Goal: Task Accomplishment & Management: Manage account settings

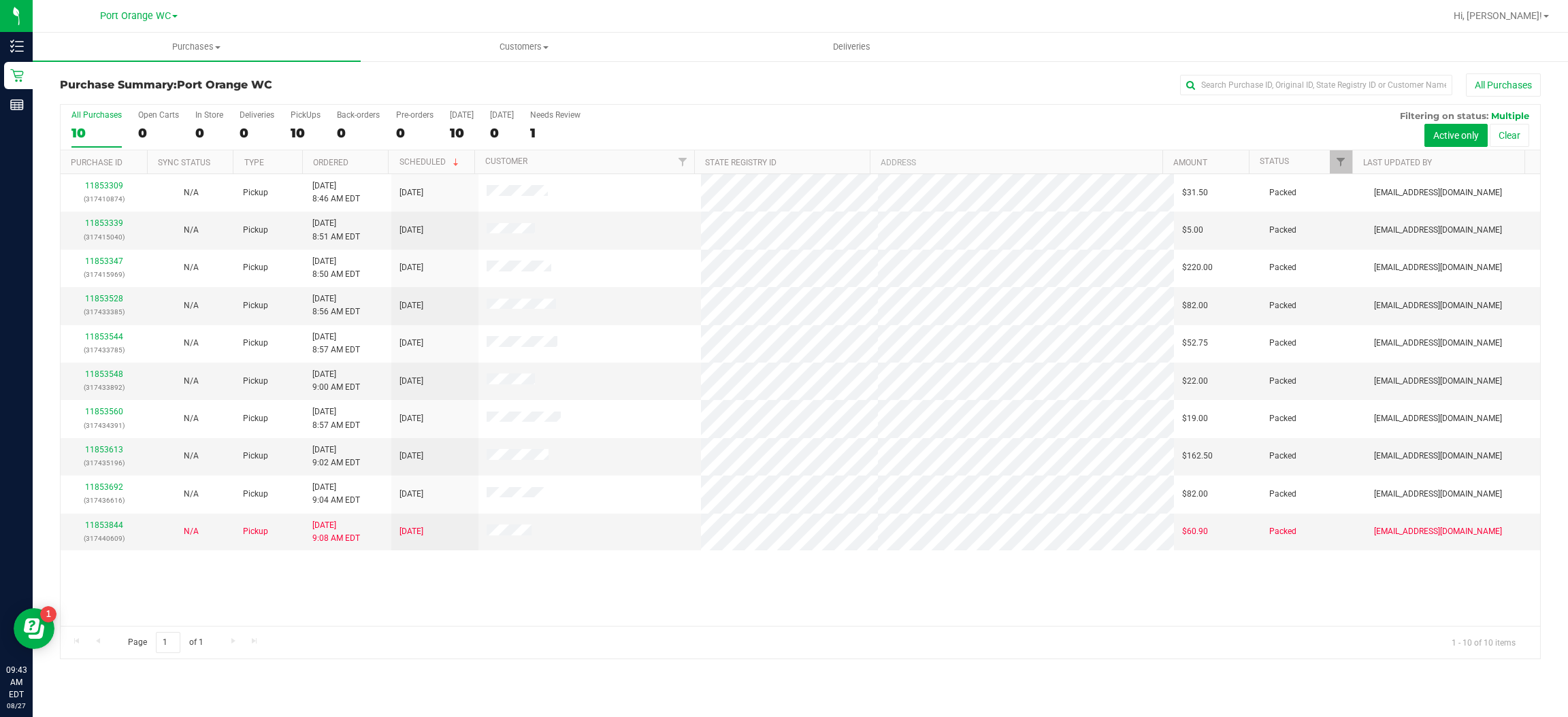
click at [571, 579] on div "11853309 (317410874) N/A Pickup 8/27/2025 8:46 AM EDT 8/27/2025 $31.50 Packed g…" at bounding box center [799, 400] width 1479 height 451
click at [107, 524] on link "11853844" at bounding box center [104, 525] width 38 height 10
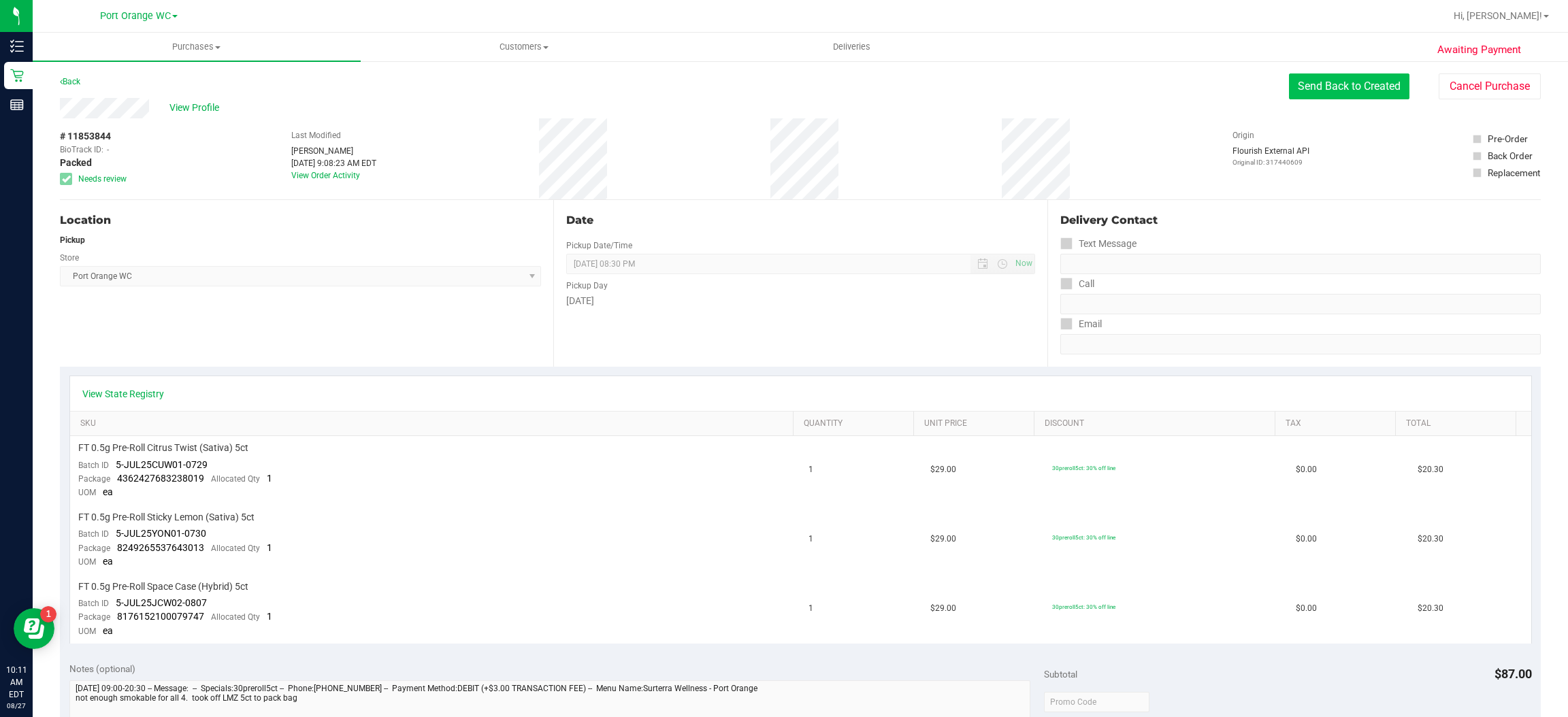
click at [1354, 91] on button "Send Back to Created" at bounding box center [1349, 86] width 120 height 26
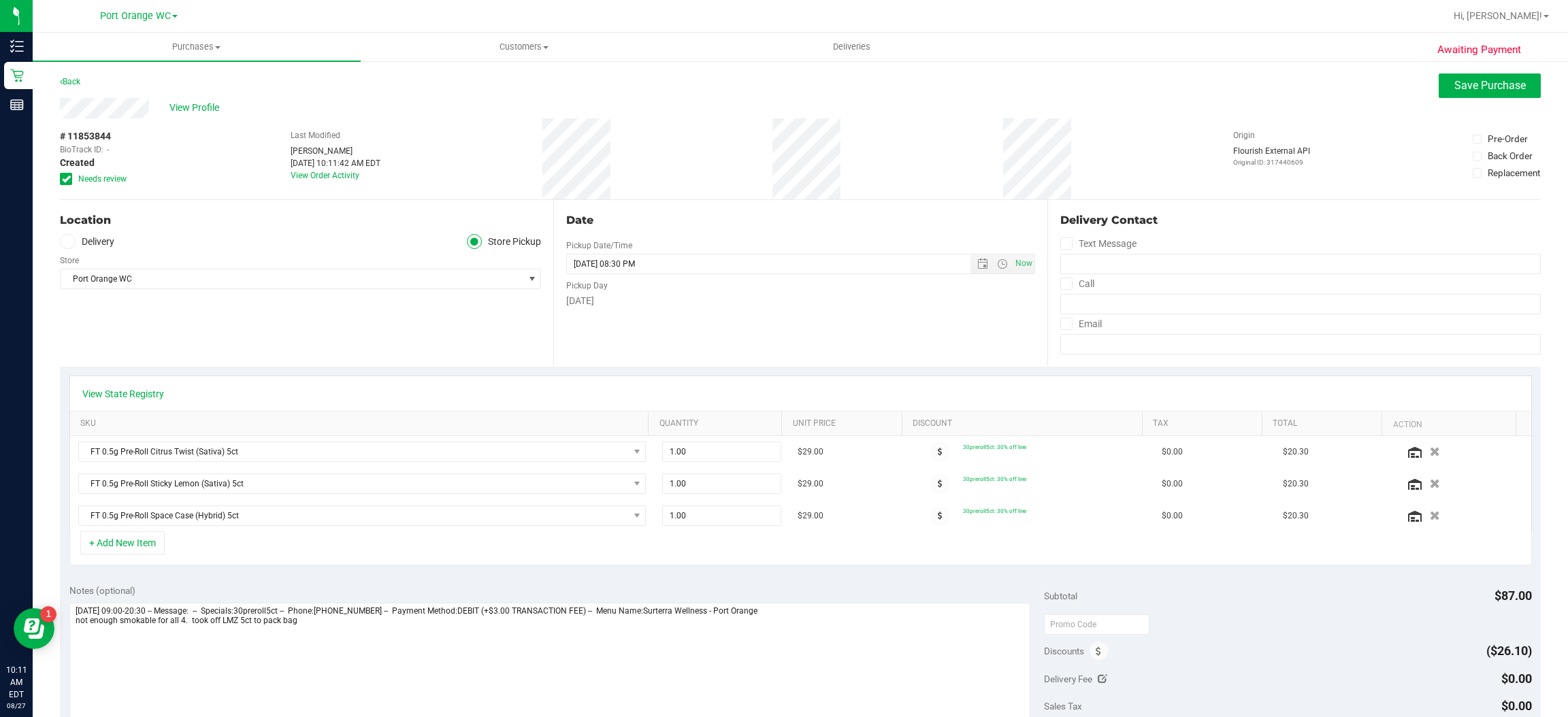
click at [66, 179] on icon at bounding box center [66, 179] width 9 height 0
click at [0, 0] on input "Needs review" at bounding box center [0, 0] width 0 height 0
click at [1483, 91] on span "Save Purchase" at bounding box center [1490, 85] width 72 height 13
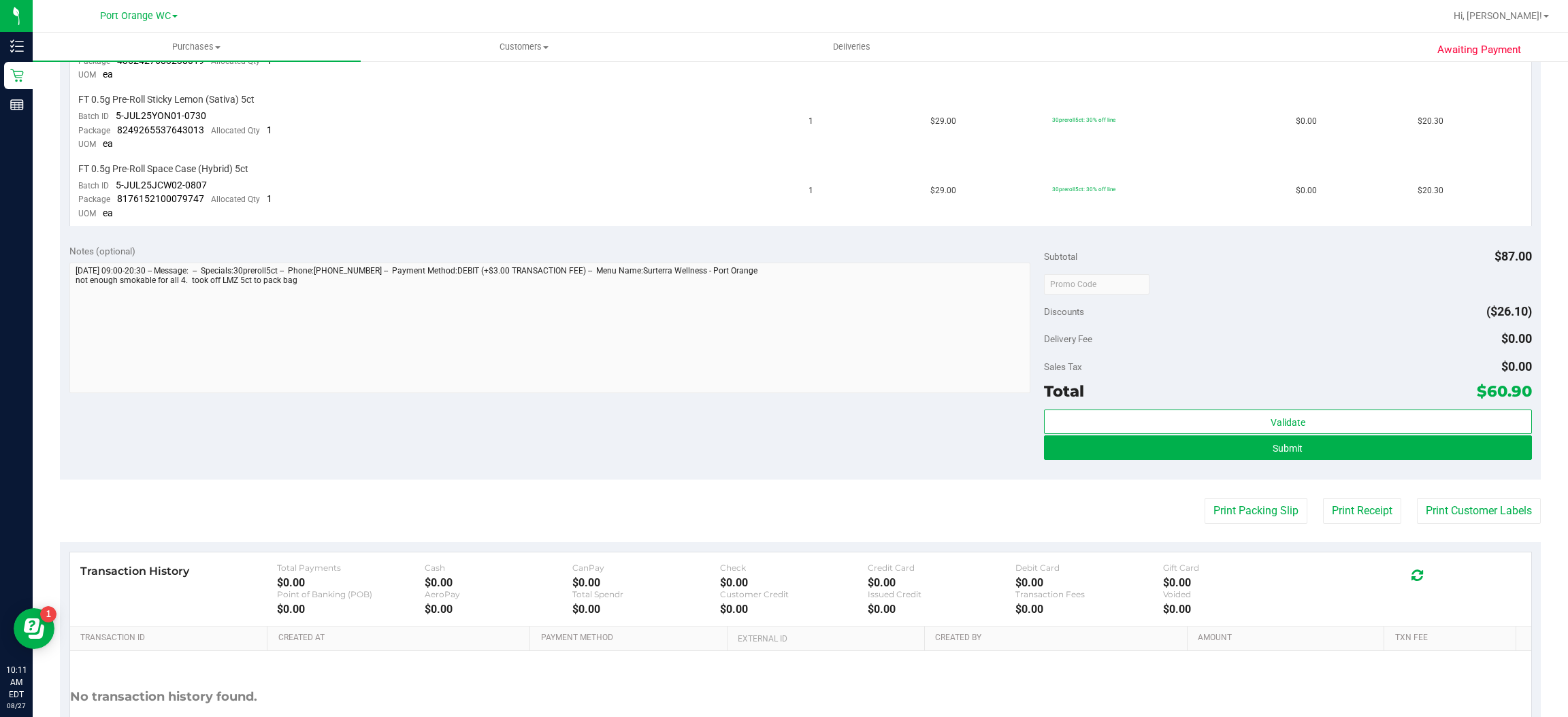
scroll to position [528, 0]
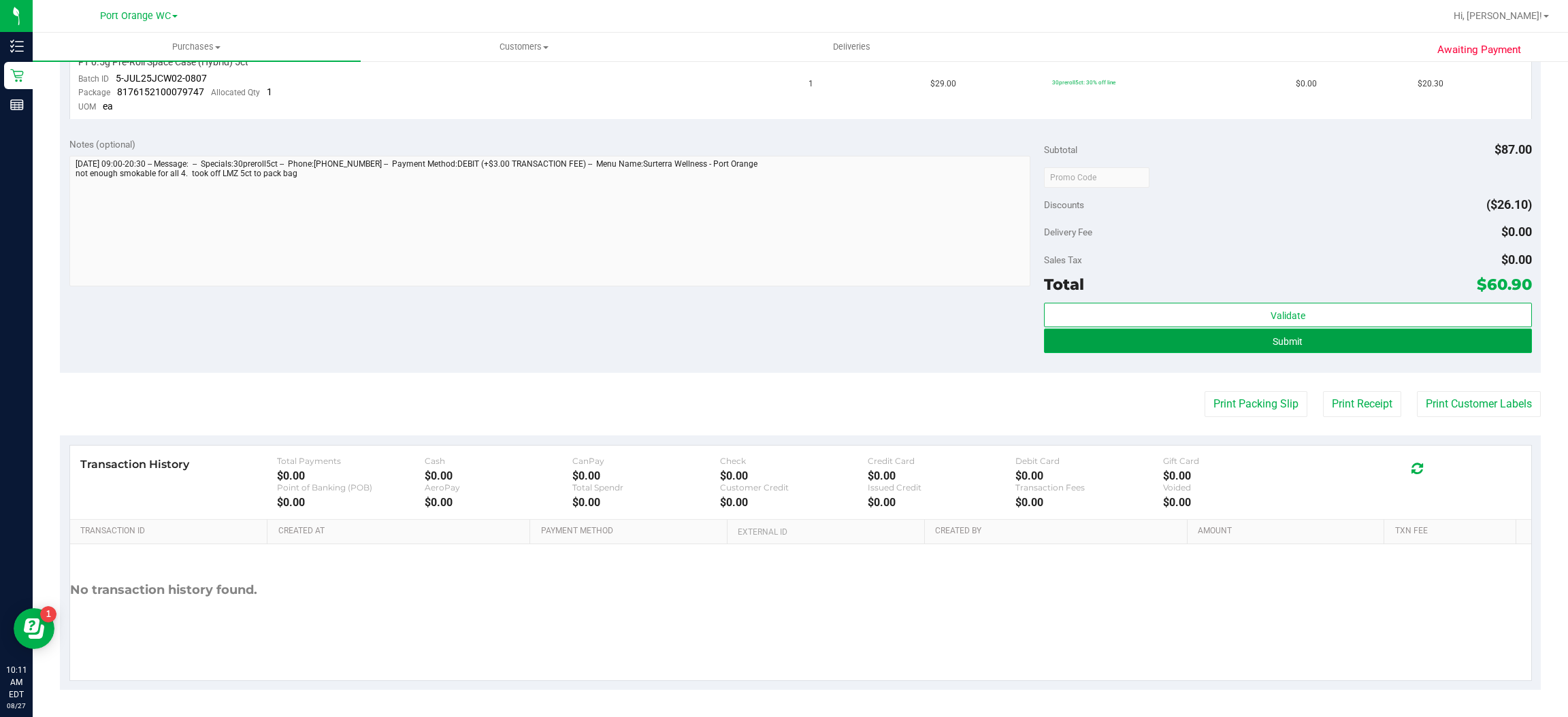
click at [1308, 342] on button "Submit" at bounding box center [1287, 341] width 487 height 25
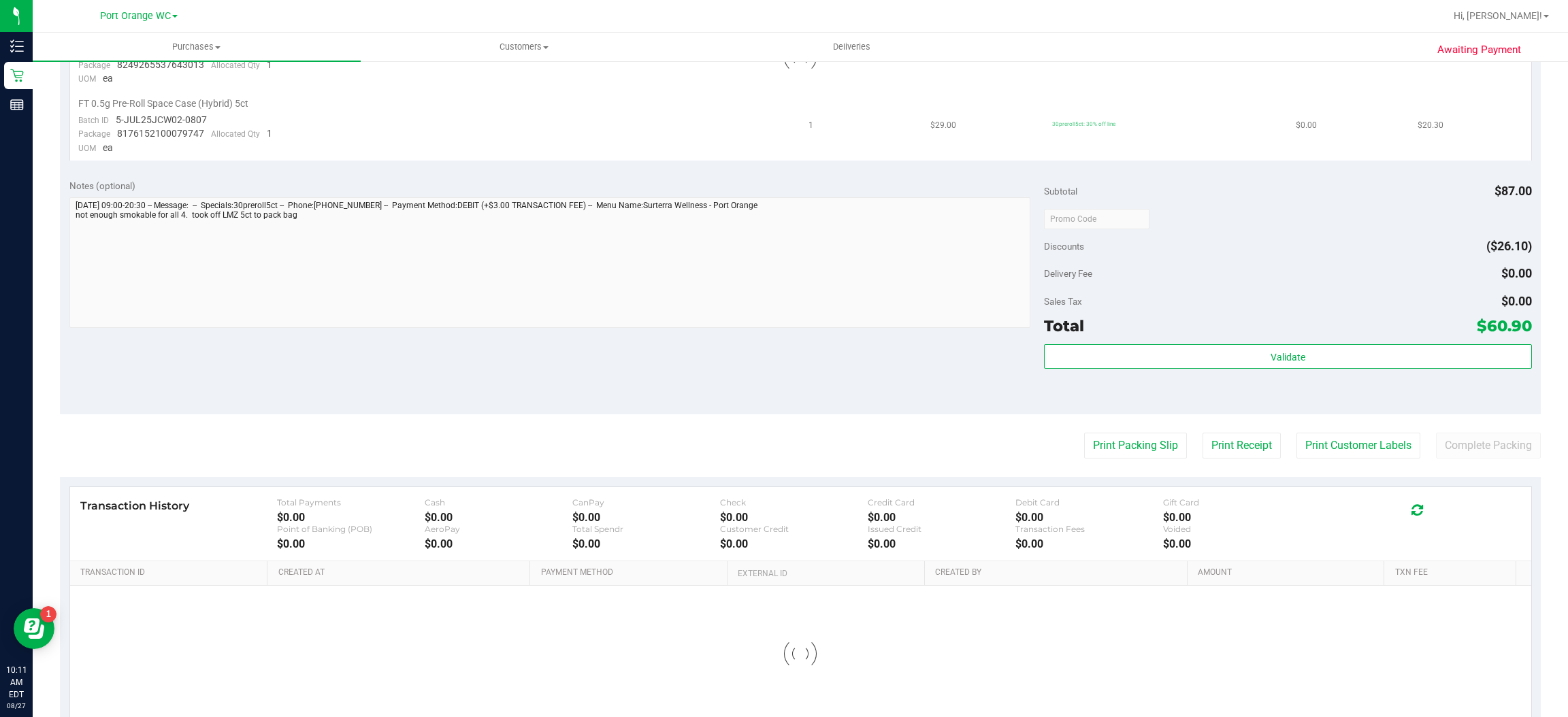
scroll to position [0, 0]
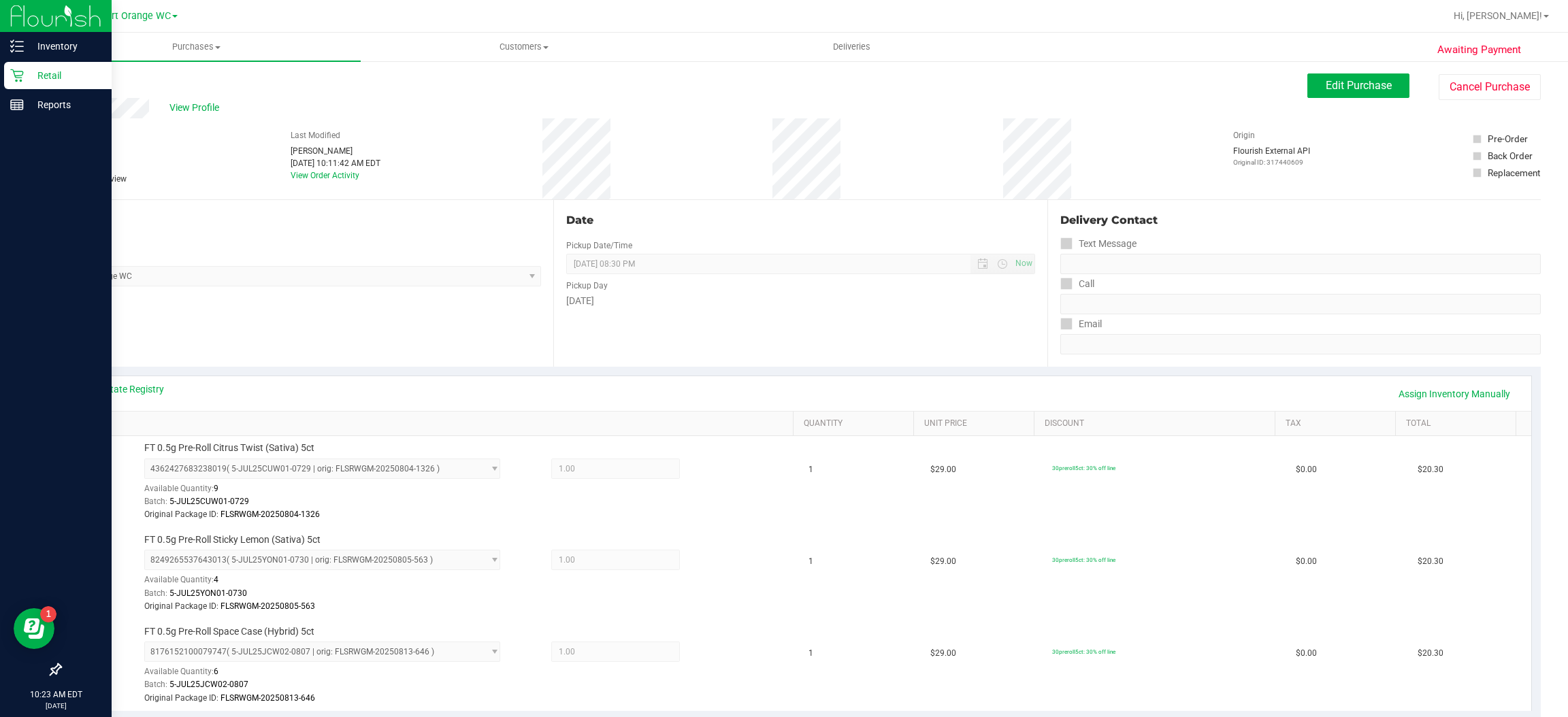
click at [19, 71] on icon at bounding box center [17, 75] width 13 height 13
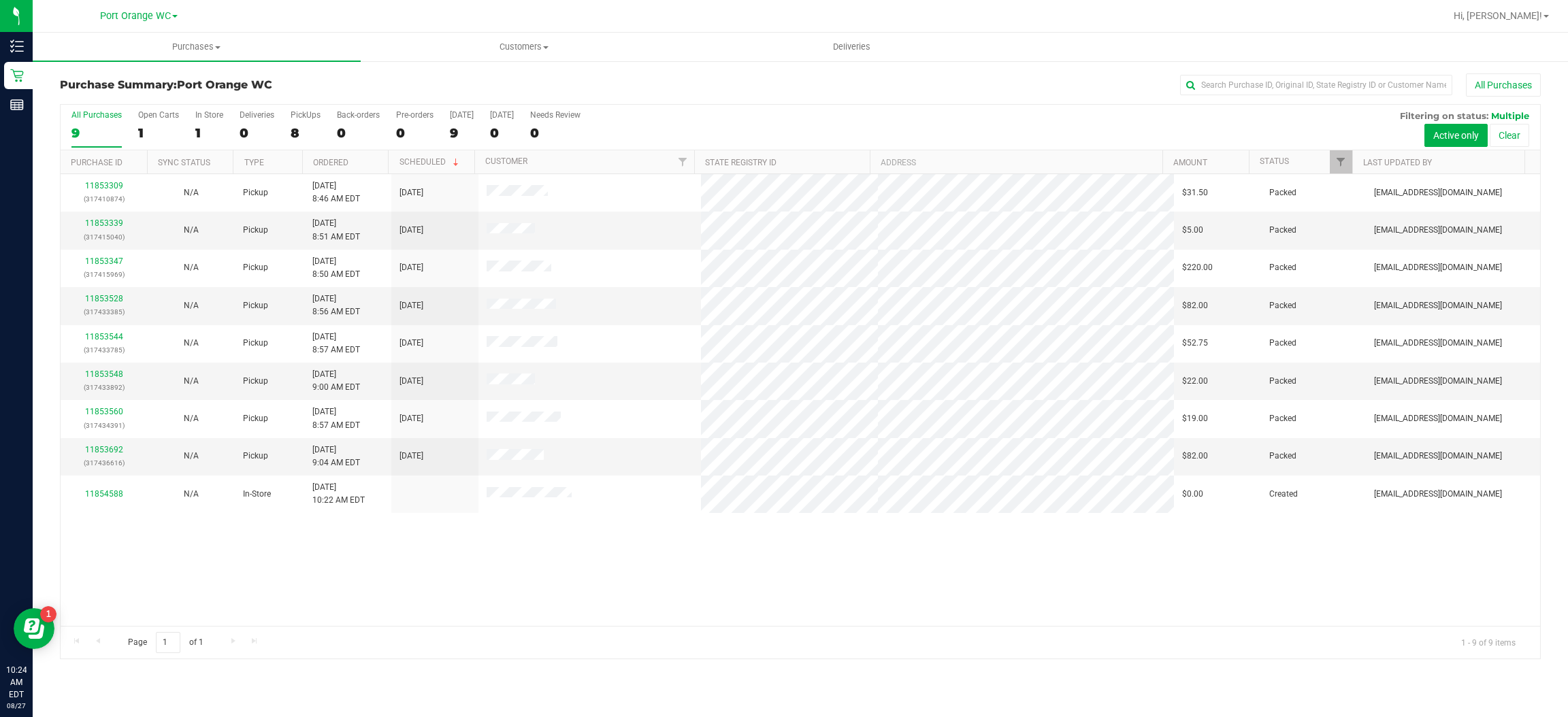
click at [434, 559] on div "11853309 (317410874) N/A Pickup 8/27/2025 8:46 AM EDT 8/27/2025 $31.50 Packed g…" at bounding box center [799, 400] width 1479 height 451
click at [115, 454] on link "11854621" at bounding box center [104, 450] width 38 height 10
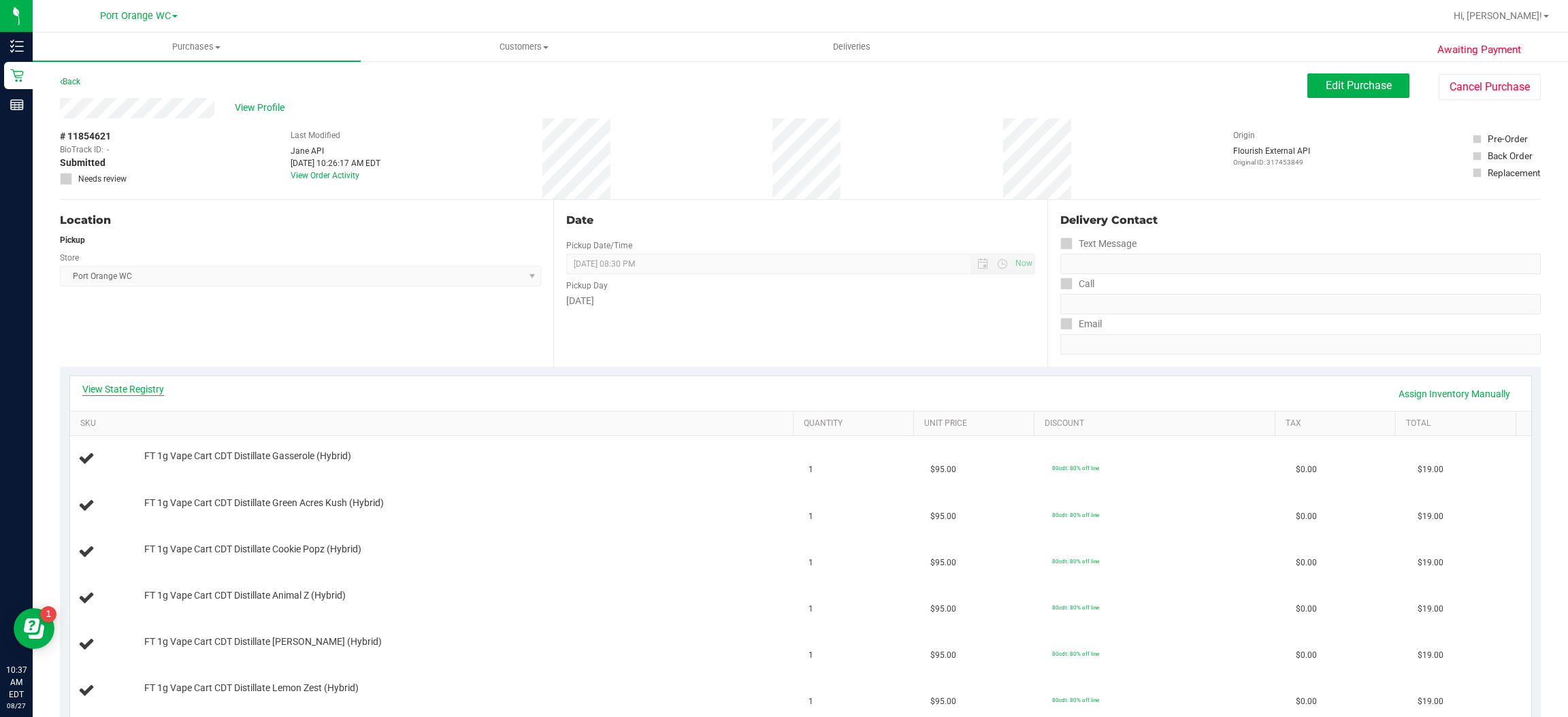
click at [126, 389] on link "View State Registry" at bounding box center [123, 389] width 81 height 13
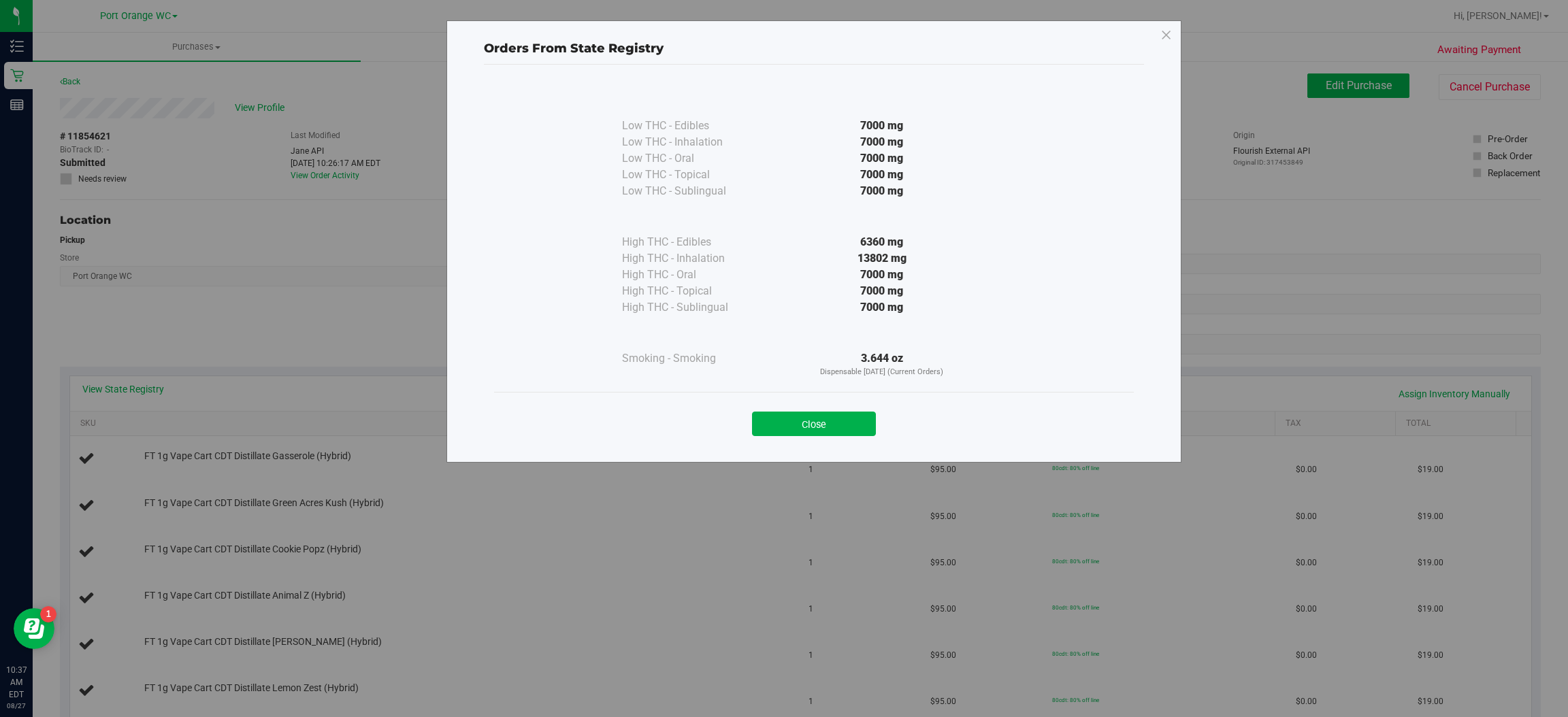
click at [1162, 22] on div "Orders From State Registry Low THC - Edibles 7000 mg" at bounding box center [814, 242] width 735 height 443
click at [840, 417] on button "Close" at bounding box center [814, 424] width 124 height 25
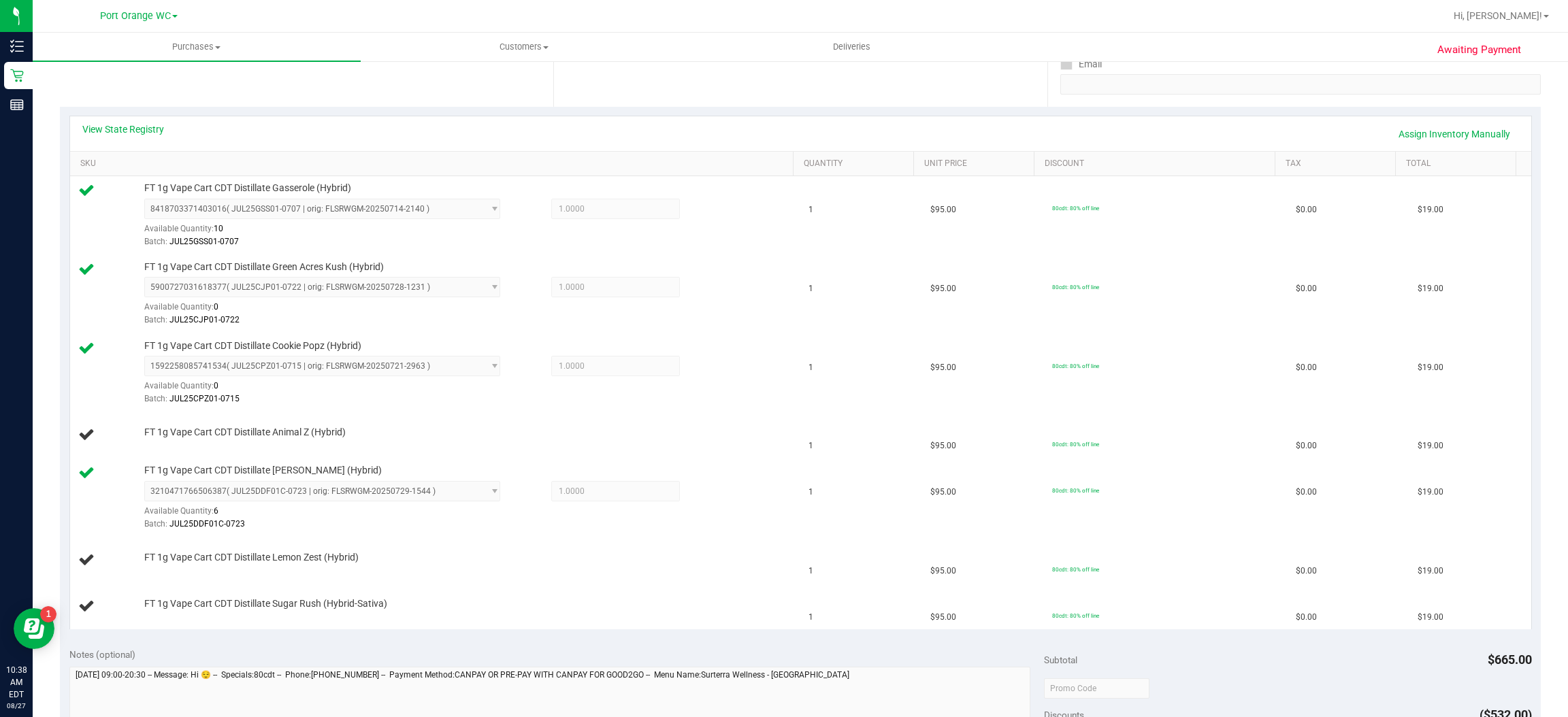
scroll to position [318, 0]
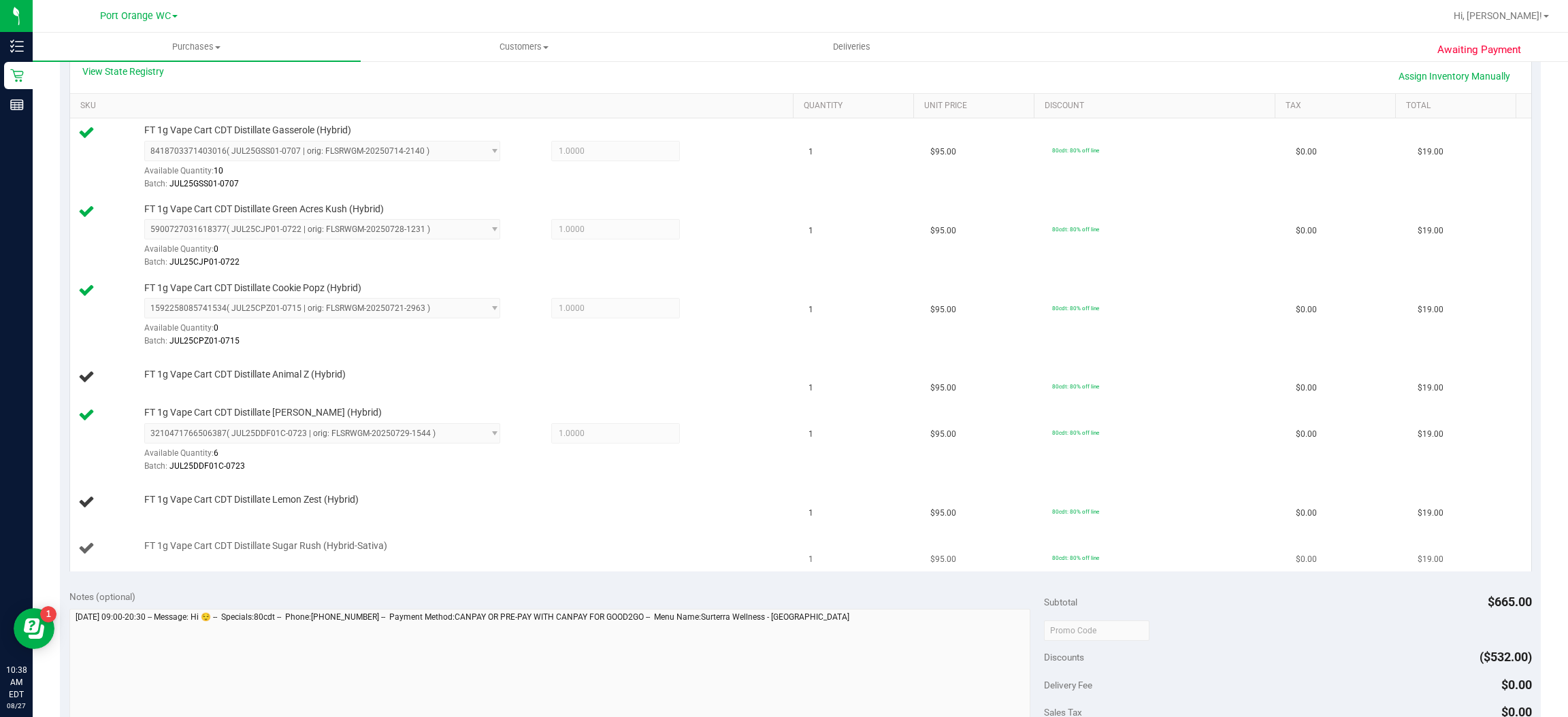
click at [769, 540] on td "FT 1g Vape Cart CDT Distillate Sugar Rush (Hybrid-Sativa)" at bounding box center [436, 549] width 731 height 46
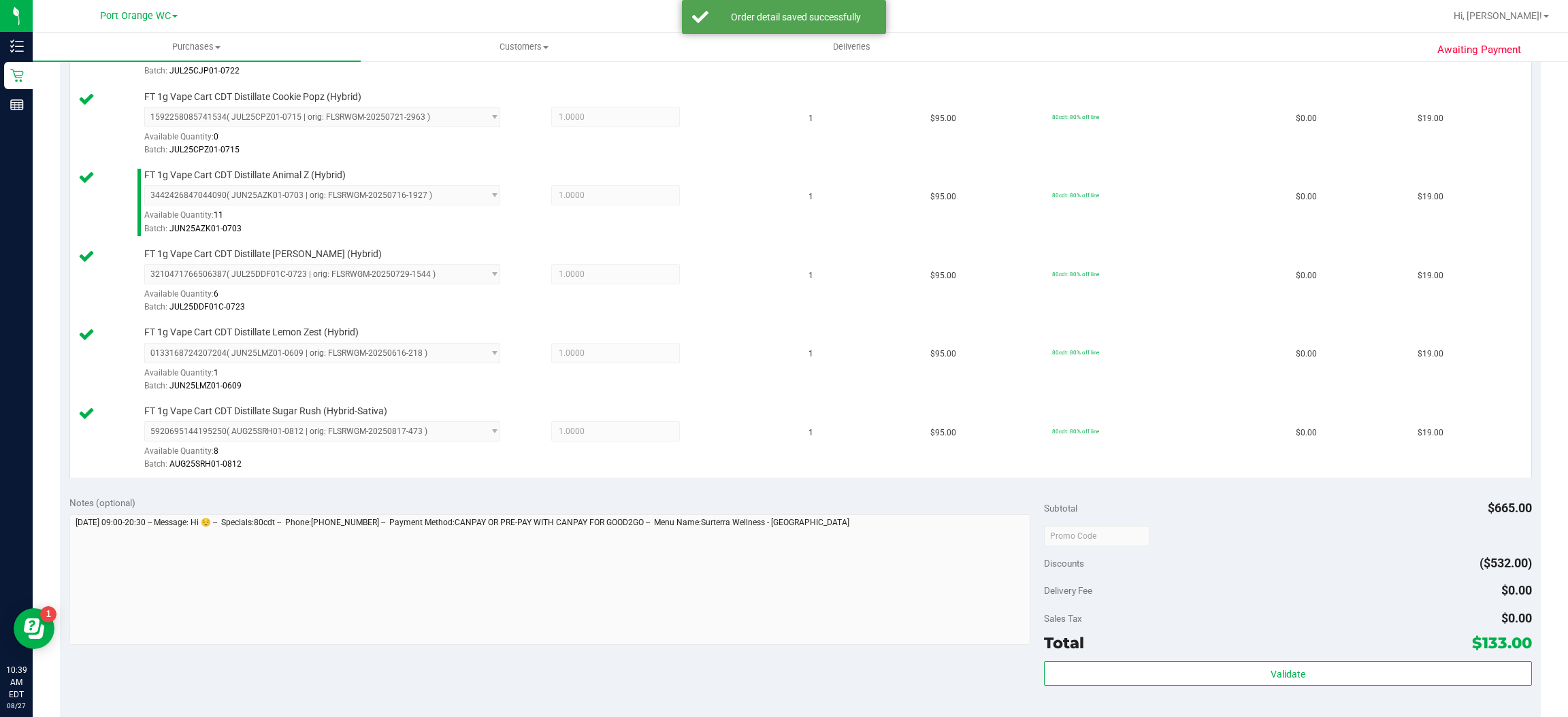
scroll to position [620, 0]
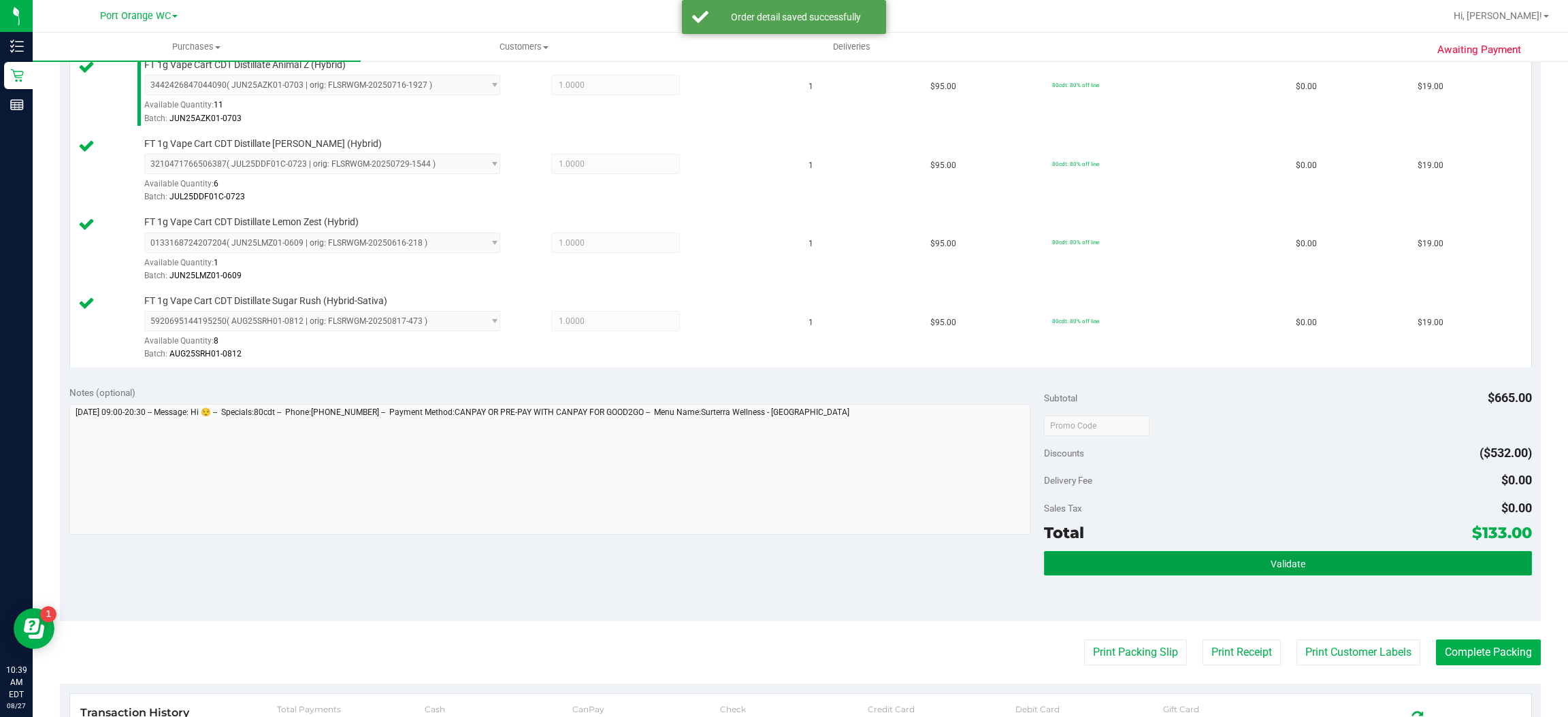
click at [1293, 565] on button "Validate" at bounding box center [1287, 564] width 487 height 25
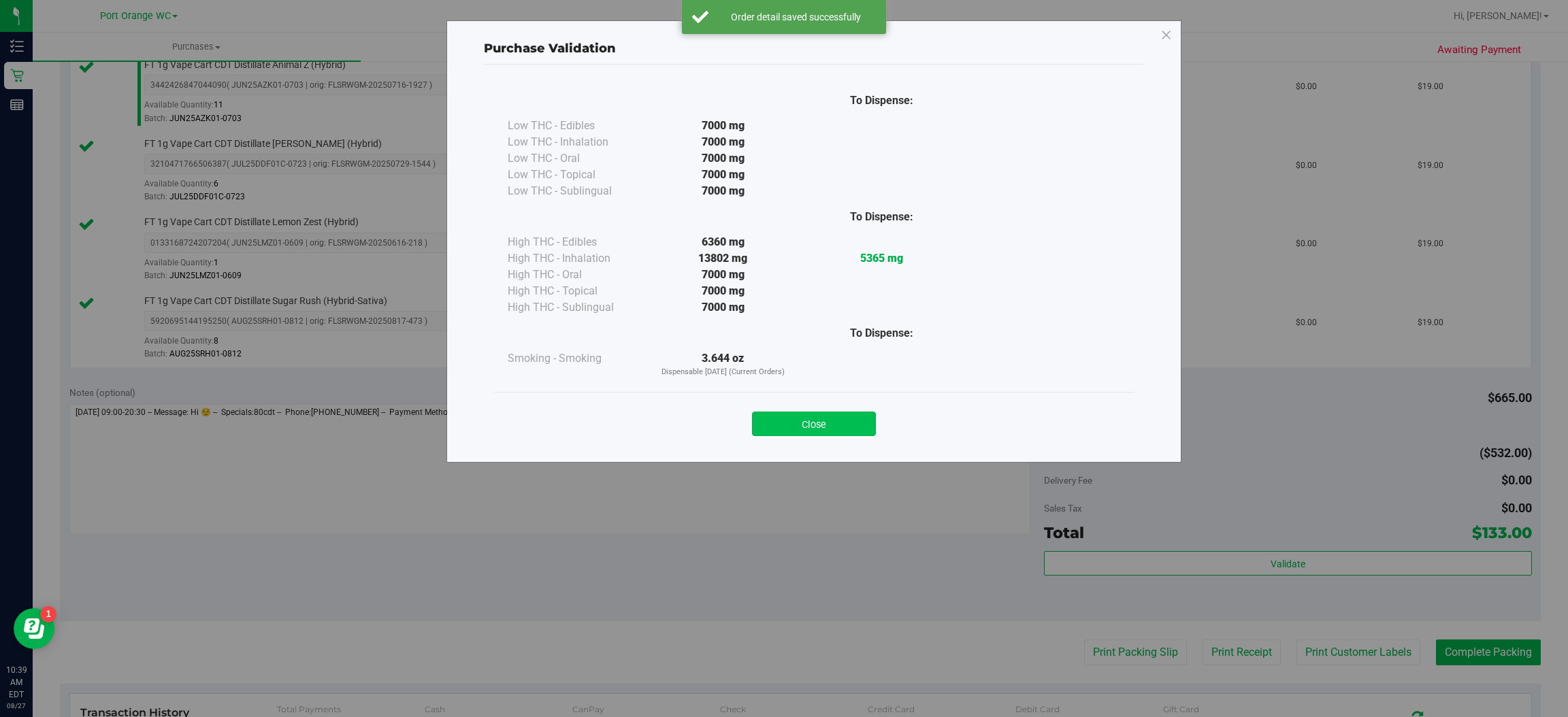
click at [822, 418] on button "Close" at bounding box center [814, 424] width 124 height 25
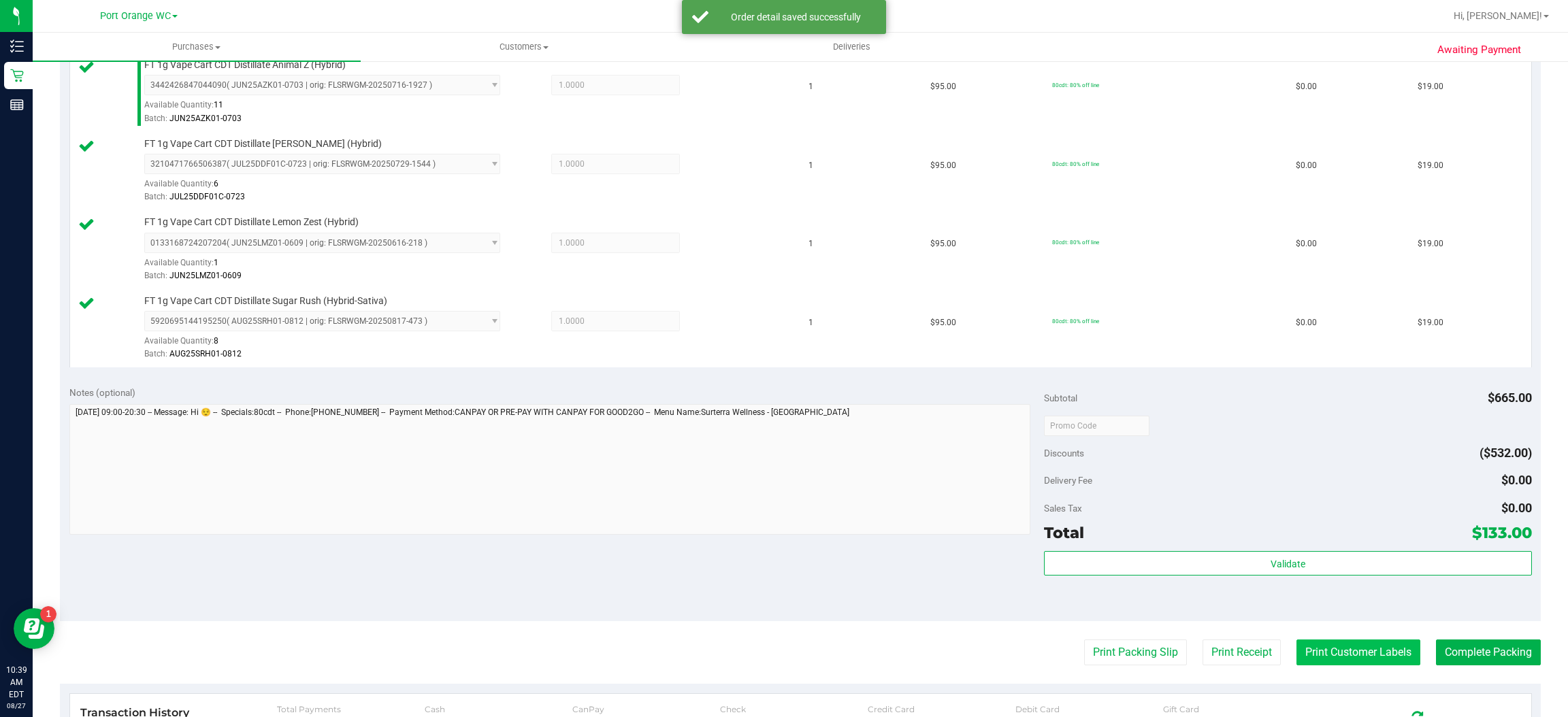
click at [1353, 655] on button "Print Customer Labels" at bounding box center [1358, 652] width 124 height 26
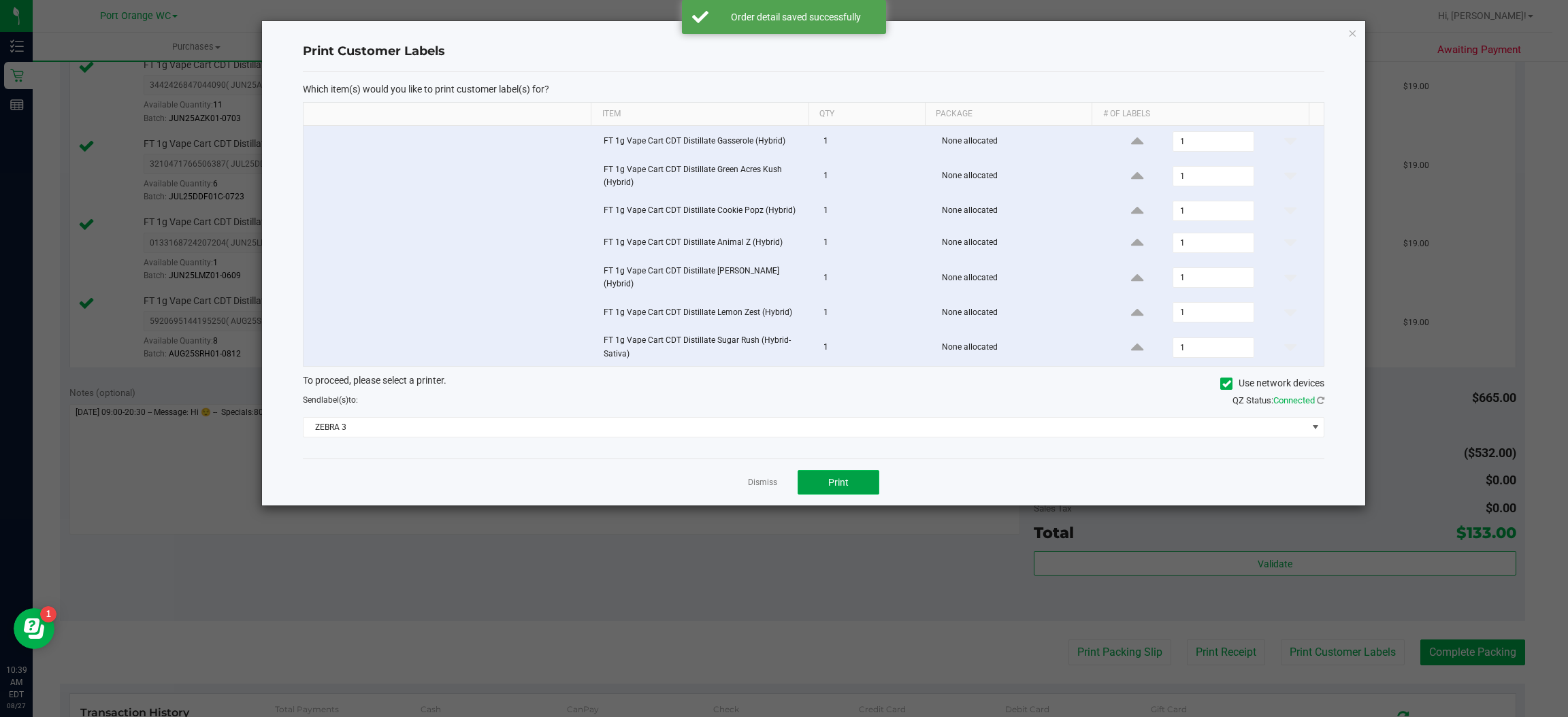
click at [851, 476] on button "Print" at bounding box center [838, 482] width 81 height 25
click at [1352, 28] on icon "button" at bounding box center [1353, 33] width 10 height 16
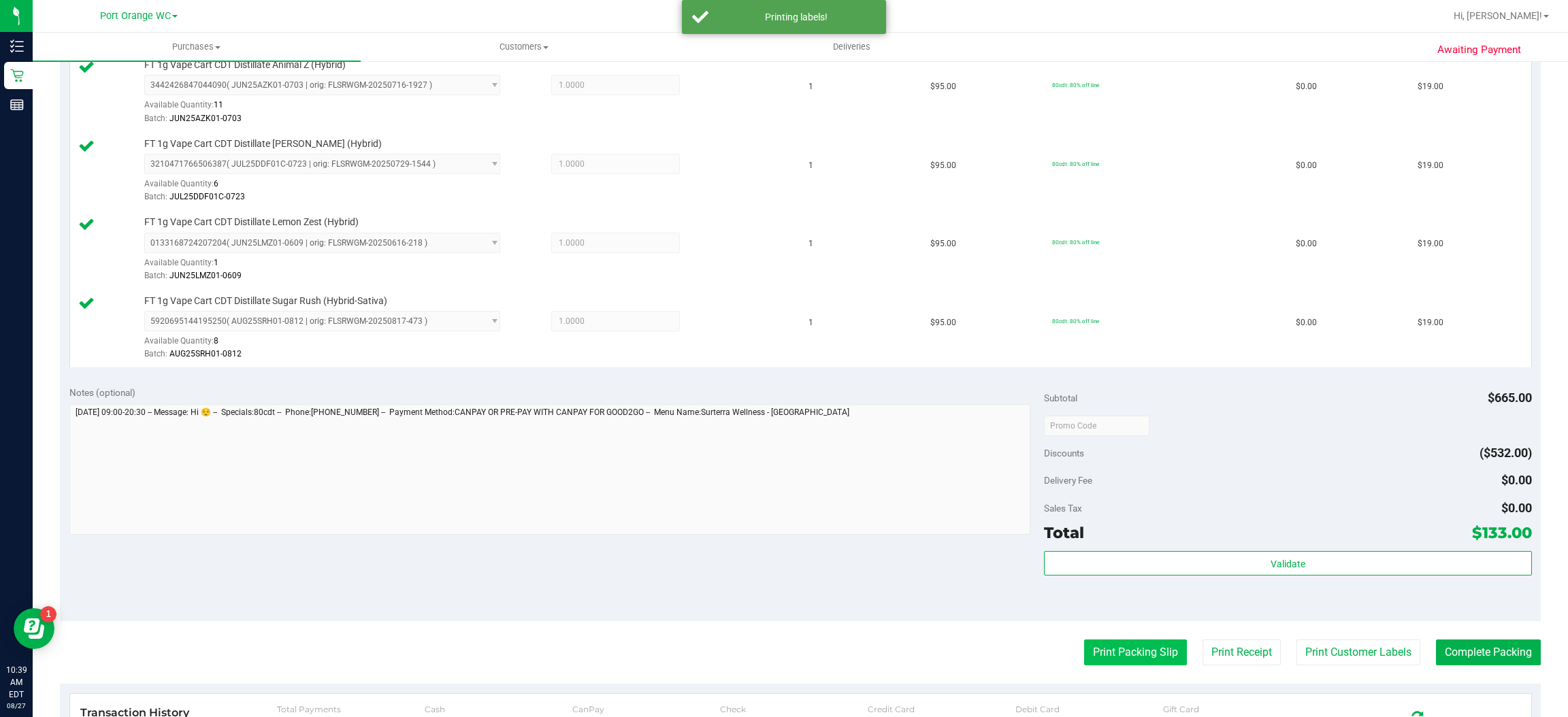
click at [1143, 656] on button "Print Packing Slip" at bounding box center [1136, 652] width 103 height 26
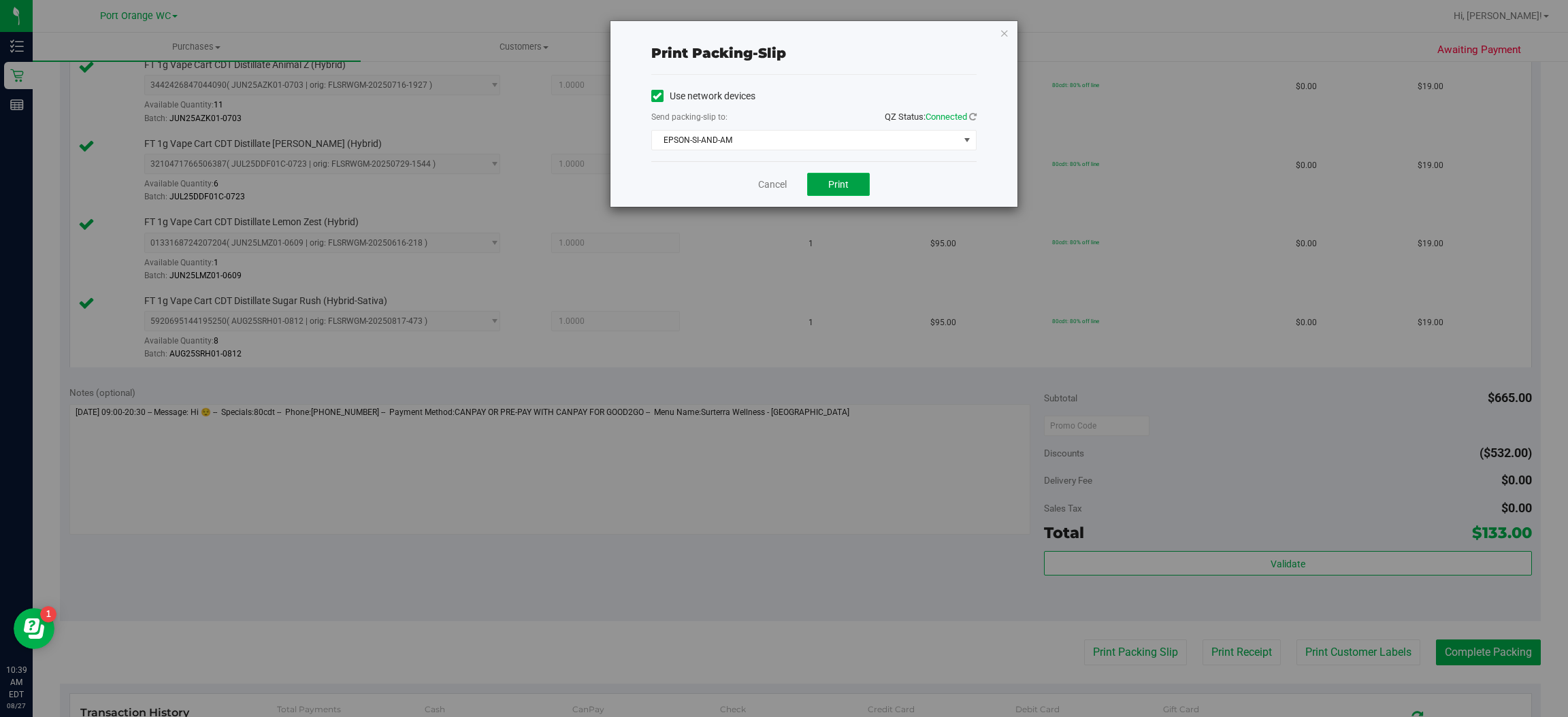
click at [846, 182] on span "Print" at bounding box center [838, 184] width 20 height 11
click at [1004, 31] on icon "button" at bounding box center [1004, 33] width 10 height 16
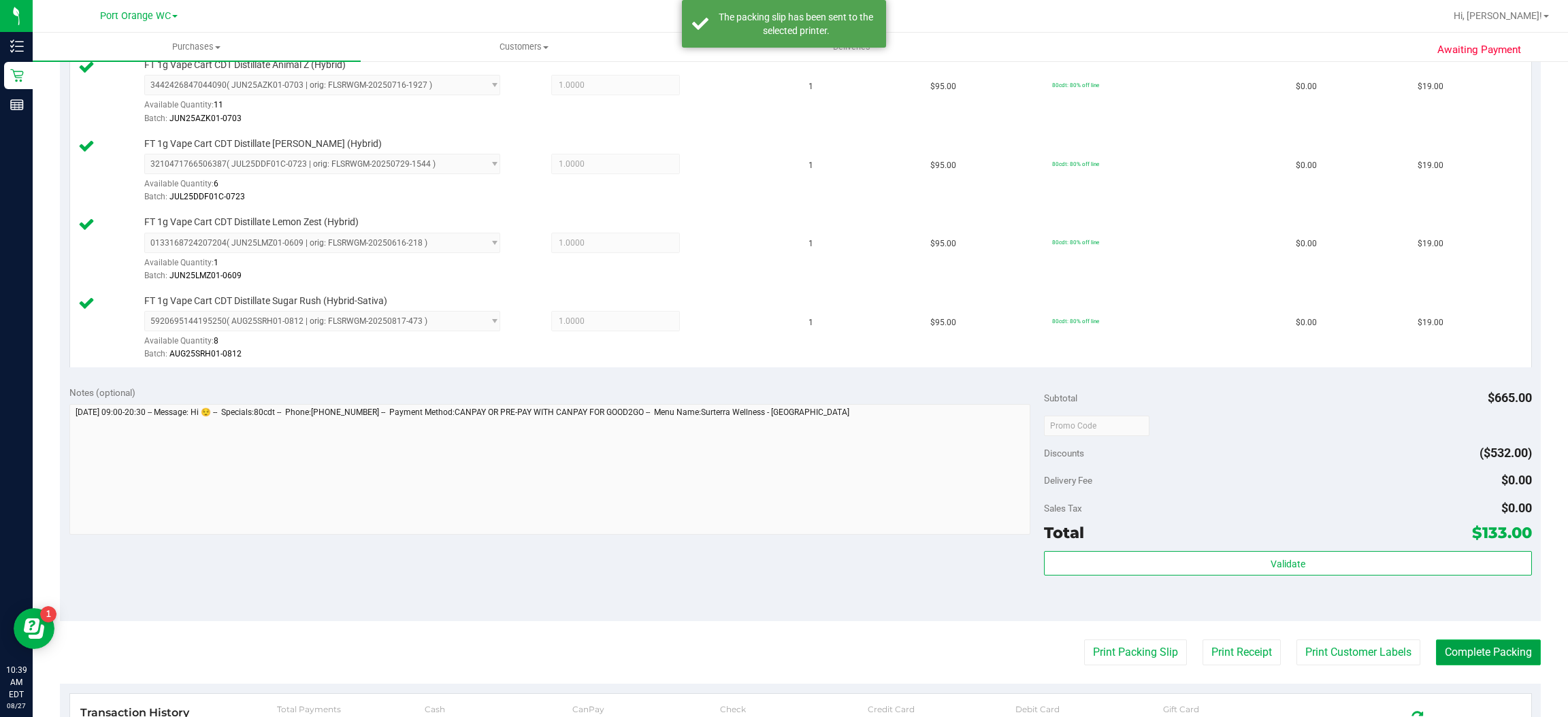
click at [1487, 657] on button "Complete Packing" at bounding box center [1488, 652] width 104 height 26
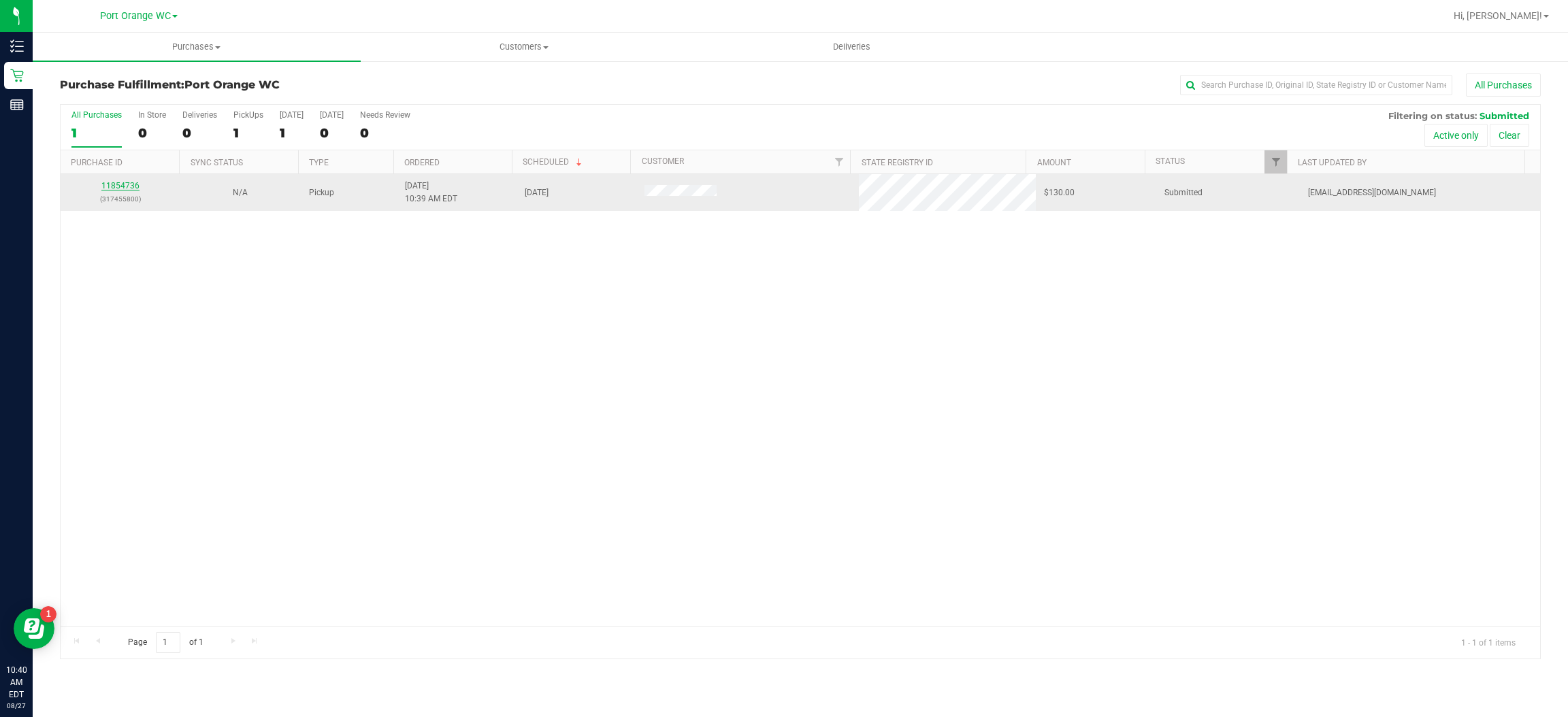
click at [133, 184] on link "11854736" at bounding box center [120, 185] width 38 height 10
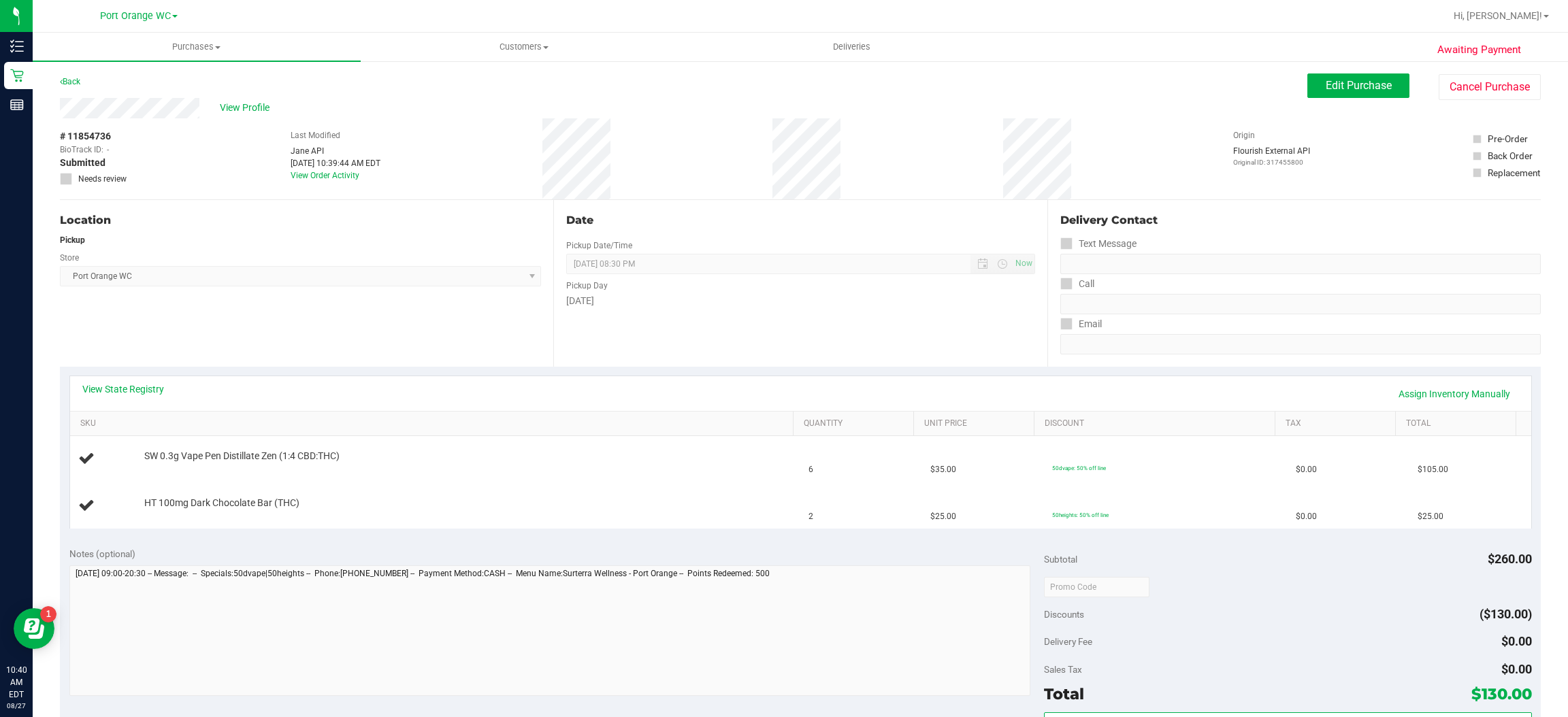
click at [136, 377] on div "View State Registry Assign Inventory Manually" at bounding box center [800, 393] width 1461 height 35
click at [162, 382] on link "View State Registry" at bounding box center [123, 389] width 81 height 13
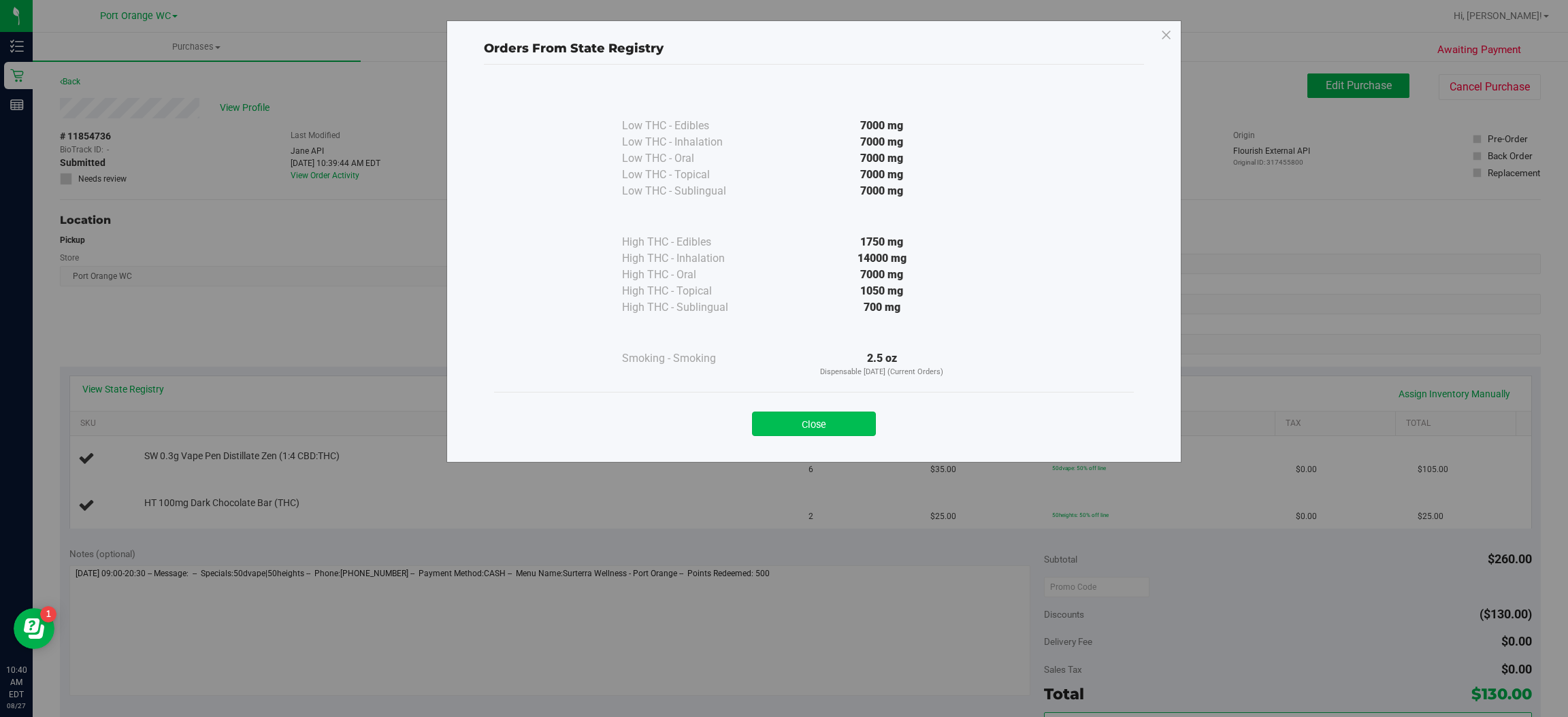
click at [857, 434] on button "Close" at bounding box center [814, 424] width 124 height 25
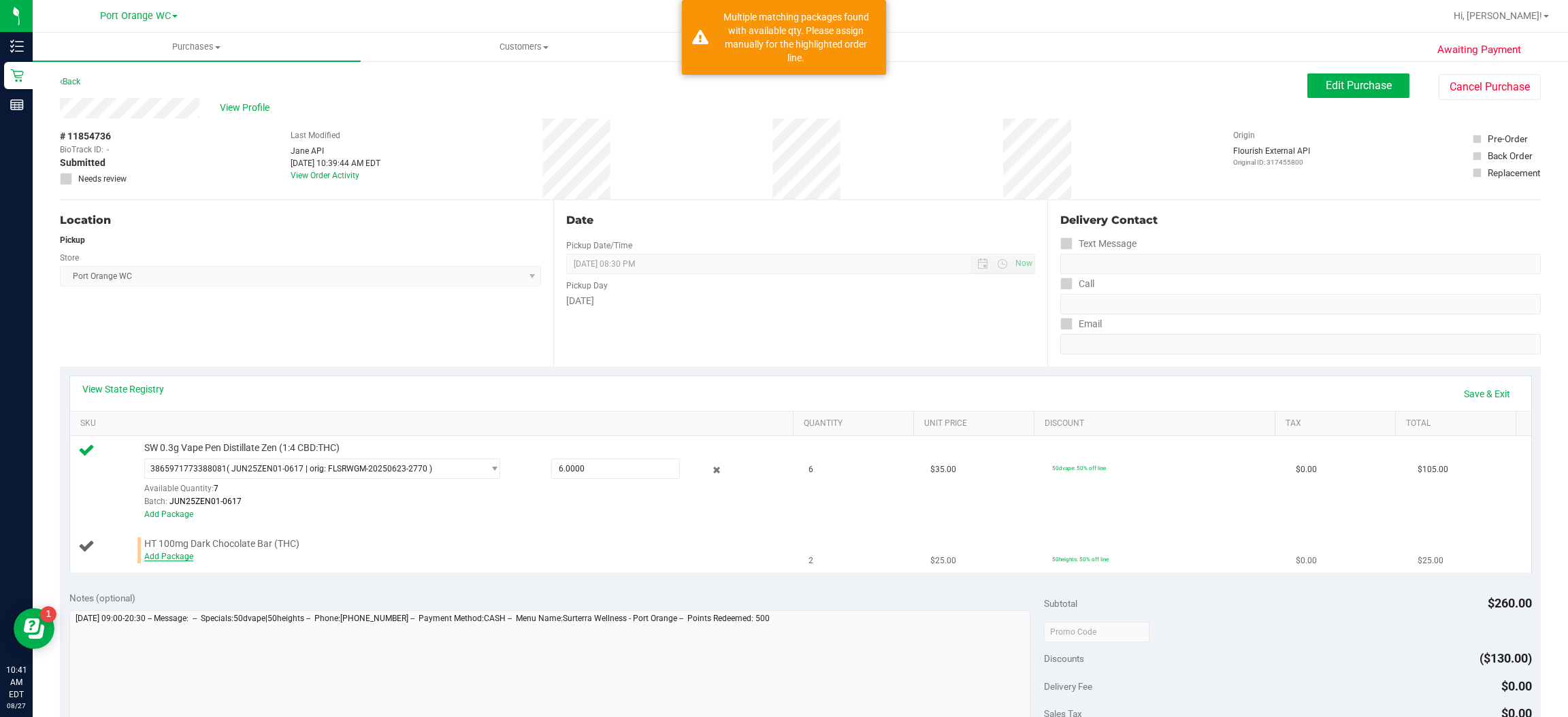
click at [187, 558] on link "Add Package" at bounding box center [168, 556] width 49 height 10
click at [490, 548] on span "select" at bounding box center [495, 547] width 11 height 11
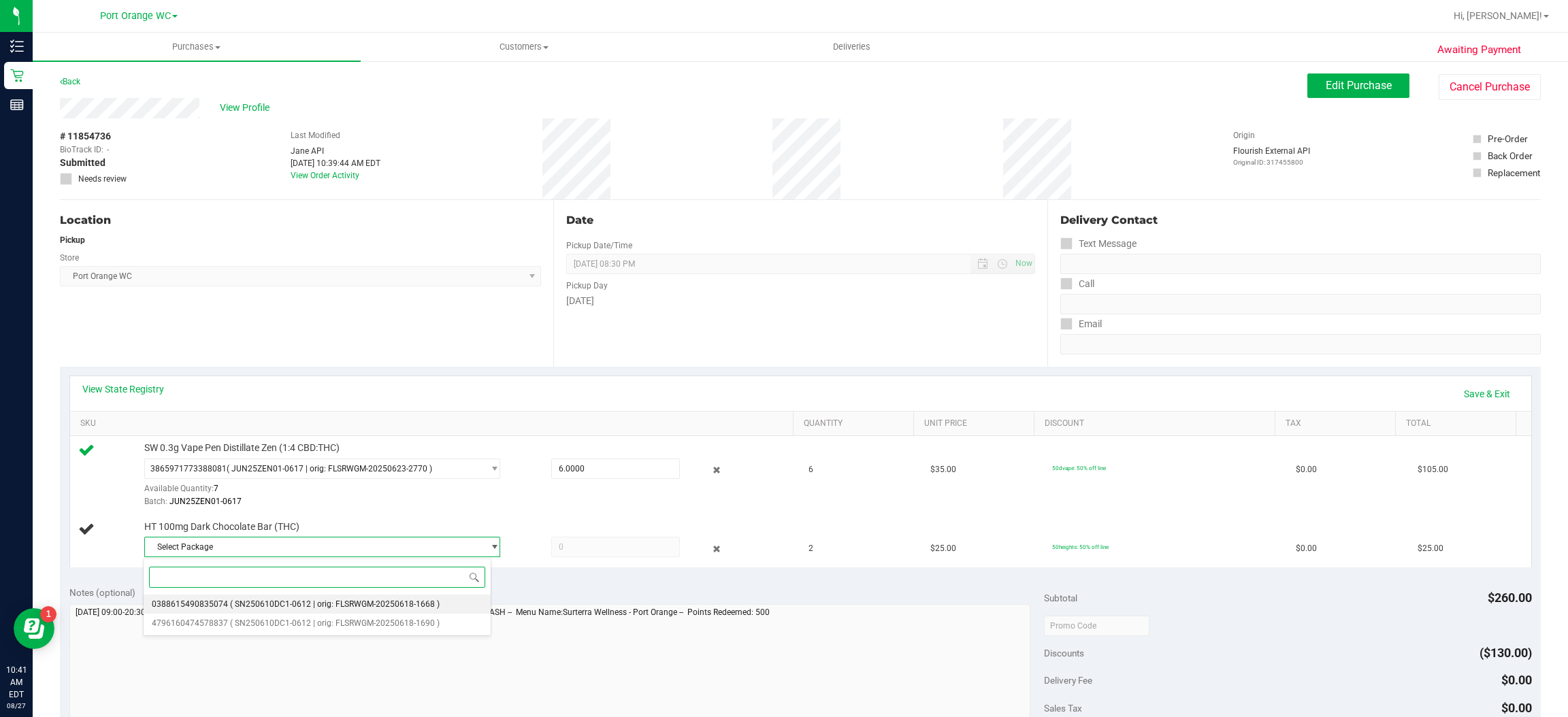
click at [416, 602] on span "( SN250610DC1-0612 | orig: FLSRWGM-20250618-1668 )" at bounding box center [335, 604] width 210 height 10
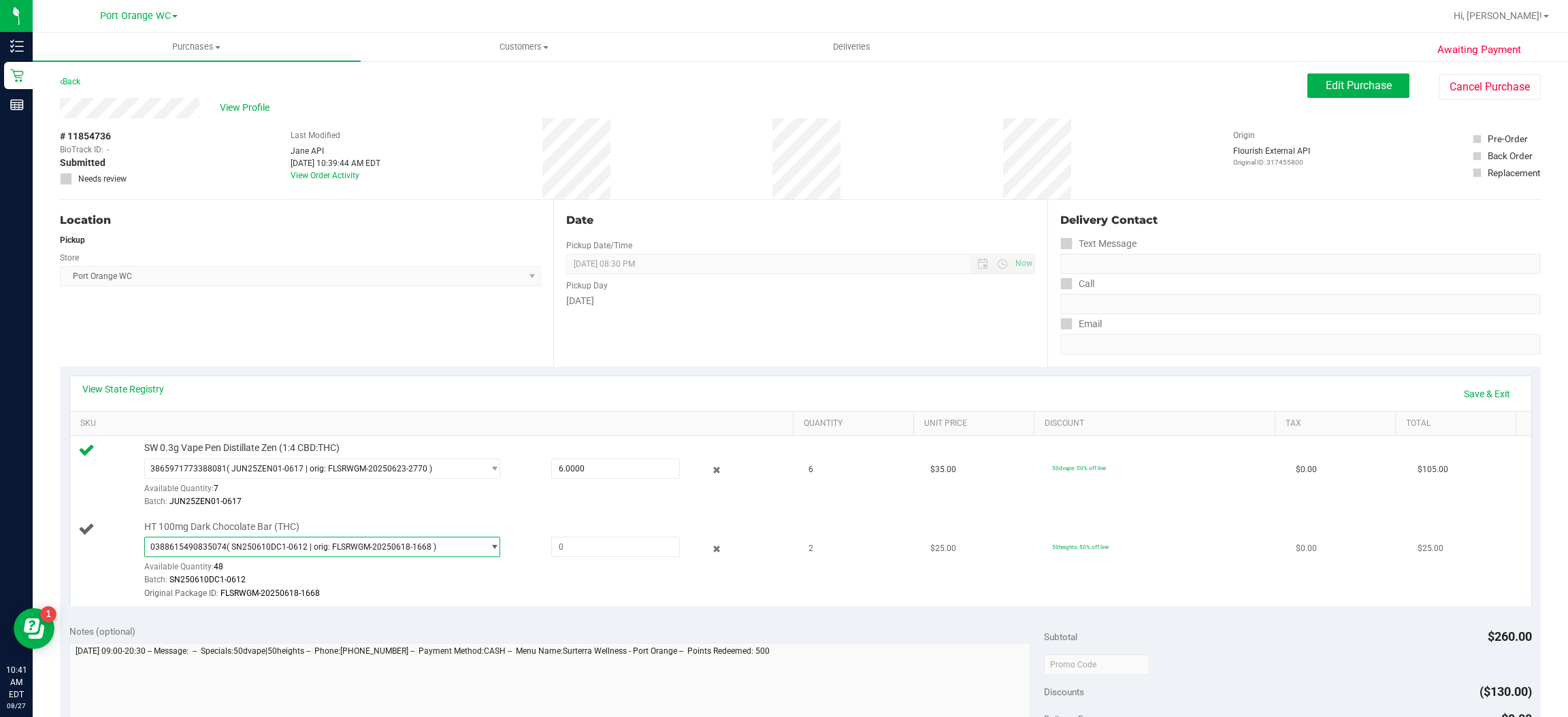
click at [490, 546] on span "select" at bounding box center [495, 547] width 11 height 11
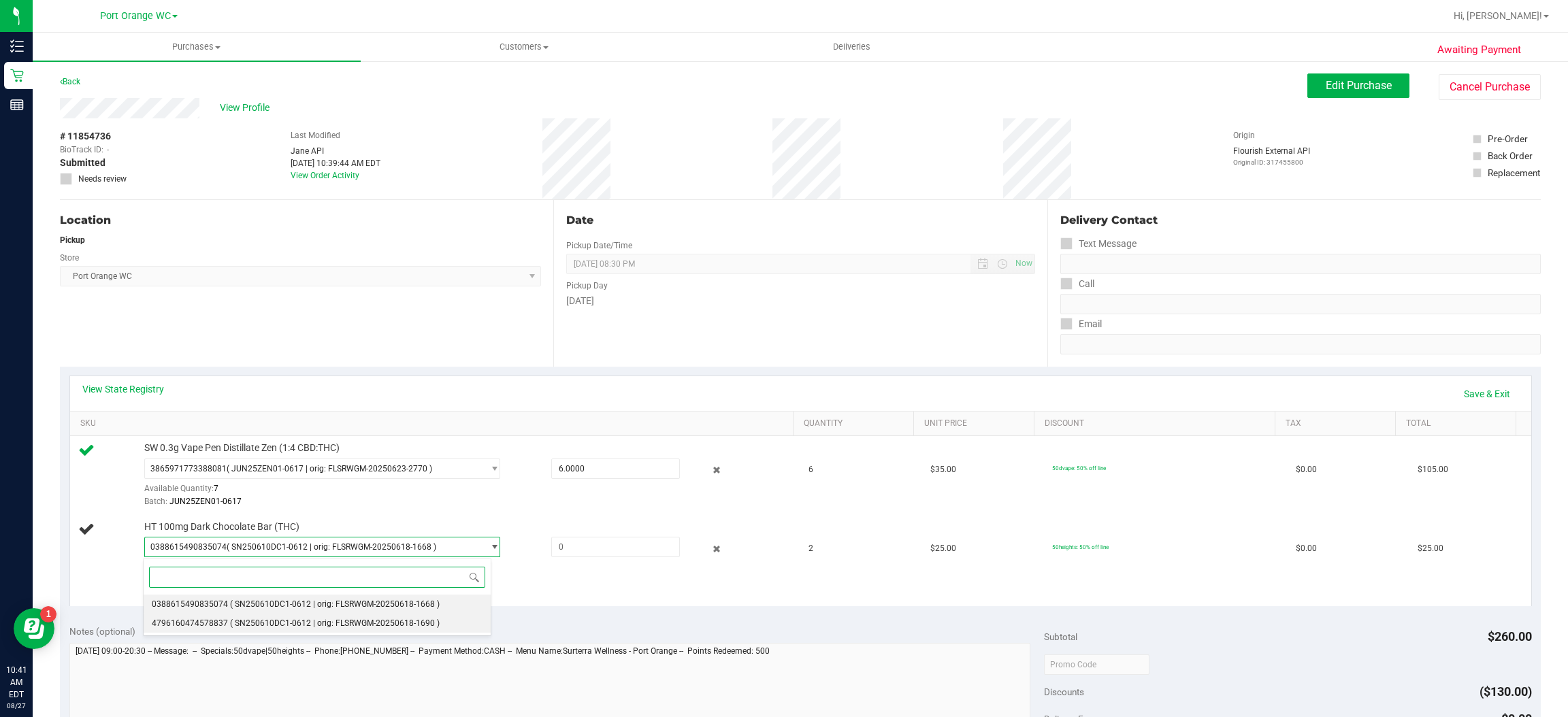
click at [312, 628] on span "( SN250610DC1-0612 | orig: FLSRWGM-20250618-1690 )" at bounding box center [335, 623] width 210 height 10
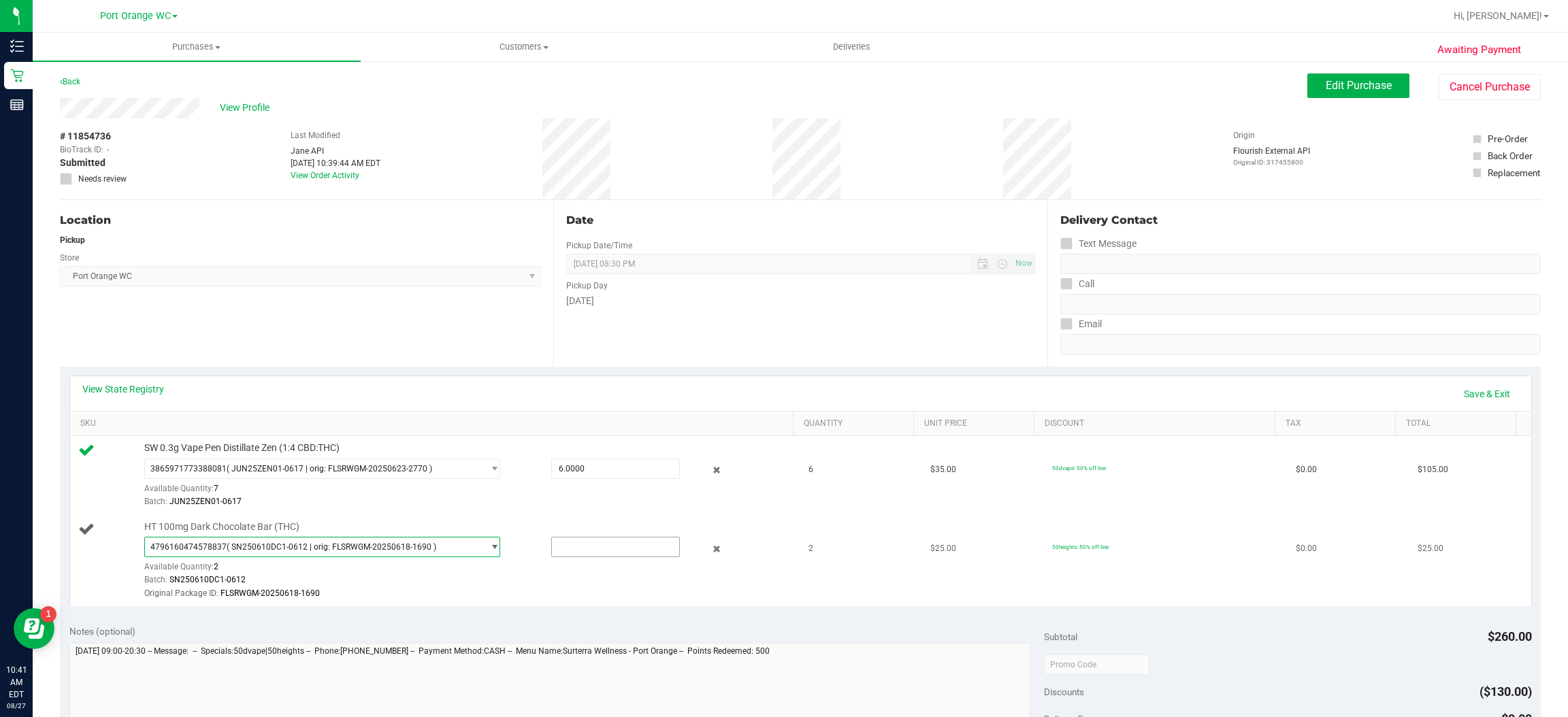
click at [622, 548] on input "text" at bounding box center [615, 547] width 127 height 19
type input "2"
click at [660, 597] on div "Original Package ID: FLSRWGM-20250618-1690" at bounding box center [466, 593] width 643 height 13
type input "2.0000"
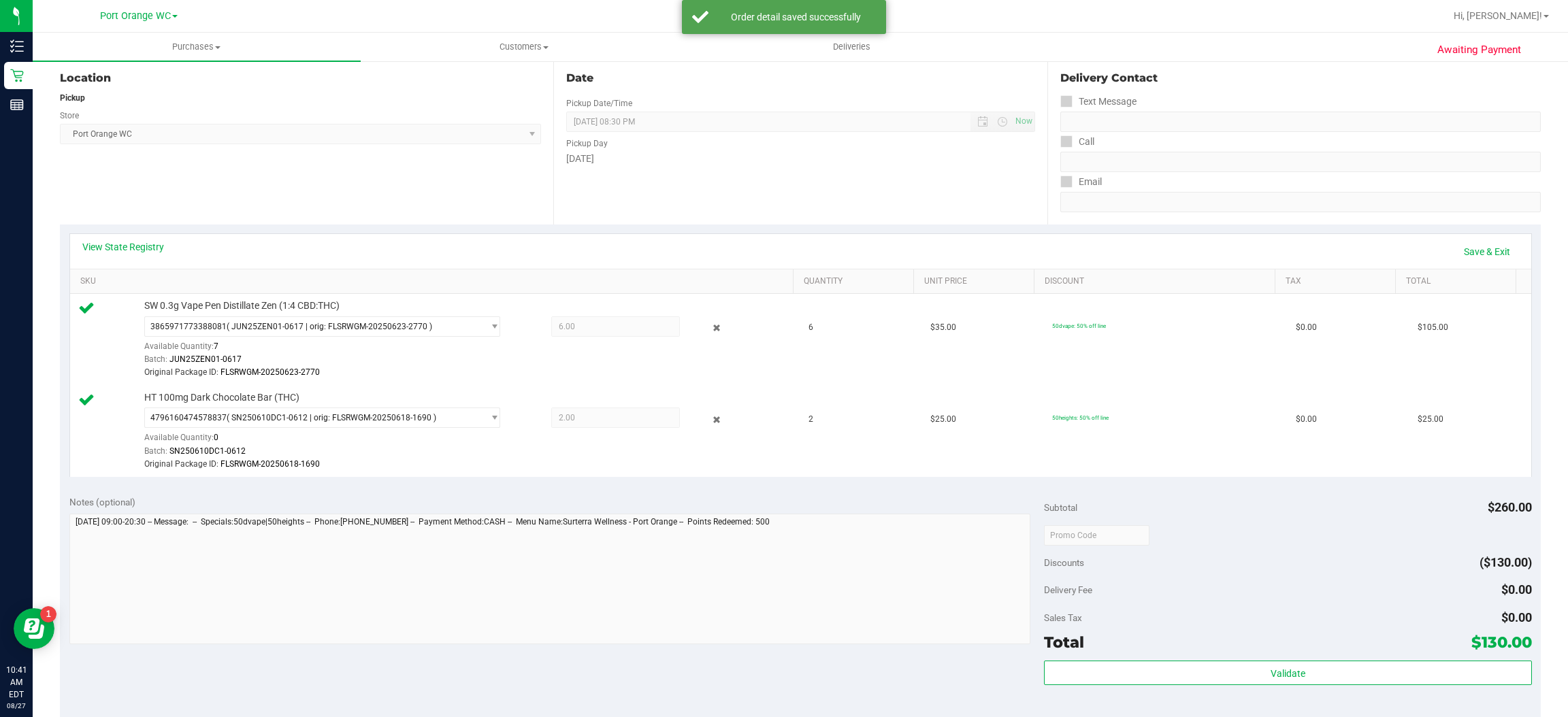
scroll to position [155, 0]
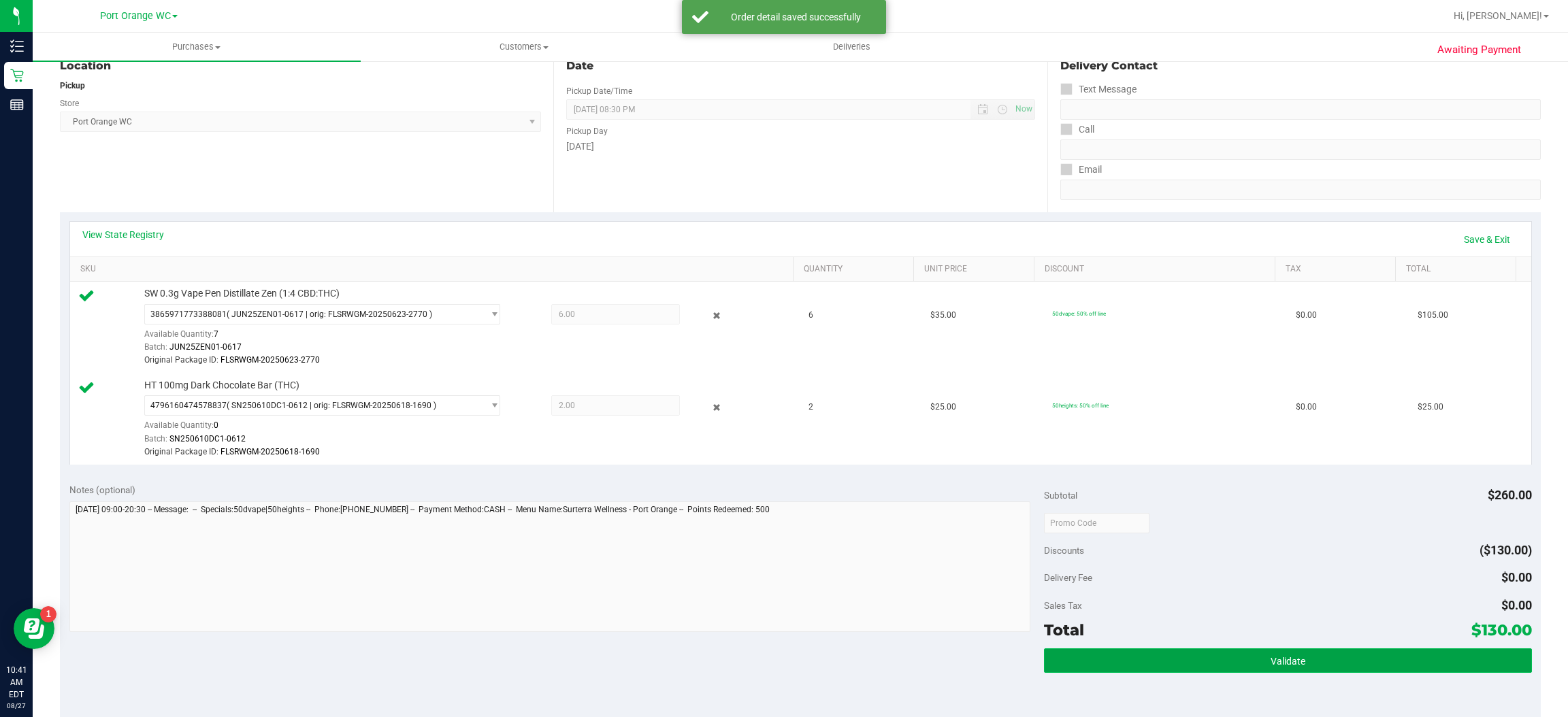
click at [1302, 660] on button "Validate" at bounding box center [1287, 661] width 487 height 25
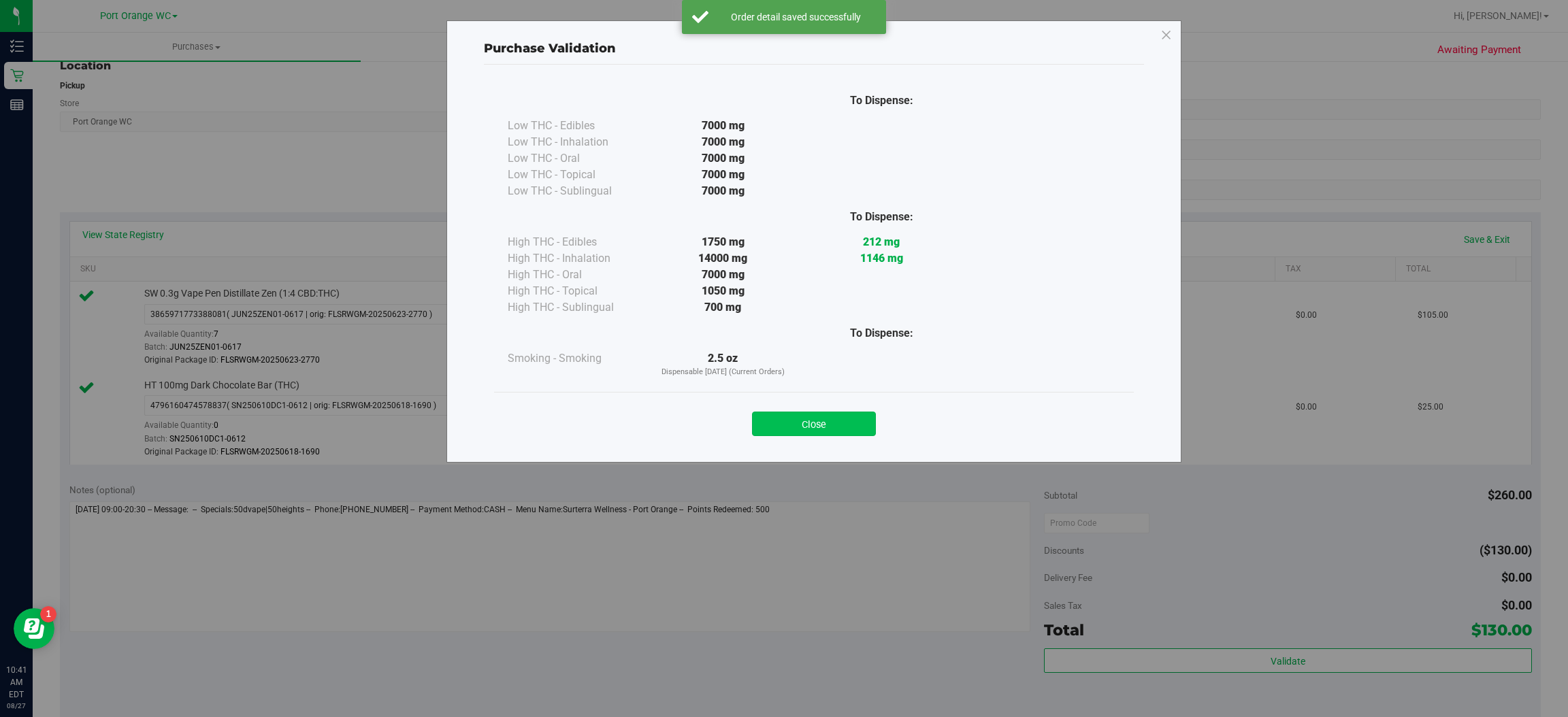
click at [830, 417] on button "Close" at bounding box center [814, 424] width 124 height 25
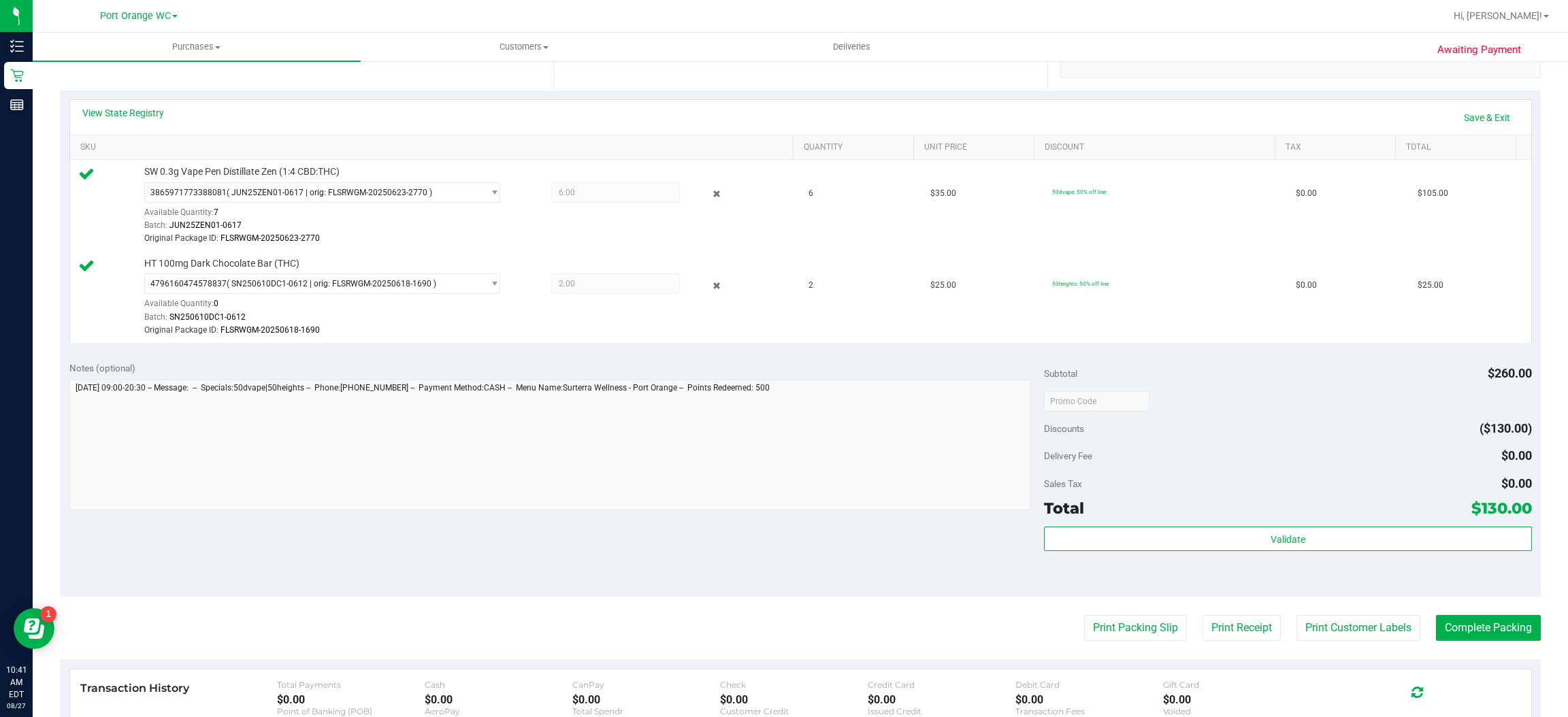
scroll to position [343, 0]
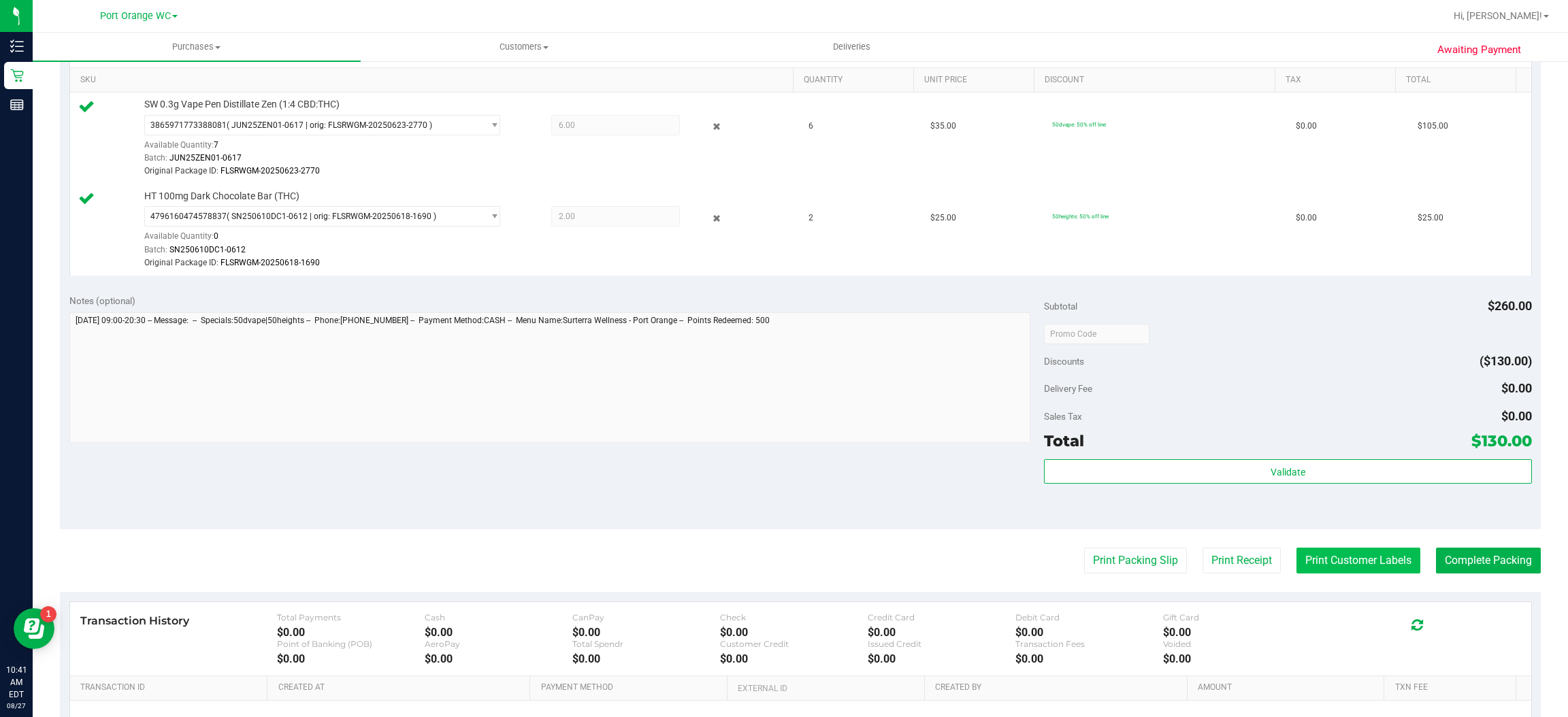
click at [1349, 564] on button "Print Customer Labels" at bounding box center [1358, 560] width 124 height 26
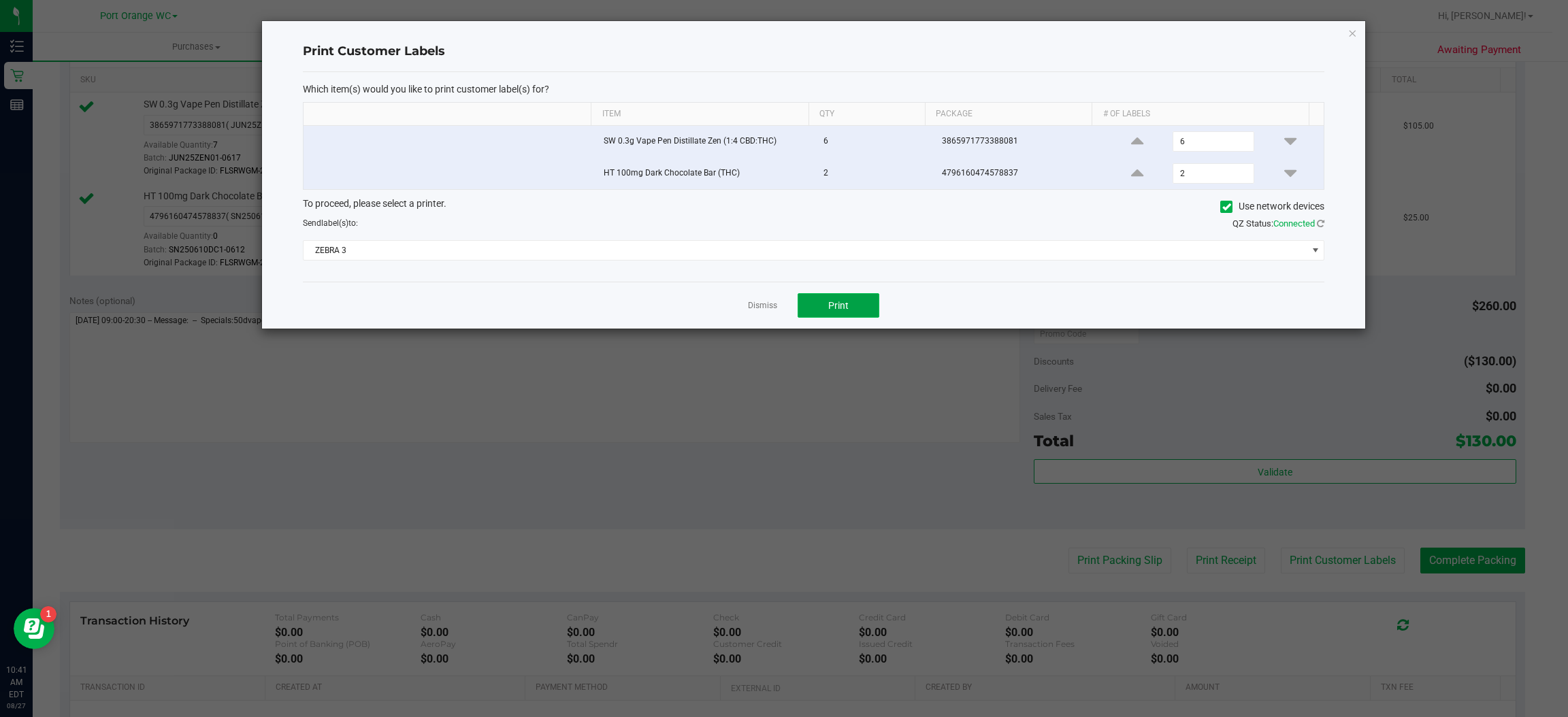
click at [877, 308] on button "Print" at bounding box center [838, 305] width 81 height 25
click at [1356, 35] on icon "button" at bounding box center [1353, 33] width 10 height 16
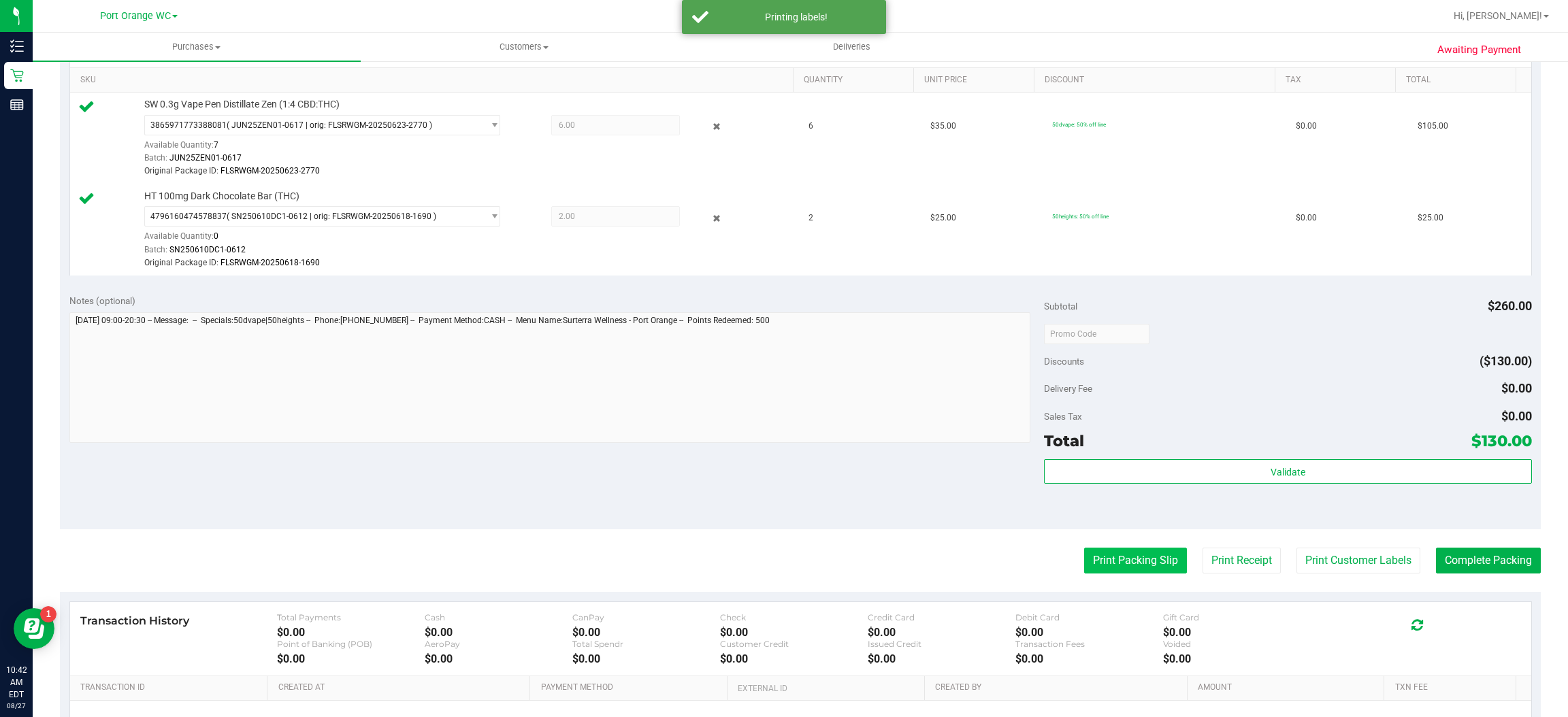
click at [1112, 567] on button "Print Packing Slip" at bounding box center [1136, 560] width 103 height 26
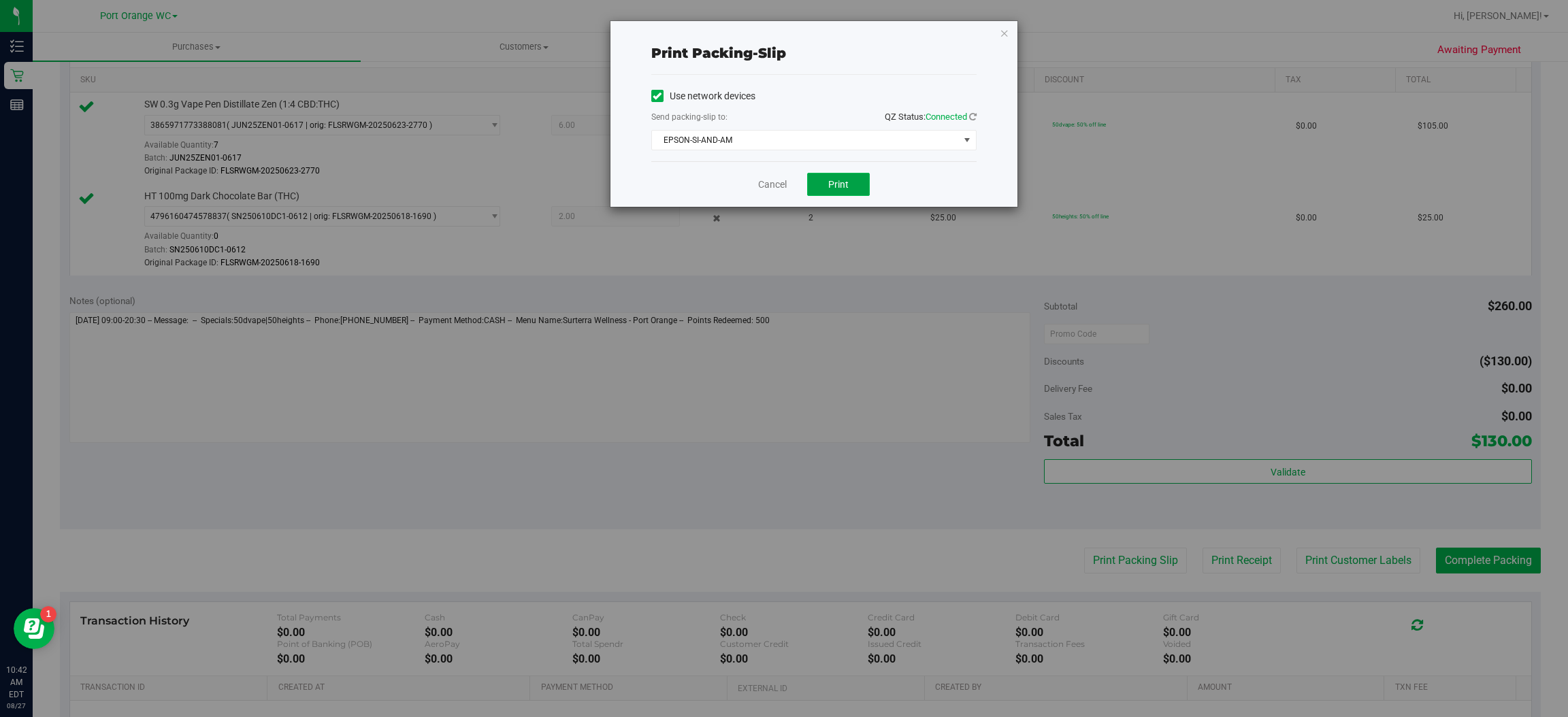
click at [857, 185] on button "Print" at bounding box center [838, 184] width 63 height 23
click at [1002, 27] on icon "button" at bounding box center [1004, 33] width 10 height 16
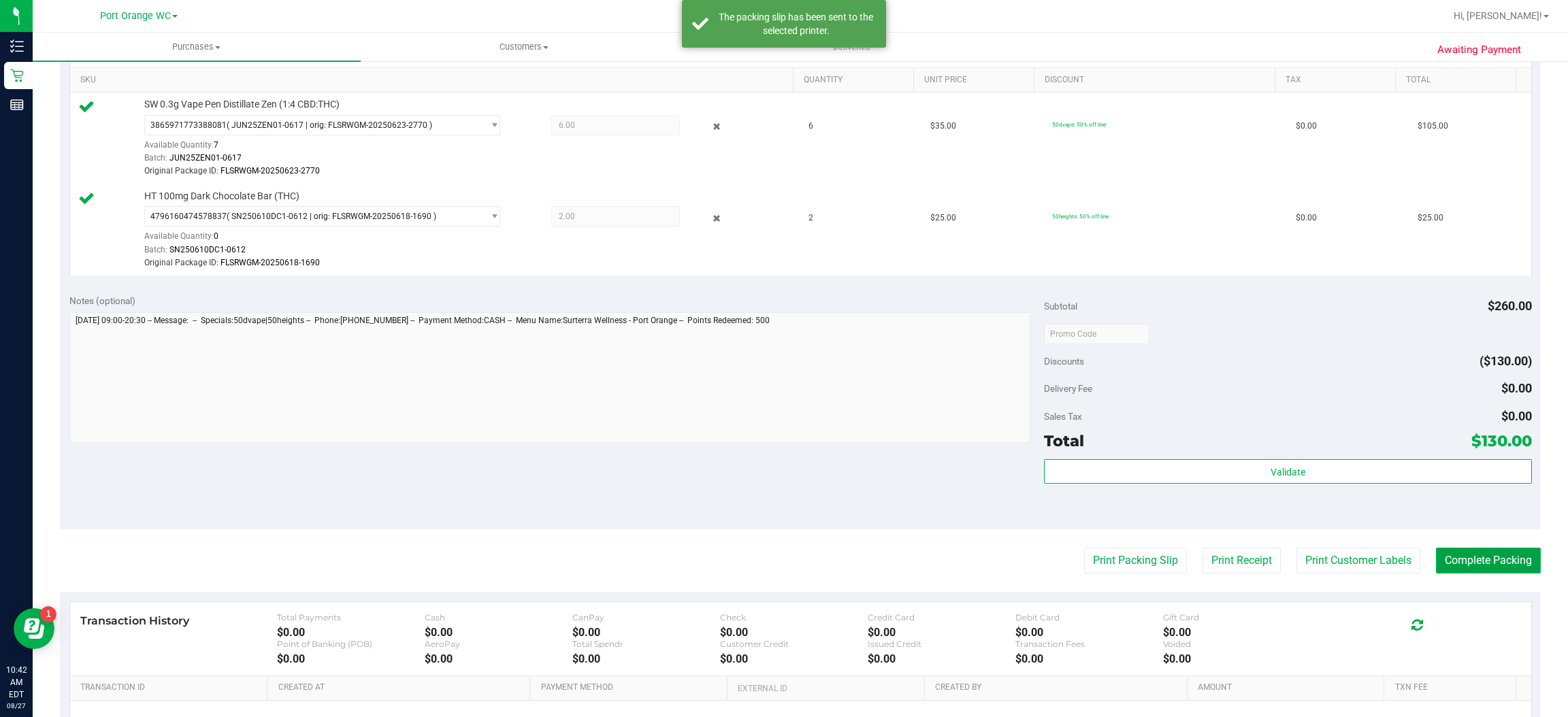
click at [1500, 563] on button "Complete Packing" at bounding box center [1488, 560] width 104 height 26
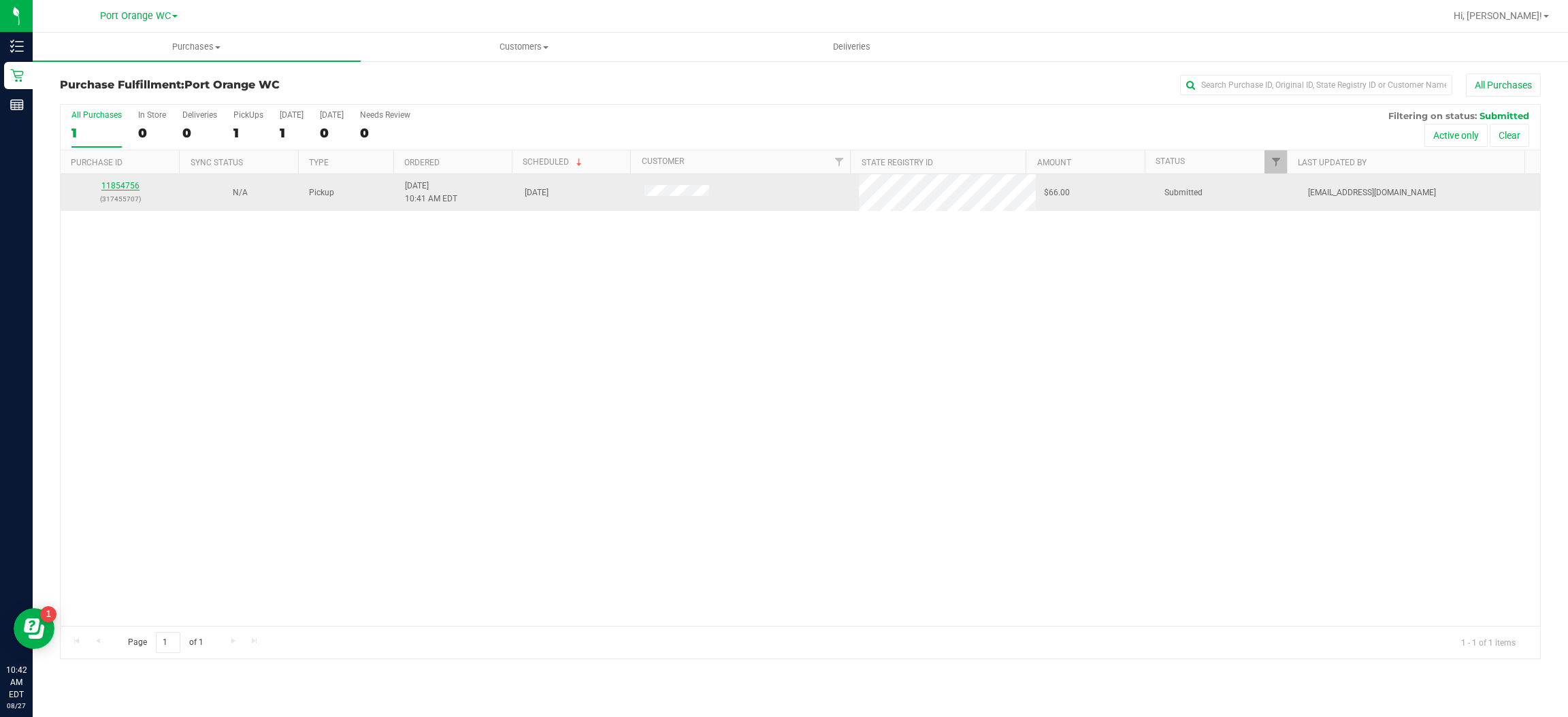
click at [122, 189] on link "11854756" at bounding box center [120, 185] width 38 height 10
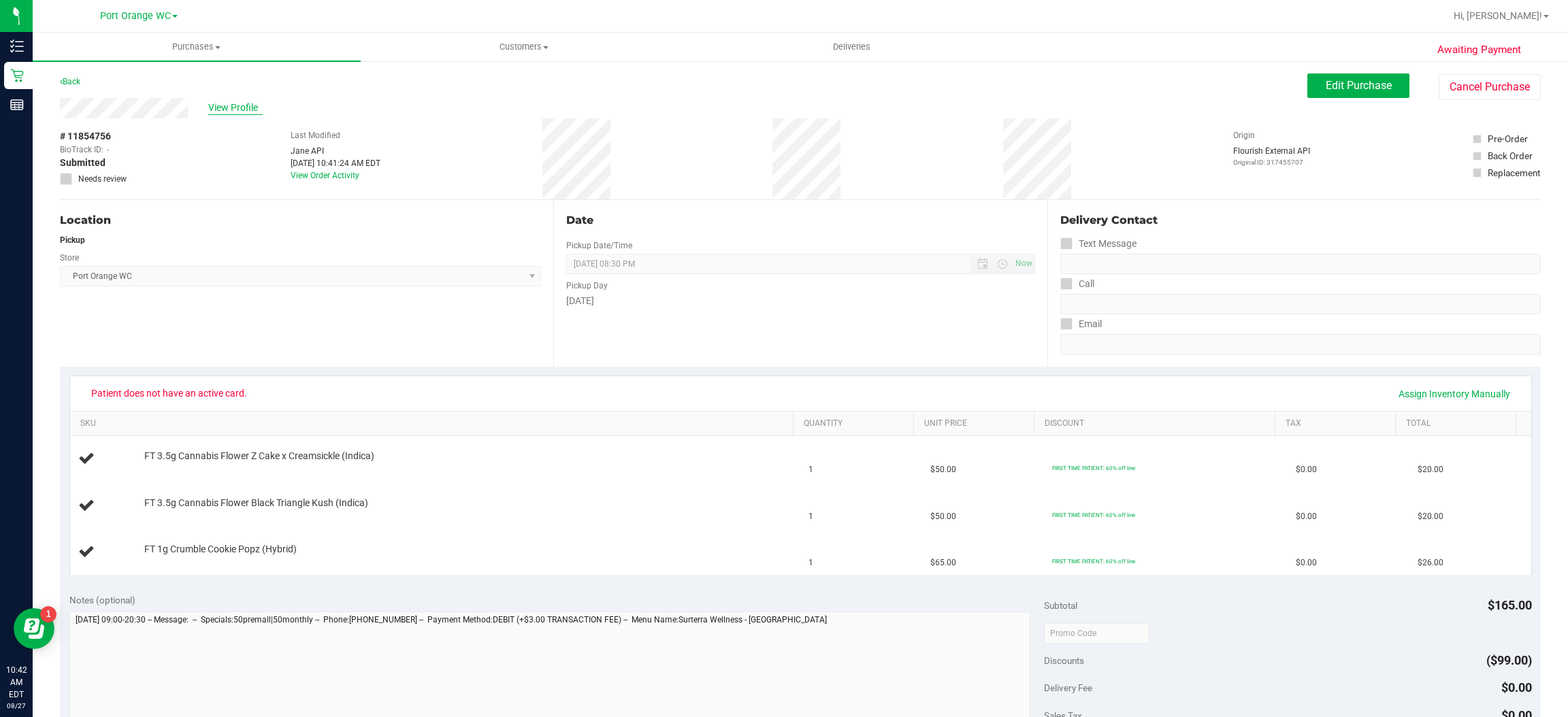
click at [234, 104] on span "View Profile" at bounding box center [235, 108] width 54 height 14
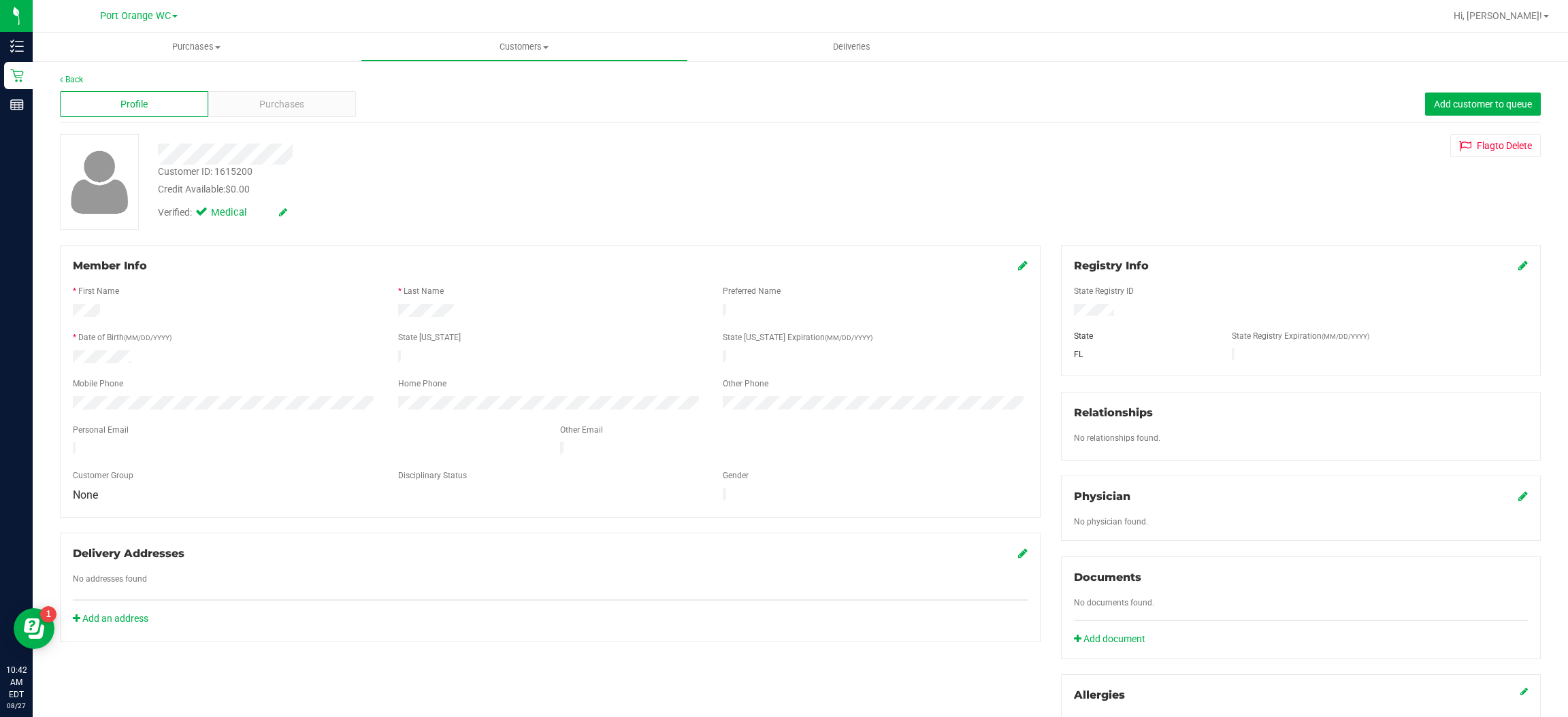
click at [1018, 266] on icon at bounding box center [1023, 266] width 10 height 11
click at [1016, 267] on icon at bounding box center [1022, 266] width 12 height 11
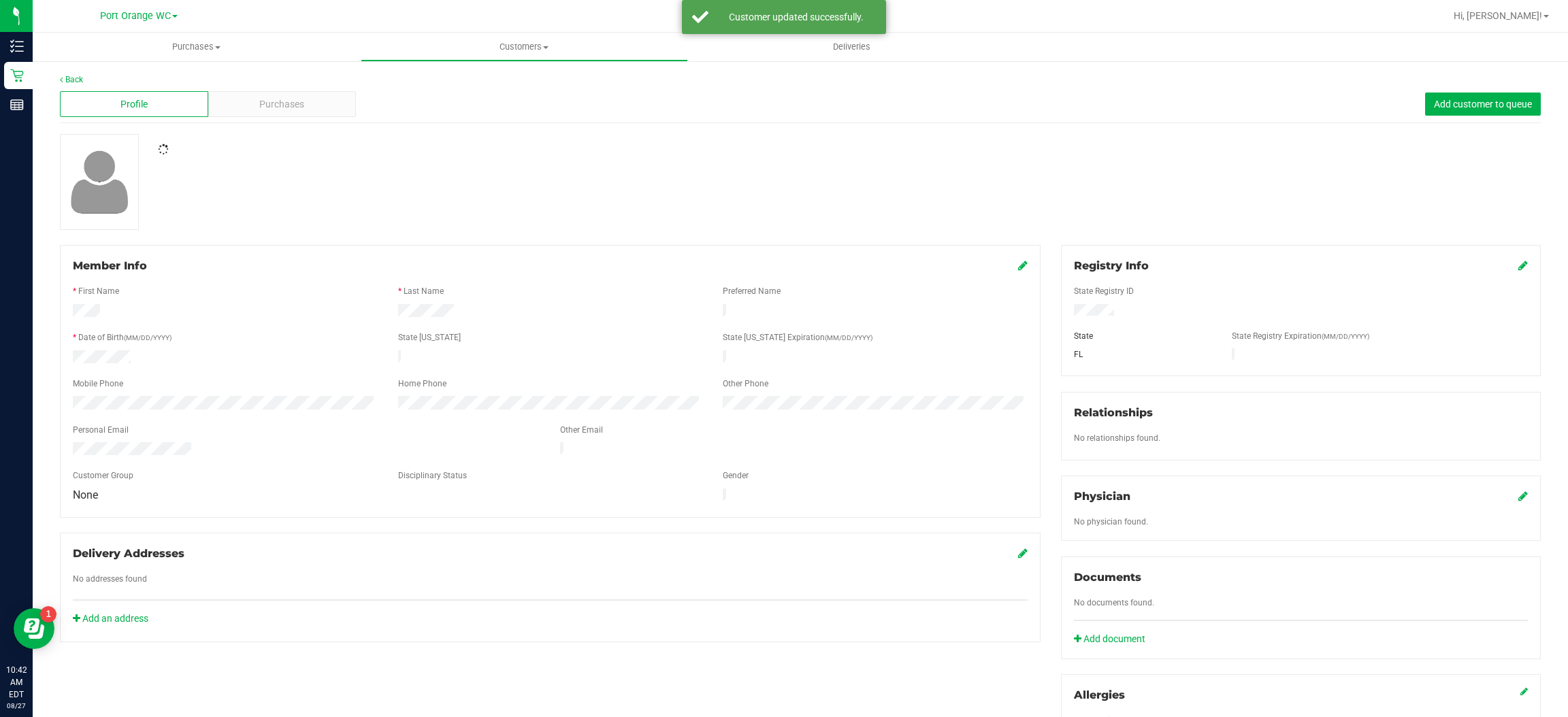
click at [1518, 267] on icon at bounding box center [1523, 266] width 10 height 11
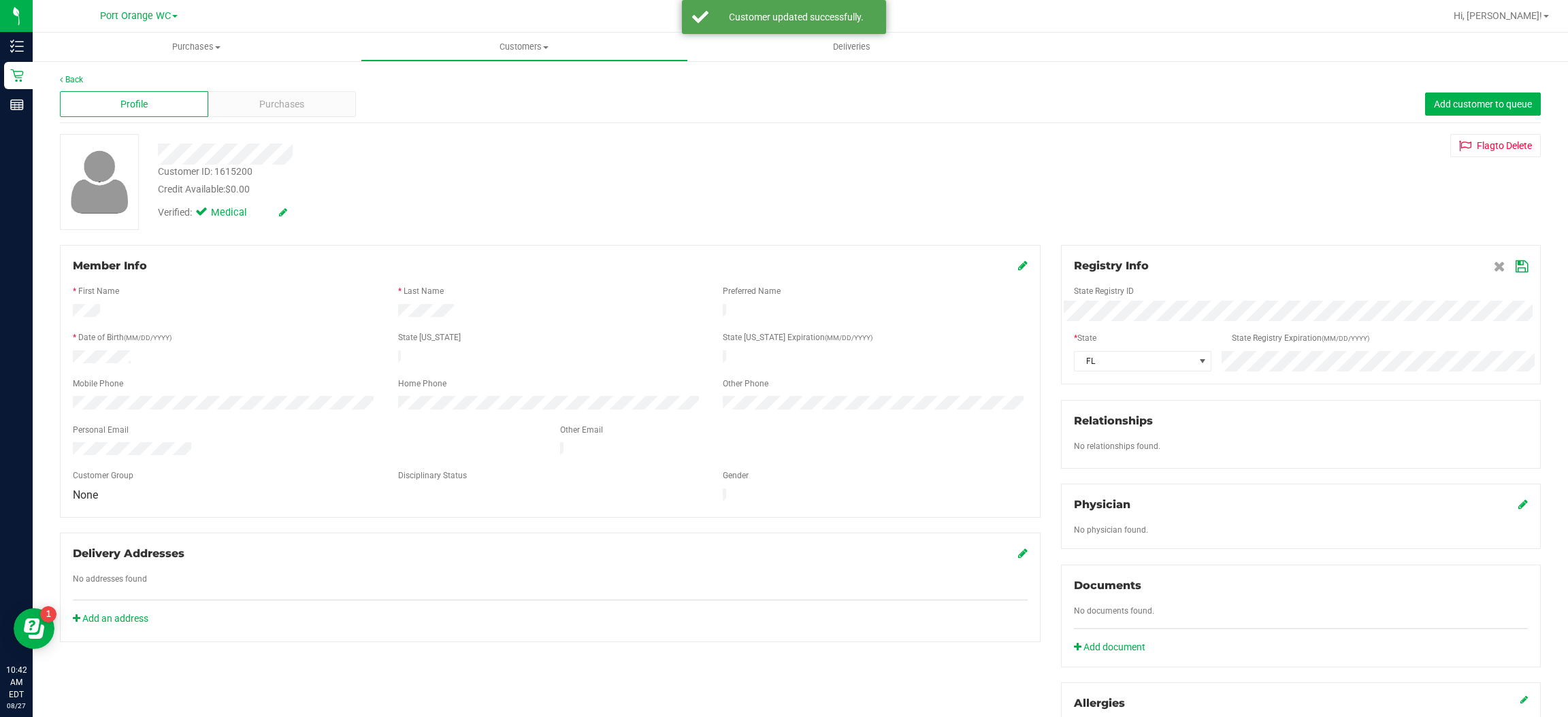
click at [1077, 291] on label "State Registry ID" at bounding box center [1104, 291] width 60 height 12
click at [1516, 266] on icon at bounding box center [1522, 266] width 12 height 11
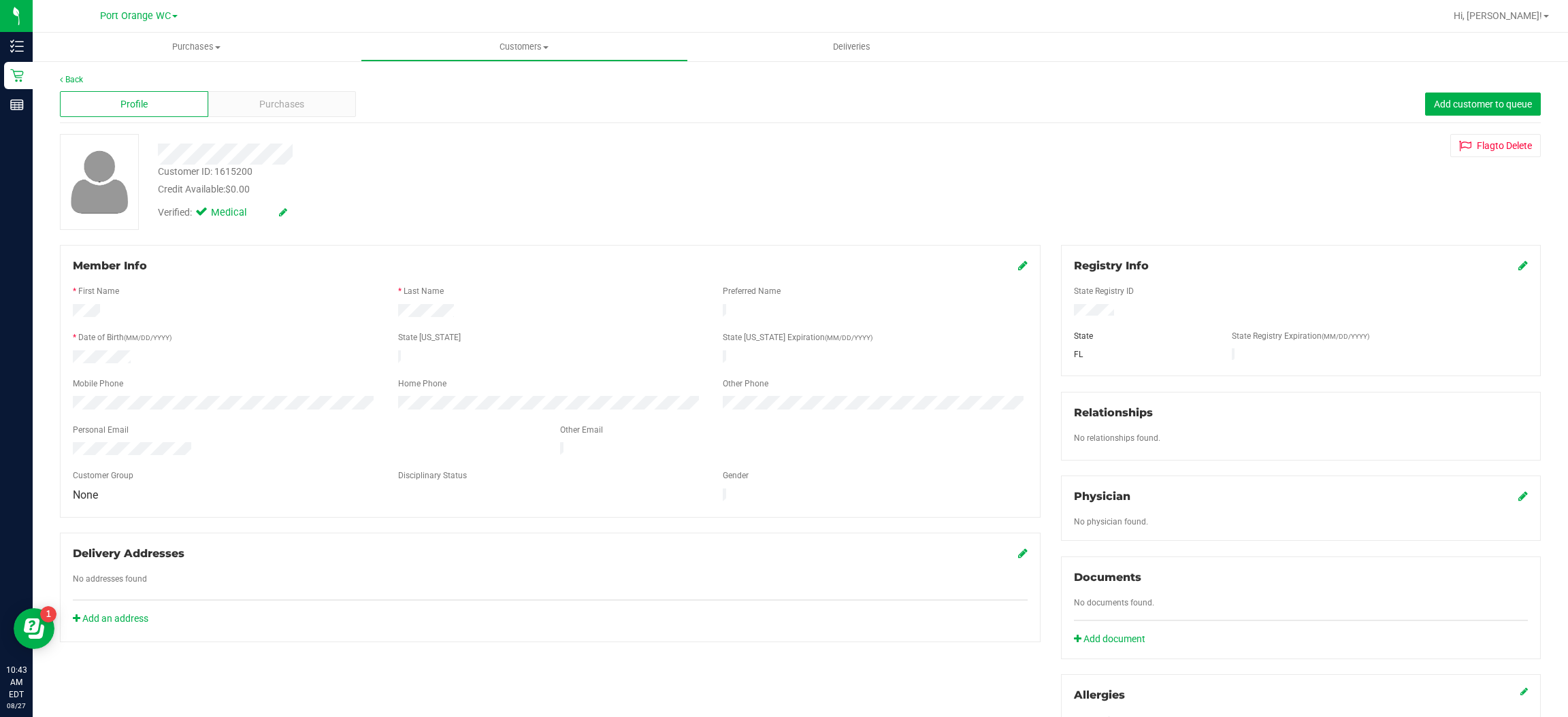
click at [1518, 265] on icon at bounding box center [1523, 266] width 10 height 11
click at [1516, 266] on icon at bounding box center [1522, 266] width 12 height 11
click at [288, 94] on div "Purchases" at bounding box center [282, 104] width 149 height 26
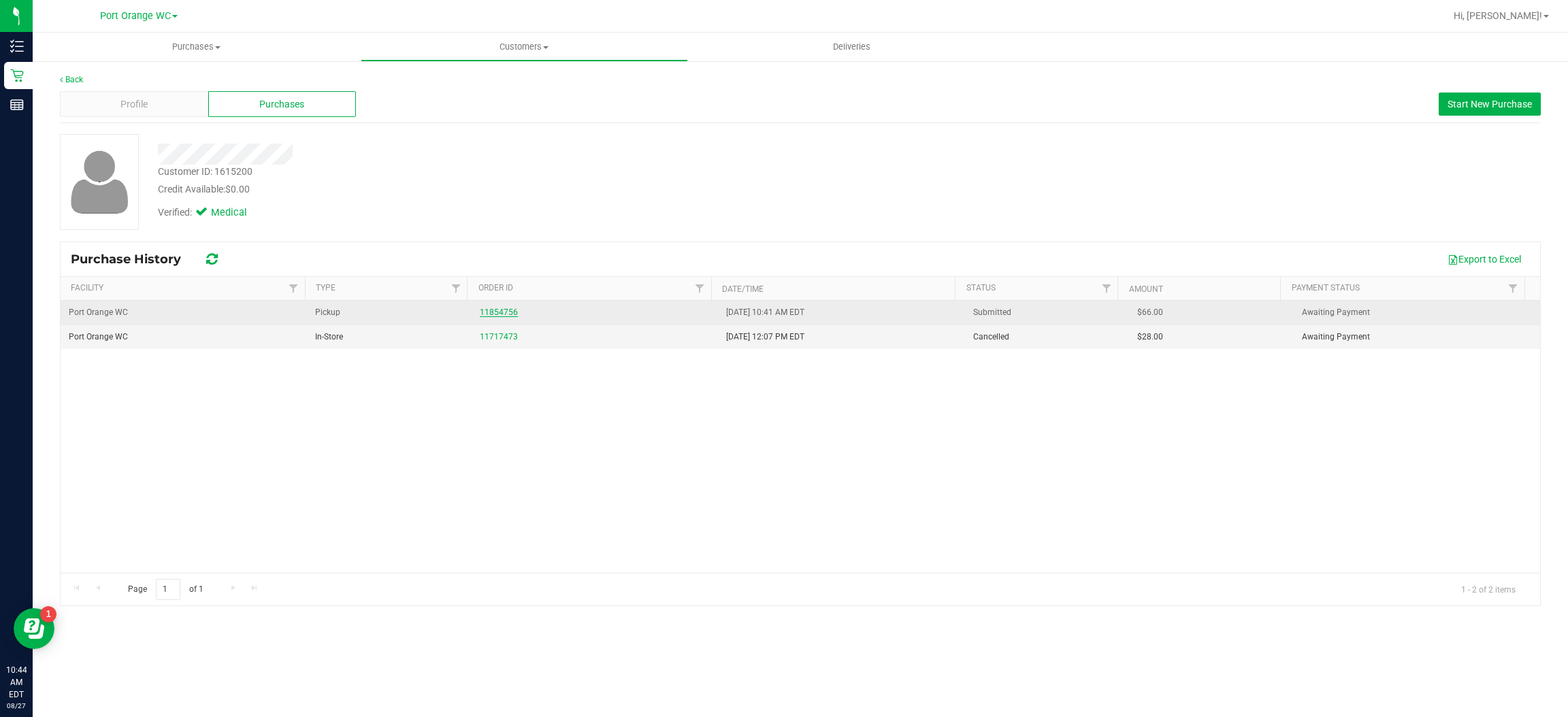
click at [487, 316] on link "11854756" at bounding box center [498, 312] width 38 height 10
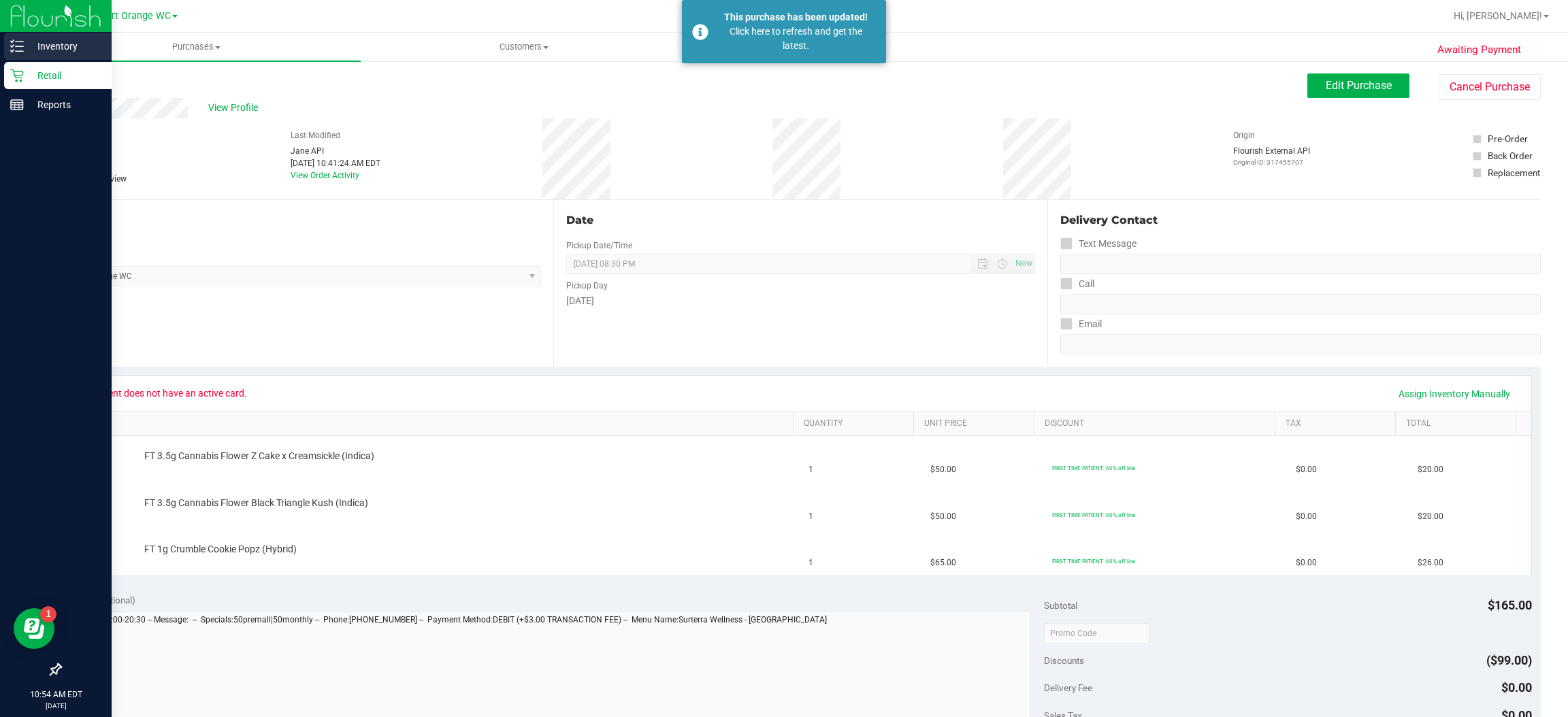
click at [17, 46] on icon at bounding box center [17, 46] width 13 height 13
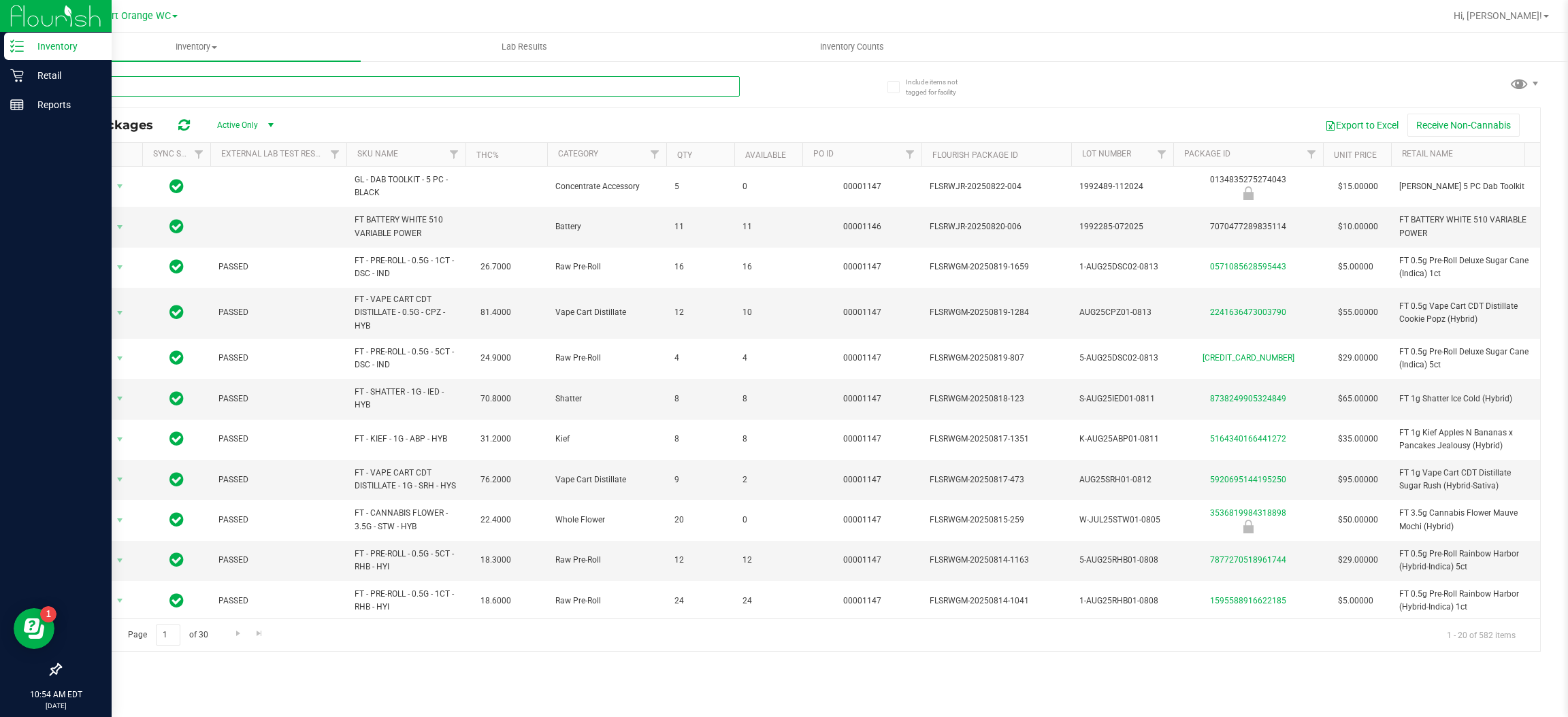
click at [265, 87] on input "text" at bounding box center [400, 86] width 680 height 20
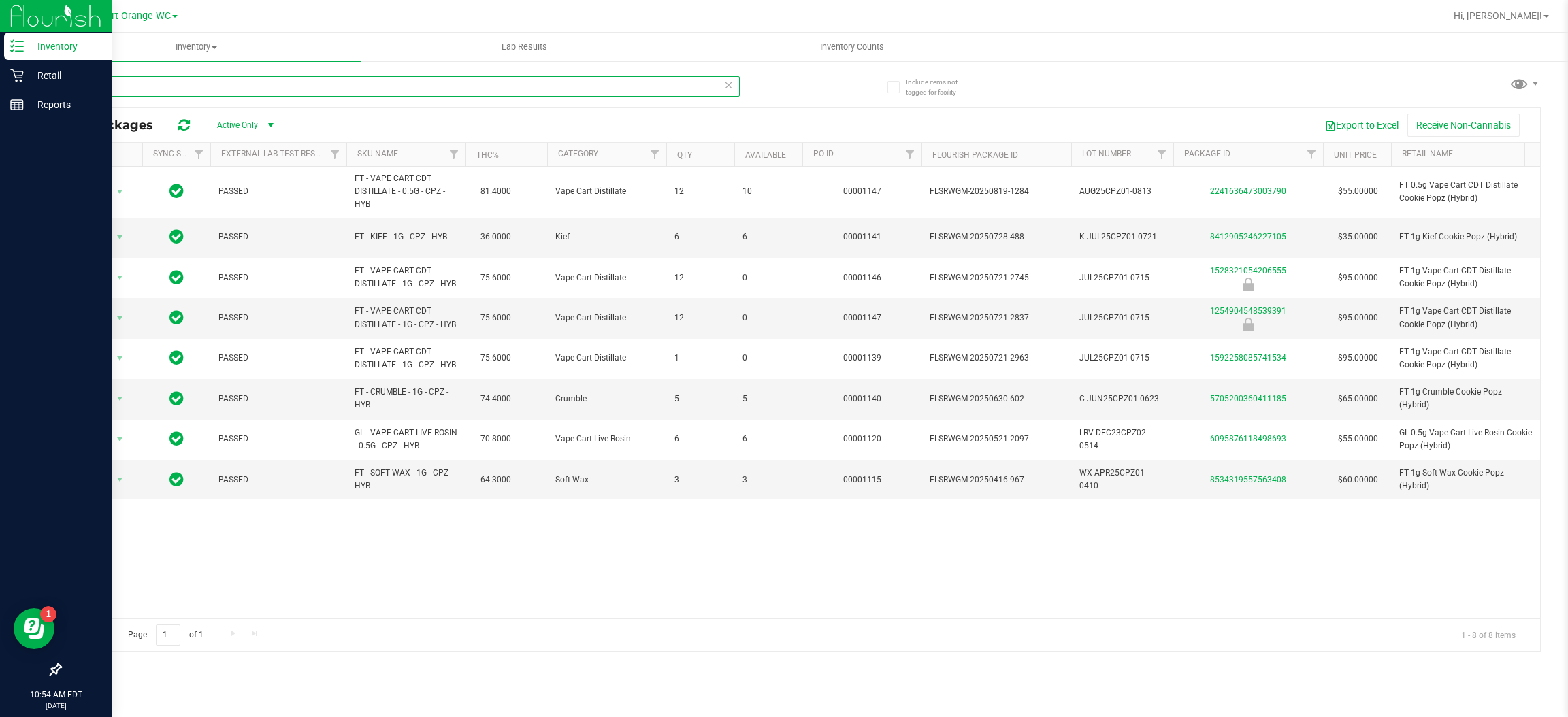
type input "c"
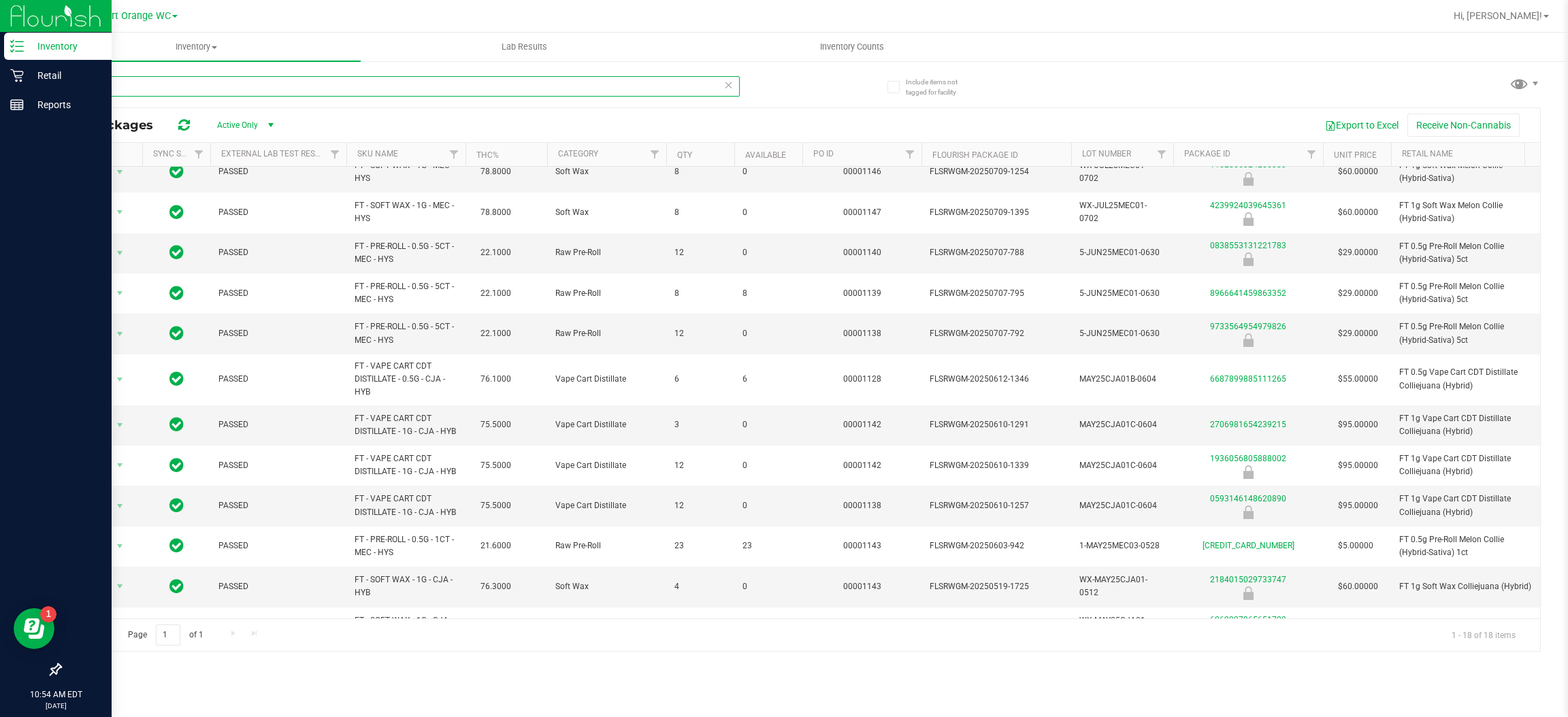
scroll to position [302, 0]
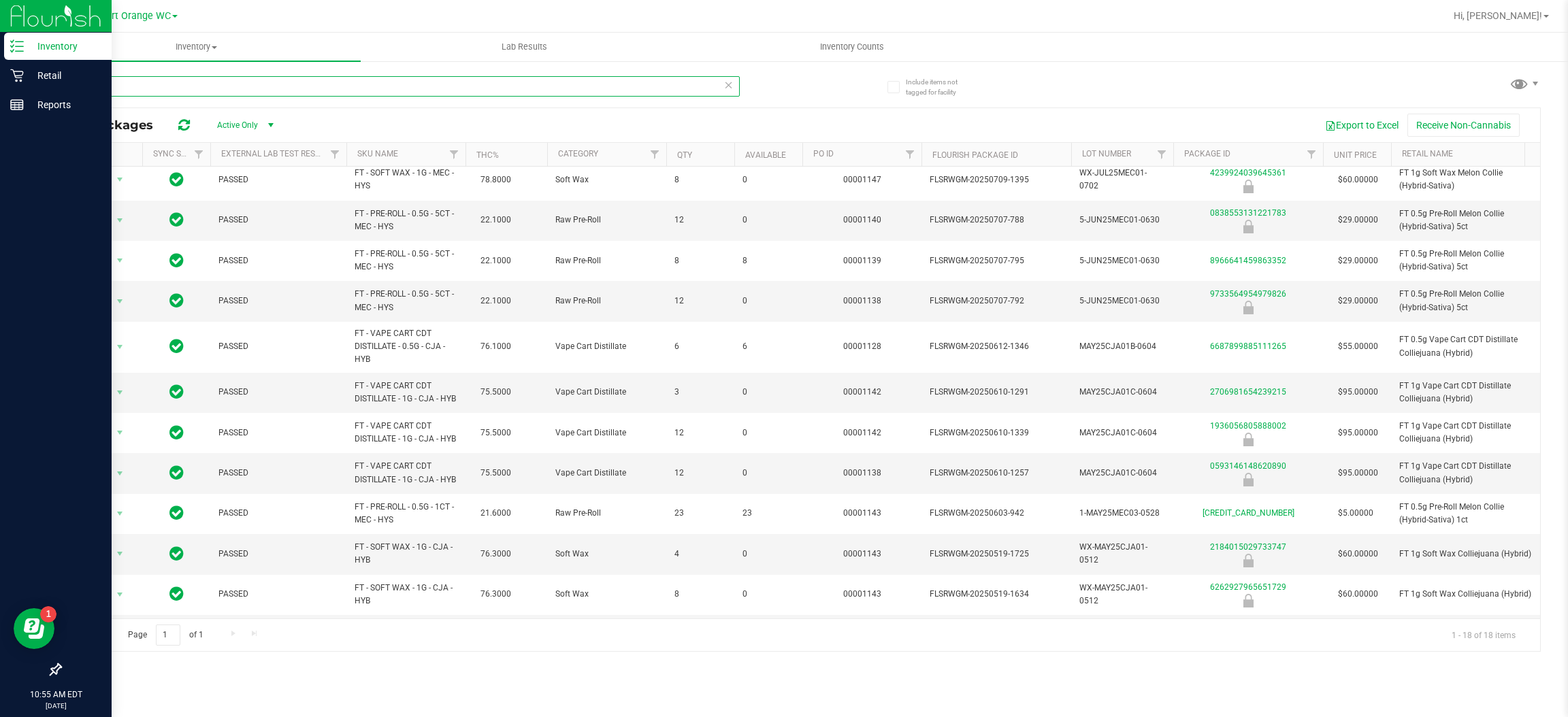
type input "c"
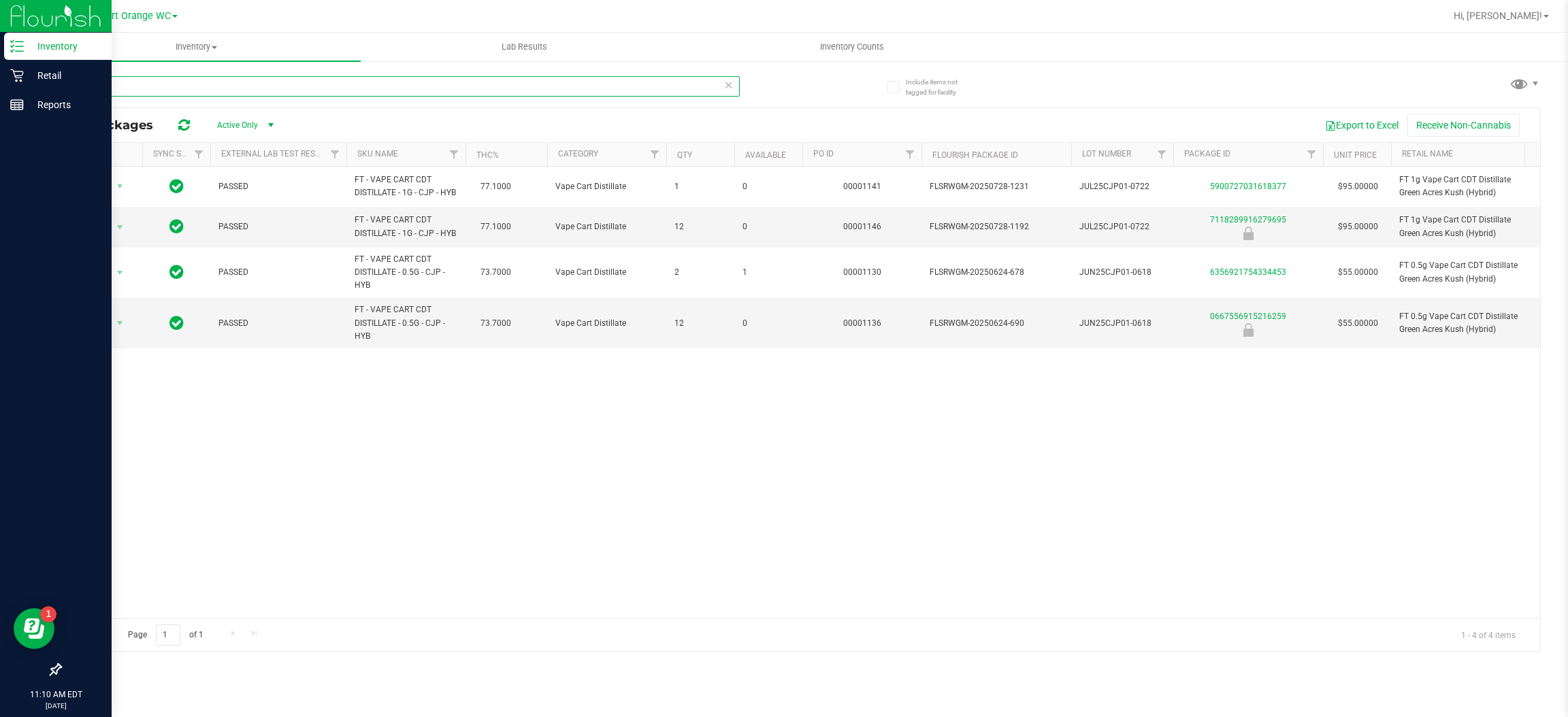
type input "c"
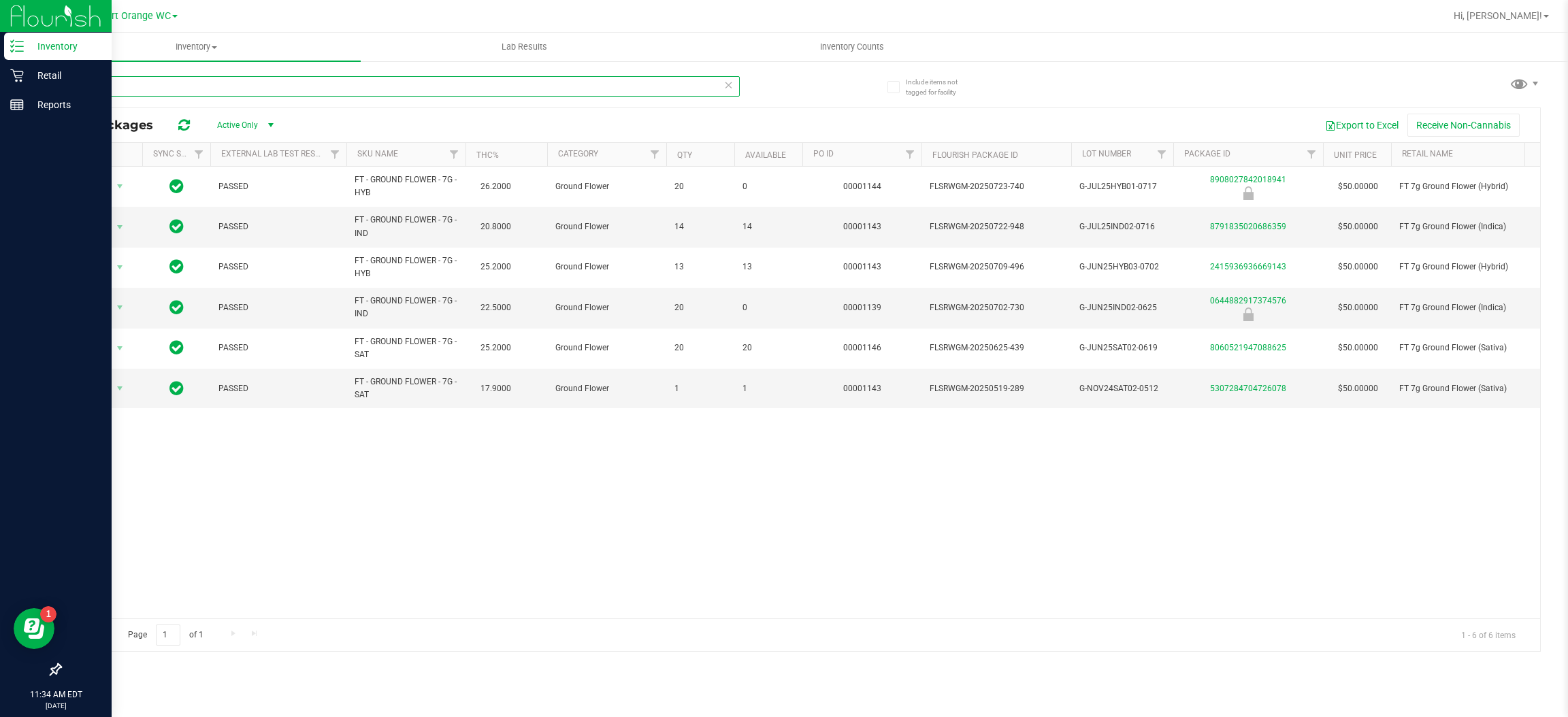
type input "g"
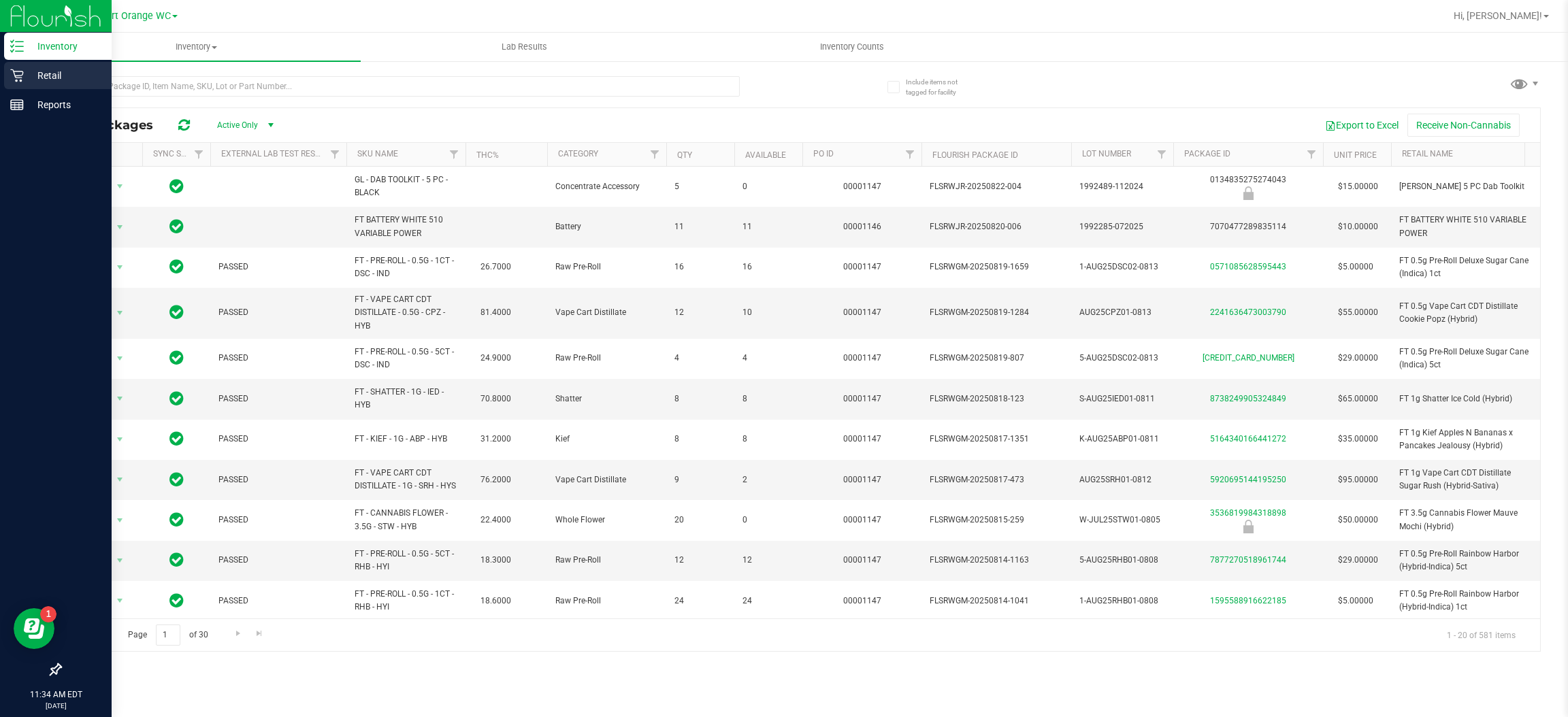
click at [17, 77] on icon at bounding box center [17, 75] width 13 height 13
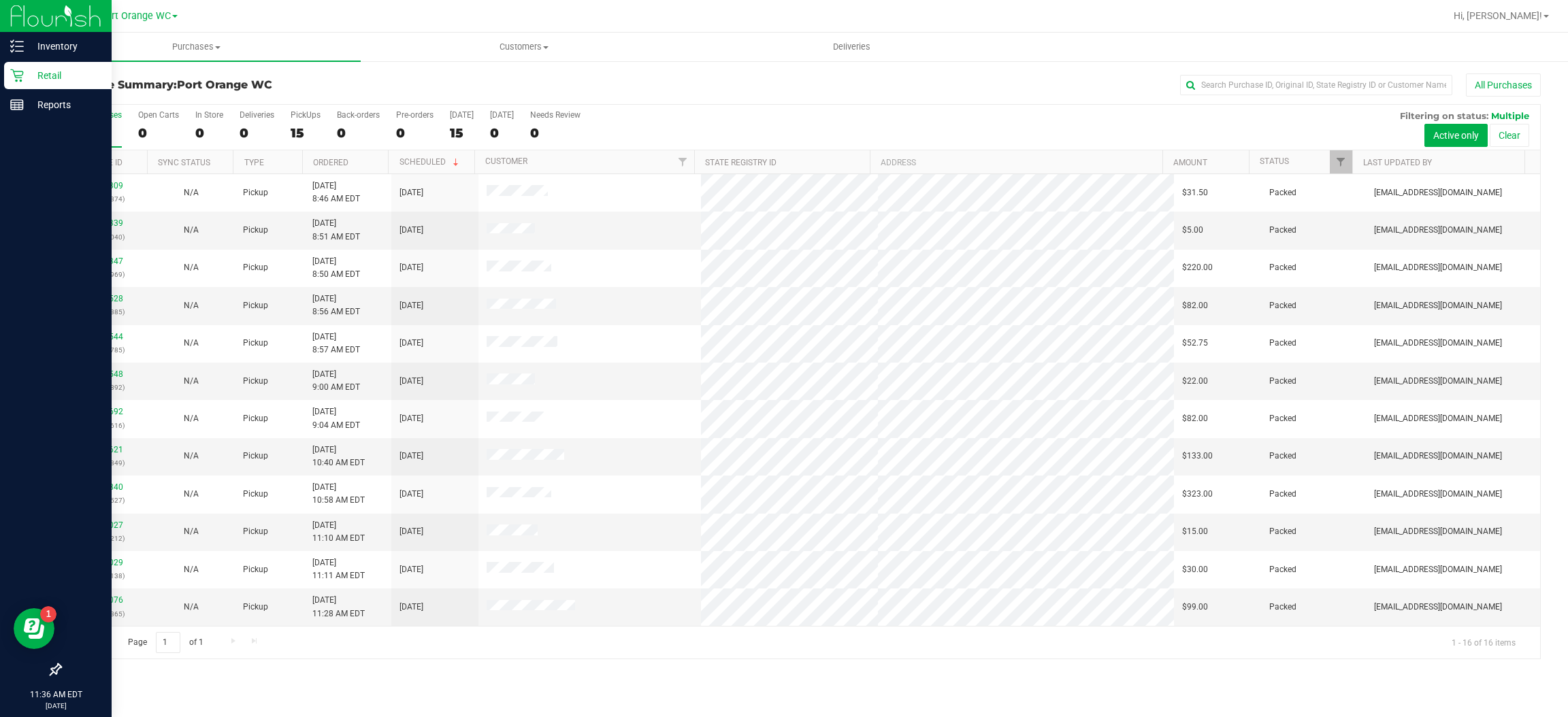
click at [17, 75] on icon at bounding box center [17, 75] width 13 height 13
click at [55, 72] on p "Retail" at bounding box center [65, 75] width 81 height 16
click at [65, 75] on p "Retail" at bounding box center [65, 75] width 81 height 16
click at [12, 40] on icon at bounding box center [17, 46] width 13 height 13
click at [73, 46] on p "Inventory" at bounding box center [65, 46] width 81 height 16
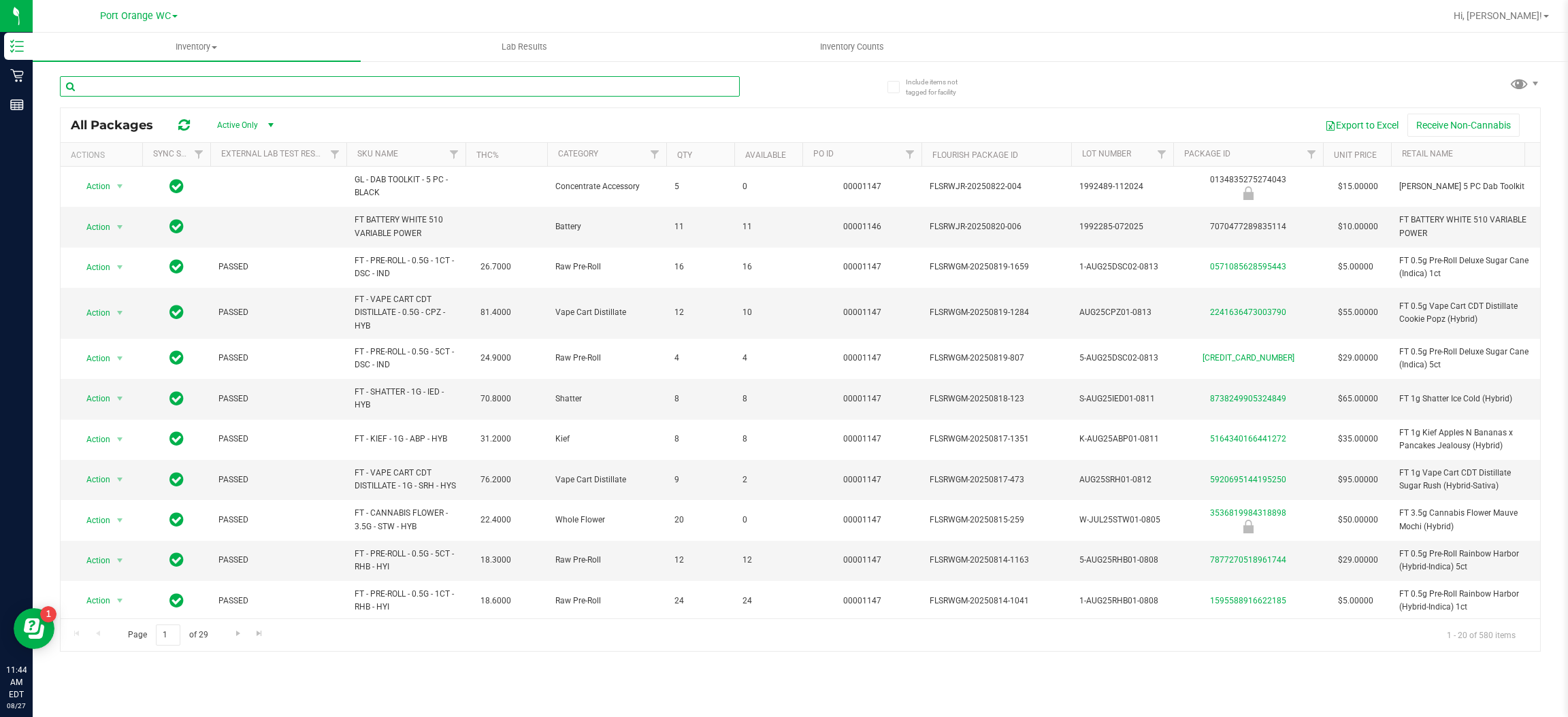
click at [228, 88] on input "text" at bounding box center [400, 86] width 680 height 20
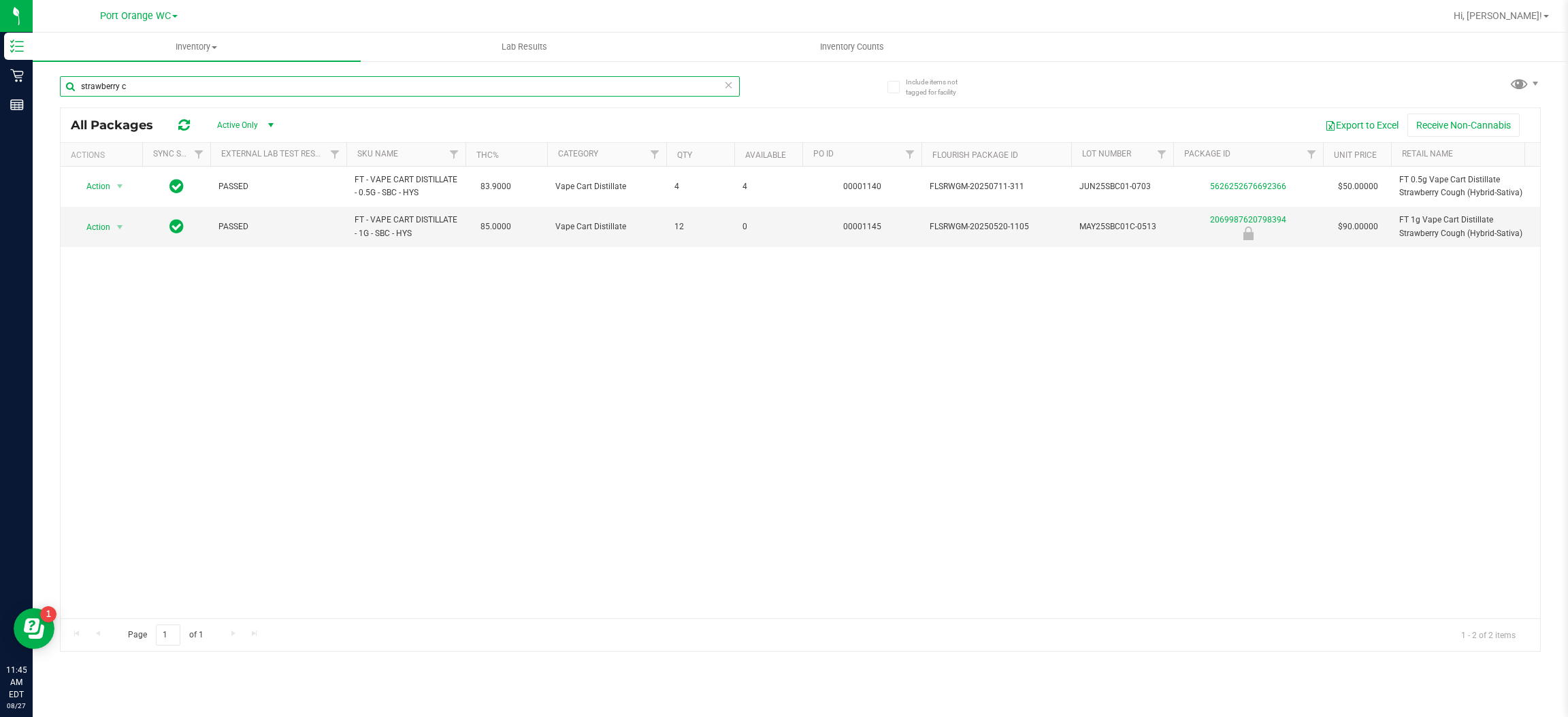
type input "strawberry c"
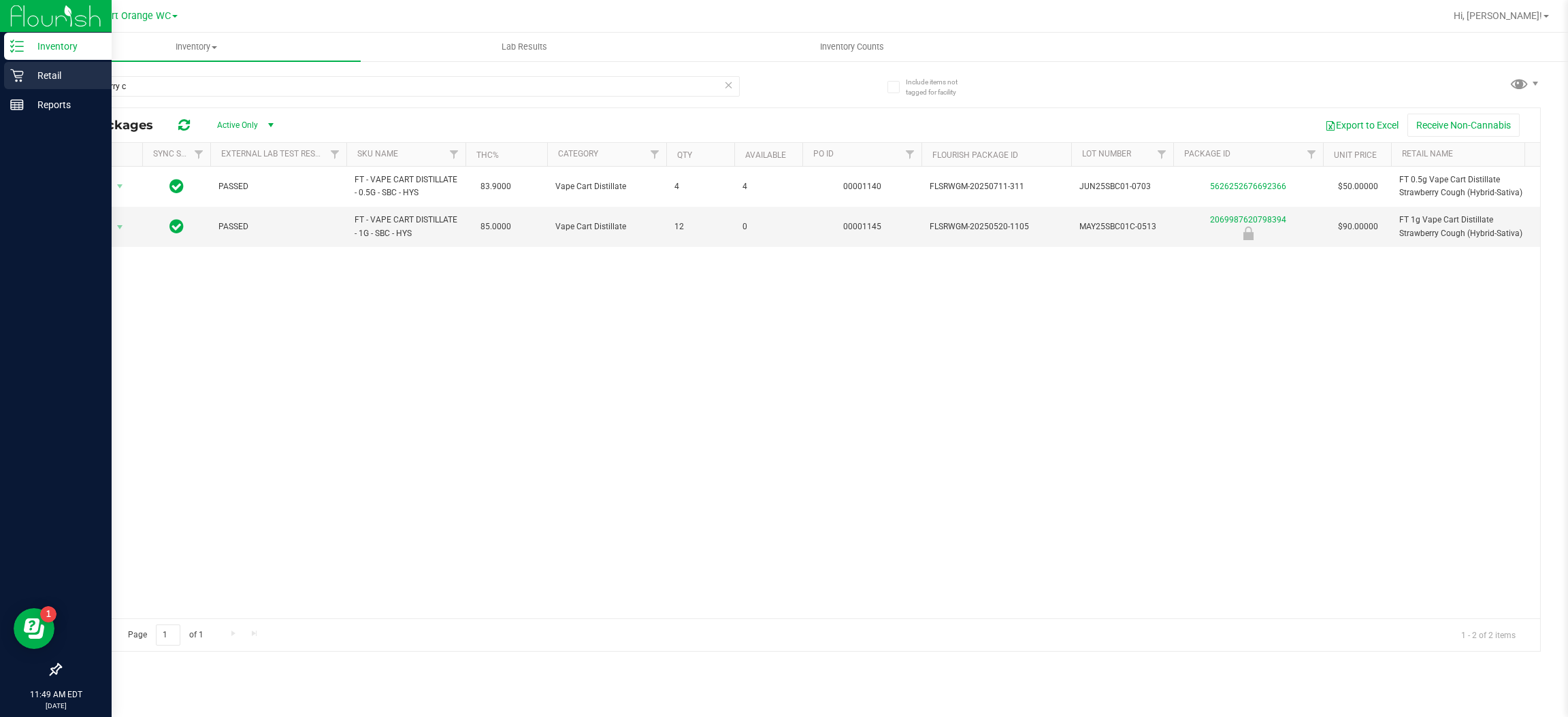
click at [16, 75] on icon at bounding box center [17, 75] width 13 height 13
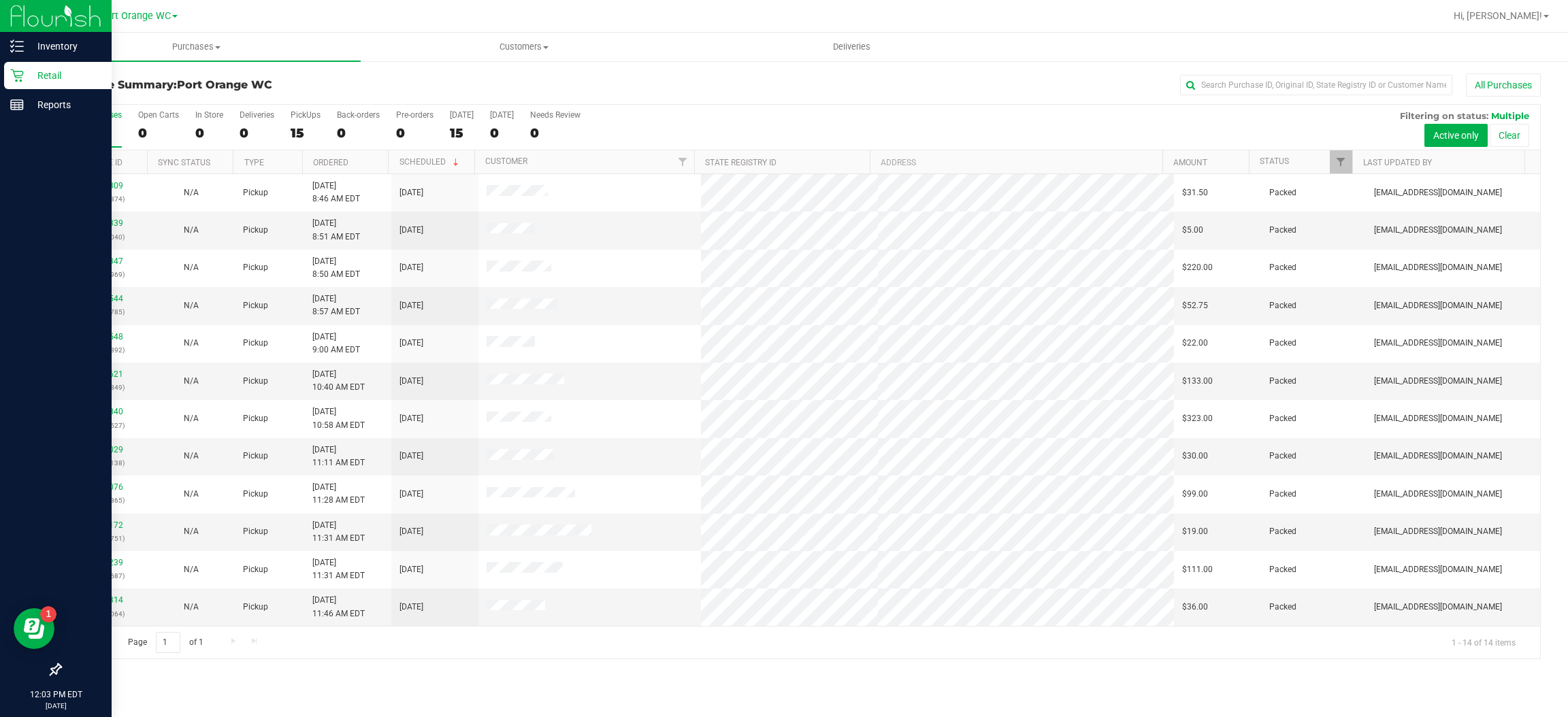
scroll to position [75, 0]
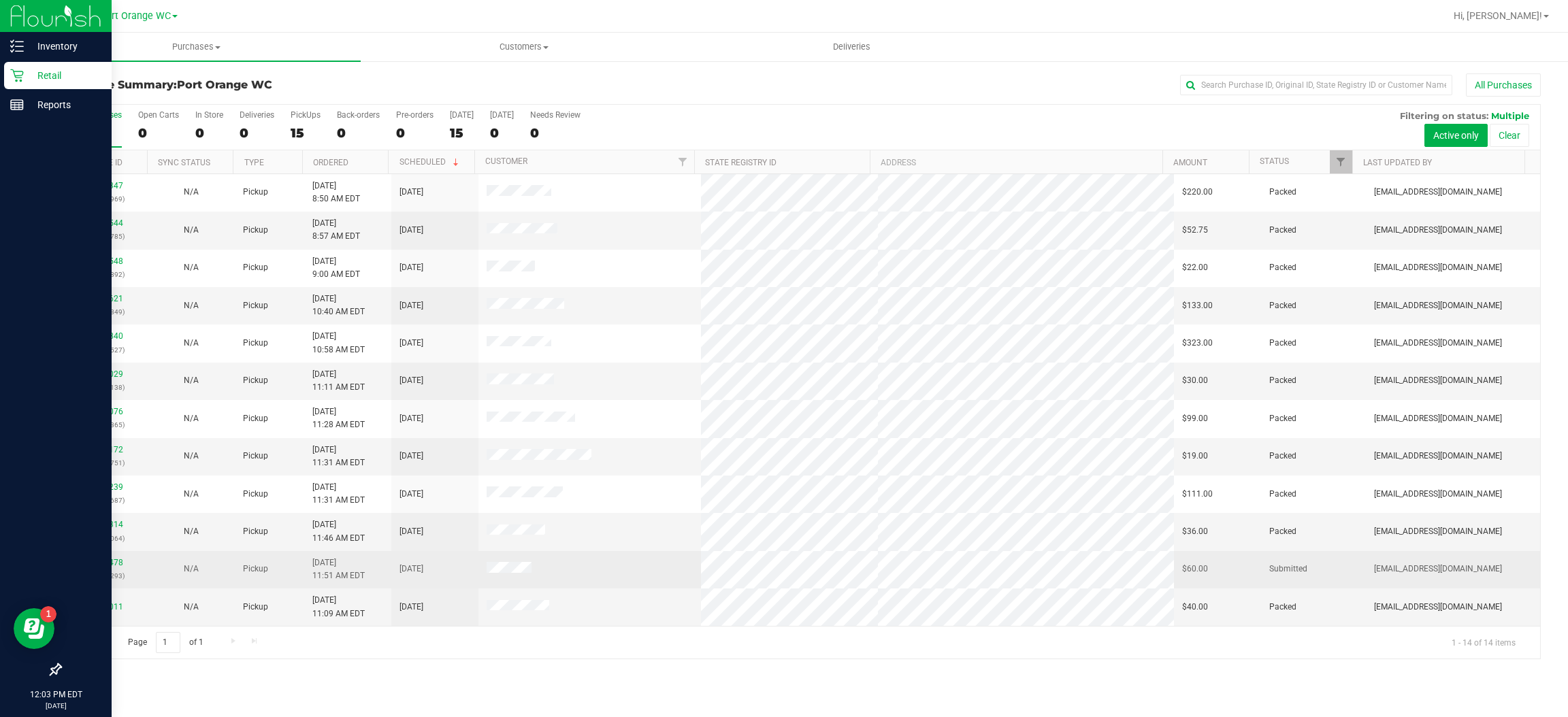
click at [627, 579] on td at bounding box center [589, 570] width 222 height 37
click at [111, 565] on link "11855478" at bounding box center [104, 562] width 38 height 10
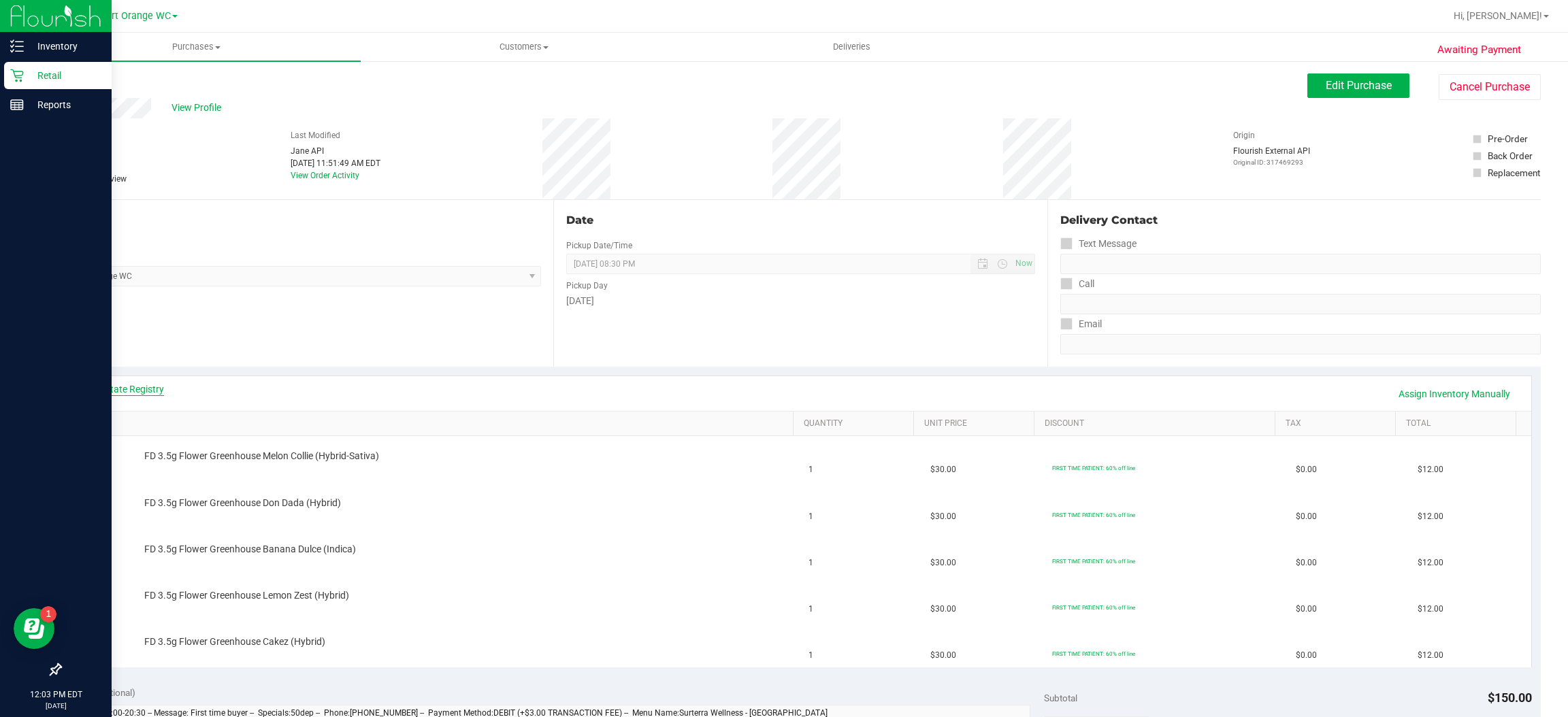
click at [149, 387] on link "View State Registry" at bounding box center [123, 389] width 81 height 13
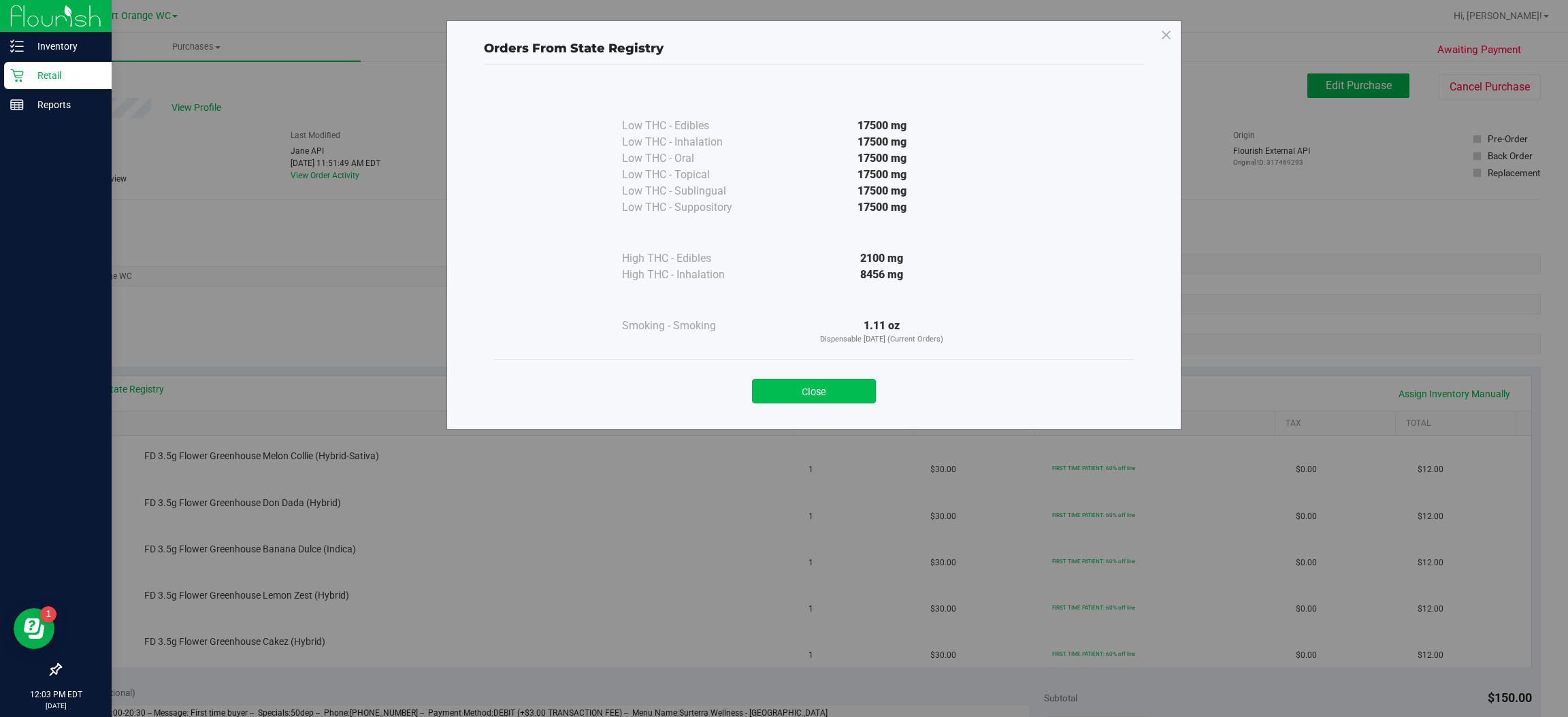
click at [832, 389] on button "Close" at bounding box center [814, 391] width 124 height 25
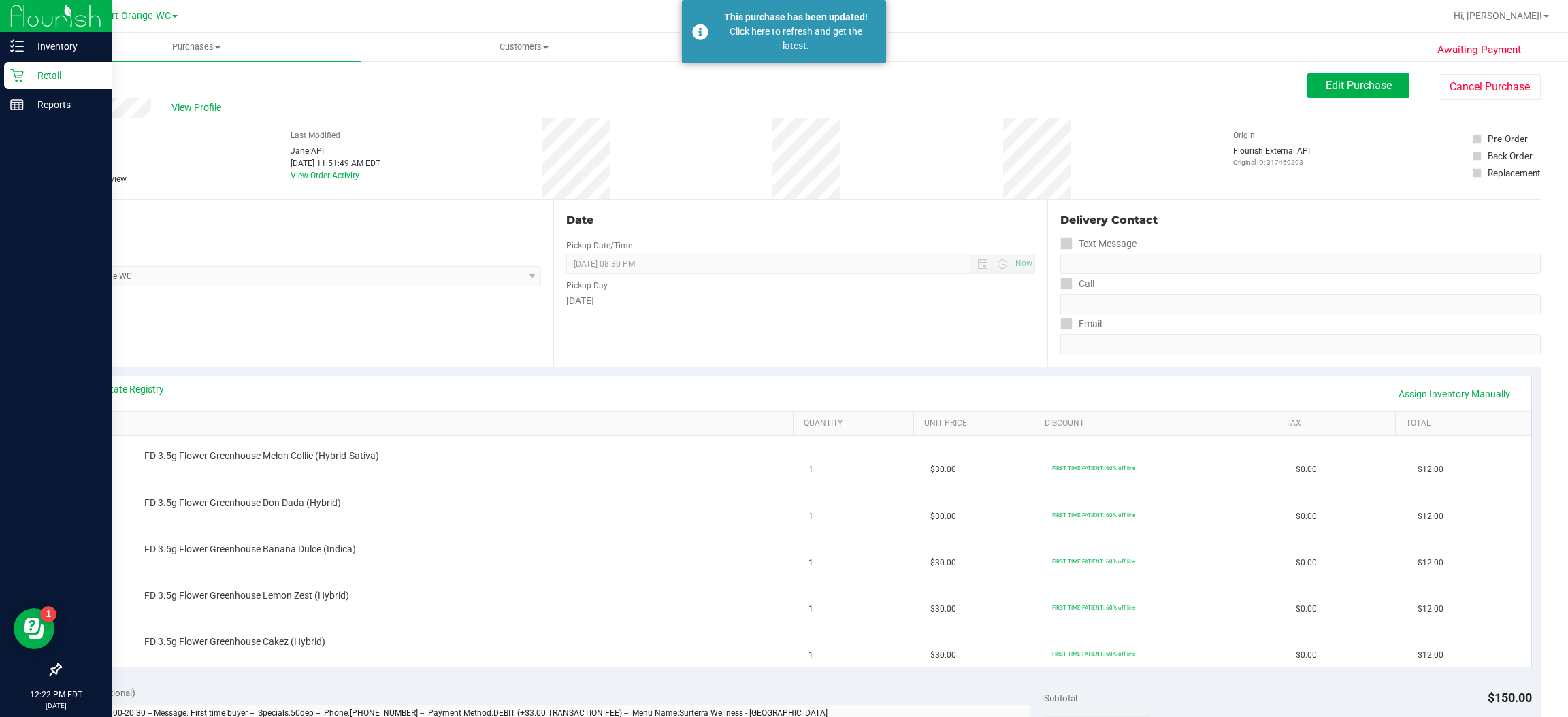
click at [21, 73] on icon at bounding box center [17, 75] width 13 height 13
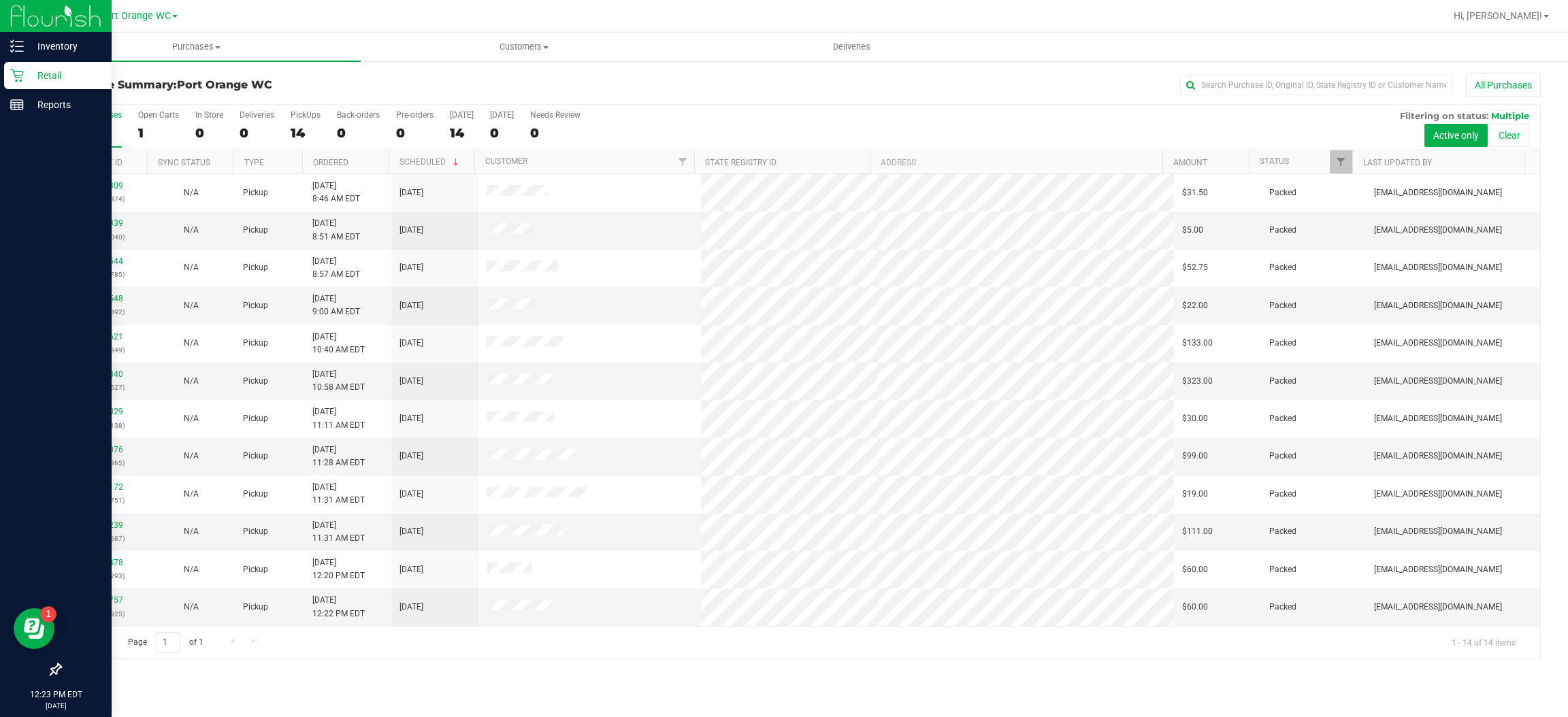
scroll to position [75, 0]
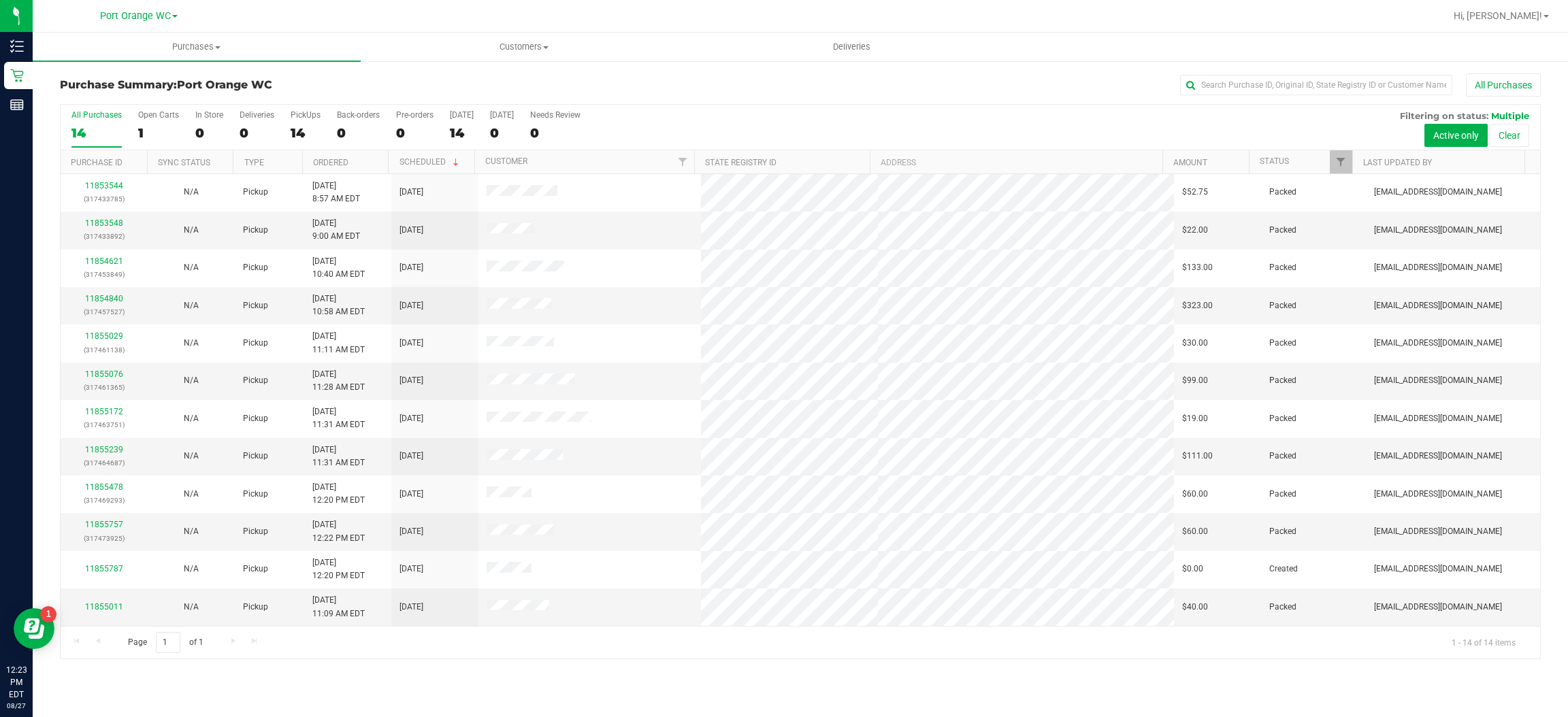
click at [635, 652] on div "Page 1 of 1 1 - 14 of 14 items" at bounding box center [799, 642] width 1479 height 33
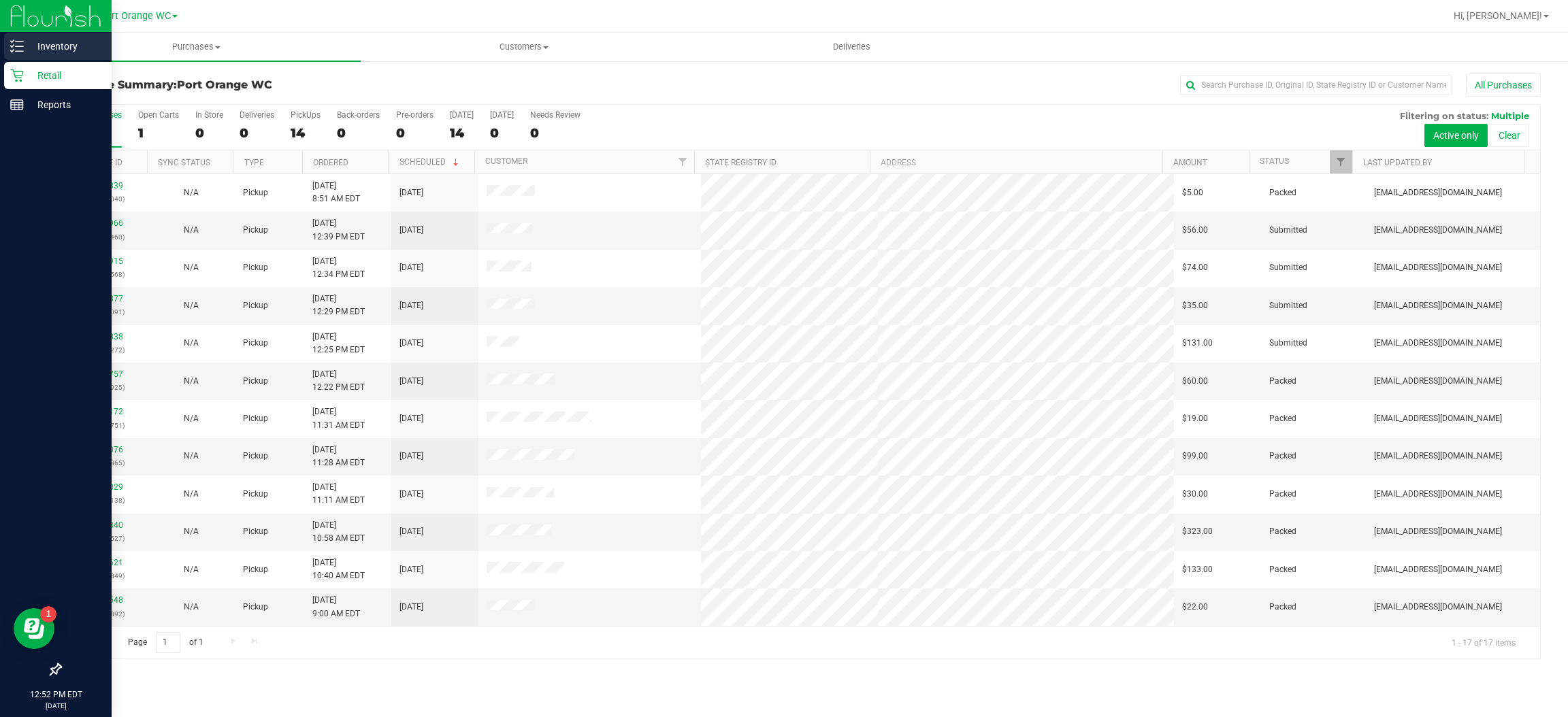
click at [60, 42] on p "Inventory" at bounding box center [65, 46] width 81 height 16
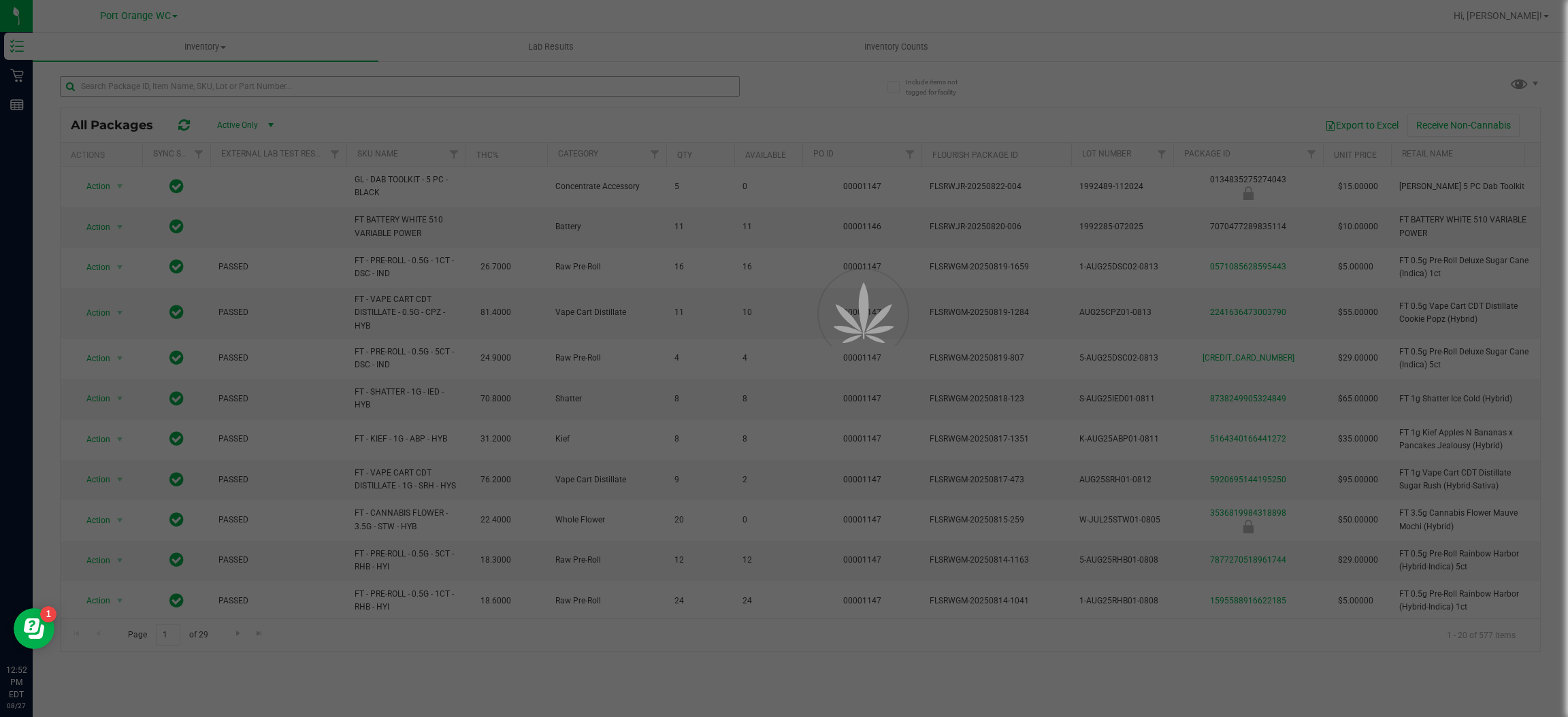
click at [202, 83] on div at bounding box center [784, 358] width 1568 height 717
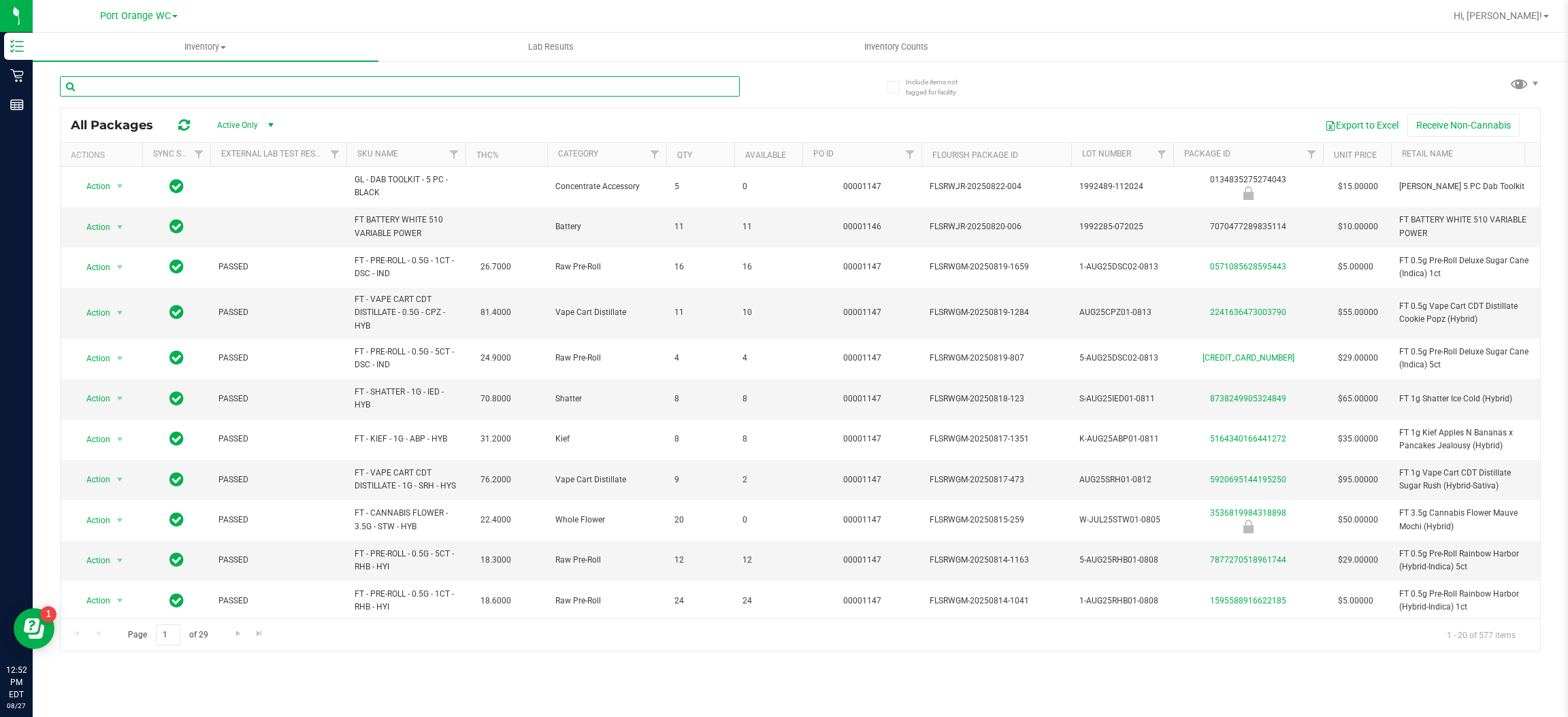
click at [202, 83] on input "text" at bounding box center [400, 86] width 680 height 20
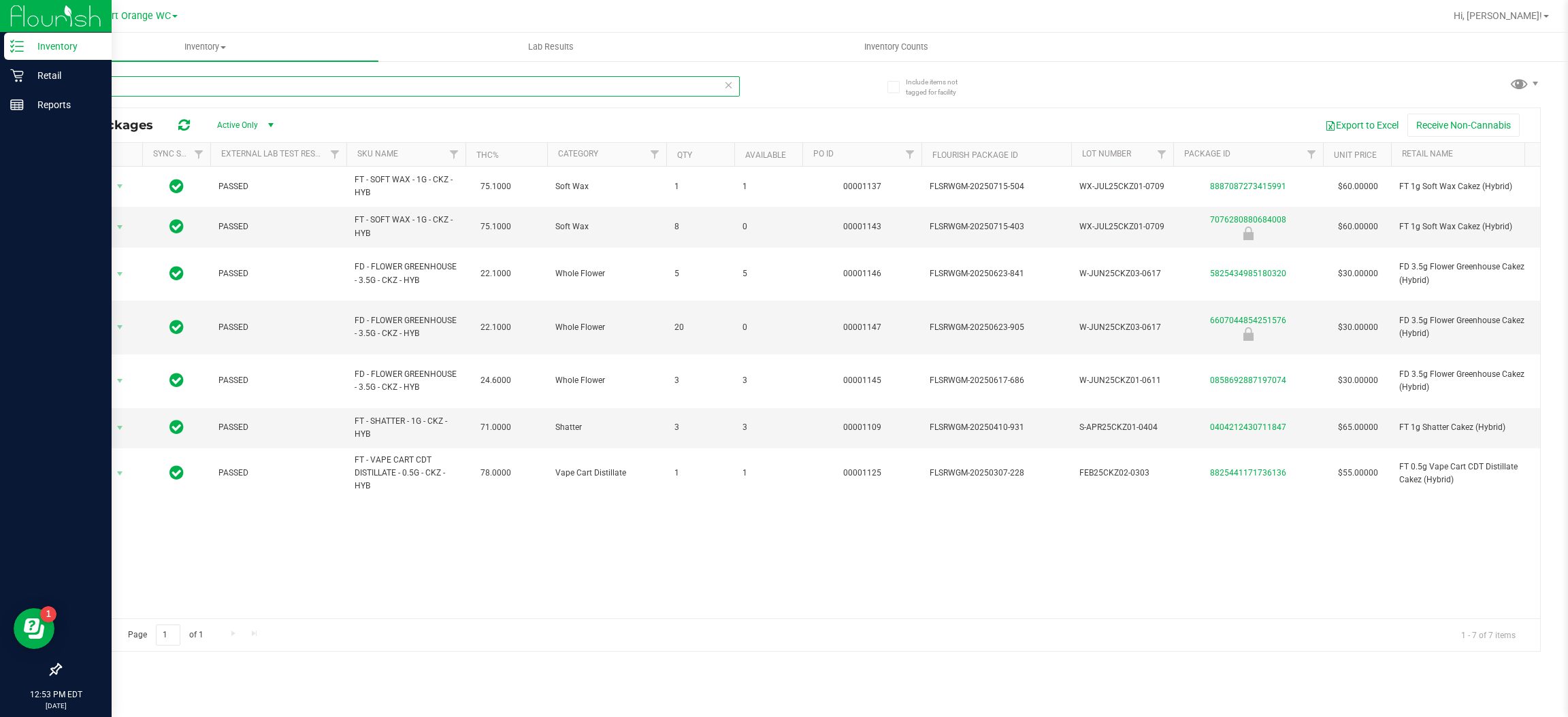
type input "ckz"
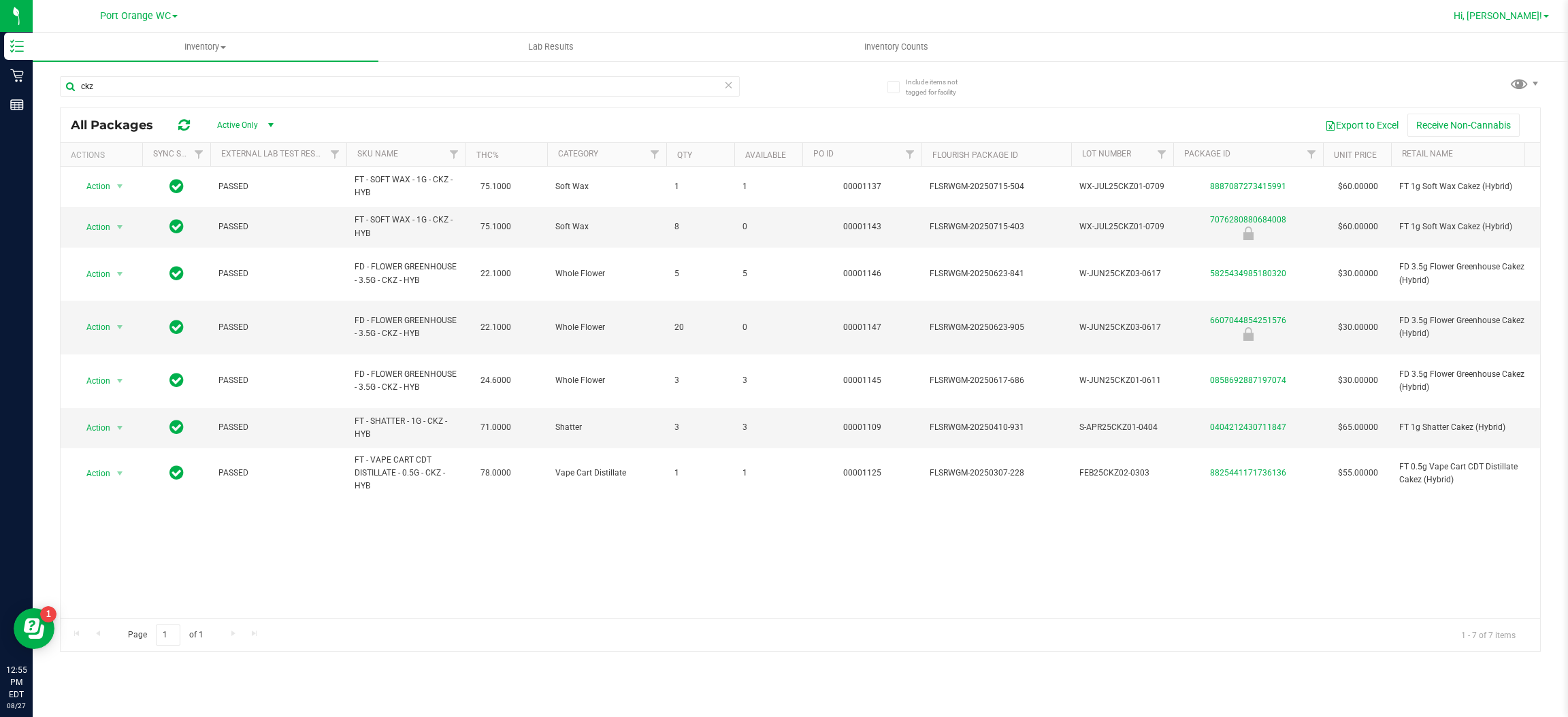
click at [1514, 12] on span "Hi, Garrett!" at bounding box center [1498, 16] width 89 height 11
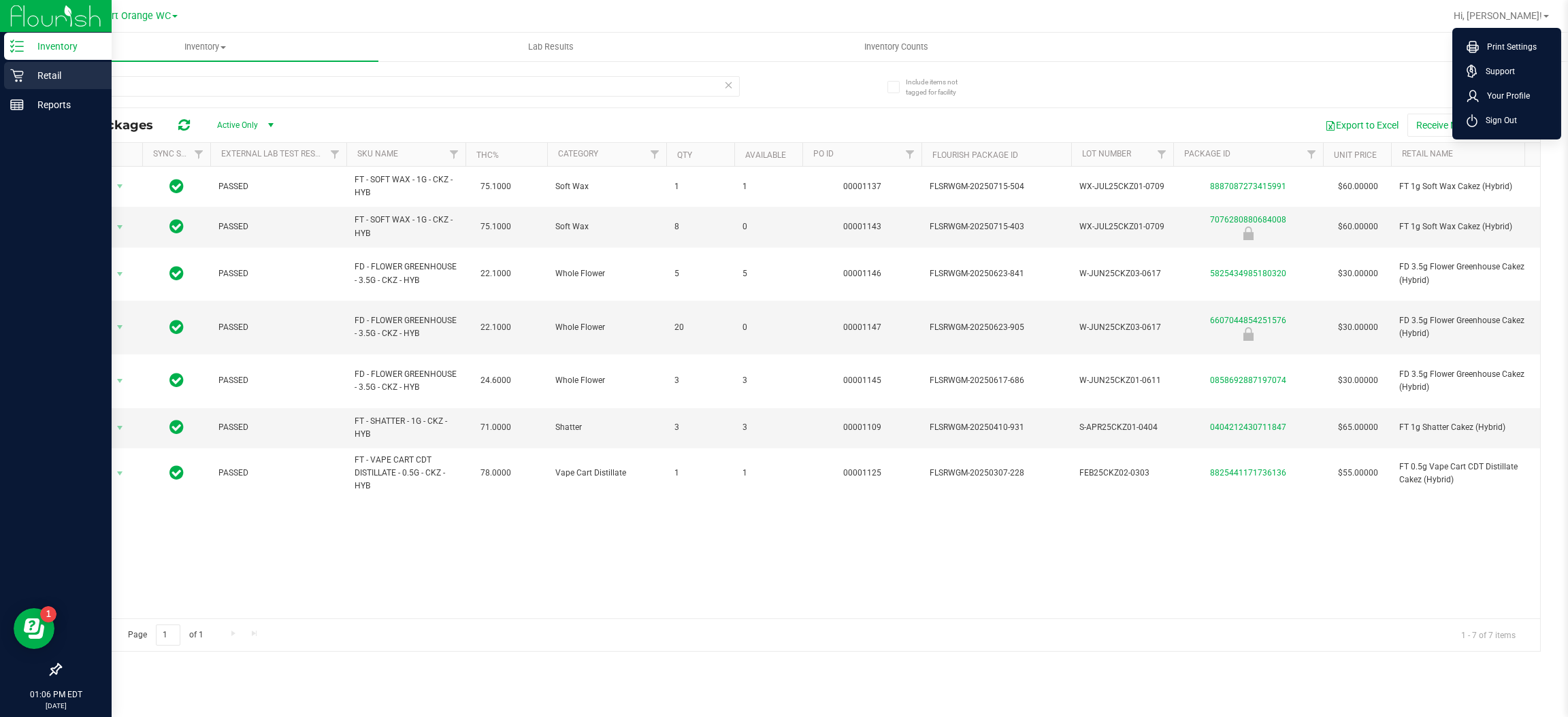
click at [16, 75] on icon at bounding box center [17, 75] width 13 height 13
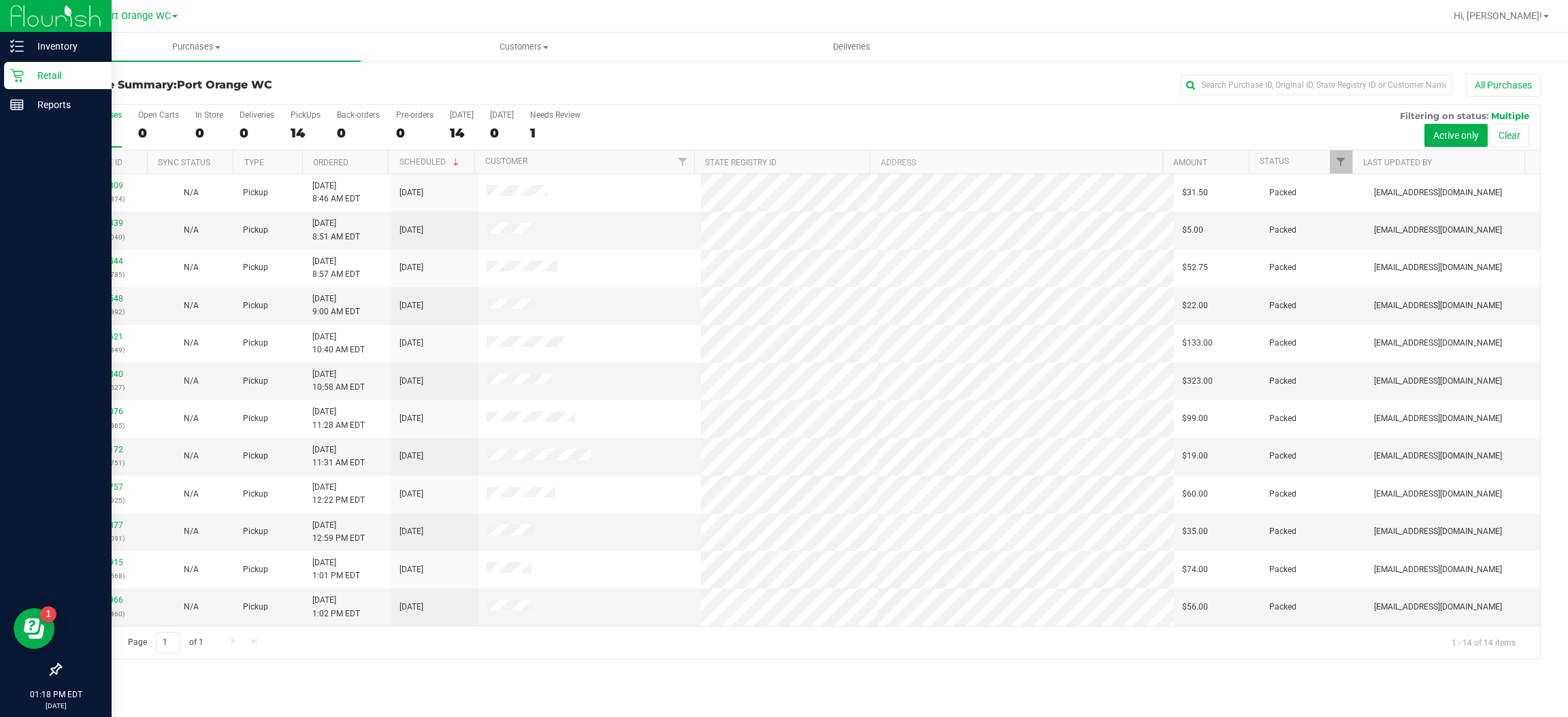
scroll to position [75, 0]
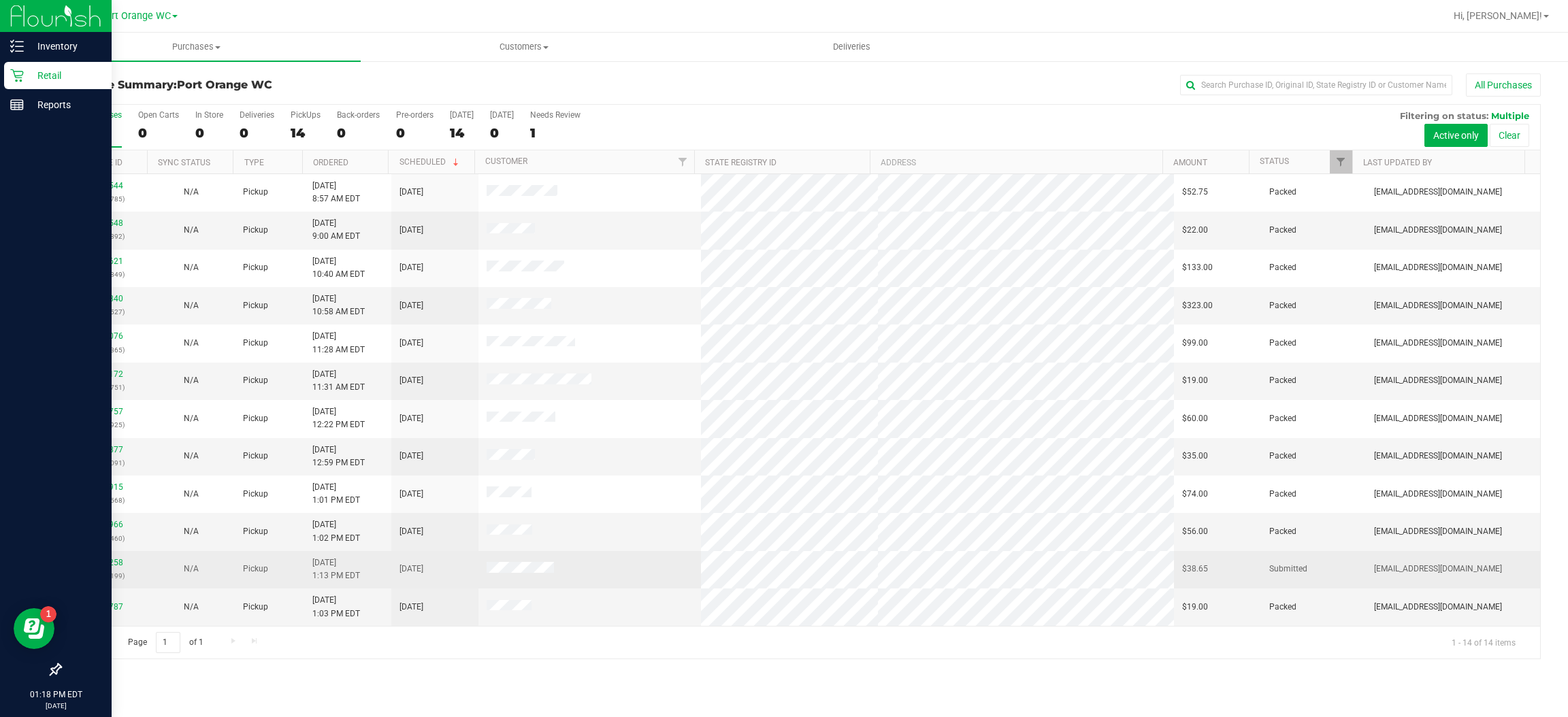
click at [642, 566] on td at bounding box center [589, 570] width 222 height 37
click at [103, 565] on link "11856258" at bounding box center [104, 562] width 38 height 10
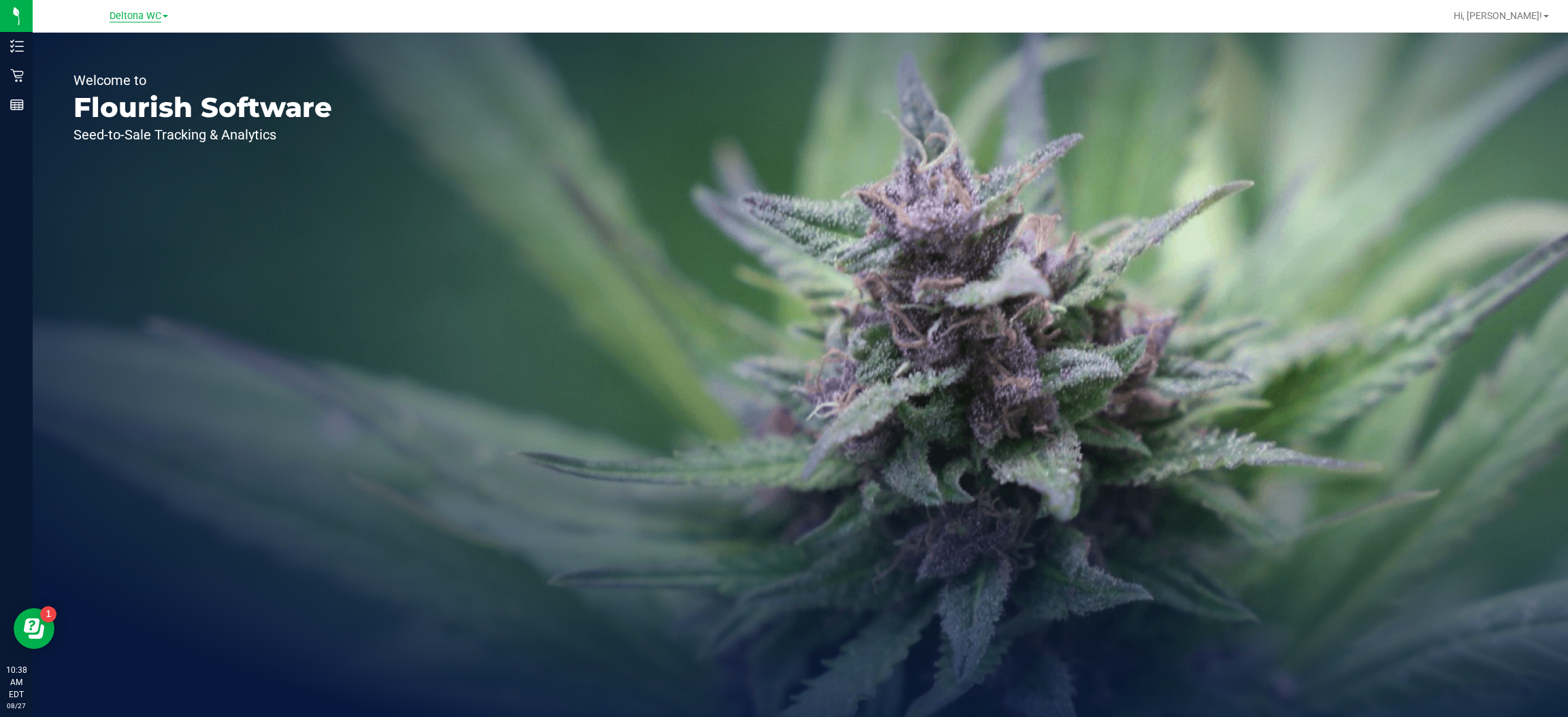
click at [157, 16] on span "Deltona WC" at bounding box center [135, 17] width 51 height 12
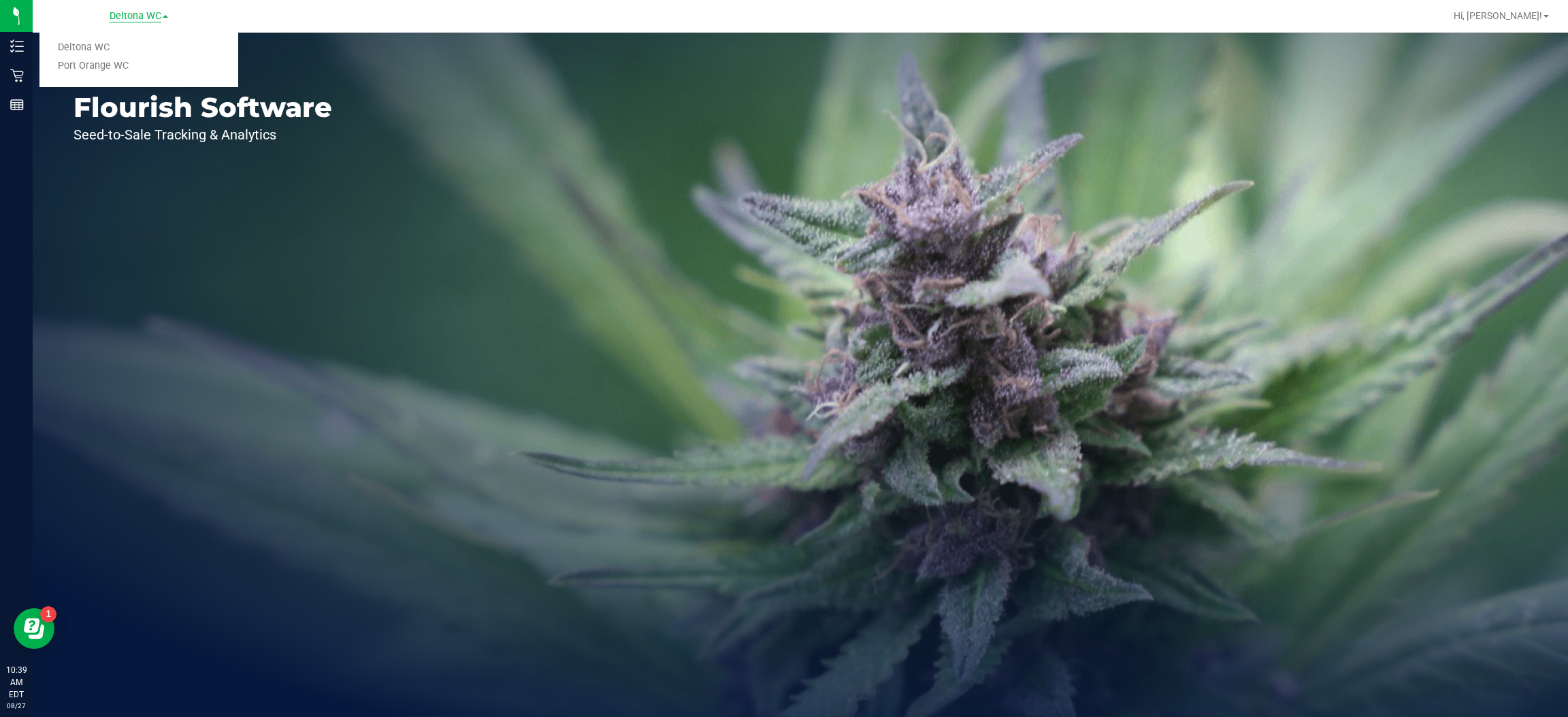
click at [120, 66] on link "Port Orange WC" at bounding box center [139, 66] width 198 height 19
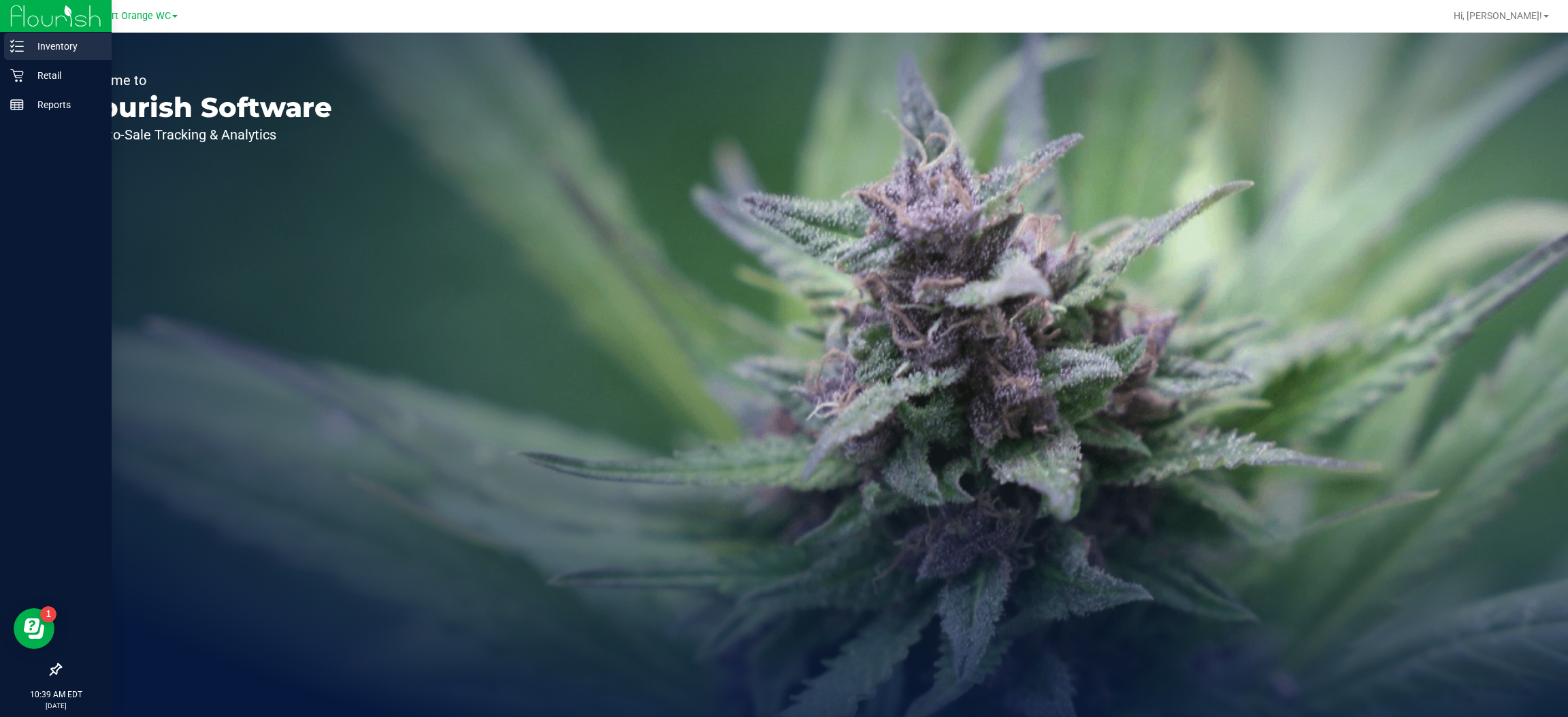
click at [26, 46] on p "Inventory" at bounding box center [65, 46] width 81 height 16
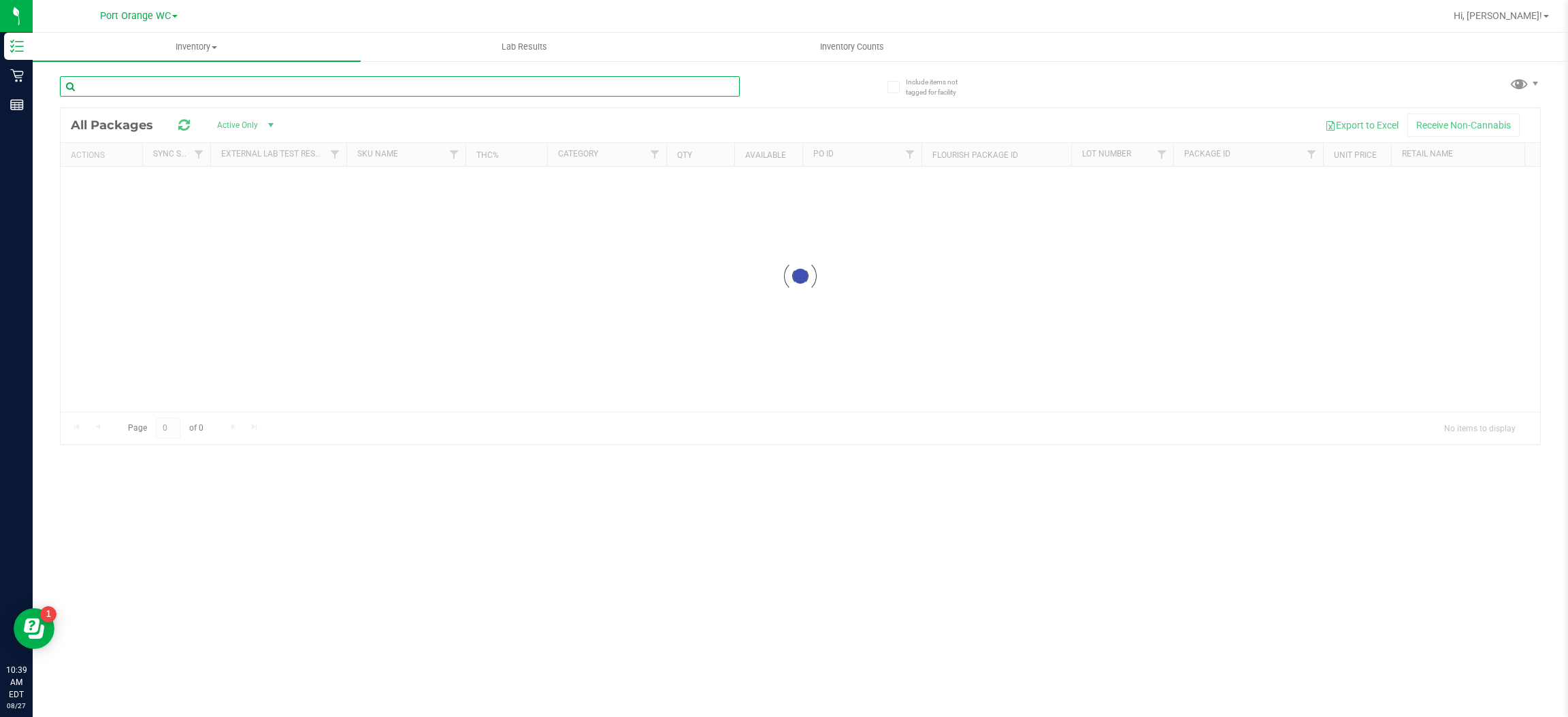
click at [305, 87] on input "text" at bounding box center [400, 86] width 680 height 20
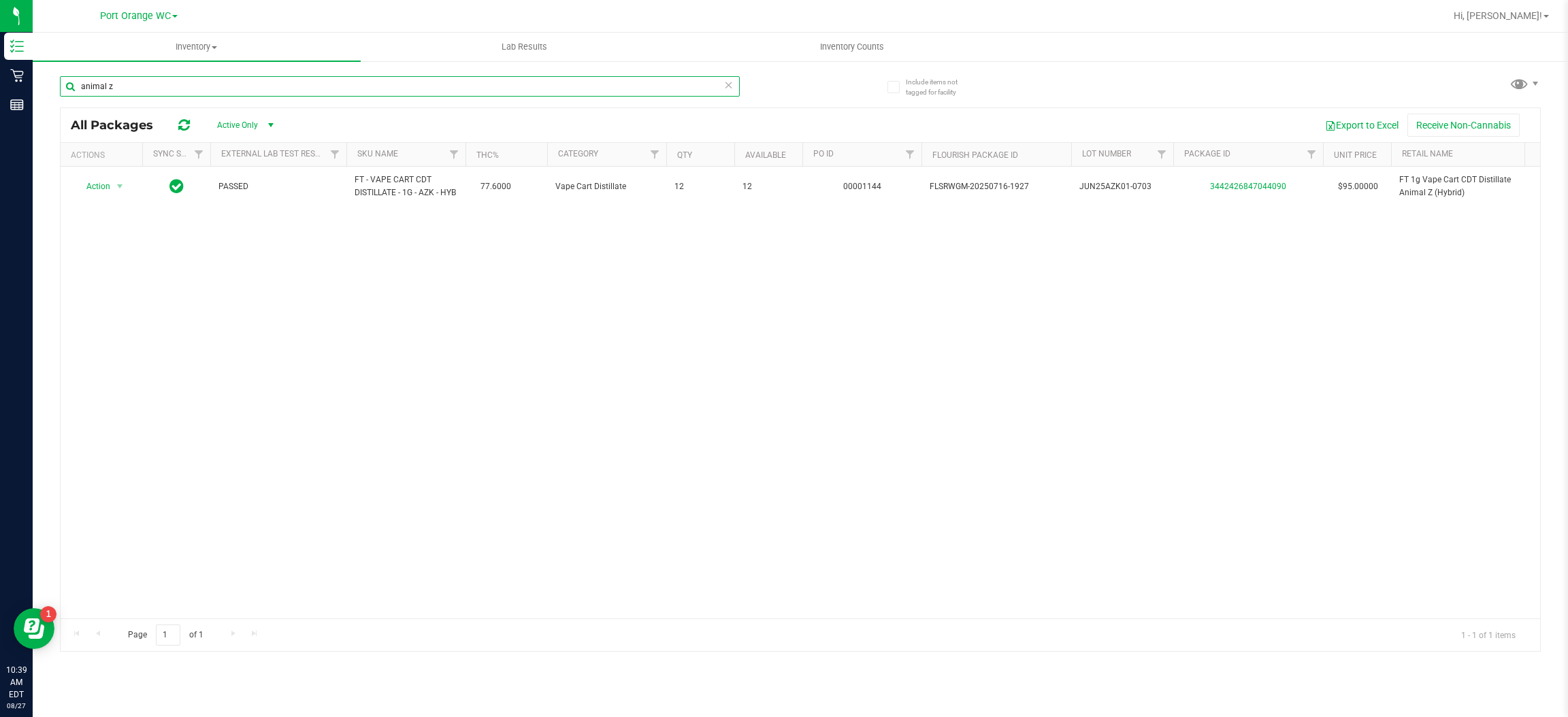
type input "animal z"
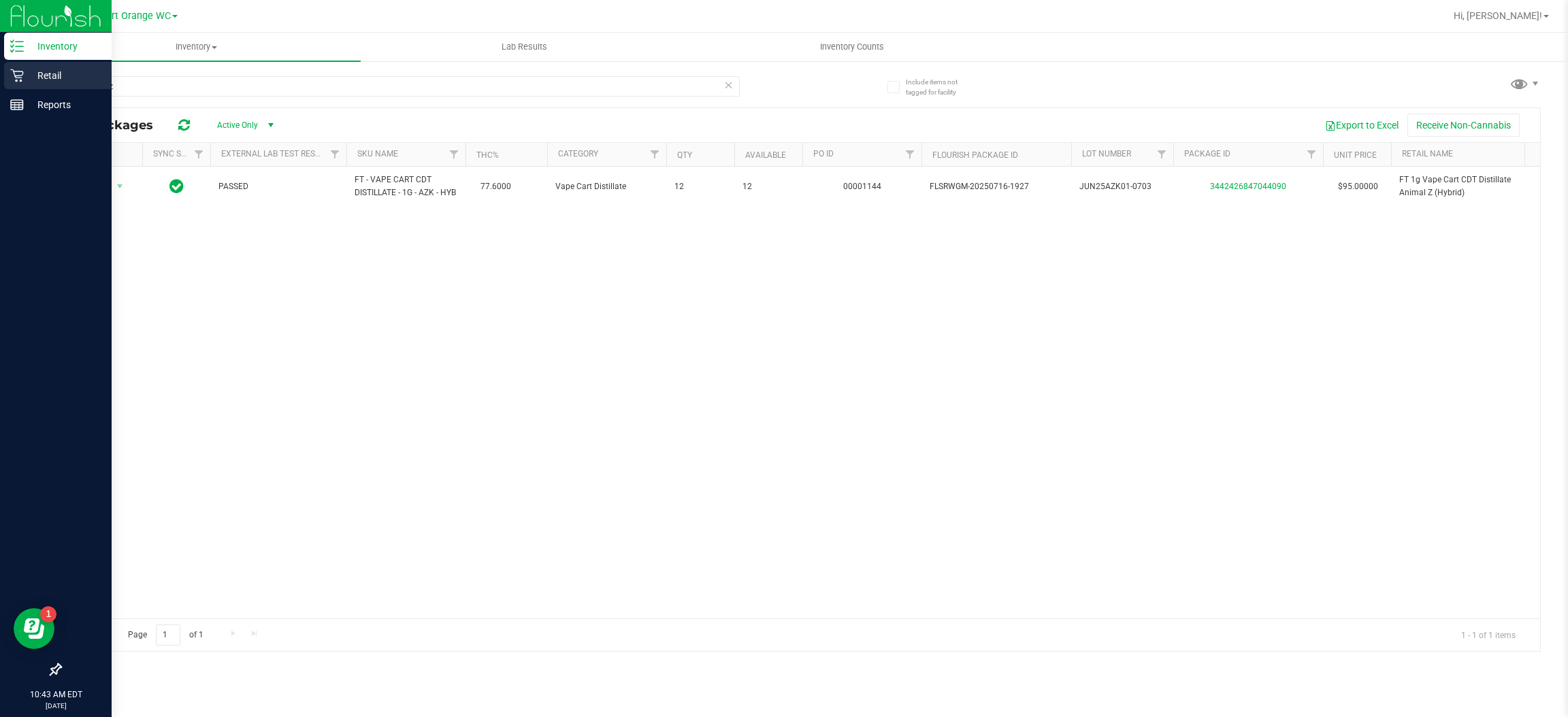
click at [16, 77] on icon at bounding box center [17, 75] width 13 height 13
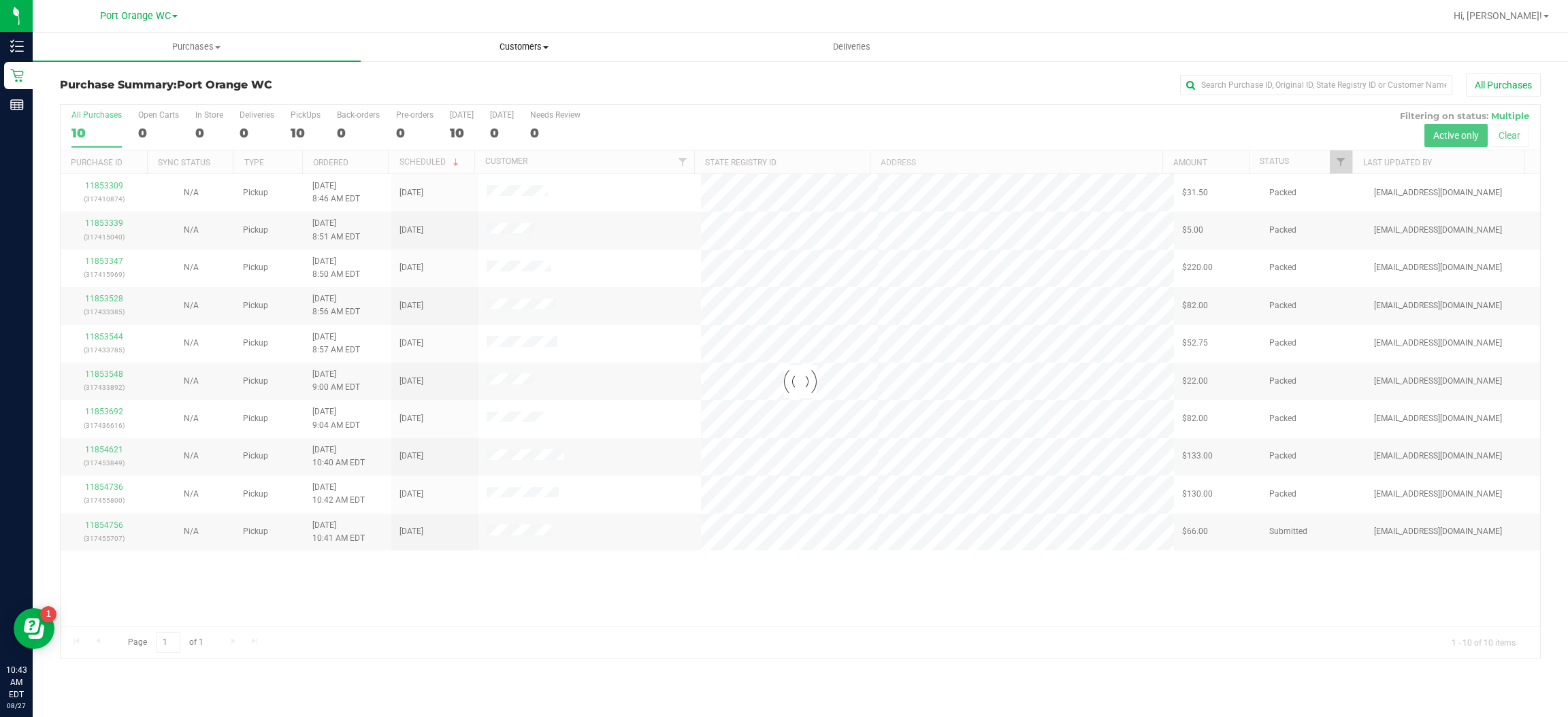
click at [518, 41] on span "Customers" at bounding box center [524, 47] width 327 height 12
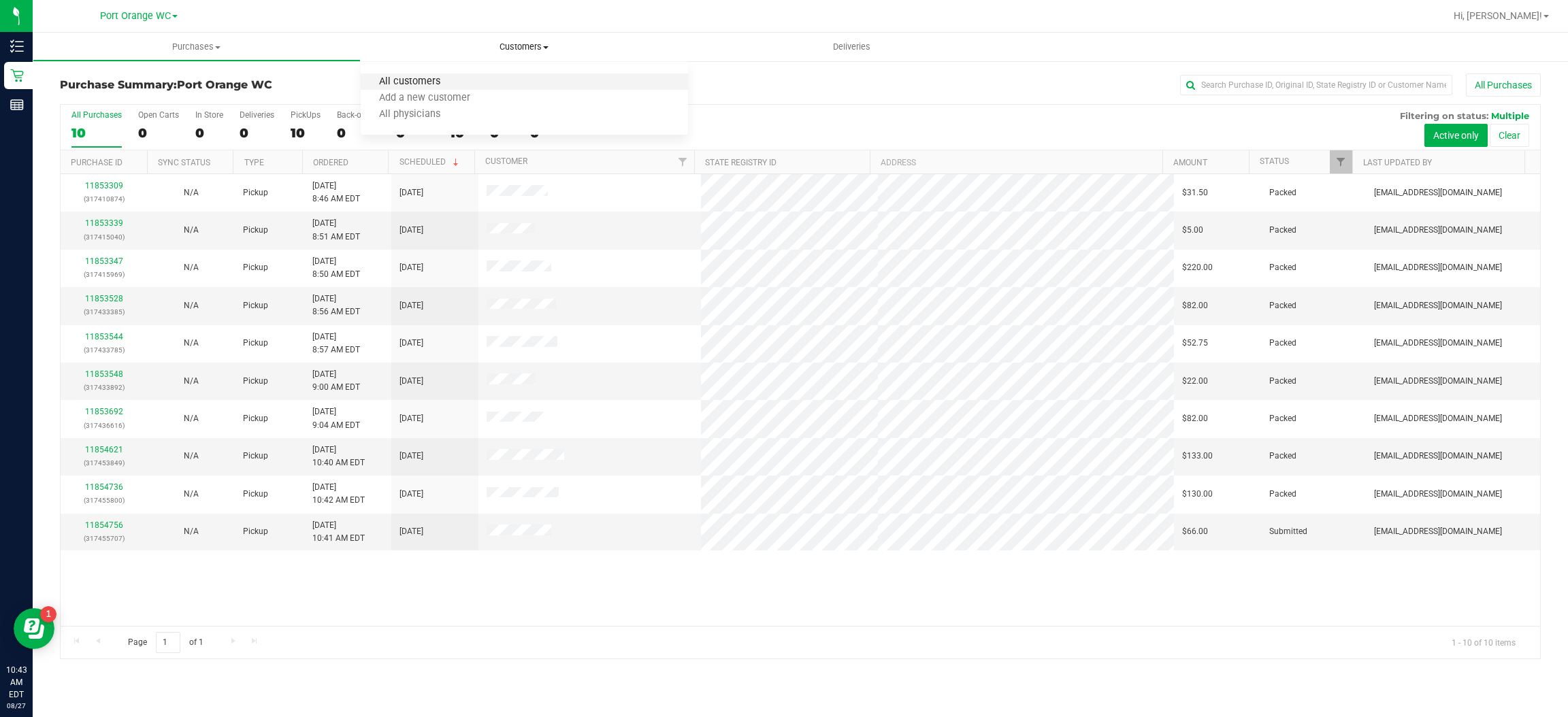
click at [422, 84] on span "All customers" at bounding box center [409, 81] width 98 height 12
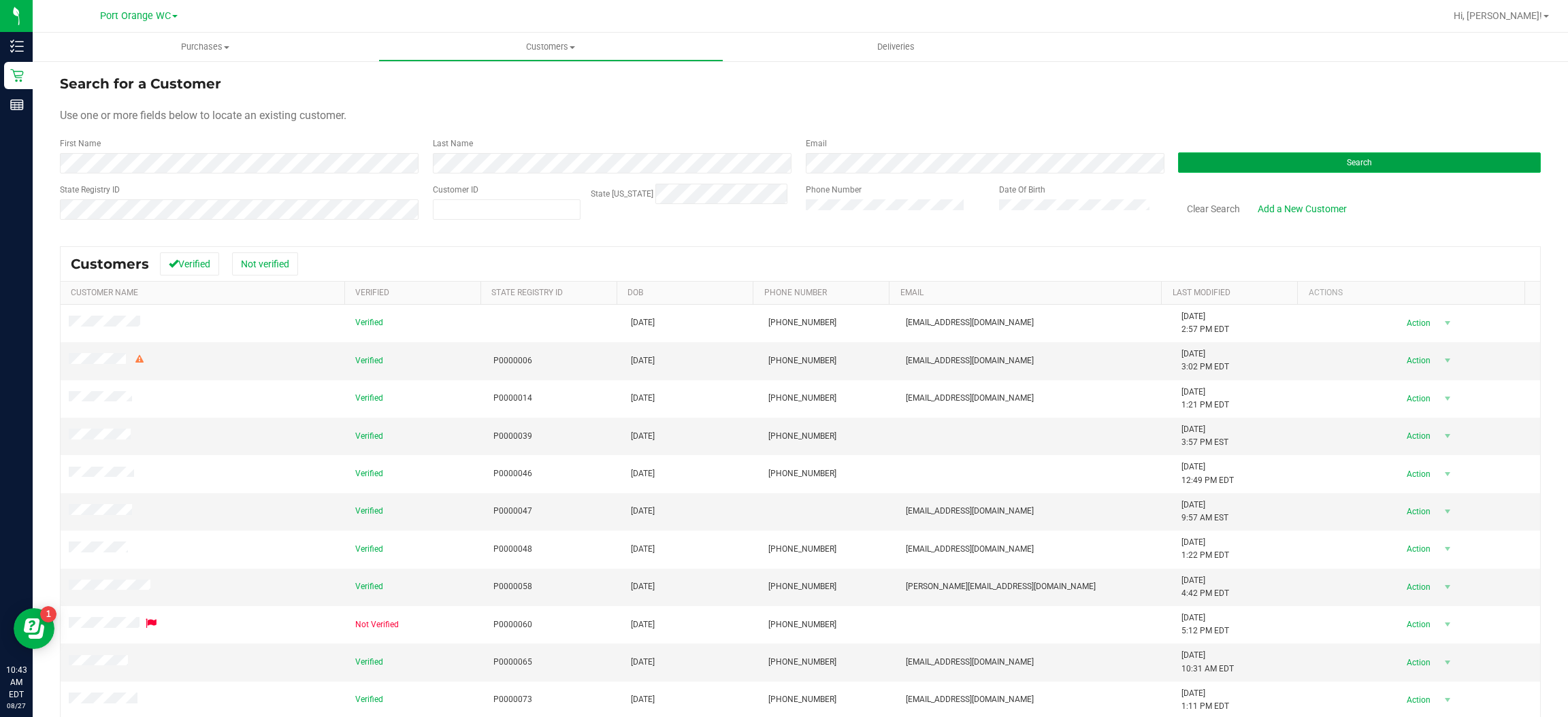
click at [1378, 159] on button "Search" at bounding box center [1360, 162] width 363 height 20
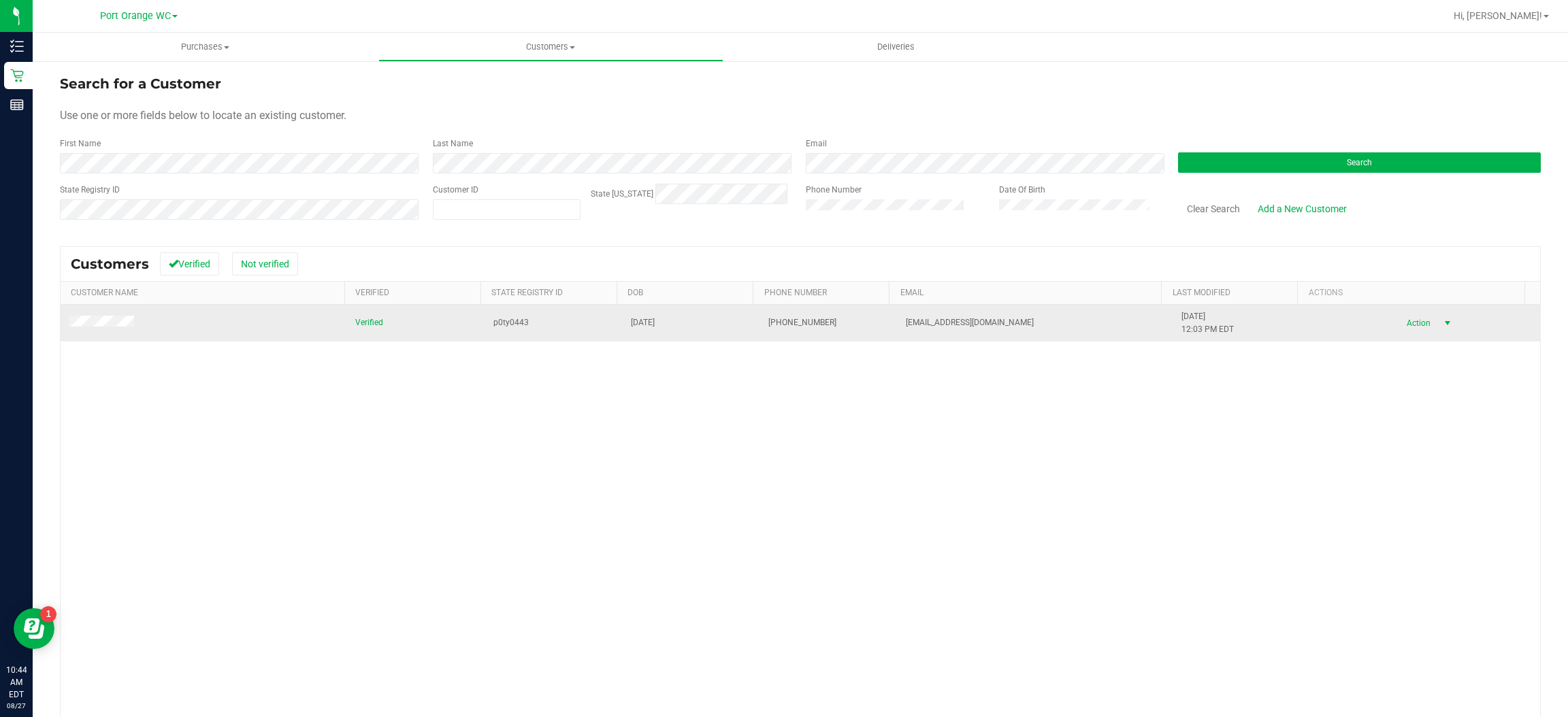
click at [1399, 324] on span "Action" at bounding box center [1417, 323] width 44 height 19
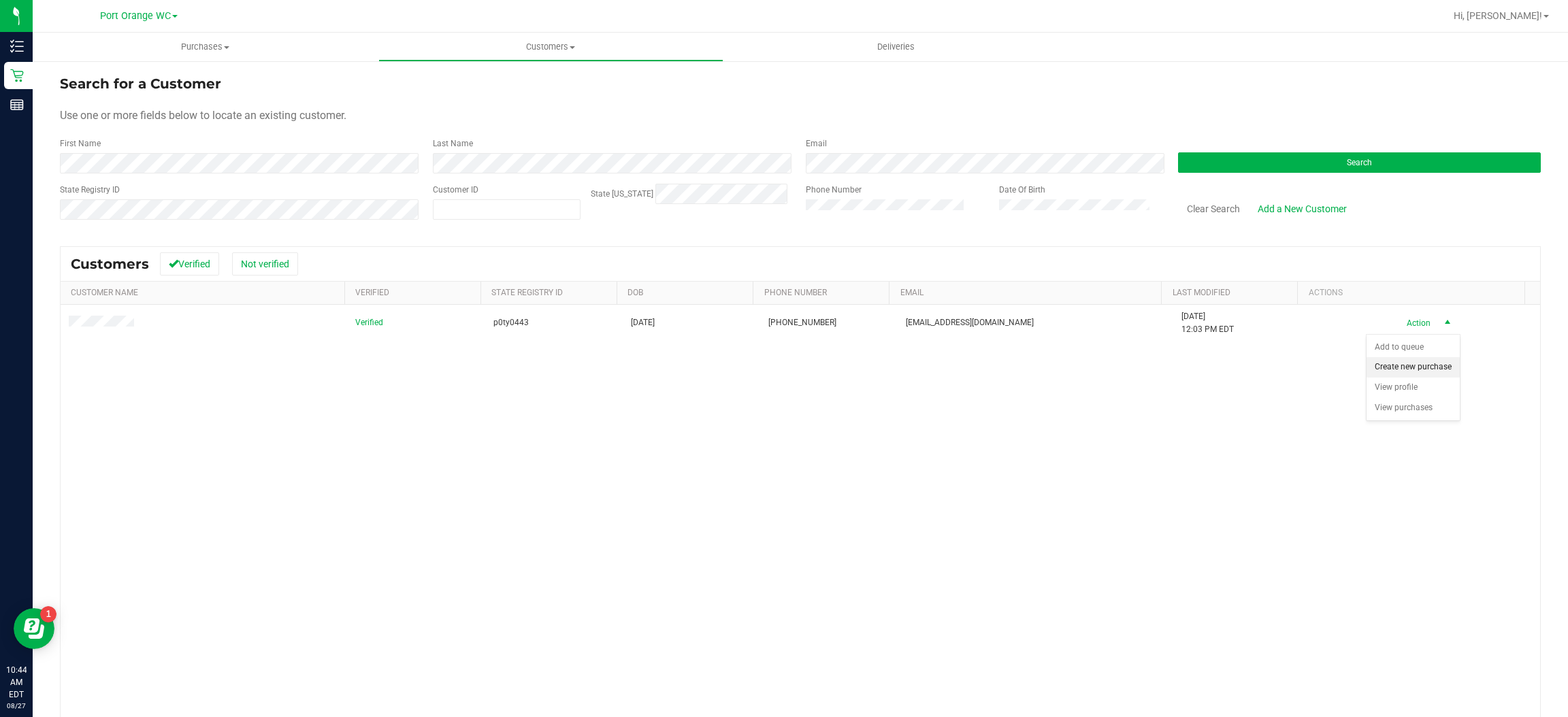
click at [1410, 370] on li "Create new purchase" at bounding box center [1413, 367] width 93 height 20
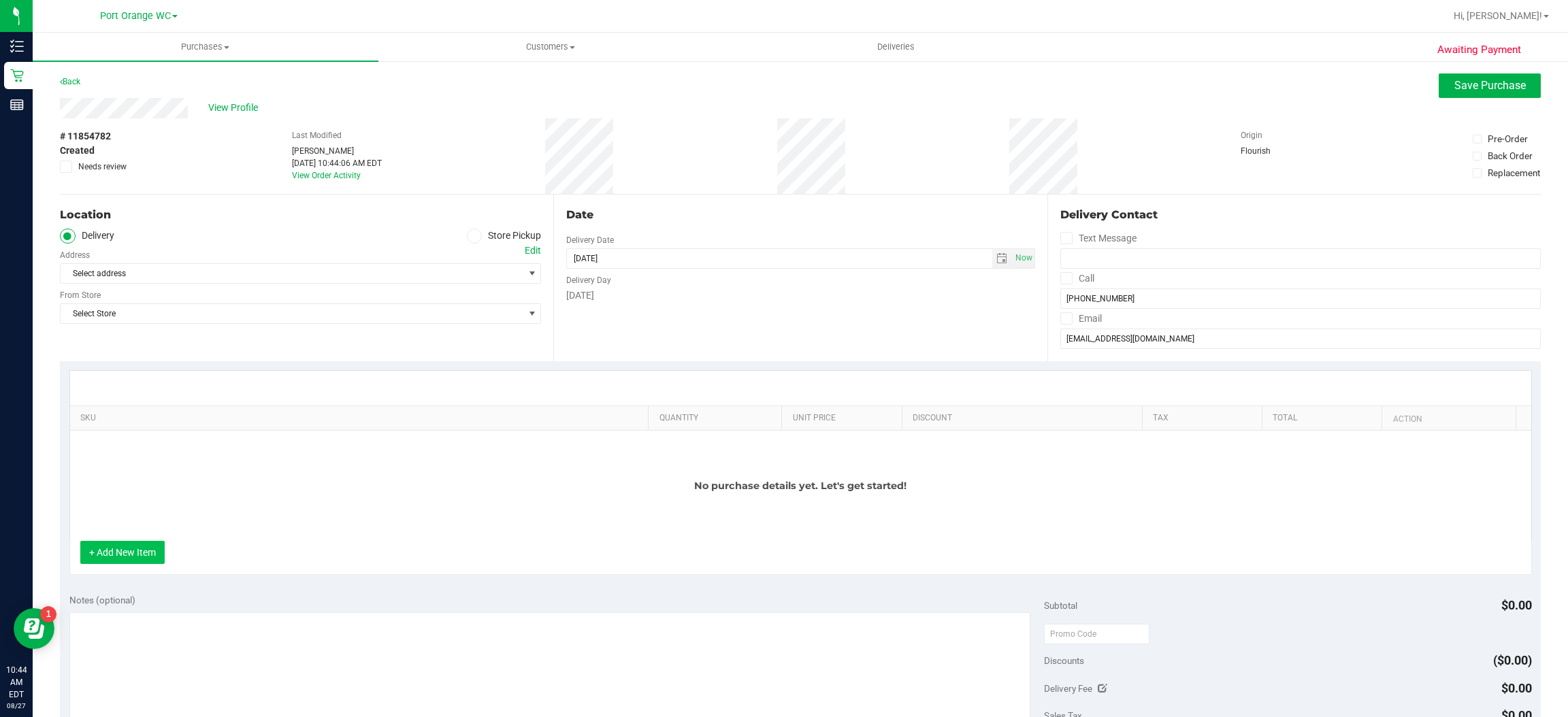
click at [160, 546] on button "+ Add New Item" at bounding box center [122, 552] width 84 height 23
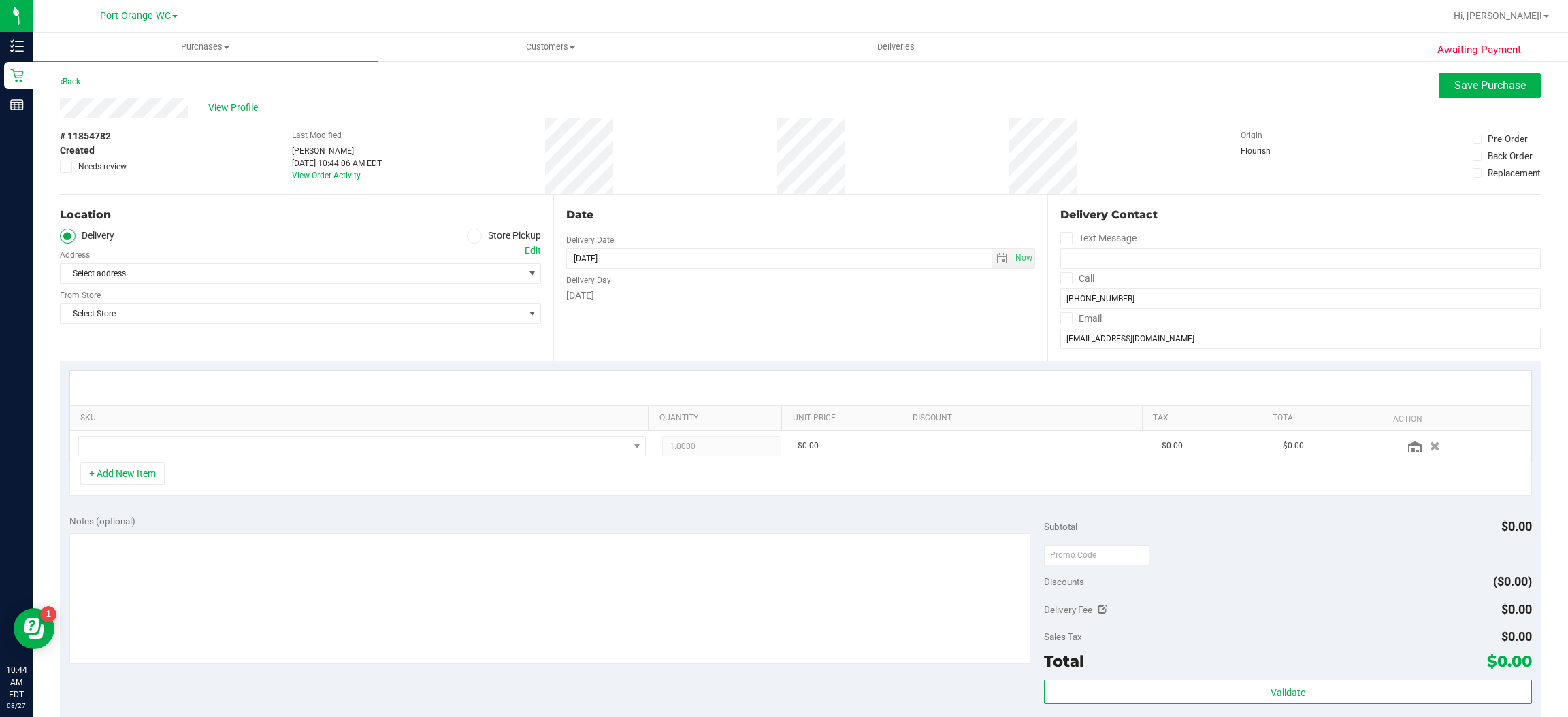
click at [470, 236] on icon at bounding box center [474, 236] width 8 height 0
click at [0, 0] on input "Store Pickup" at bounding box center [0, 0] width 0 height 0
click at [527, 277] on span "select" at bounding box center [532, 274] width 11 height 11
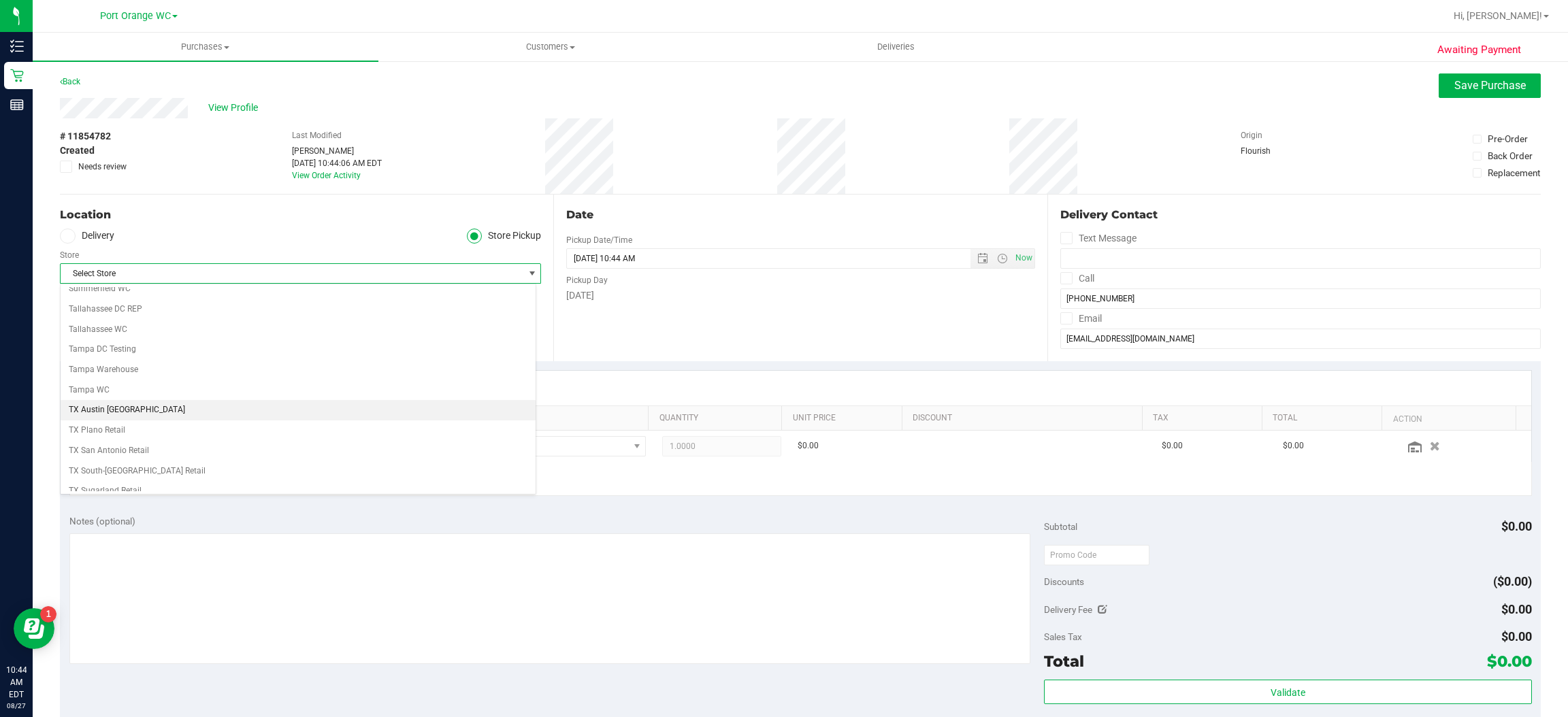
scroll to position [714, 0]
click at [78, 402] on li "Port Orange WC" at bounding box center [297, 391] width 475 height 20
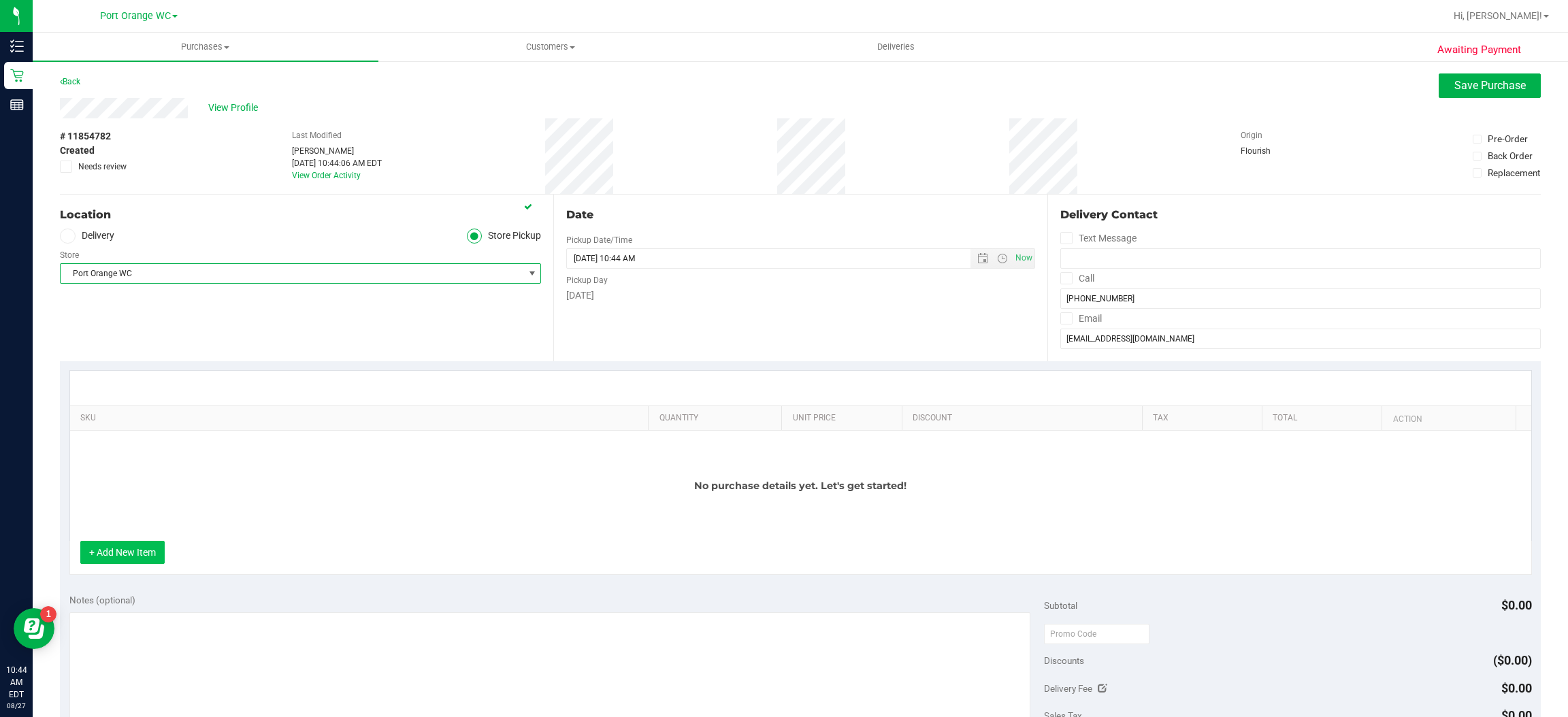
click at [104, 554] on button "+ Add New Item" at bounding box center [122, 552] width 84 height 23
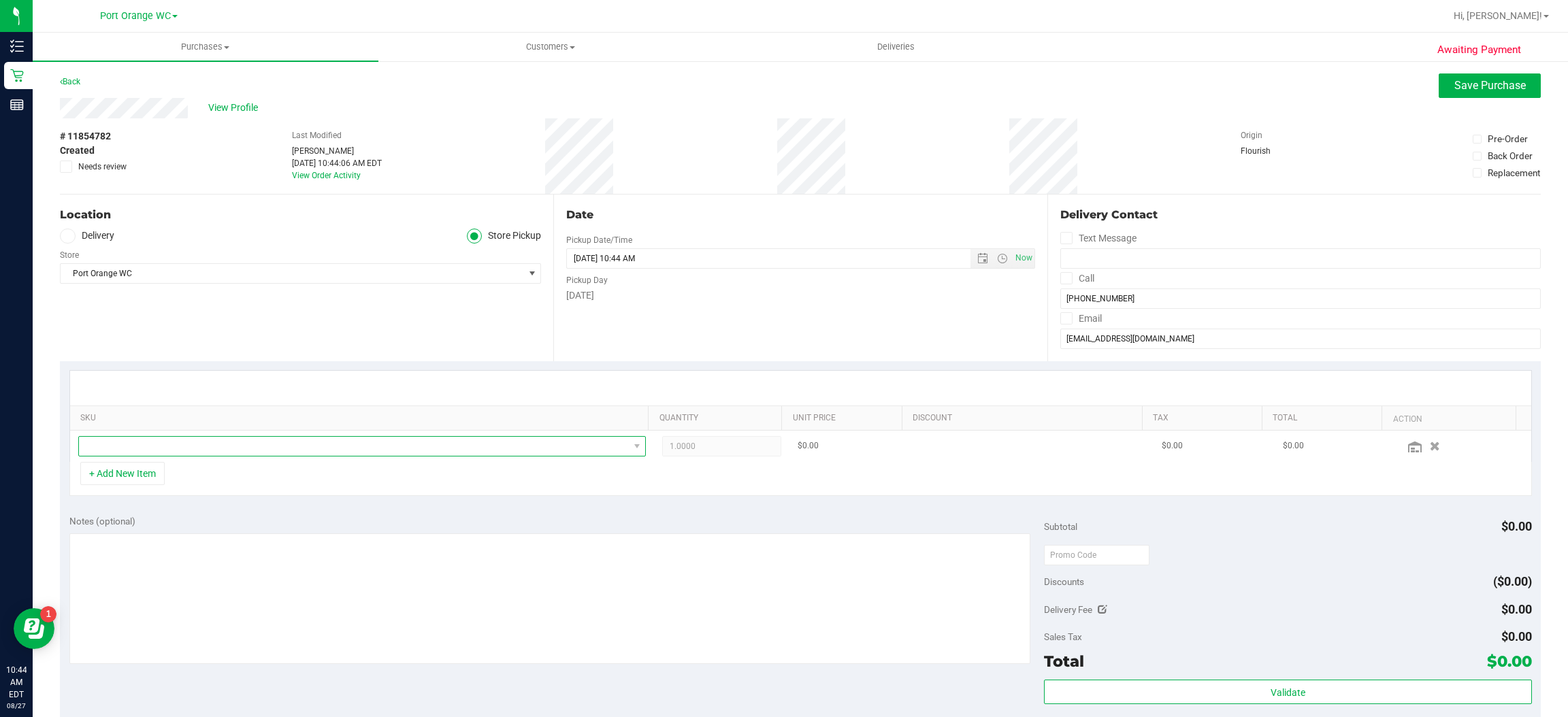
click at [591, 451] on span "NO DATA FOUND" at bounding box center [353, 447] width 550 height 19
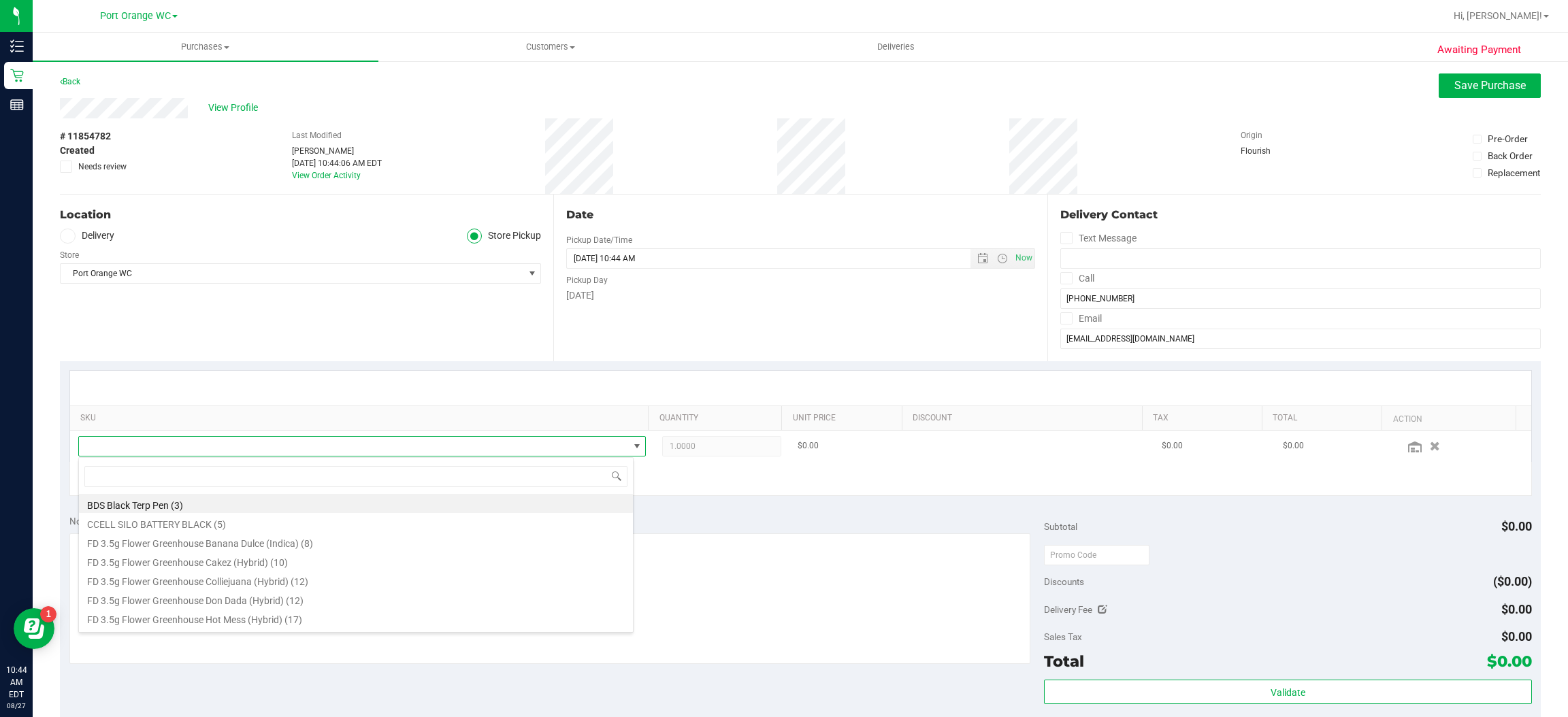
scroll to position [21, 549]
type input "z c"
click at [256, 525] on li "FT 3.5g Cannabis Flower Z Cake x Creamsickle (Indica) (9)" at bounding box center [356, 523] width 554 height 19
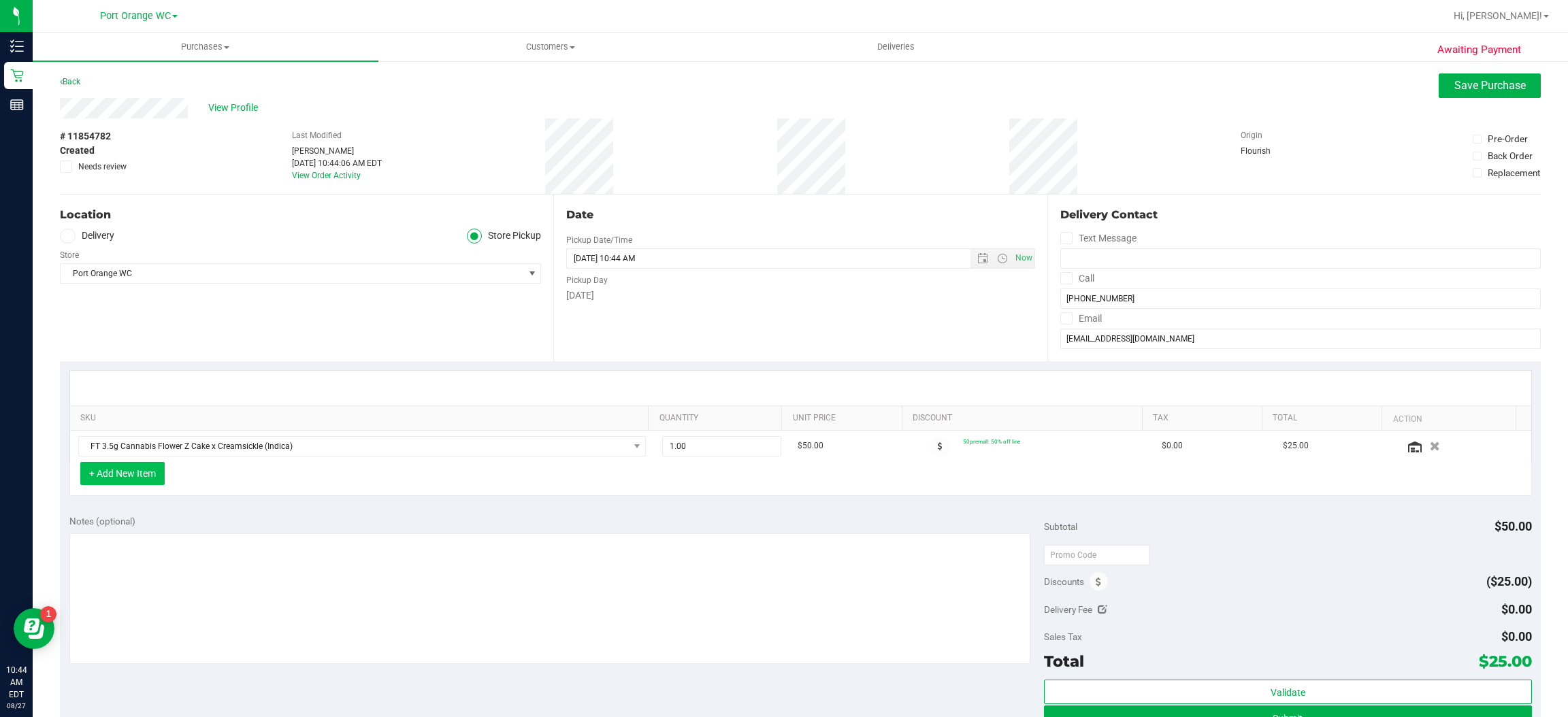
click at [130, 483] on button "+ Add New Item" at bounding box center [122, 474] width 84 height 23
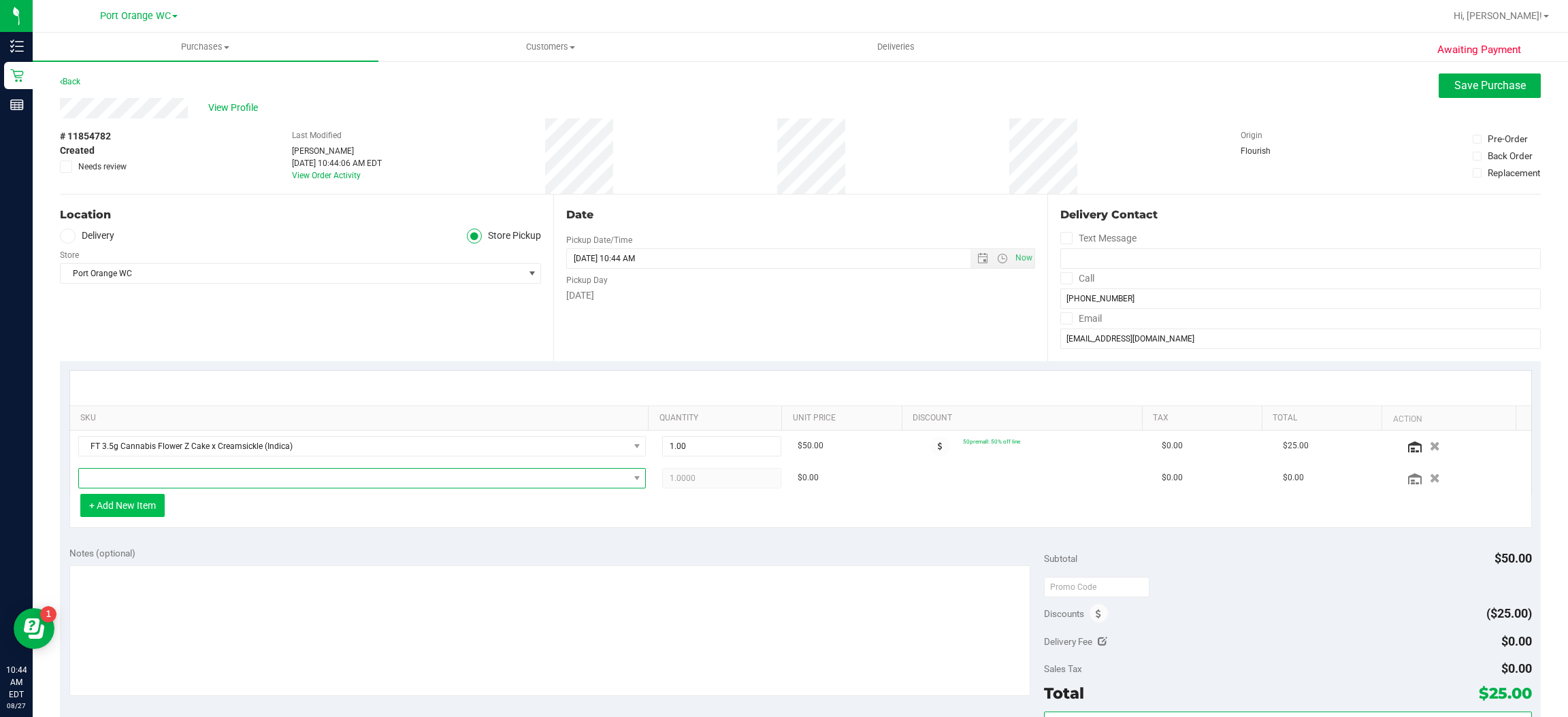
click at [130, 483] on span "NO DATA FOUND" at bounding box center [353, 479] width 550 height 19
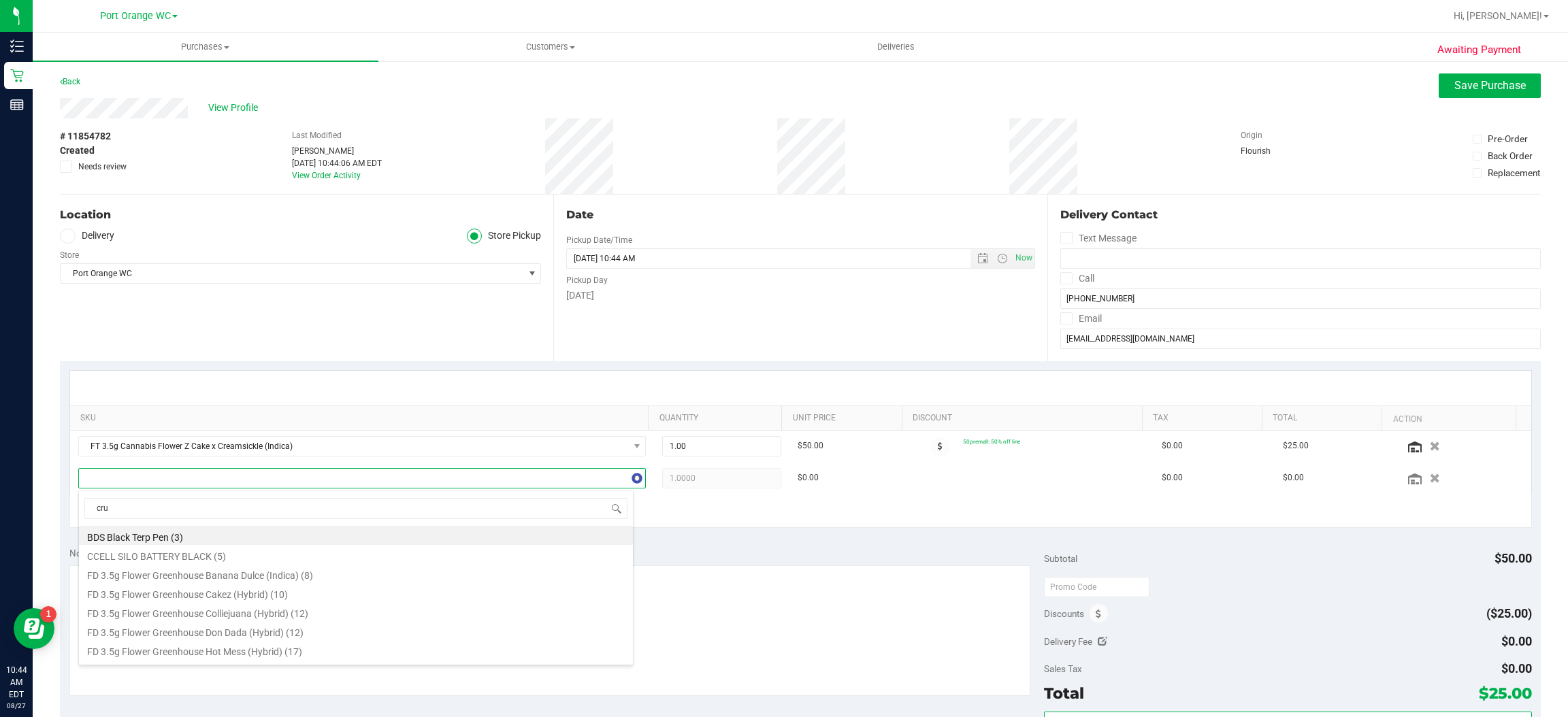
type input "crum"
click at [194, 535] on li "FT 1g Crumble Cookie Popz (Hybrid) (5)" at bounding box center [356, 536] width 554 height 19
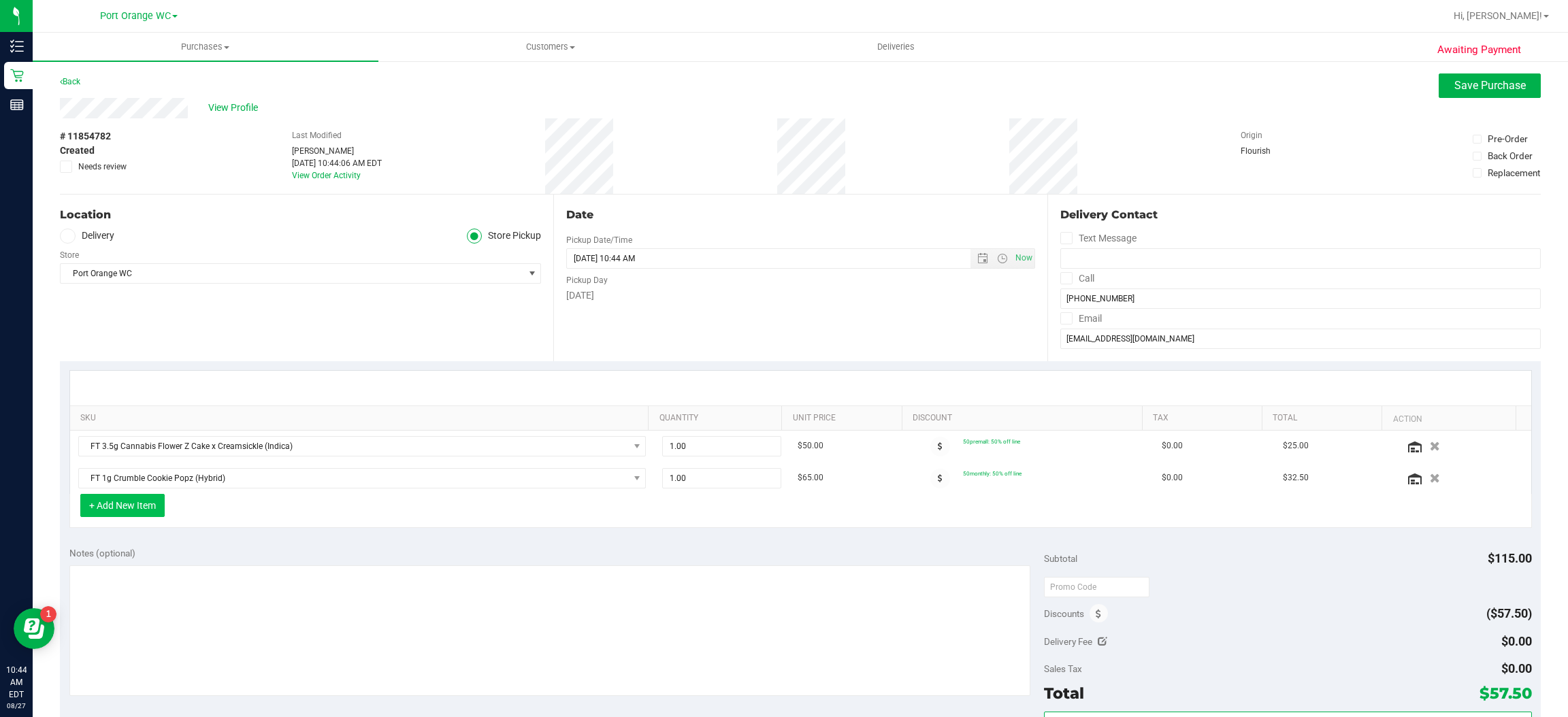
click at [127, 510] on button "+ Add New Item" at bounding box center [122, 505] width 84 height 23
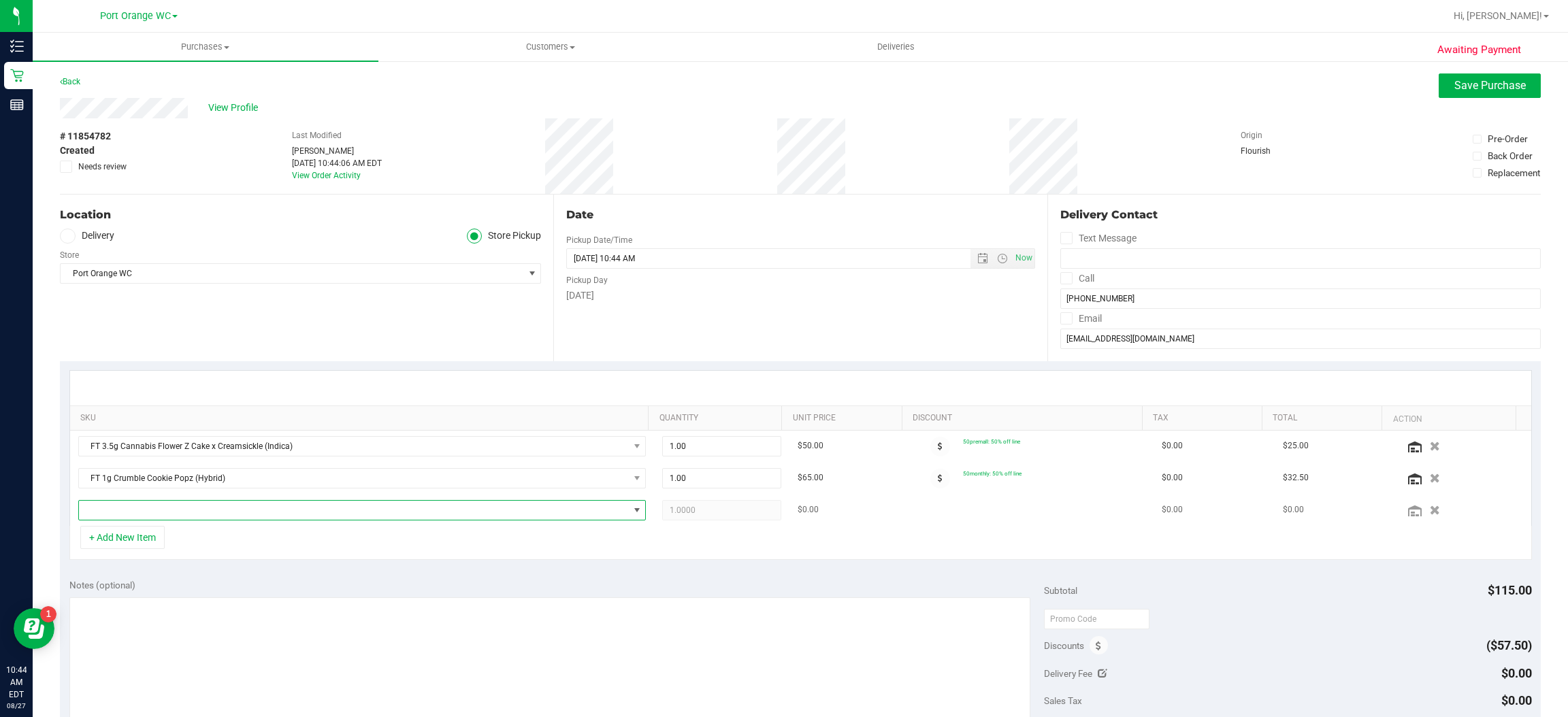
click at [629, 509] on span "NO DATA FOUND" at bounding box center [637, 511] width 17 height 19
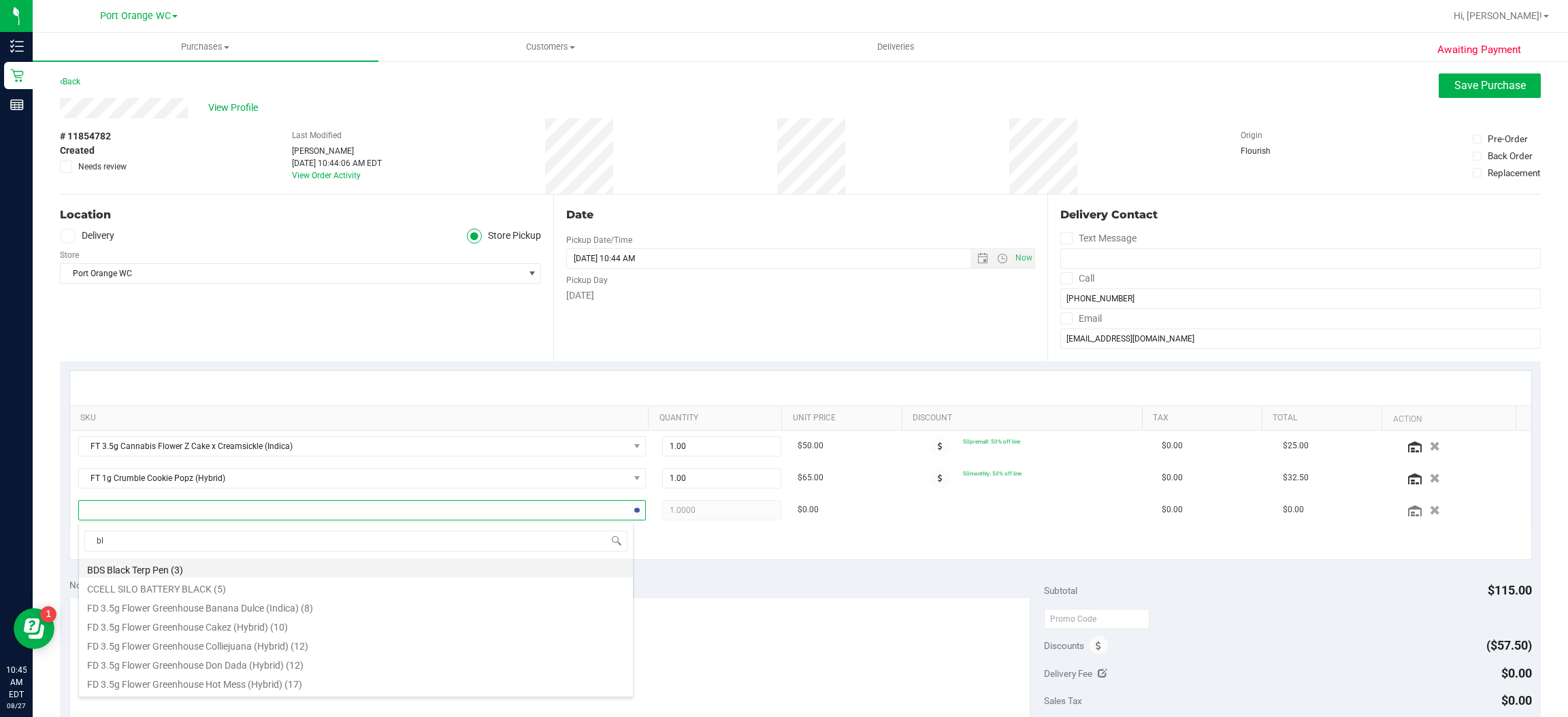
type input "blt"
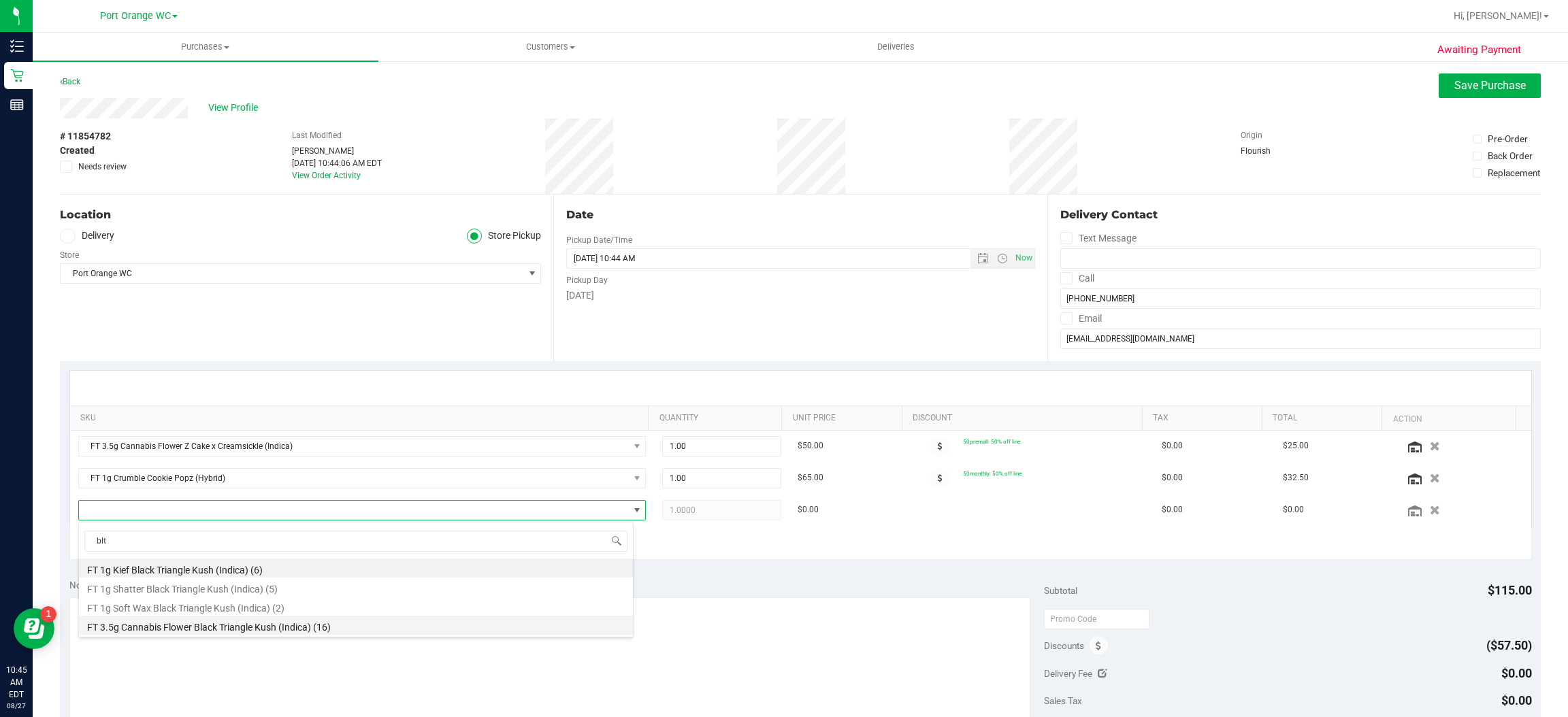
click at [197, 633] on li "FT 3.5g Cannabis Flower Black Triangle Kush (Indica) (16)" at bounding box center [356, 626] width 554 height 19
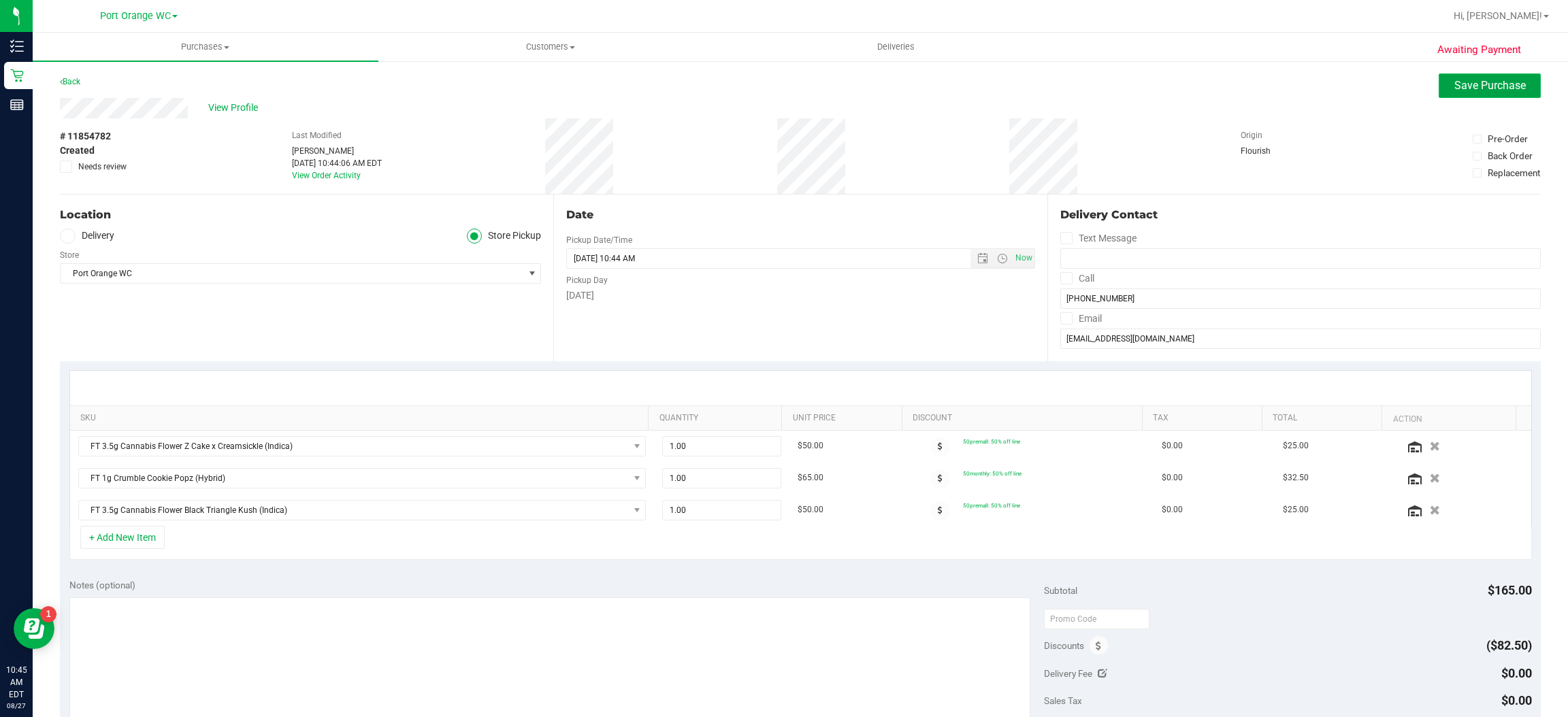
click at [1468, 93] on button "Save Purchase" at bounding box center [1489, 86] width 102 height 25
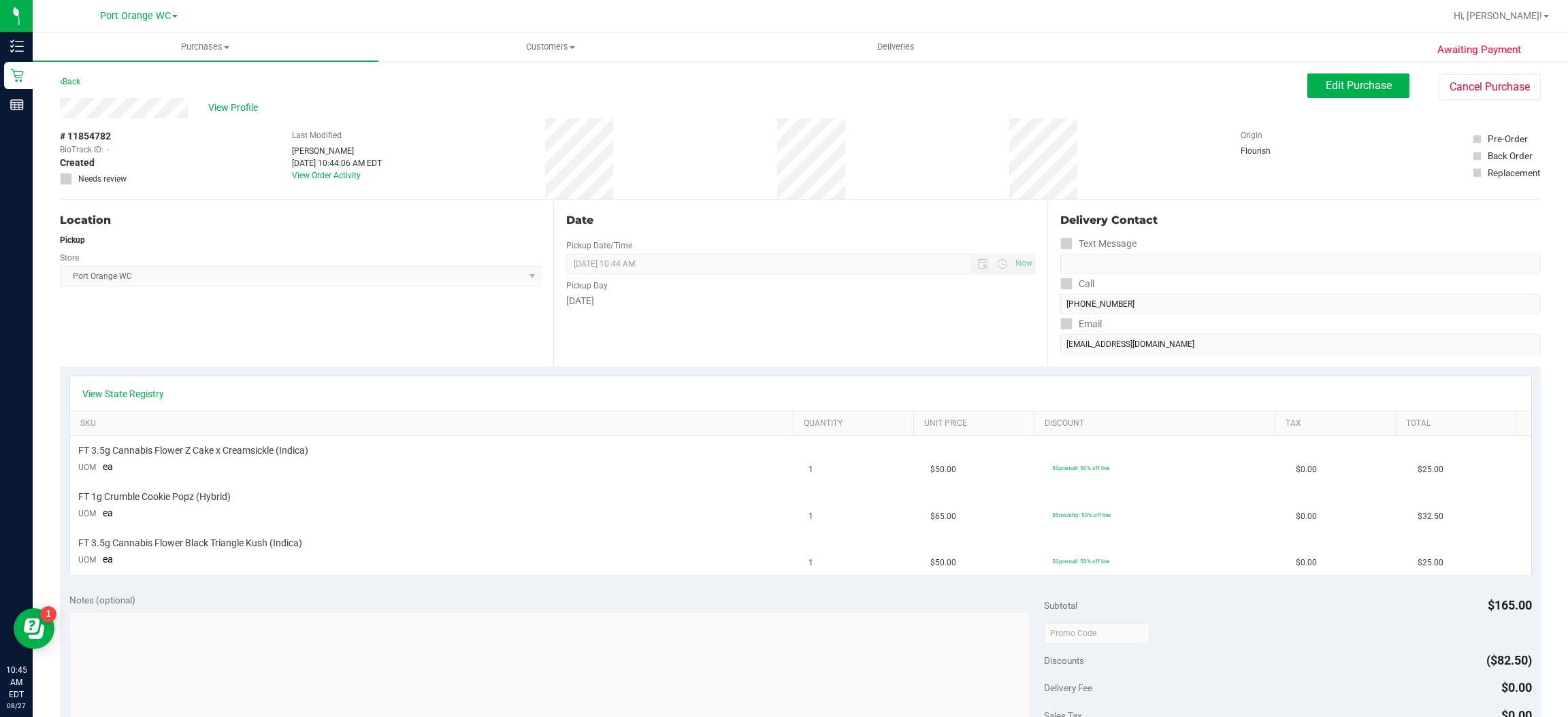
scroll to position [305, 0]
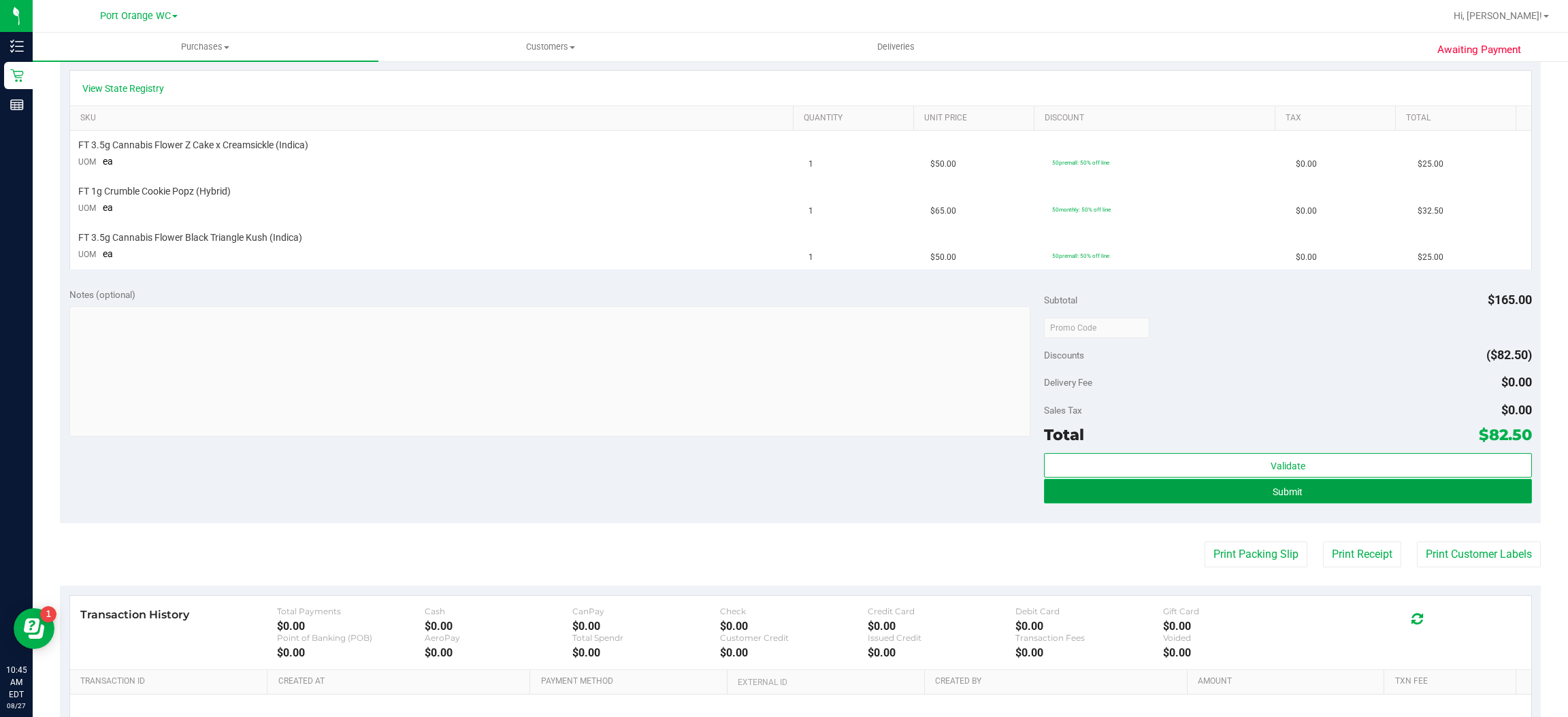
click at [1243, 501] on button "Submit" at bounding box center [1287, 491] width 487 height 25
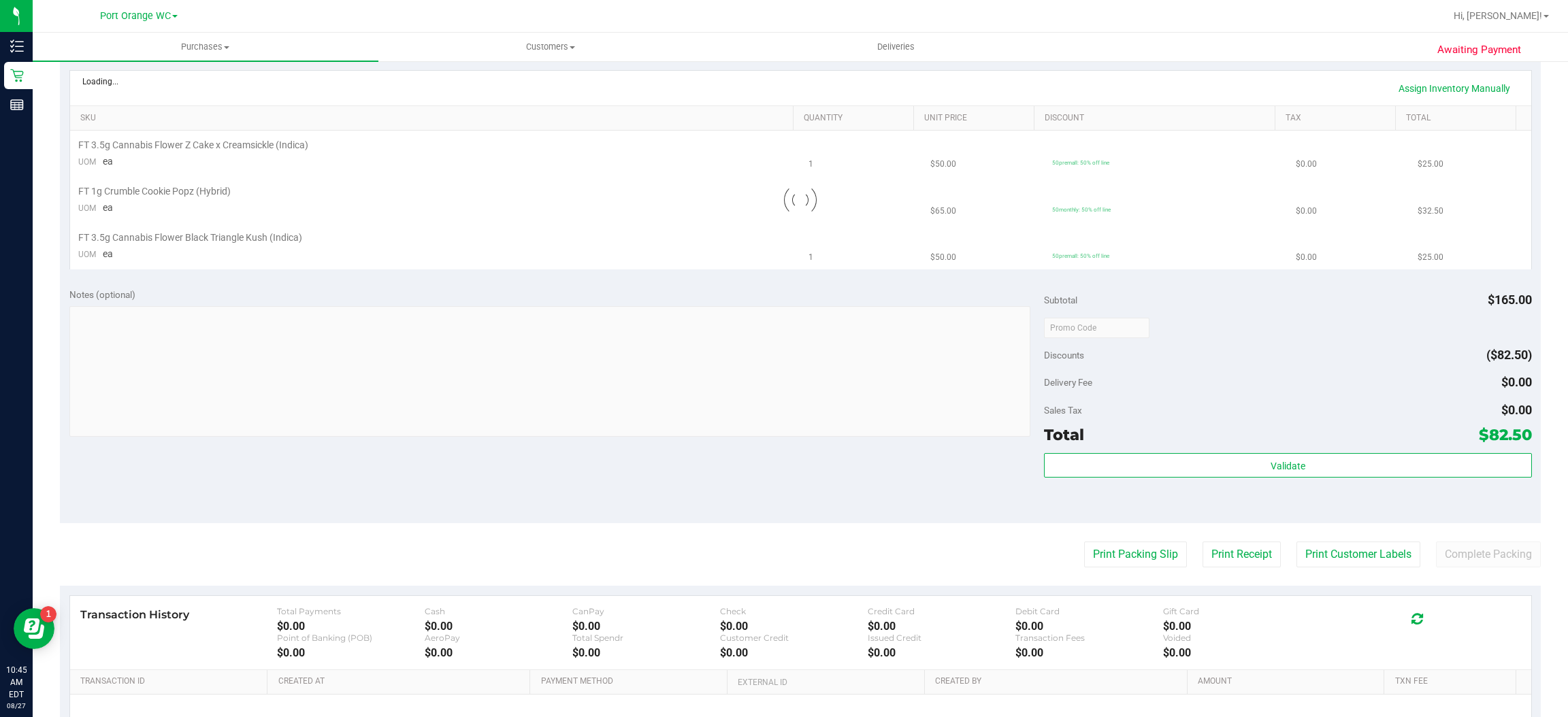
scroll to position [0, 0]
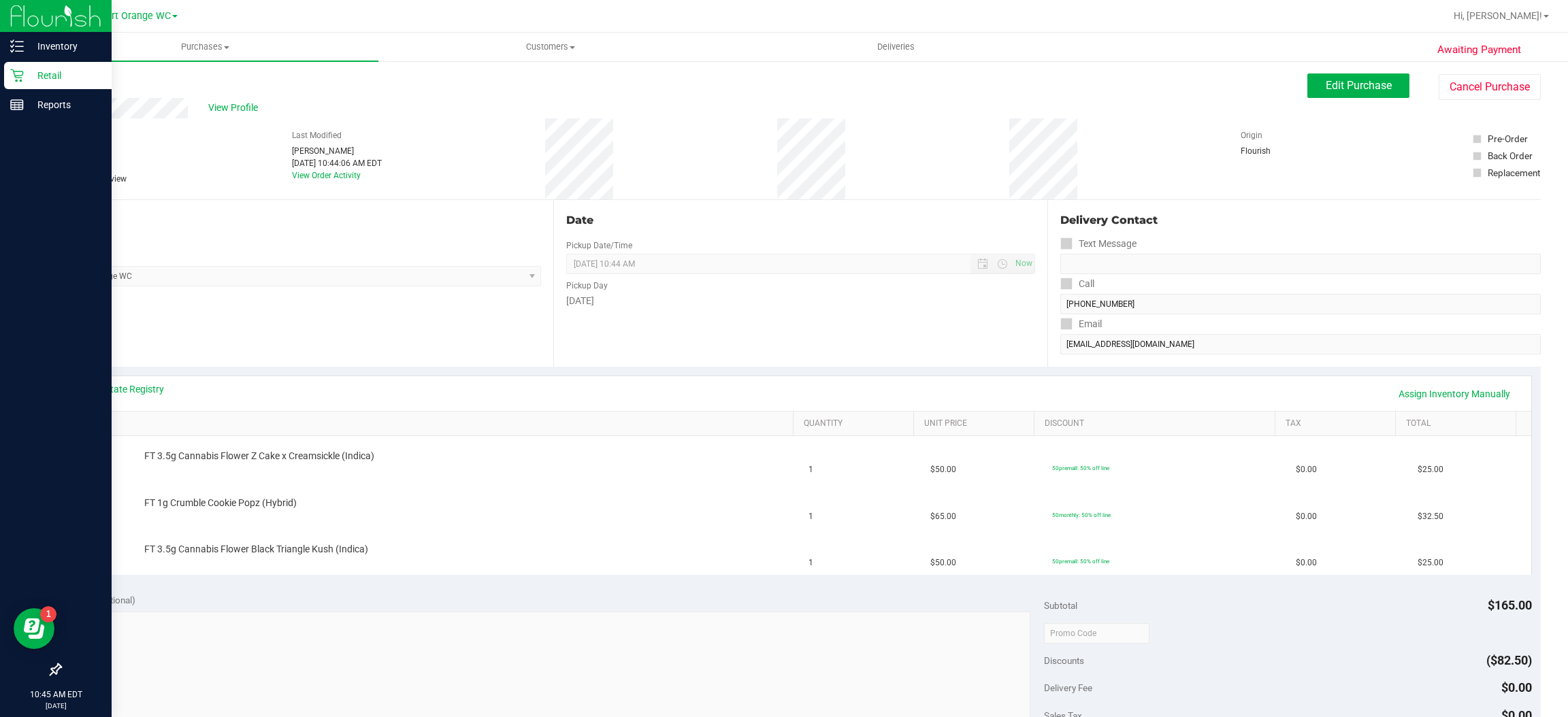
click at [21, 69] on icon at bounding box center [17, 75] width 13 height 13
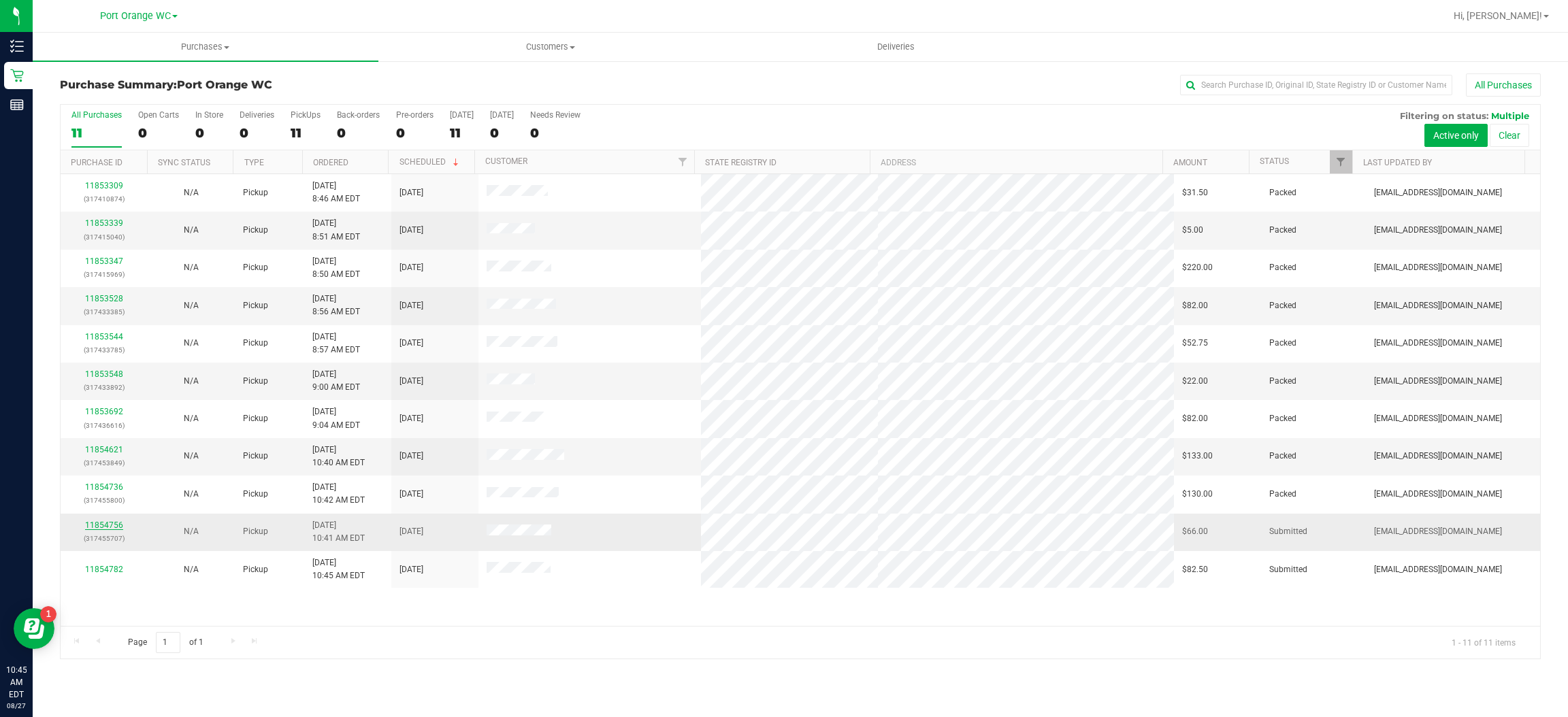
click at [112, 530] on link "11854756" at bounding box center [104, 525] width 38 height 10
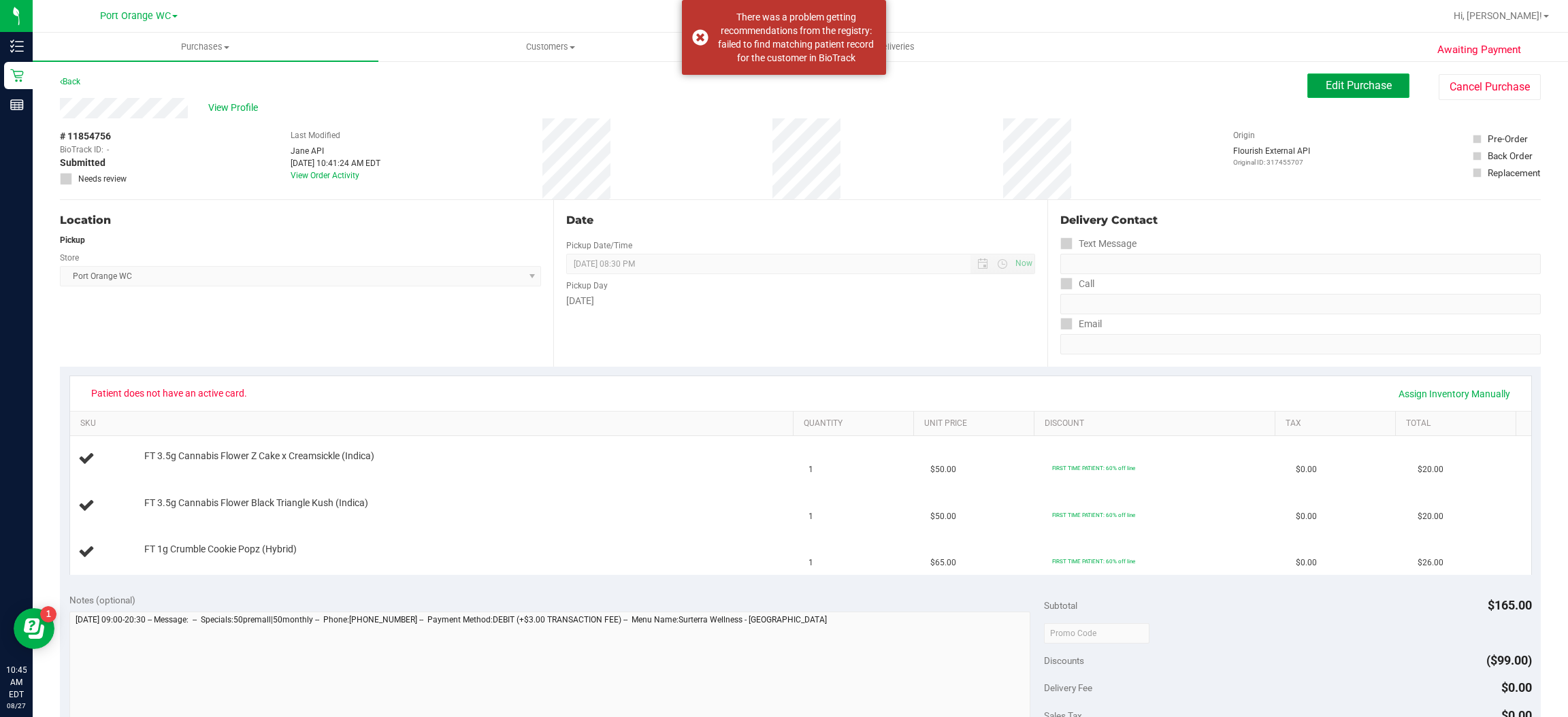
click at [1352, 93] on button "Edit Purchase" at bounding box center [1358, 86] width 102 height 25
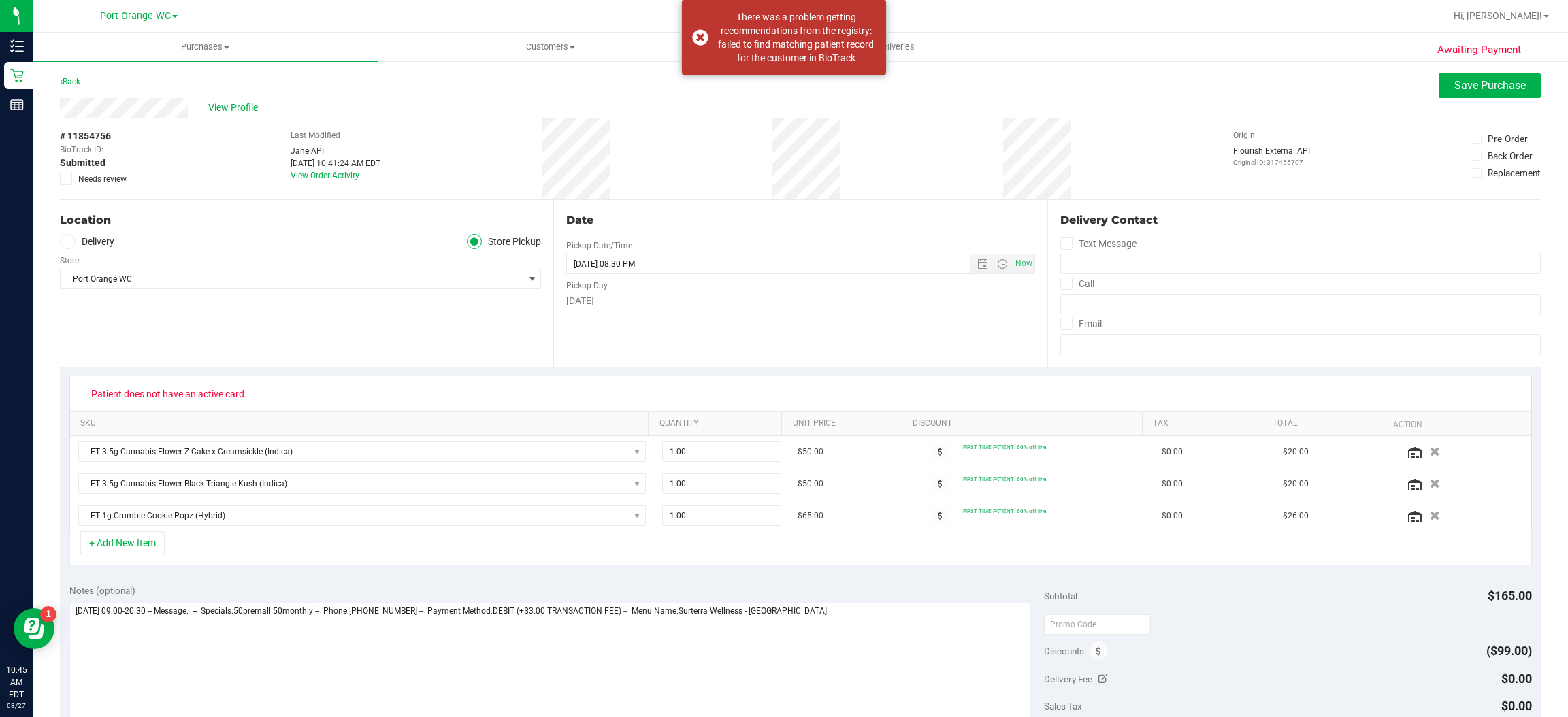
click at [60, 181] on span at bounding box center [66, 179] width 12 height 12
click at [0, 0] on input "Needs review" at bounding box center [0, 0] width 0 height 0
click at [852, 616] on textarea at bounding box center [550, 668] width 962 height 131
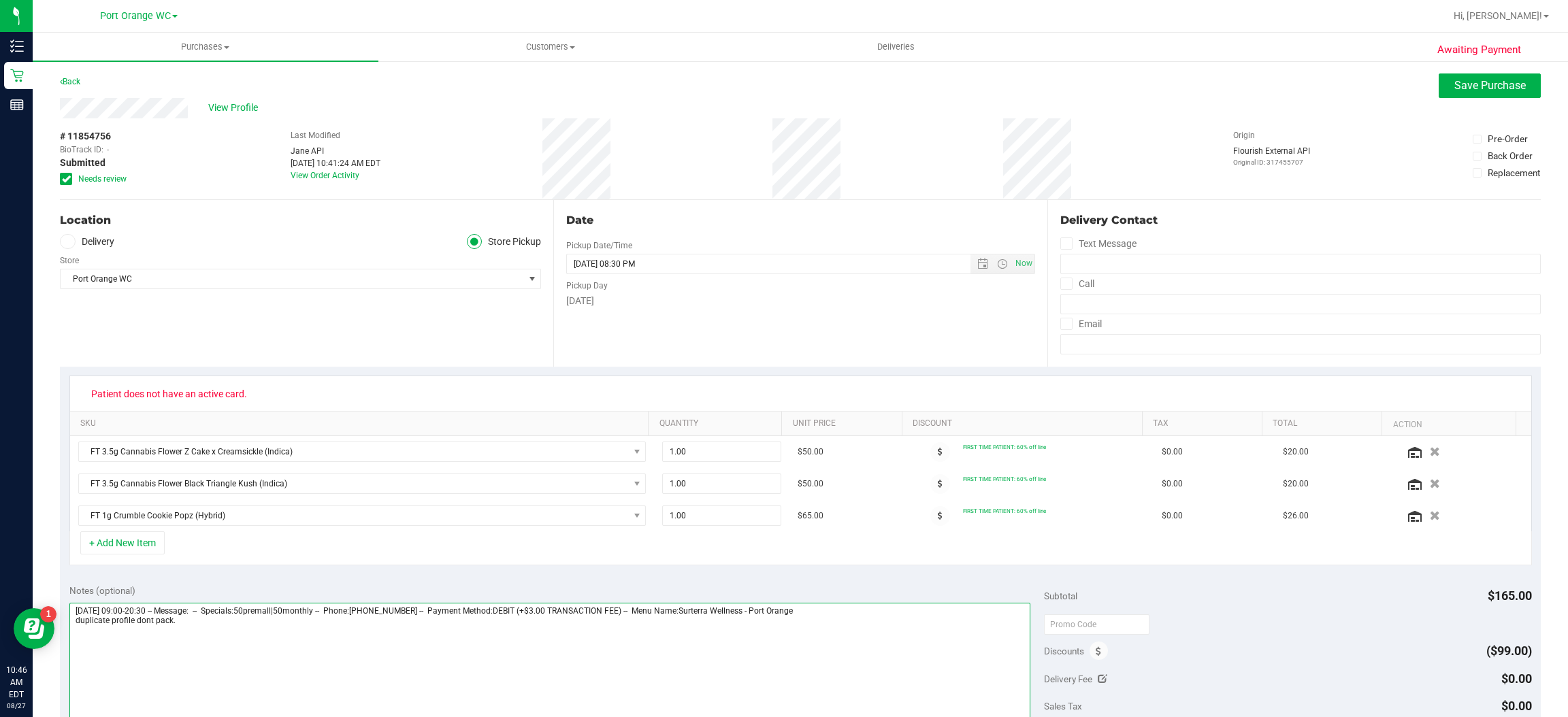
type textarea "Wednesday 08/27/2025 09:00-20:30 -- Message: -- Specials:50premall|50monthly --…"
drag, startPoint x: 1541, startPoint y: 92, endPoint x: 1518, endPoint y: 83, distance: 24.7
click at [1526, 81] on div "Awaiting Payment Back Save Purchase View Profile # 11854756 BioTrack ID: - Subm…" at bounding box center [800, 613] width 1535 height 1105
click at [1502, 89] on span "Save Purchase" at bounding box center [1490, 85] width 72 height 13
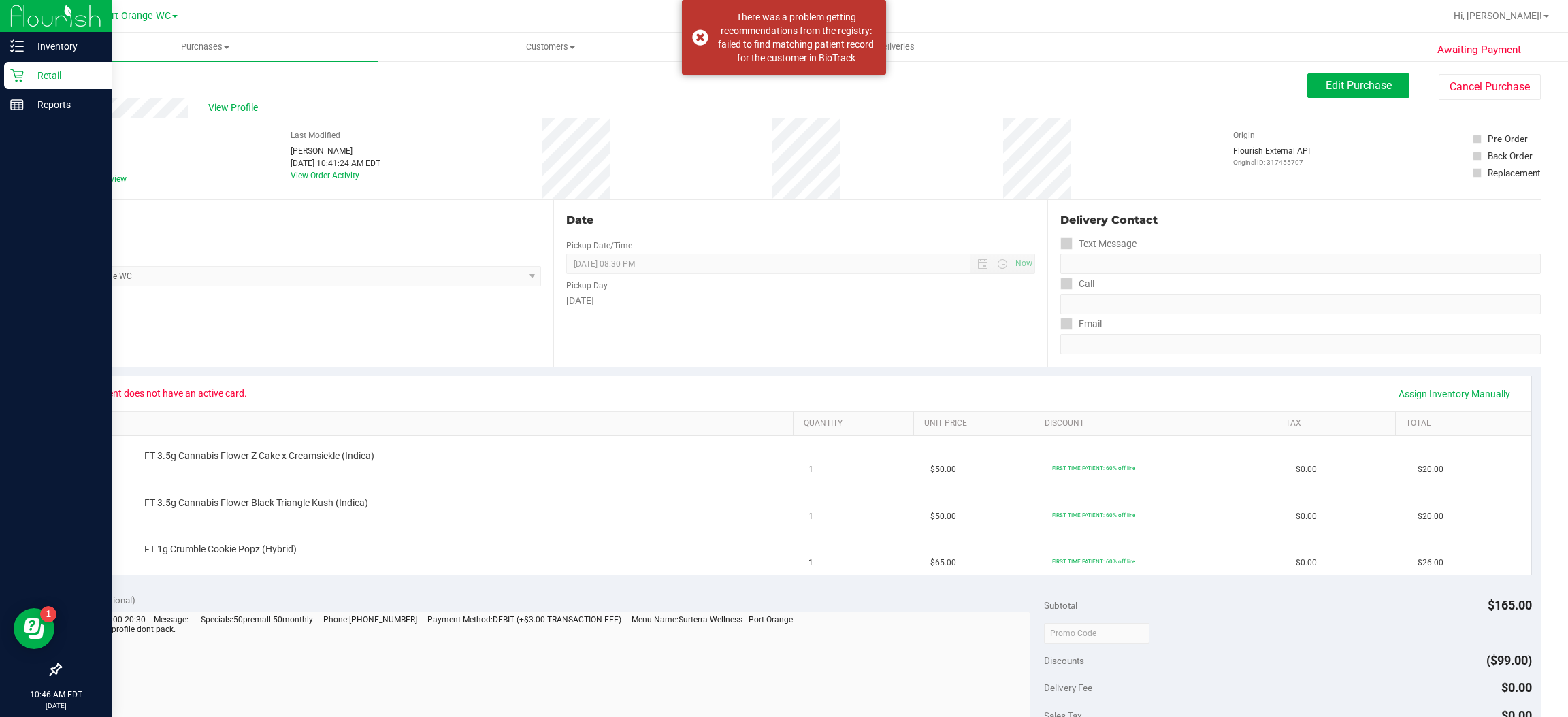
click at [24, 71] on p "Retail" at bounding box center [65, 75] width 81 height 16
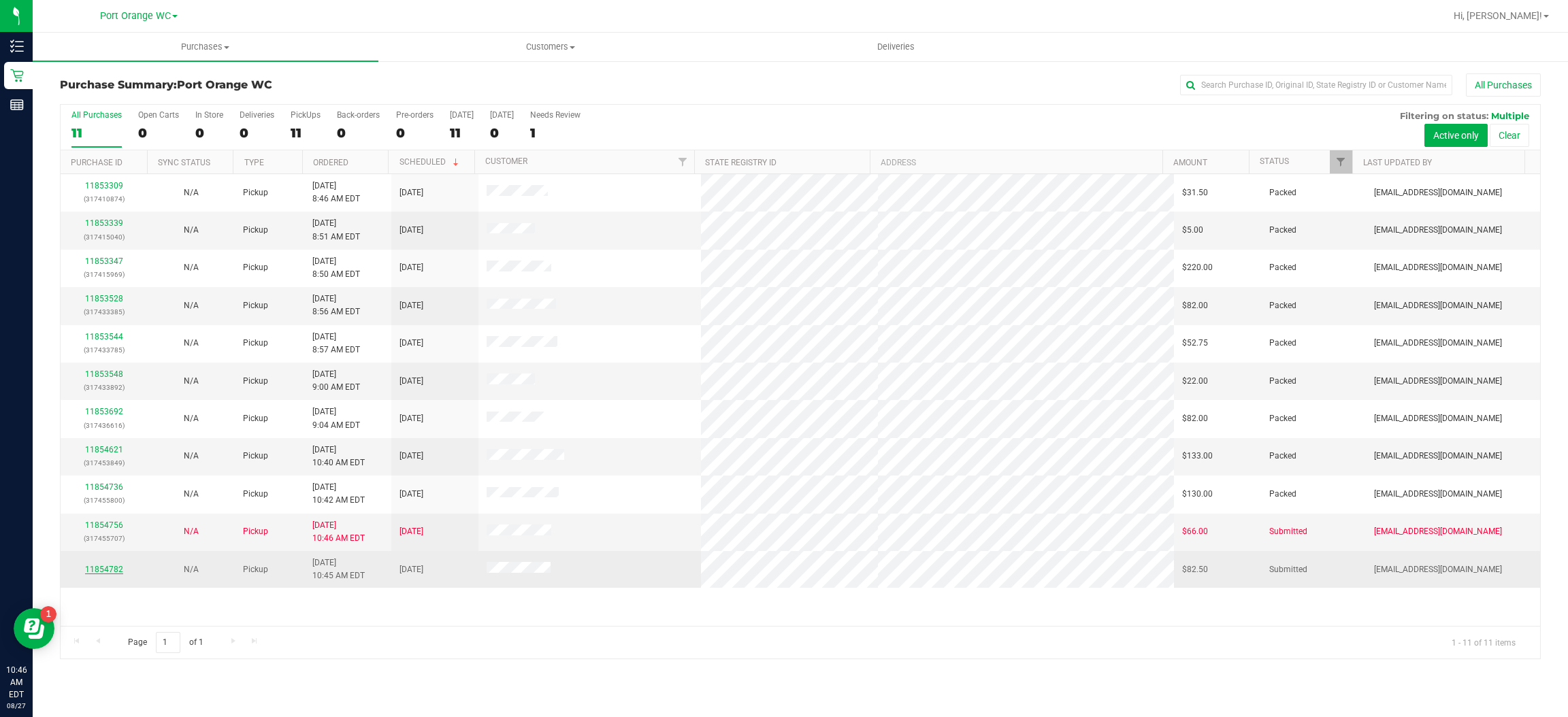
click at [105, 569] on link "11854782" at bounding box center [104, 569] width 38 height 10
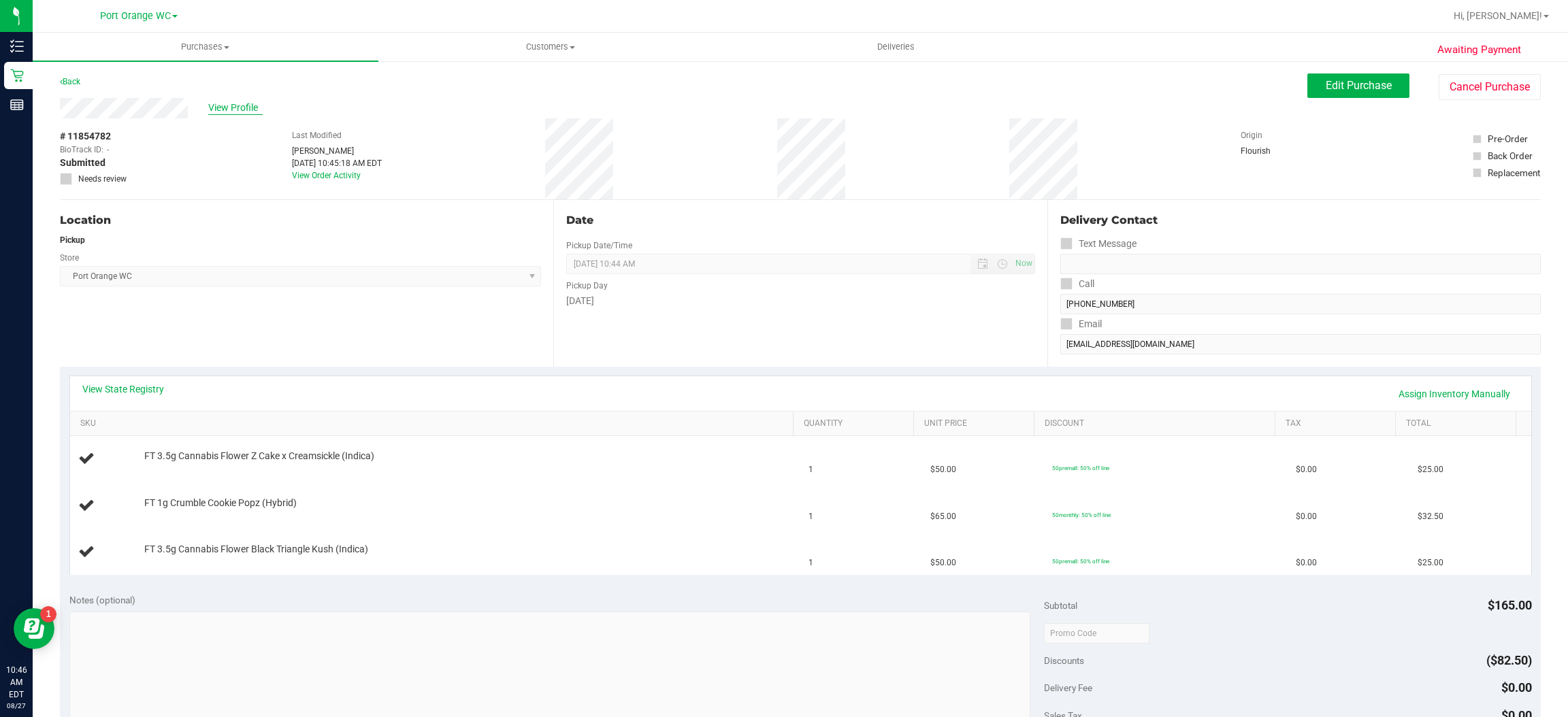
click at [234, 105] on span "View Profile" at bounding box center [235, 108] width 54 height 14
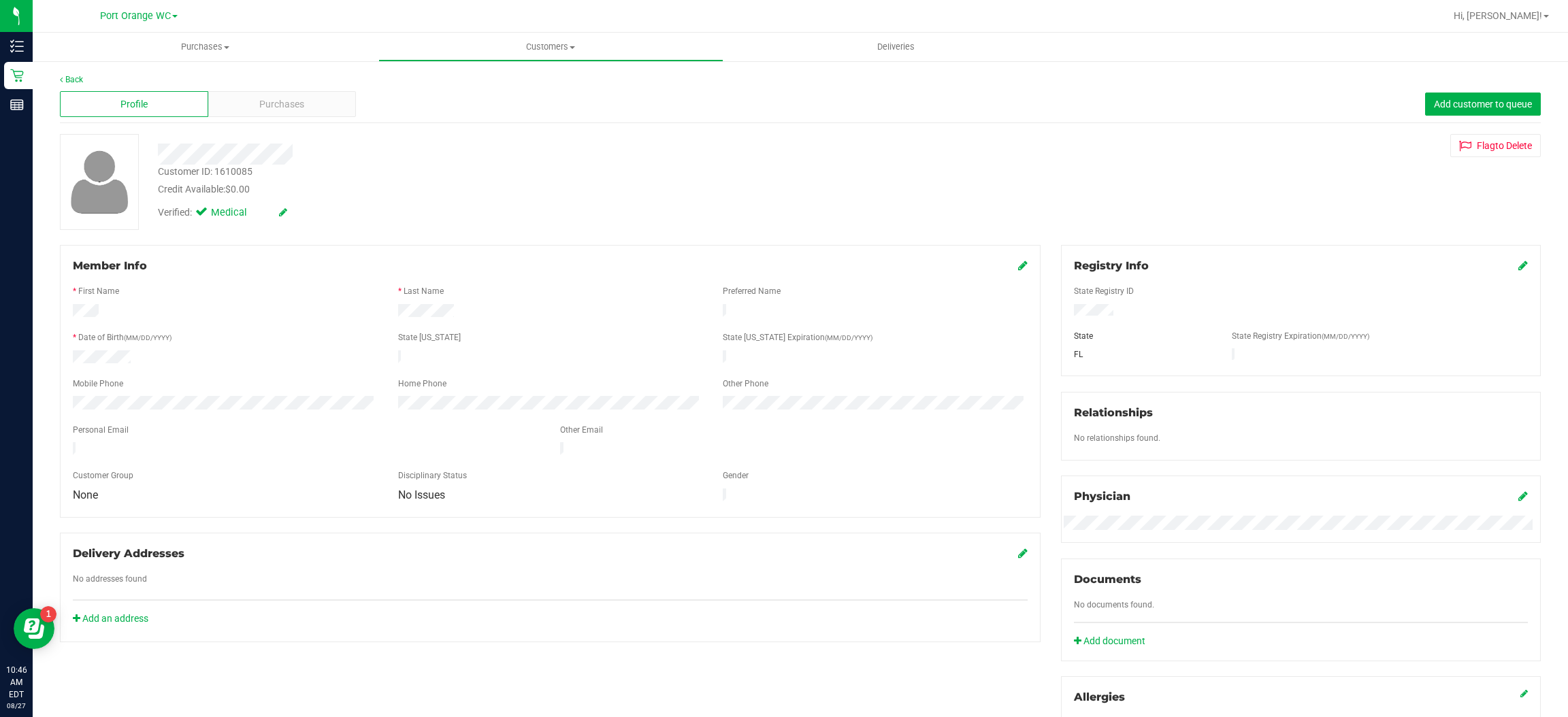
click at [1020, 265] on div "Member Info * First Name * Last Name Preferred Name * Date of Birth (MM/DD/YYYY…" at bounding box center [551, 381] width 981 height 272
click at [1018, 265] on icon at bounding box center [1023, 266] width 10 height 11
click at [1016, 266] on icon at bounding box center [1022, 266] width 12 height 11
click at [323, 96] on div "Purchases" at bounding box center [282, 104] width 149 height 26
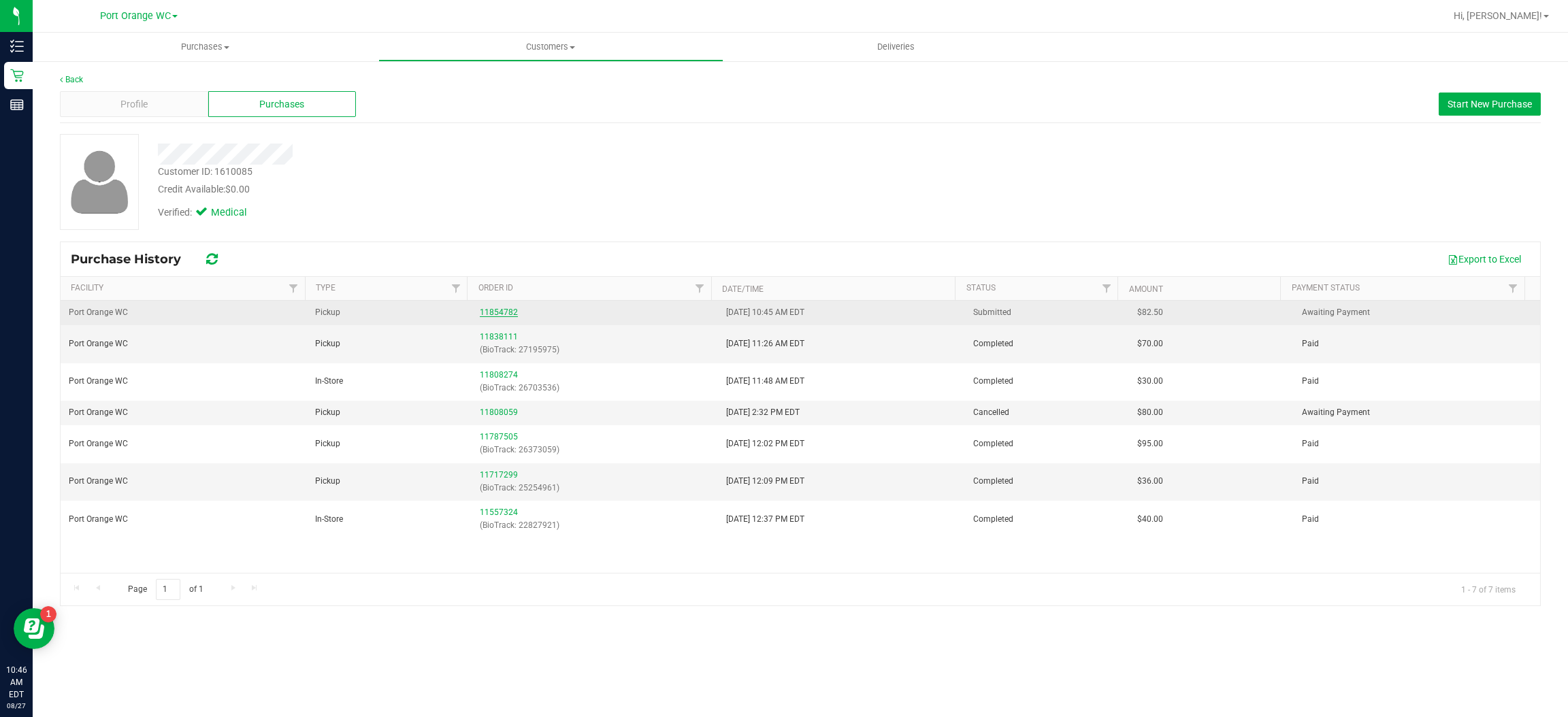
click at [492, 311] on link "11854782" at bounding box center [498, 312] width 38 height 10
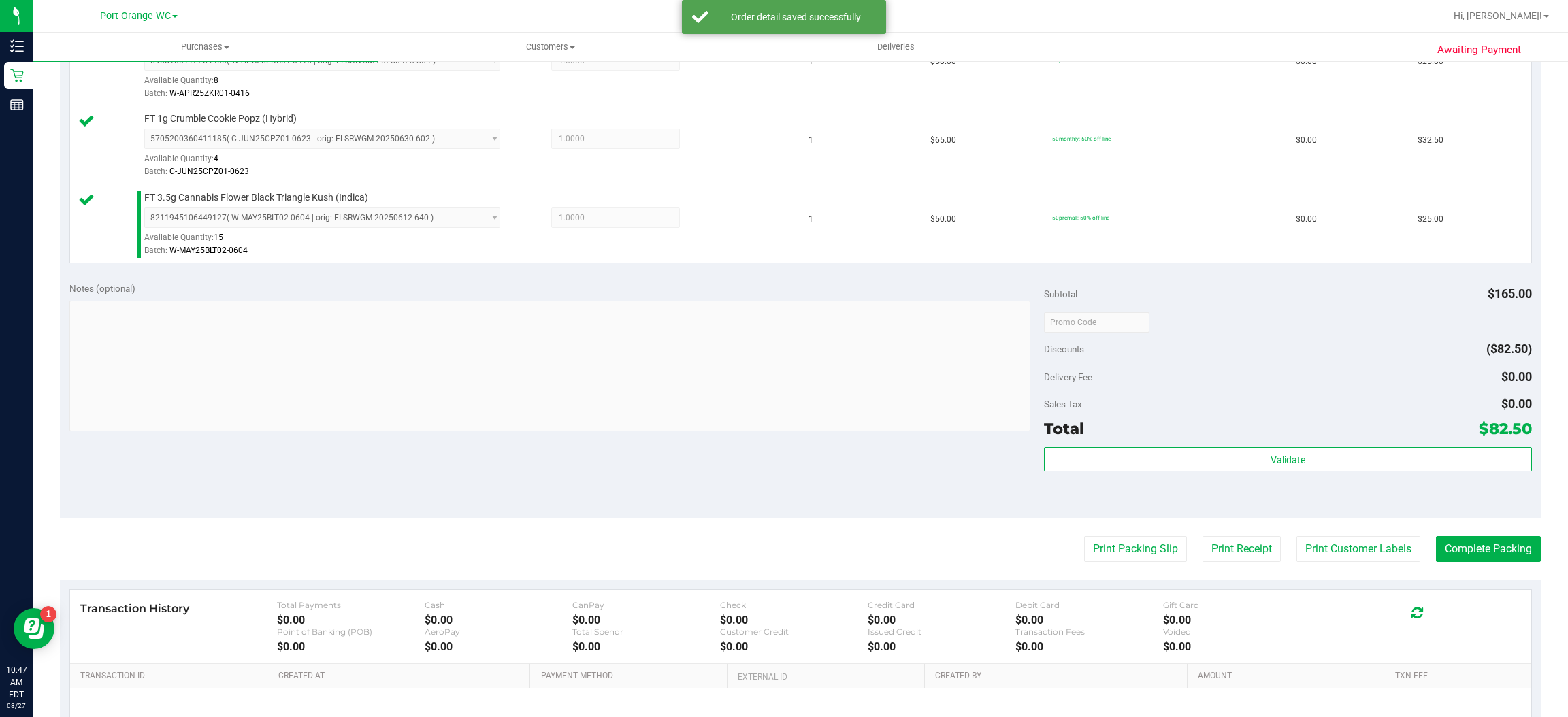
scroll to position [411, 0]
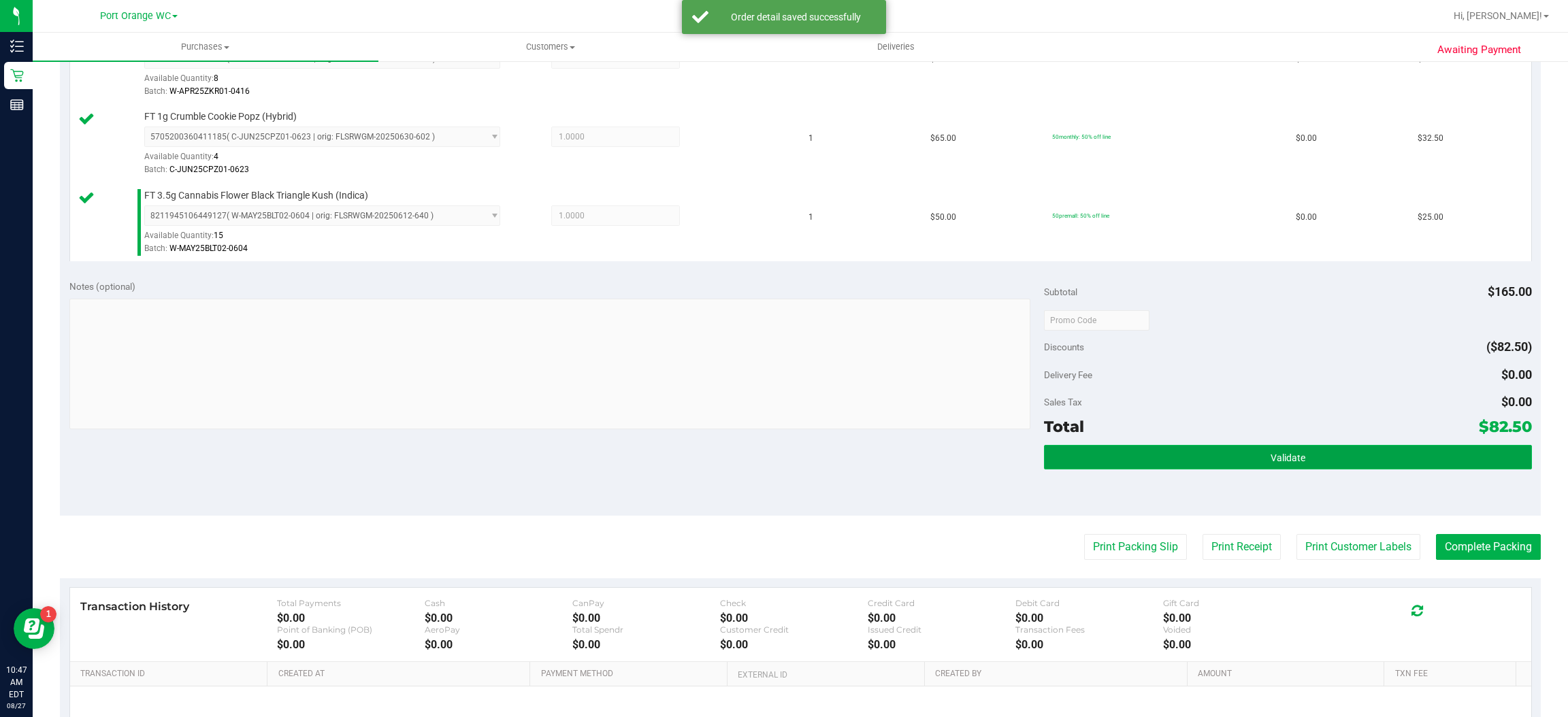
click at [1261, 451] on button "Validate" at bounding box center [1287, 458] width 487 height 25
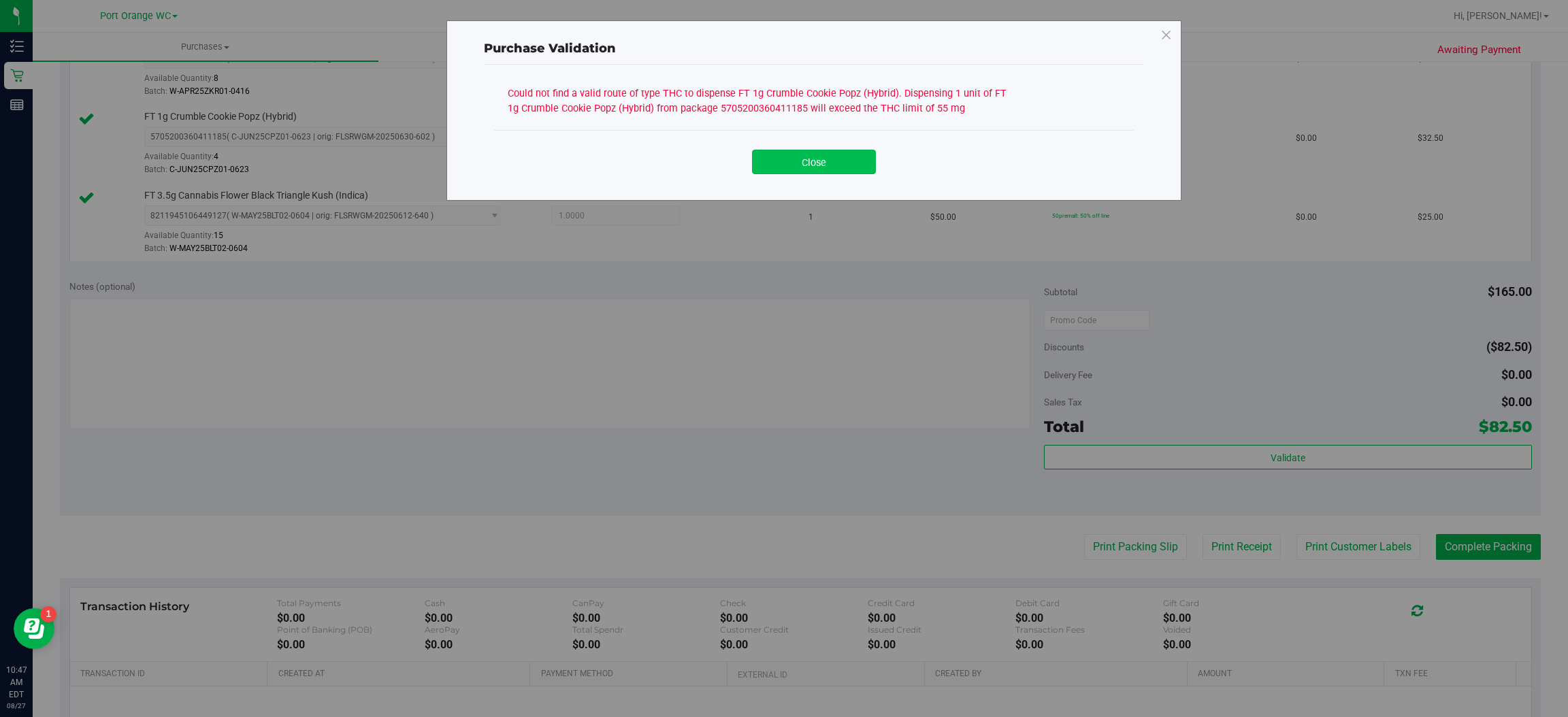
click at [861, 169] on button "Close" at bounding box center [814, 162] width 124 height 25
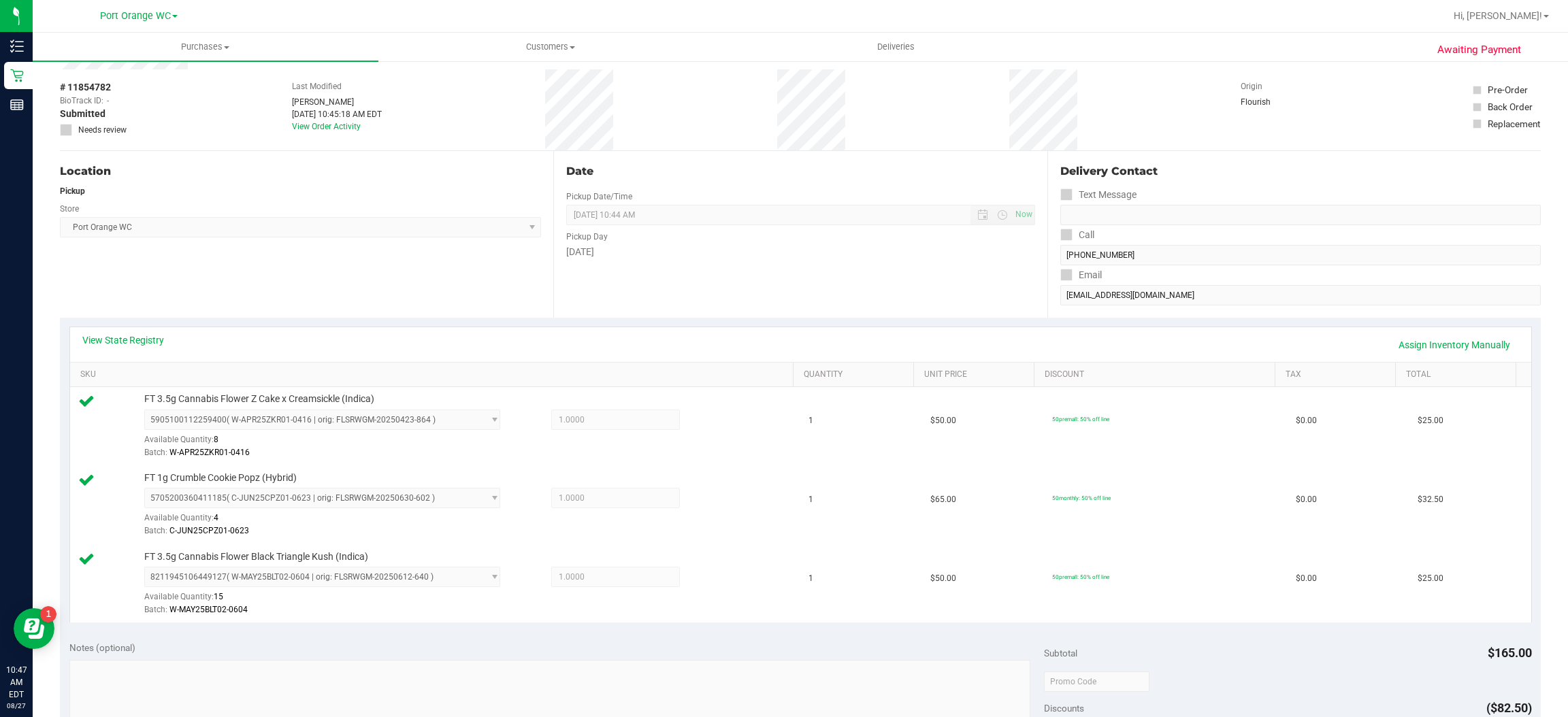
scroll to position [0, 0]
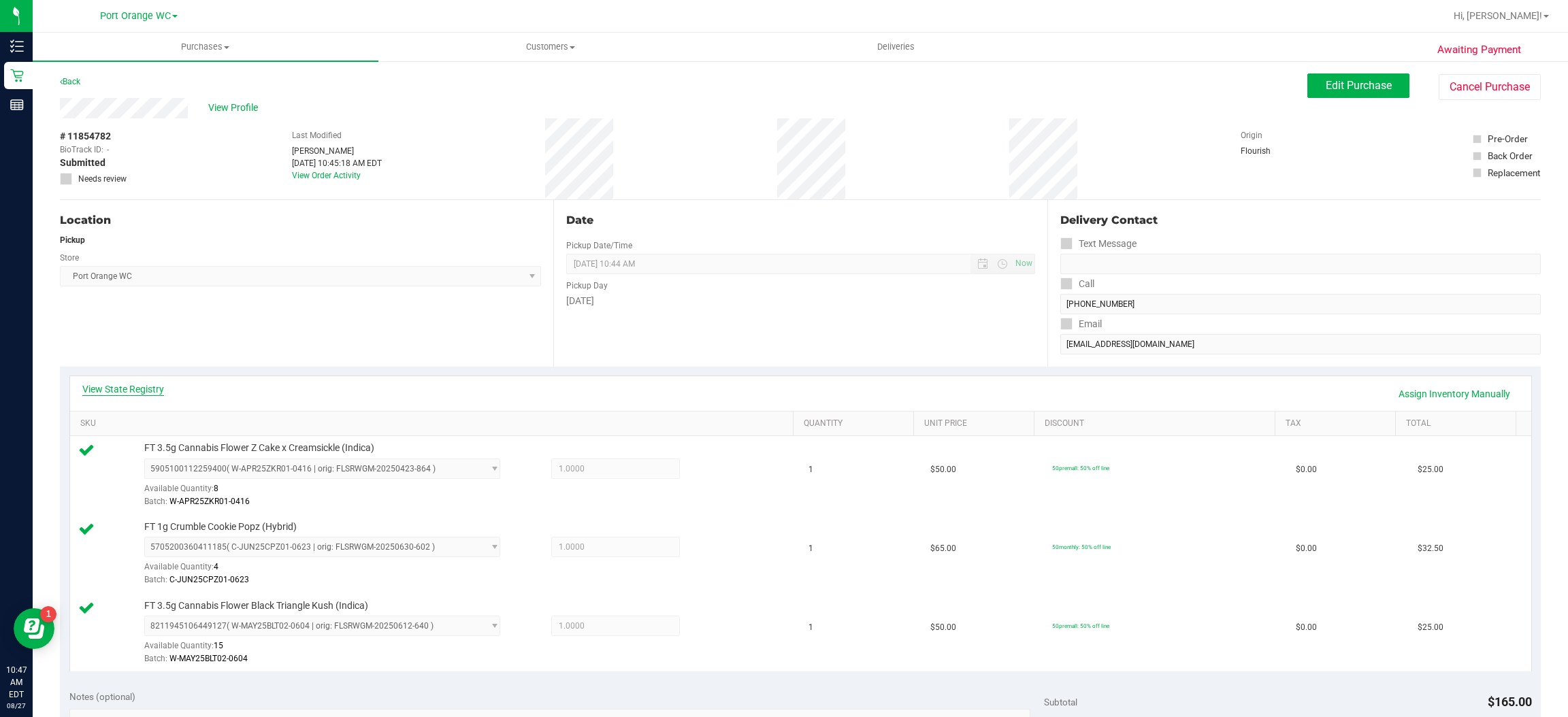
click at [148, 393] on link "View State Registry" at bounding box center [123, 389] width 81 height 13
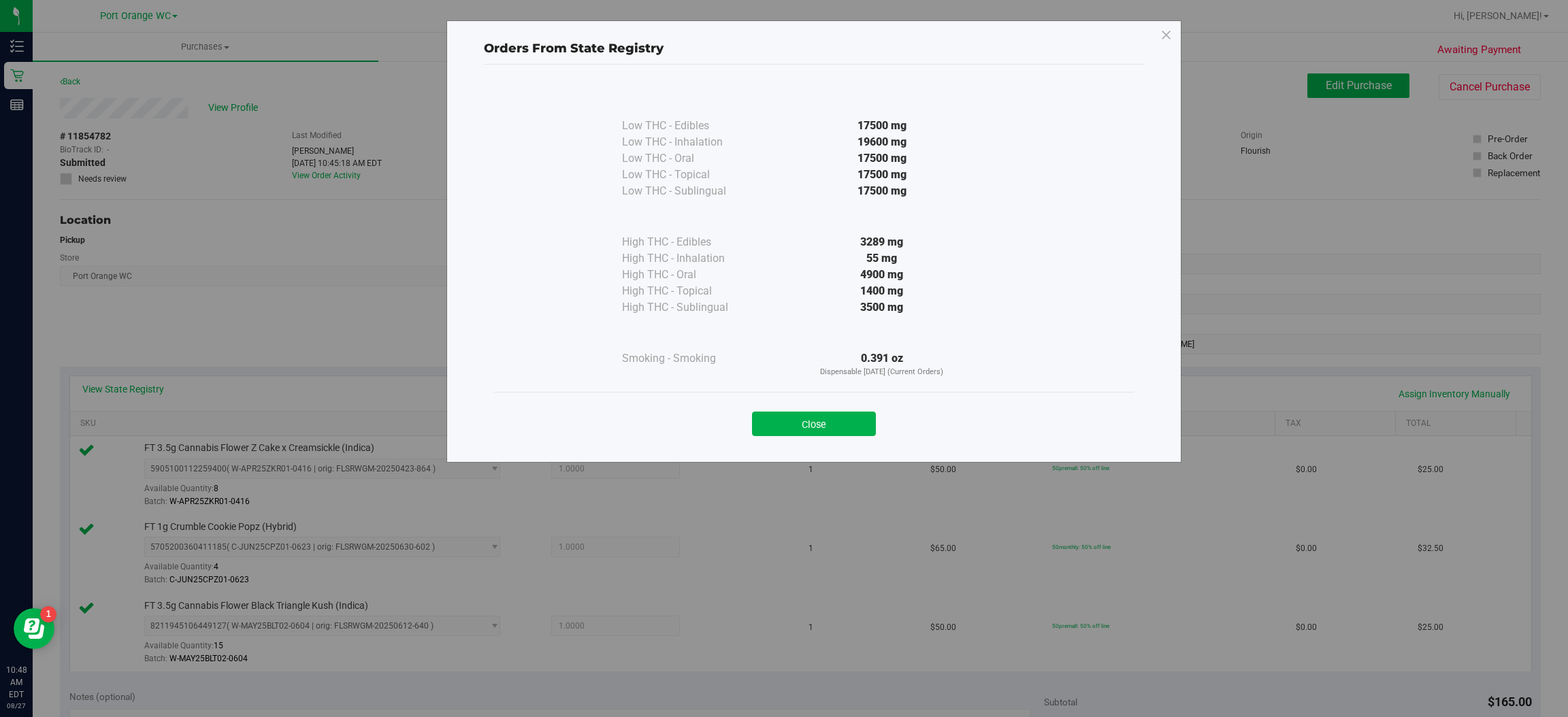
click at [157, 386] on div "Orders From State Registry Low THC - Edibles 17500 mg" at bounding box center [789, 358] width 1579 height 717
click at [831, 426] on button "Close" at bounding box center [814, 424] width 124 height 25
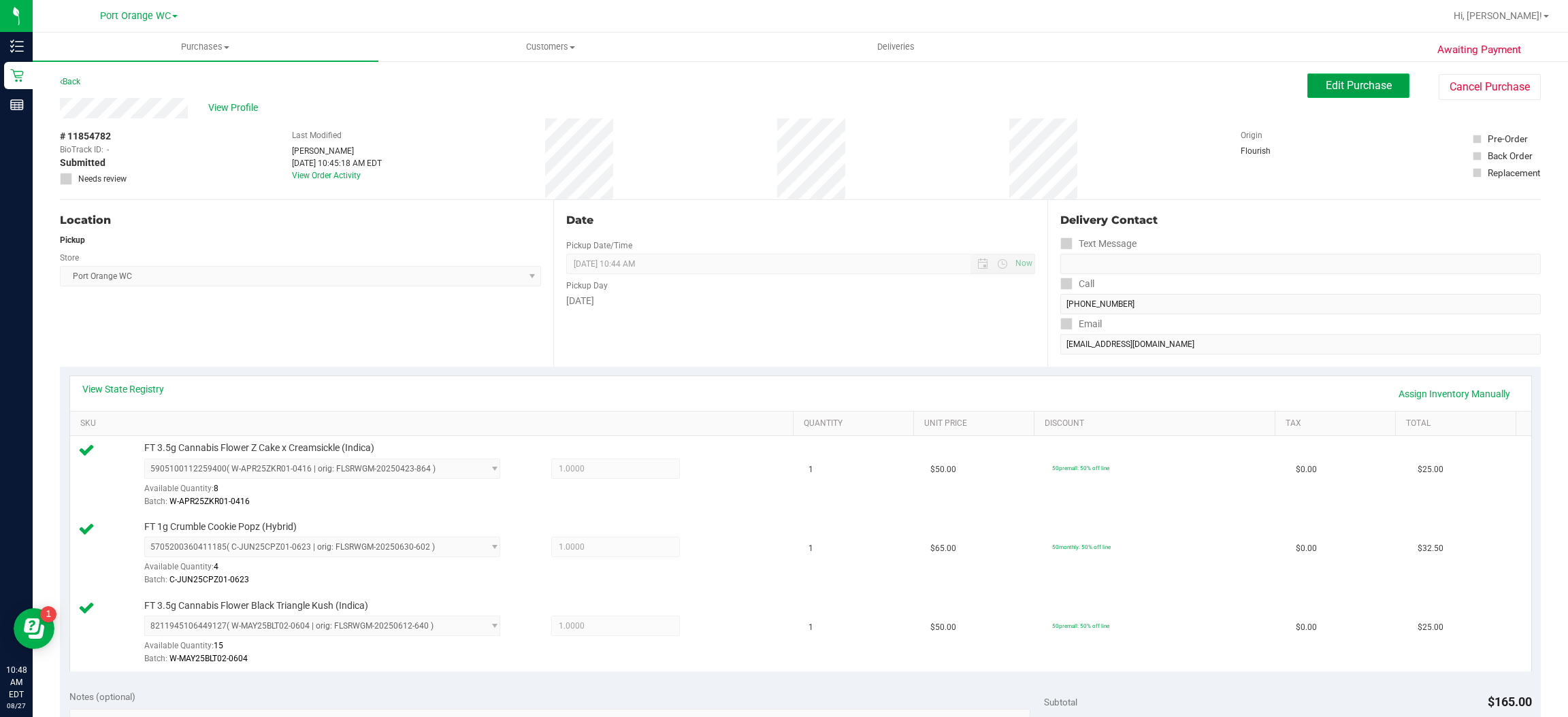
click at [1371, 87] on span "Edit Purchase" at bounding box center [1358, 85] width 66 height 13
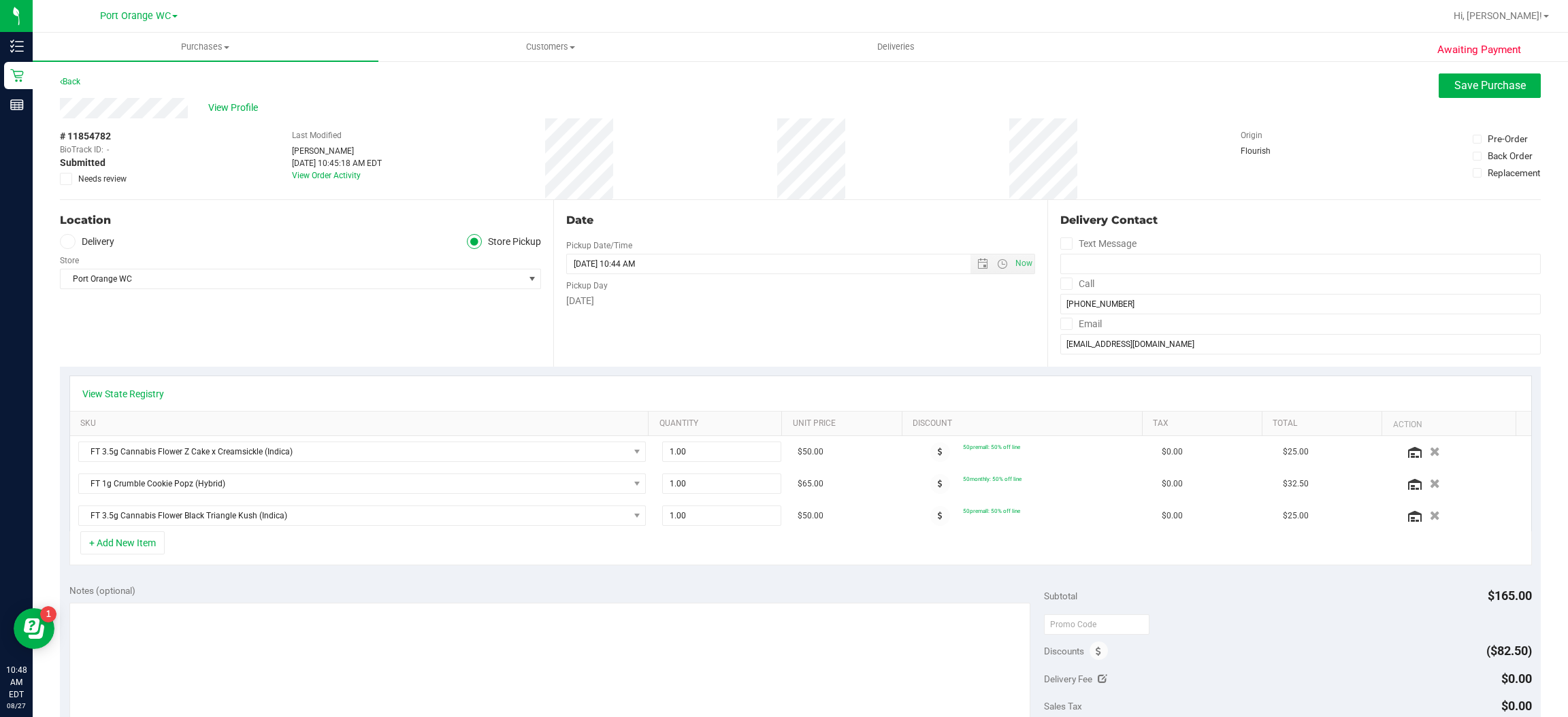
click at [72, 182] on span at bounding box center [66, 179] width 12 height 12
click at [0, 0] on input "Needs review" at bounding box center [0, 0] width 0 height 0
click at [516, 636] on textarea at bounding box center [550, 668] width 962 height 131
type textarea "not enough inhalation to pack CPZ crumble deleted from order and packed bag. GS"
click at [1430, 483] on icon "button" at bounding box center [1435, 484] width 12 height 11
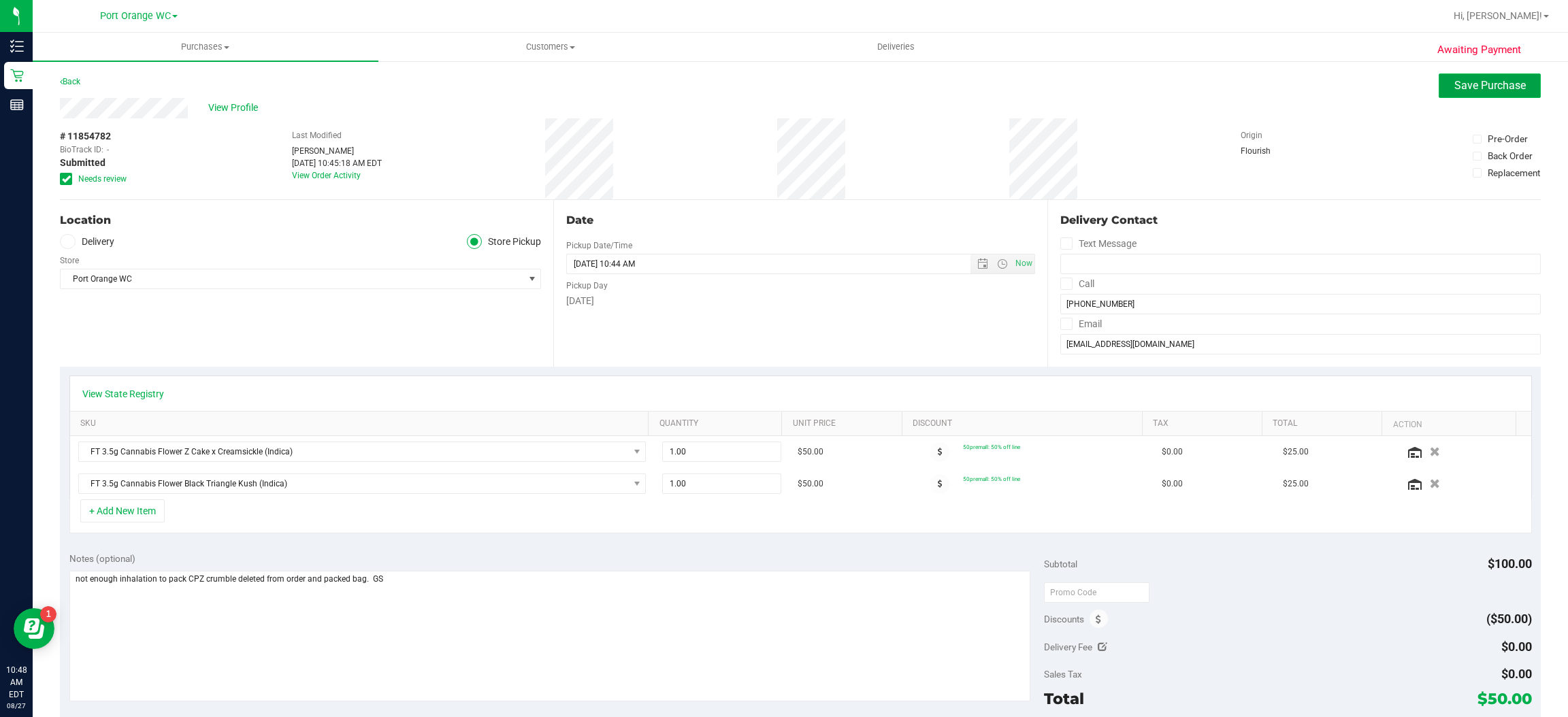
click at [1467, 89] on span "Save Purchase" at bounding box center [1490, 85] width 72 height 13
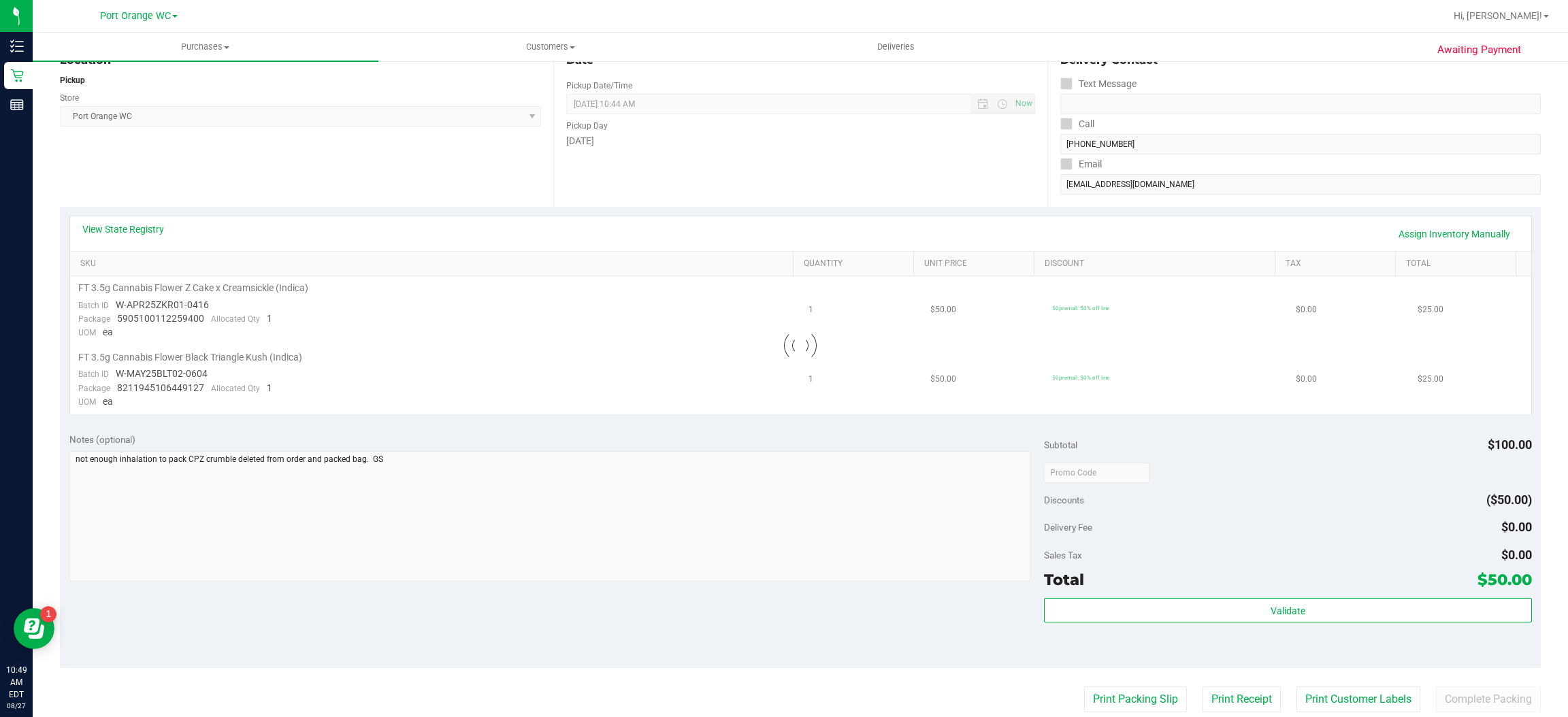
scroll to position [305, 0]
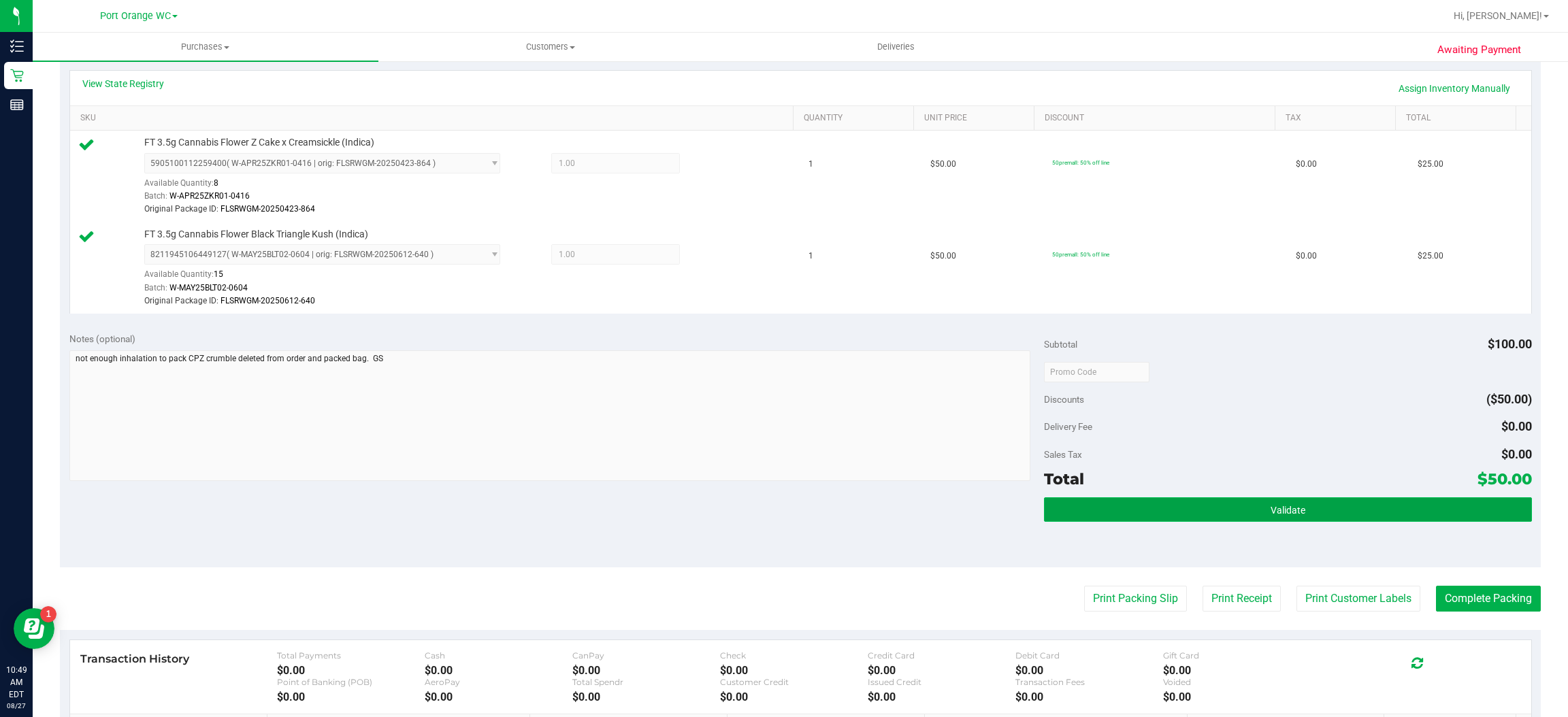
click at [1285, 510] on span "Validate" at bounding box center [1287, 510] width 35 height 11
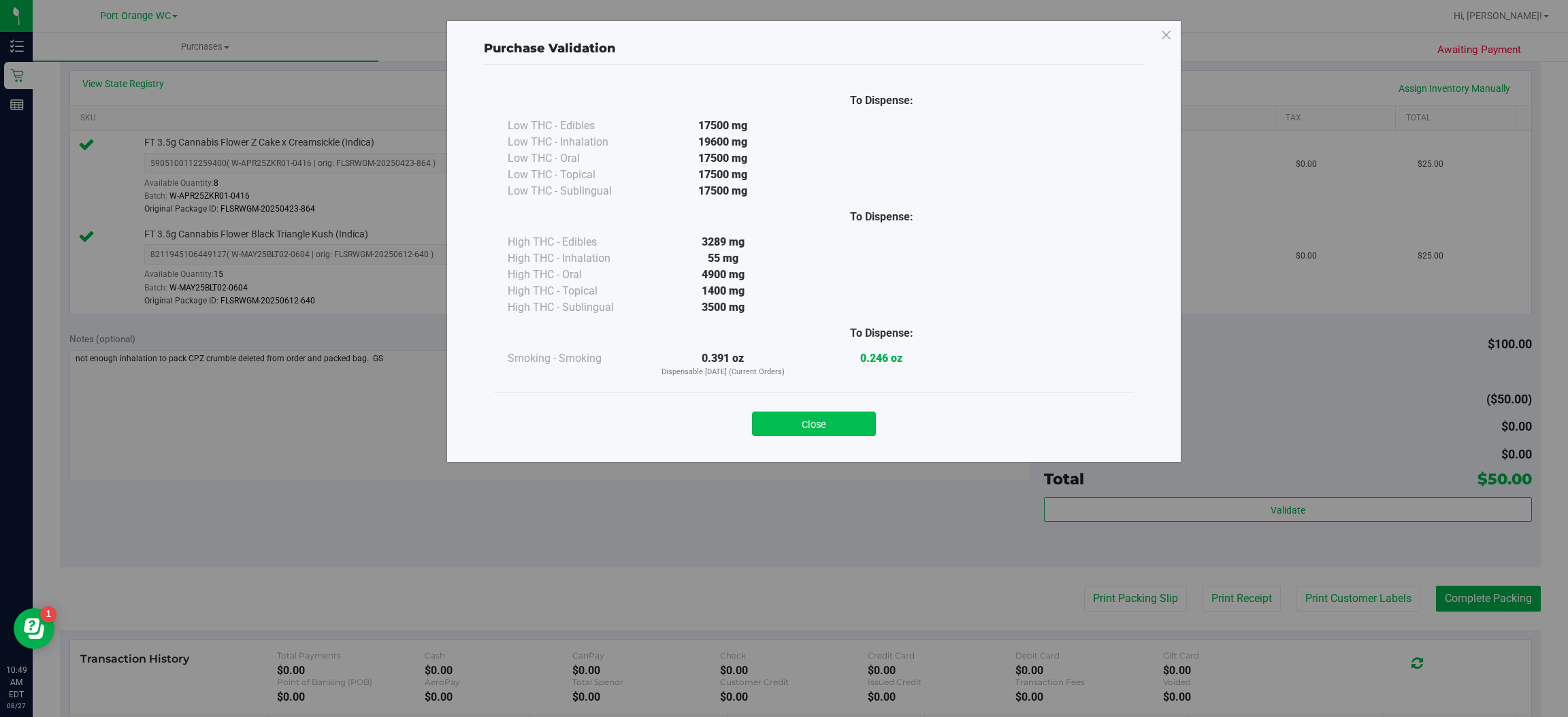
click at [834, 420] on button "Close" at bounding box center [814, 424] width 124 height 25
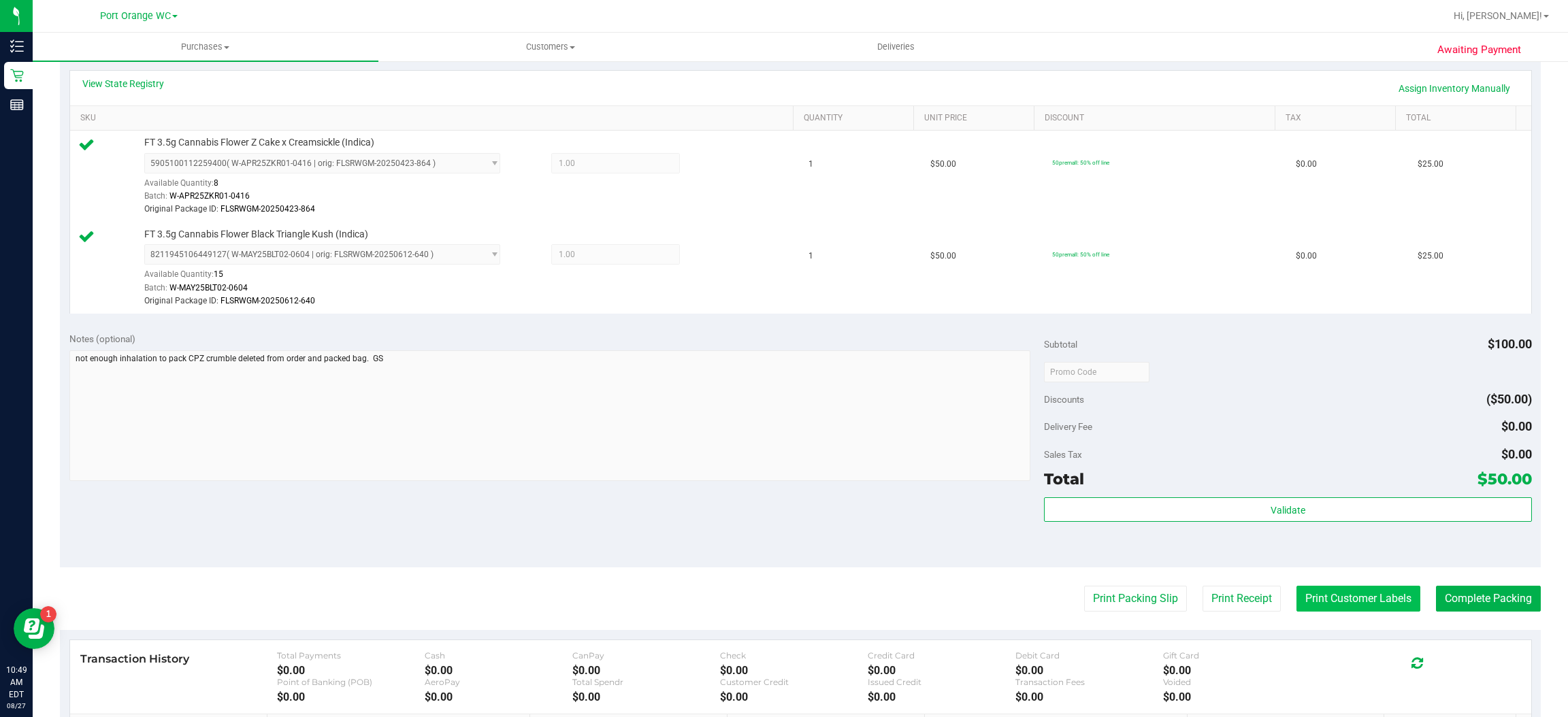
click at [1330, 594] on button "Print Customer Labels" at bounding box center [1358, 598] width 124 height 26
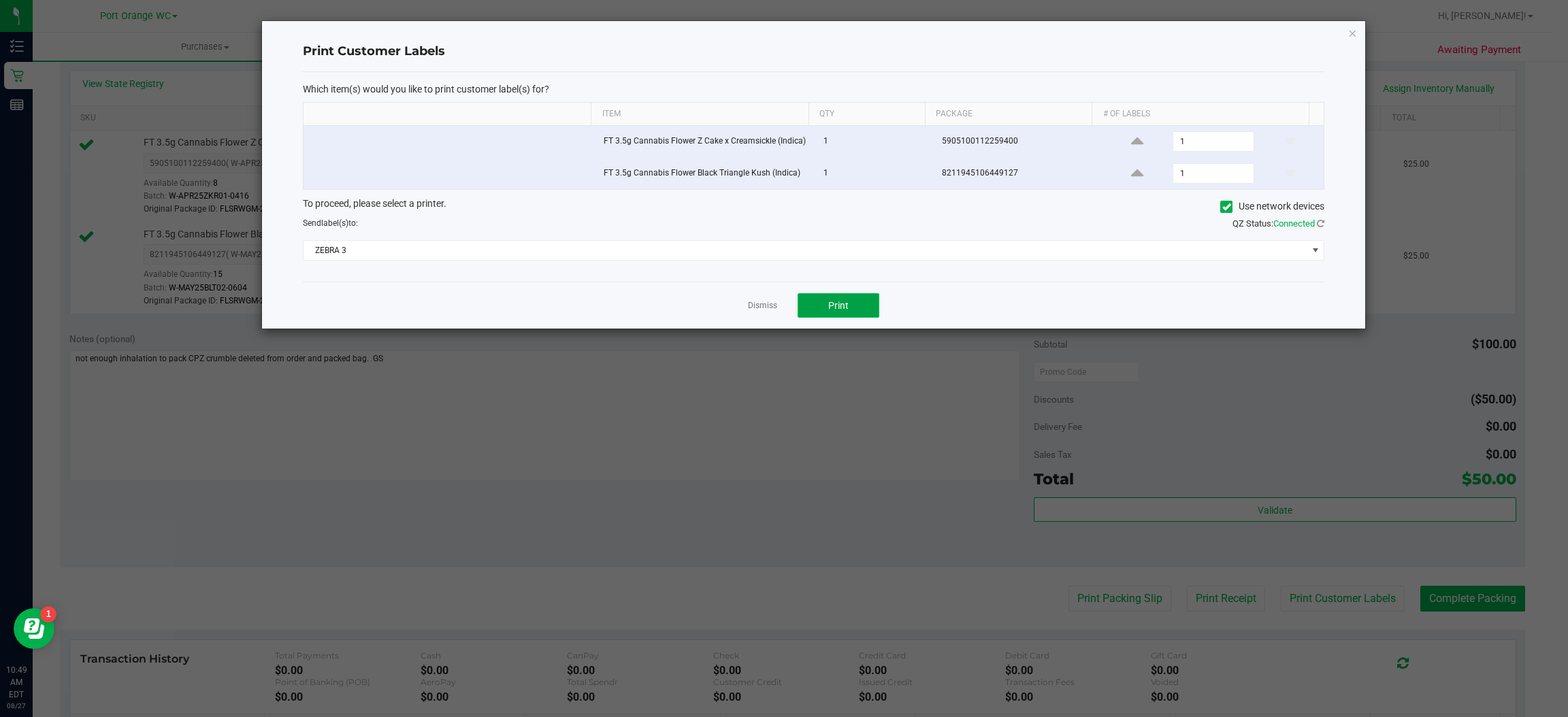
click at [865, 298] on button "Print" at bounding box center [838, 305] width 81 height 25
click at [1349, 35] on icon "button" at bounding box center [1353, 33] width 10 height 16
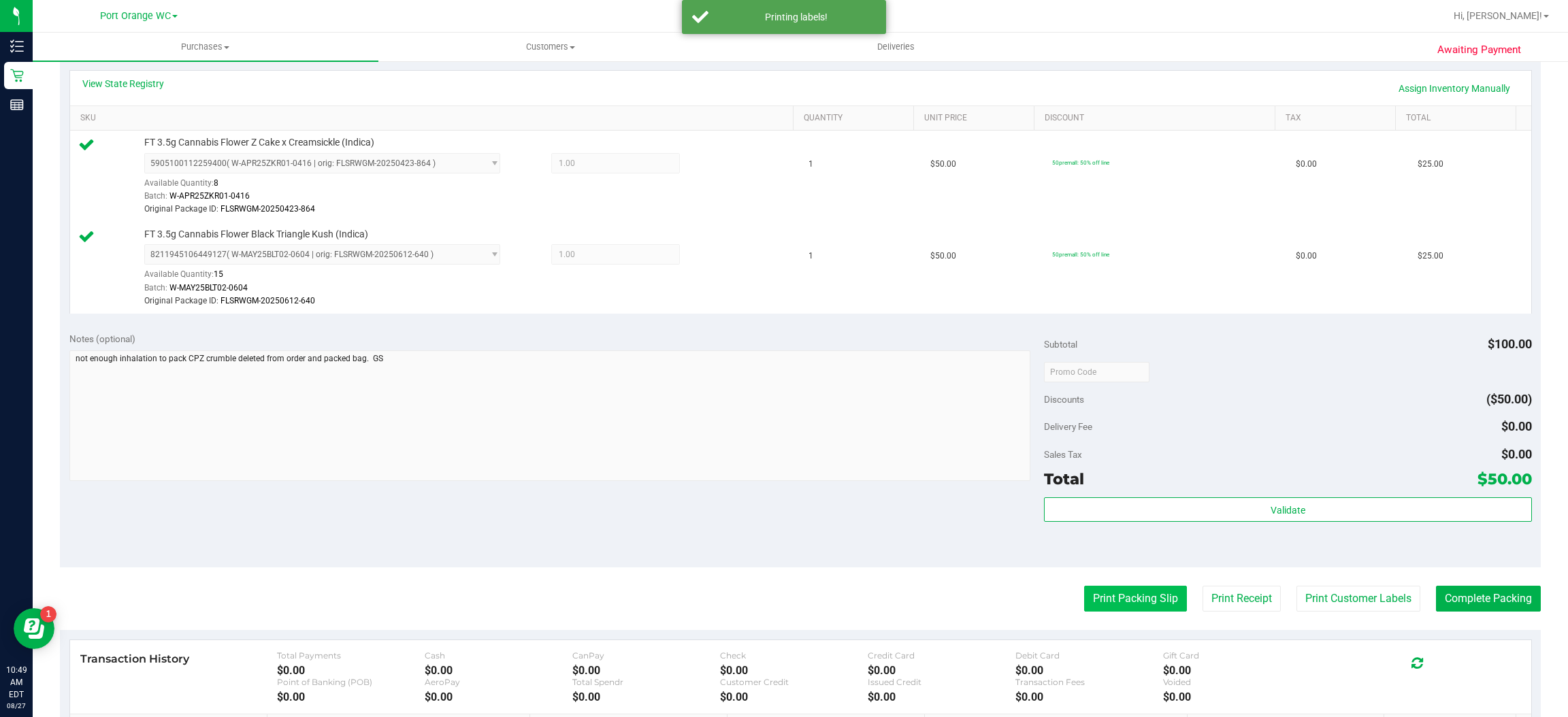
click at [1116, 606] on button "Print Packing Slip" at bounding box center [1136, 598] width 103 height 26
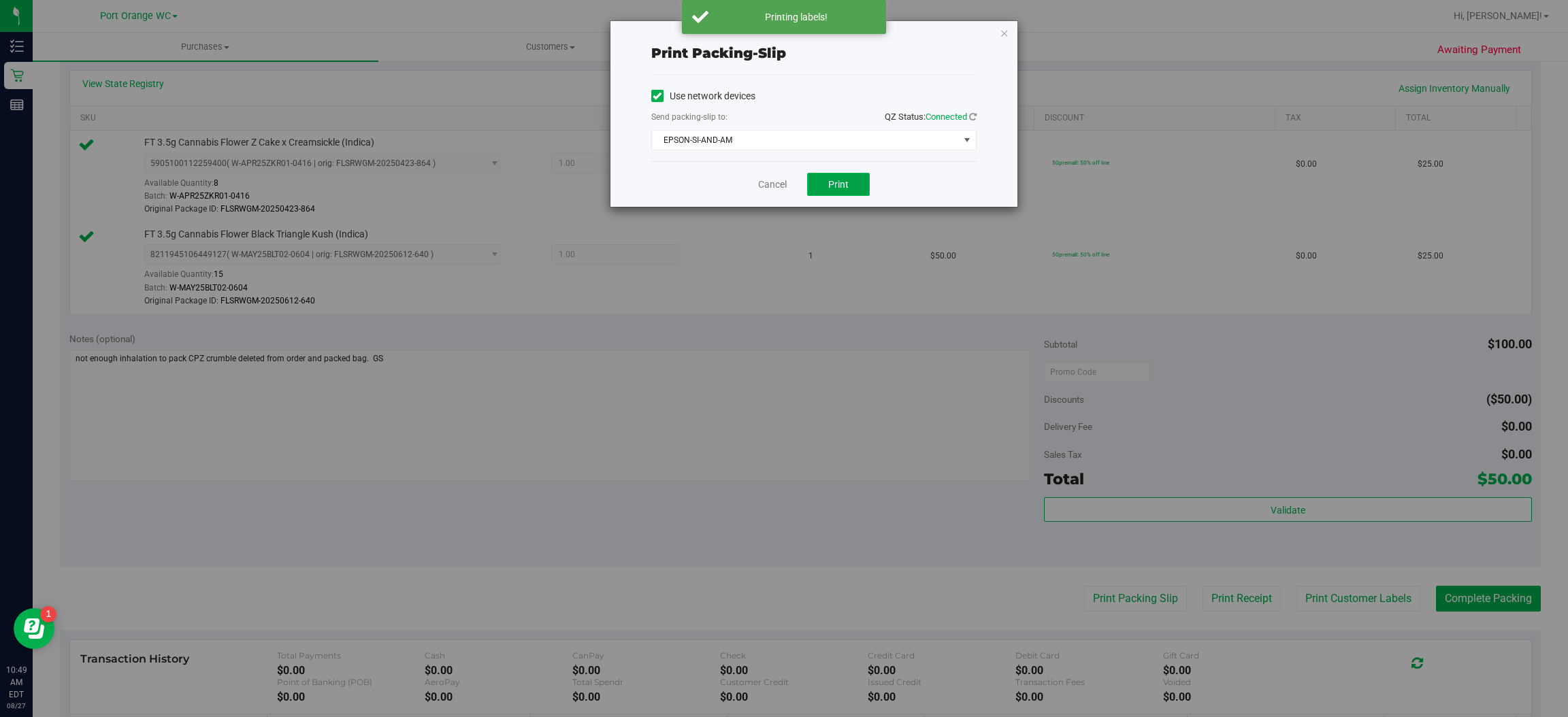
click at [819, 190] on button "Print" at bounding box center [838, 184] width 63 height 23
click at [1003, 33] on icon "button" at bounding box center [1004, 33] width 10 height 16
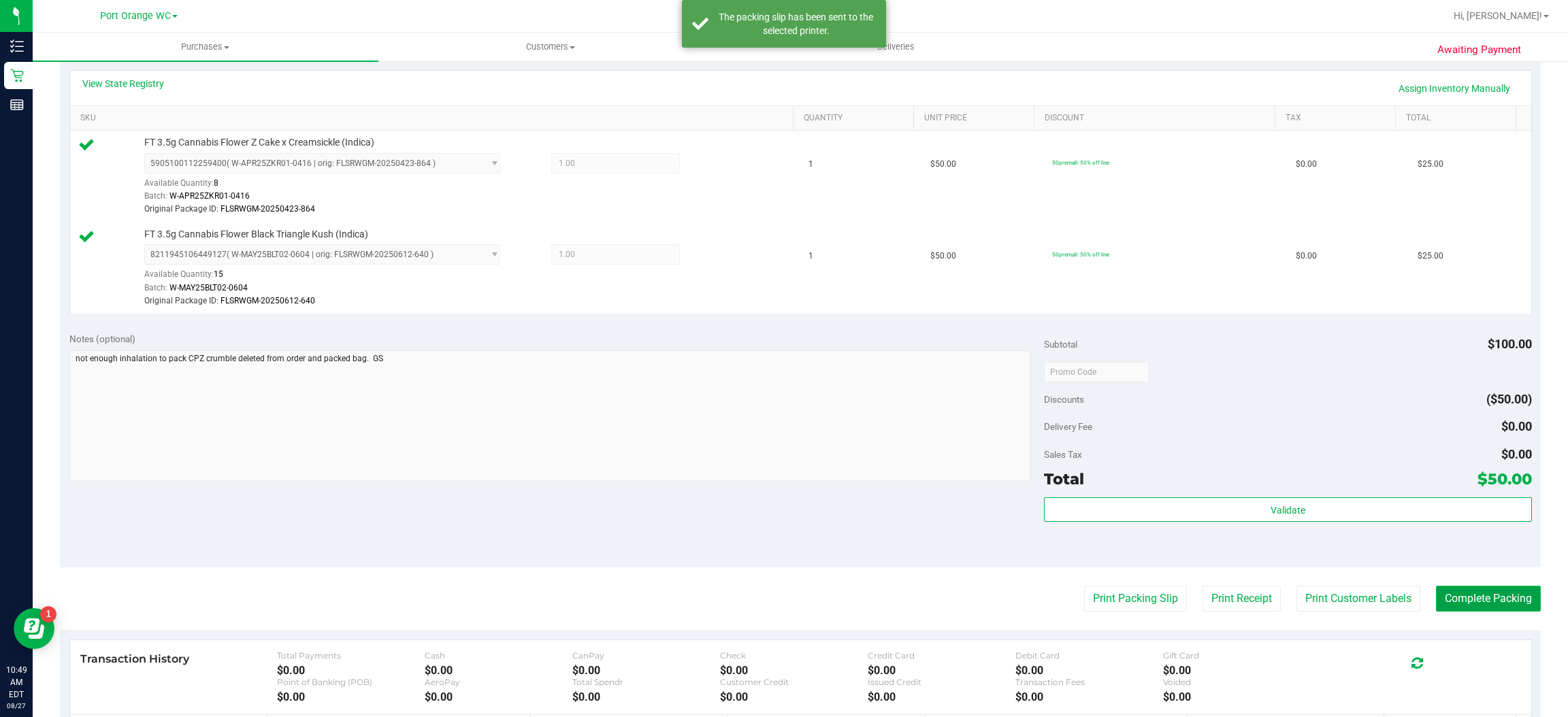
click at [1489, 611] on button "Complete Packing" at bounding box center [1488, 598] width 104 height 26
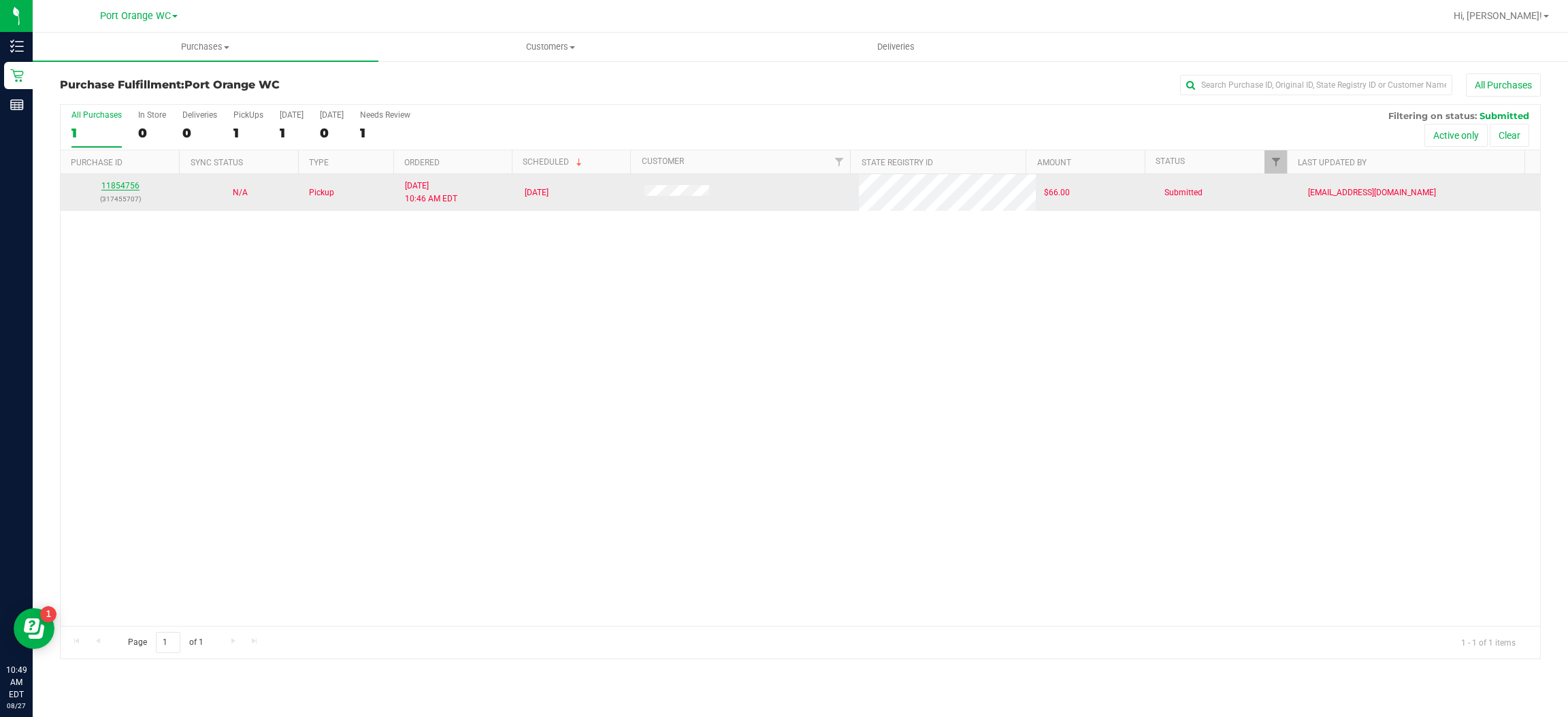
click at [131, 187] on link "11854756" at bounding box center [120, 185] width 38 height 10
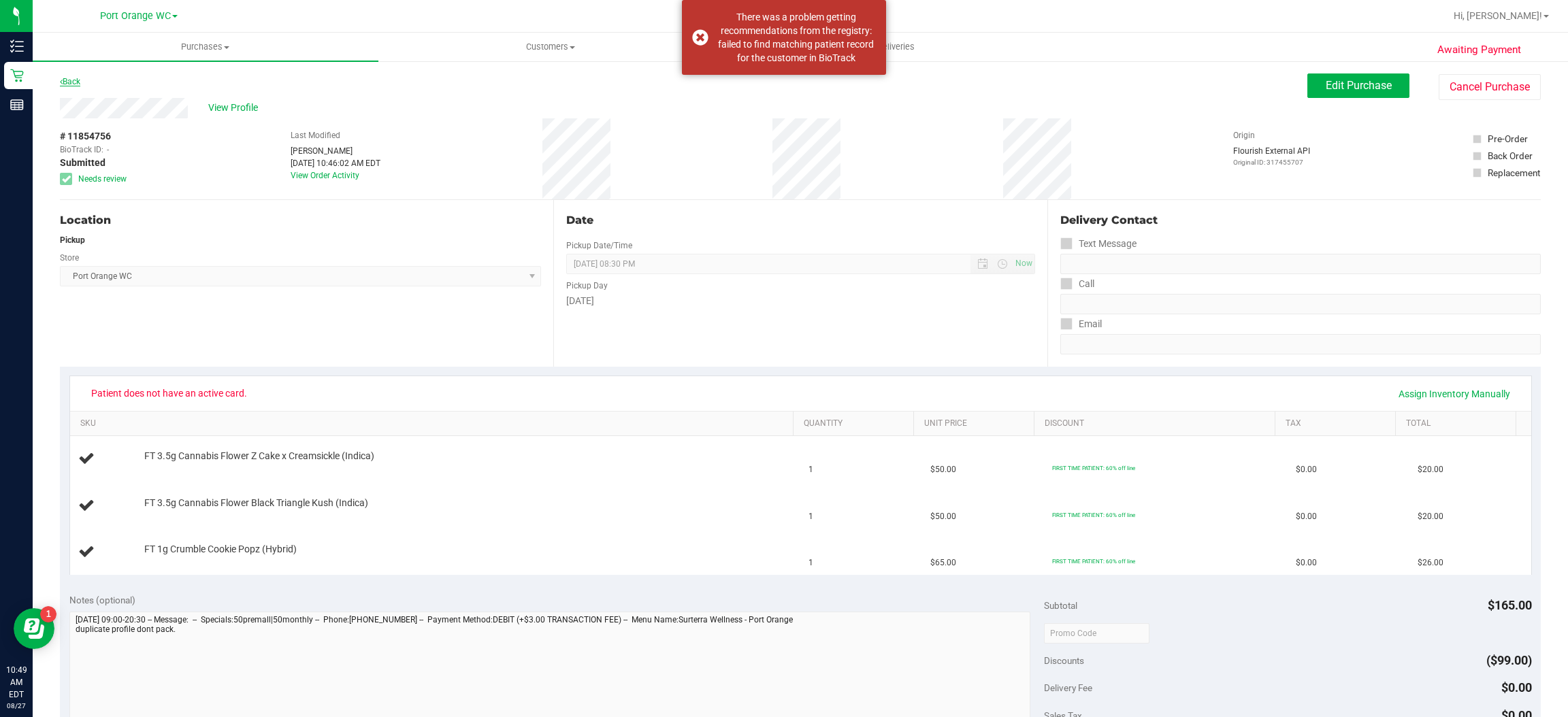
click at [70, 81] on link "Back" at bounding box center [70, 81] width 20 height 10
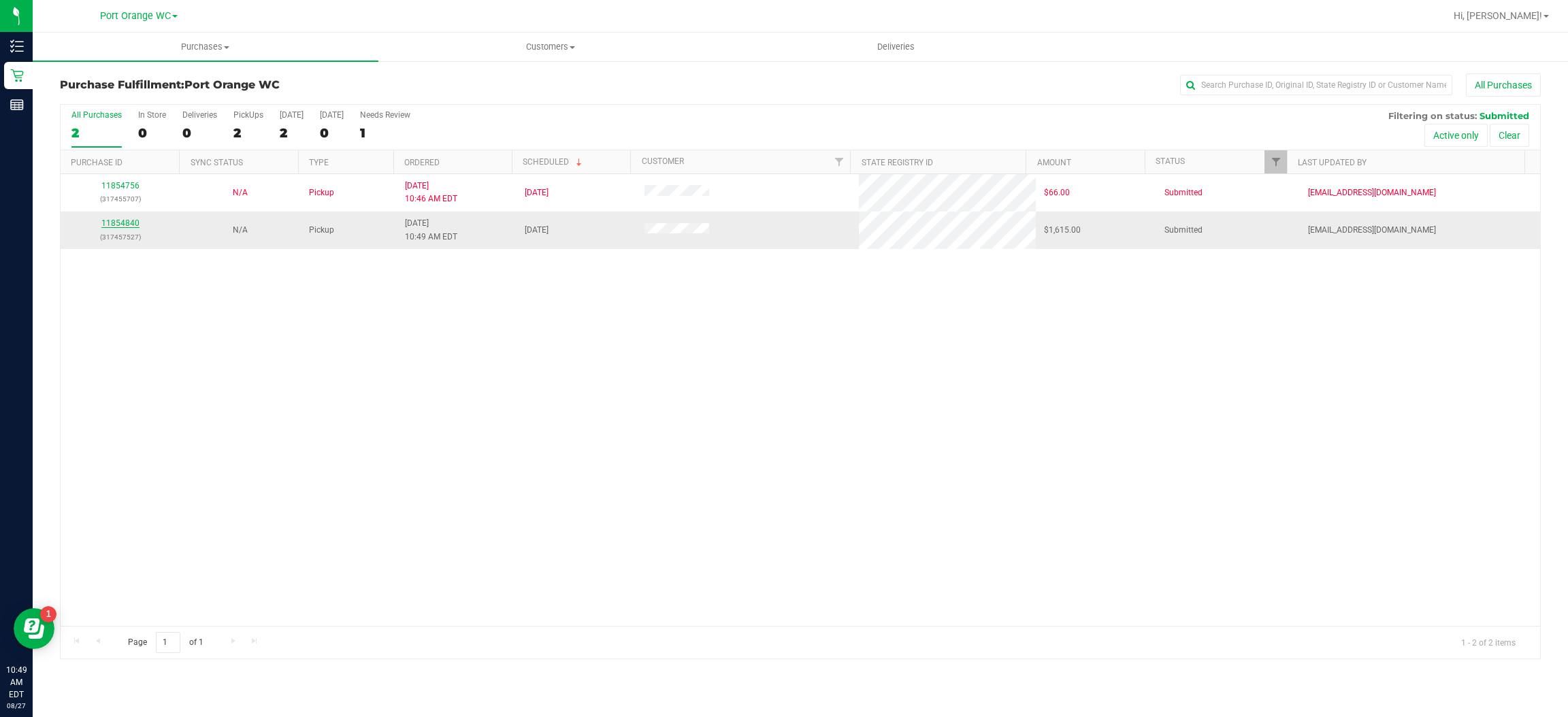
click at [118, 224] on link "11854840" at bounding box center [120, 223] width 38 height 10
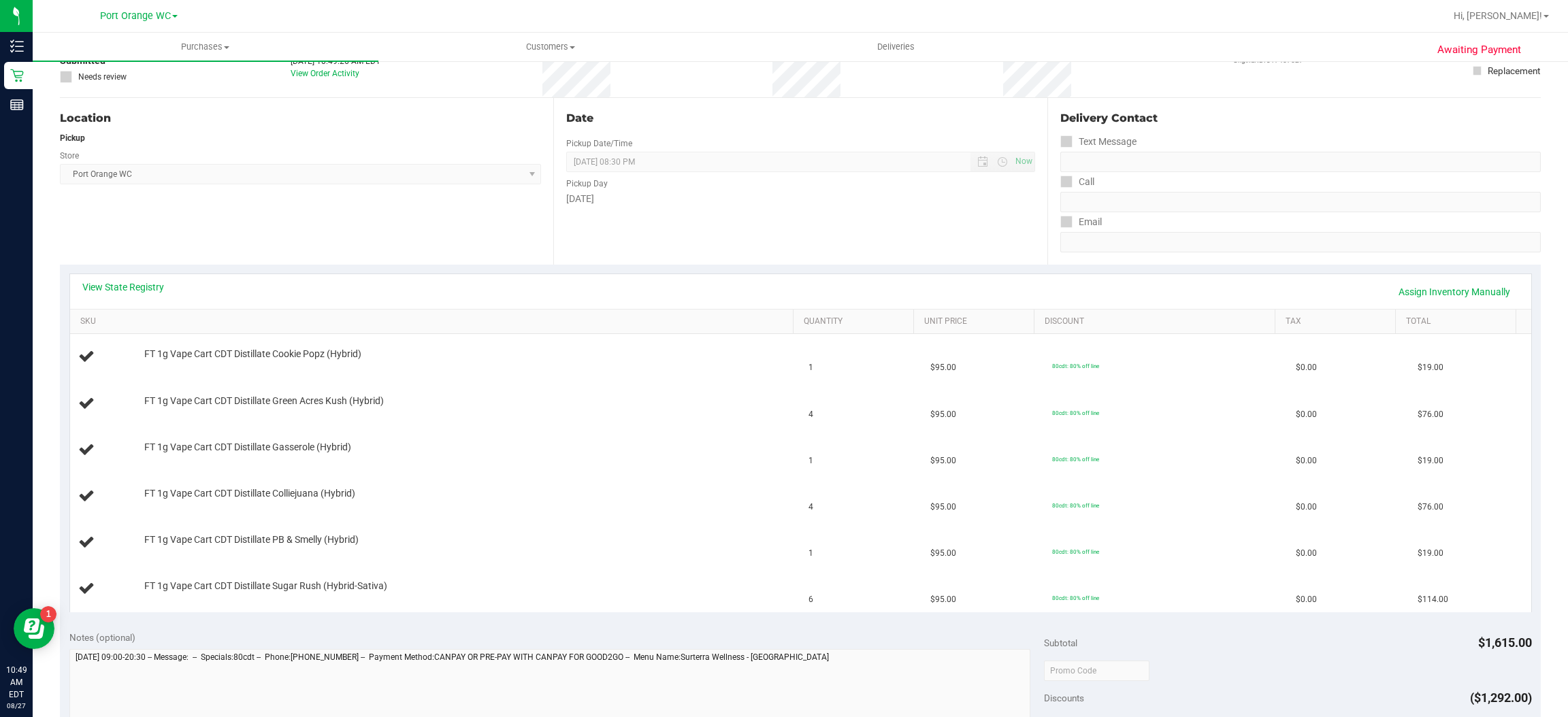
scroll to position [100, 0]
click at [136, 291] on link "View State Registry" at bounding box center [123, 289] width 81 height 13
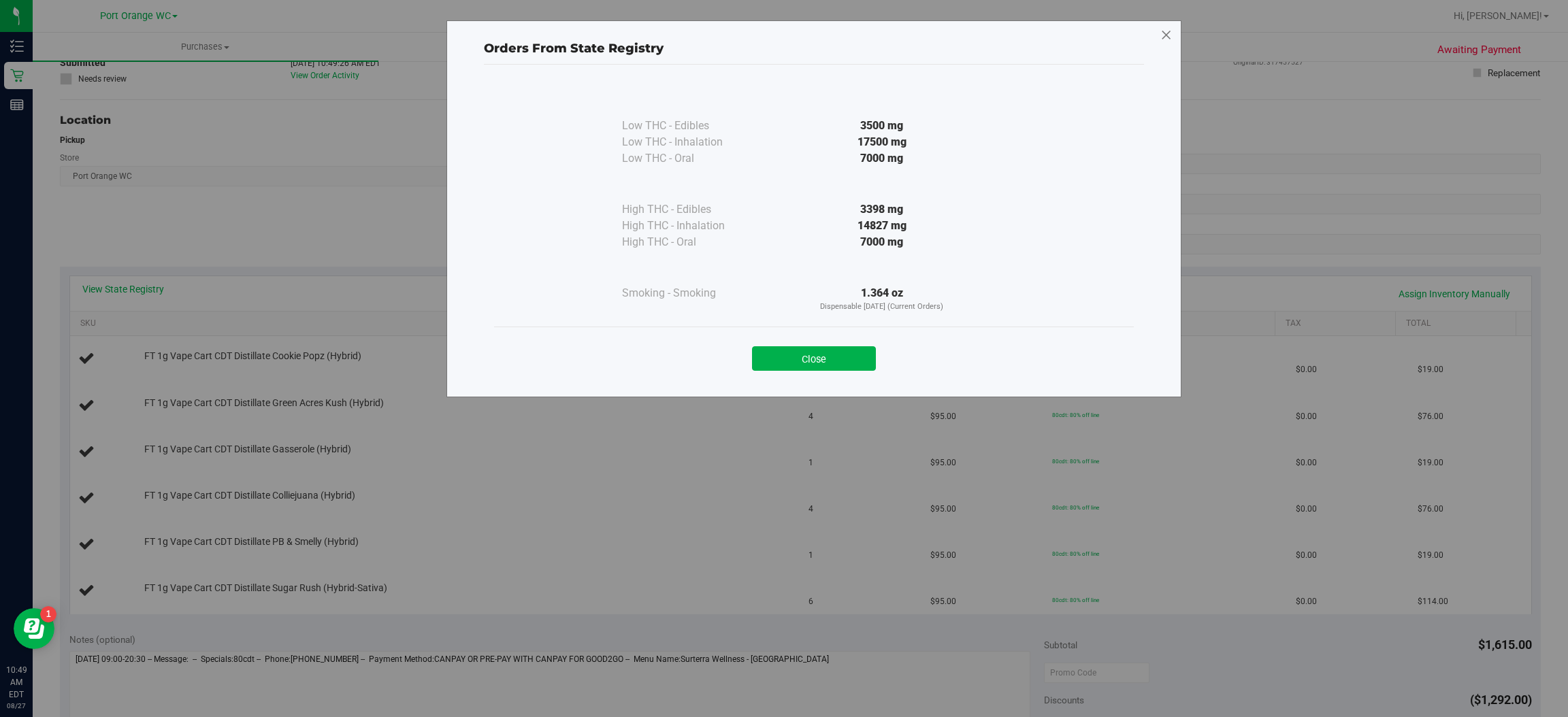
click at [1166, 34] on icon at bounding box center [1167, 35] width 12 height 22
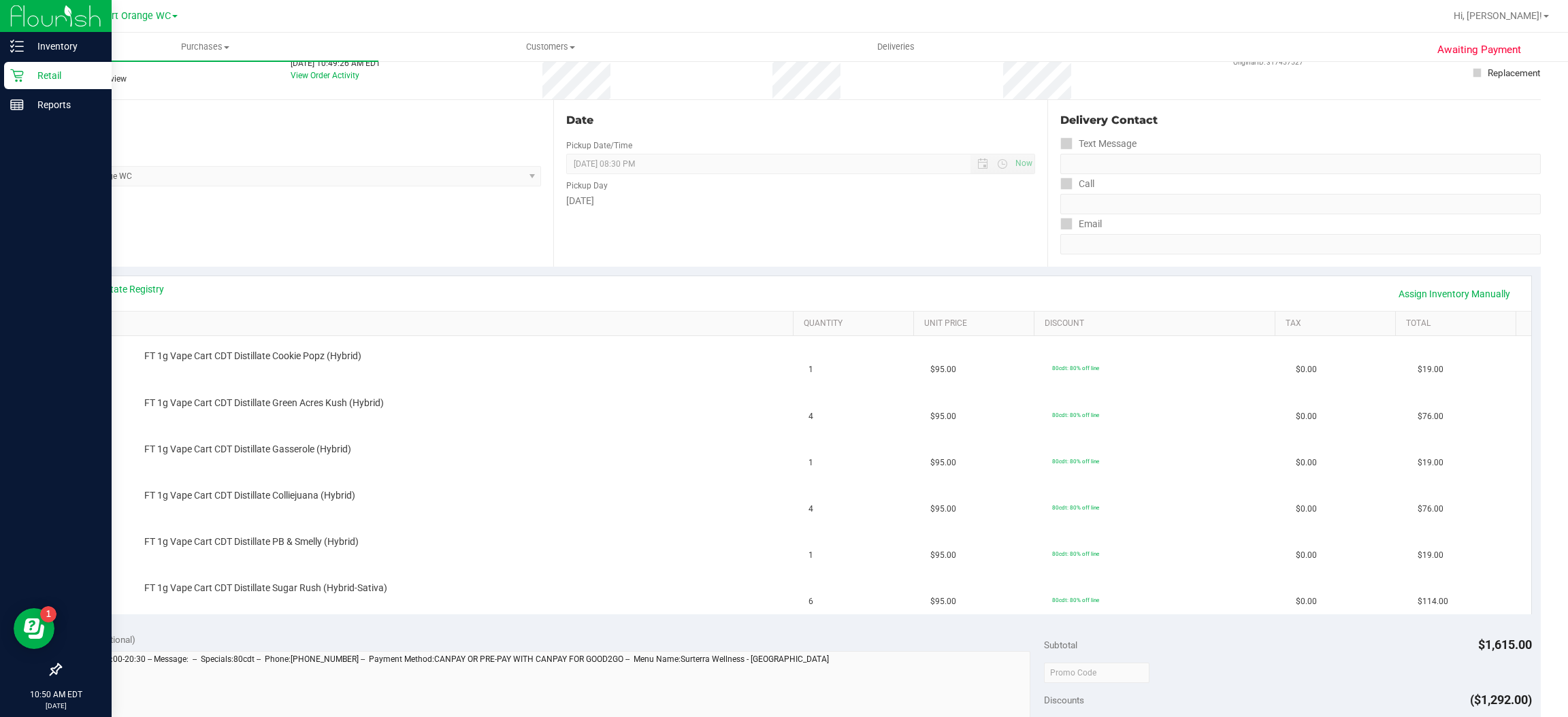
click at [16, 75] on icon at bounding box center [17, 75] width 13 height 13
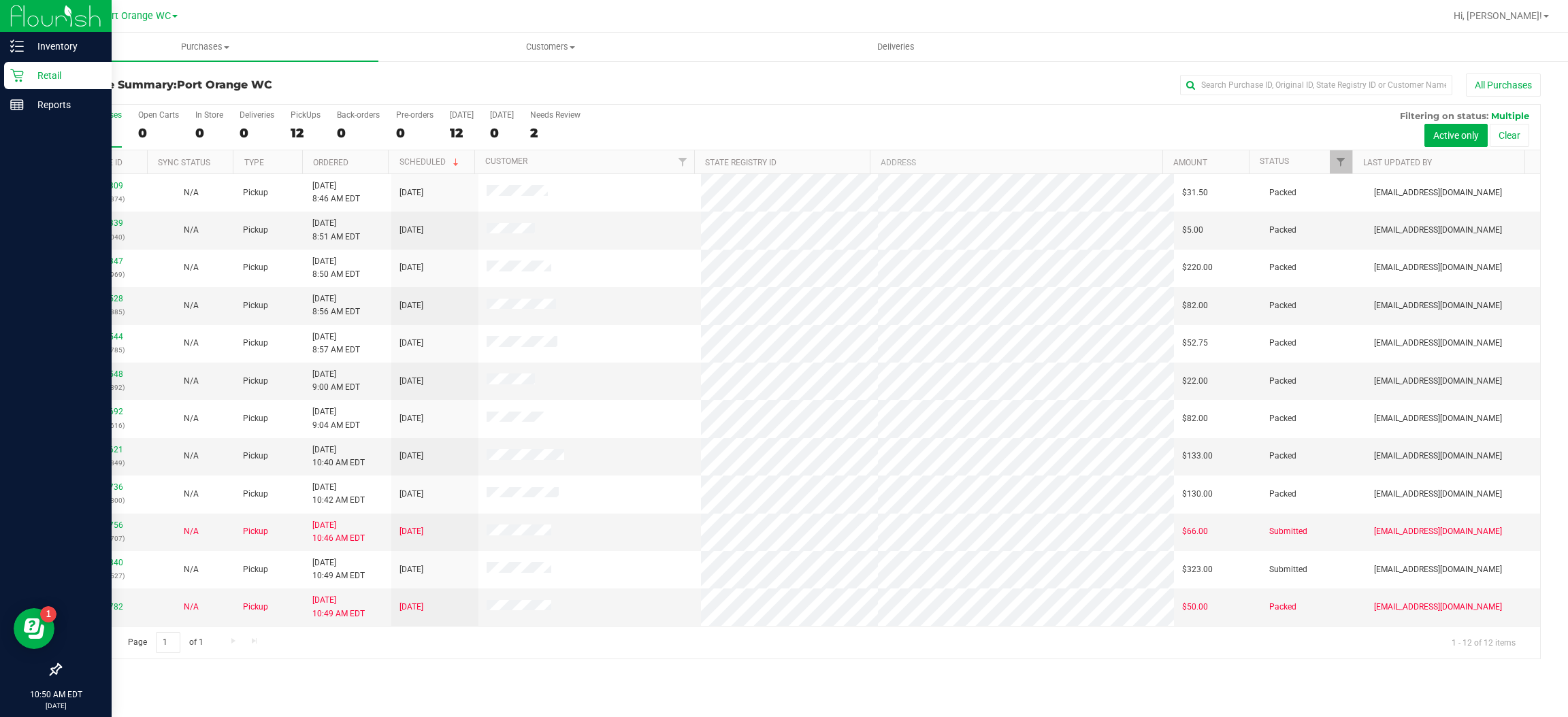
scroll to position [1, 0]
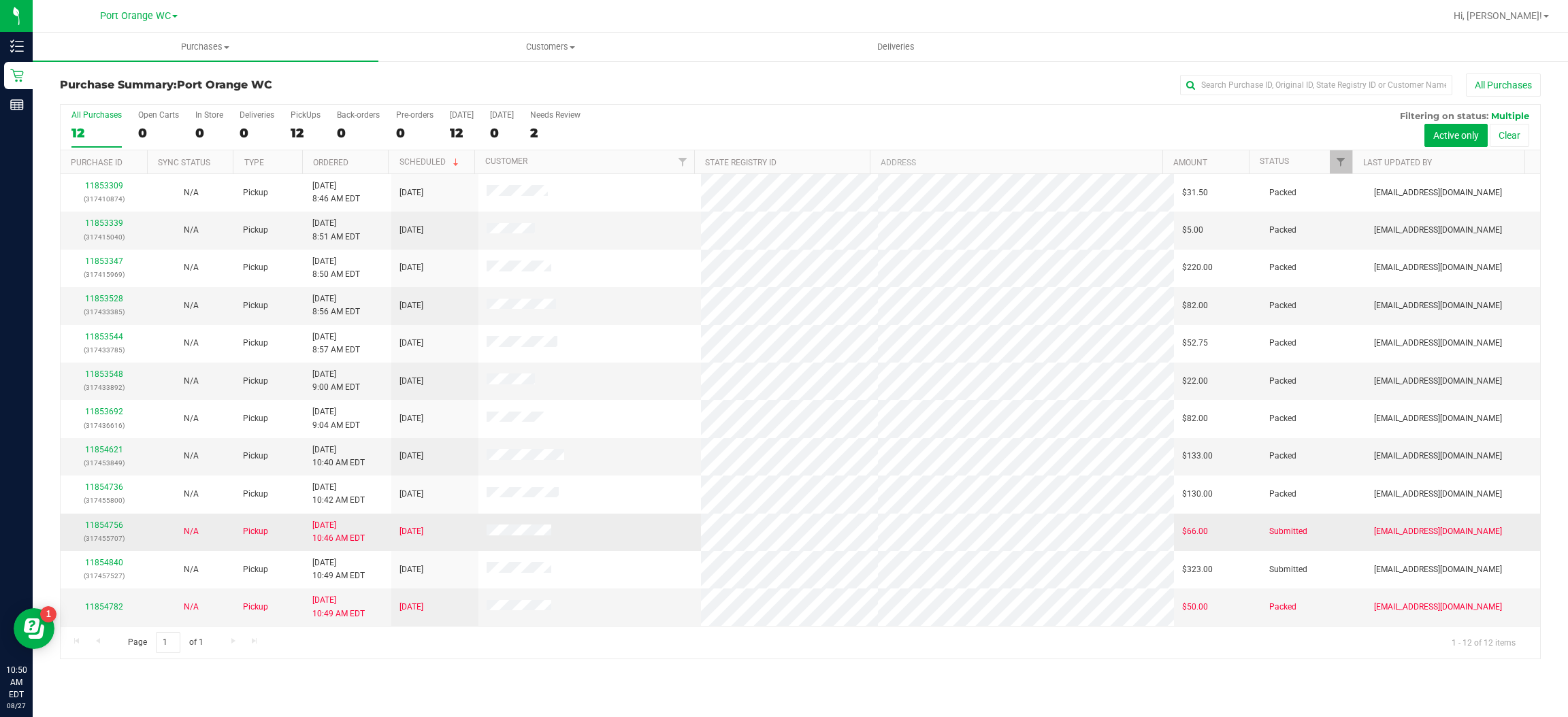
click at [634, 540] on td at bounding box center [589, 532] width 222 height 37
click at [103, 528] on link "11854756" at bounding box center [104, 525] width 38 height 10
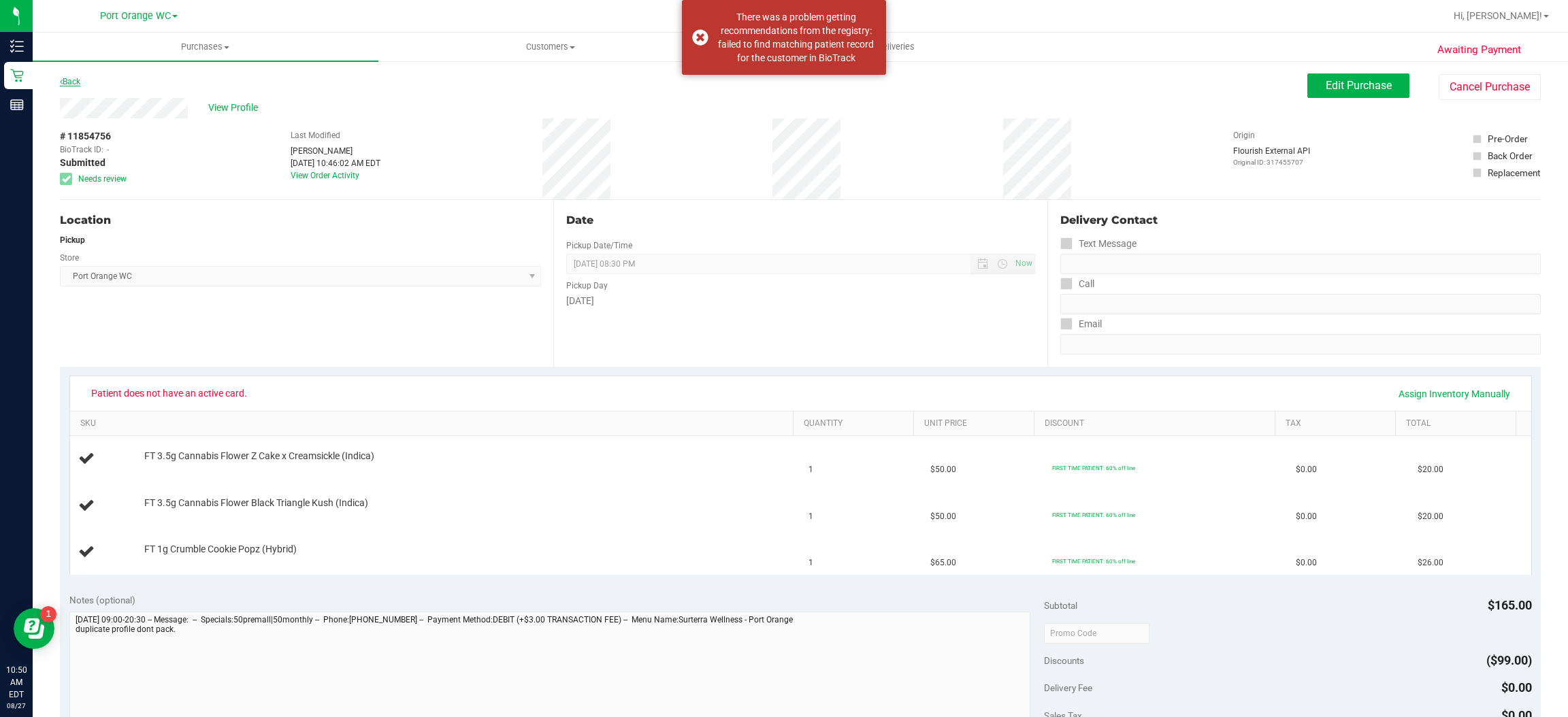
click at [72, 81] on link "Back" at bounding box center [70, 81] width 20 height 10
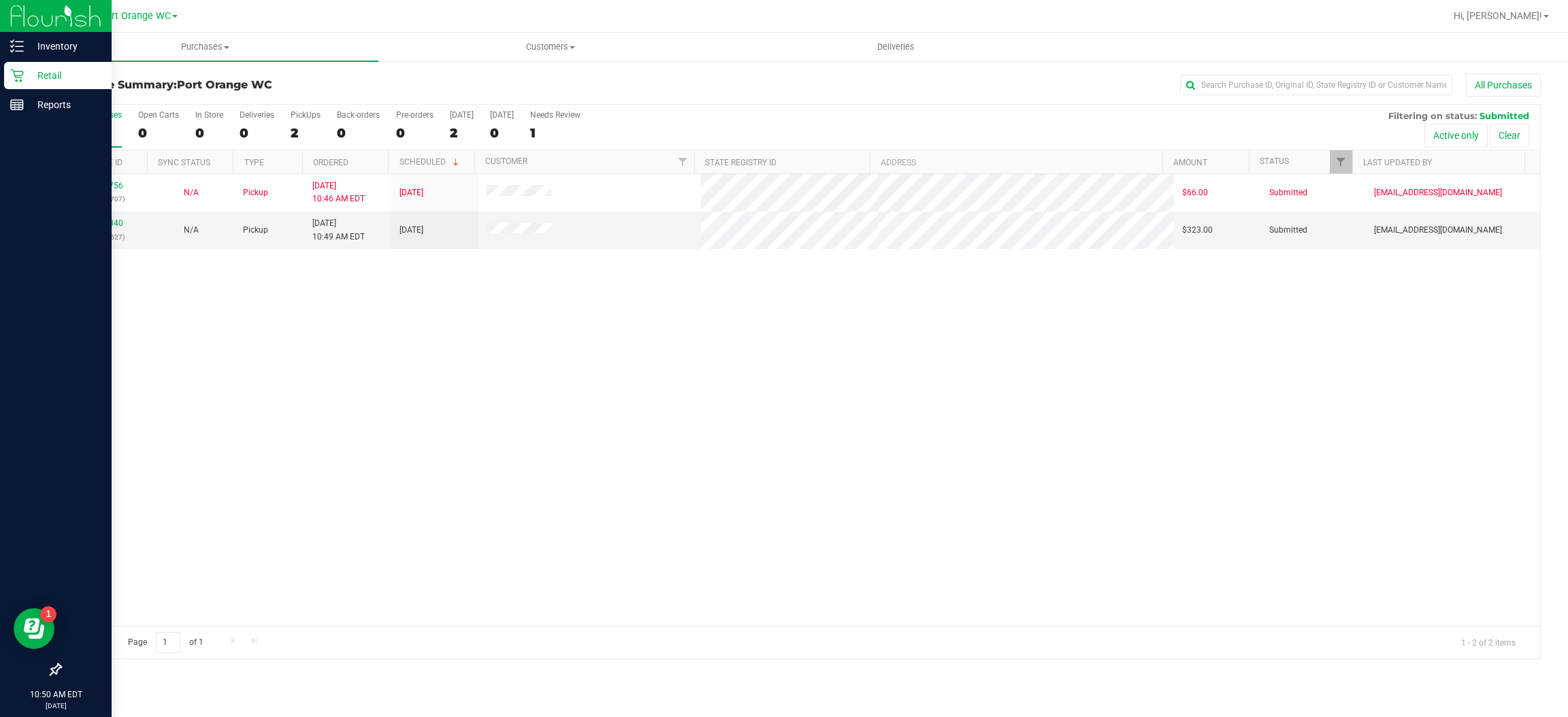
click at [18, 75] on icon at bounding box center [17, 75] width 13 height 13
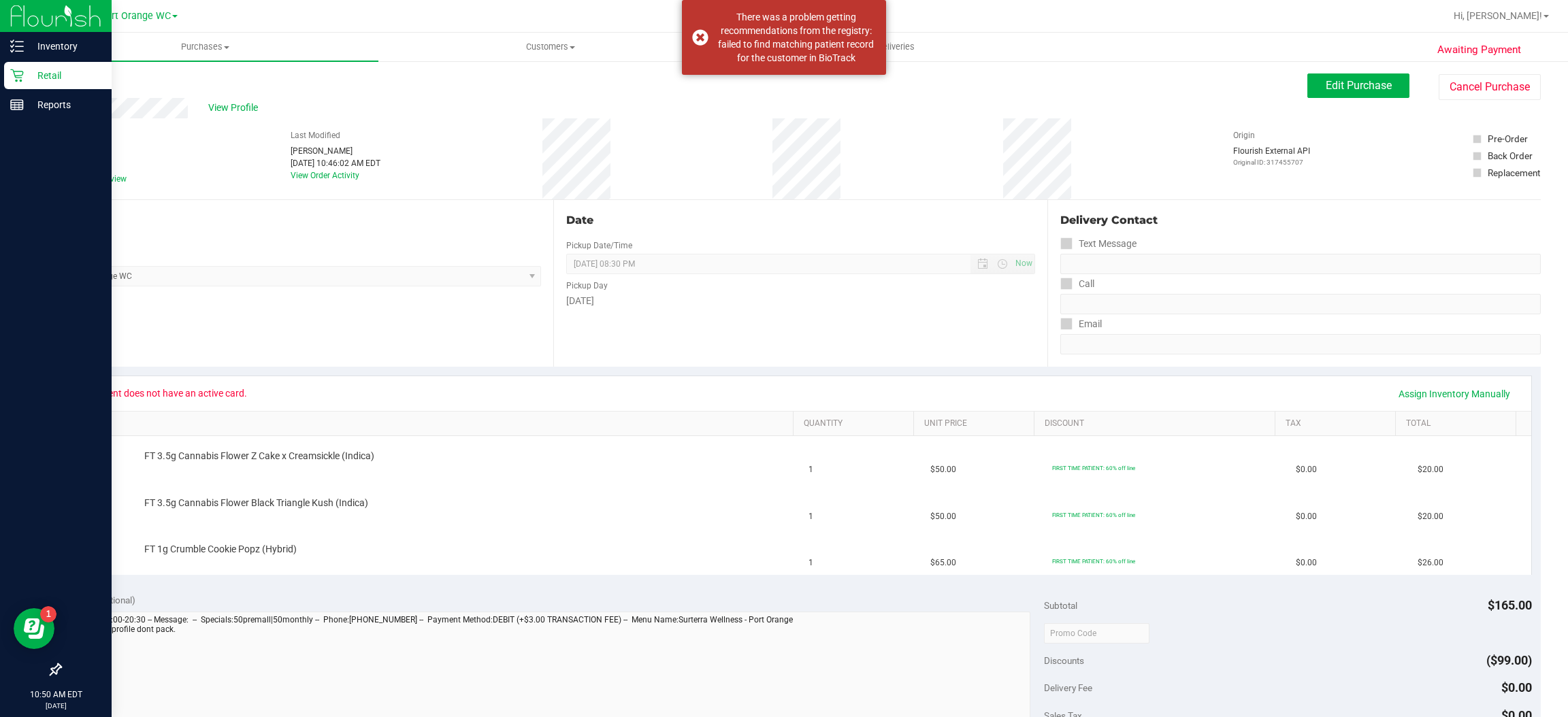
click at [13, 71] on icon at bounding box center [17, 75] width 13 height 13
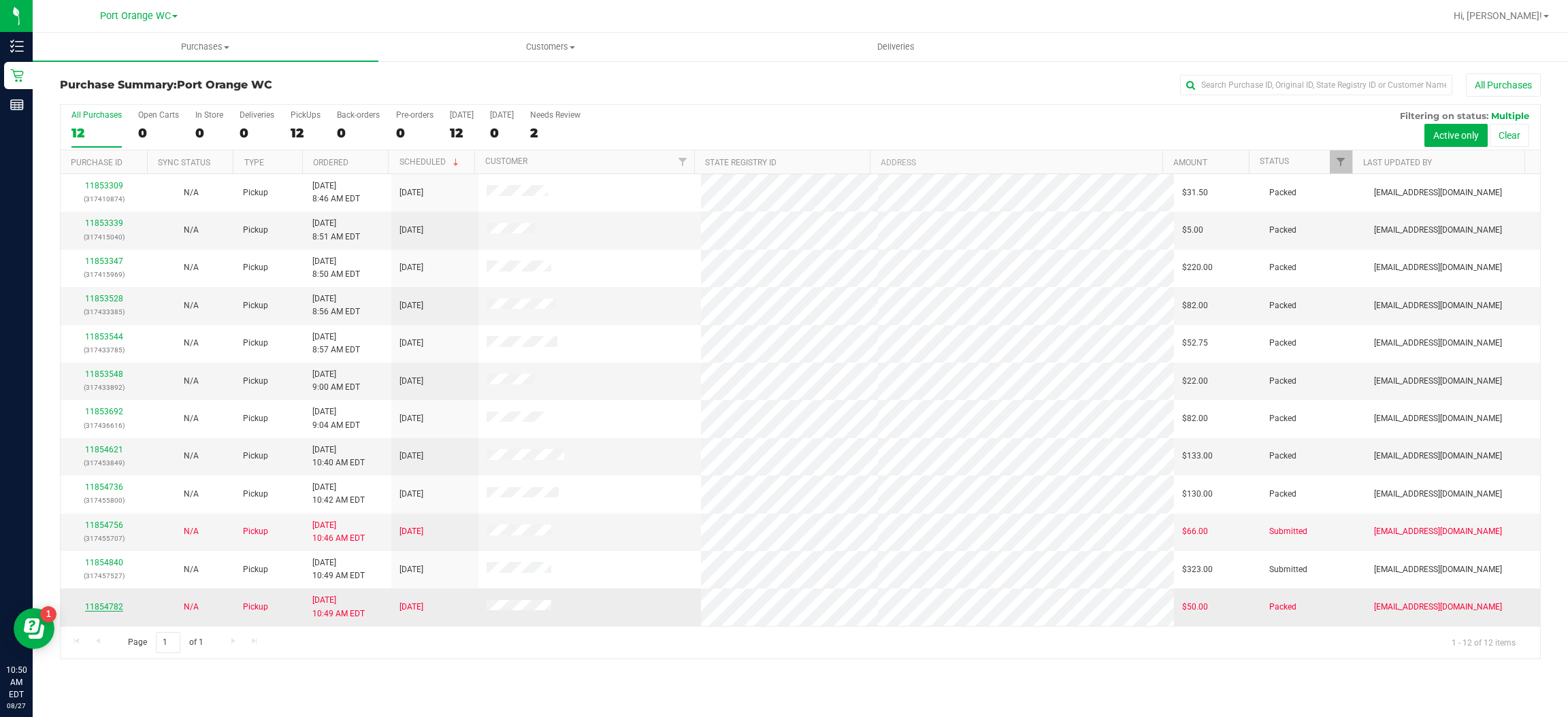
click at [104, 609] on link "11854782" at bounding box center [104, 606] width 38 height 10
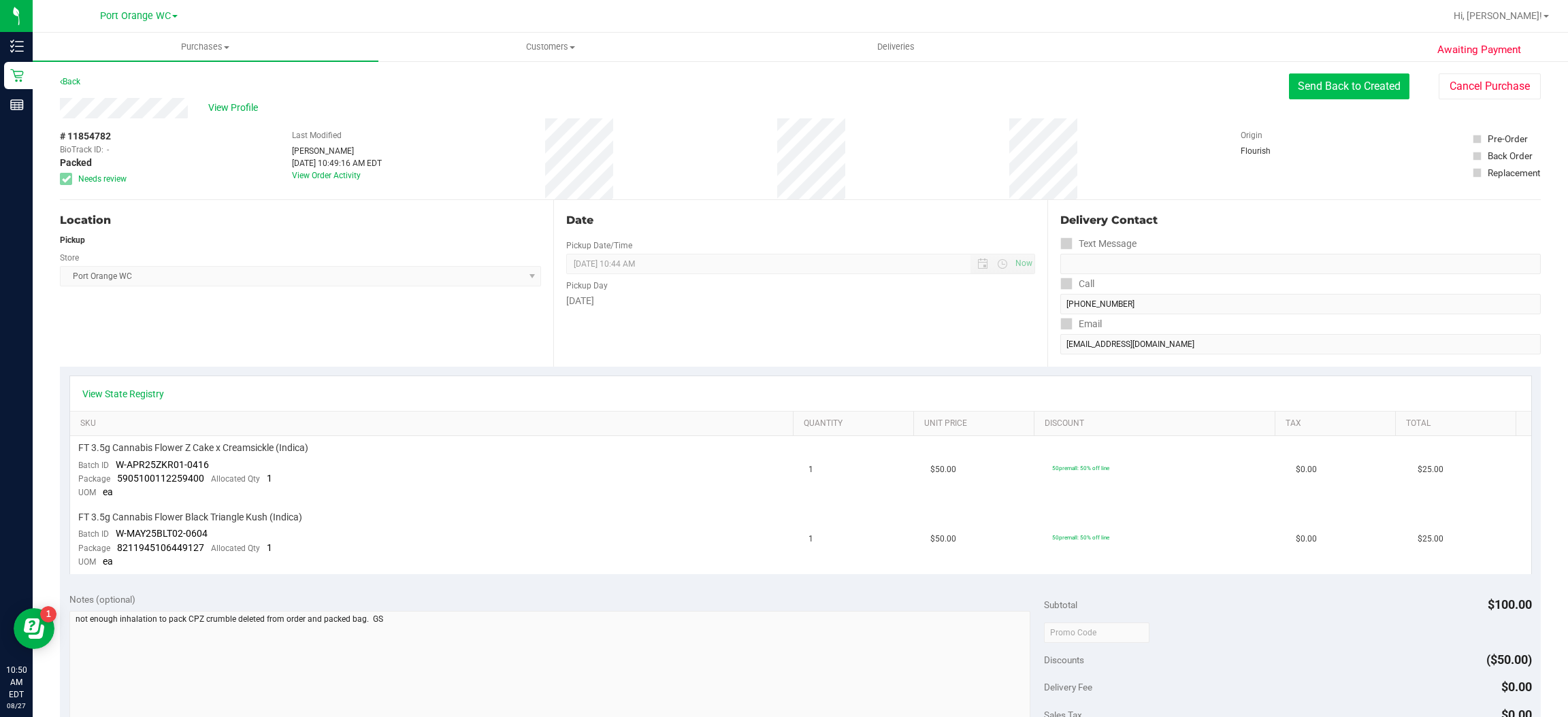
click at [1382, 91] on button "Send Back to Created" at bounding box center [1349, 86] width 120 height 26
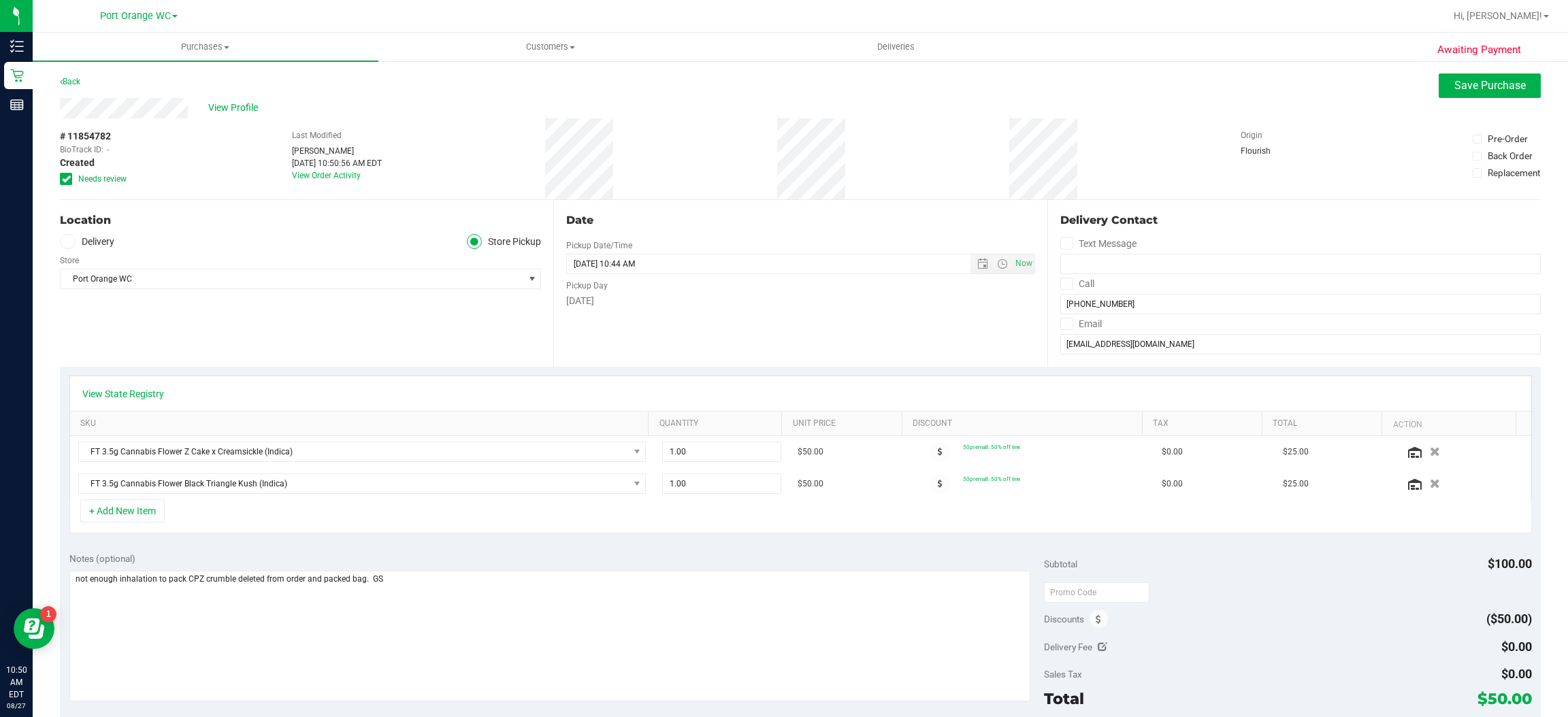
click at [65, 179] on icon at bounding box center [66, 179] width 9 height 0
click at [0, 0] on input "Needs review" at bounding box center [0, 0] width 0 height 0
click at [1479, 87] on span "Save Purchase" at bounding box center [1490, 85] width 72 height 13
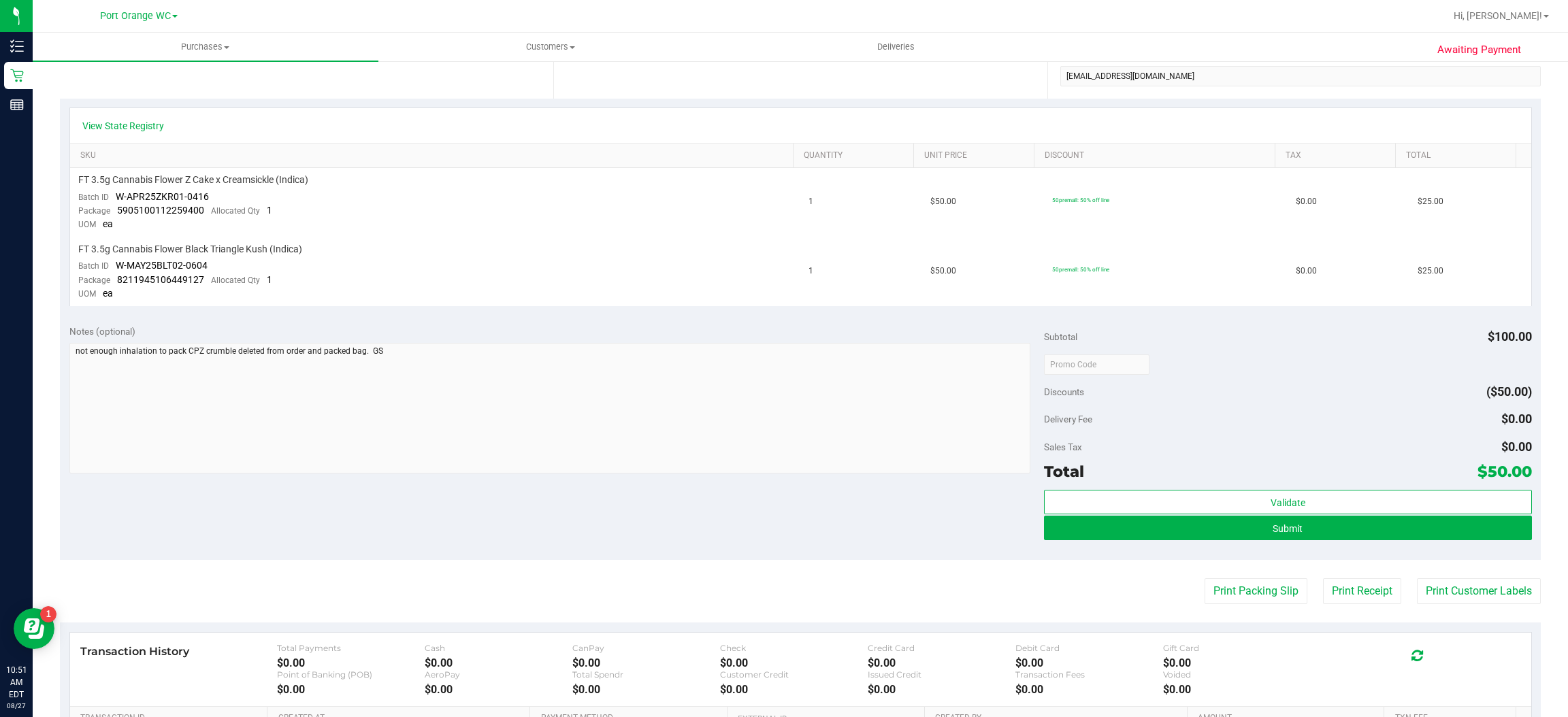
scroll to position [274, 0]
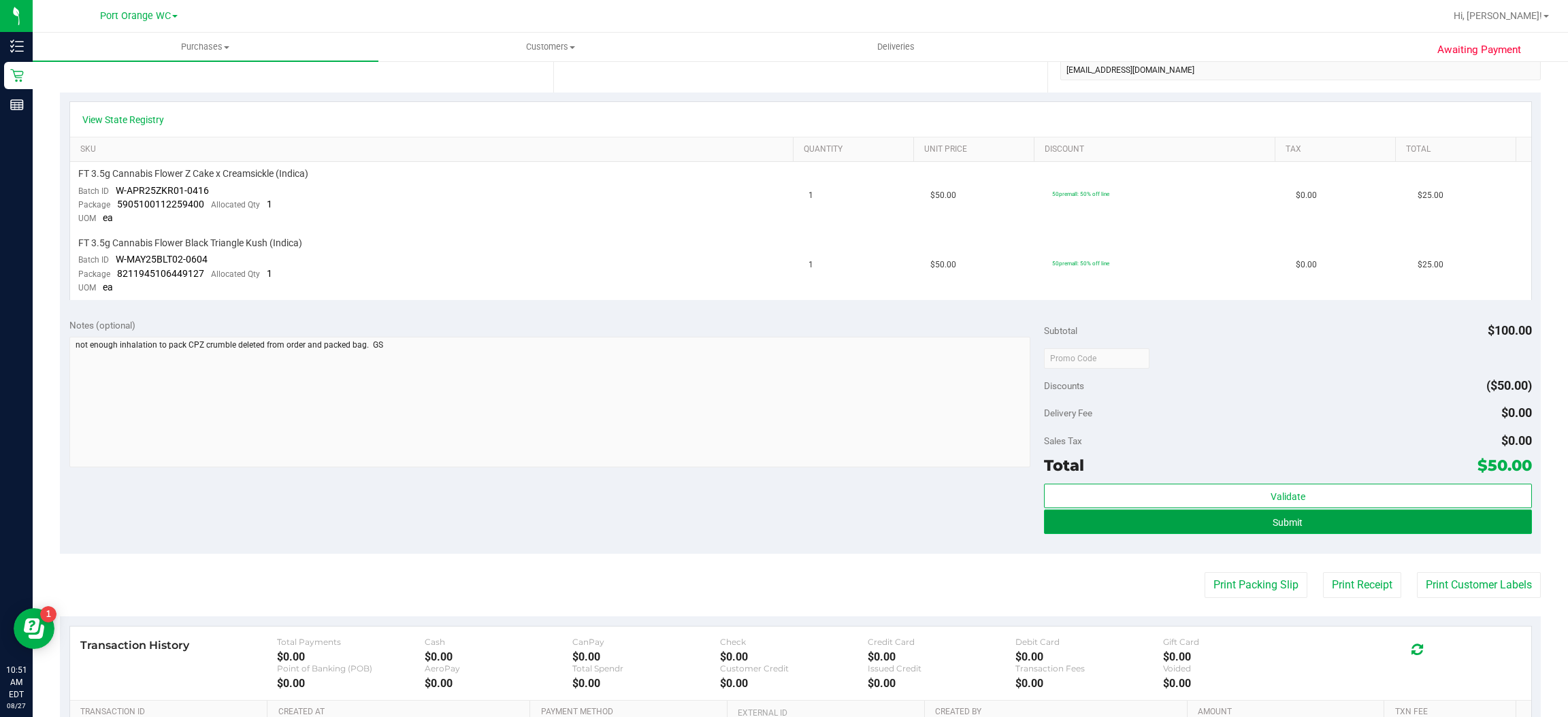
click at [1308, 524] on button "Submit" at bounding box center [1287, 522] width 487 height 25
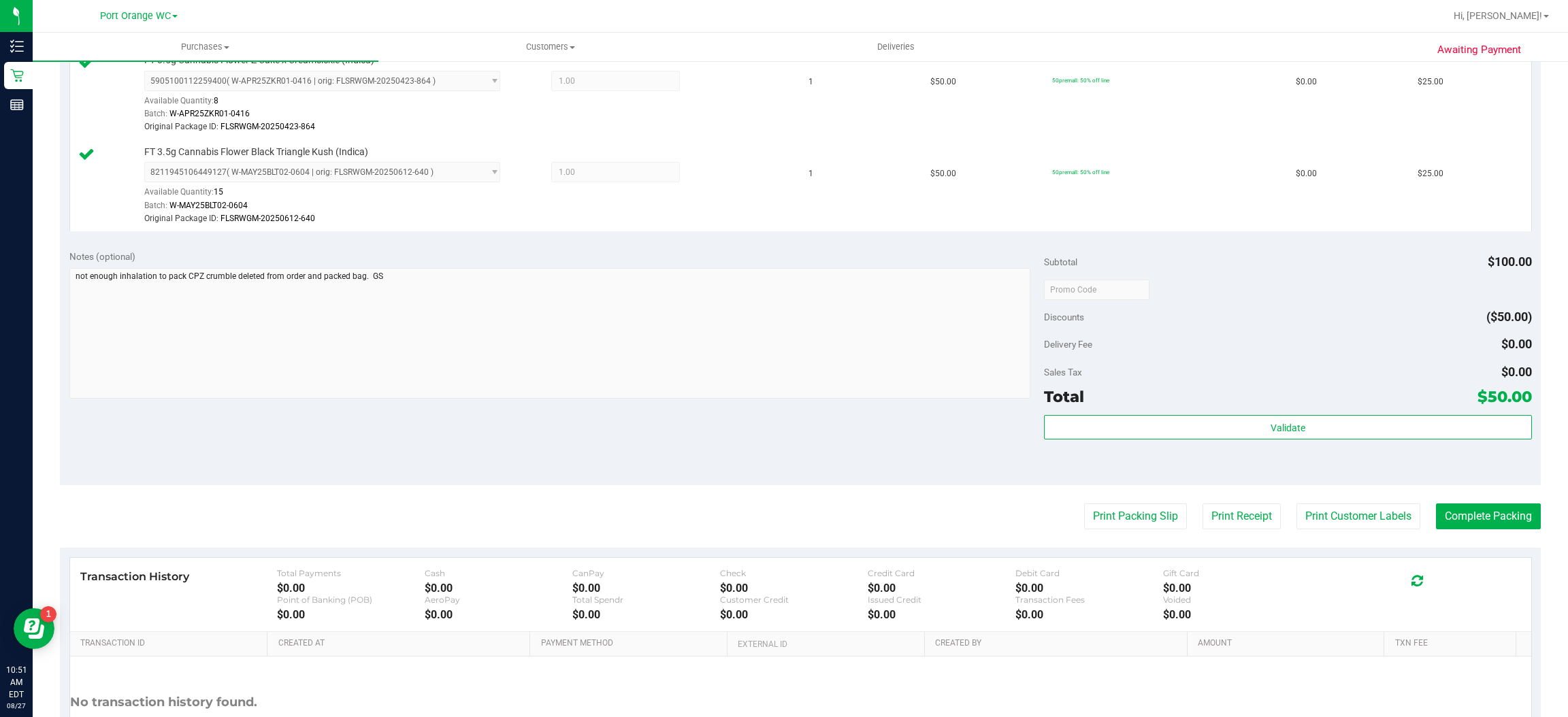
scroll to position [503, 0]
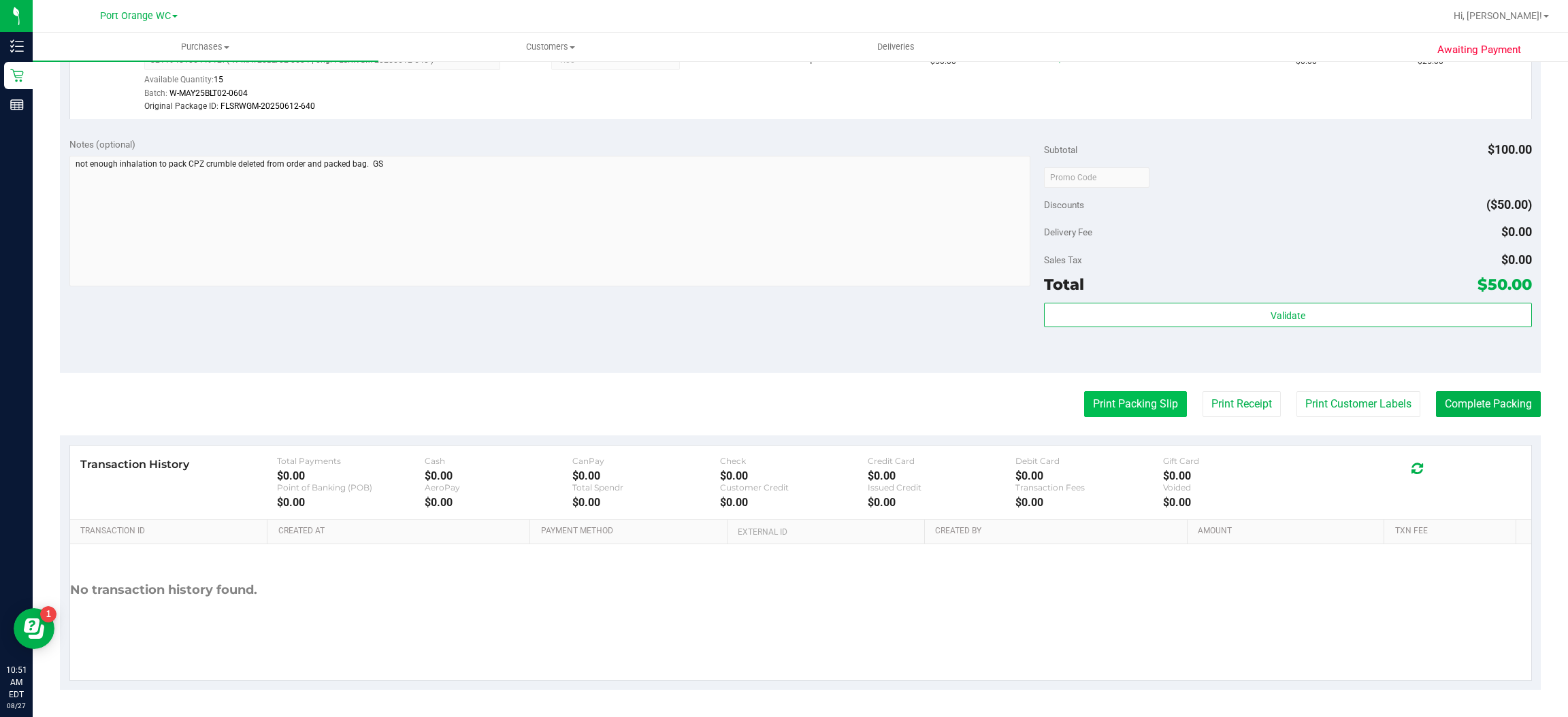
click at [1143, 407] on button "Print Packing Slip" at bounding box center [1136, 404] width 103 height 26
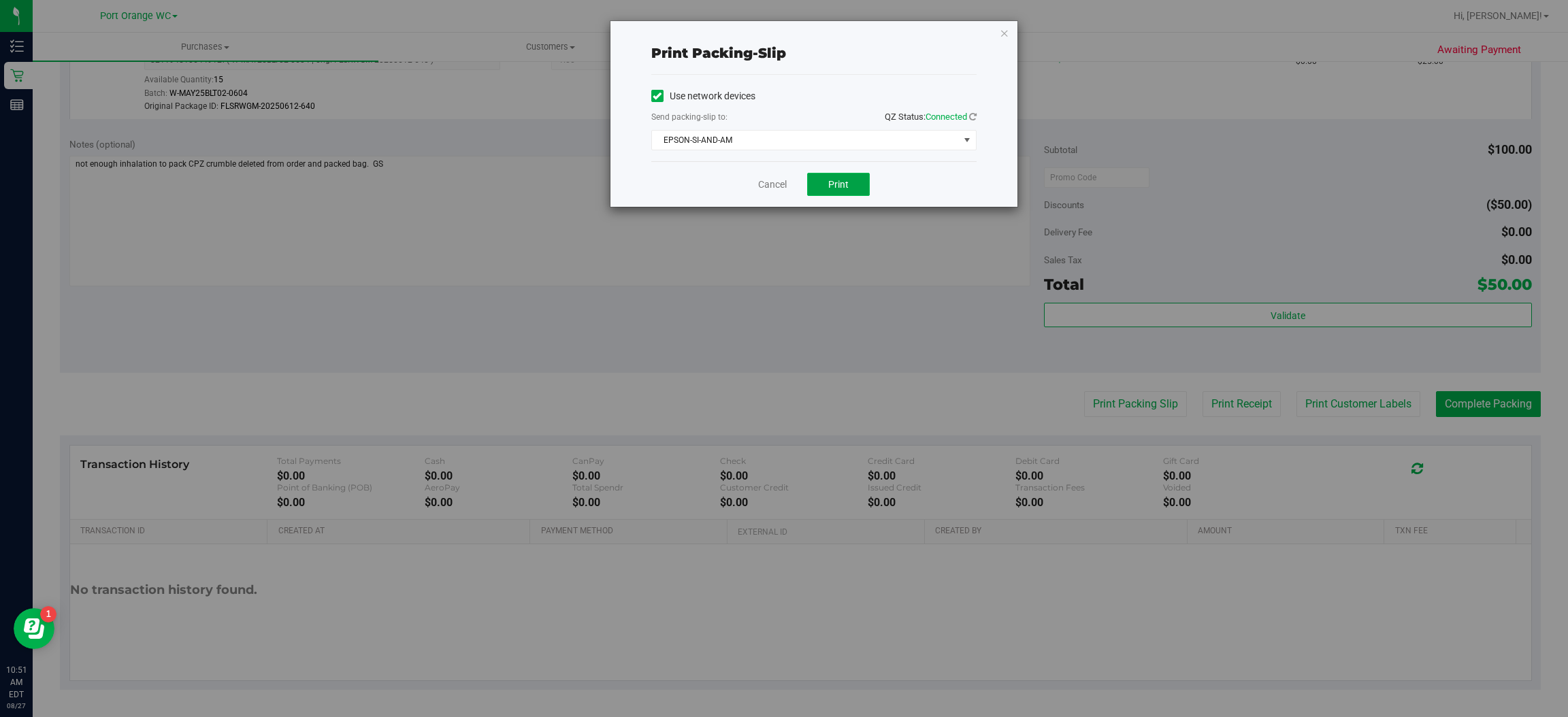
click at [838, 183] on span "Print" at bounding box center [838, 184] width 20 height 11
click at [1008, 34] on icon "button" at bounding box center [1004, 33] width 10 height 16
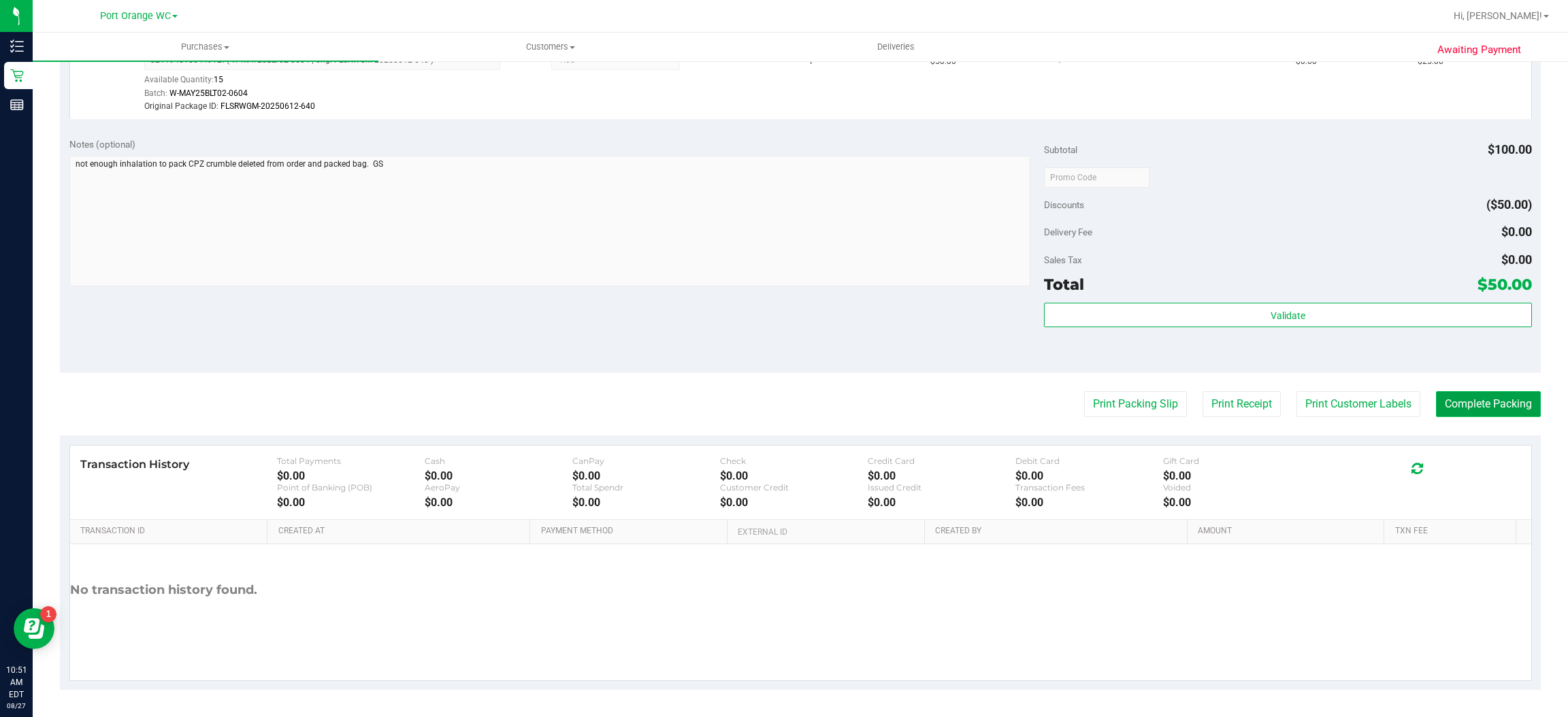
click at [1479, 397] on button "Complete Packing" at bounding box center [1488, 404] width 104 height 26
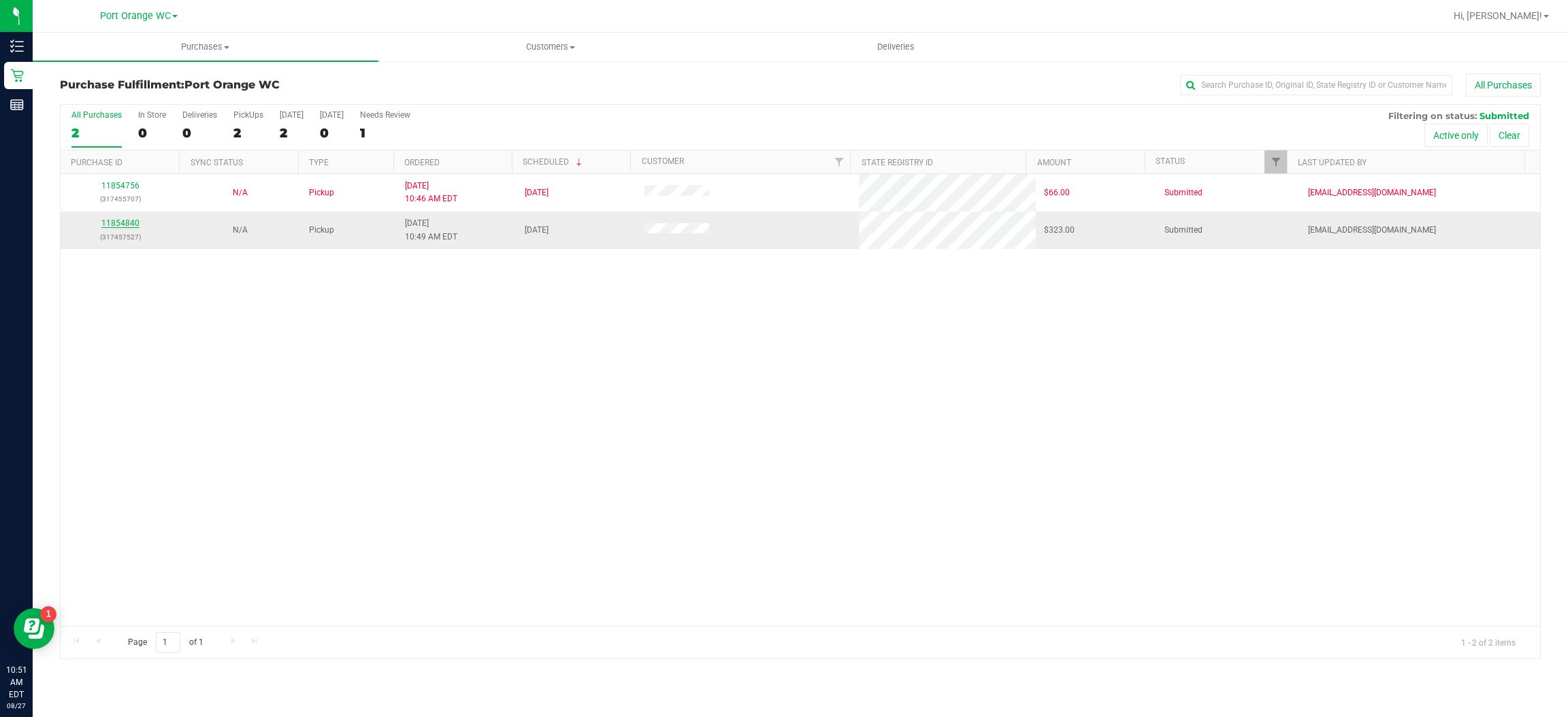
click at [118, 224] on link "11854840" at bounding box center [120, 223] width 38 height 10
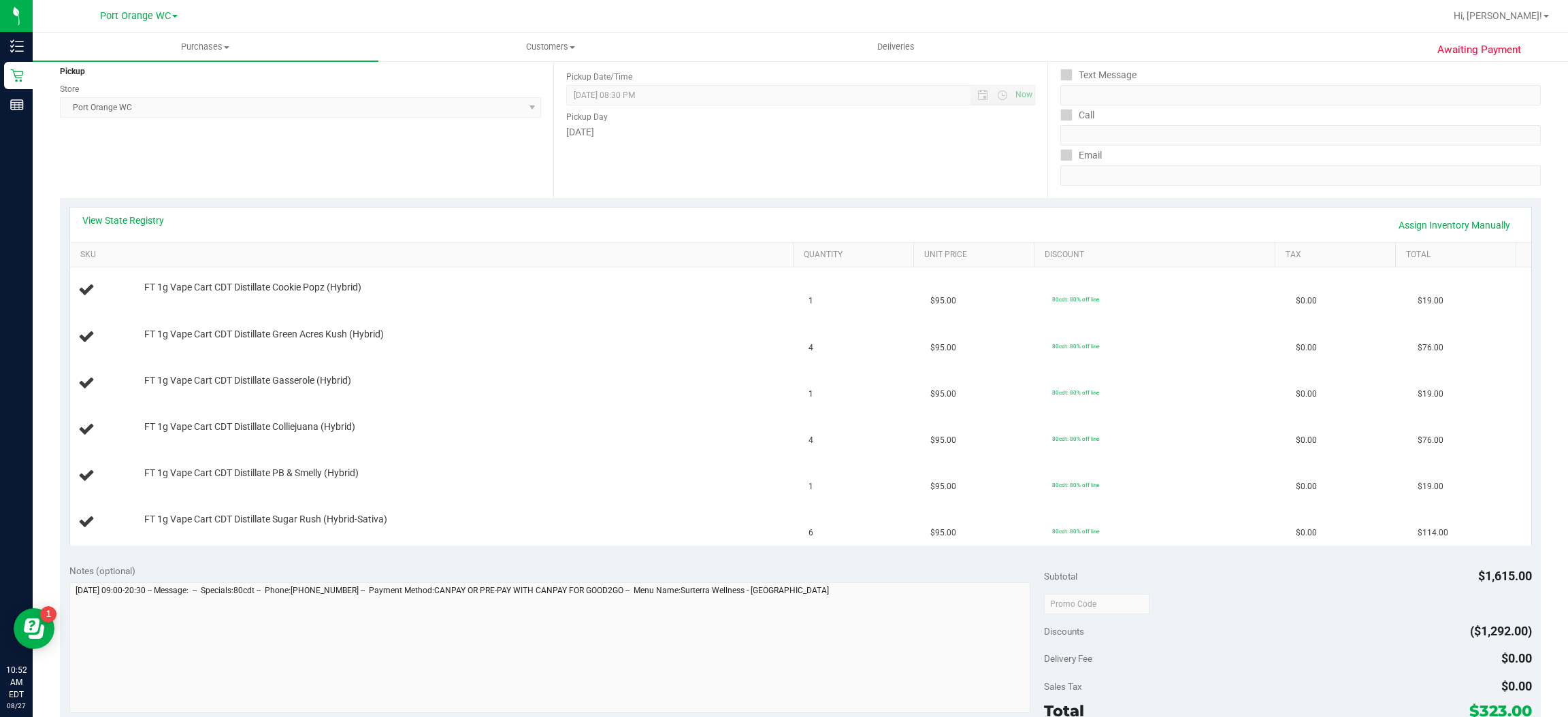
scroll to position [149, 0]
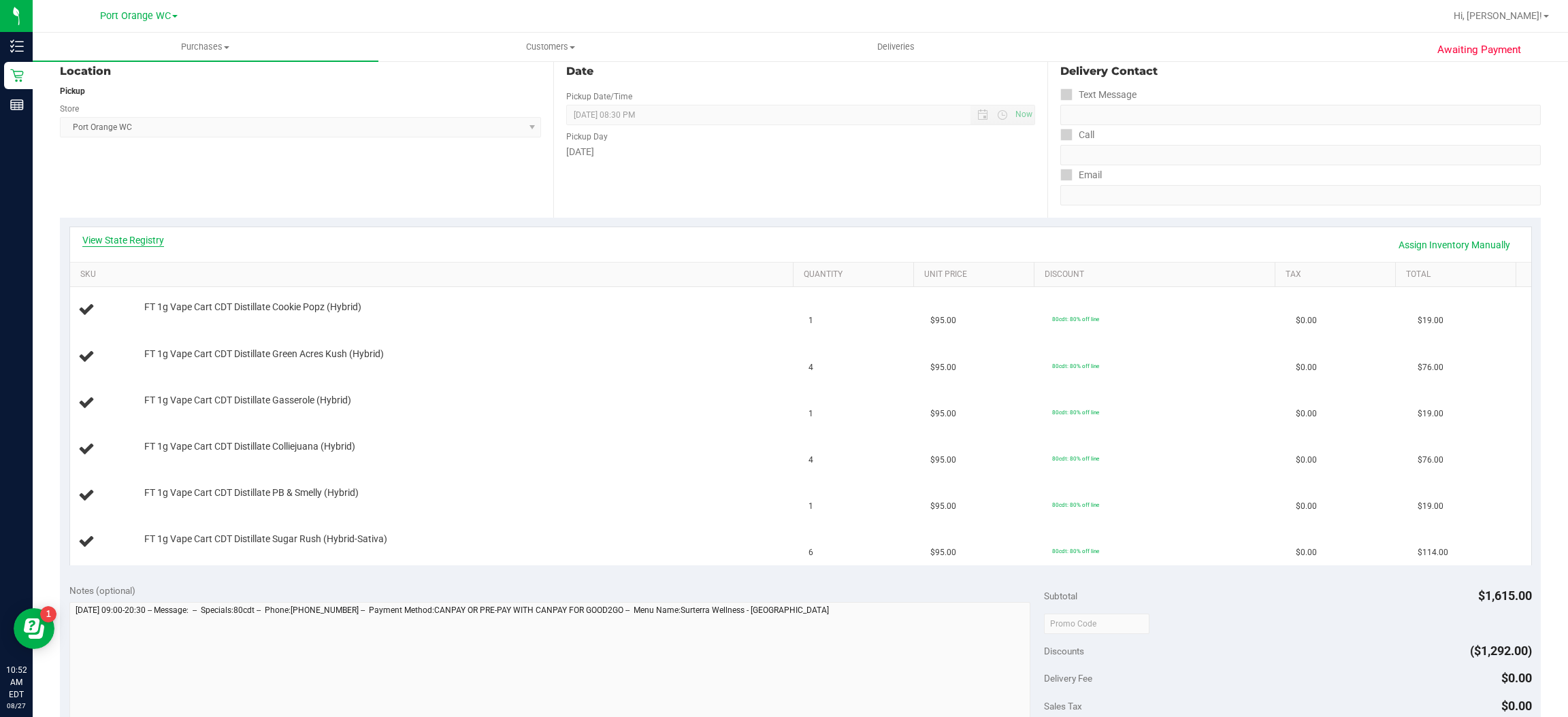
click at [151, 242] on link "View State Registry" at bounding box center [123, 240] width 81 height 13
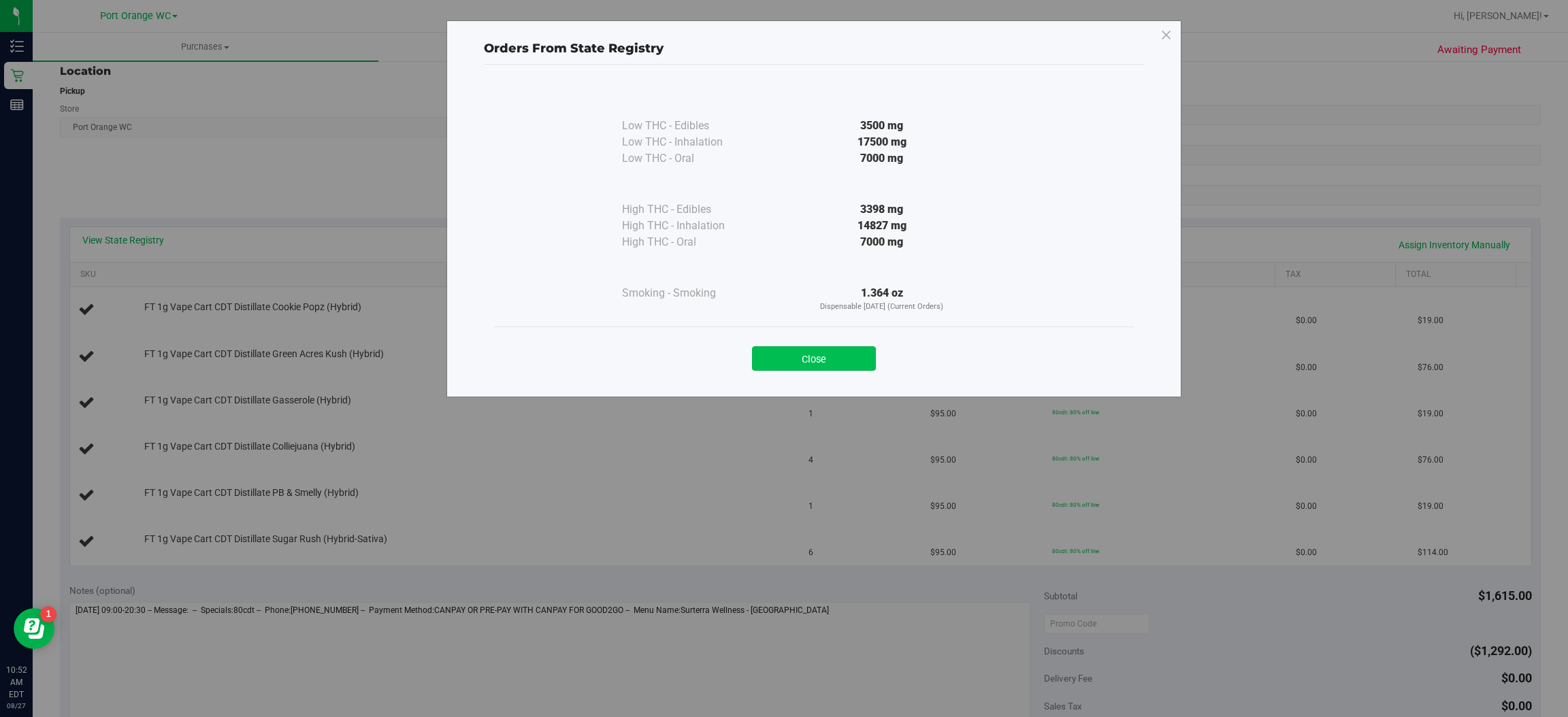
click at [814, 358] on button "Close" at bounding box center [814, 358] width 124 height 25
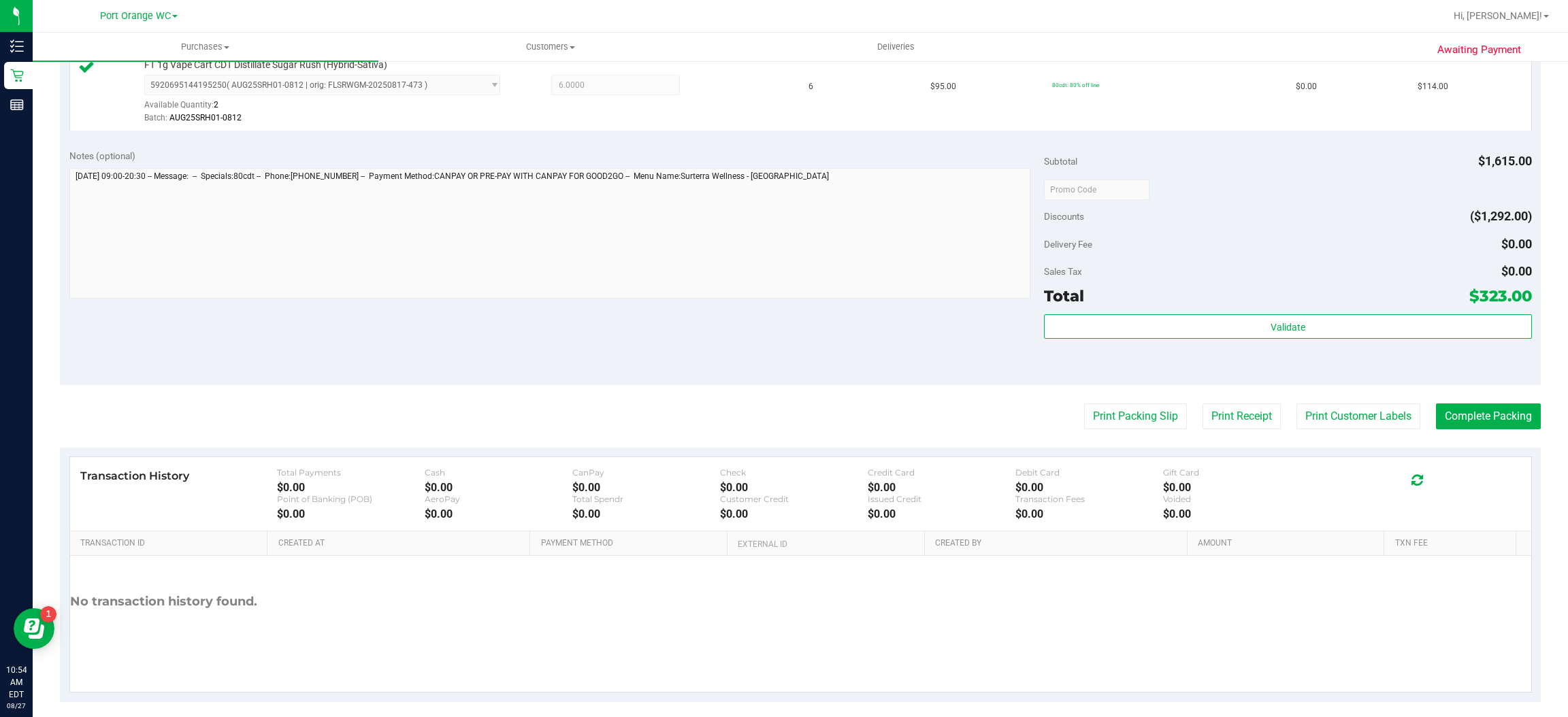
scroll to position [720, 0]
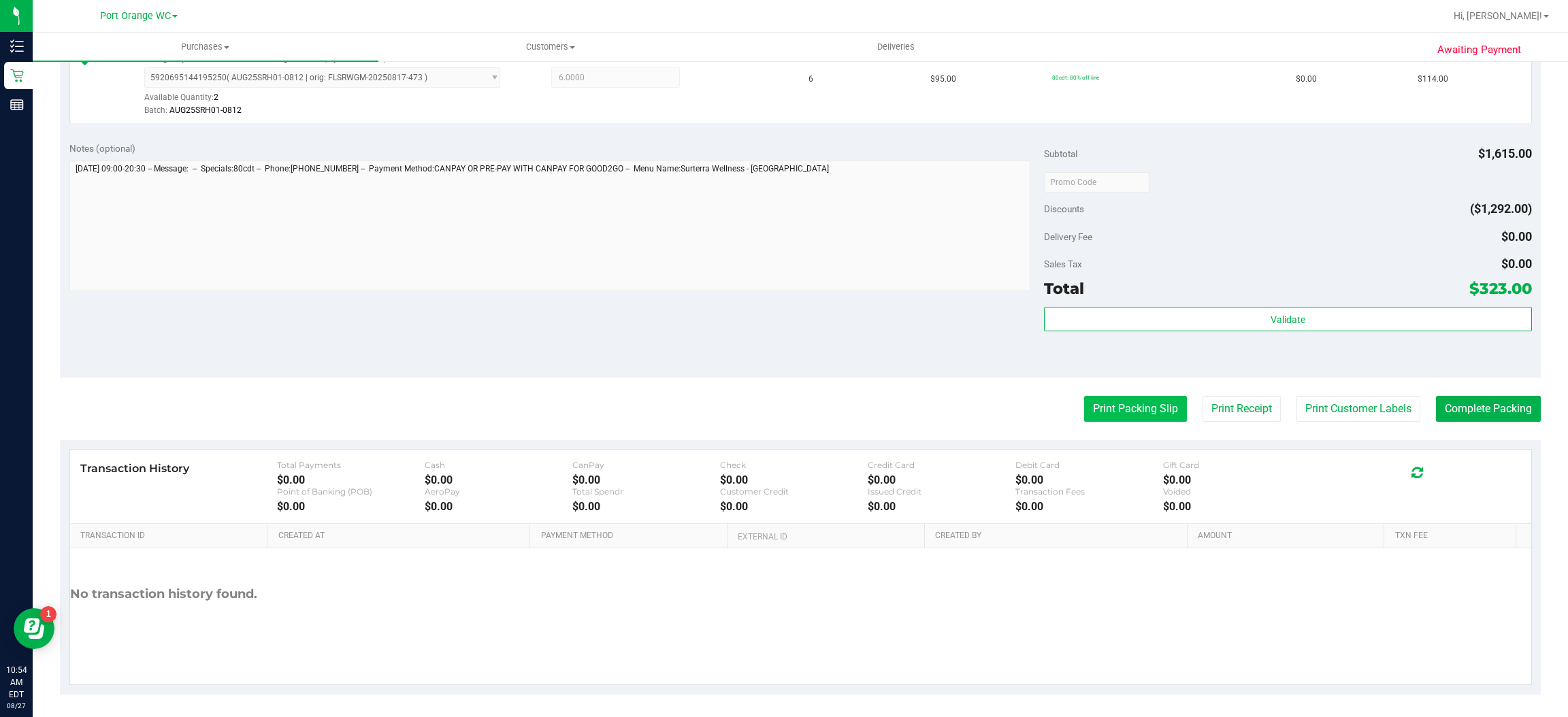
click at [1146, 409] on button "Print Packing Slip" at bounding box center [1136, 408] width 103 height 26
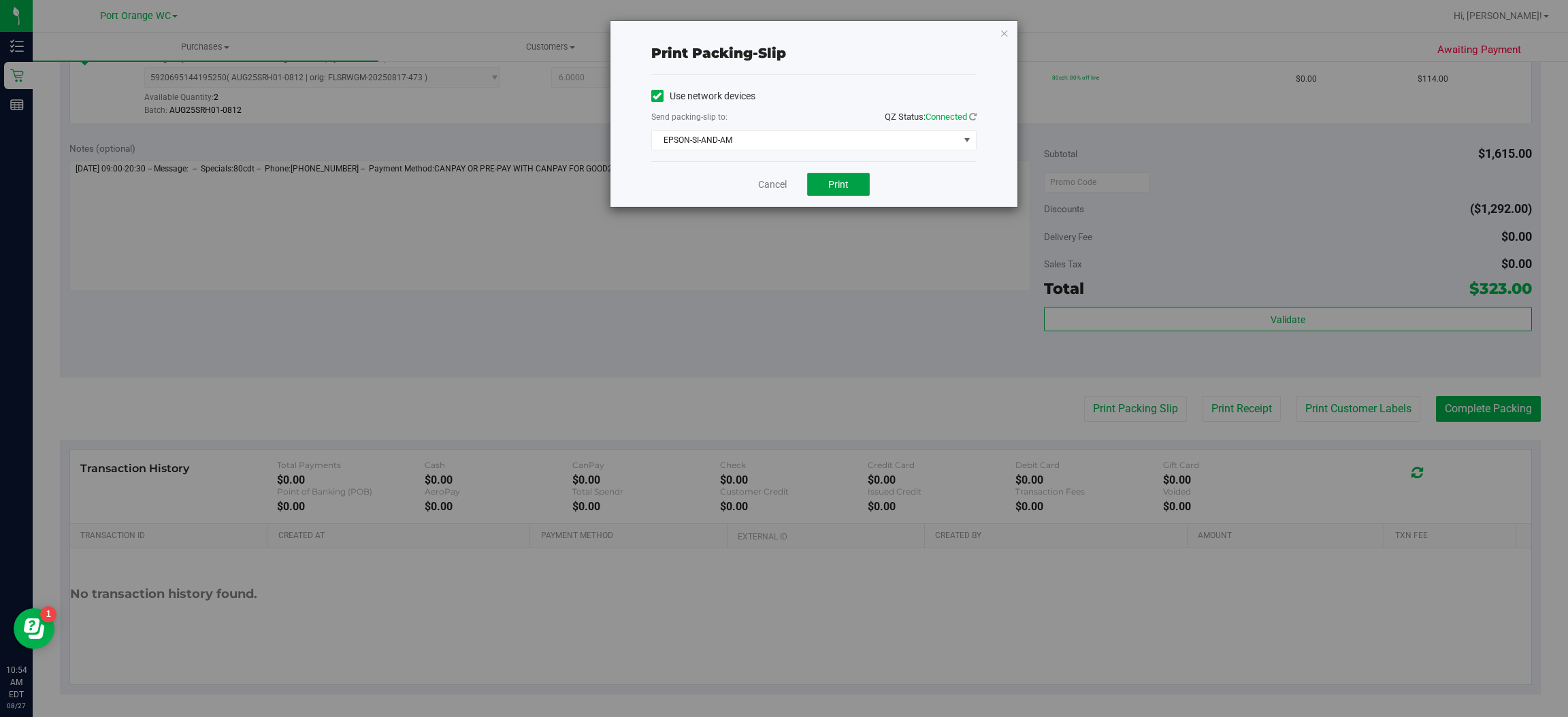
click at [854, 178] on button "Print" at bounding box center [838, 184] width 63 height 23
click at [1003, 27] on icon "button" at bounding box center [1004, 33] width 10 height 16
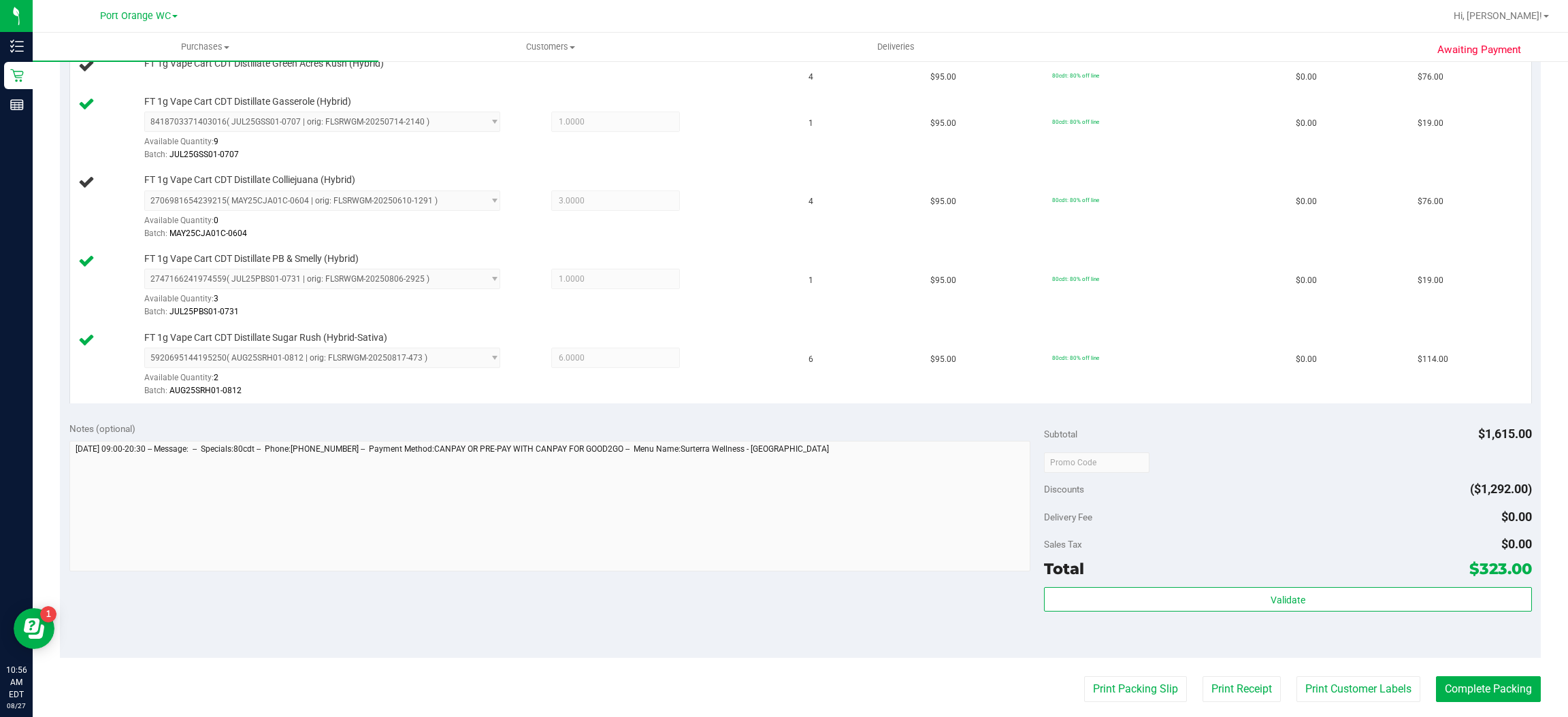
scroll to position [390, 0]
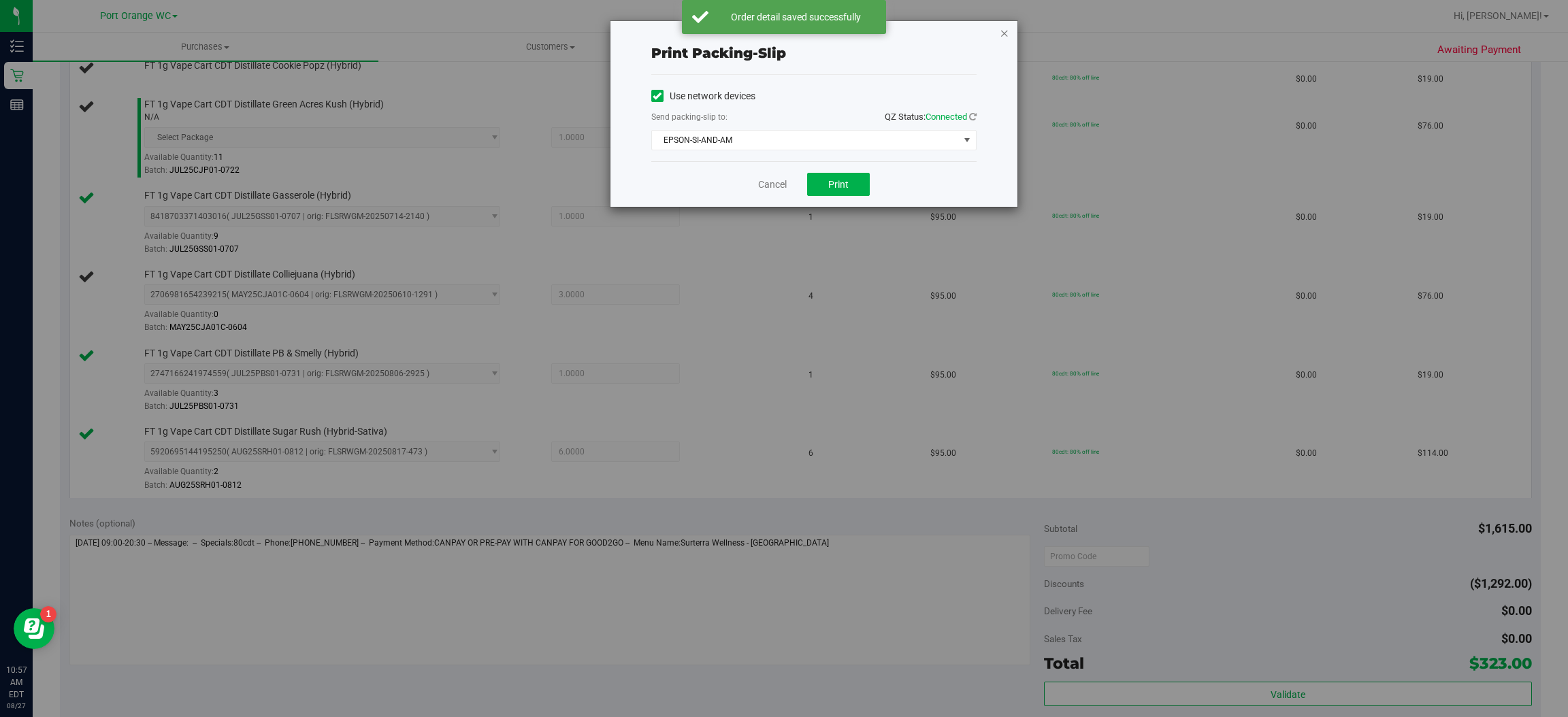
click at [1003, 35] on icon "button" at bounding box center [1004, 33] width 10 height 16
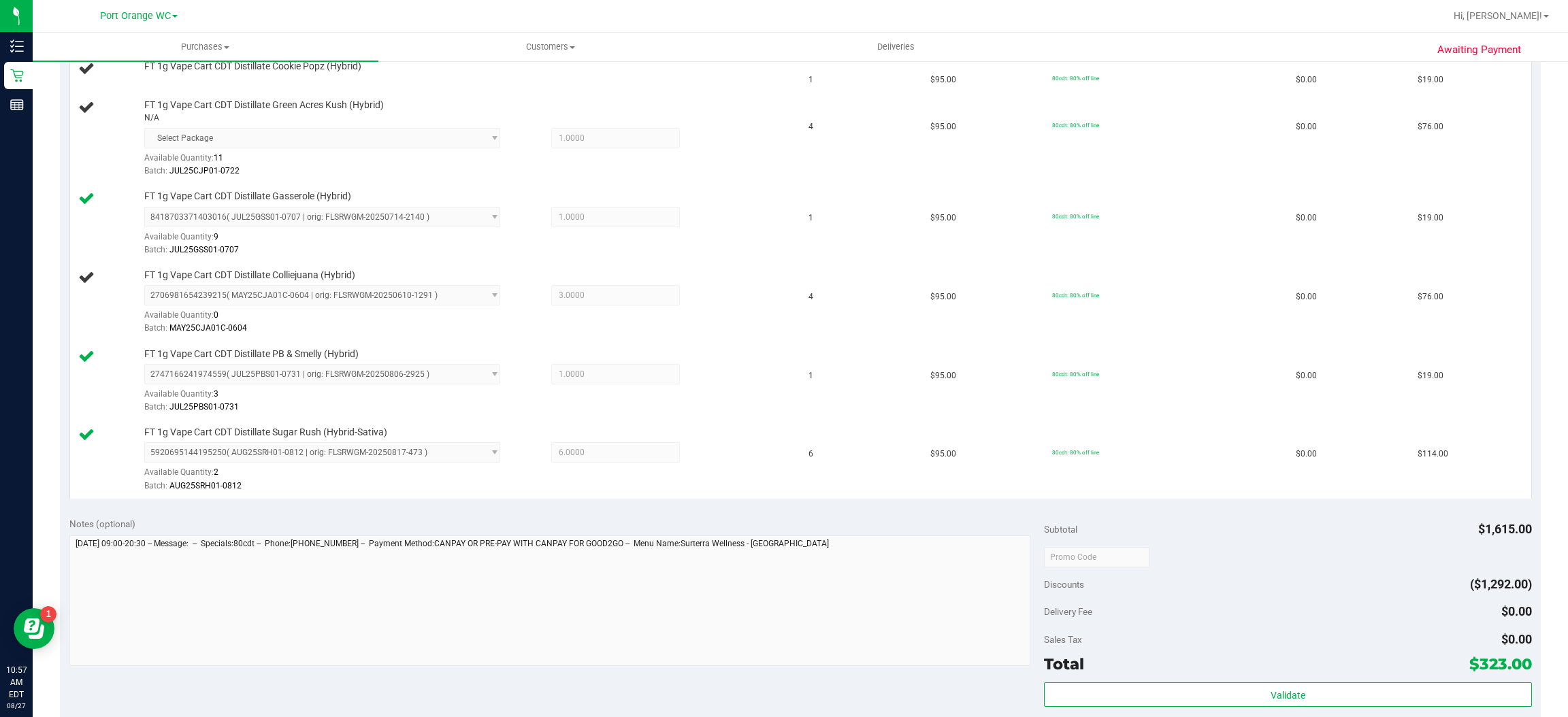
scroll to position [389, 0]
click at [1199, 498] on td "80cdt: 80% off line" at bounding box center [1165, 460] width 243 height 78
click at [1195, 495] on td "80cdt: 80% off line" at bounding box center [1165, 460] width 243 height 78
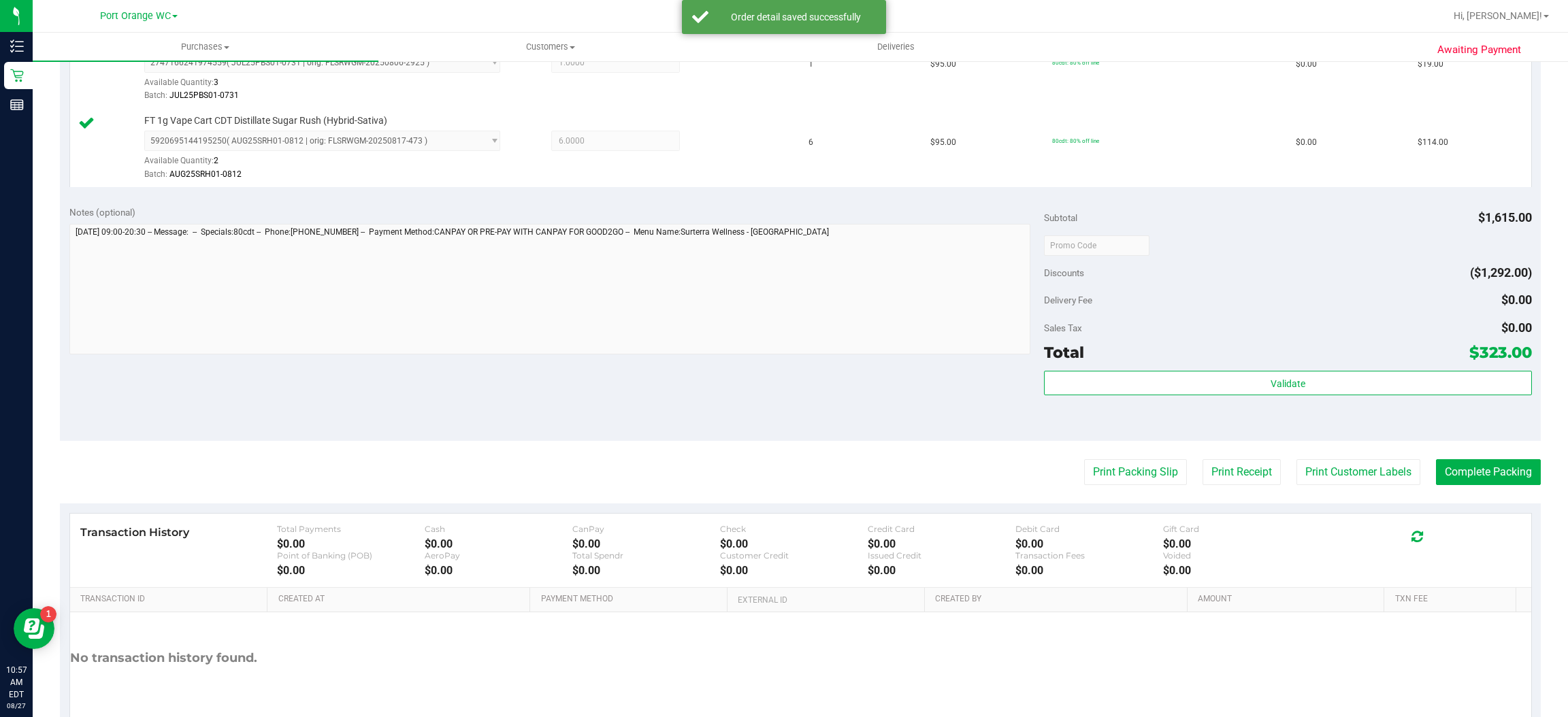
scroll to position [815, 0]
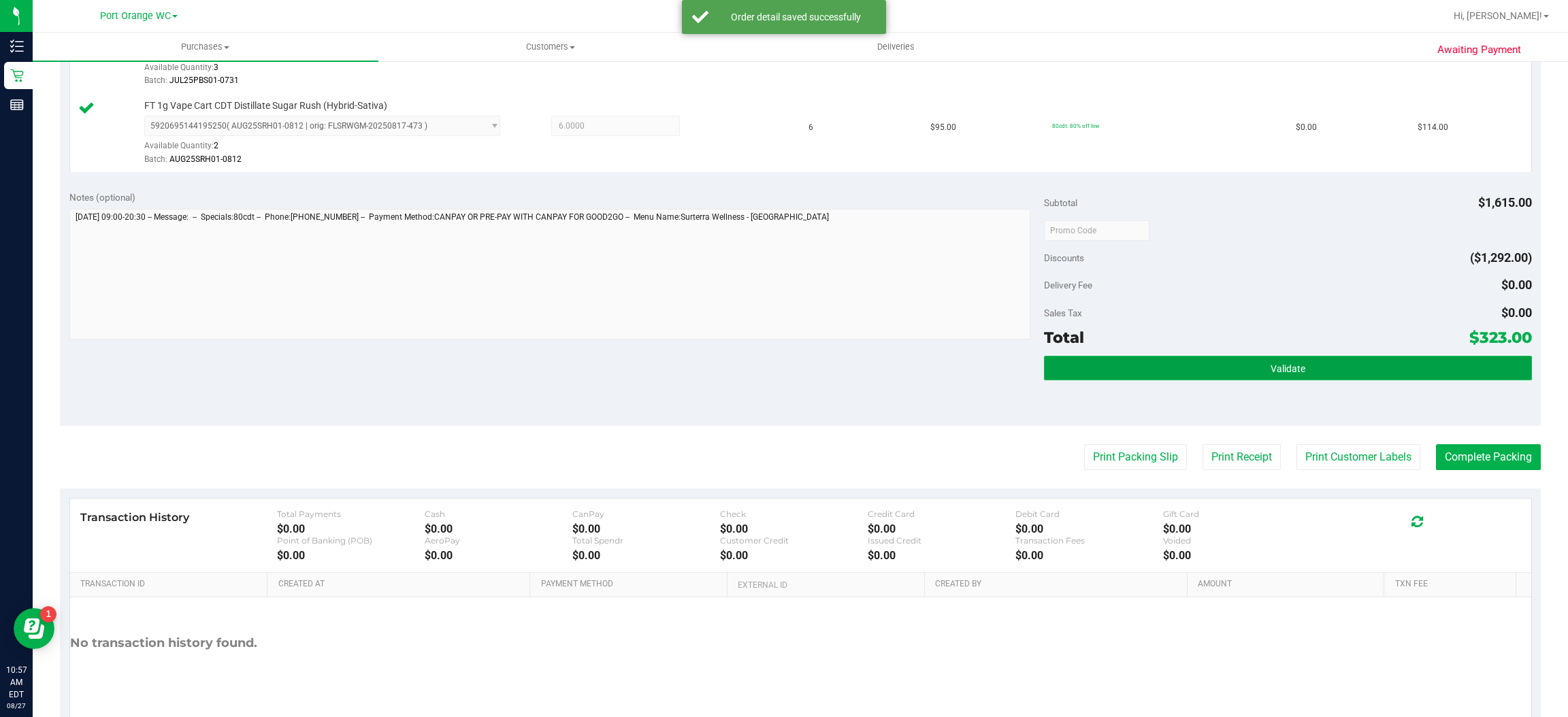
click at [1267, 364] on button "Validate" at bounding box center [1287, 368] width 487 height 25
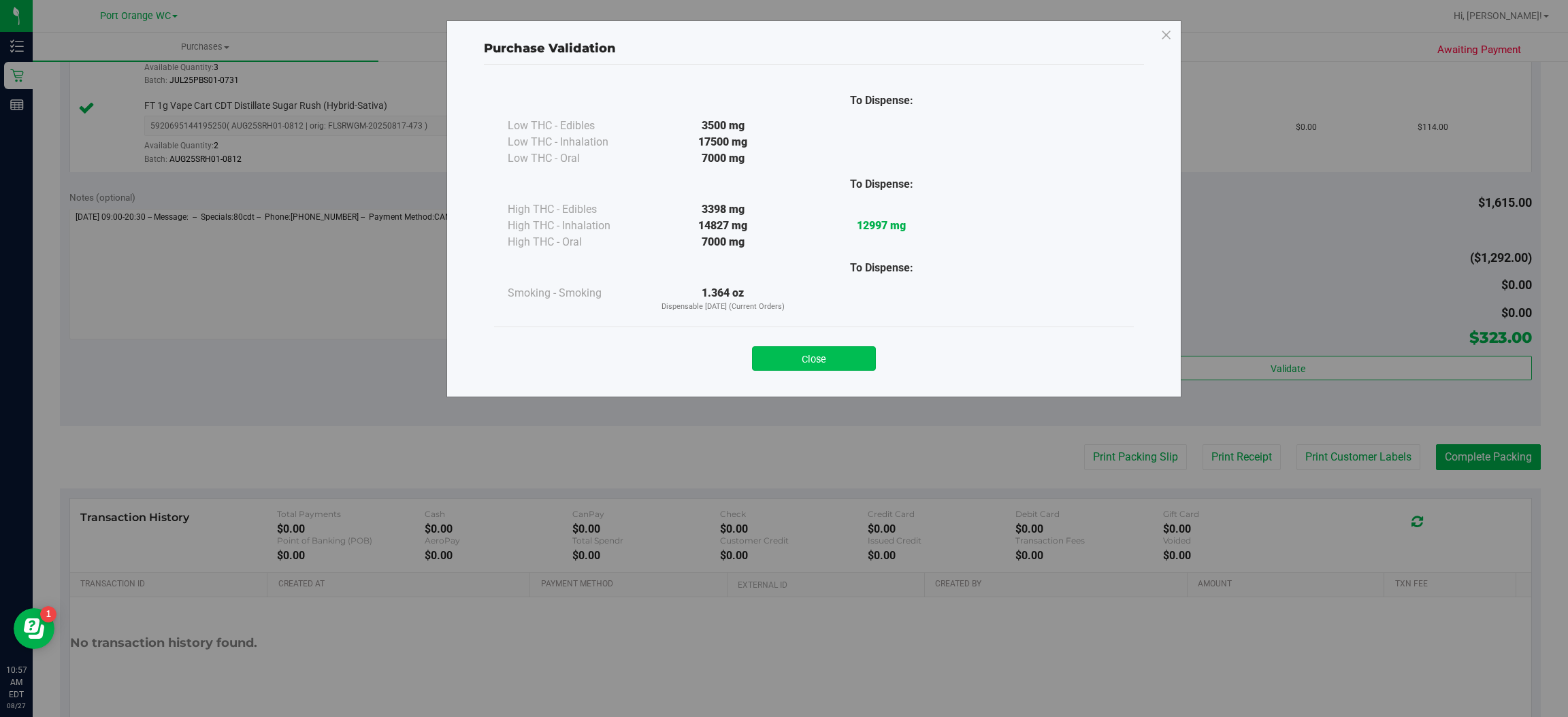
click at [817, 354] on button "Close" at bounding box center [814, 358] width 124 height 25
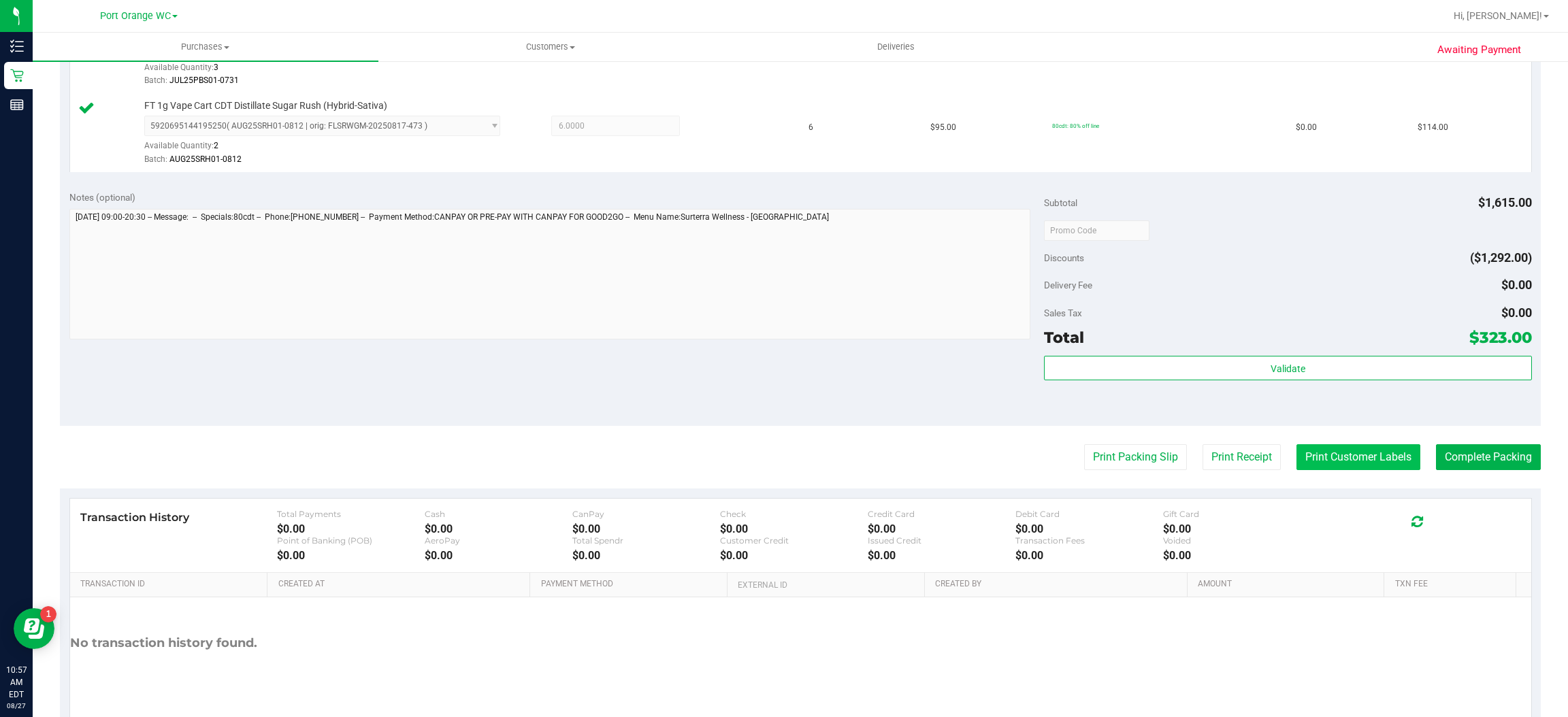
click at [1346, 459] on button "Print Customer Labels" at bounding box center [1358, 457] width 124 height 26
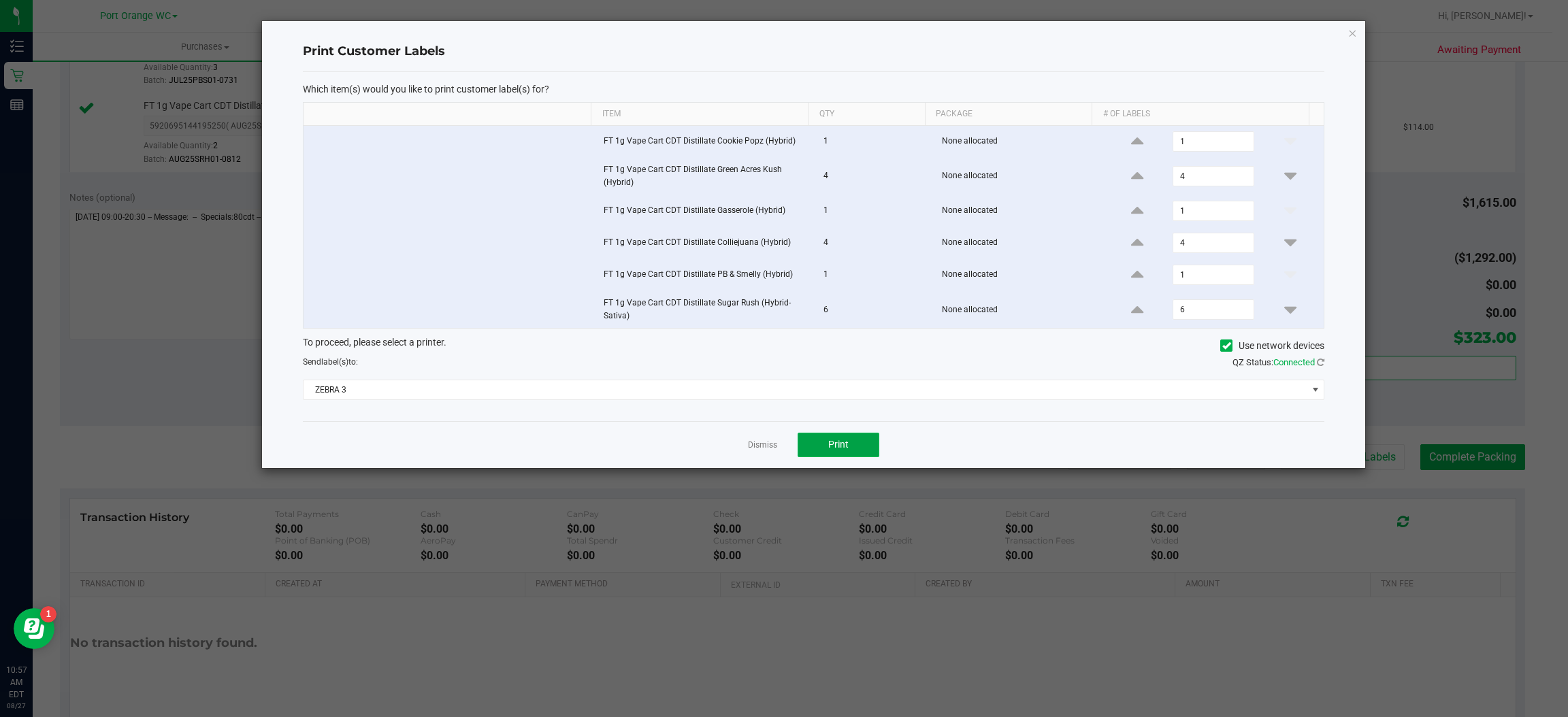
click at [857, 452] on button "Print" at bounding box center [838, 445] width 81 height 25
click at [1352, 31] on icon "button" at bounding box center [1353, 33] width 10 height 16
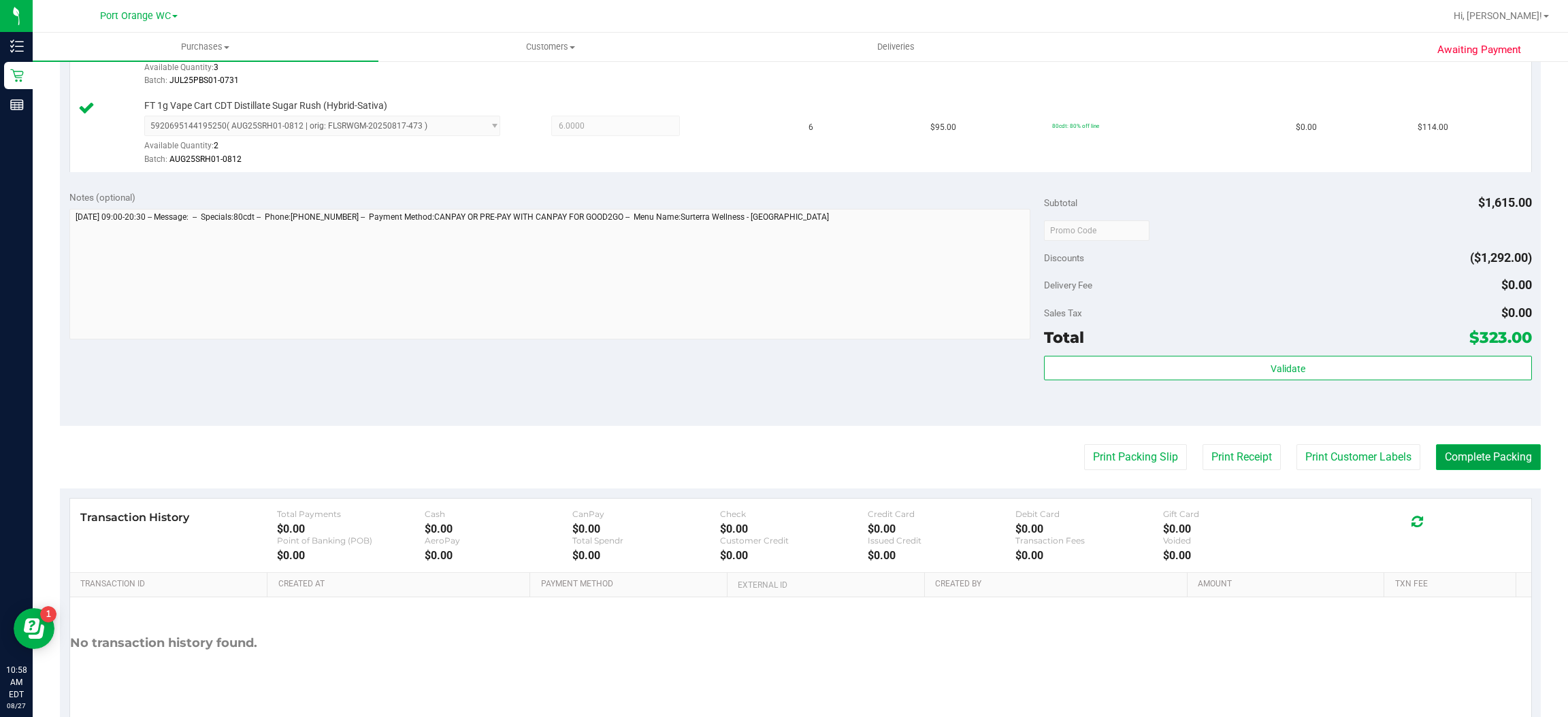
click at [1476, 452] on button "Complete Packing" at bounding box center [1488, 457] width 104 height 26
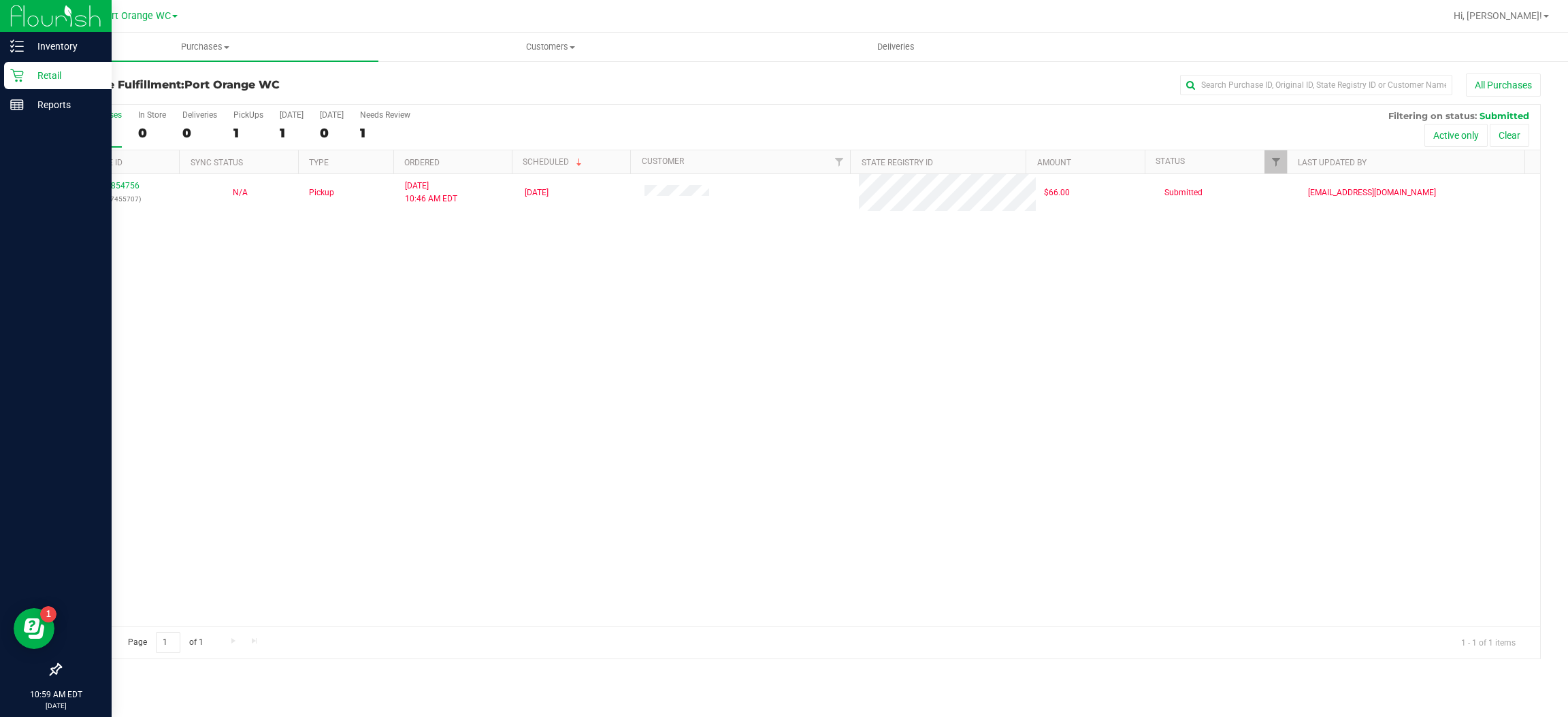
click at [16, 74] on icon at bounding box center [17, 75] width 13 height 13
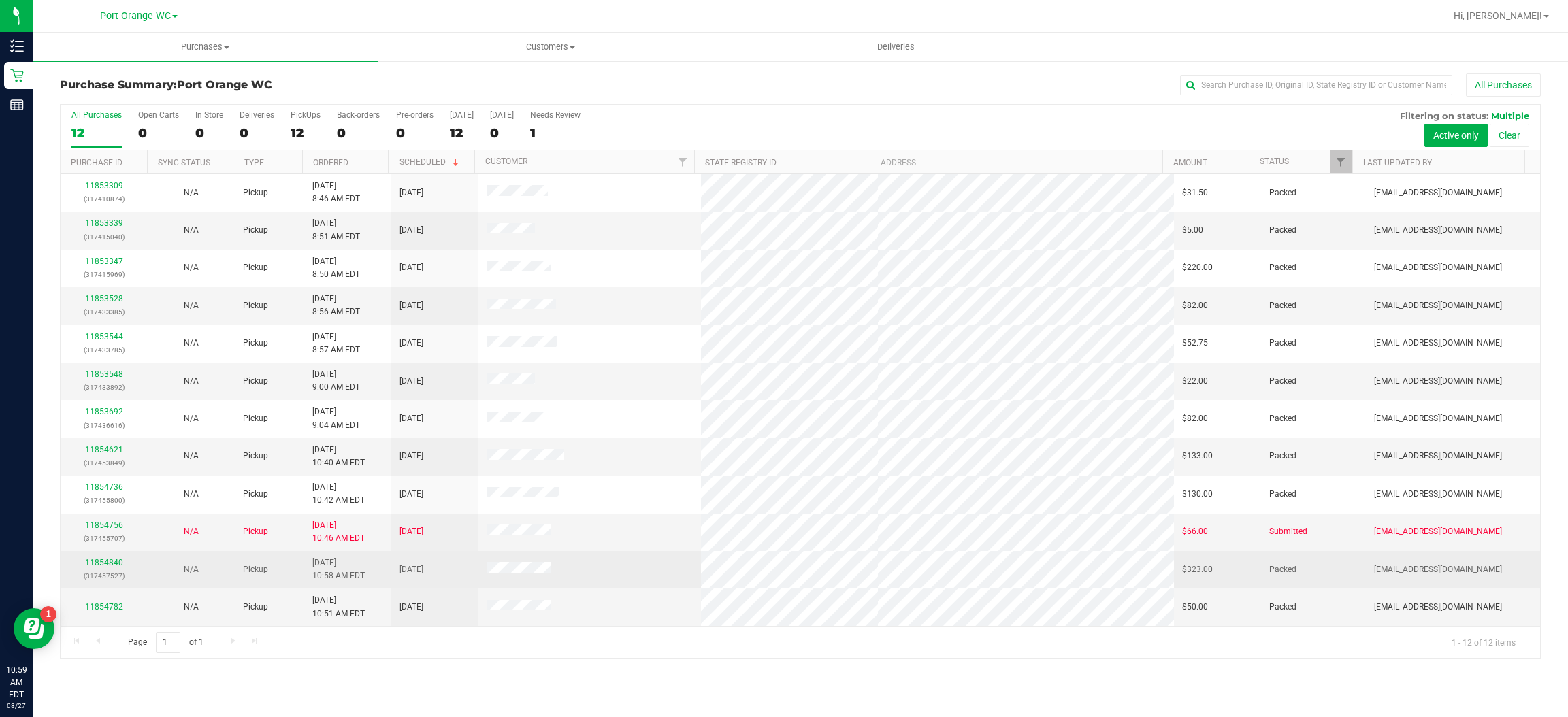
click at [606, 576] on td at bounding box center [589, 570] width 222 height 37
click at [104, 565] on link "11854840" at bounding box center [104, 562] width 38 height 10
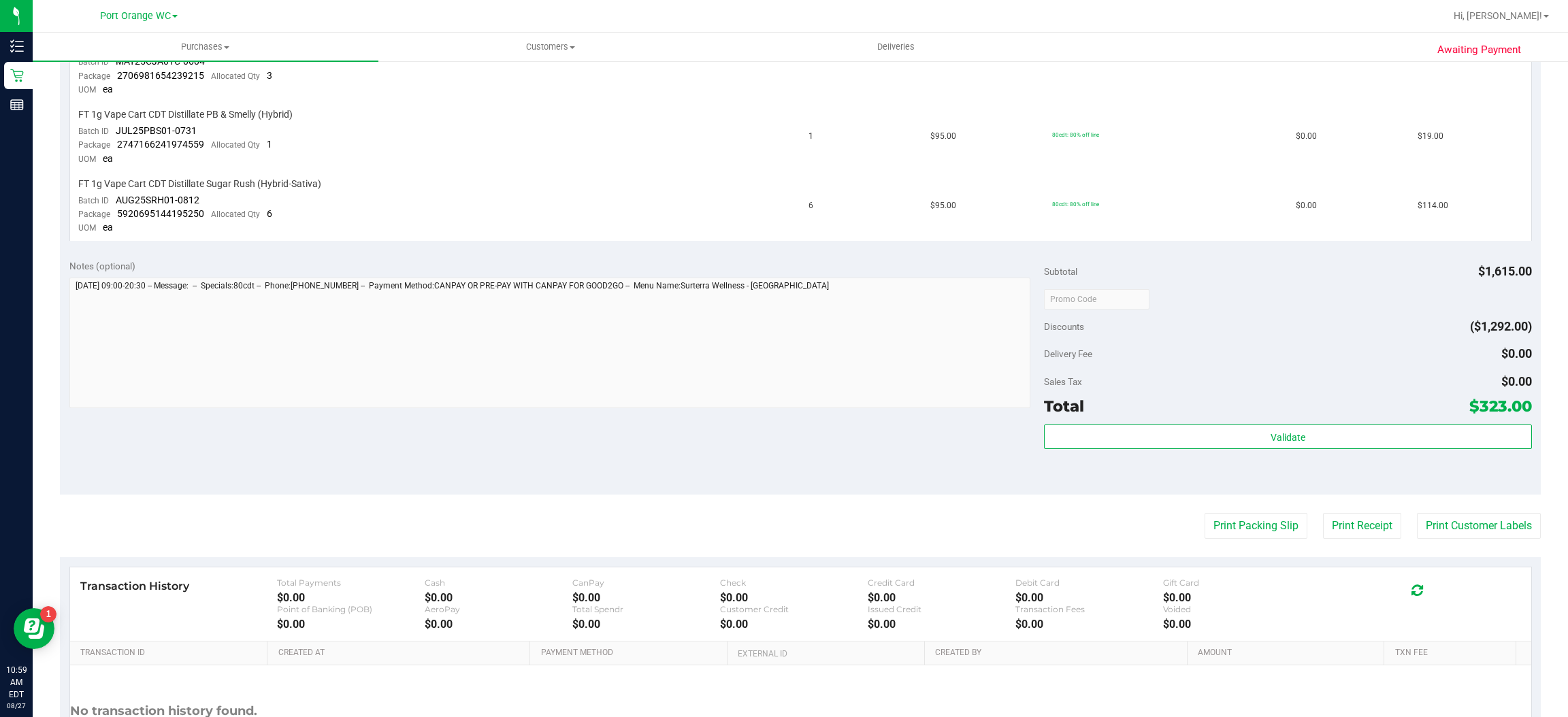
scroll to position [649, 0]
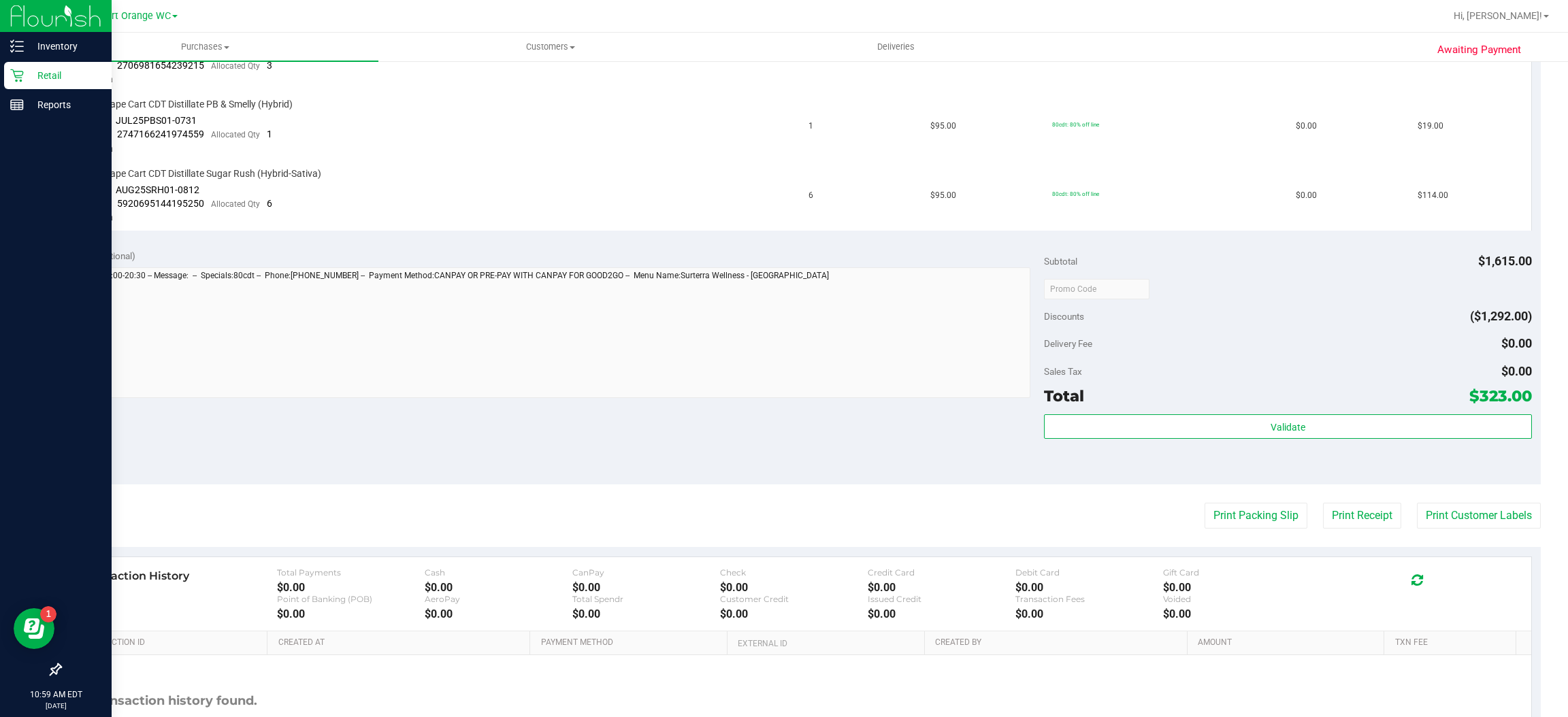
click at [11, 75] on icon at bounding box center [17, 75] width 13 height 13
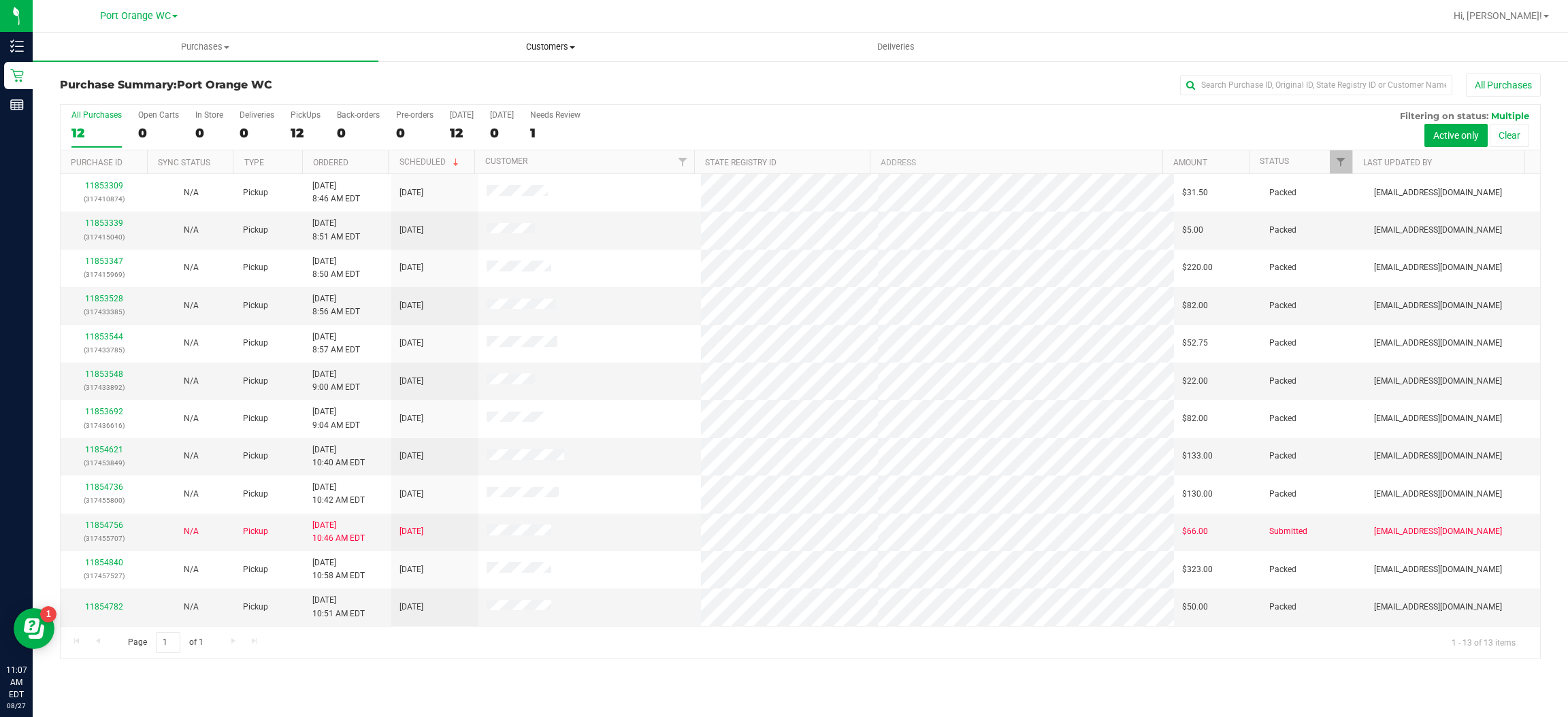
click at [565, 47] on span "Customers" at bounding box center [551, 47] width 344 height 12
click at [483, 93] on span "Add a new customer" at bounding box center [442, 98] width 128 height 12
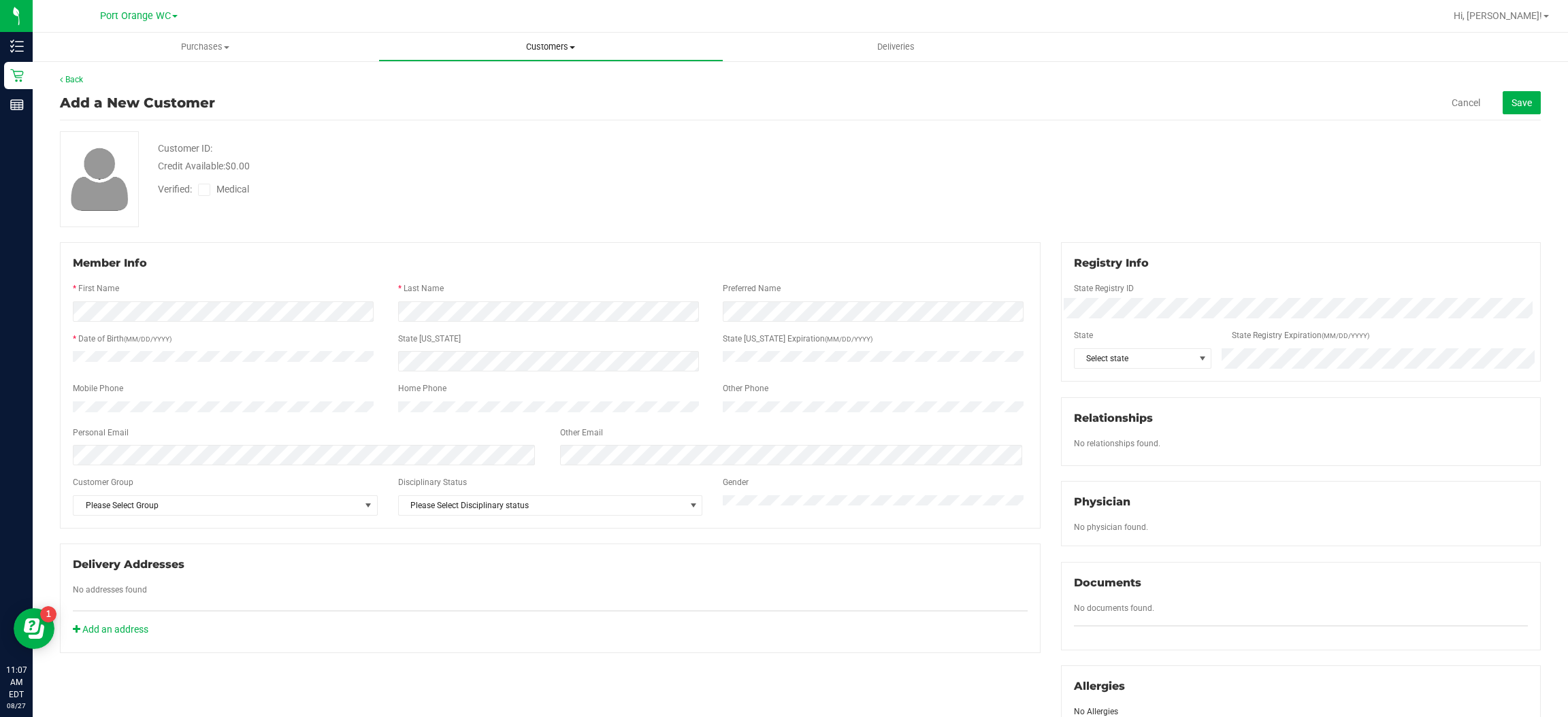
click at [575, 46] on span at bounding box center [572, 47] width 5 height 3
click at [447, 81] on span "All customers" at bounding box center [427, 81] width 98 height 12
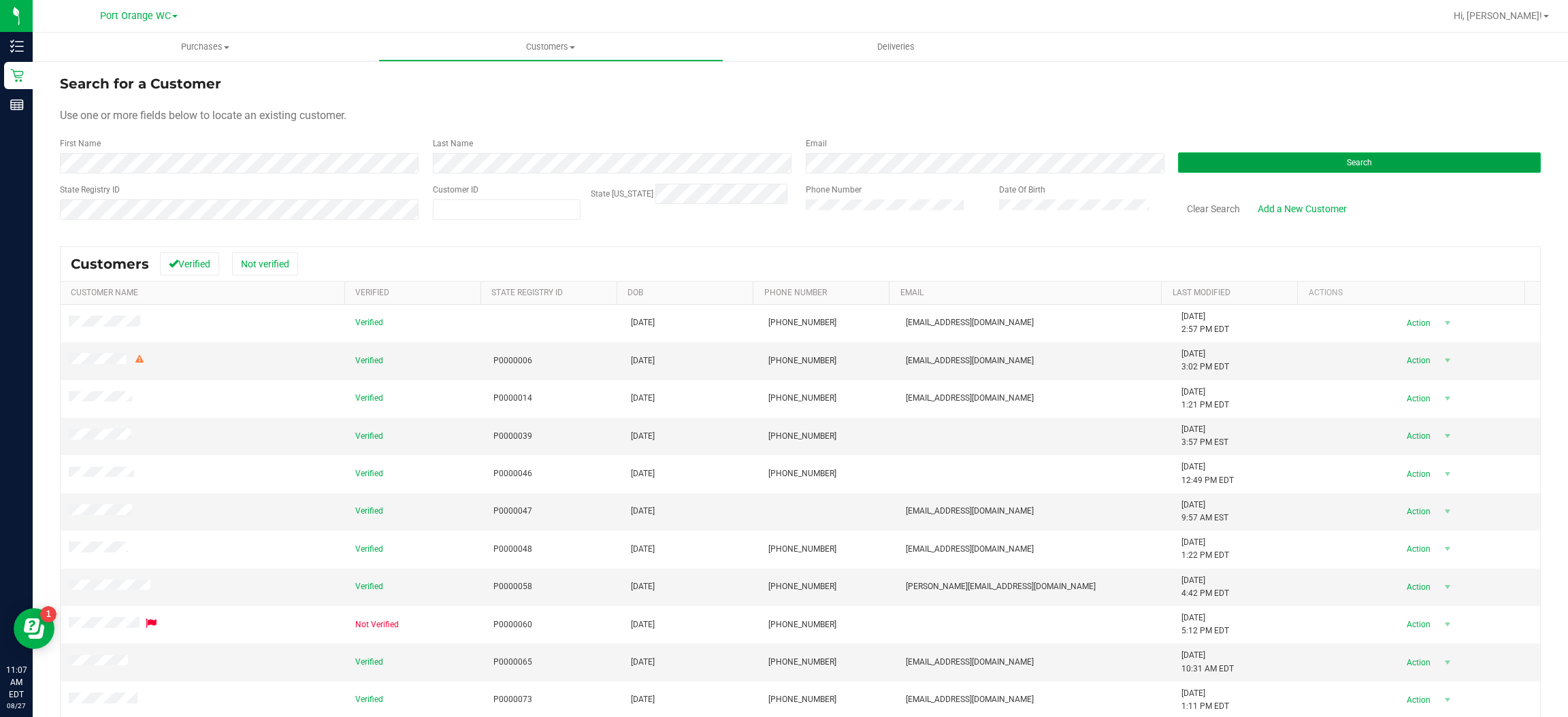
click at [1347, 161] on span "Search" at bounding box center [1359, 162] width 25 height 10
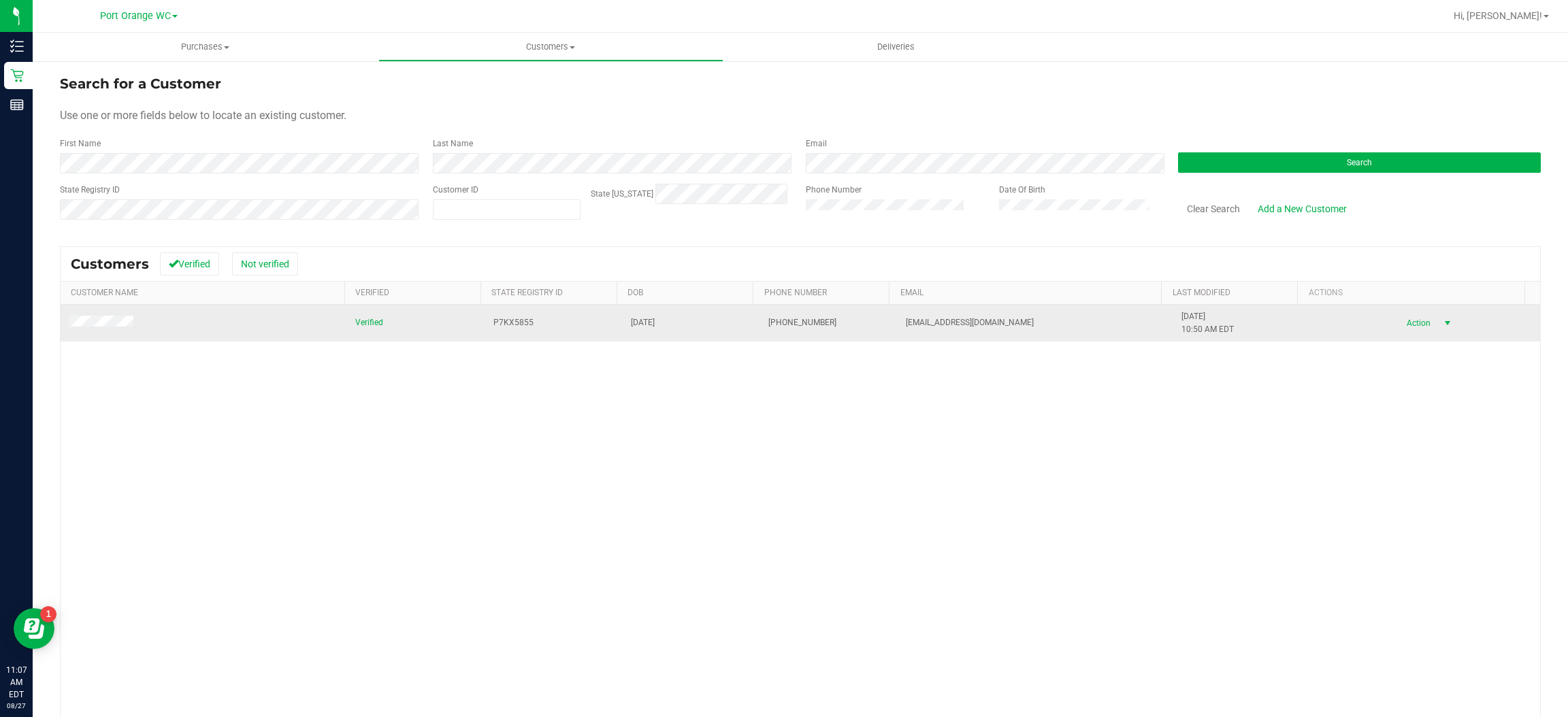
click at [1442, 325] on span "select" at bounding box center [1448, 323] width 11 height 11
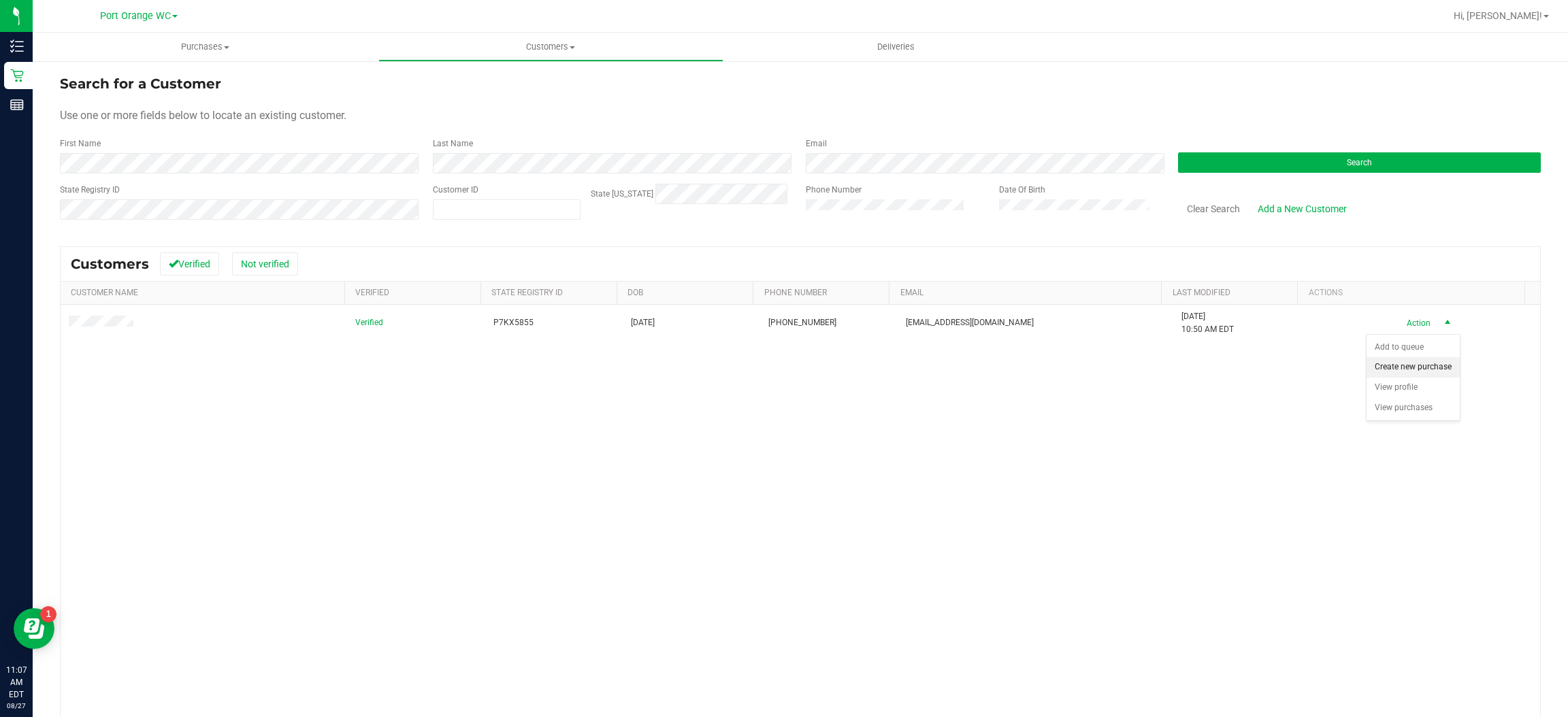
click at [1426, 372] on li "Create new purchase" at bounding box center [1413, 367] width 93 height 20
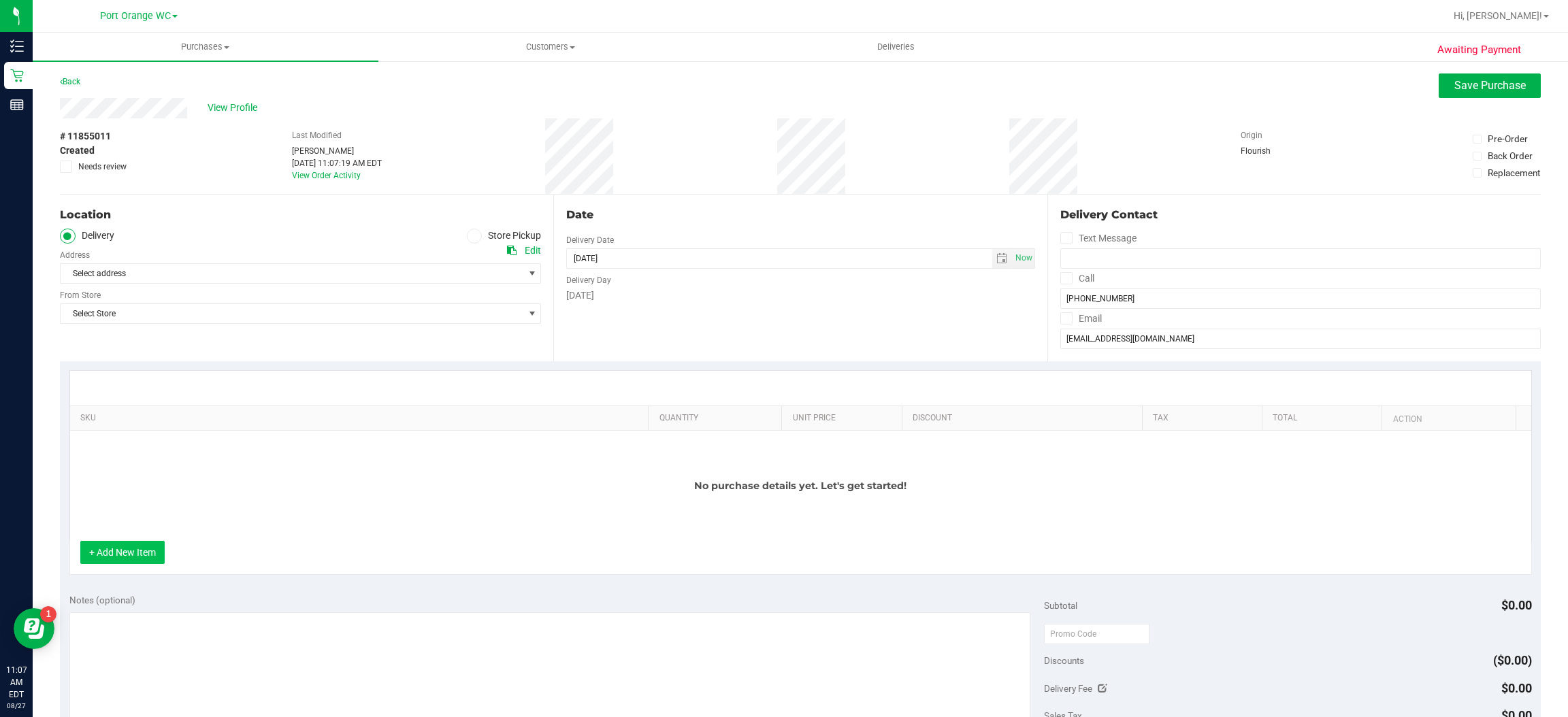
click at [136, 555] on button "+ Add New Item" at bounding box center [122, 552] width 84 height 23
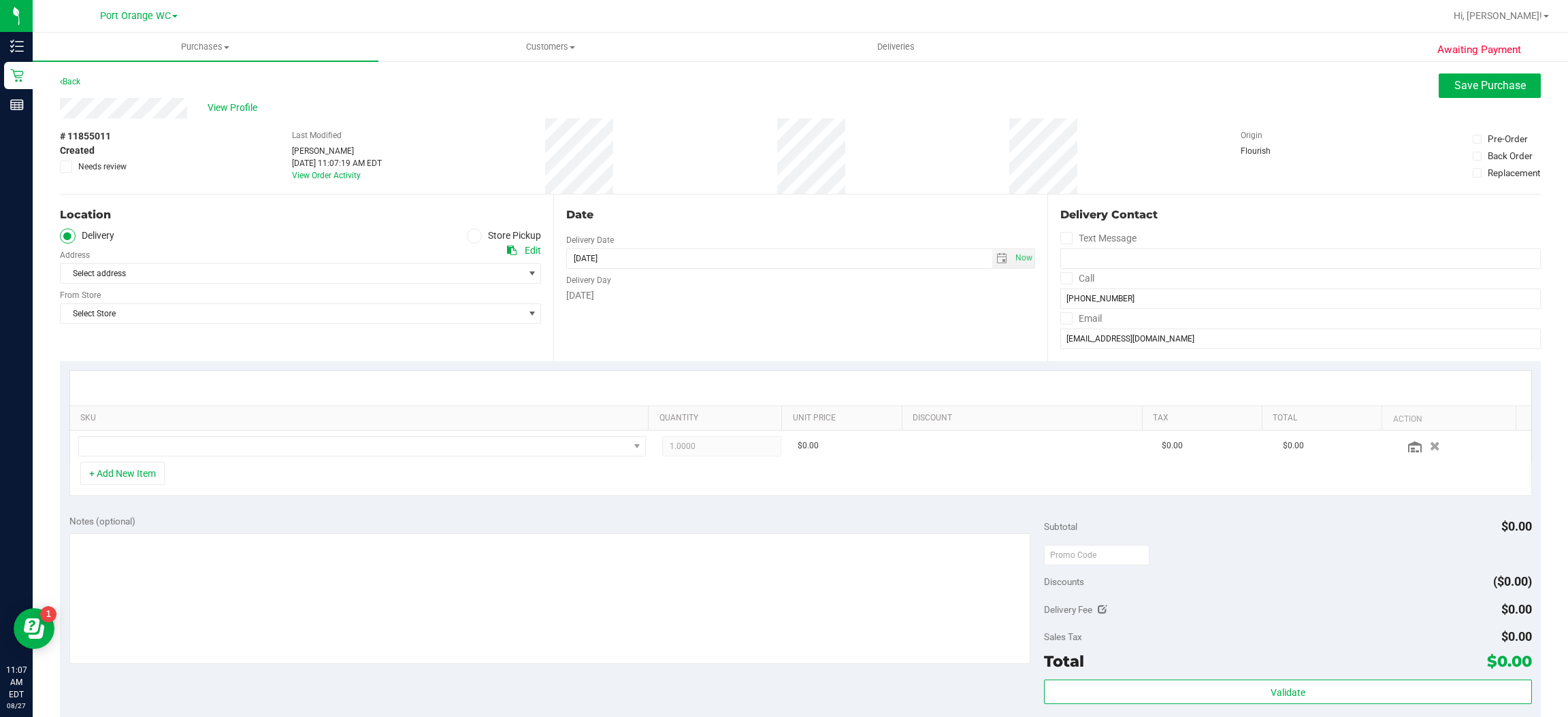
click at [470, 236] on icon at bounding box center [474, 236] width 8 height 0
click at [0, 0] on input "Store Pickup" at bounding box center [0, 0] width 0 height 0
click at [527, 273] on span "select" at bounding box center [532, 274] width 11 height 11
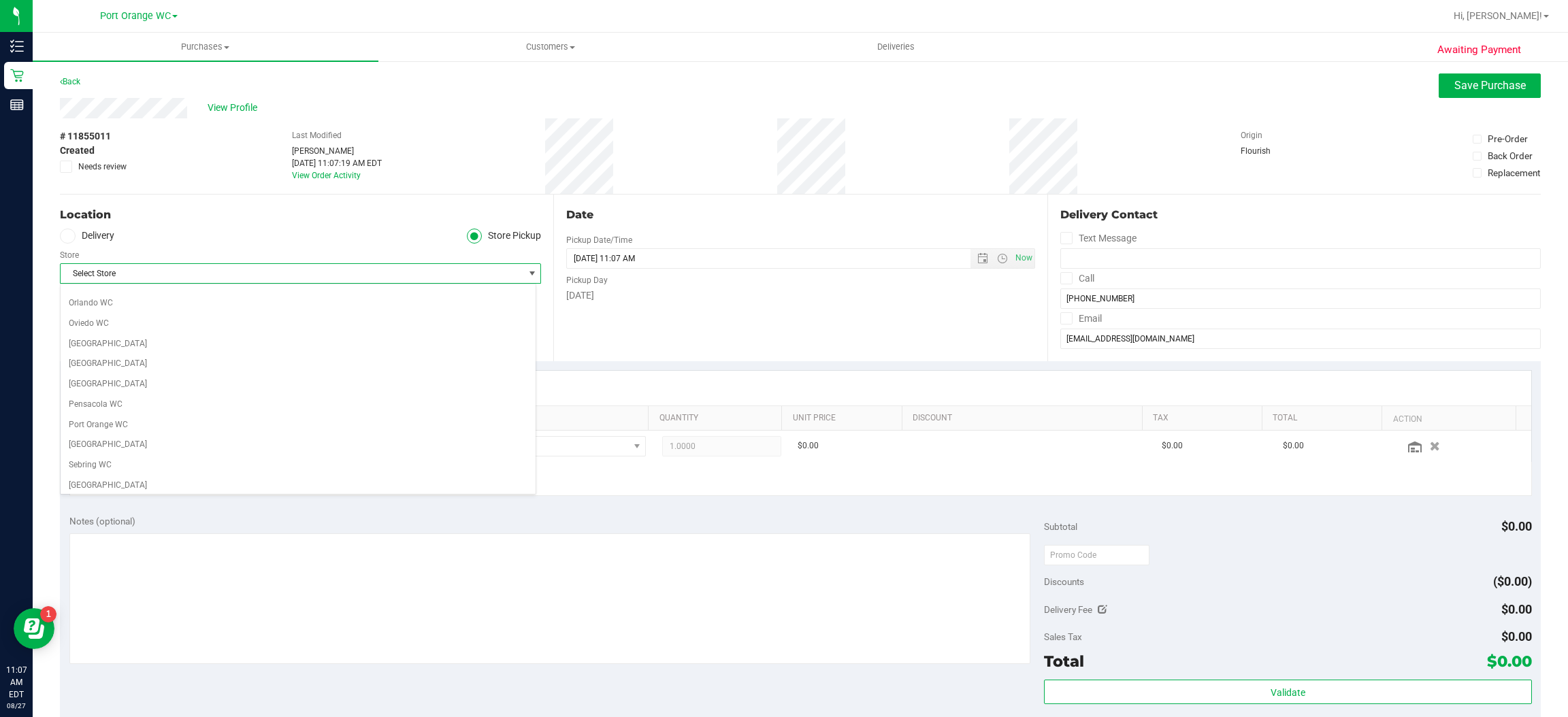
scroll to position [680, 0]
click at [115, 437] on li "Port Orange WC" at bounding box center [297, 426] width 475 height 20
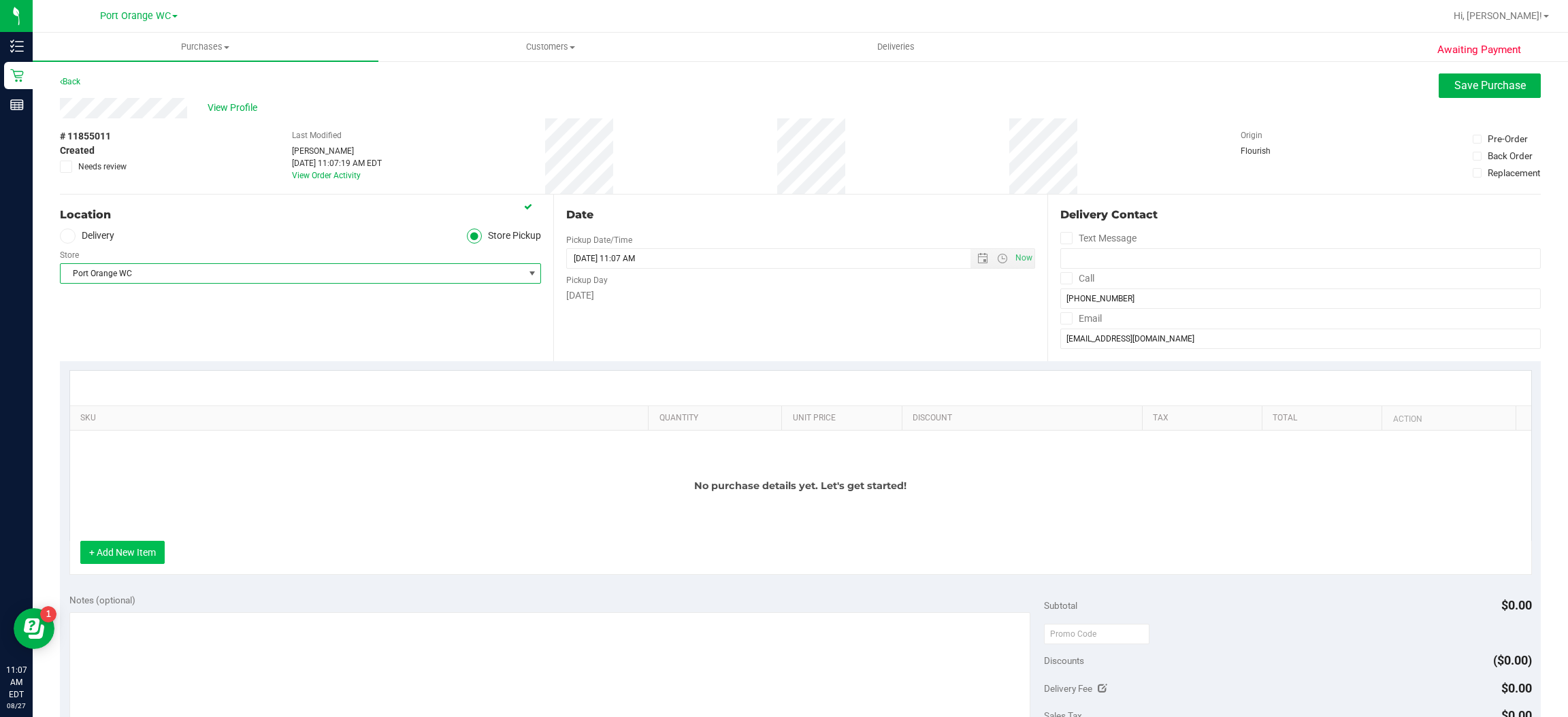
click at [128, 552] on button "+ Add New Item" at bounding box center [122, 552] width 84 height 23
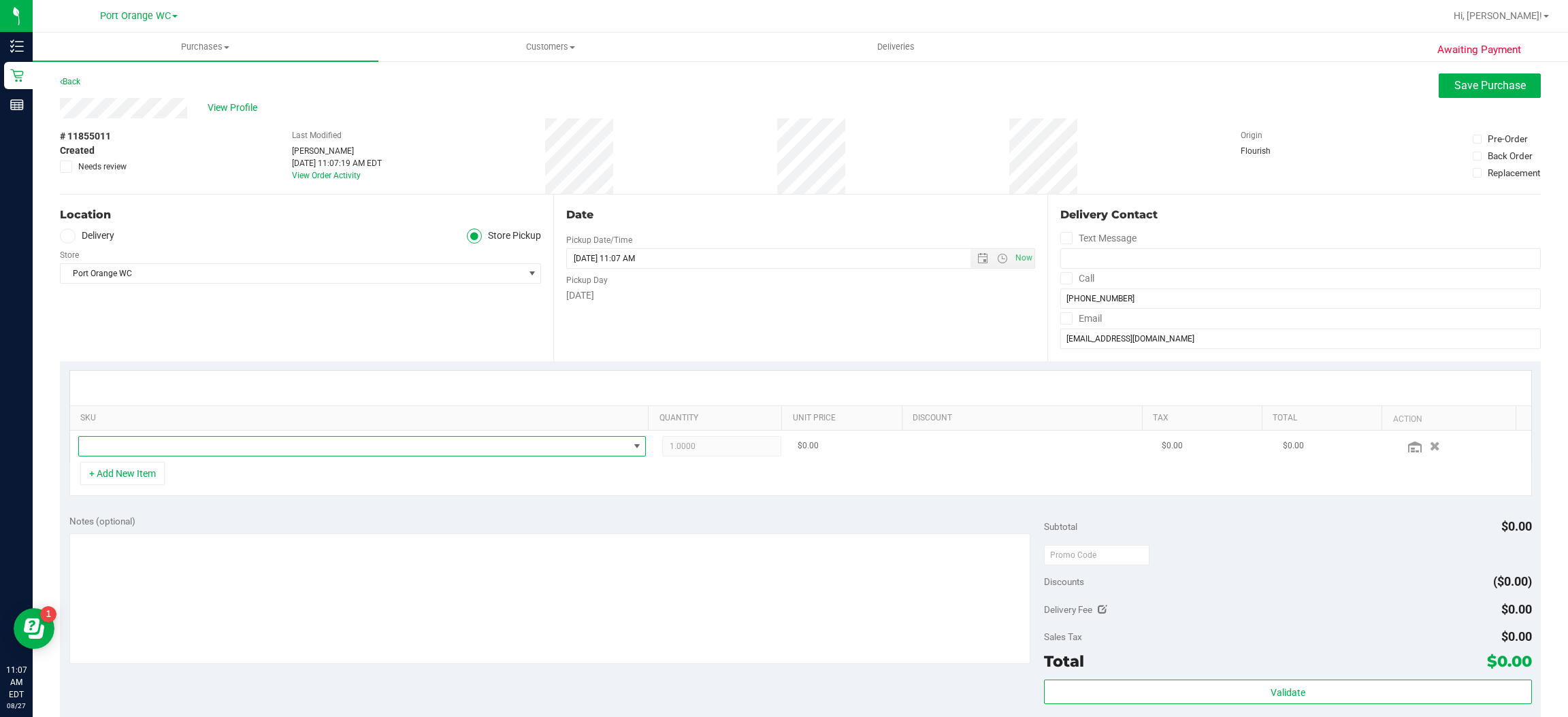
click at [631, 446] on span "NO DATA FOUND" at bounding box center [637, 446] width 11 height 11
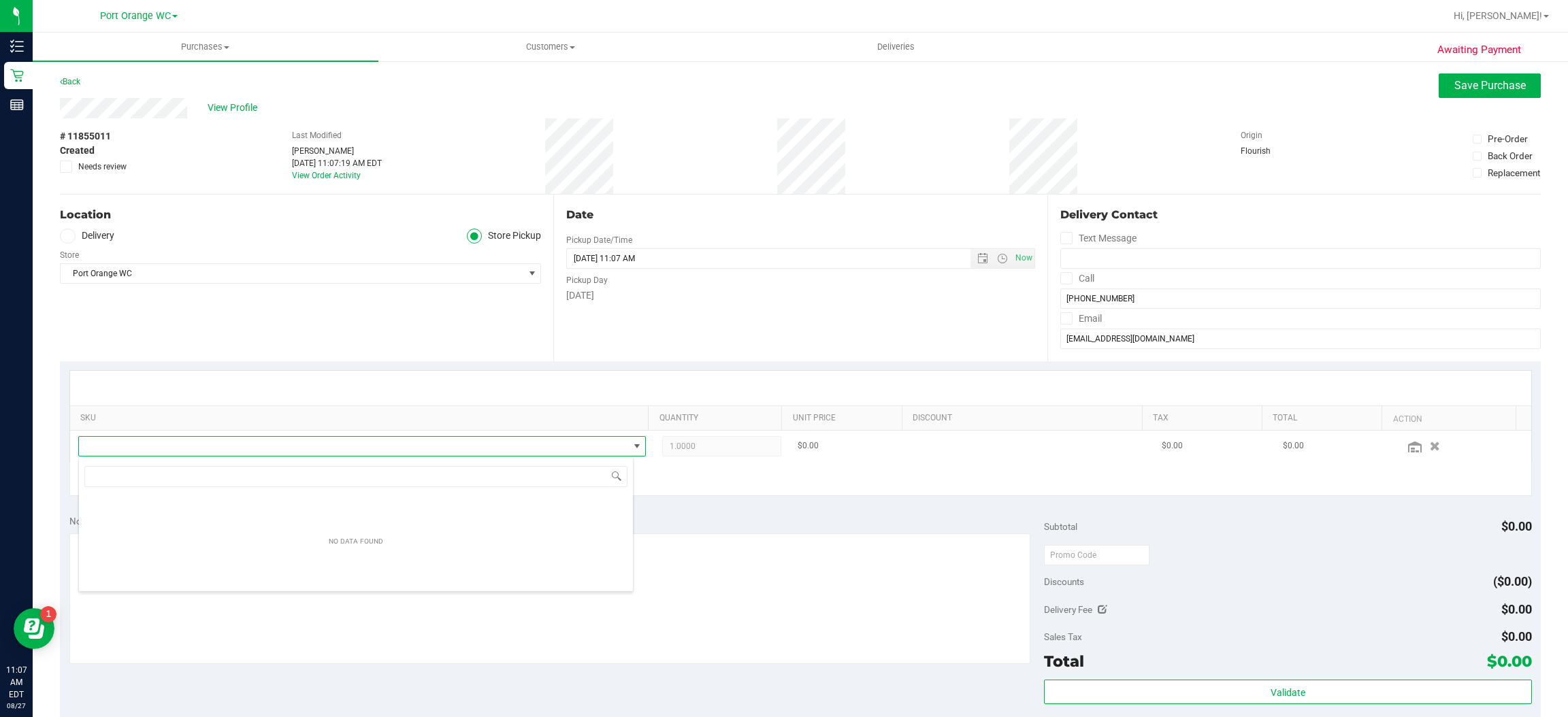
scroll to position [21, 549]
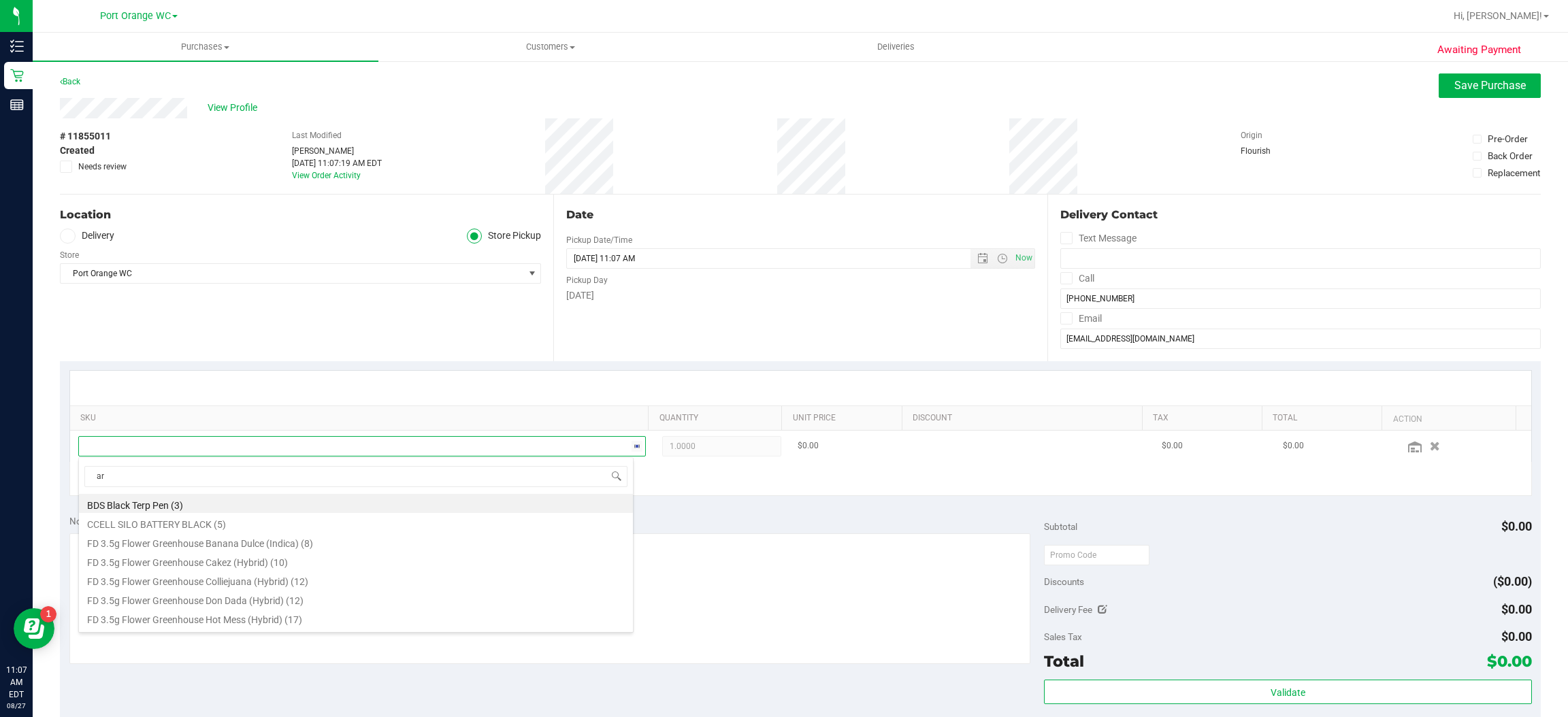
type input "arz"
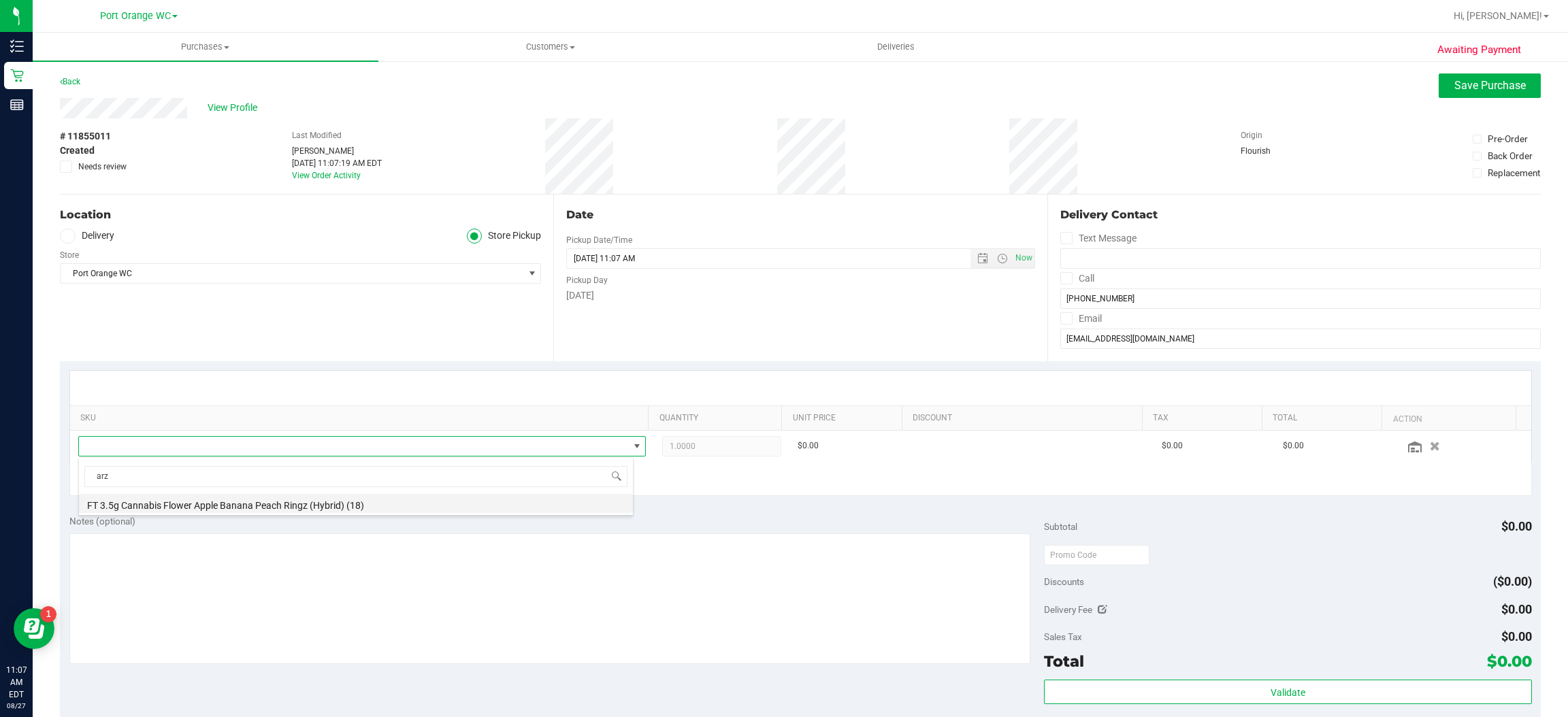
click at [435, 501] on li "FT 3.5g Cannabis Flower Apple Banana Peach Ringz (Hybrid) (18)" at bounding box center [356, 504] width 554 height 19
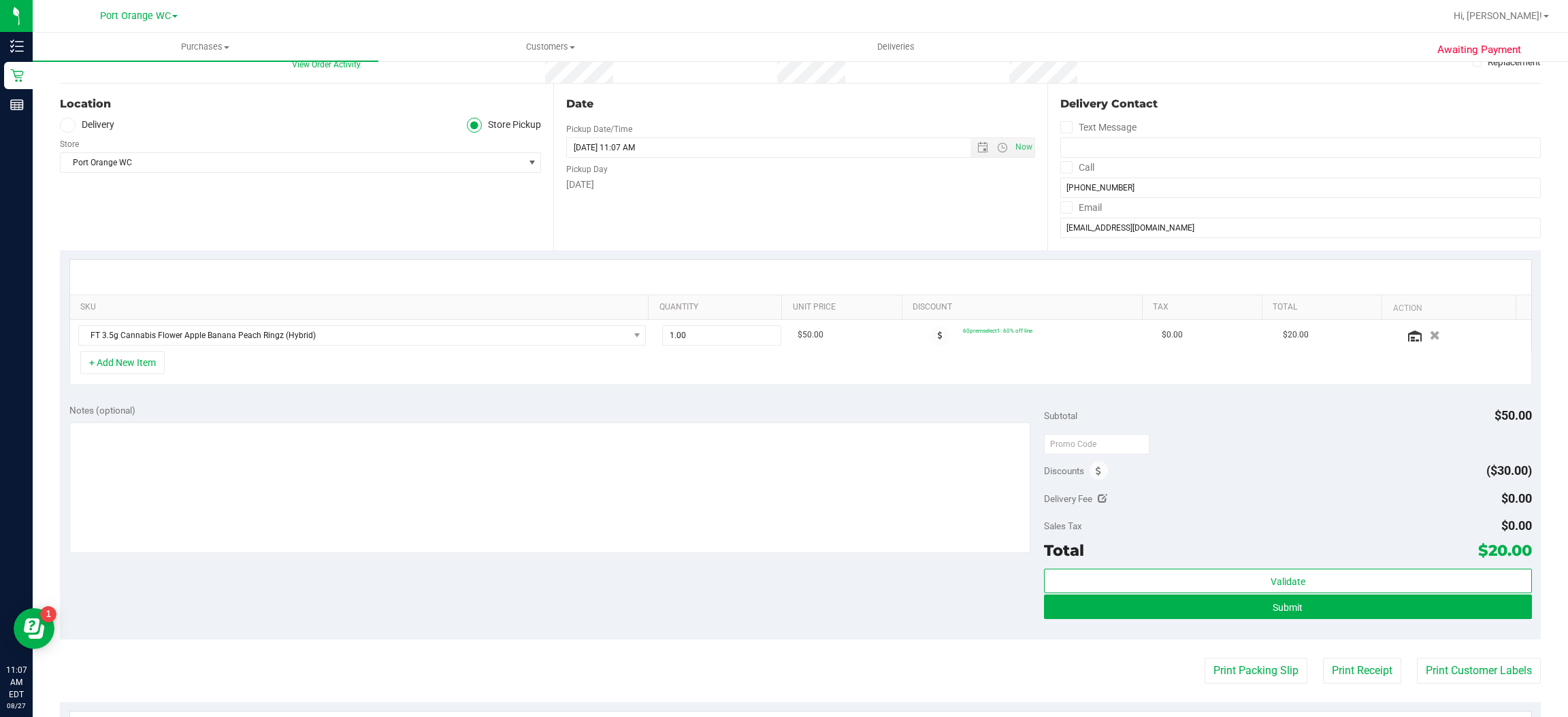
scroll to position [130, 0]
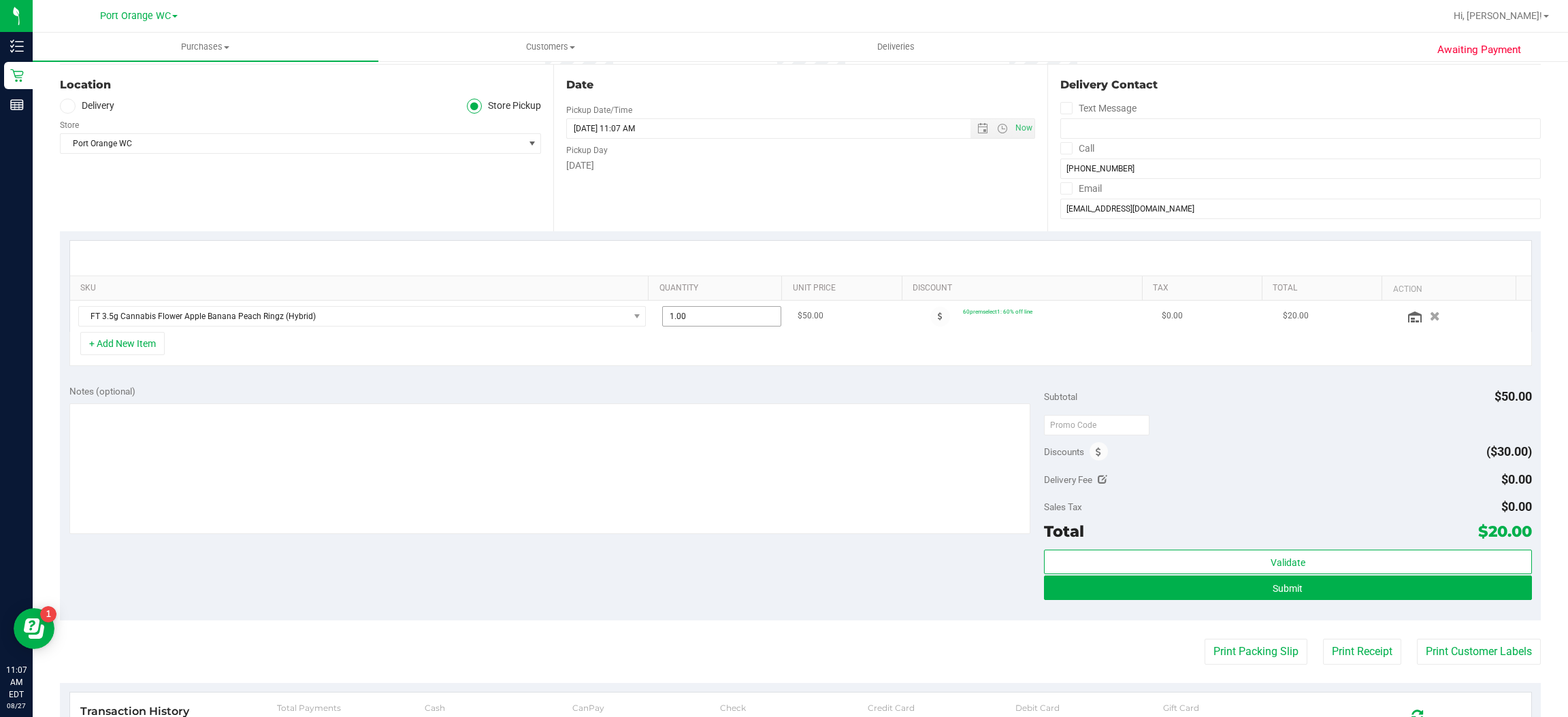
click at [708, 312] on input "1.00" at bounding box center [722, 317] width 117 height 19
type input "2"
click at [1242, 447] on div "Discounts ($30.00)" at bounding box center [1287, 452] width 487 height 25
type input "2.00"
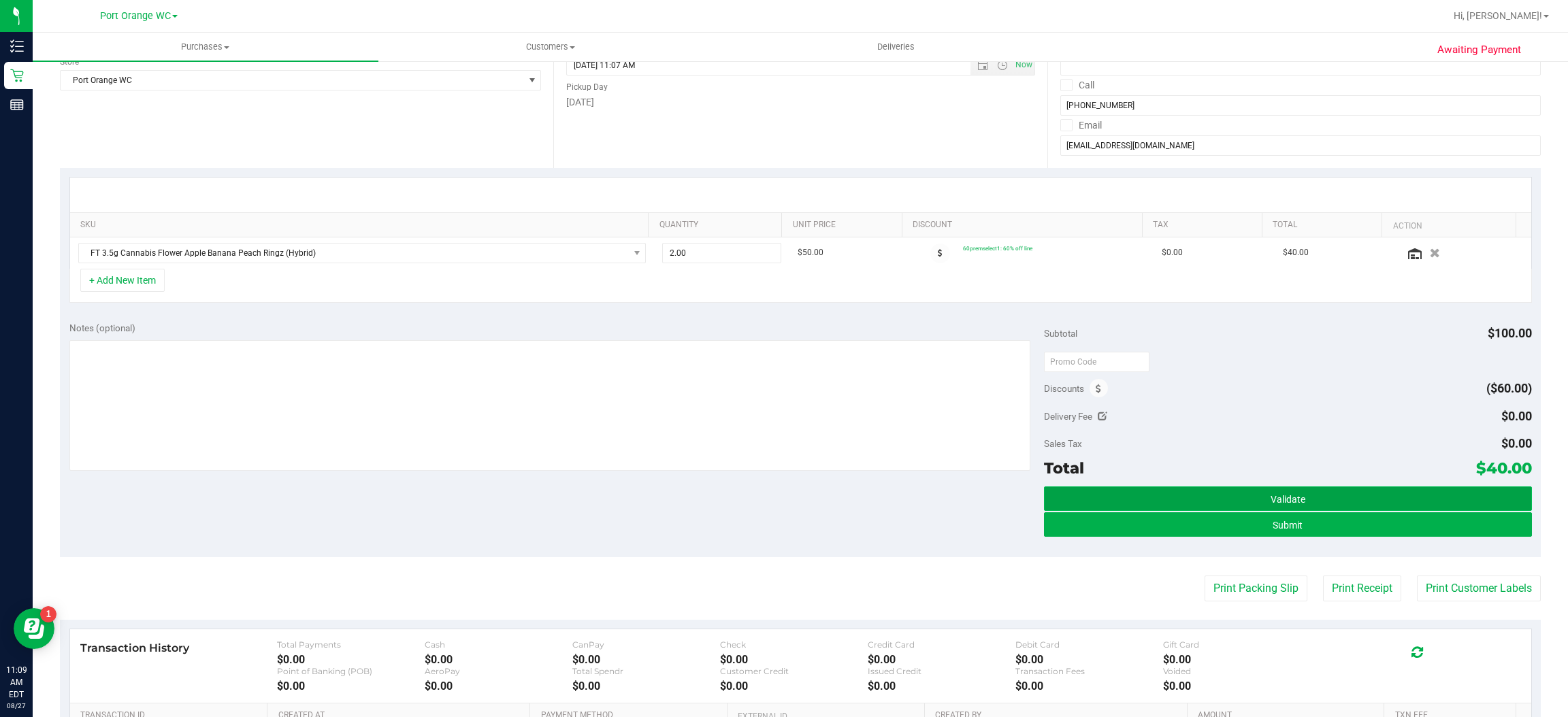
click at [1290, 500] on span "Validate" at bounding box center [1287, 499] width 35 height 11
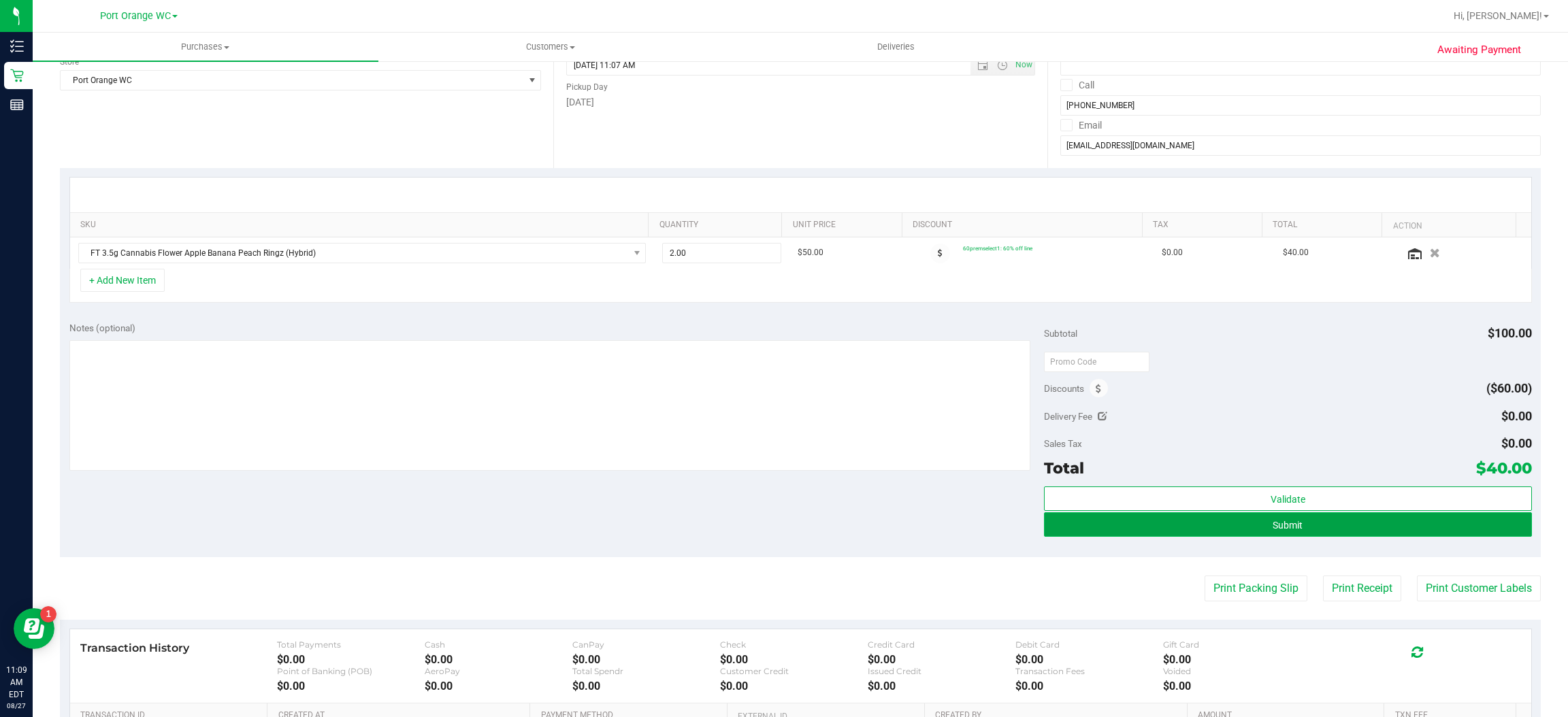
click at [1305, 533] on button "Submit" at bounding box center [1287, 525] width 487 height 25
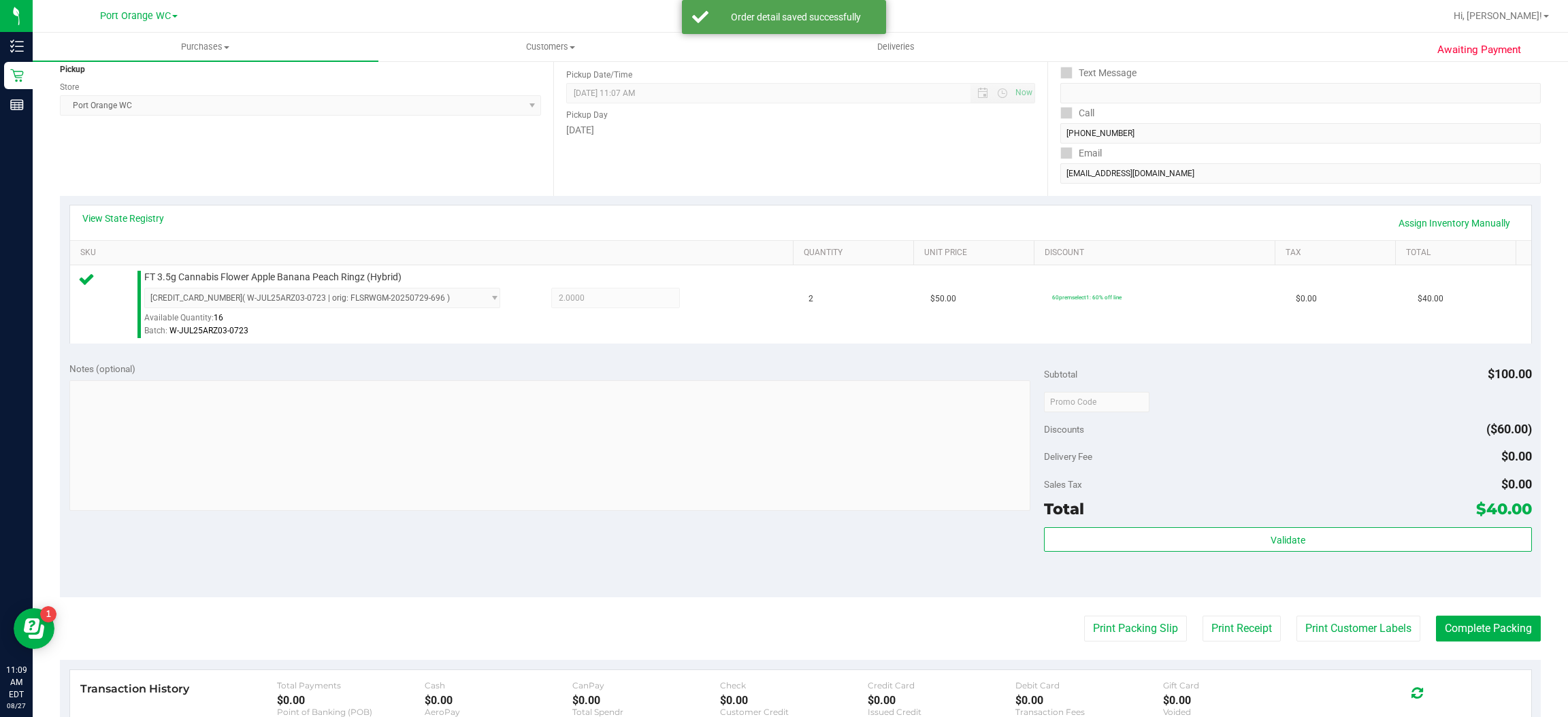
scroll to position [244, 0]
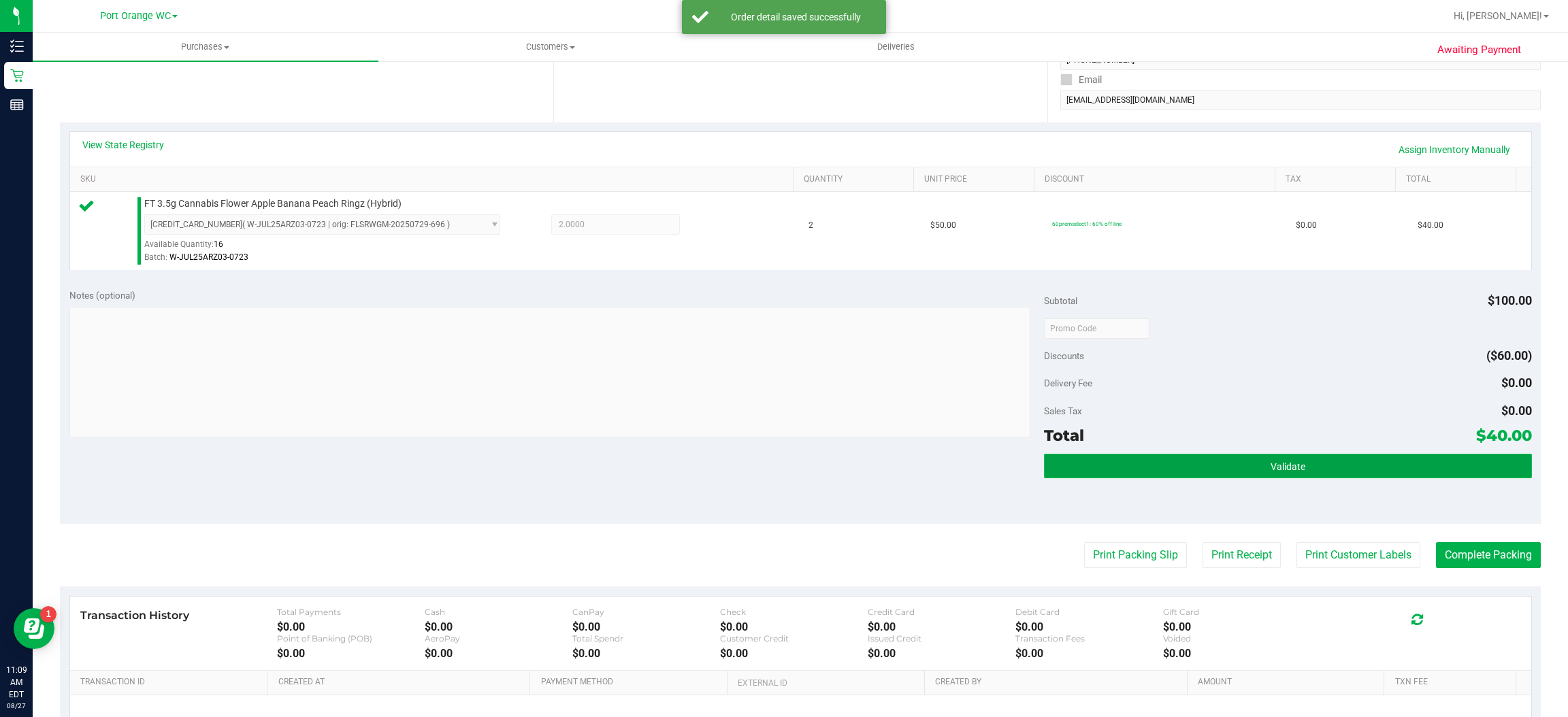
click at [1289, 474] on button "Validate" at bounding box center [1287, 466] width 487 height 25
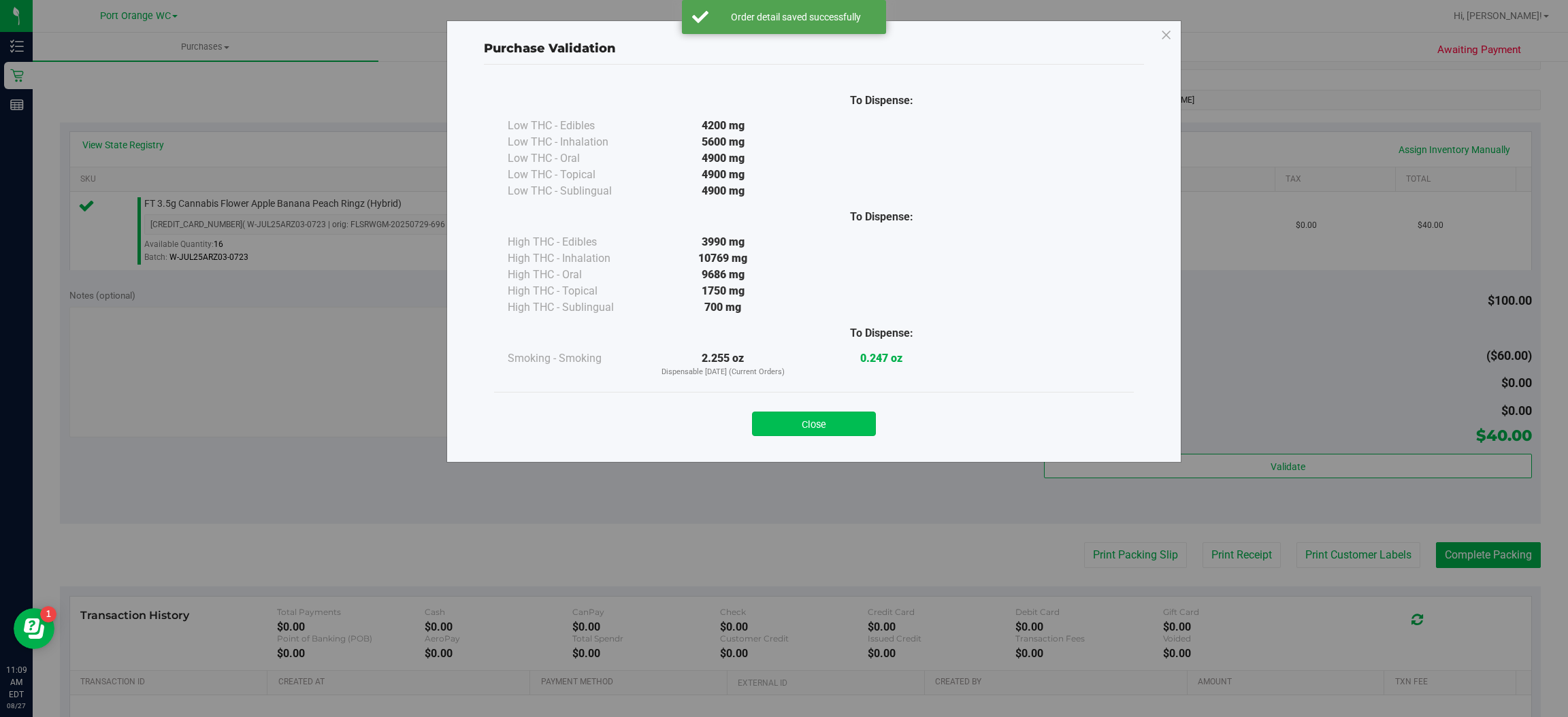
click at [851, 412] on button "Close" at bounding box center [814, 424] width 124 height 25
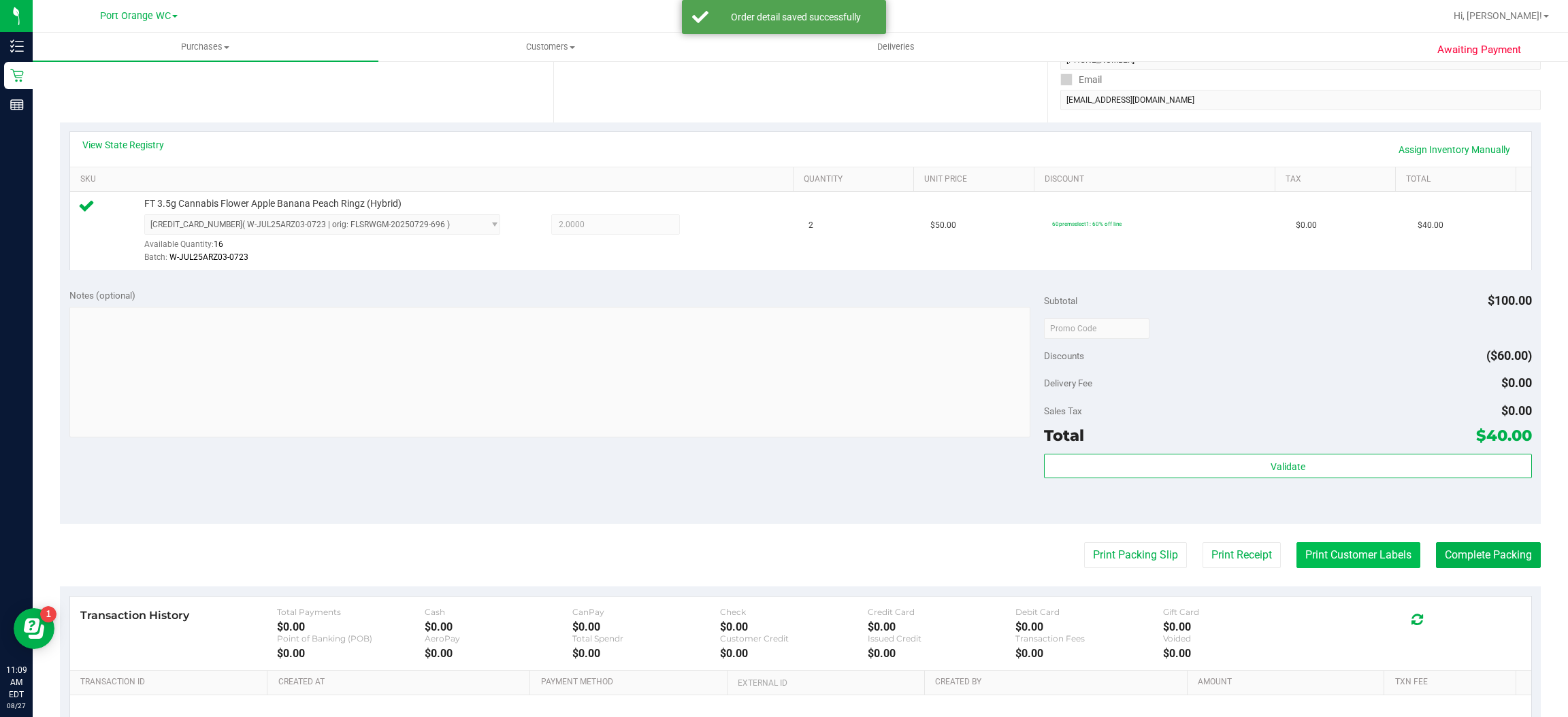
click at [1356, 560] on button "Print Customer Labels" at bounding box center [1358, 555] width 124 height 26
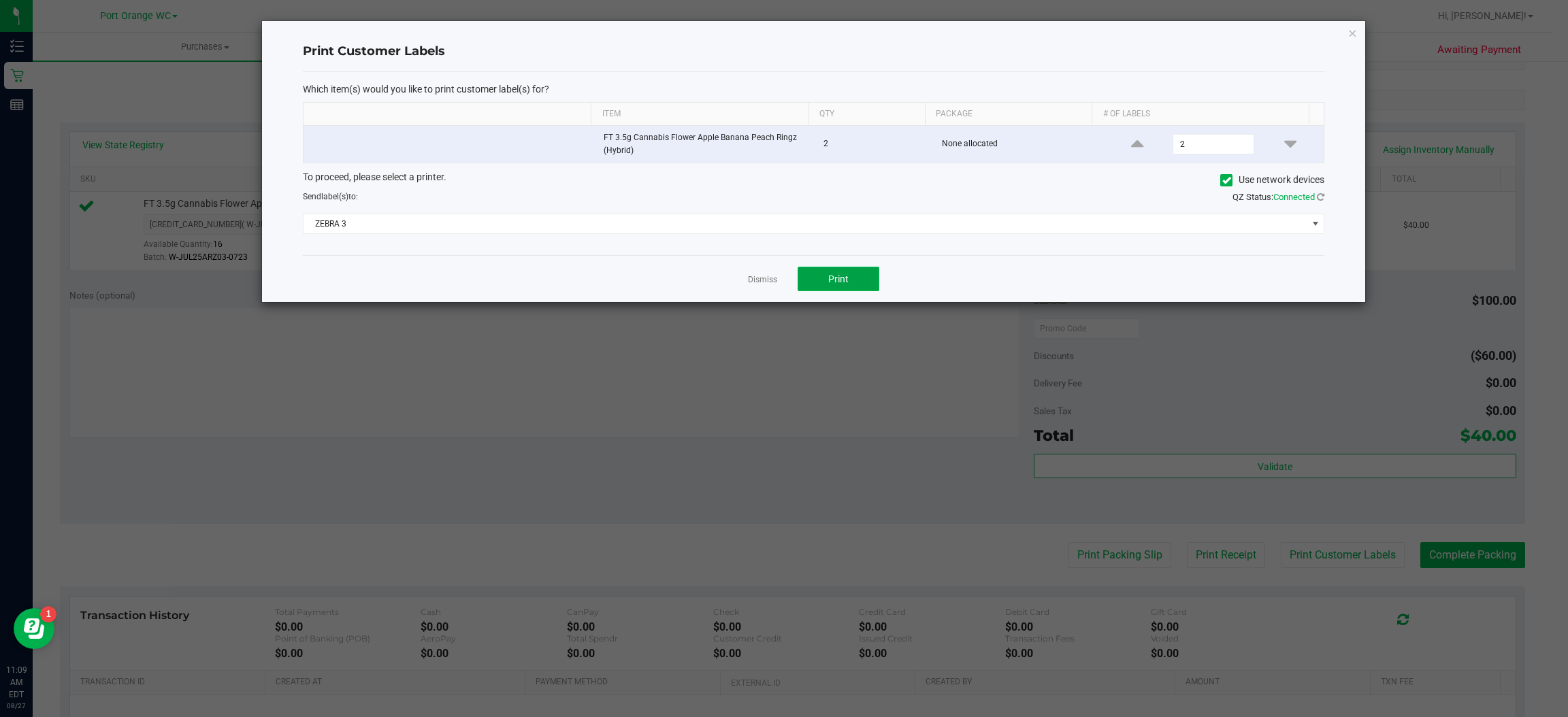
click at [851, 284] on button "Print" at bounding box center [838, 279] width 81 height 25
click at [1354, 25] on icon "button" at bounding box center [1353, 33] width 10 height 16
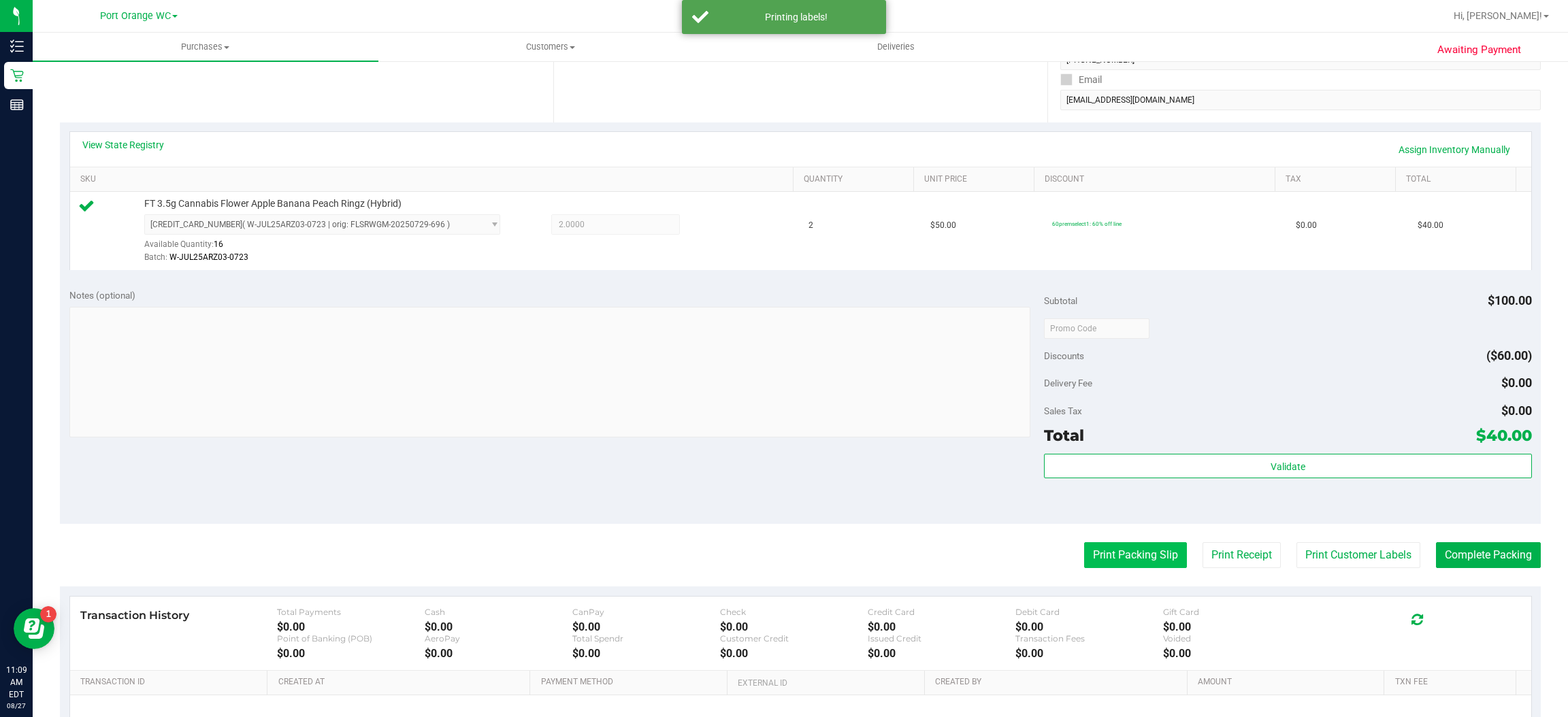
click at [1130, 555] on button "Print Packing Slip" at bounding box center [1136, 555] width 103 height 26
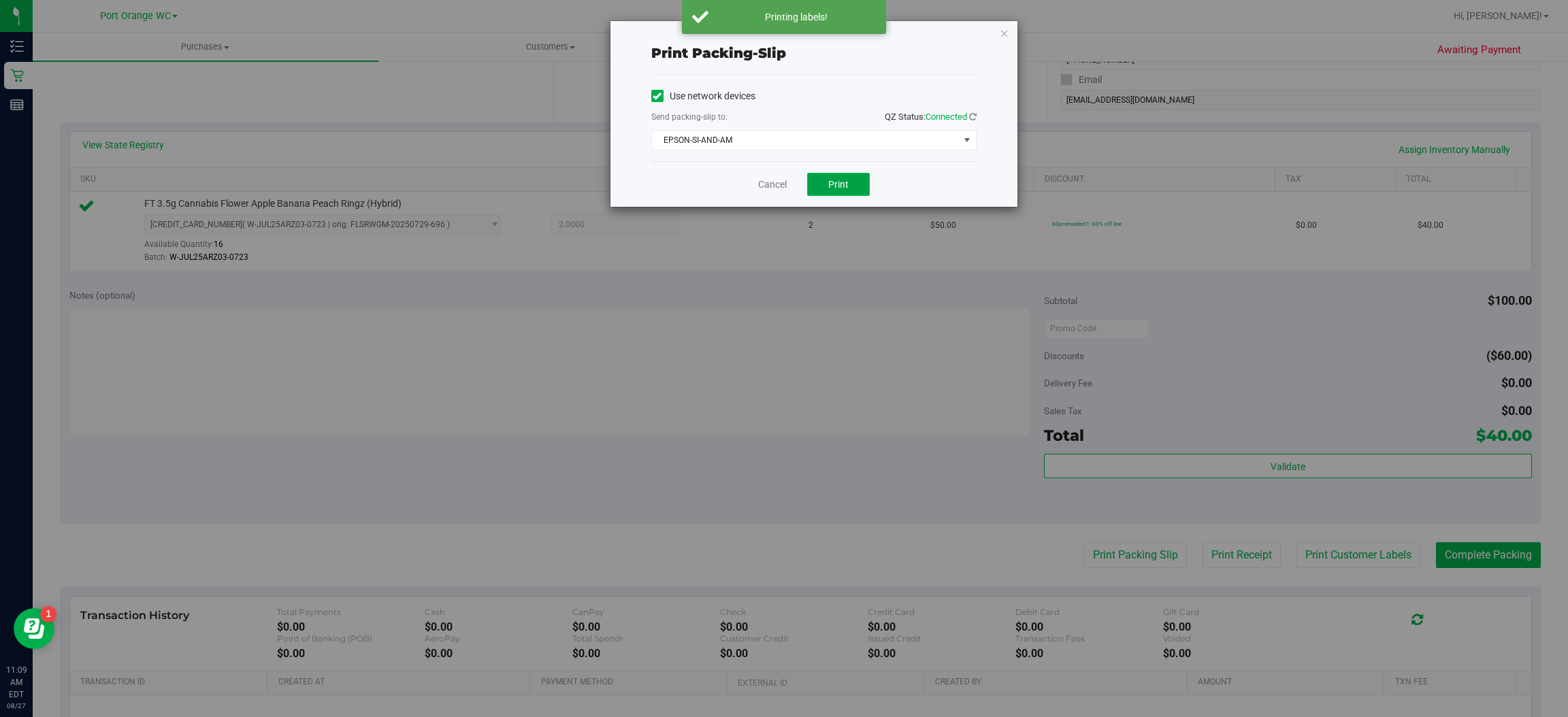
click at [840, 185] on span "Print" at bounding box center [838, 184] width 20 height 11
click at [1008, 25] on icon "button" at bounding box center [1004, 33] width 10 height 16
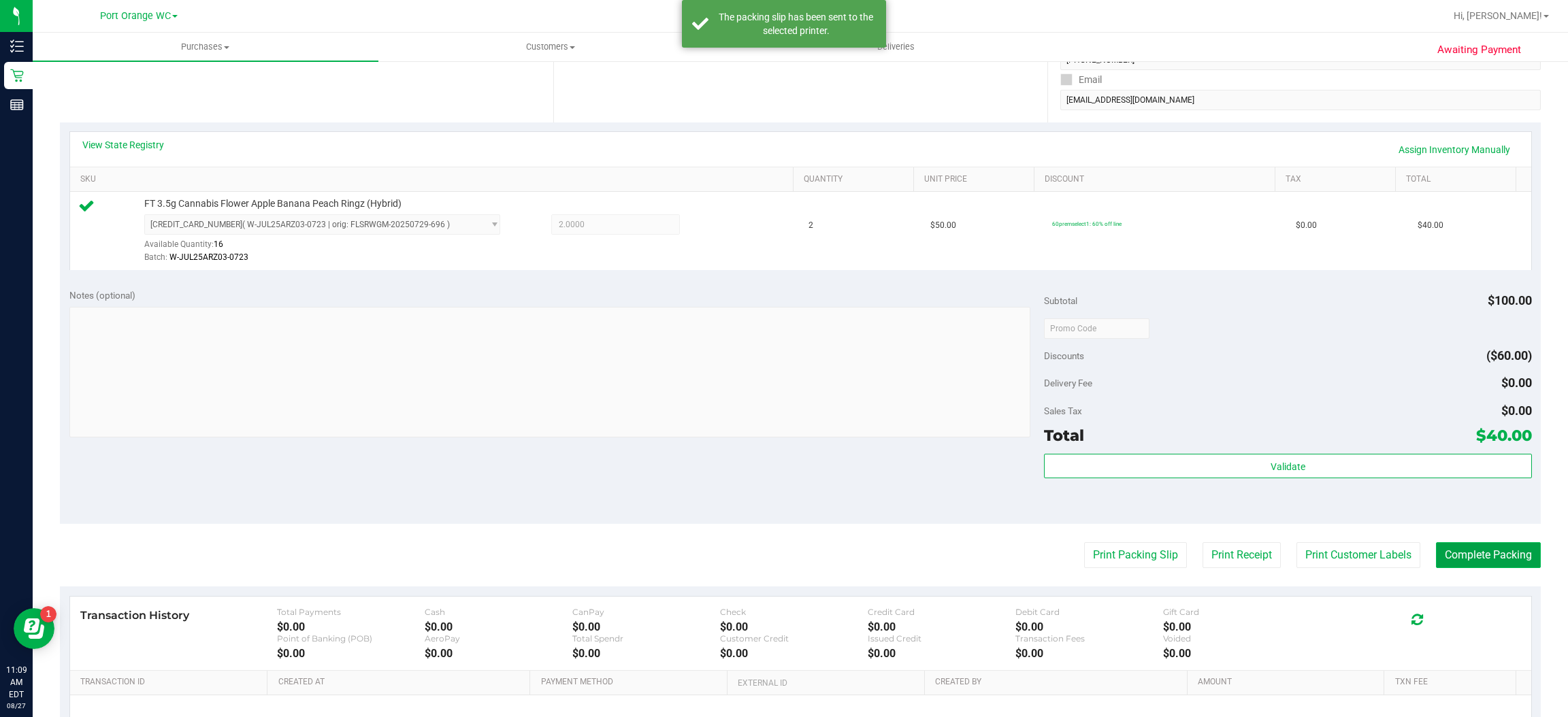
click at [1492, 557] on button "Complete Packing" at bounding box center [1488, 555] width 104 height 26
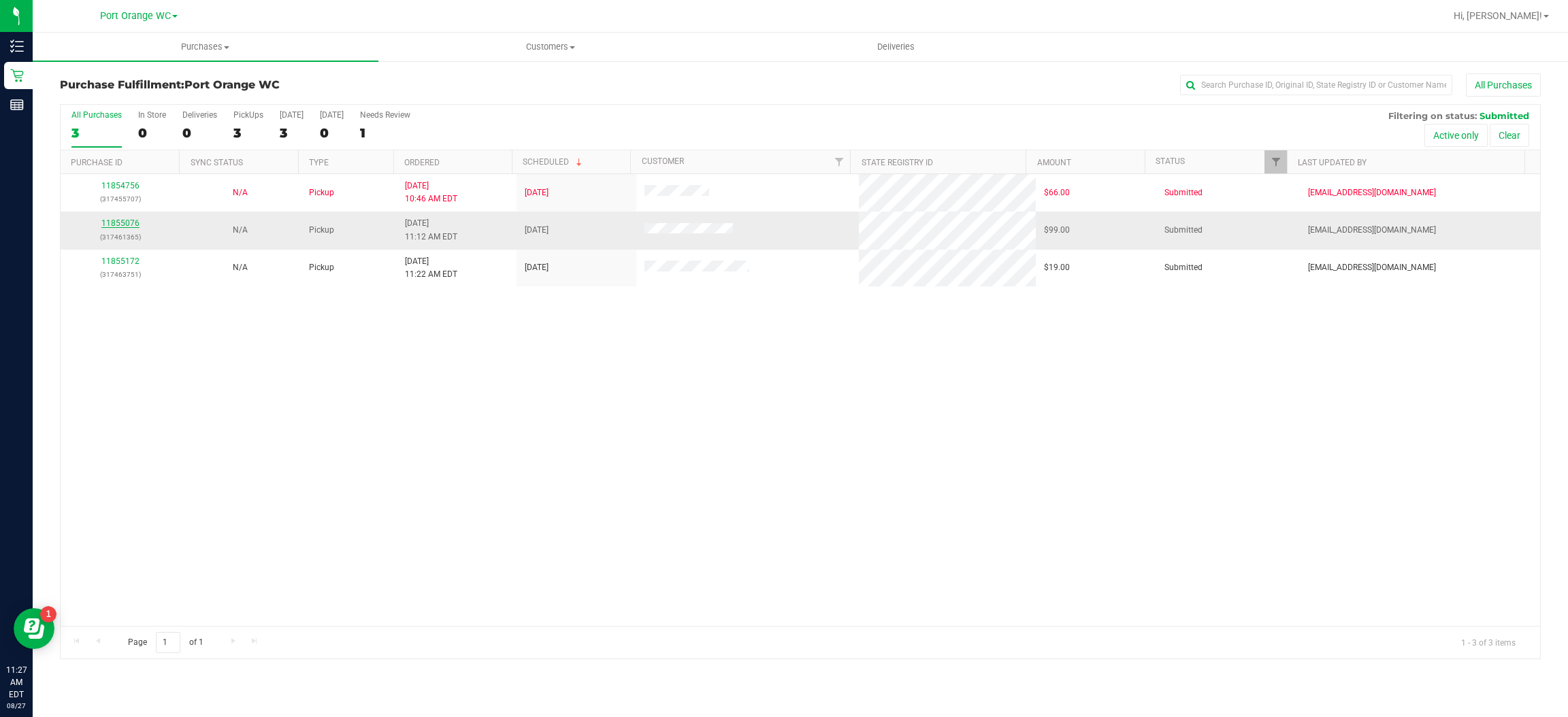
click at [130, 227] on link "11855076" at bounding box center [120, 223] width 38 height 10
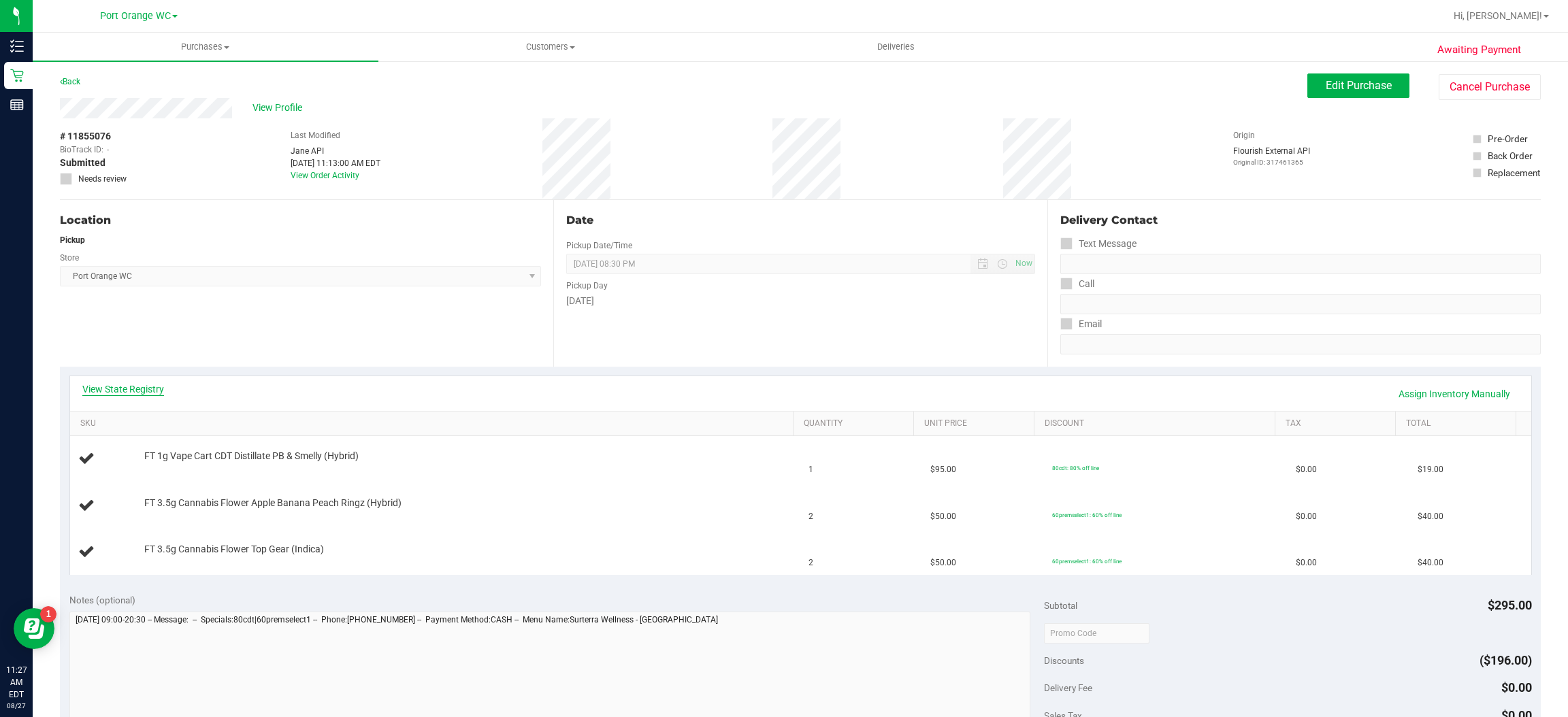
click at [148, 387] on link "View State Registry" at bounding box center [123, 389] width 81 height 13
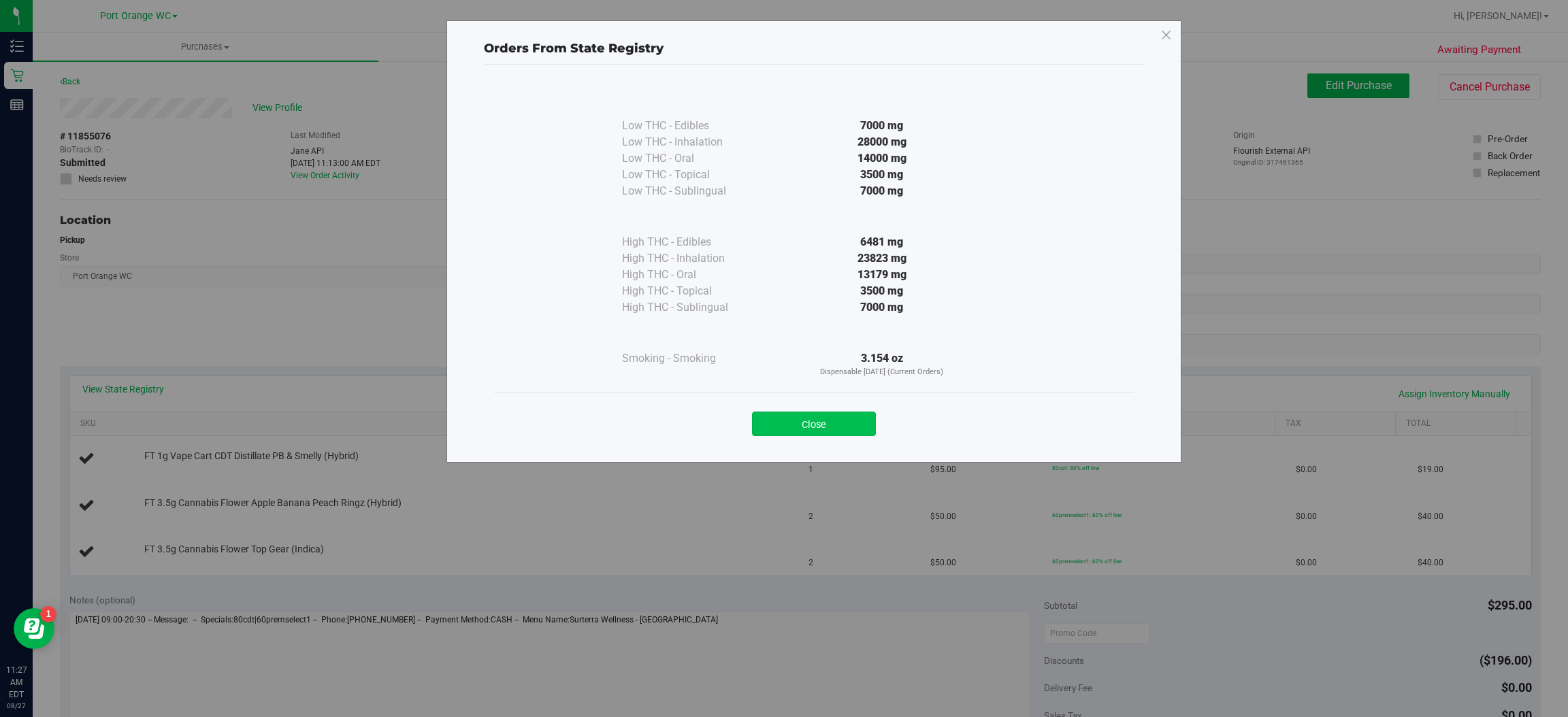
click at [838, 414] on button "Close" at bounding box center [814, 424] width 124 height 25
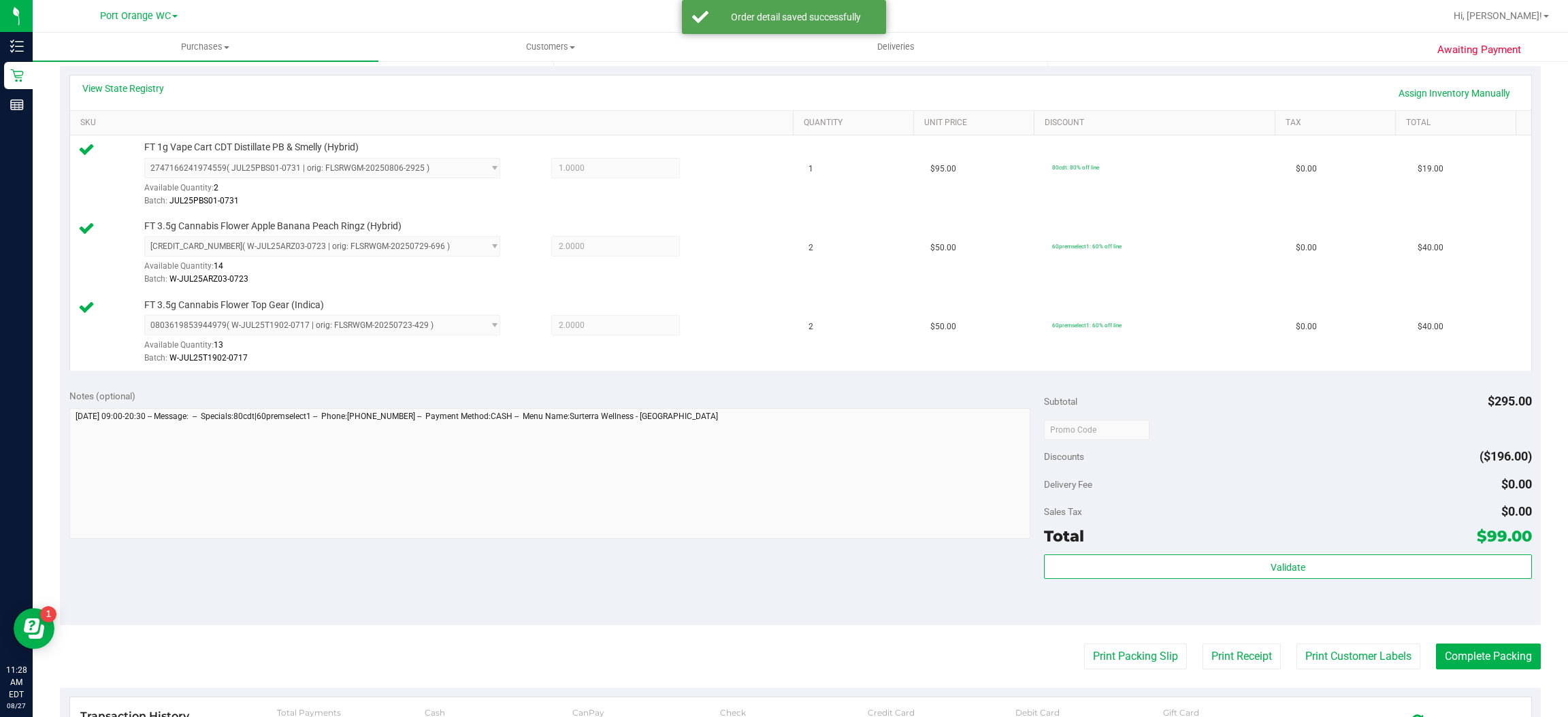
scroll to position [297, 0]
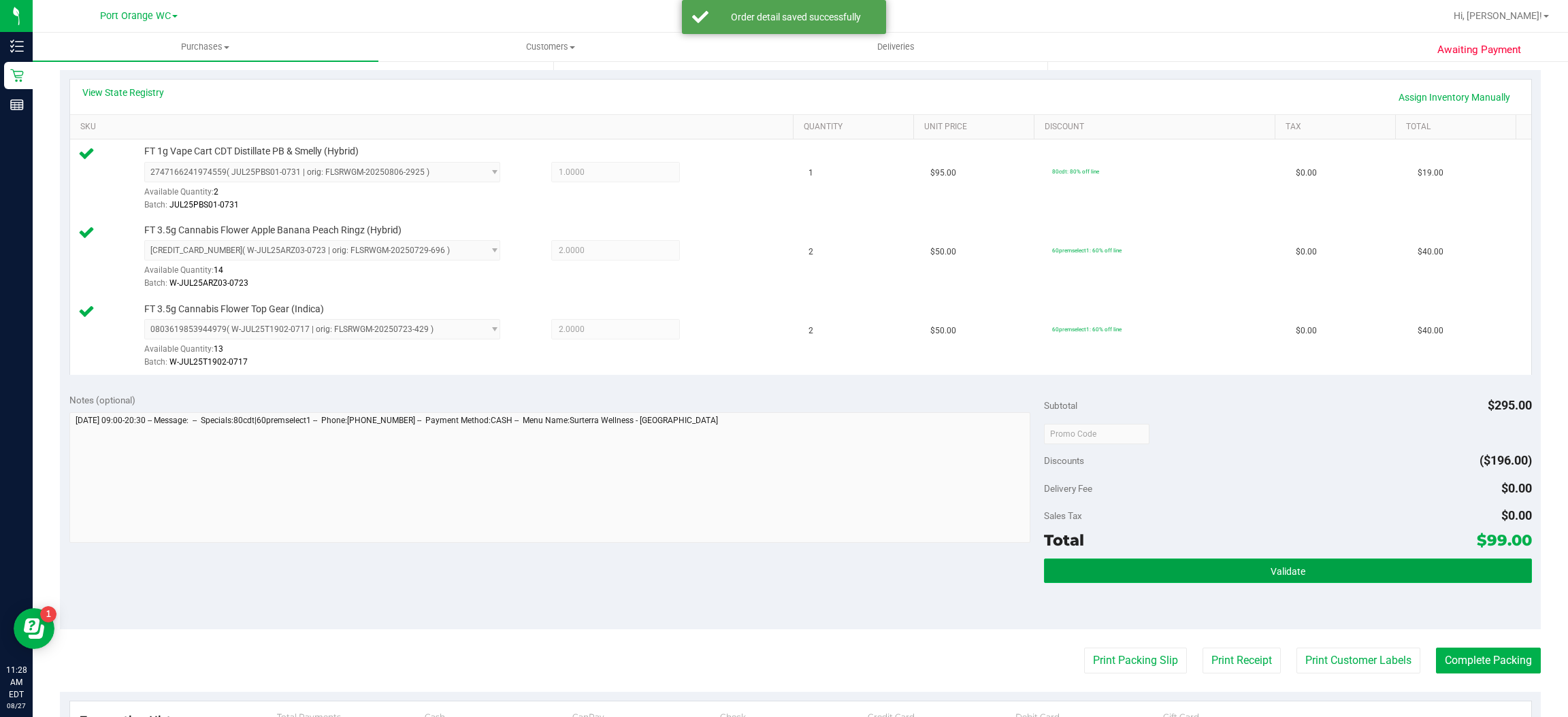
click at [1282, 567] on span "Validate" at bounding box center [1287, 572] width 35 height 11
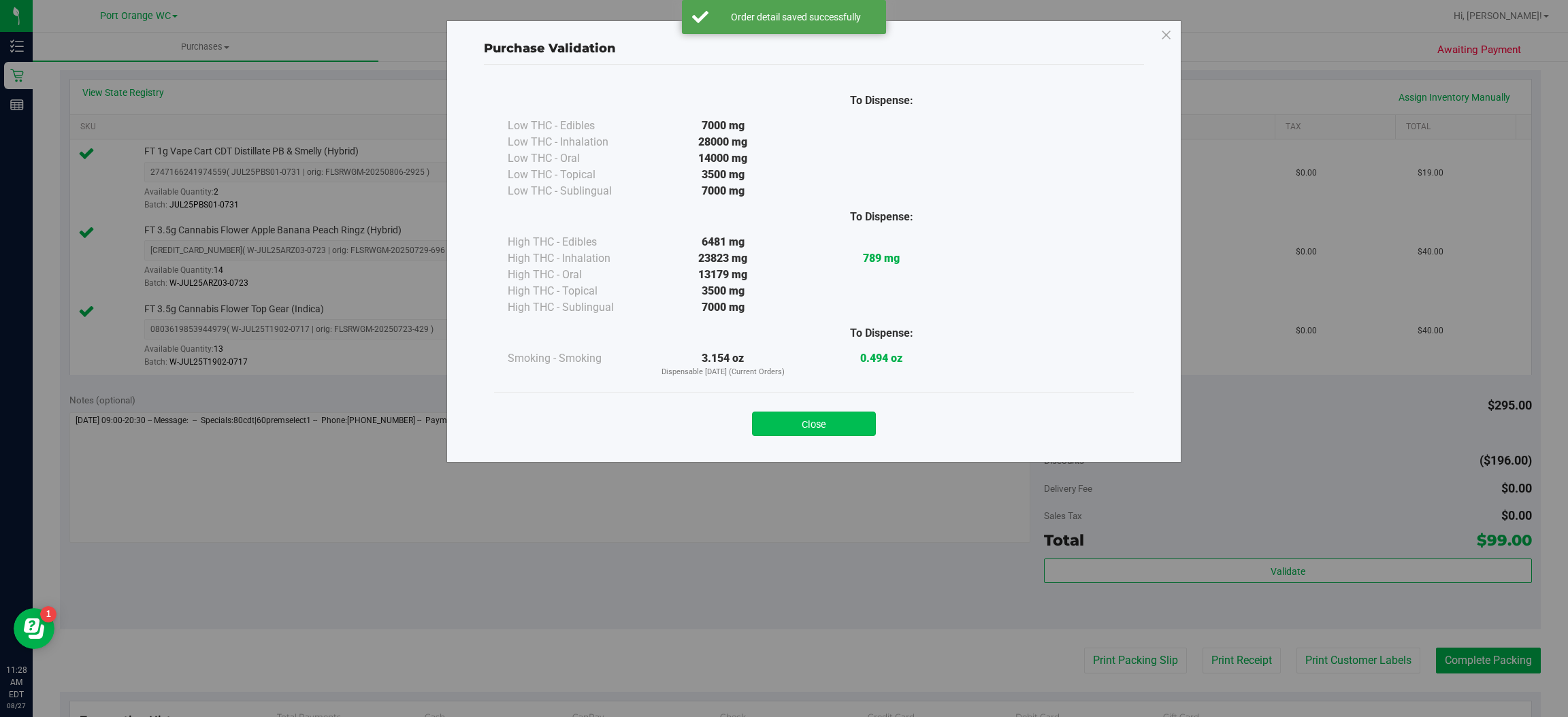
click at [855, 413] on button "Close" at bounding box center [814, 424] width 124 height 25
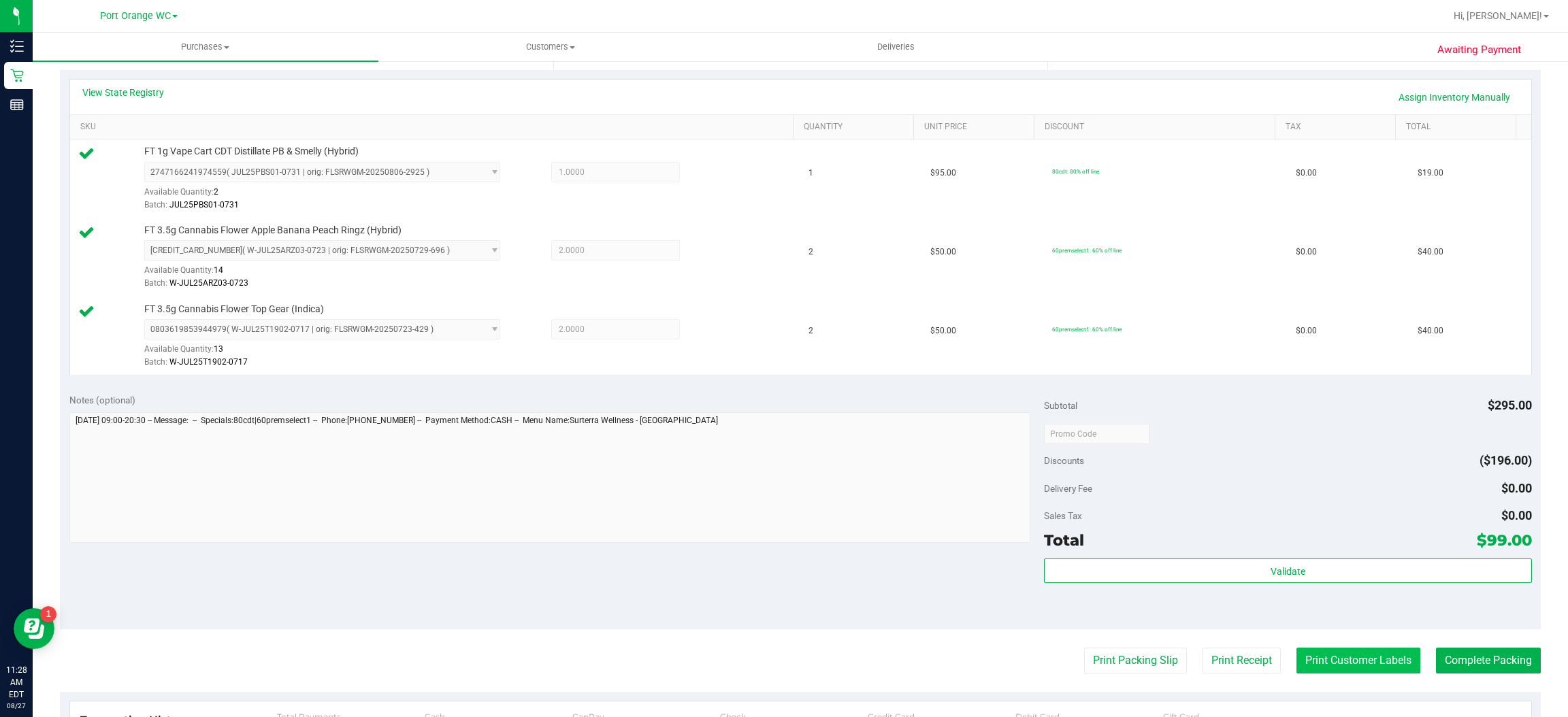
click at [1348, 660] on button "Print Customer Labels" at bounding box center [1358, 660] width 124 height 26
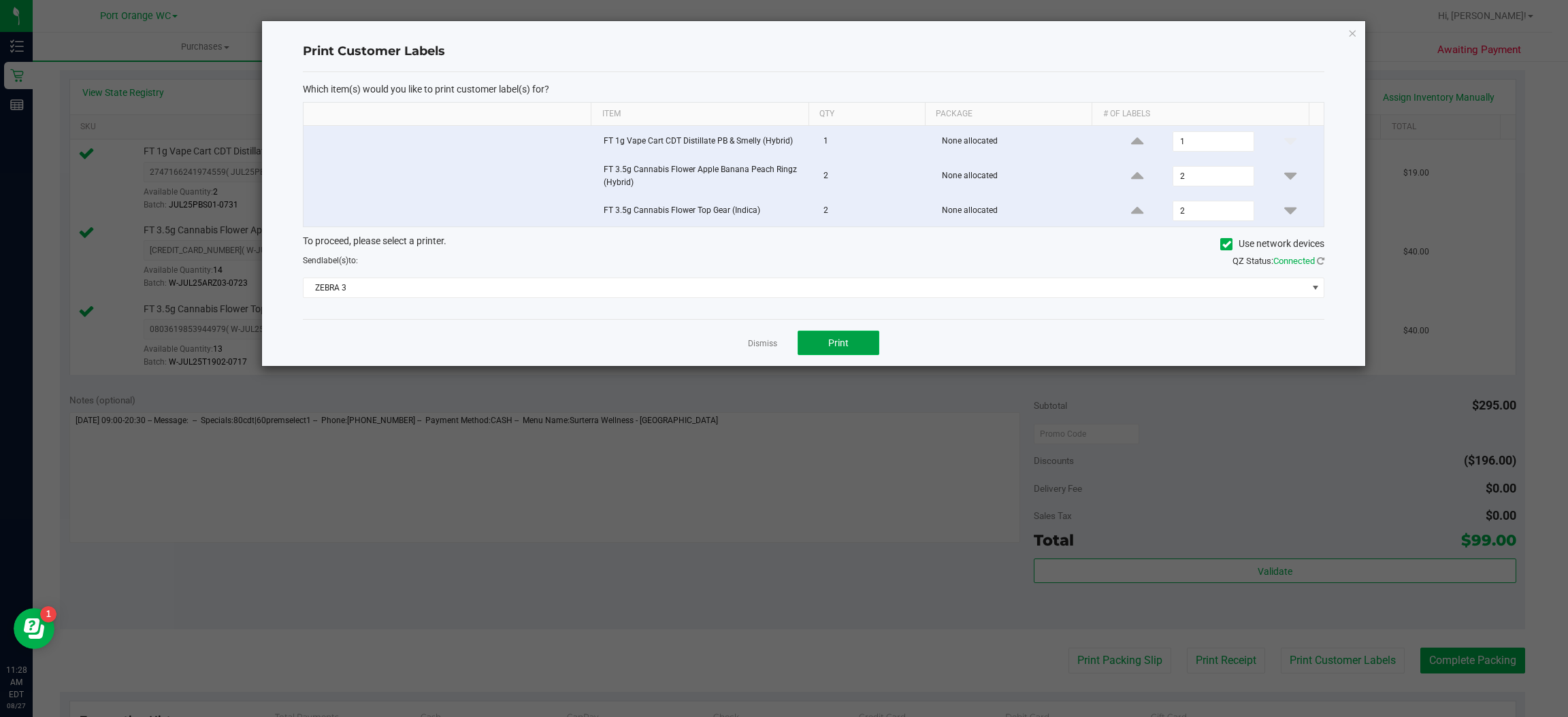
click at [857, 340] on button "Print" at bounding box center [838, 343] width 81 height 25
click at [1352, 31] on icon "button" at bounding box center [1353, 33] width 10 height 16
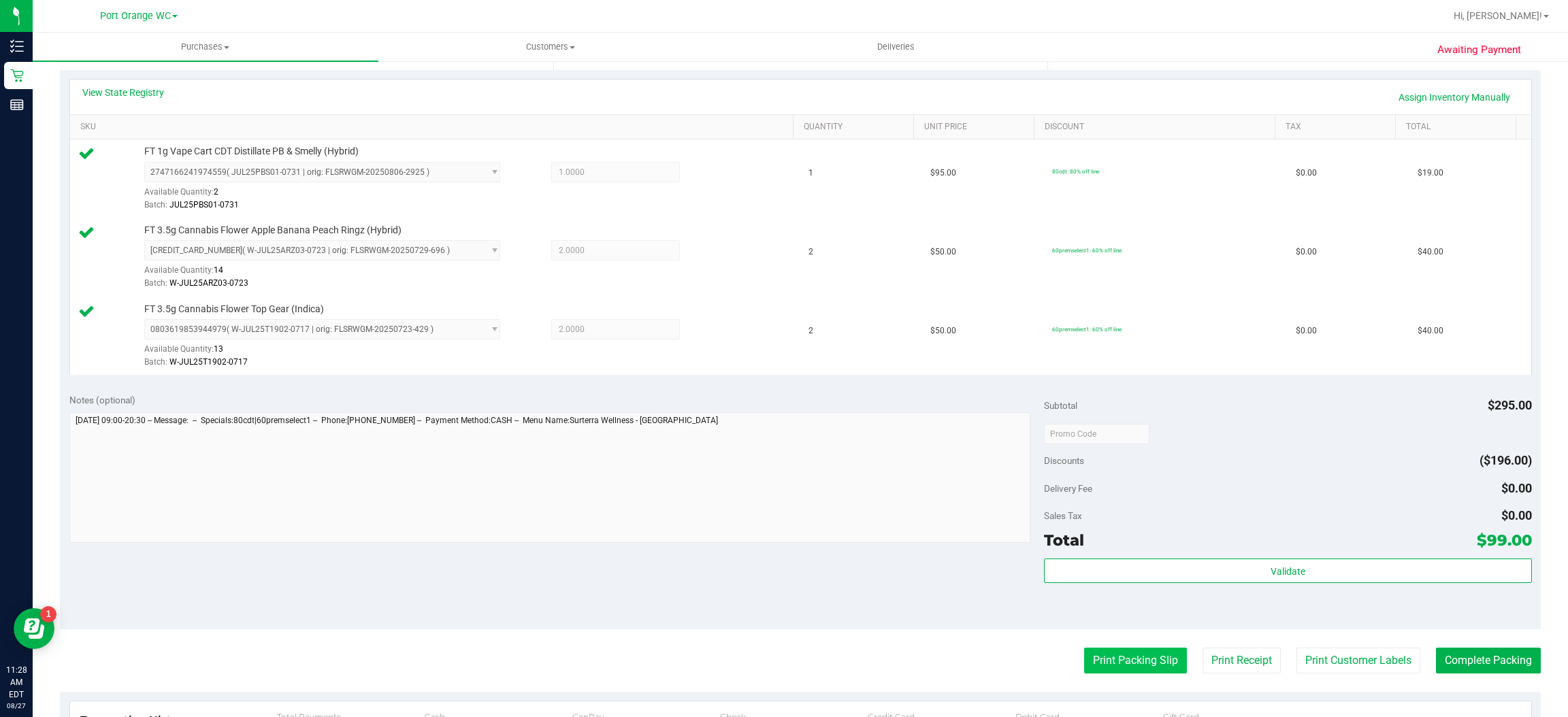
click at [1145, 660] on button "Print Packing Slip" at bounding box center [1136, 660] width 103 height 26
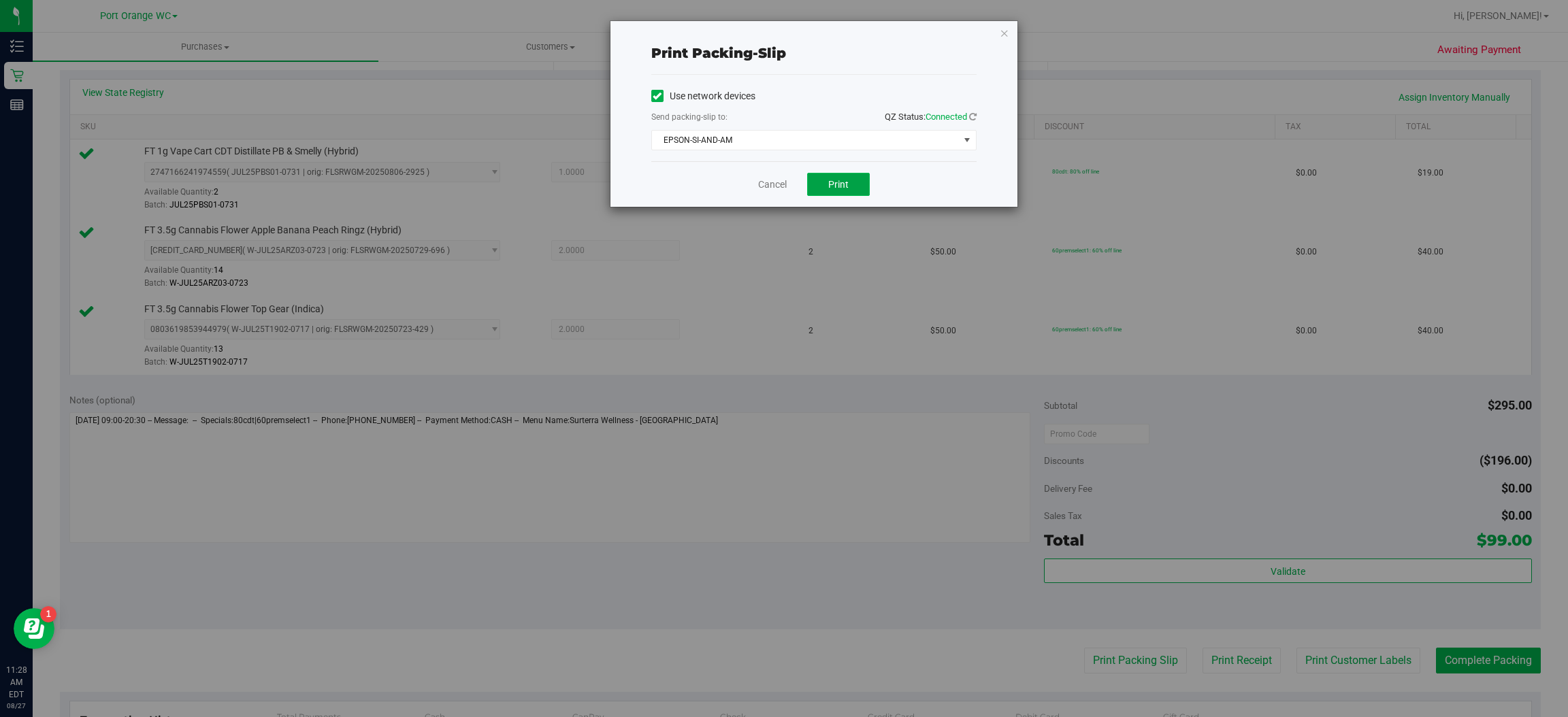
click at [854, 189] on button "Print" at bounding box center [838, 184] width 63 height 23
click at [1000, 30] on icon "button" at bounding box center [1004, 33] width 10 height 16
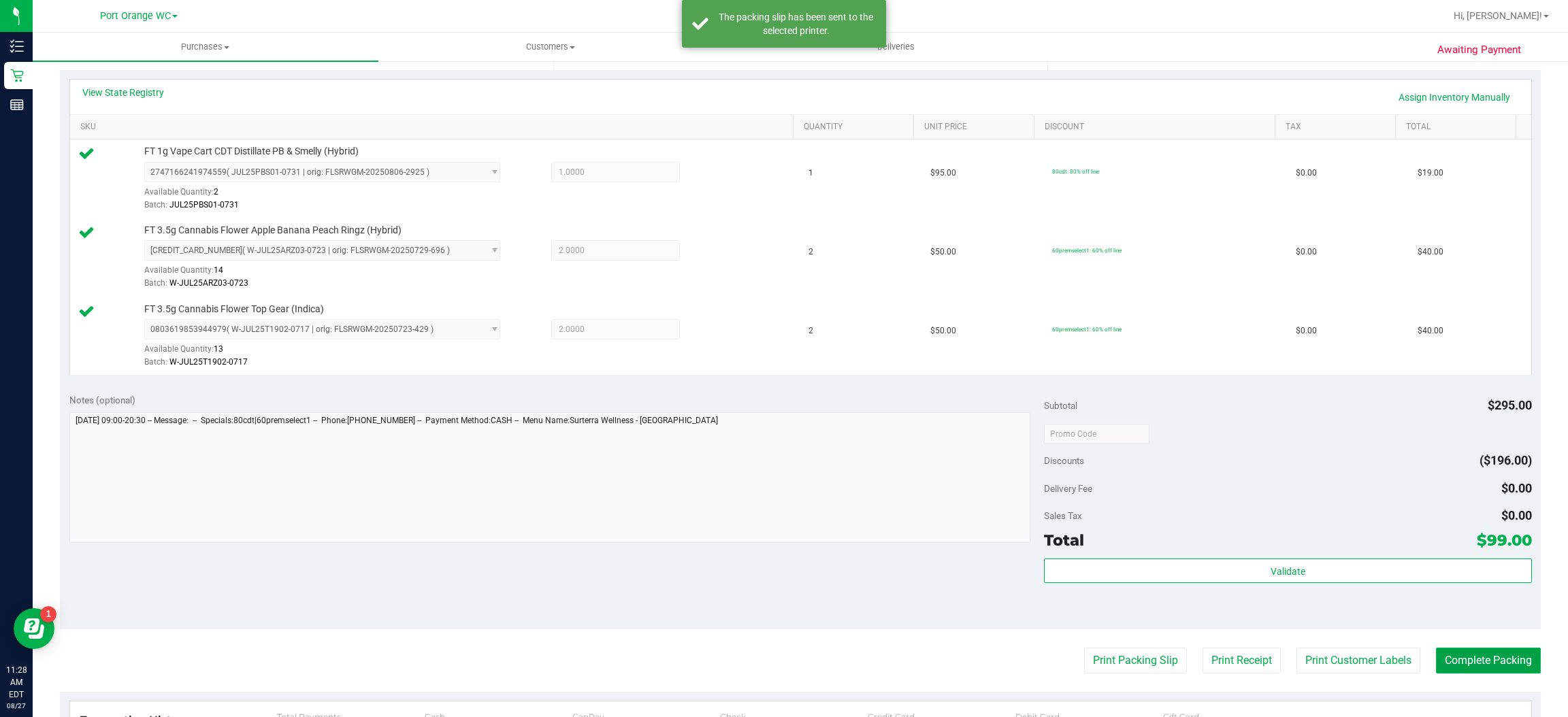
click at [1496, 660] on button "Complete Packing" at bounding box center [1488, 660] width 104 height 26
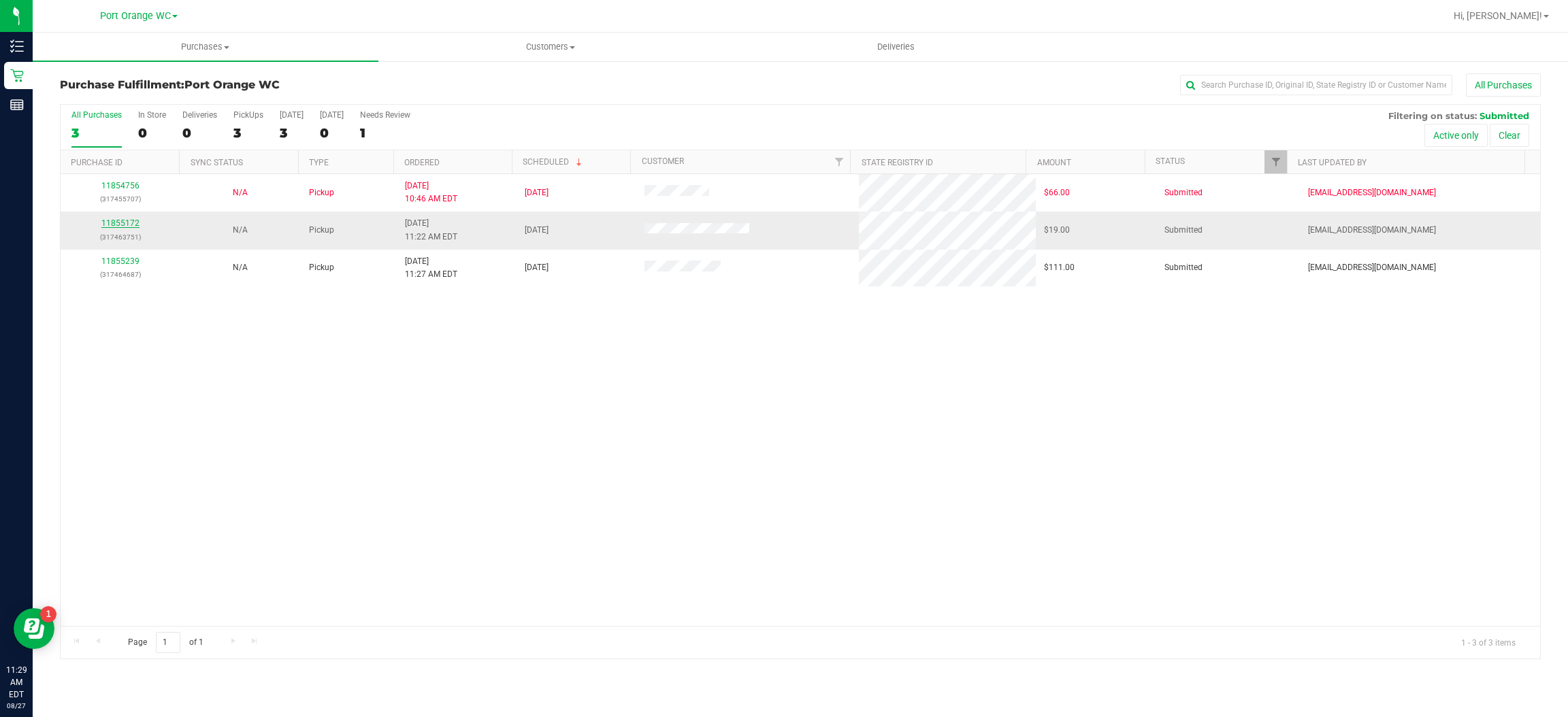
click at [136, 228] on link "11855172" at bounding box center [120, 223] width 38 height 10
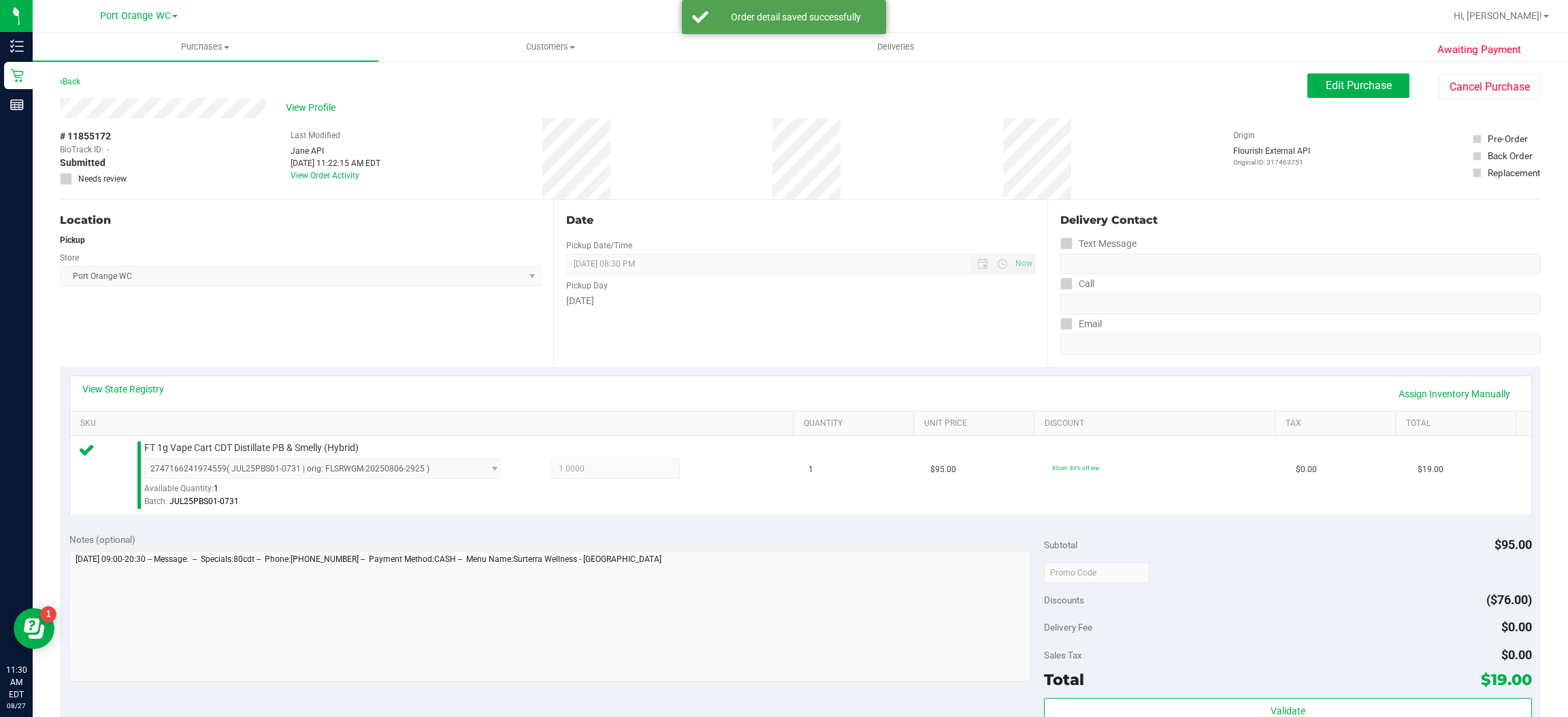
scroll to position [252, 0]
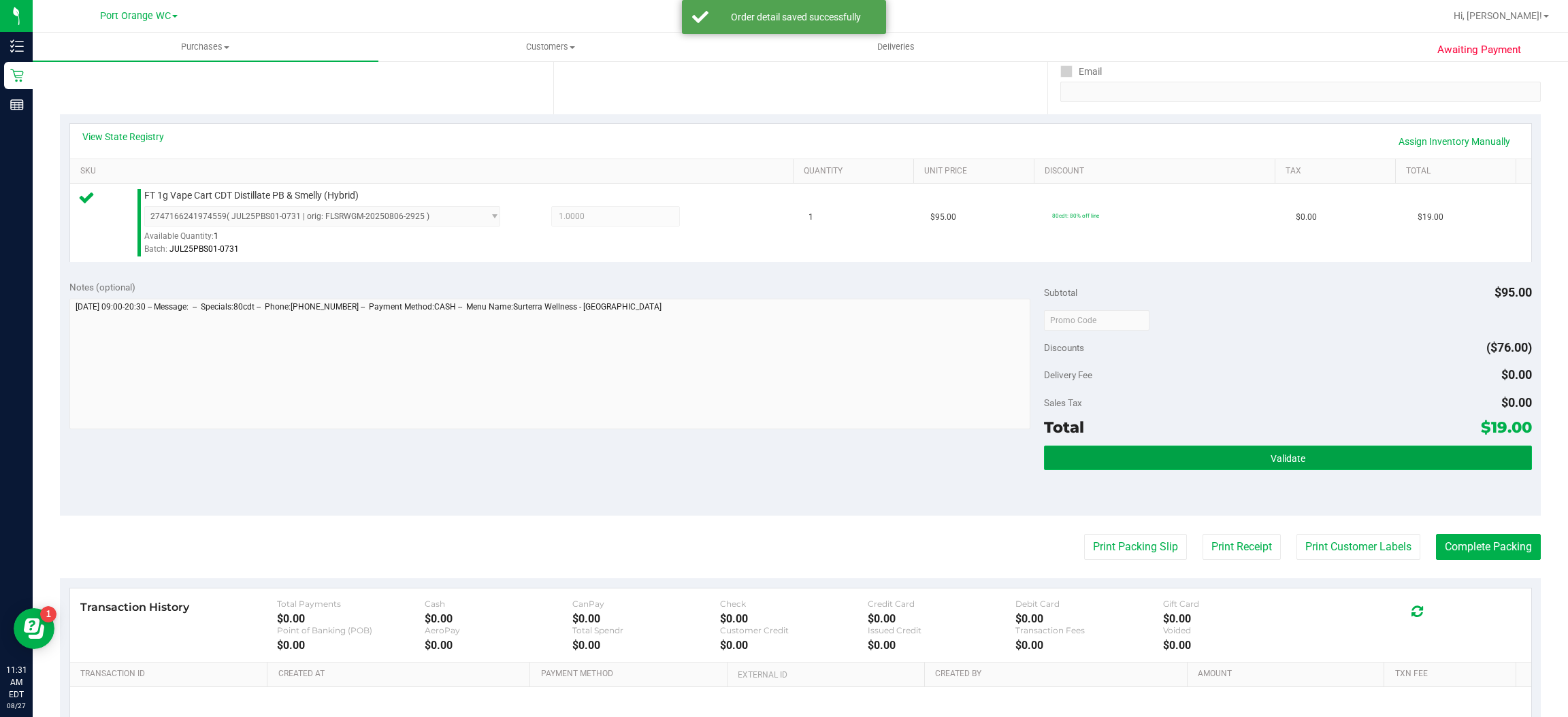
click at [1290, 462] on span "Validate" at bounding box center [1287, 459] width 35 height 11
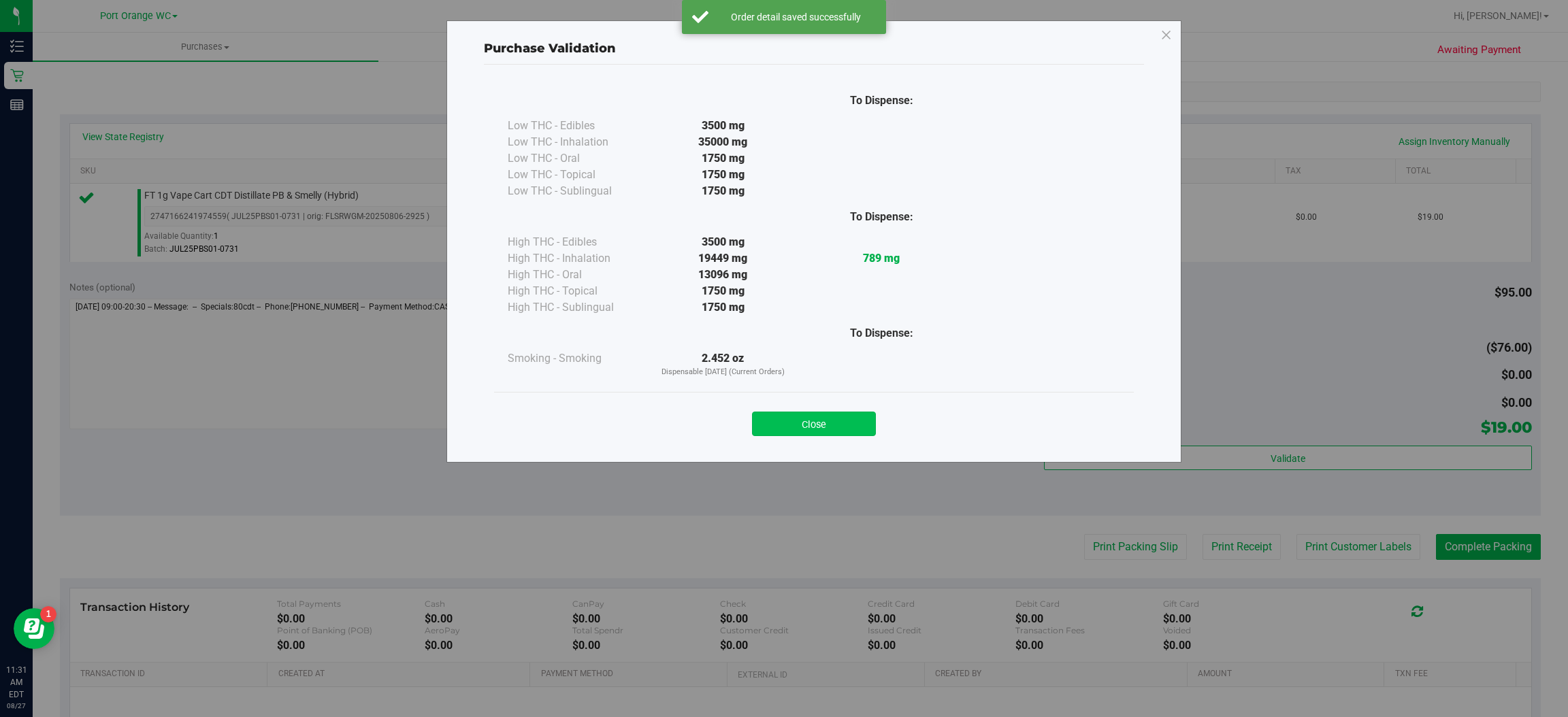
click at [838, 419] on button "Close" at bounding box center [814, 424] width 124 height 25
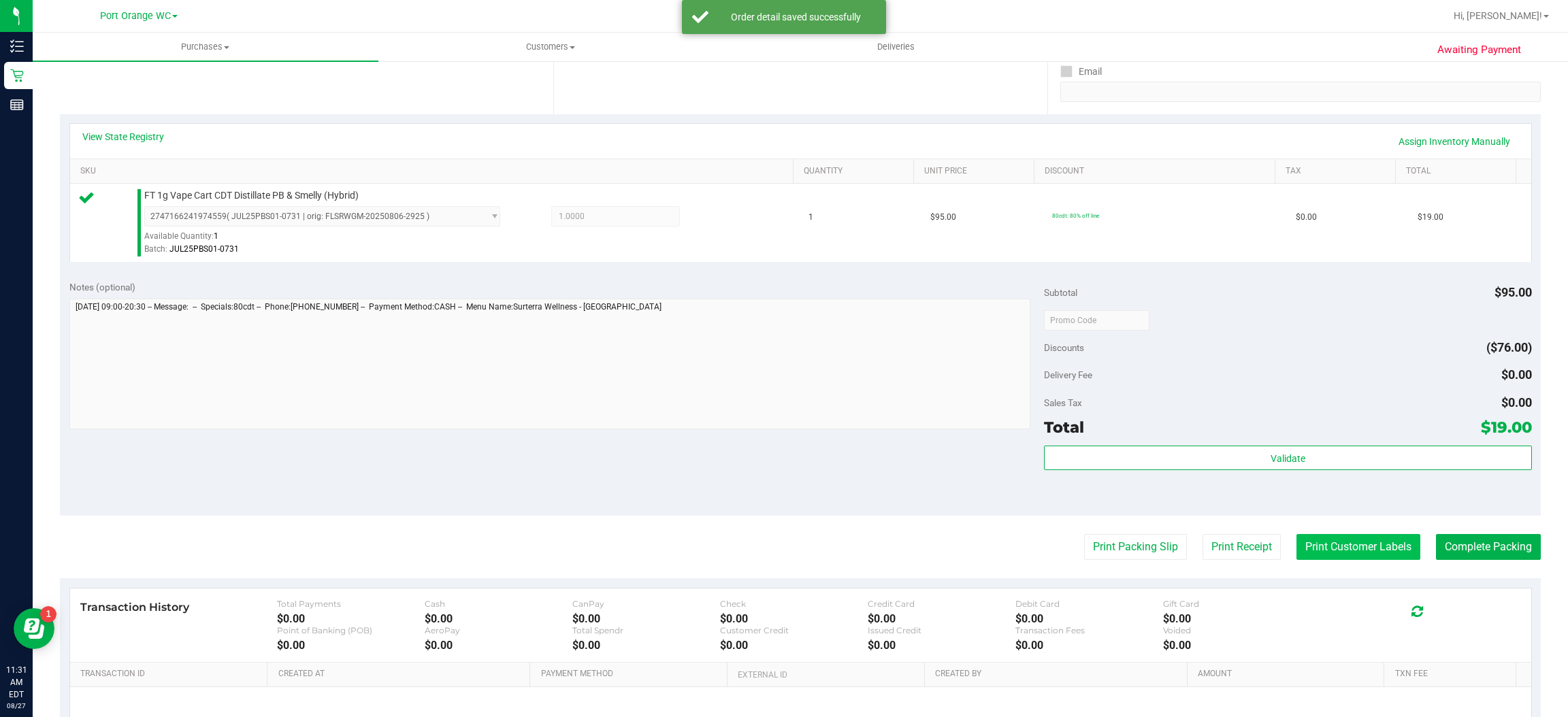
click at [1353, 551] on button "Print Customer Labels" at bounding box center [1358, 546] width 124 height 26
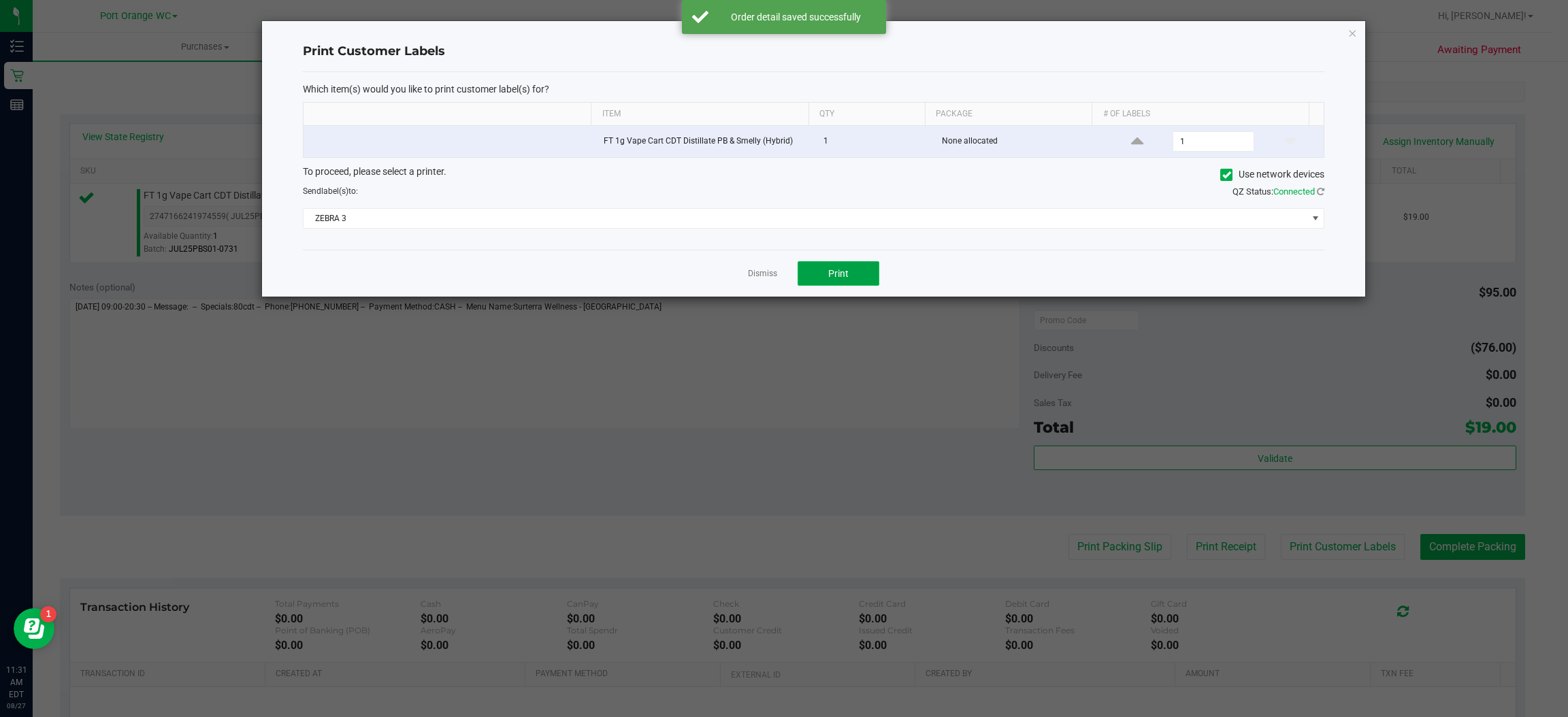
click at [855, 264] on button "Print" at bounding box center [838, 274] width 81 height 25
click at [1354, 27] on icon "button" at bounding box center [1353, 33] width 10 height 16
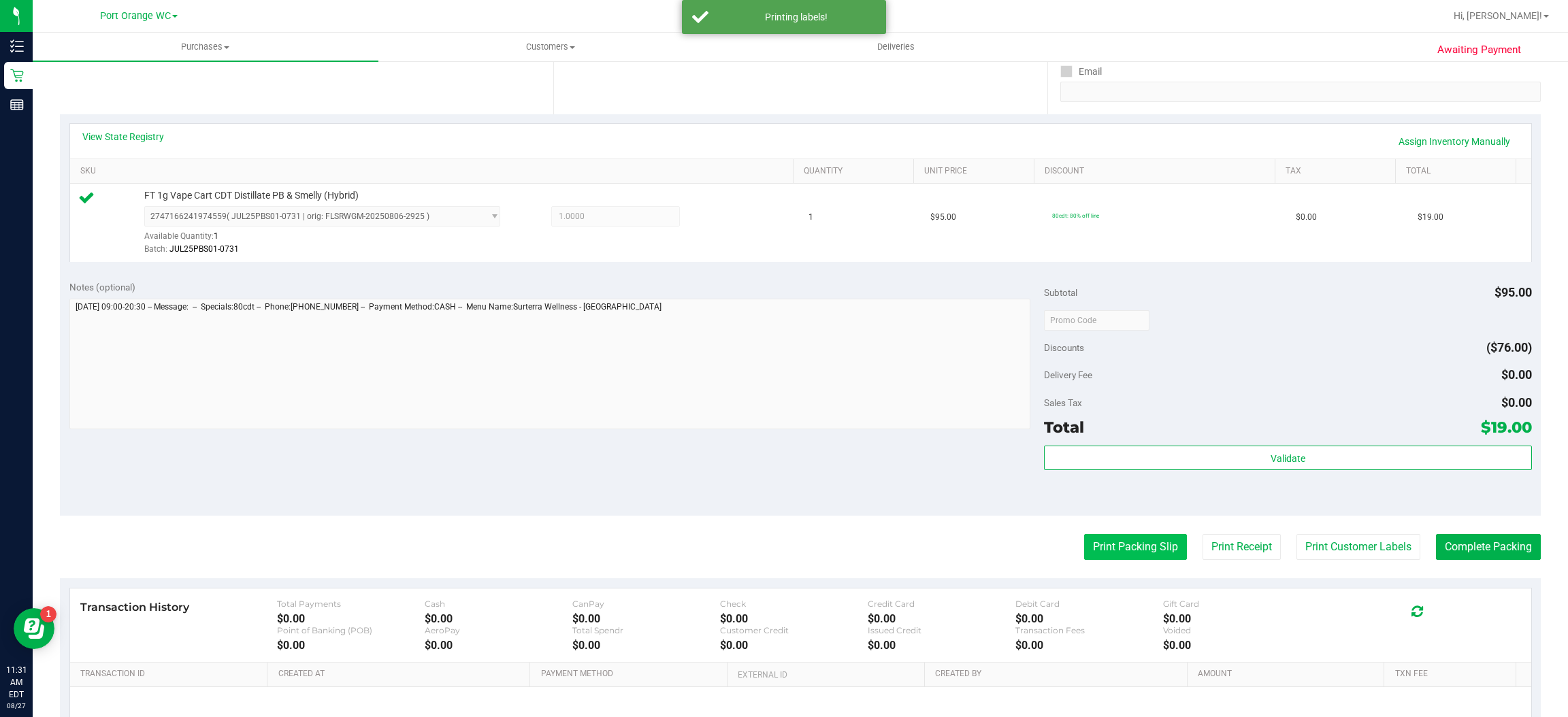
click at [1132, 549] on button "Print Packing Slip" at bounding box center [1136, 546] width 103 height 26
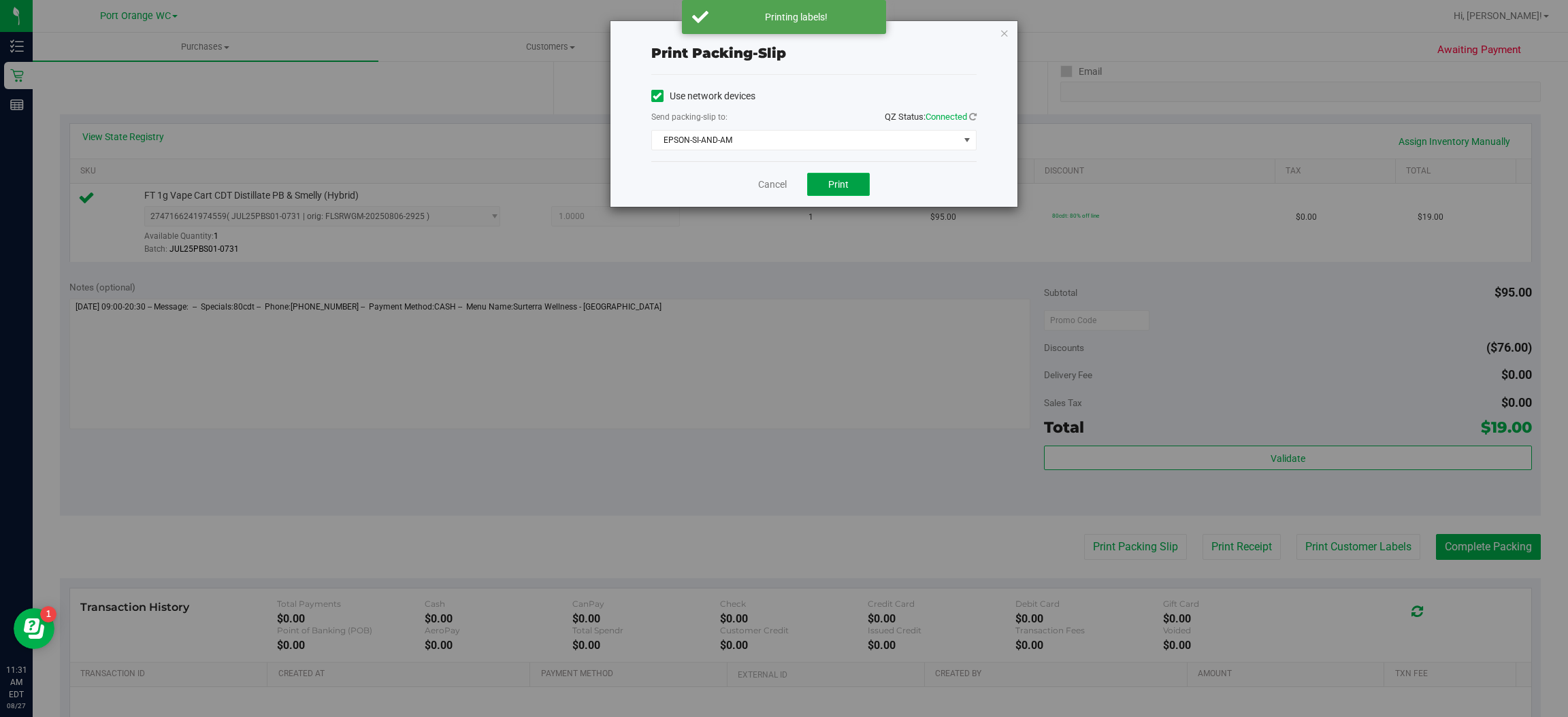
click at [855, 182] on button "Print" at bounding box center [838, 184] width 63 height 23
click at [1008, 34] on icon "button" at bounding box center [1004, 33] width 10 height 16
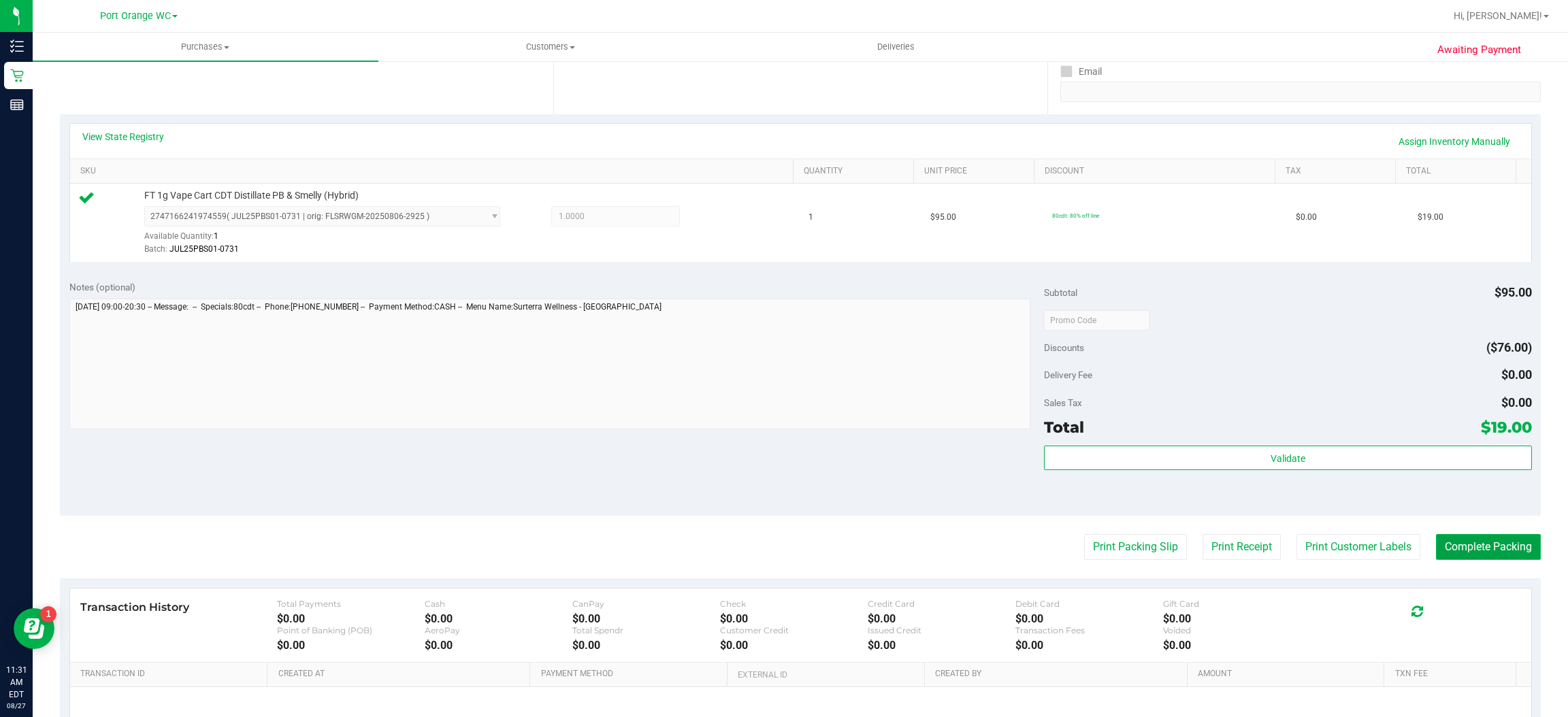
click at [1490, 553] on button "Complete Packing" at bounding box center [1488, 546] width 104 height 26
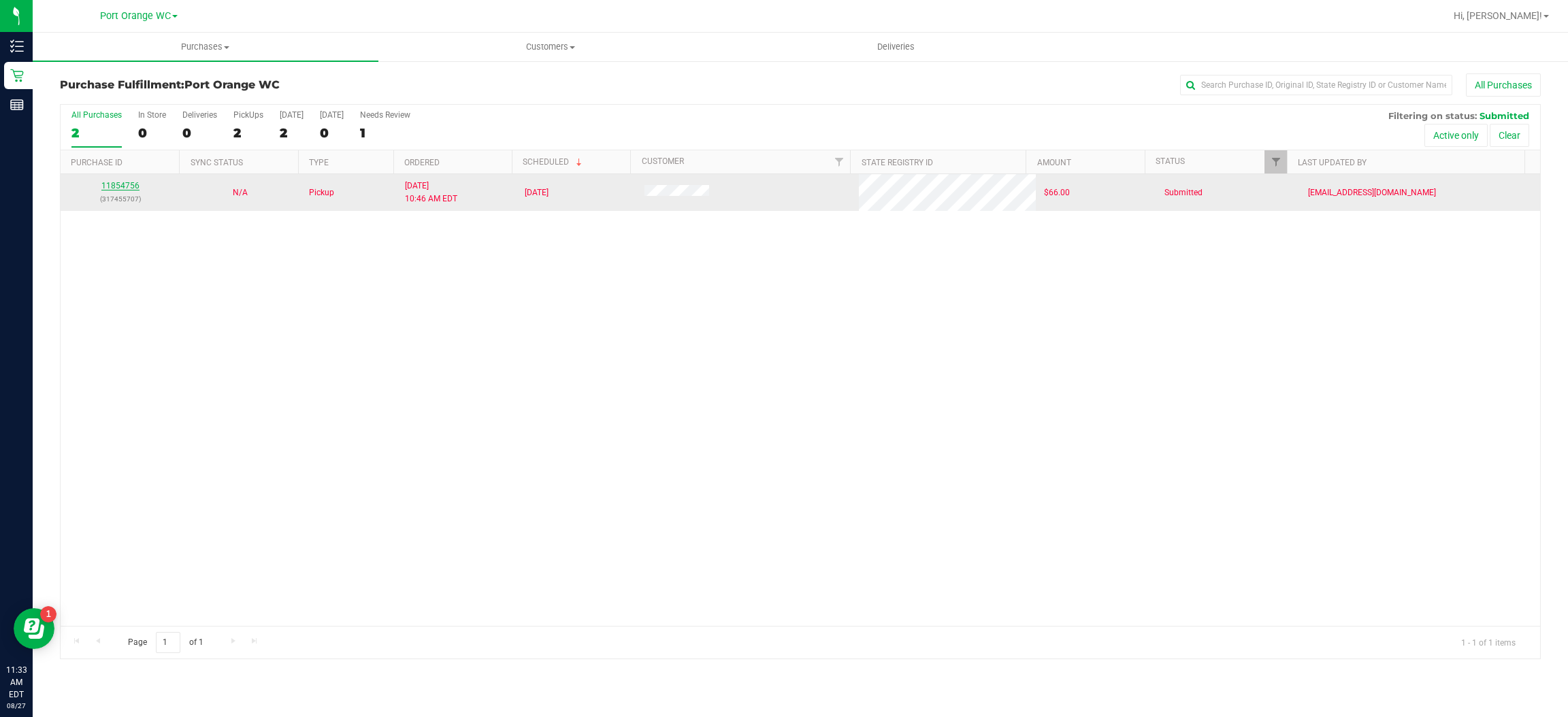
click at [137, 189] on link "11854756" at bounding box center [120, 185] width 38 height 10
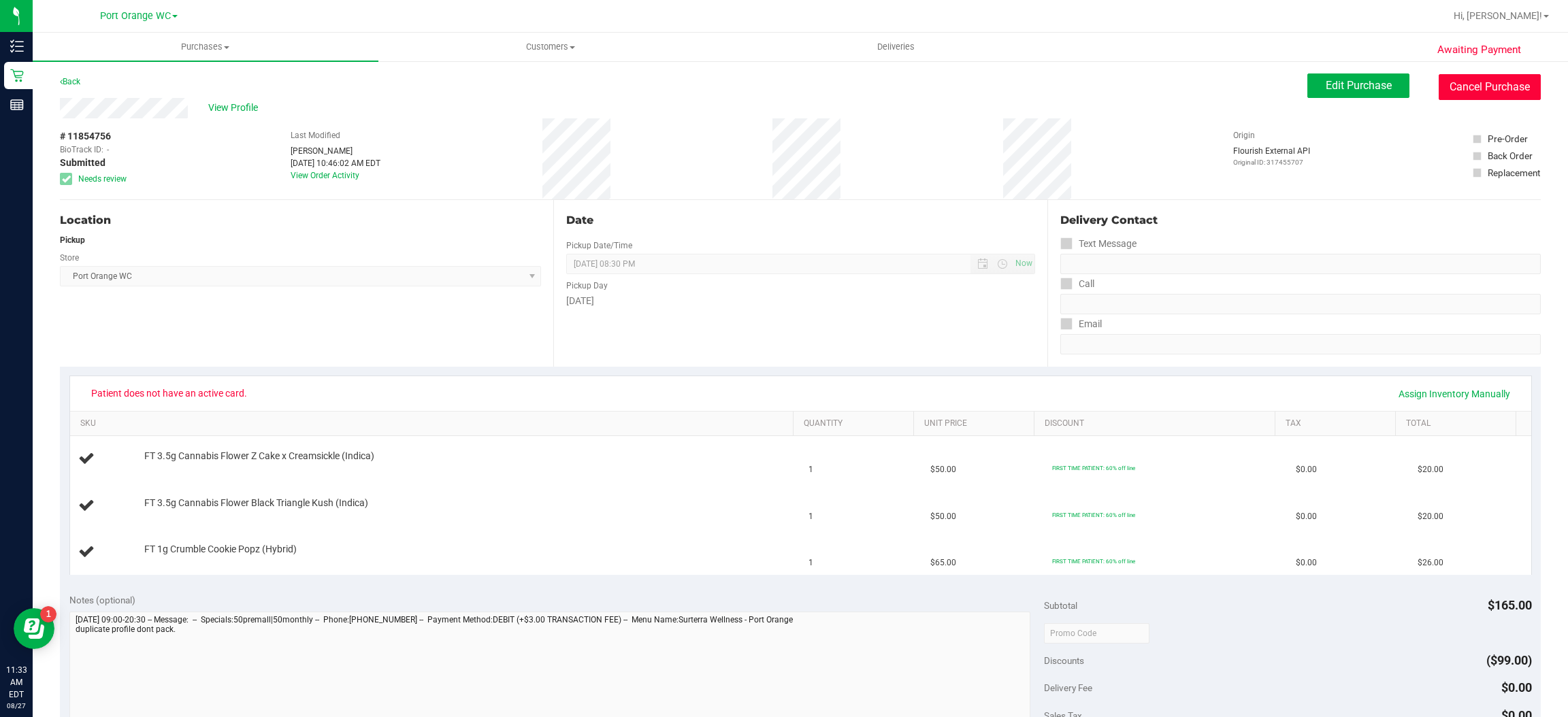
click at [1487, 93] on button "Cancel Purchase" at bounding box center [1489, 87] width 102 height 26
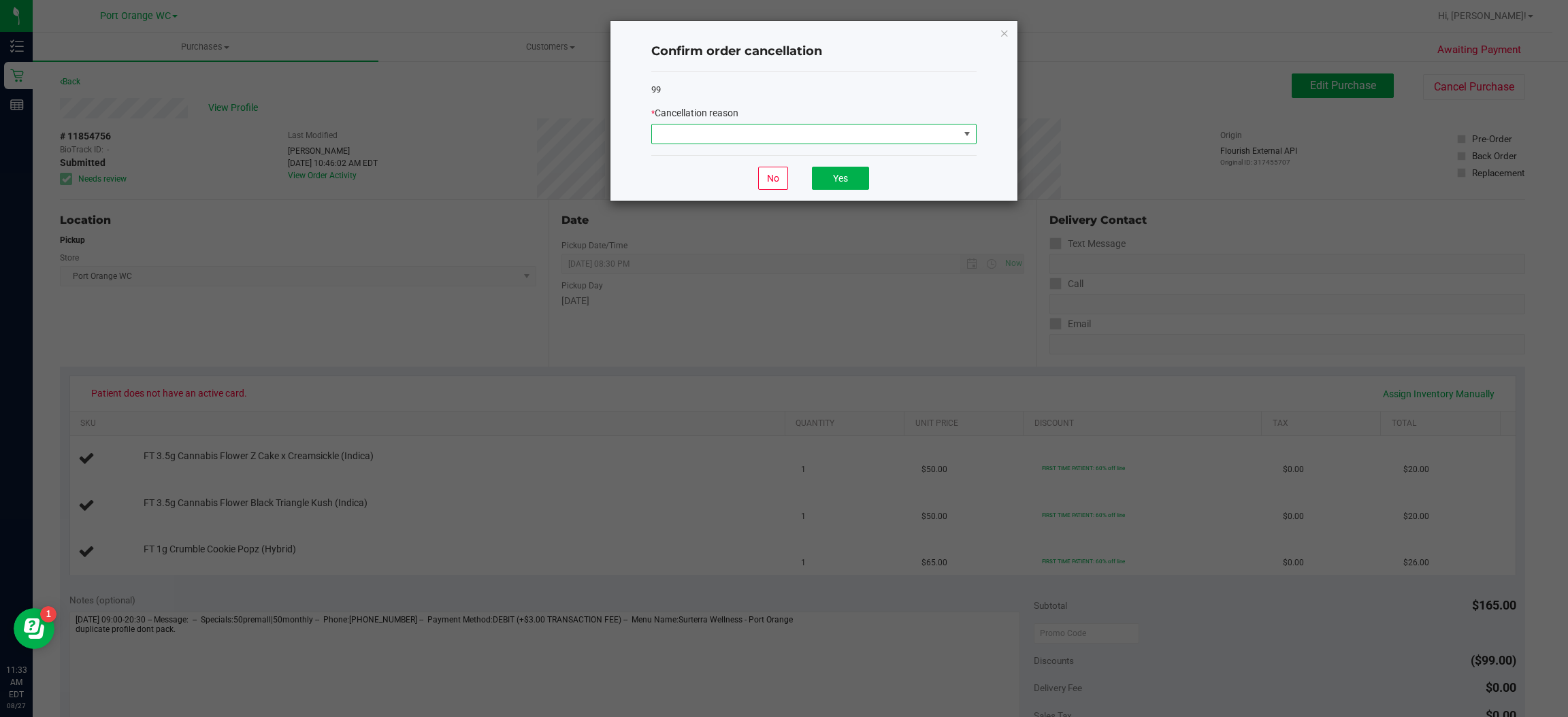
click at [971, 137] on span at bounding box center [967, 134] width 11 height 11
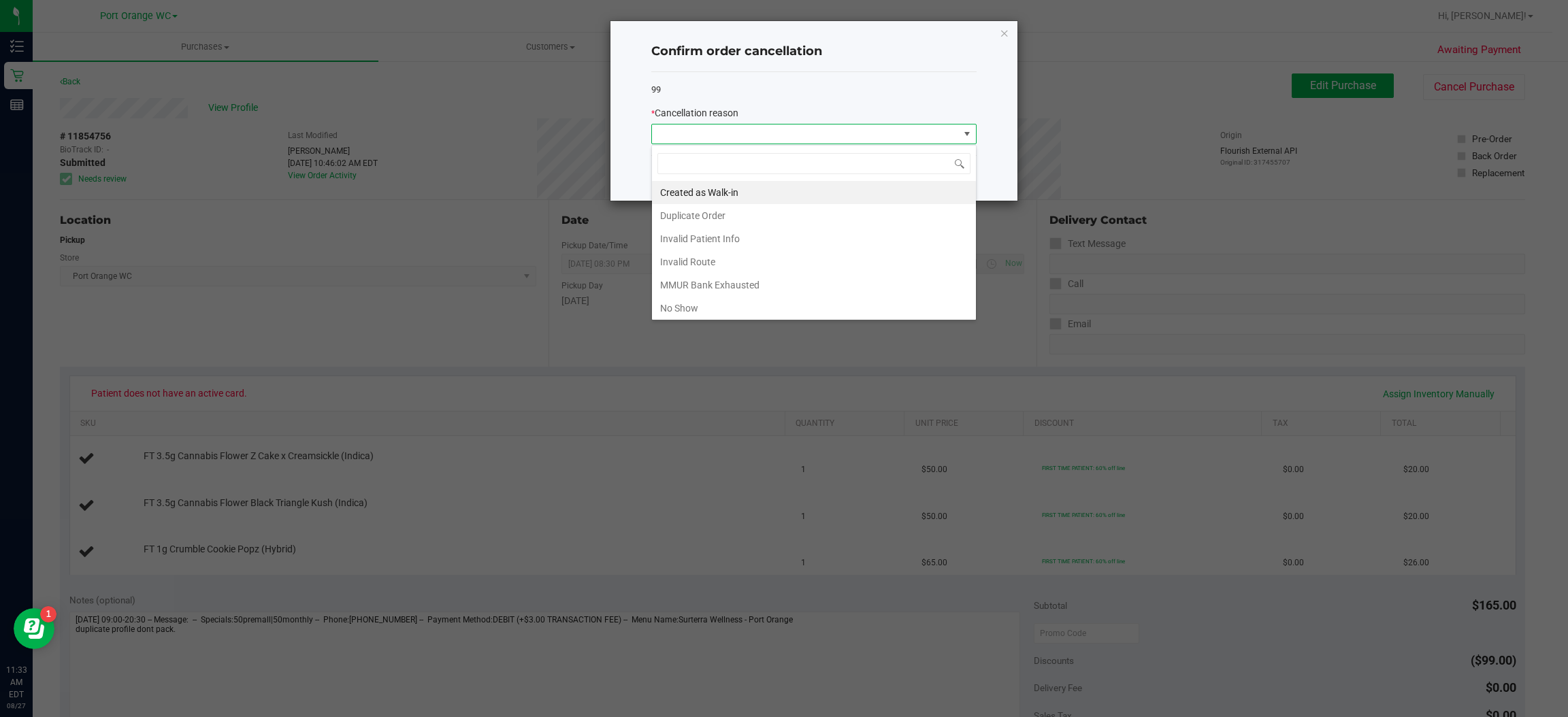
scroll to position [21, 325]
click at [722, 213] on li "Duplicate Order" at bounding box center [814, 216] width 324 height 23
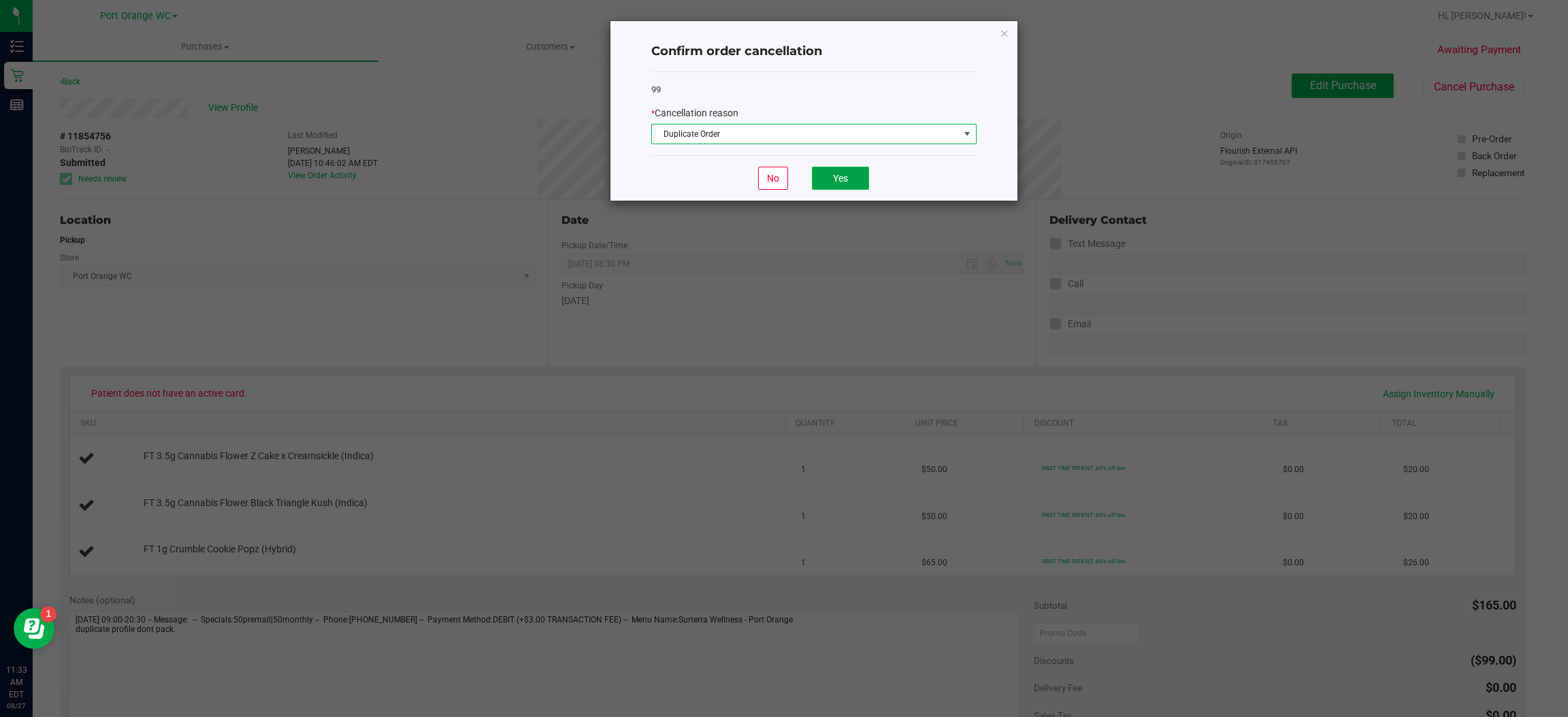
click at [853, 177] on button "Yes" at bounding box center [840, 178] width 58 height 23
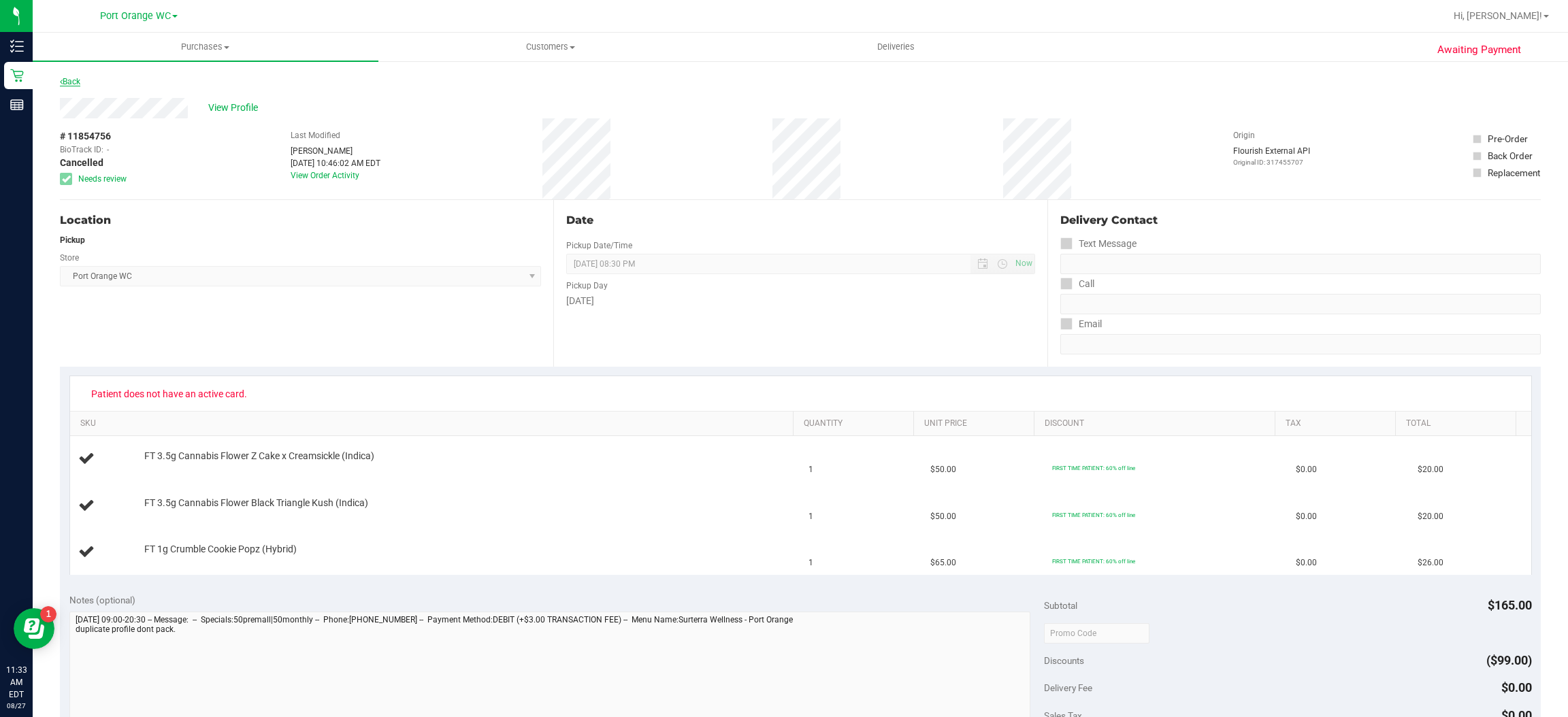
click at [74, 77] on link "Back" at bounding box center [70, 81] width 20 height 10
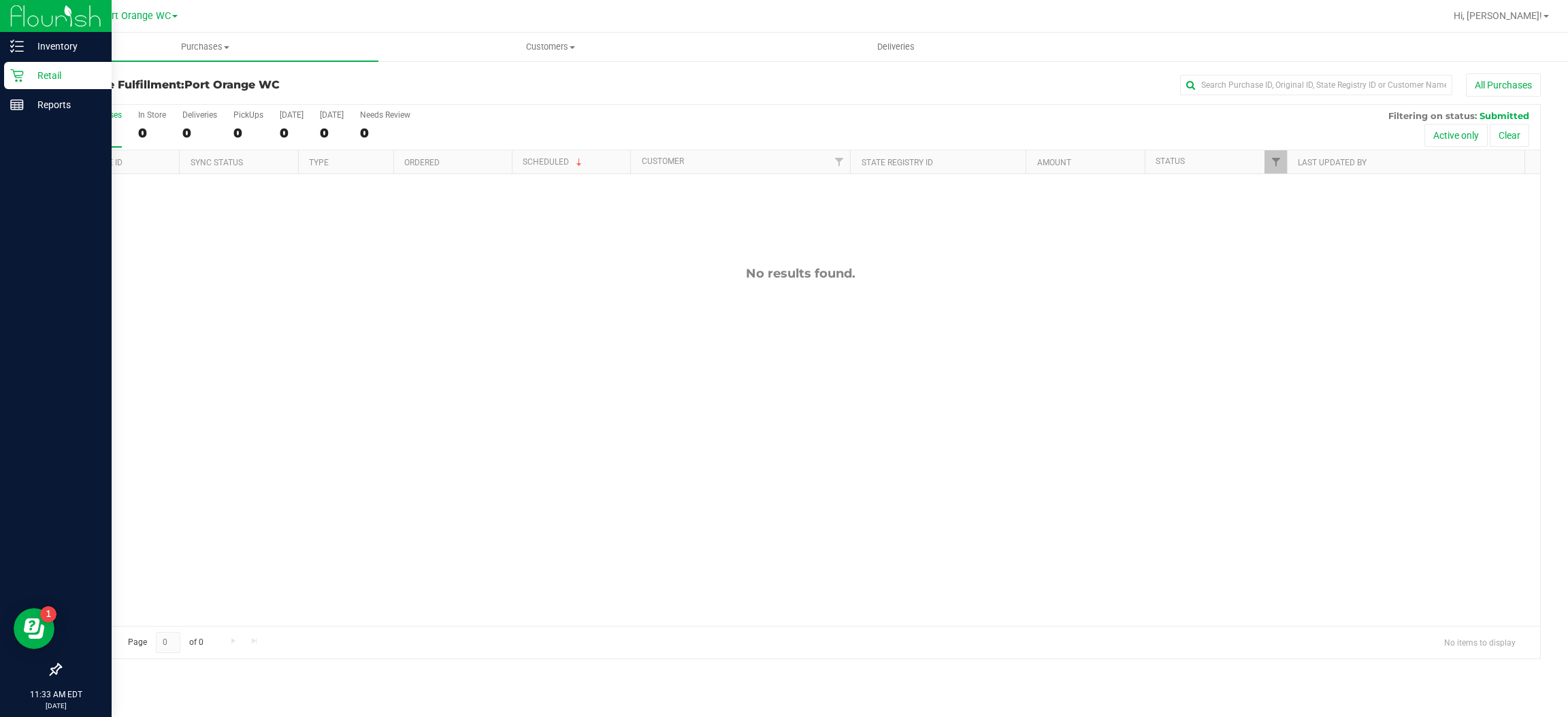
click at [24, 72] on p "Retail" at bounding box center [65, 75] width 81 height 16
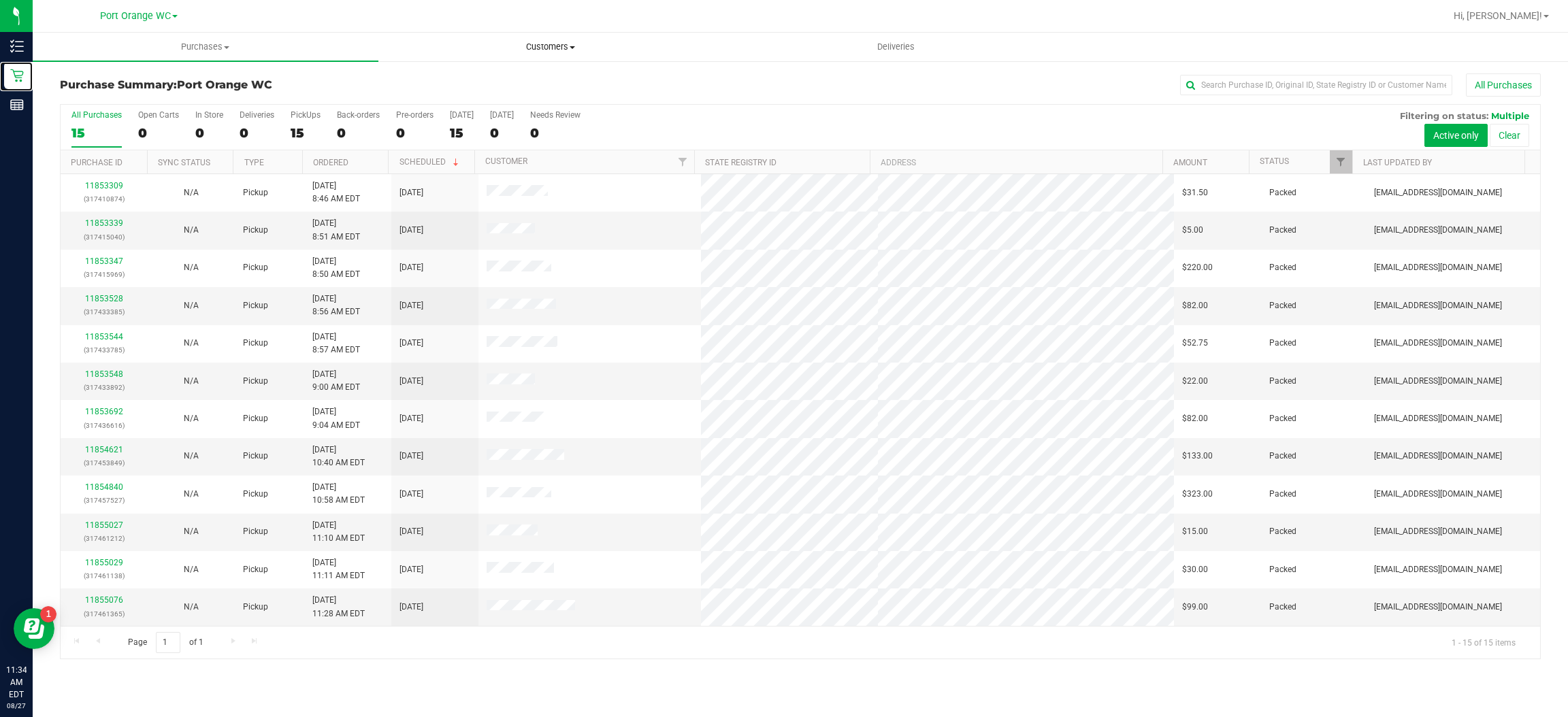
click at [657, 56] on uib-tab-heading "Customers All customers Add a new customer All physicians" at bounding box center [551, 47] width 344 height 27
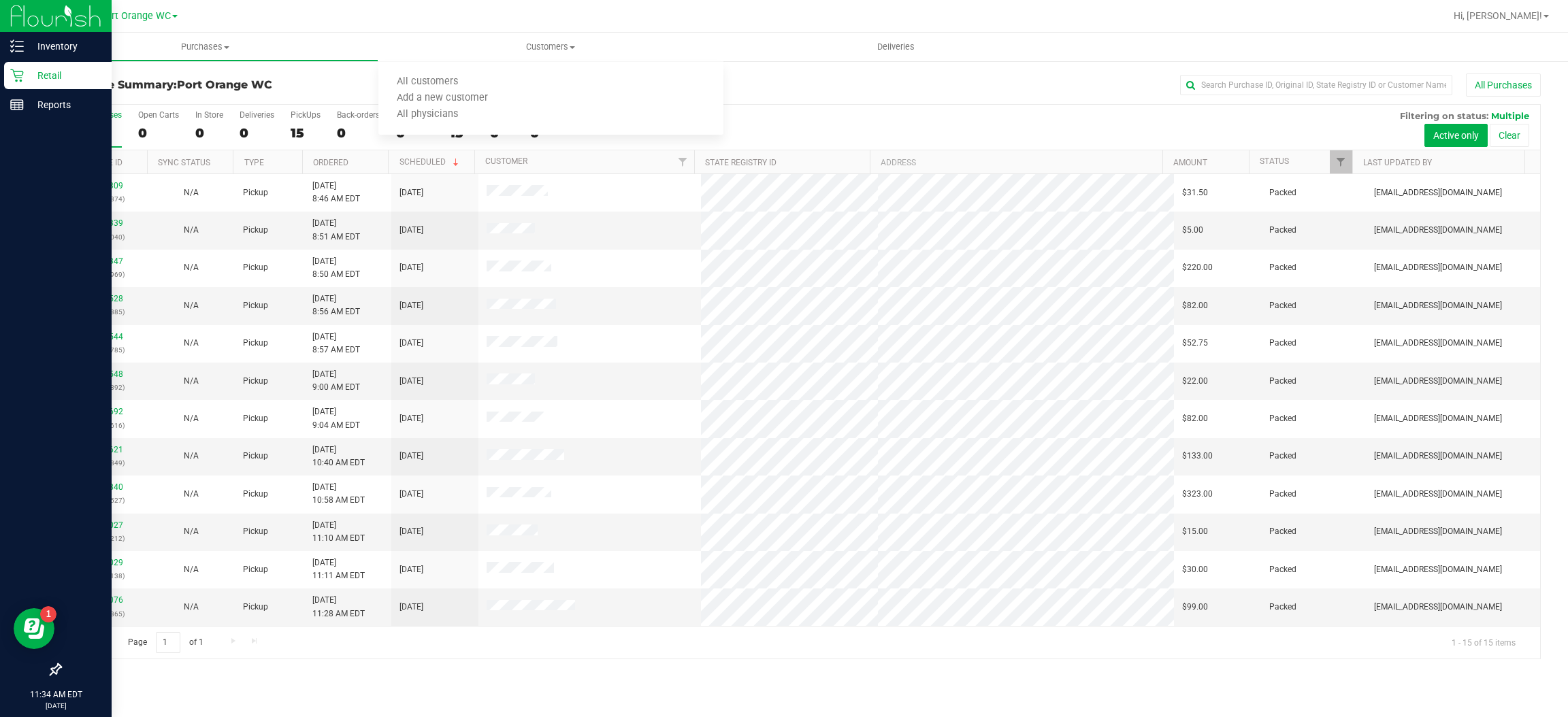
click at [17, 75] on icon at bounding box center [17, 75] width 13 height 13
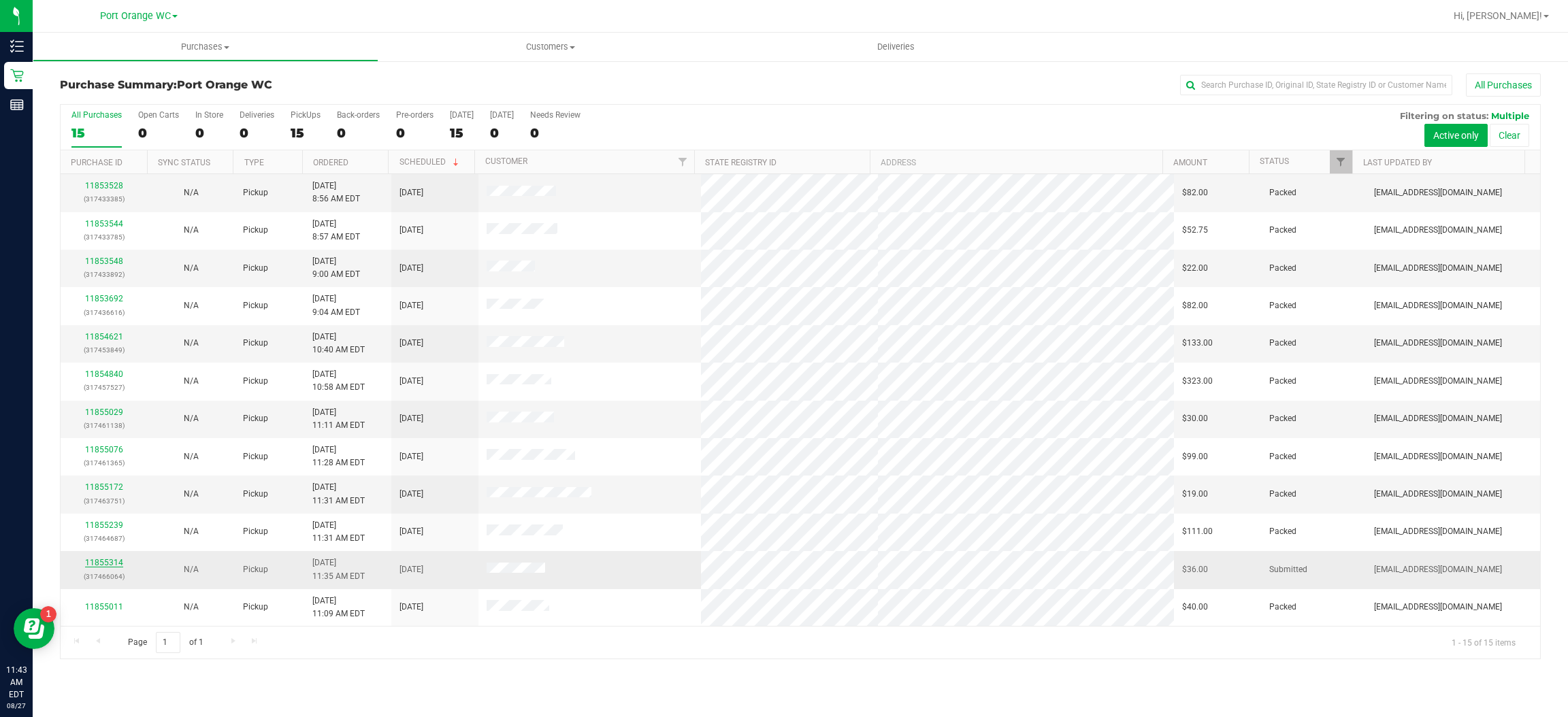
click at [110, 564] on link "11855314" at bounding box center [104, 562] width 38 height 10
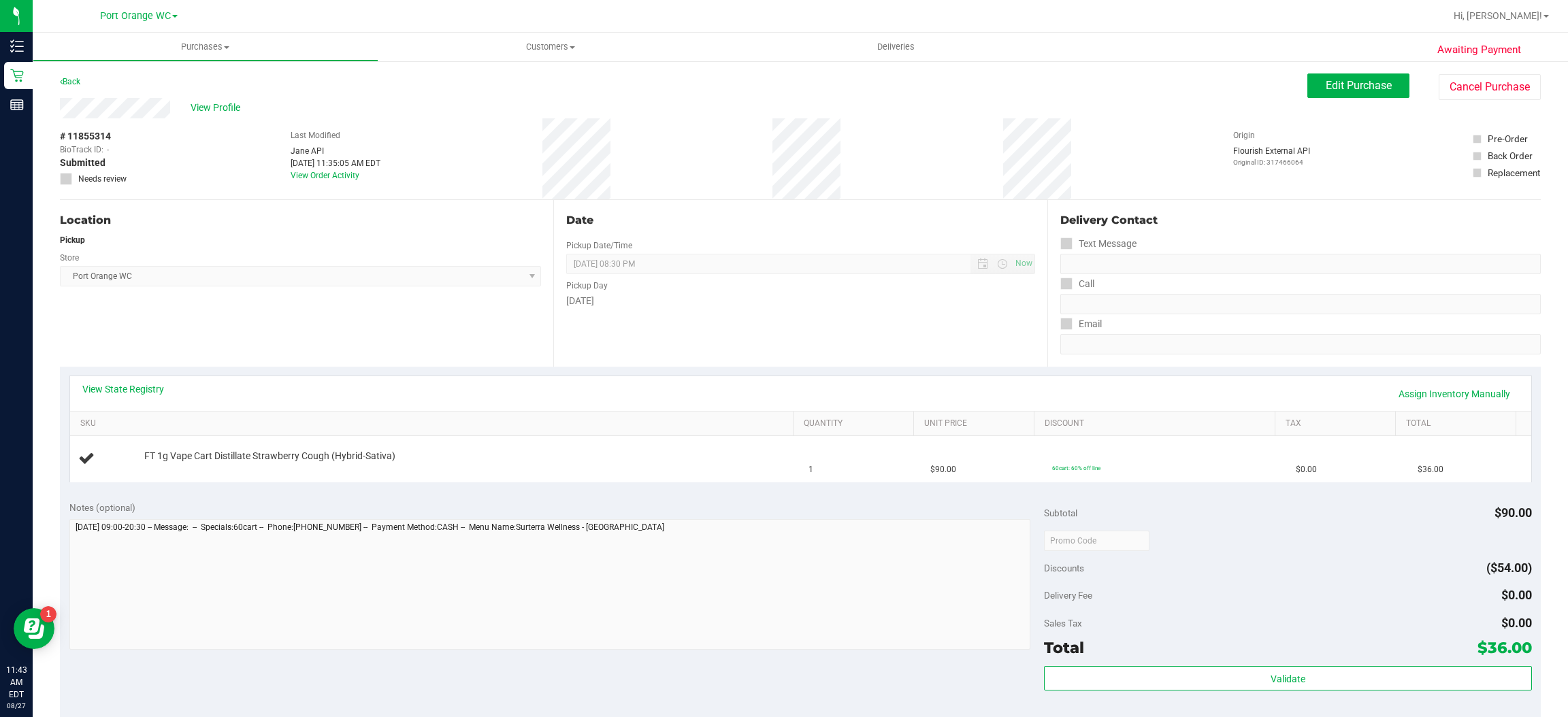
scroll to position [38, 0]
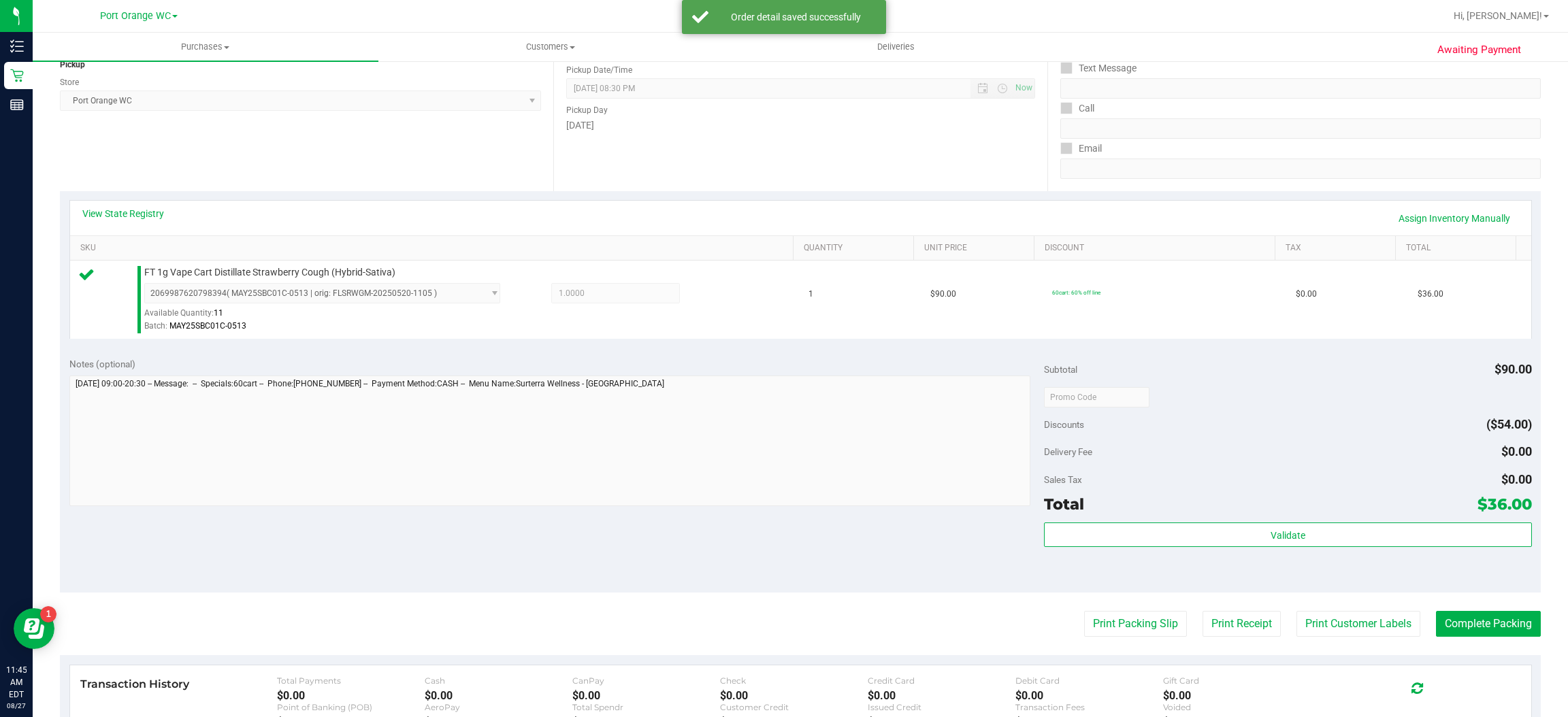
scroll to position [235, 0]
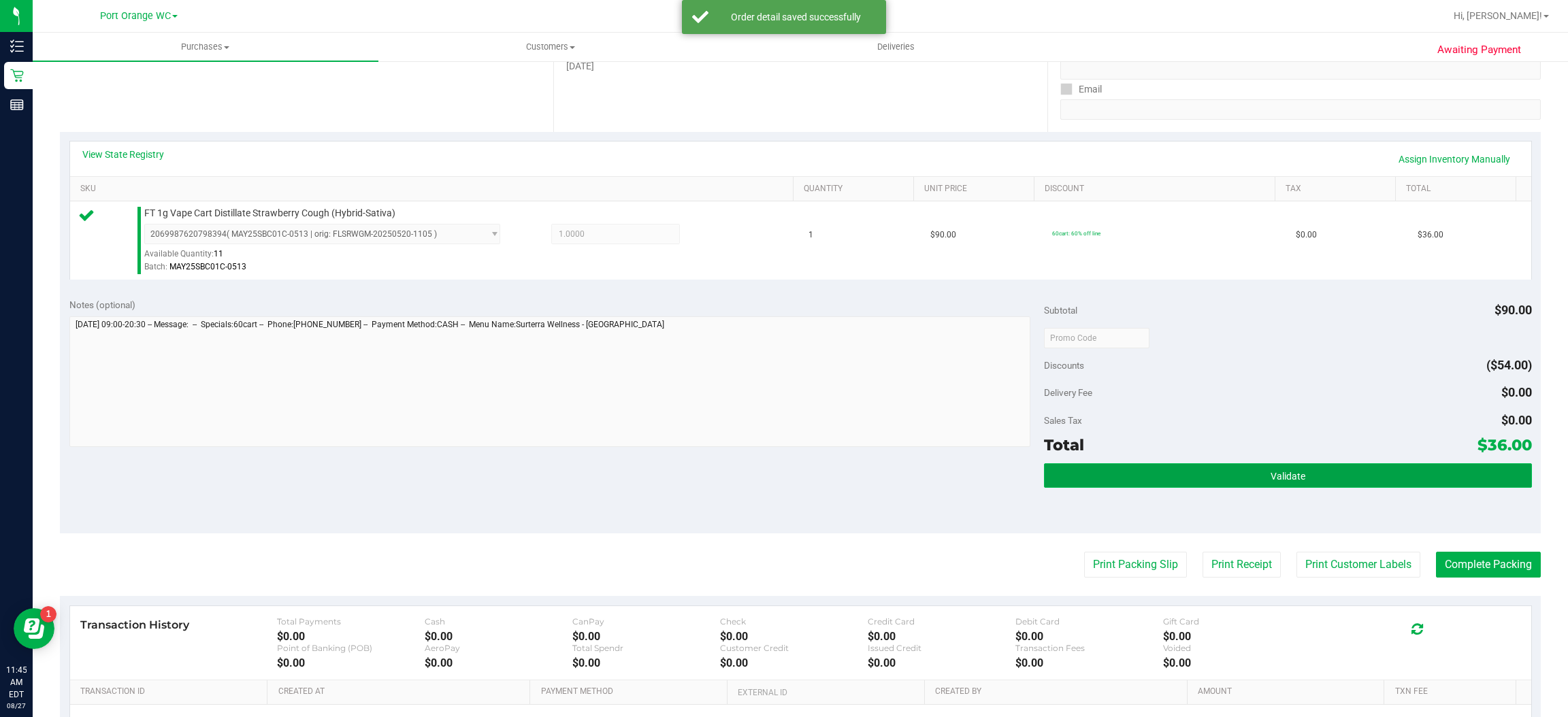
click at [1300, 470] on button "Validate" at bounding box center [1287, 476] width 487 height 25
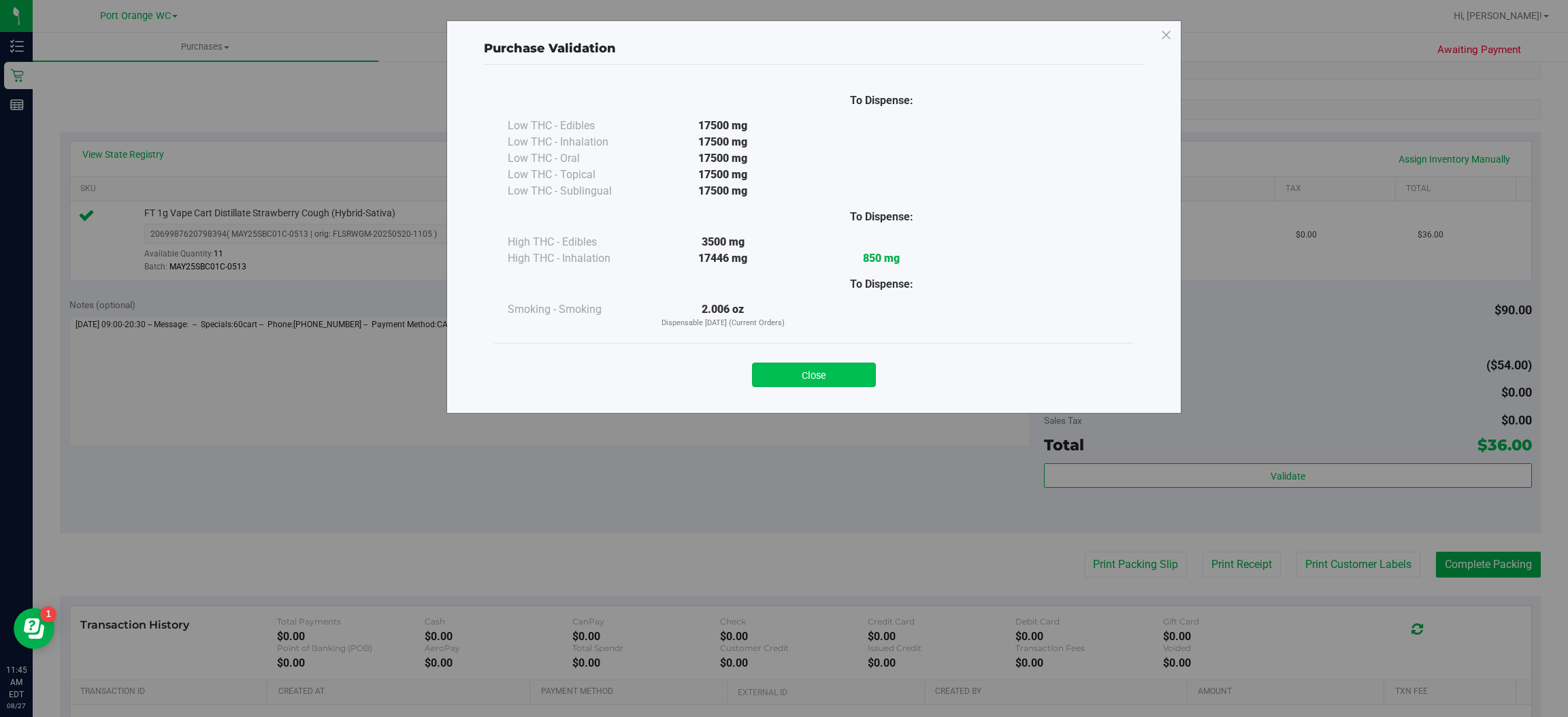
click at [822, 372] on button "Close" at bounding box center [814, 375] width 124 height 25
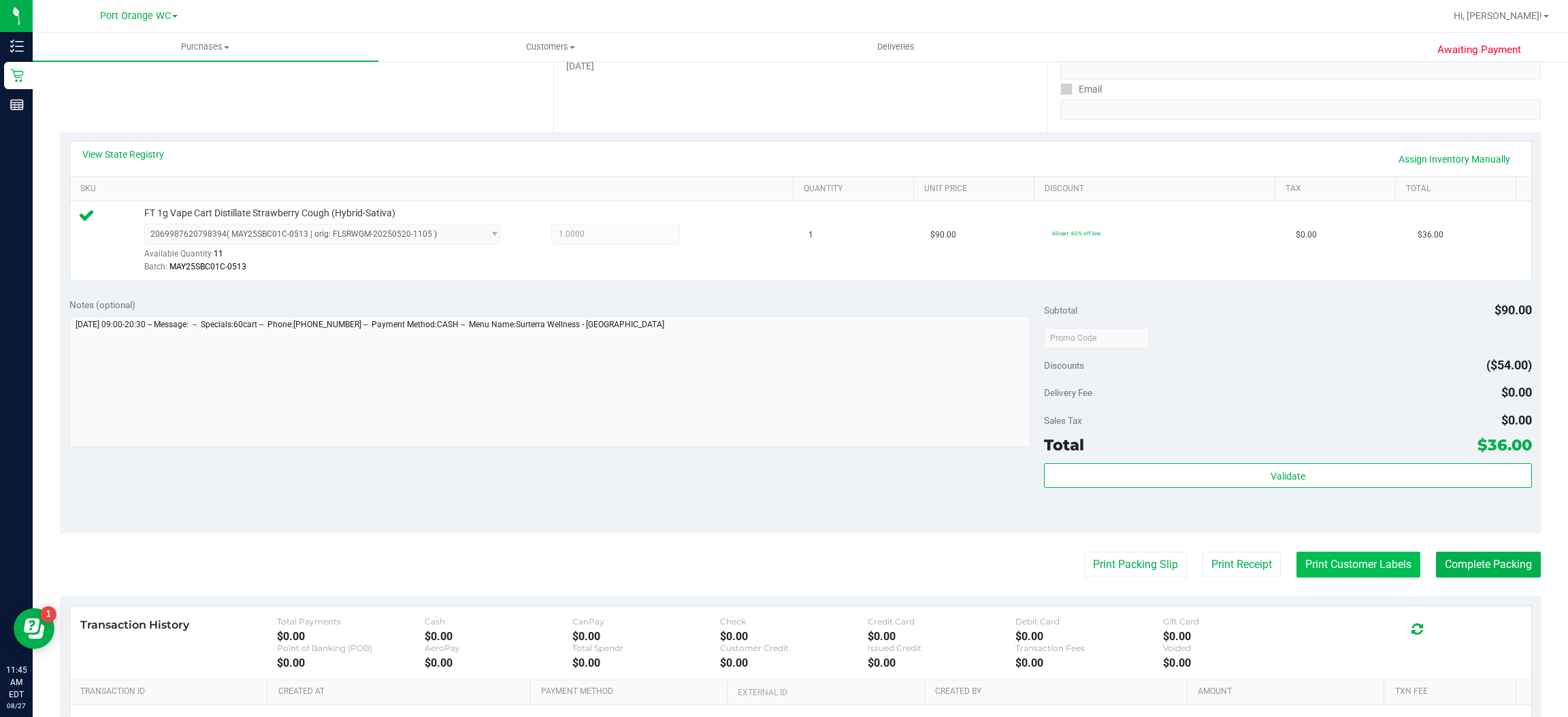
click at [1358, 564] on button "Print Customer Labels" at bounding box center [1358, 564] width 124 height 26
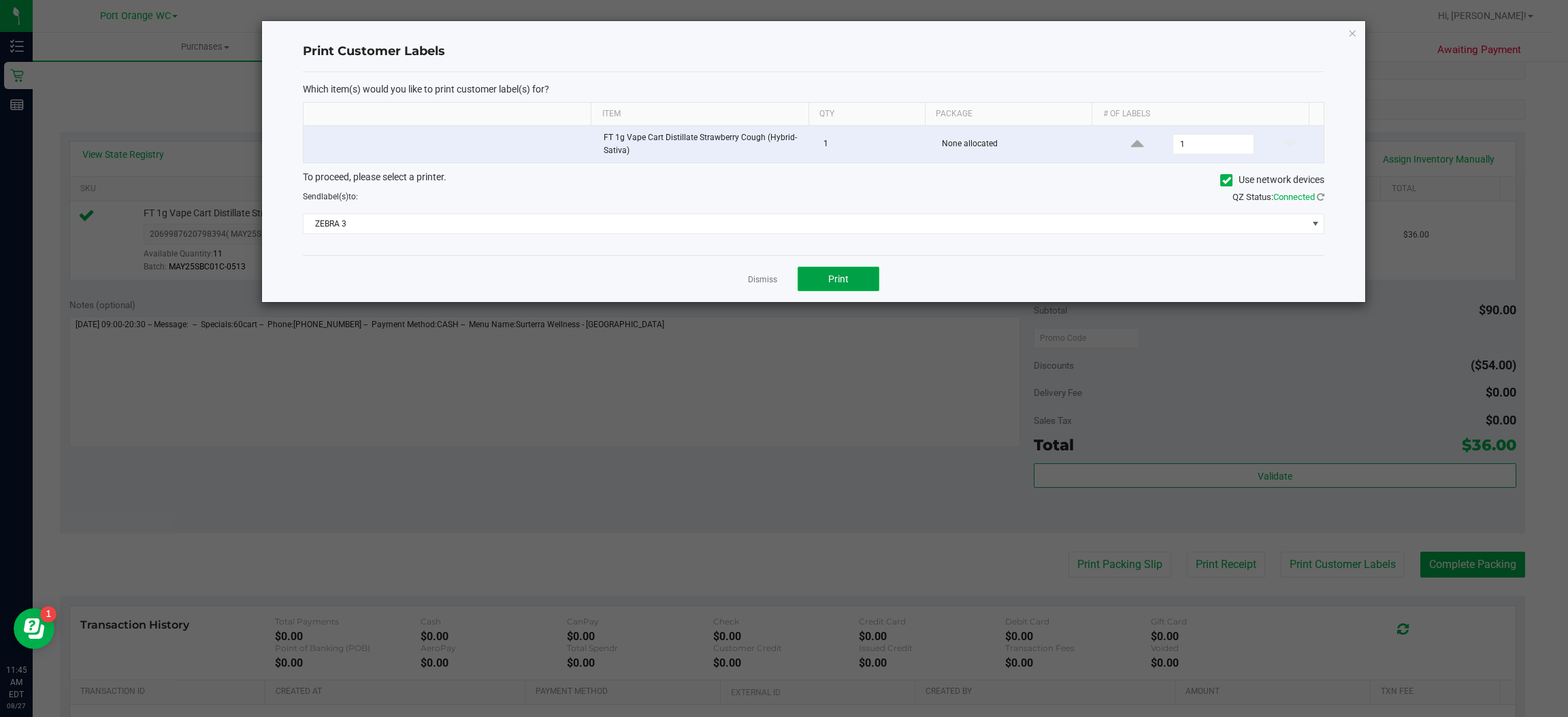
click at [838, 281] on span "Print" at bounding box center [838, 279] width 20 height 11
click at [1354, 31] on icon "button" at bounding box center [1353, 33] width 10 height 16
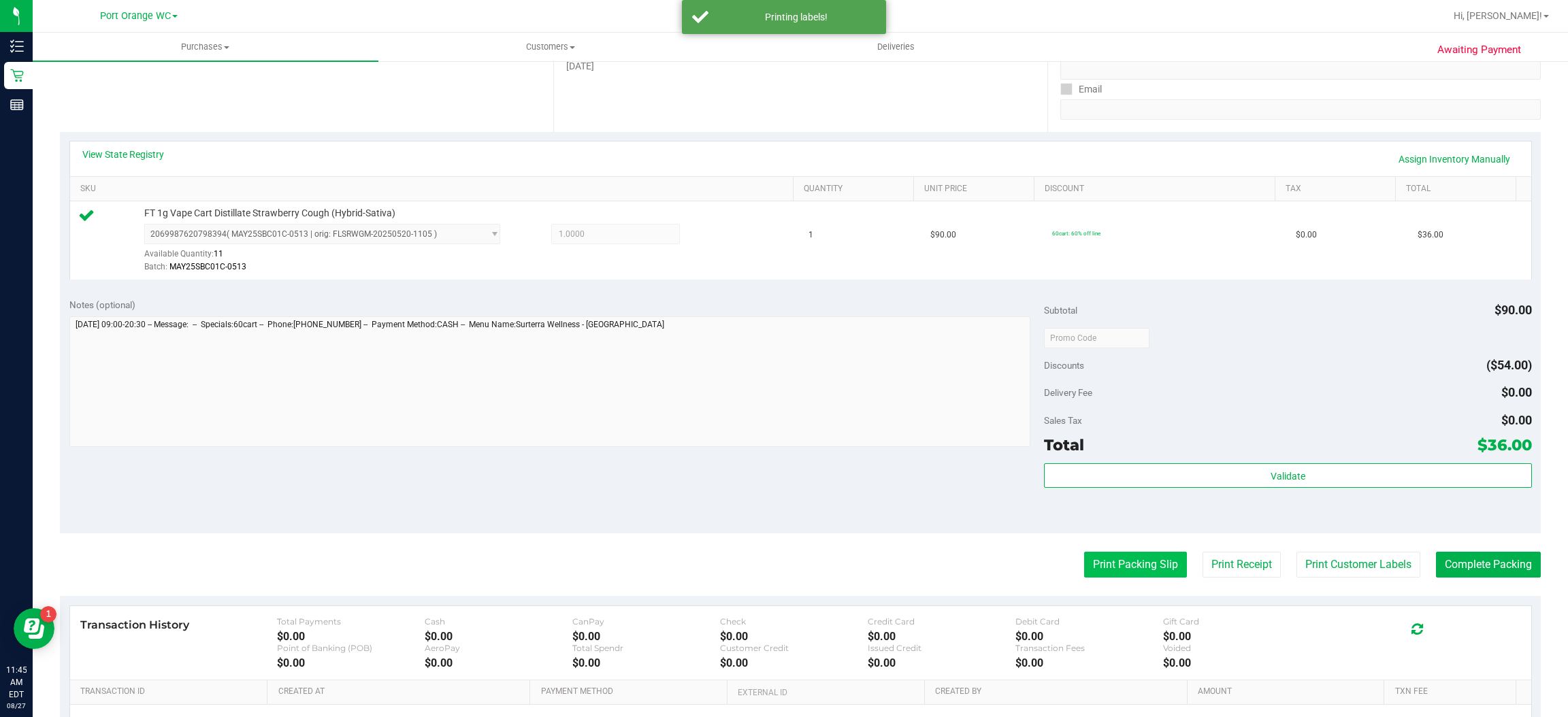
click at [1143, 566] on button "Print Packing Slip" at bounding box center [1136, 564] width 103 height 26
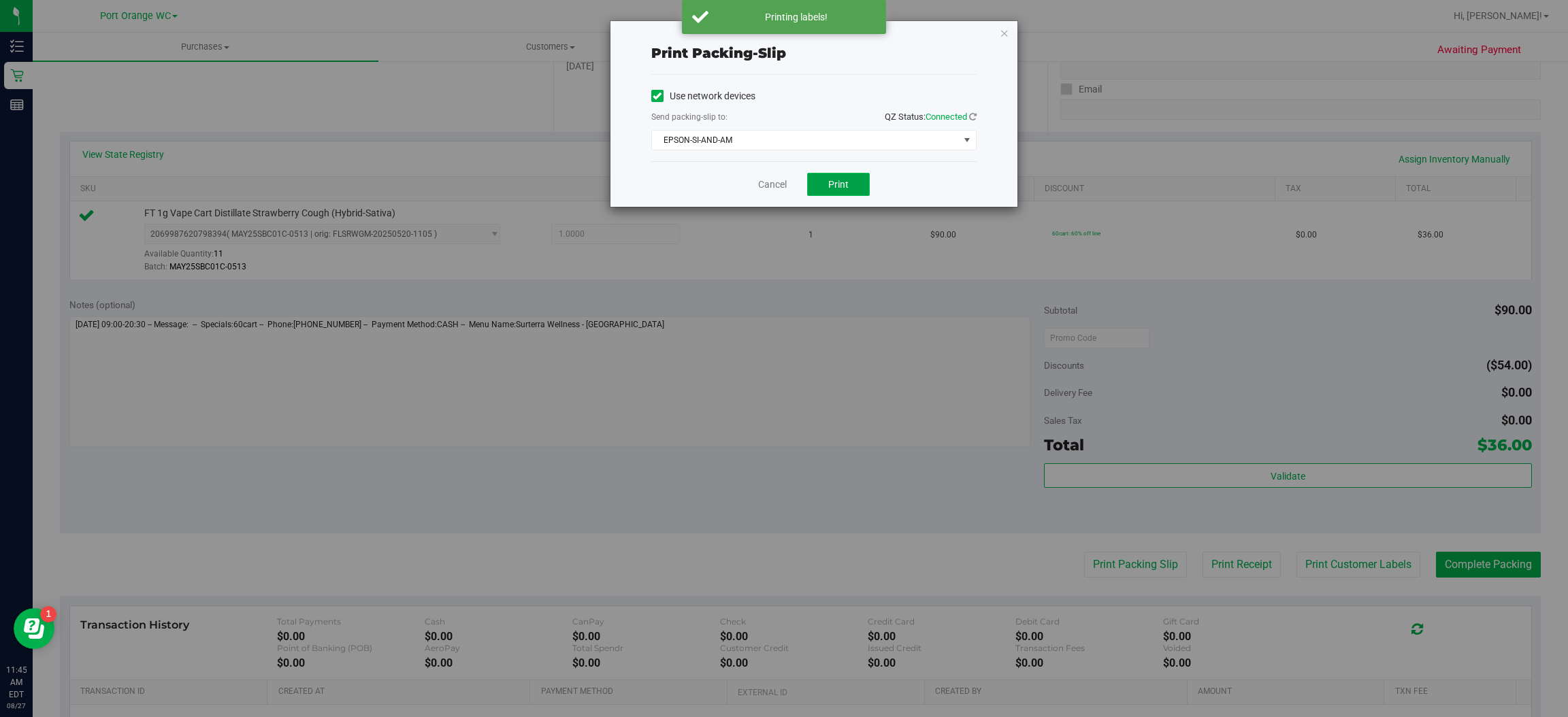
click at [850, 187] on button "Print" at bounding box center [838, 184] width 63 height 23
click at [1003, 25] on icon "button" at bounding box center [1004, 33] width 10 height 16
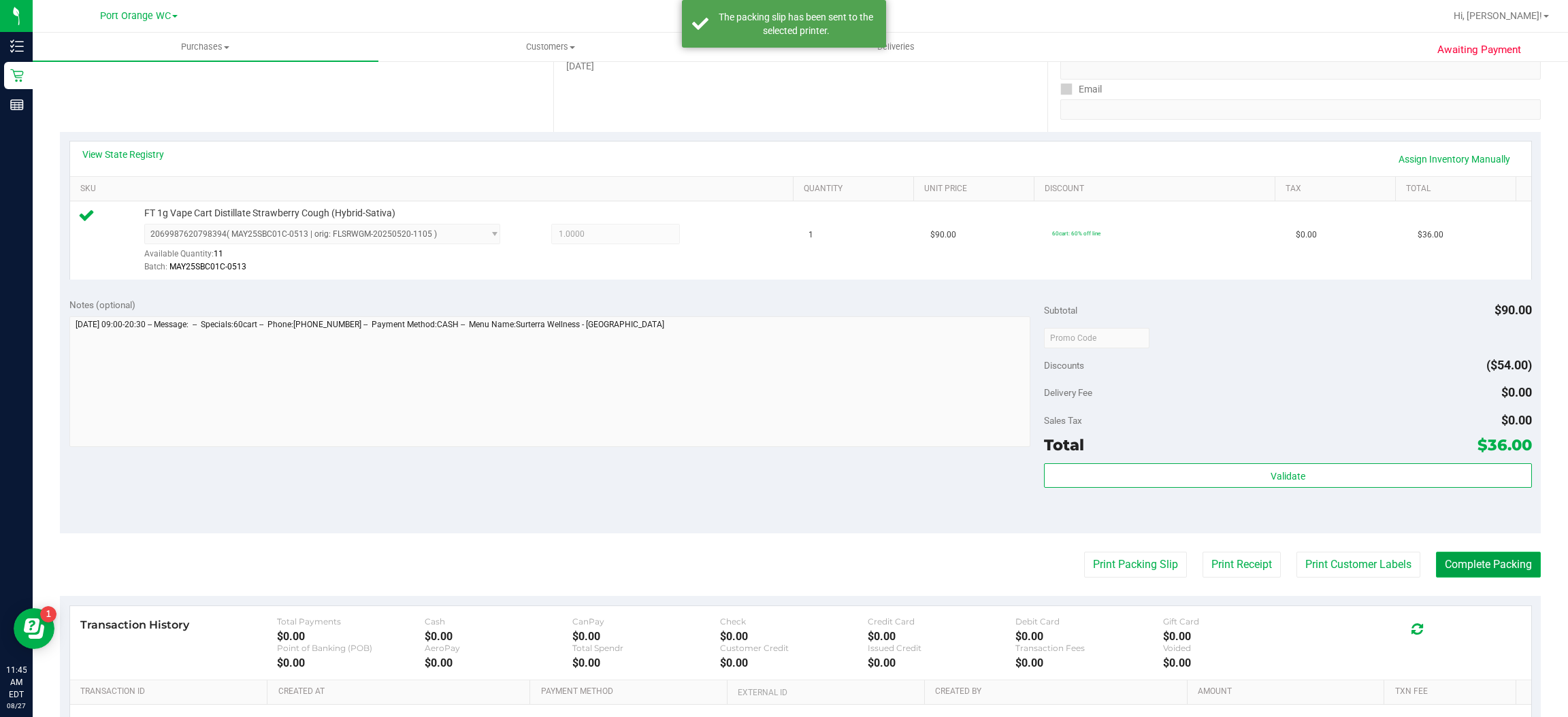
click at [1500, 563] on button "Complete Packing" at bounding box center [1488, 564] width 104 height 26
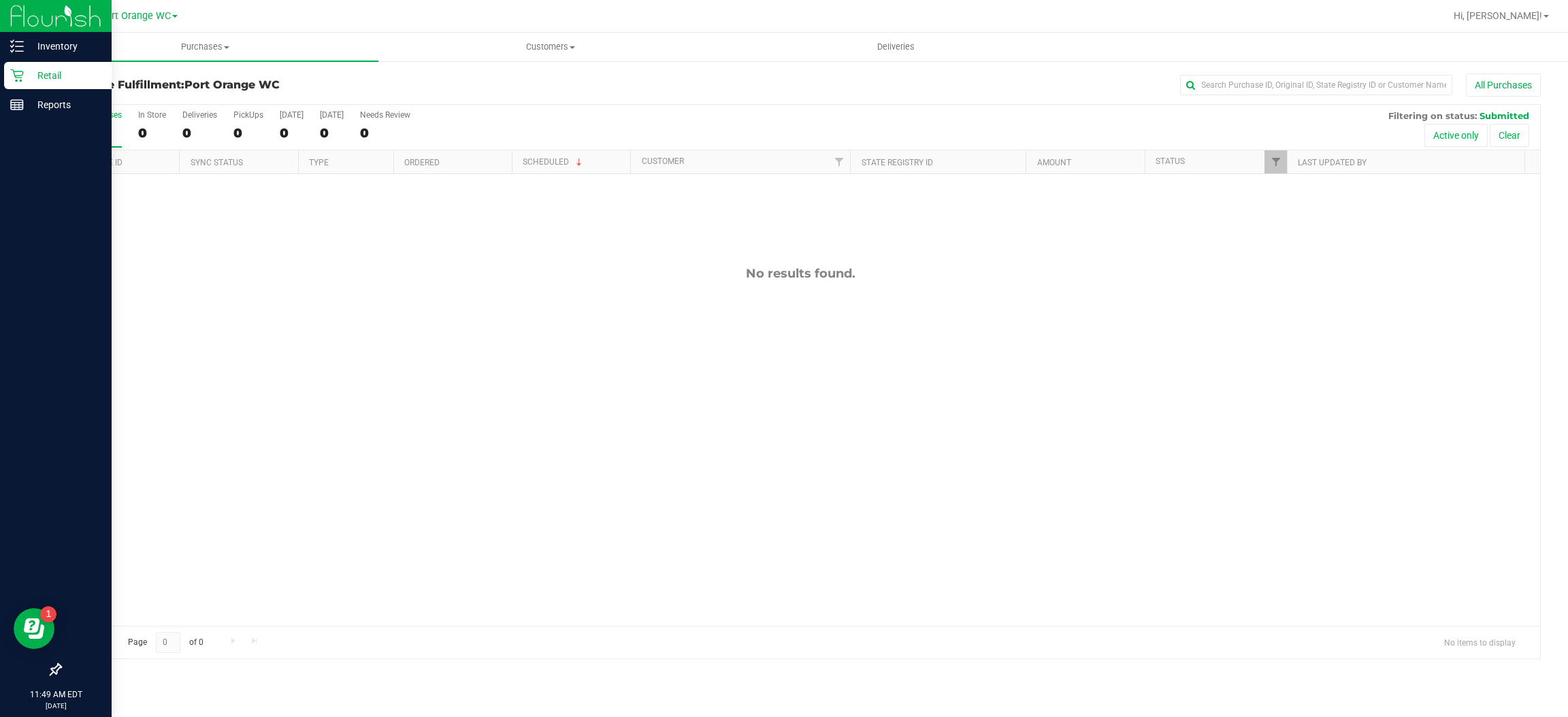
click at [14, 70] on icon at bounding box center [17, 75] width 13 height 13
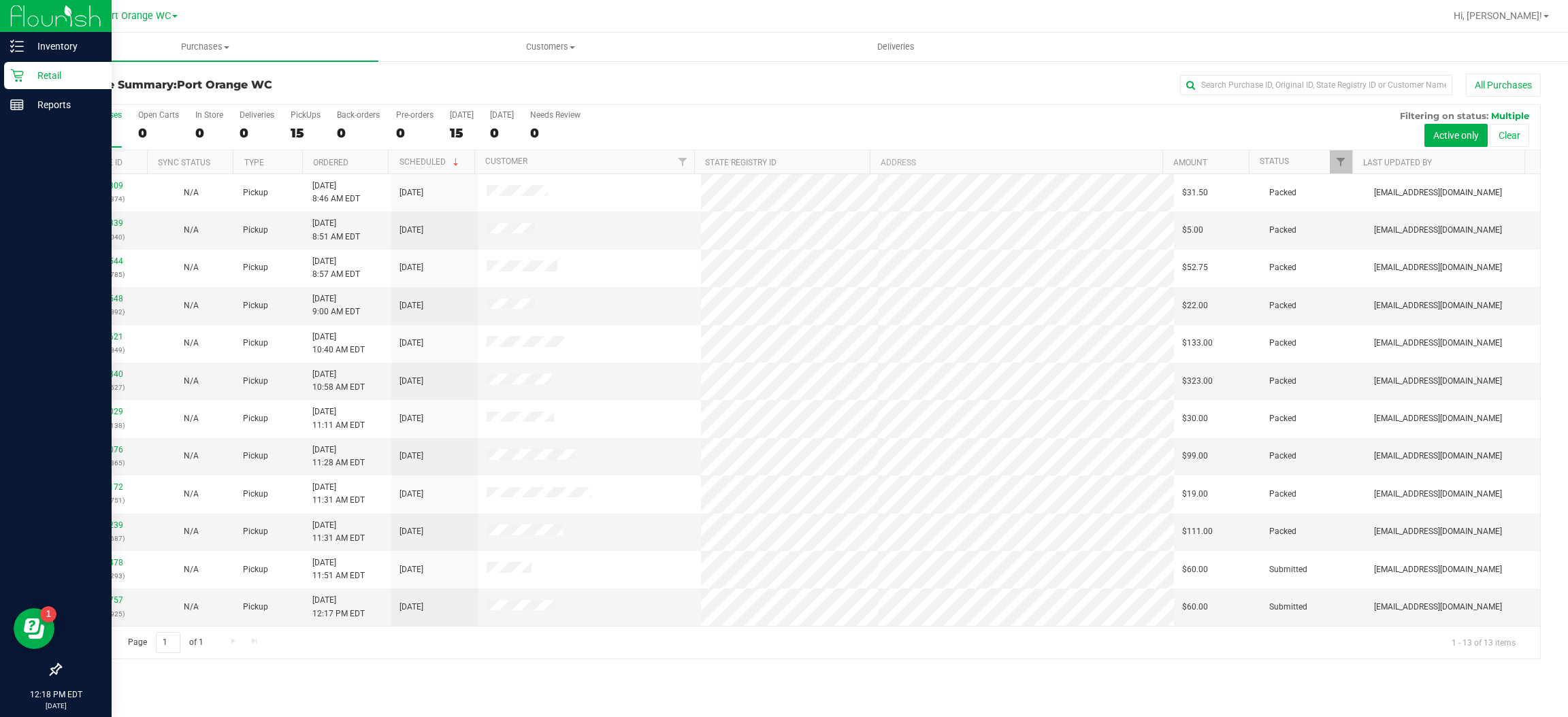
scroll to position [38, 0]
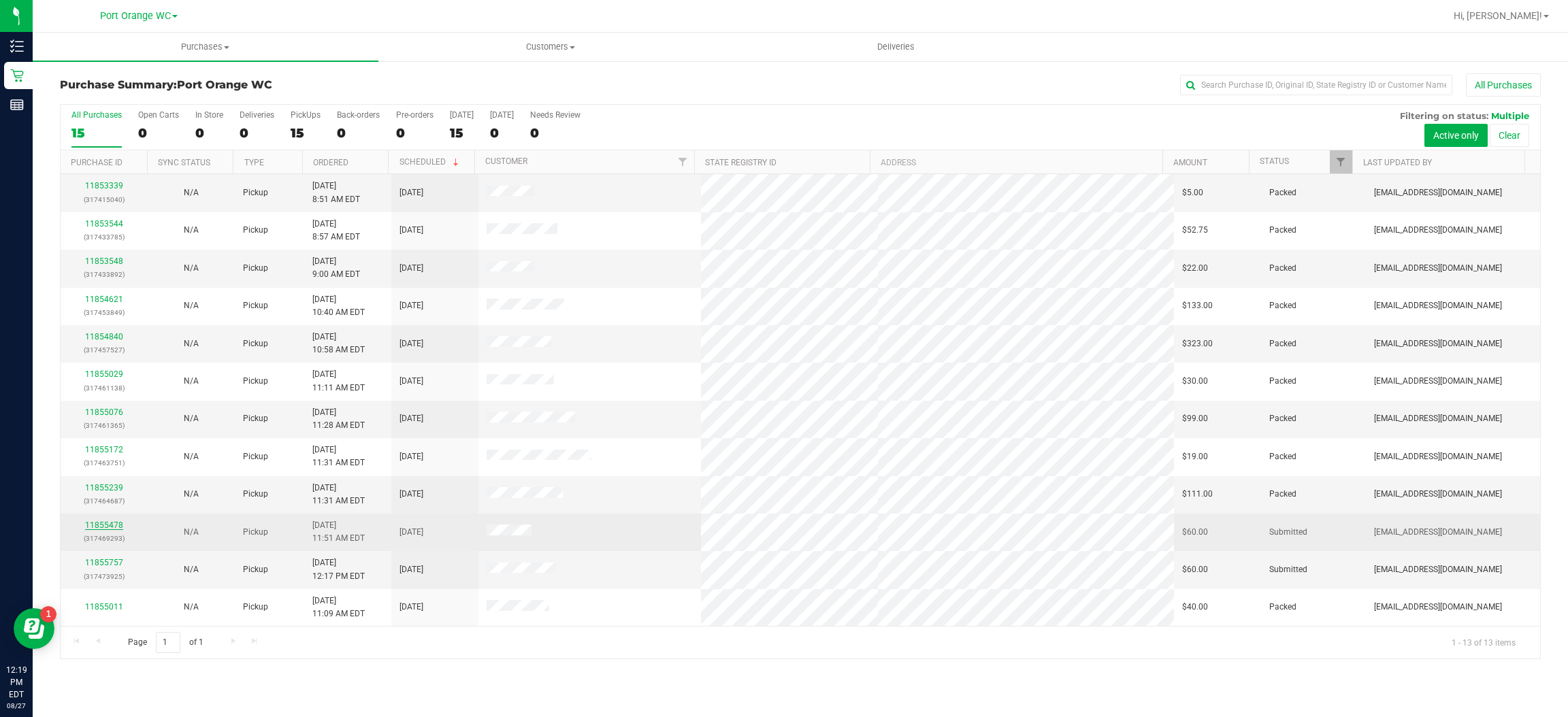
click at [107, 526] on link "11855478" at bounding box center [104, 525] width 38 height 10
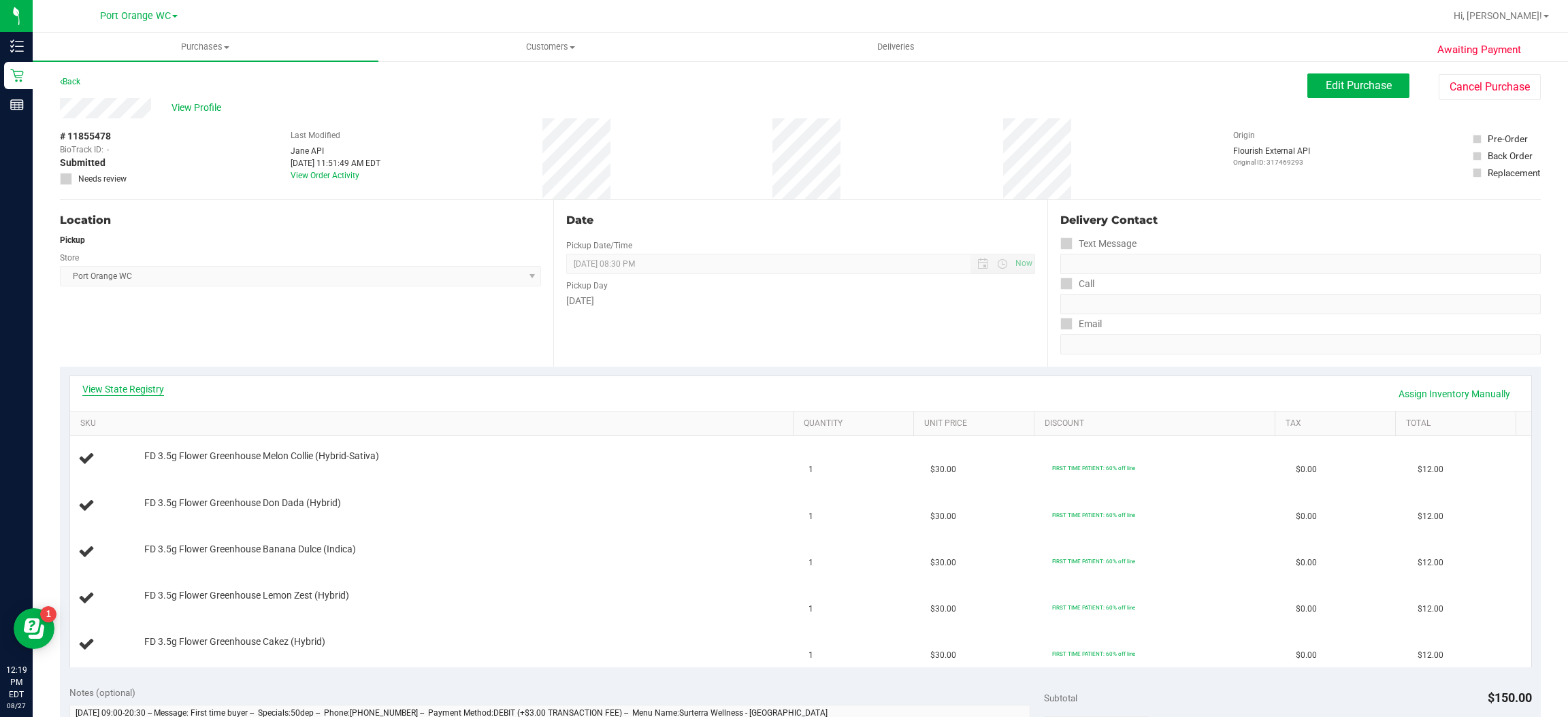
click at [125, 387] on link "View State Registry" at bounding box center [123, 389] width 81 height 13
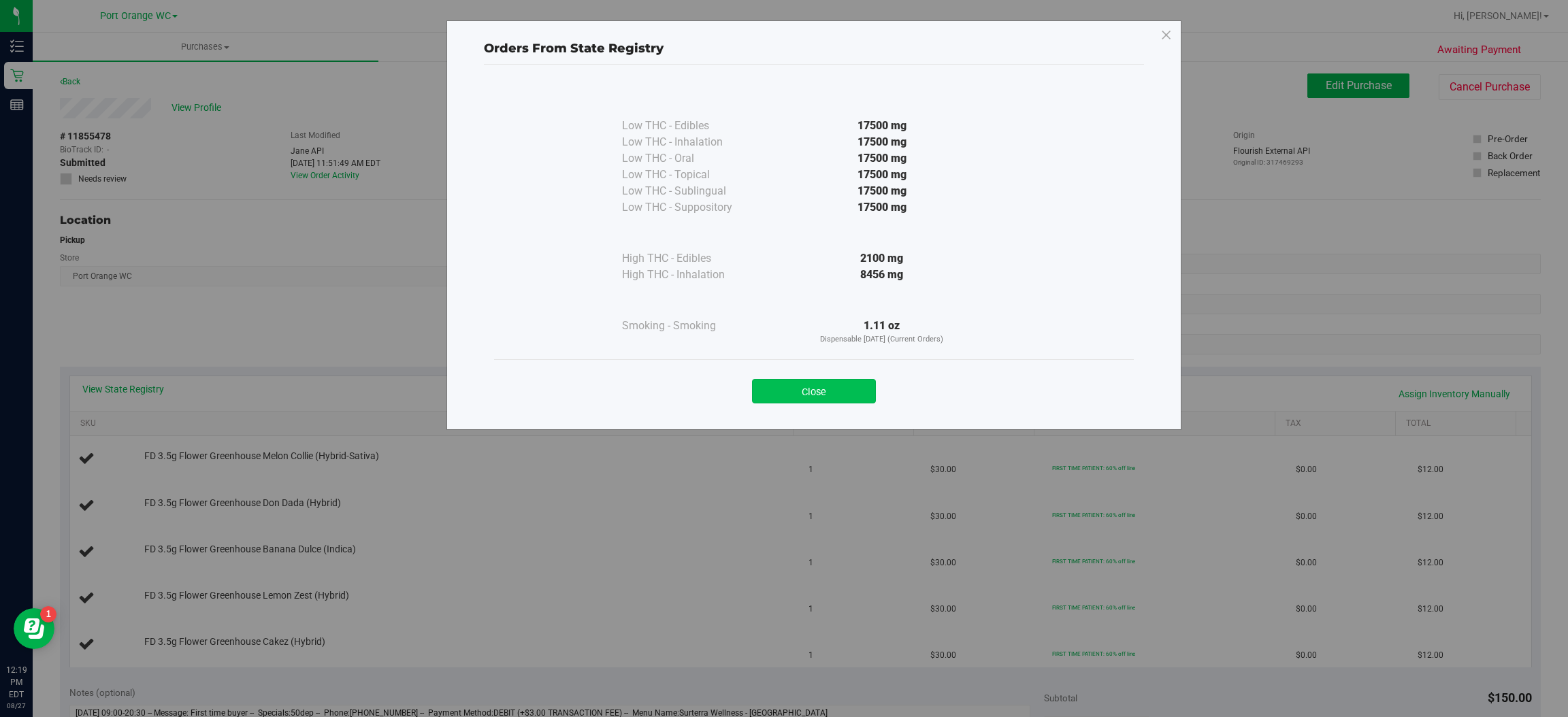
click at [850, 395] on button "Close" at bounding box center [814, 391] width 124 height 25
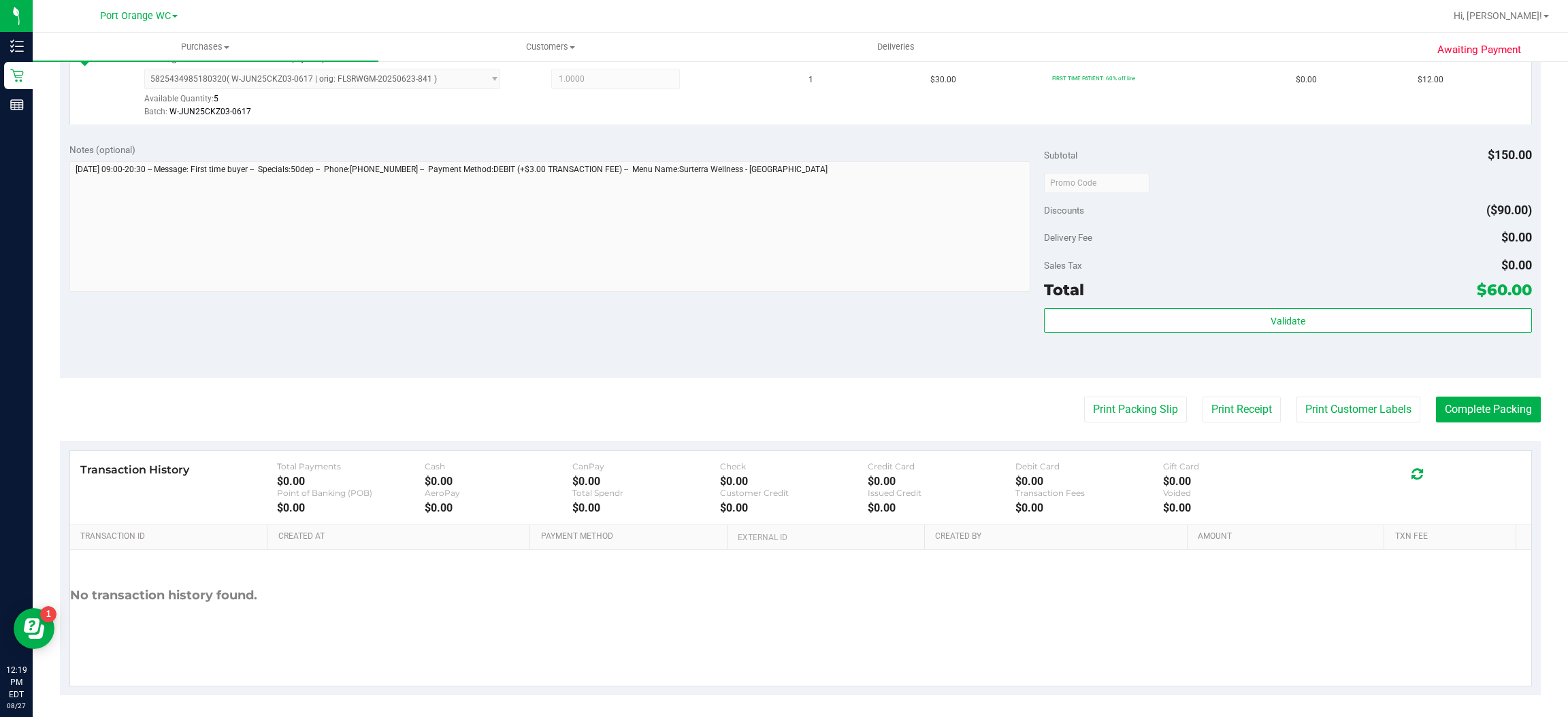
scroll to position [681, 0]
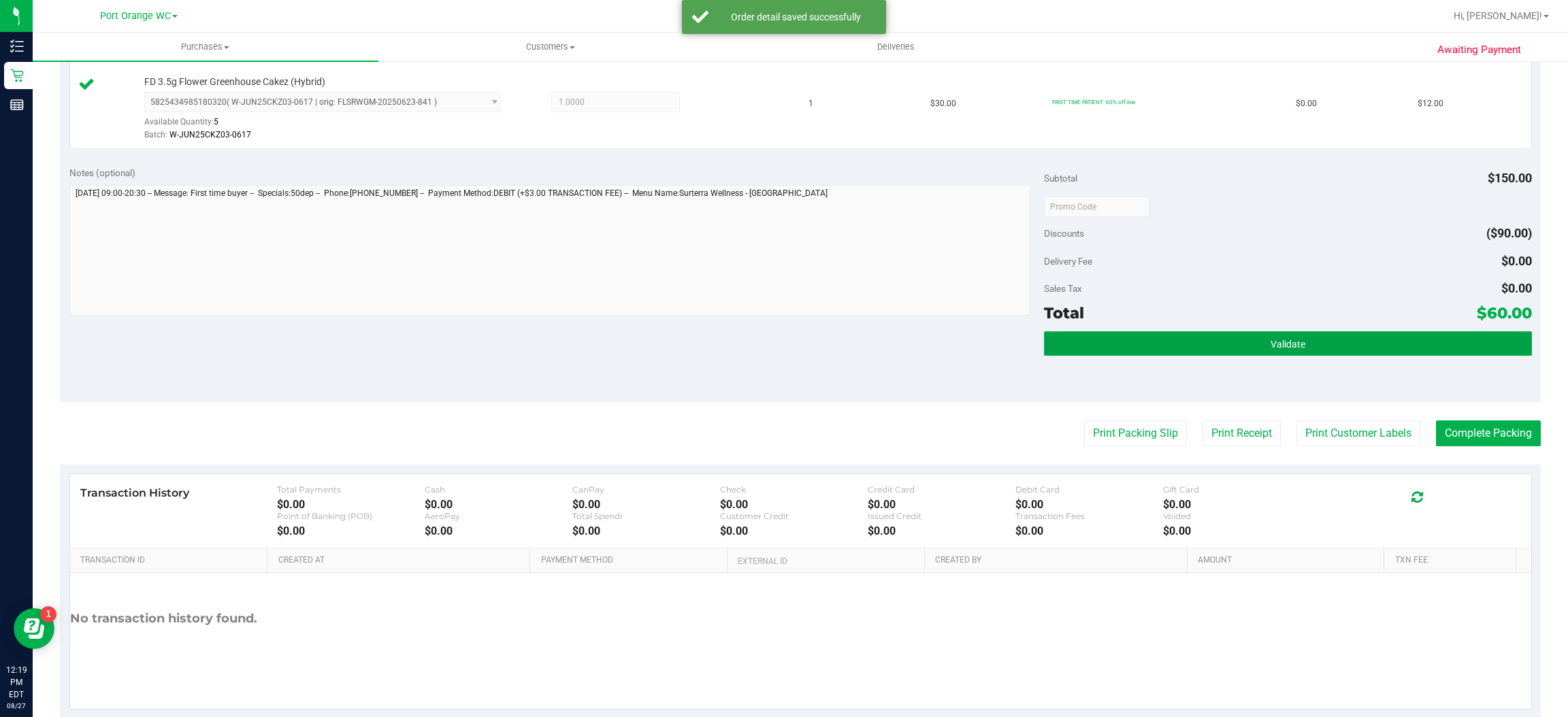
click at [1306, 346] on button "Validate" at bounding box center [1287, 343] width 487 height 25
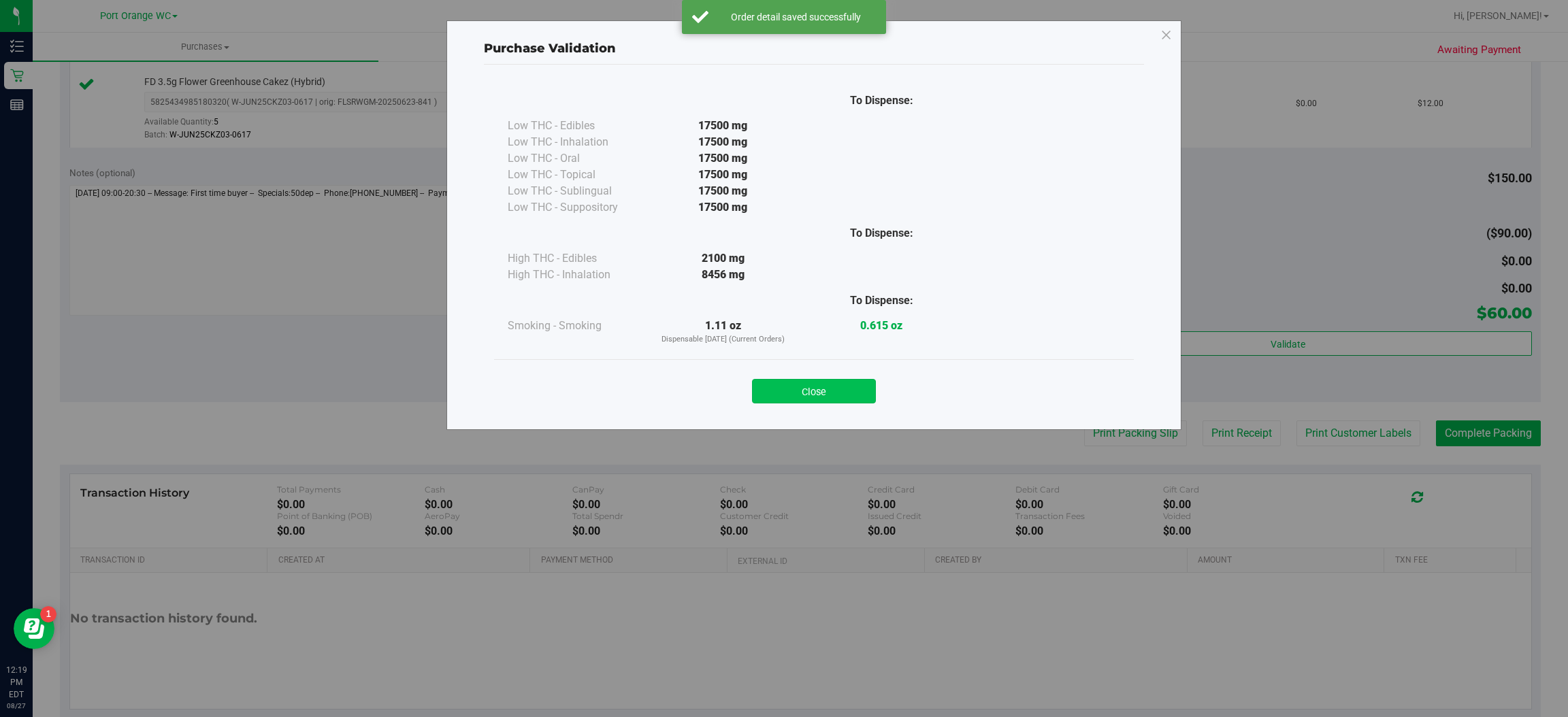
click at [847, 384] on button "Close" at bounding box center [814, 391] width 124 height 25
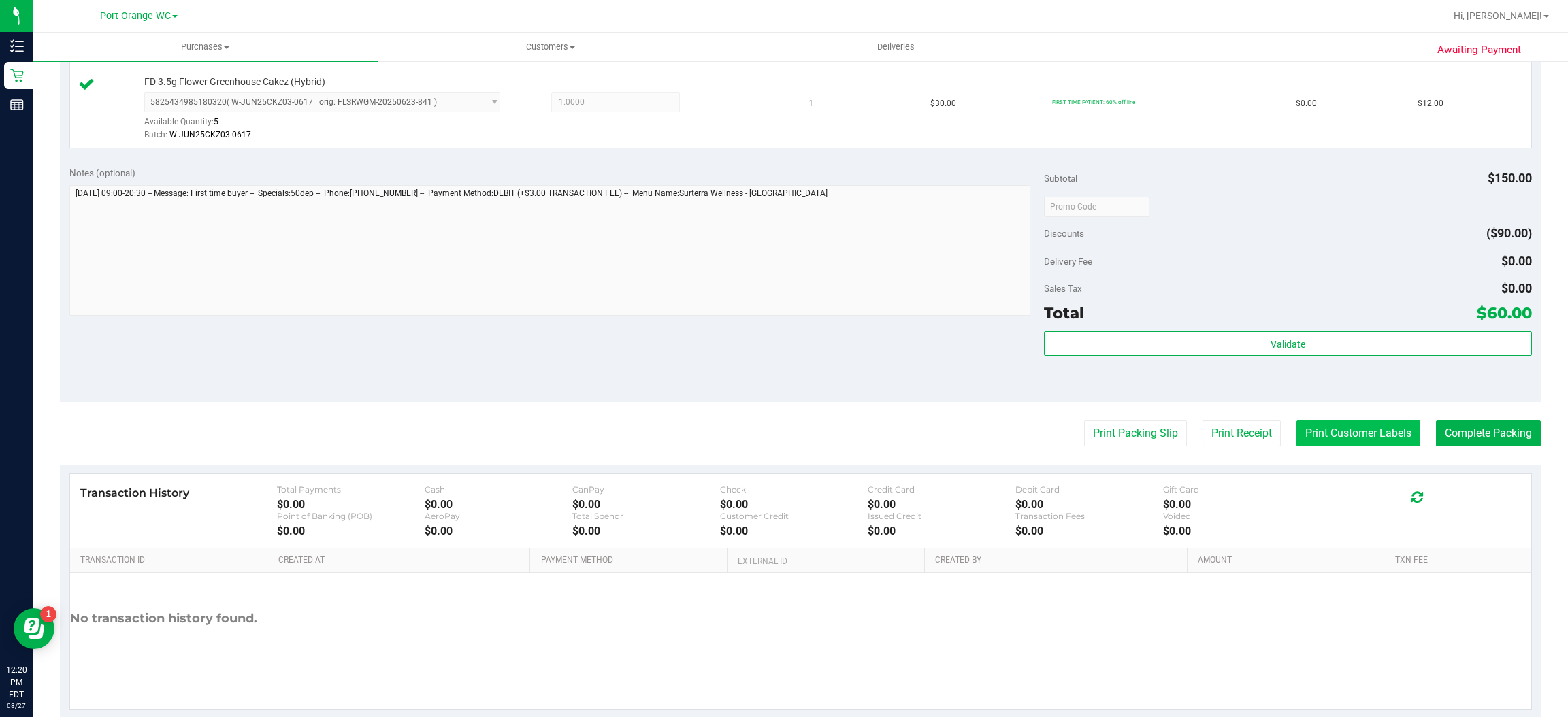
click at [1358, 431] on button "Print Customer Labels" at bounding box center [1358, 433] width 124 height 26
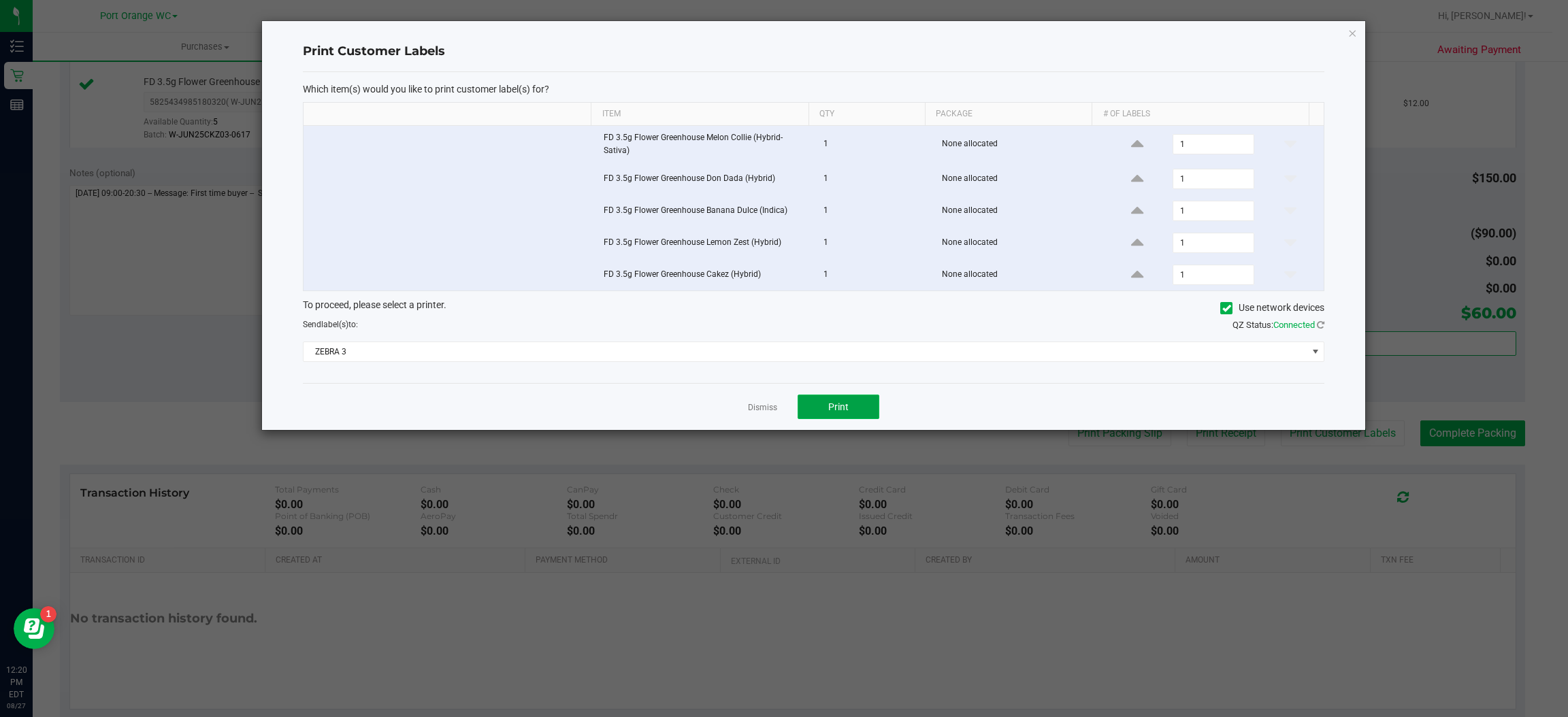
click at [850, 413] on button "Print" at bounding box center [838, 407] width 81 height 25
click at [1356, 35] on icon "button" at bounding box center [1353, 33] width 10 height 16
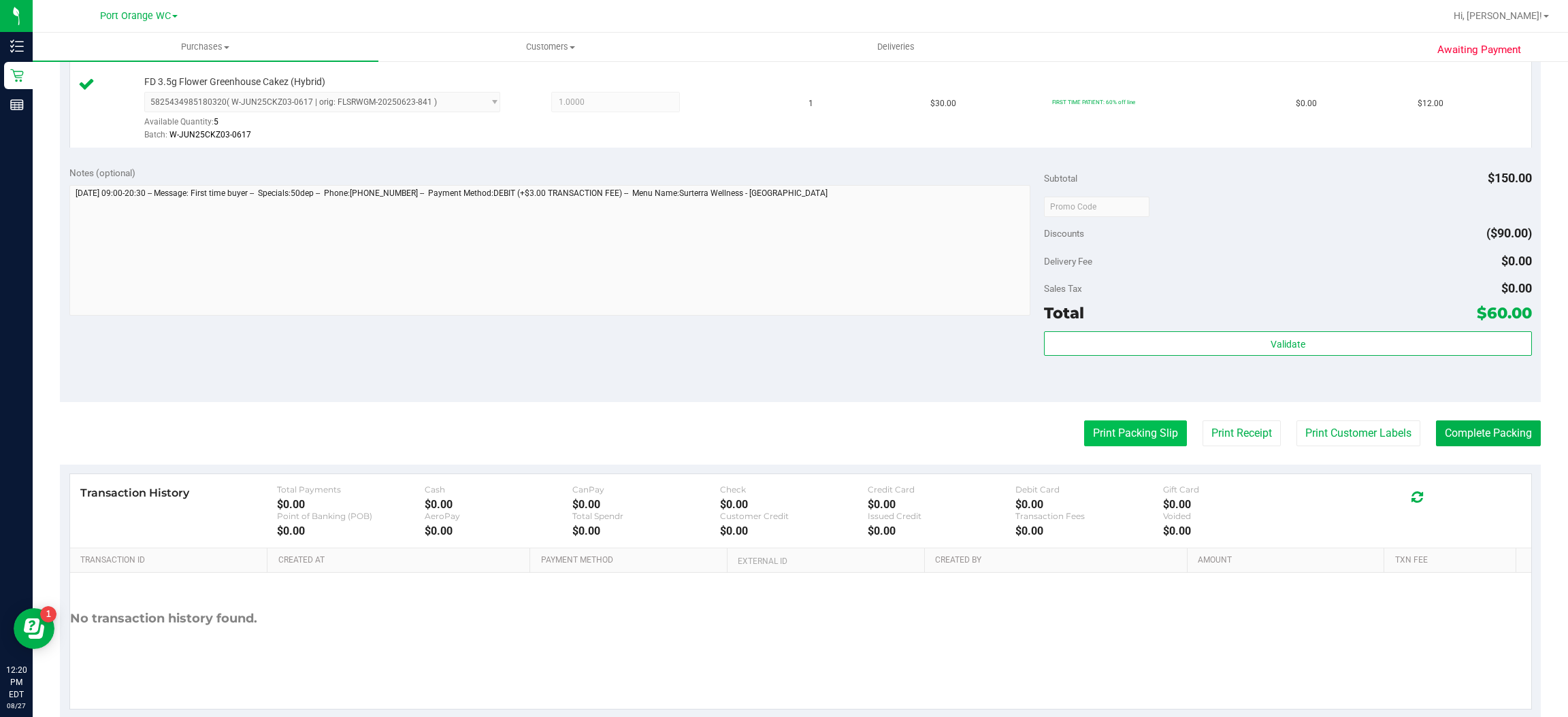
click at [1133, 436] on button "Print Packing Slip" at bounding box center [1136, 433] width 103 height 26
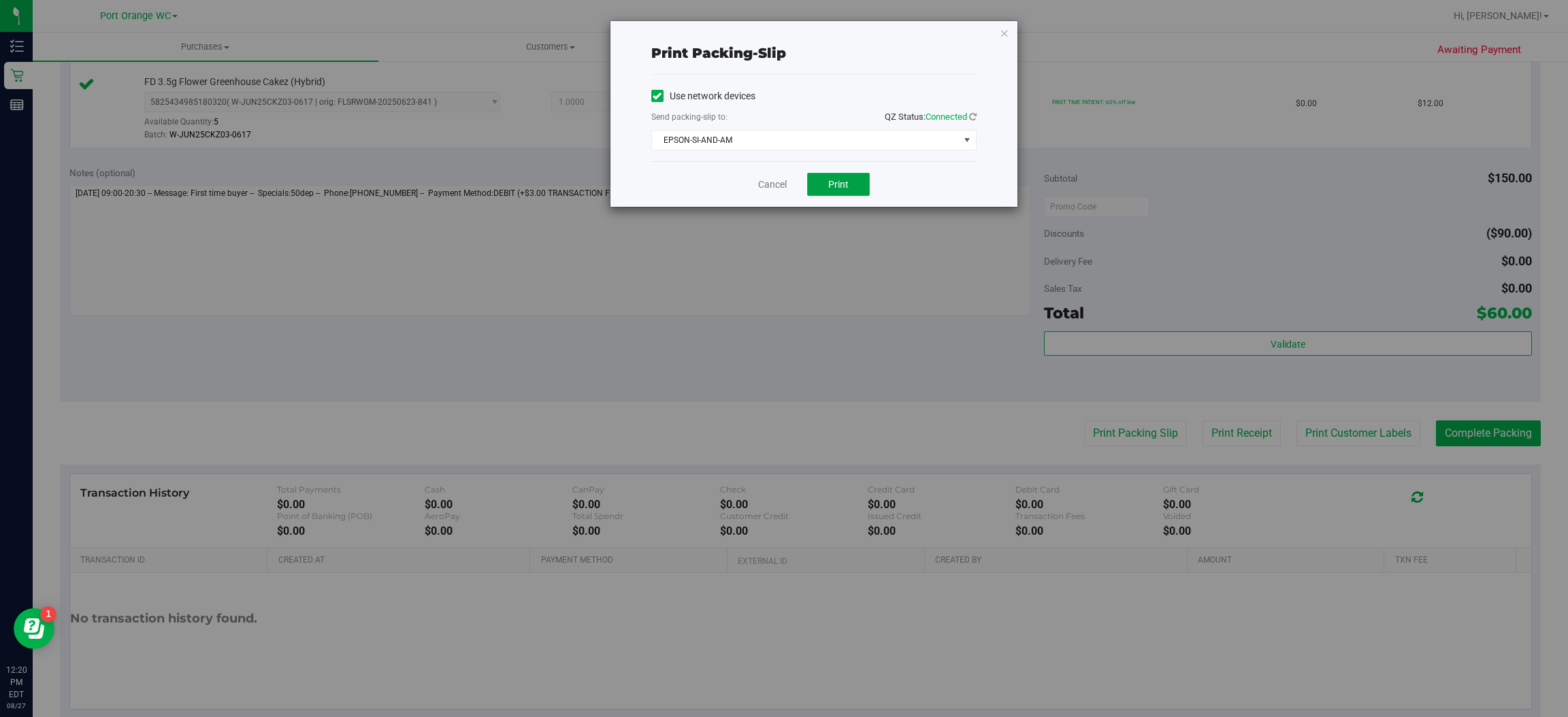
click at [853, 178] on button "Print" at bounding box center [838, 184] width 63 height 23
click at [1003, 31] on icon "button" at bounding box center [1004, 33] width 10 height 16
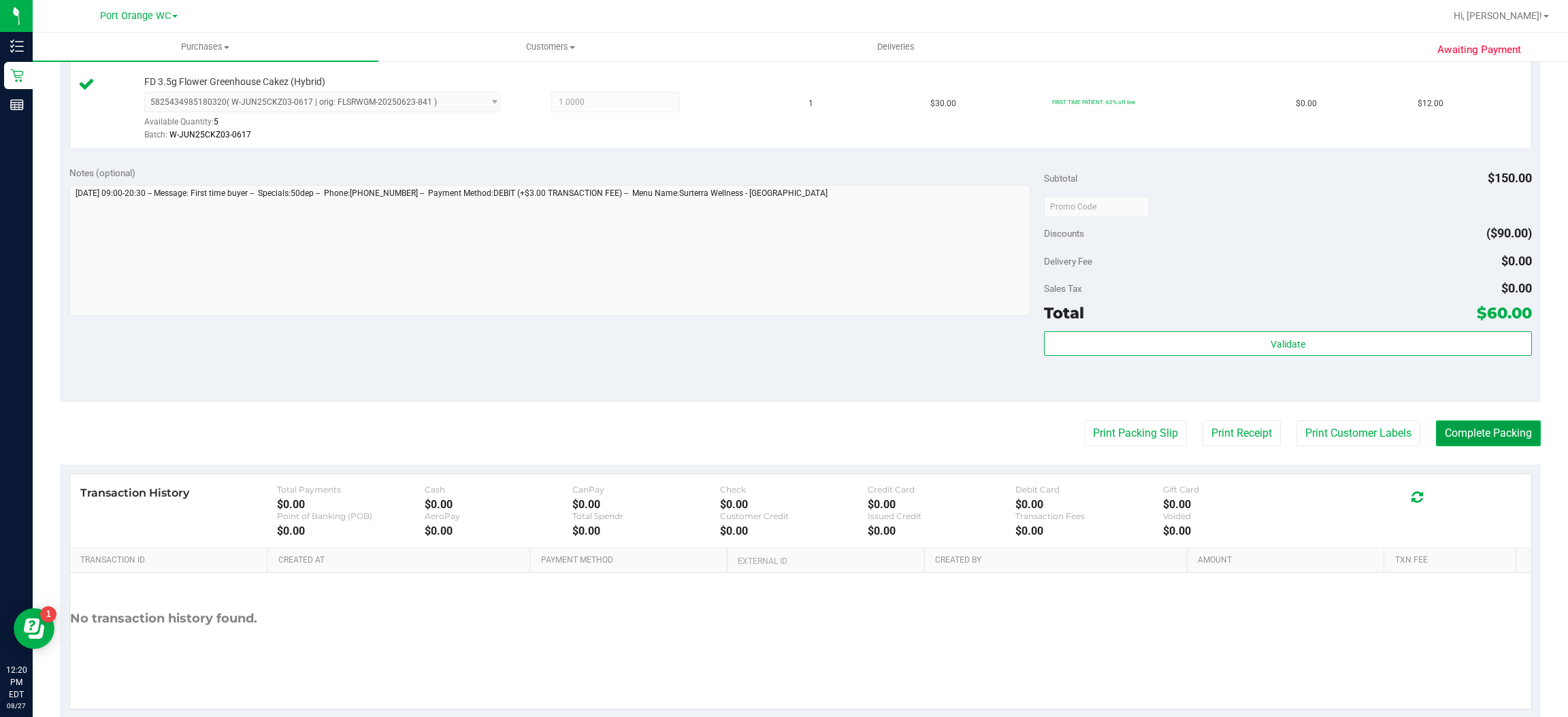
click at [1490, 434] on button "Complete Packing" at bounding box center [1488, 433] width 104 height 26
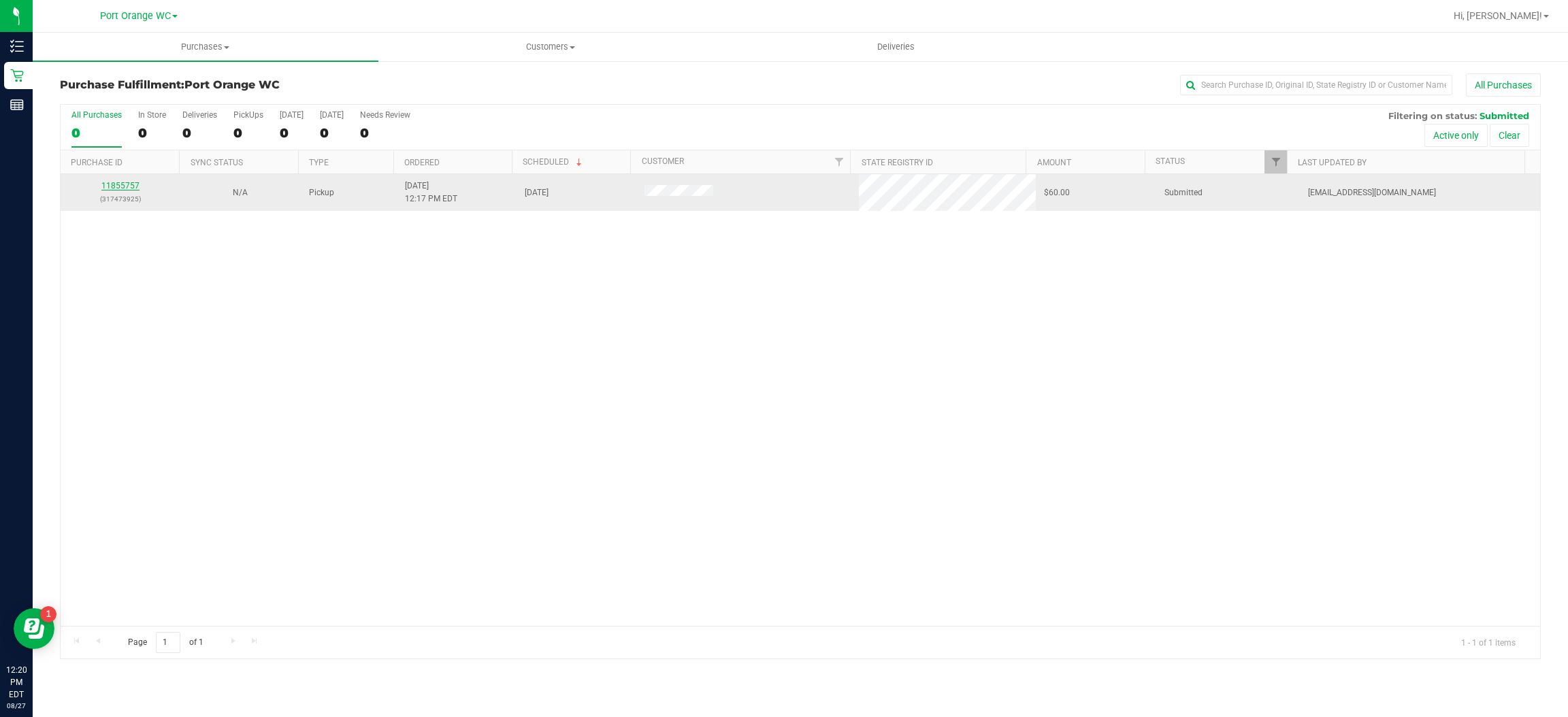
click at [134, 187] on link "11855757" at bounding box center [120, 185] width 38 height 10
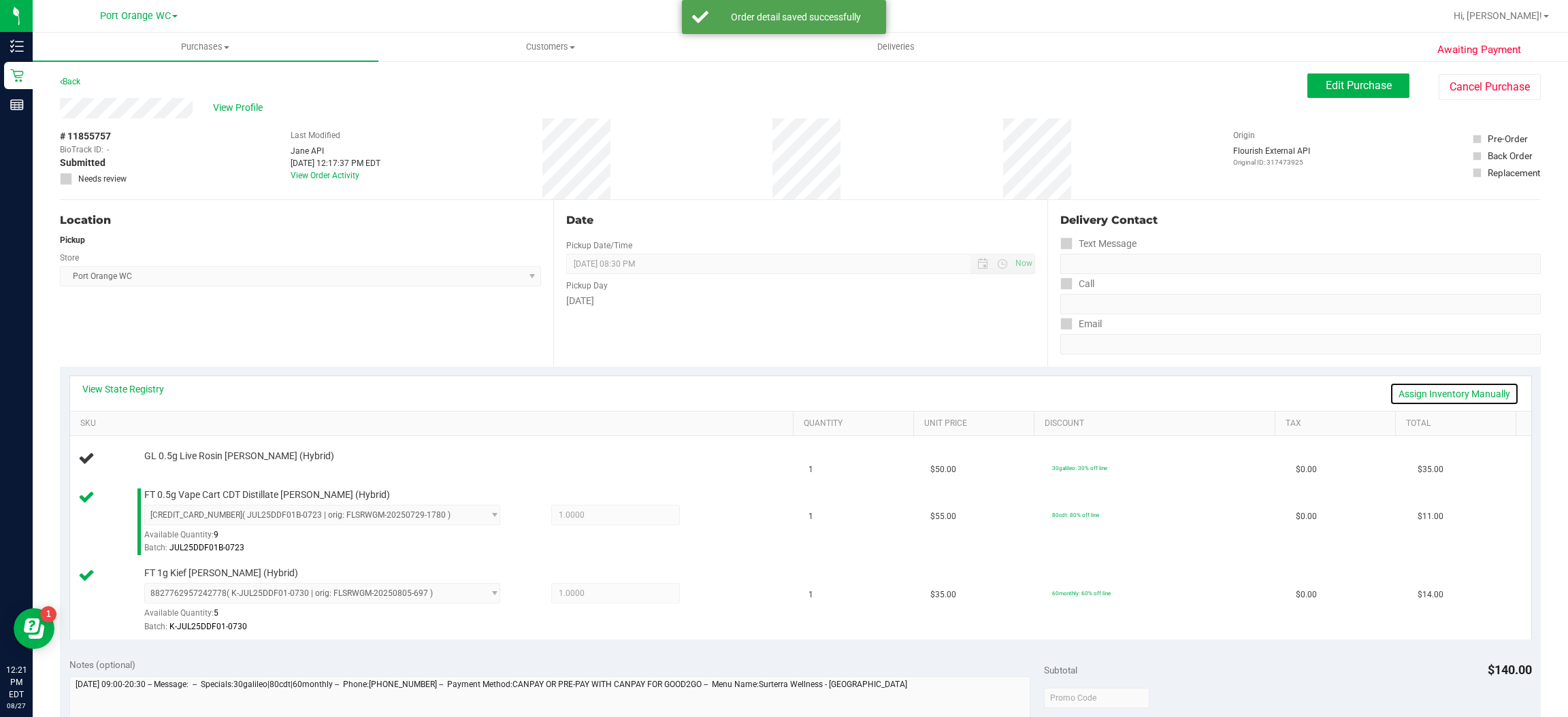
click at [1441, 393] on link "Assign Inventory Manually" at bounding box center [1455, 394] width 129 height 23
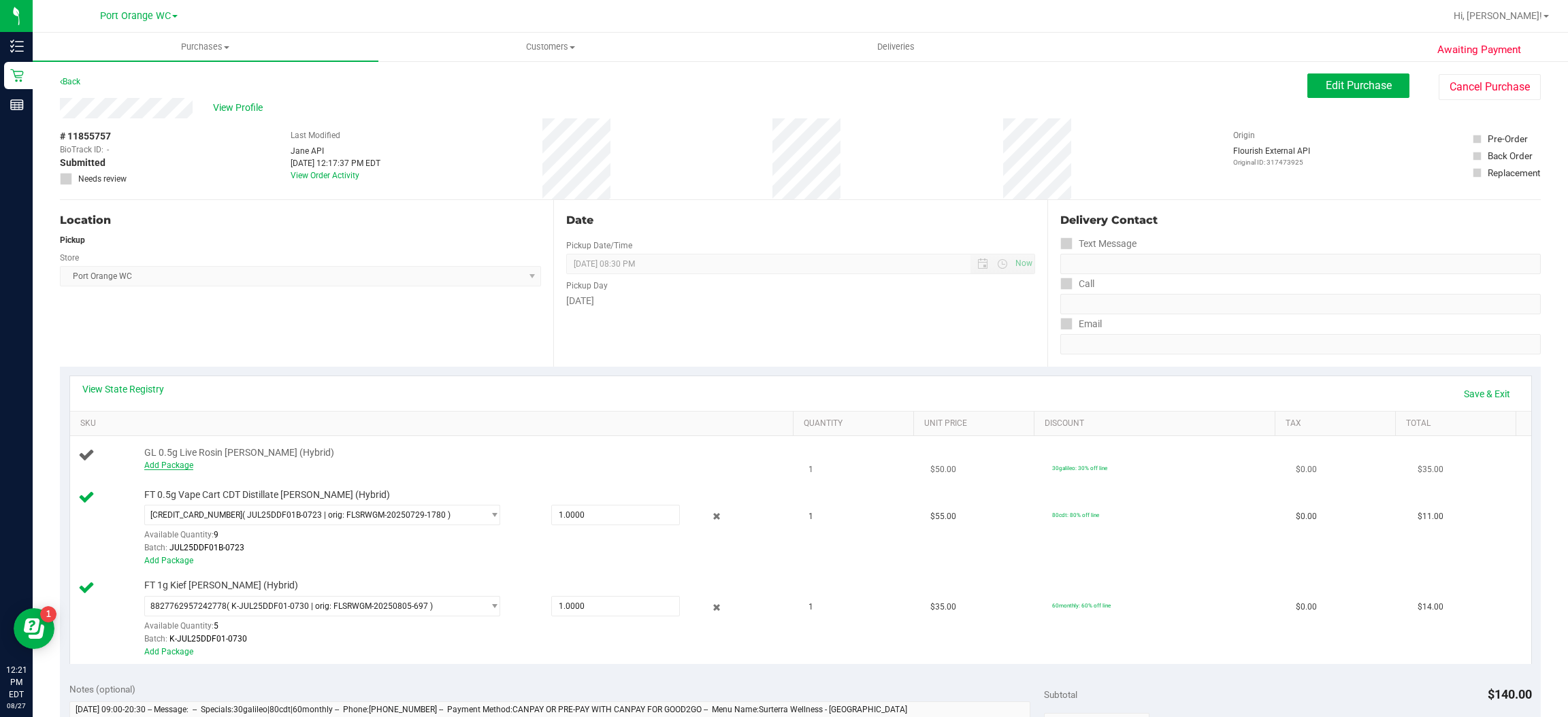
click at [165, 463] on link "Add Package" at bounding box center [168, 465] width 49 height 10
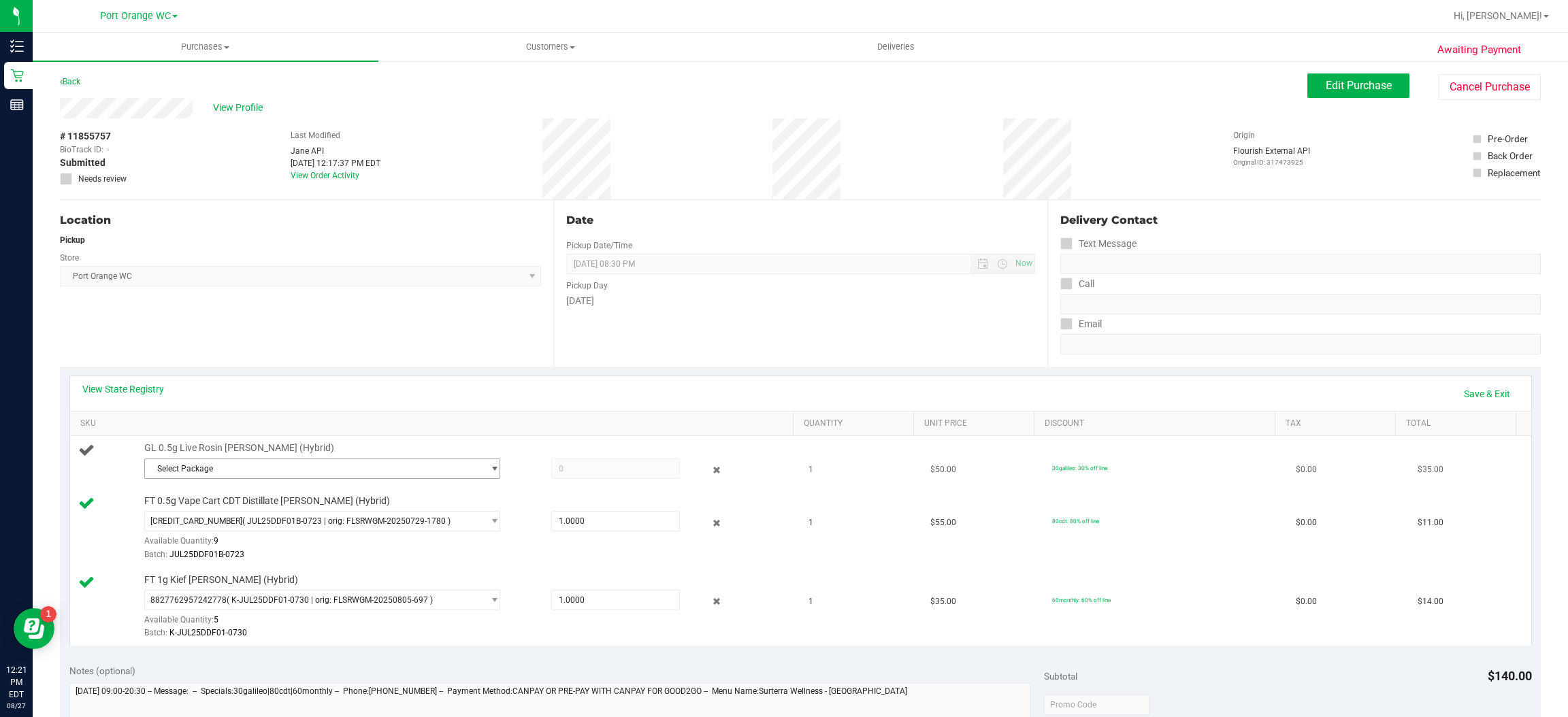
click at [490, 468] on span "select" at bounding box center [495, 469] width 11 height 11
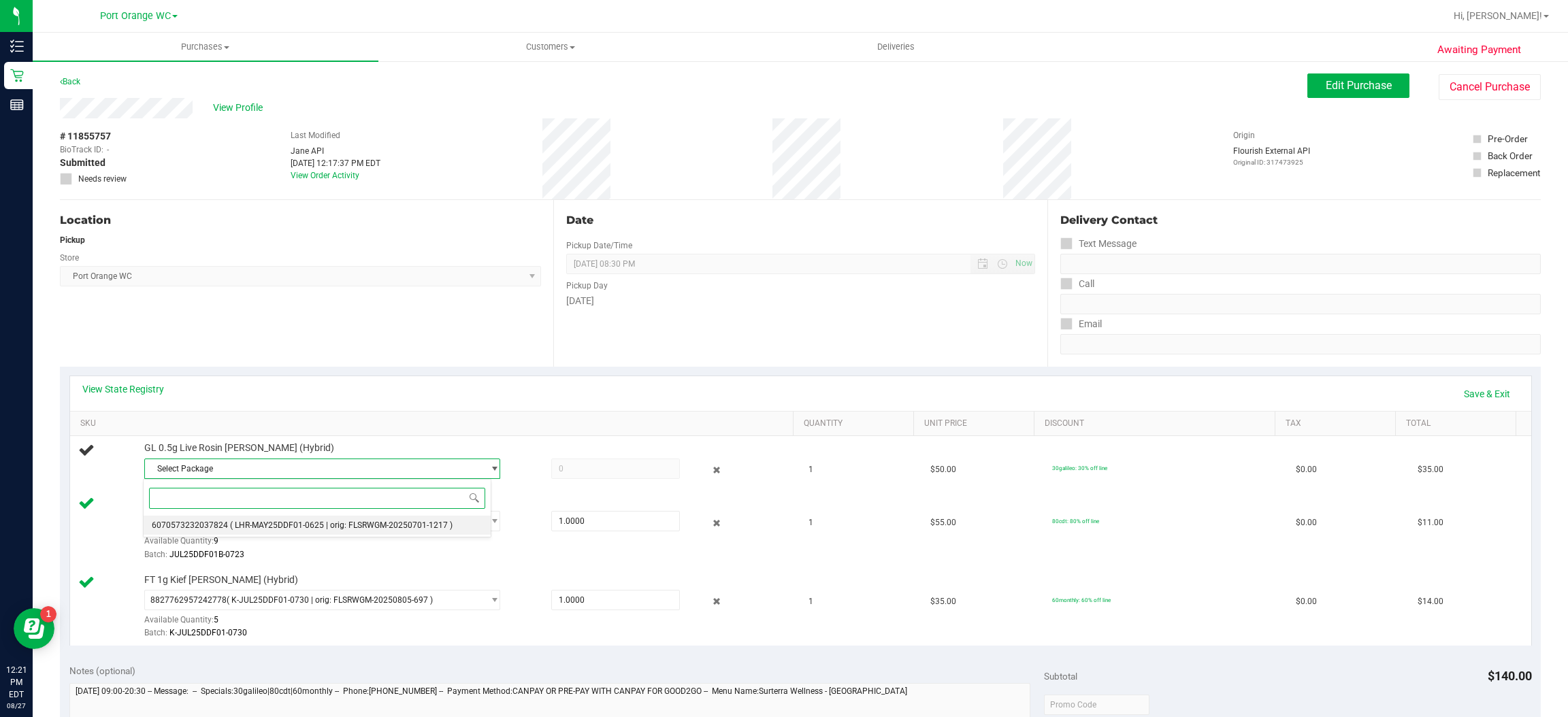
click at [257, 525] on span "( LHR-MAY25DDF01-0625 | orig: FLSRWGM-20250701-1217 )" at bounding box center [341, 525] width 222 height 10
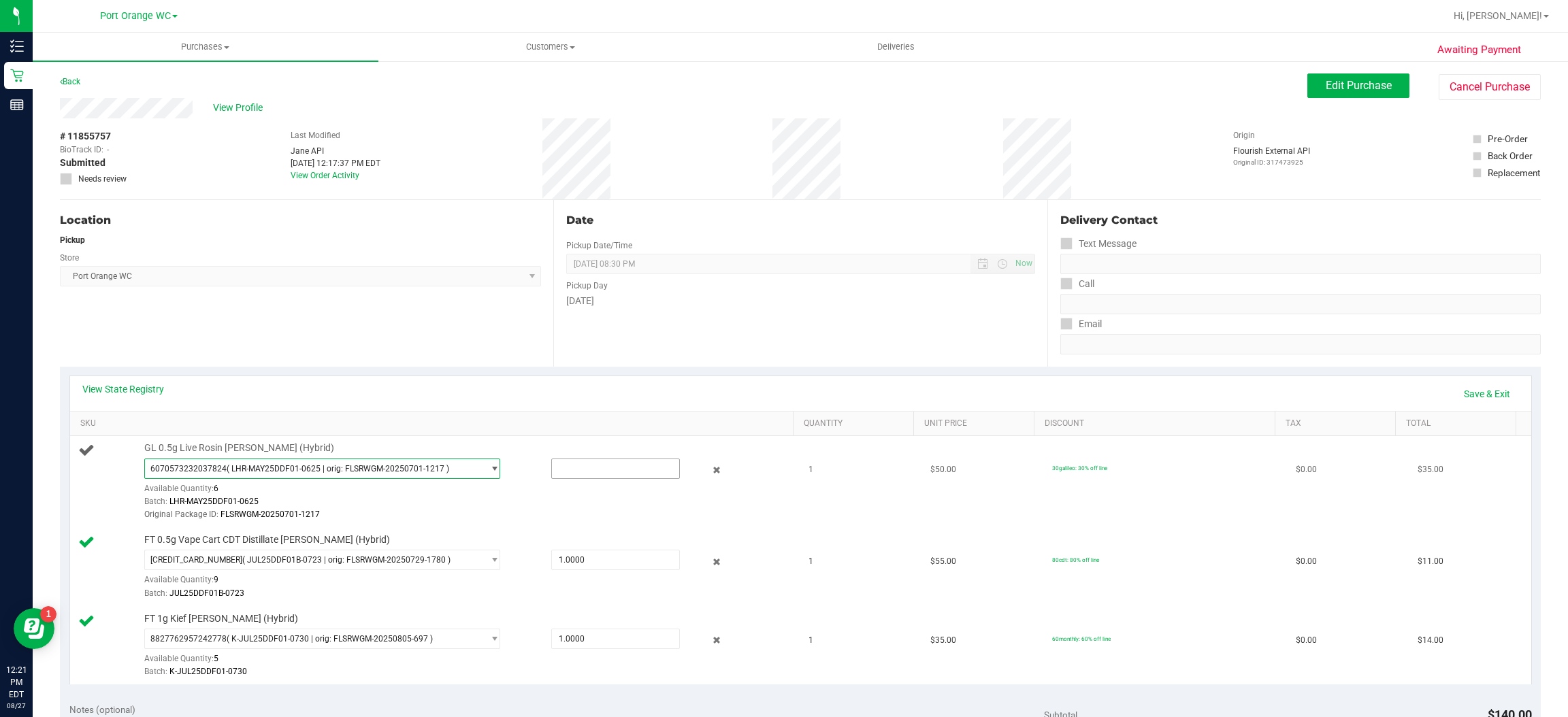
click at [604, 465] on input "text" at bounding box center [615, 469] width 127 height 19
type input "1"
click at [1470, 395] on link "Save & Exit" at bounding box center [1487, 394] width 64 height 23
type input "1.0000"
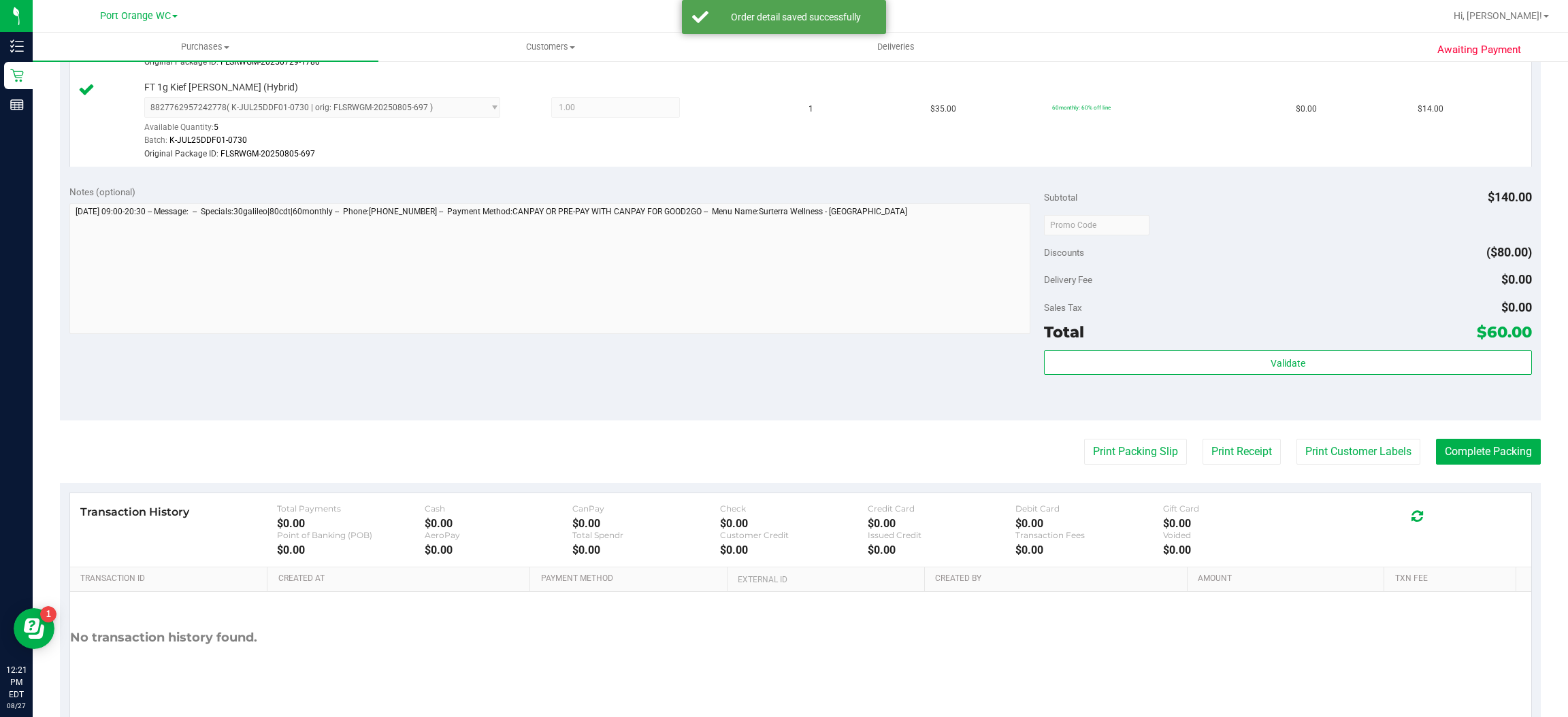
scroll to position [595, 0]
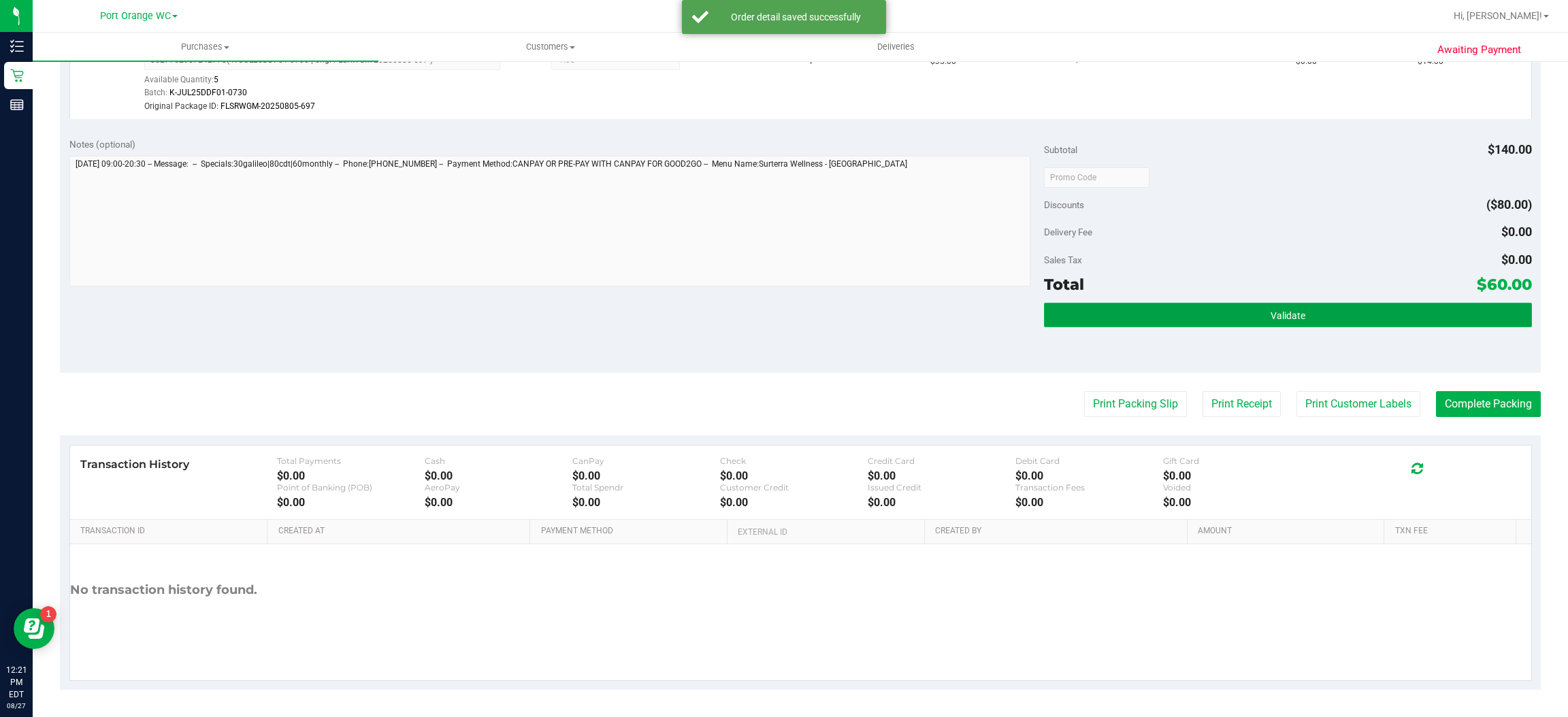
click at [1303, 305] on button "Validate" at bounding box center [1287, 315] width 487 height 25
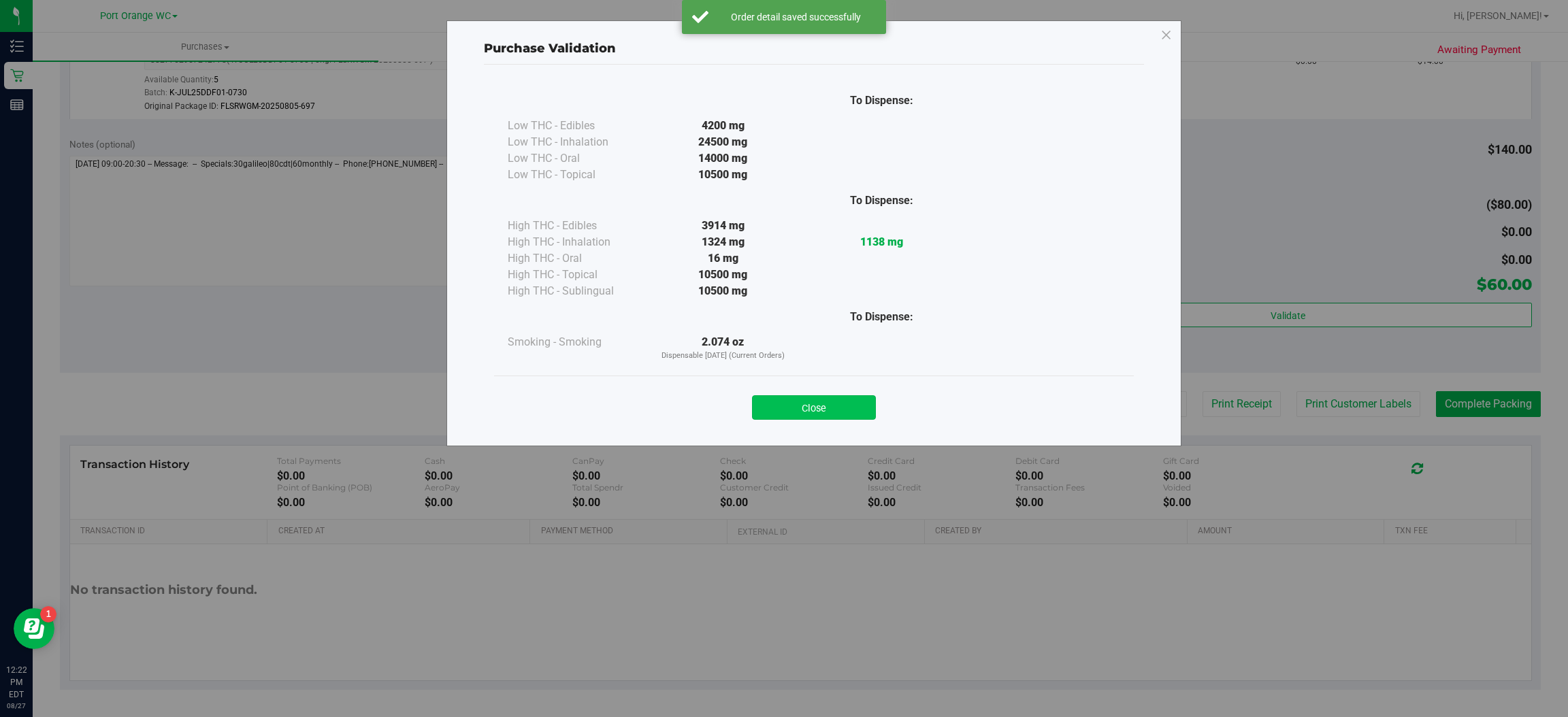
click at [836, 397] on button "Close" at bounding box center [814, 408] width 124 height 25
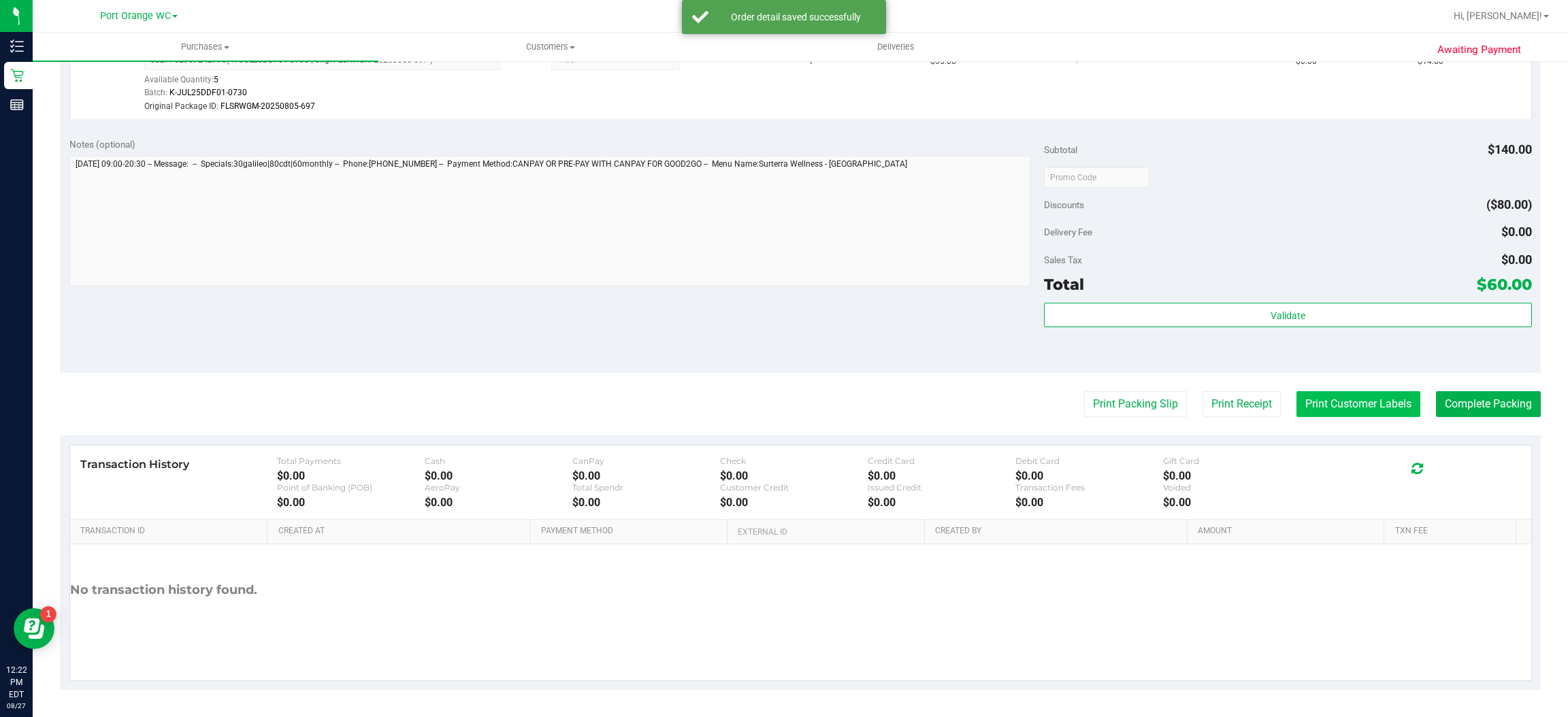
click at [1345, 402] on button "Print Customer Labels" at bounding box center [1358, 404] width 124 height 26
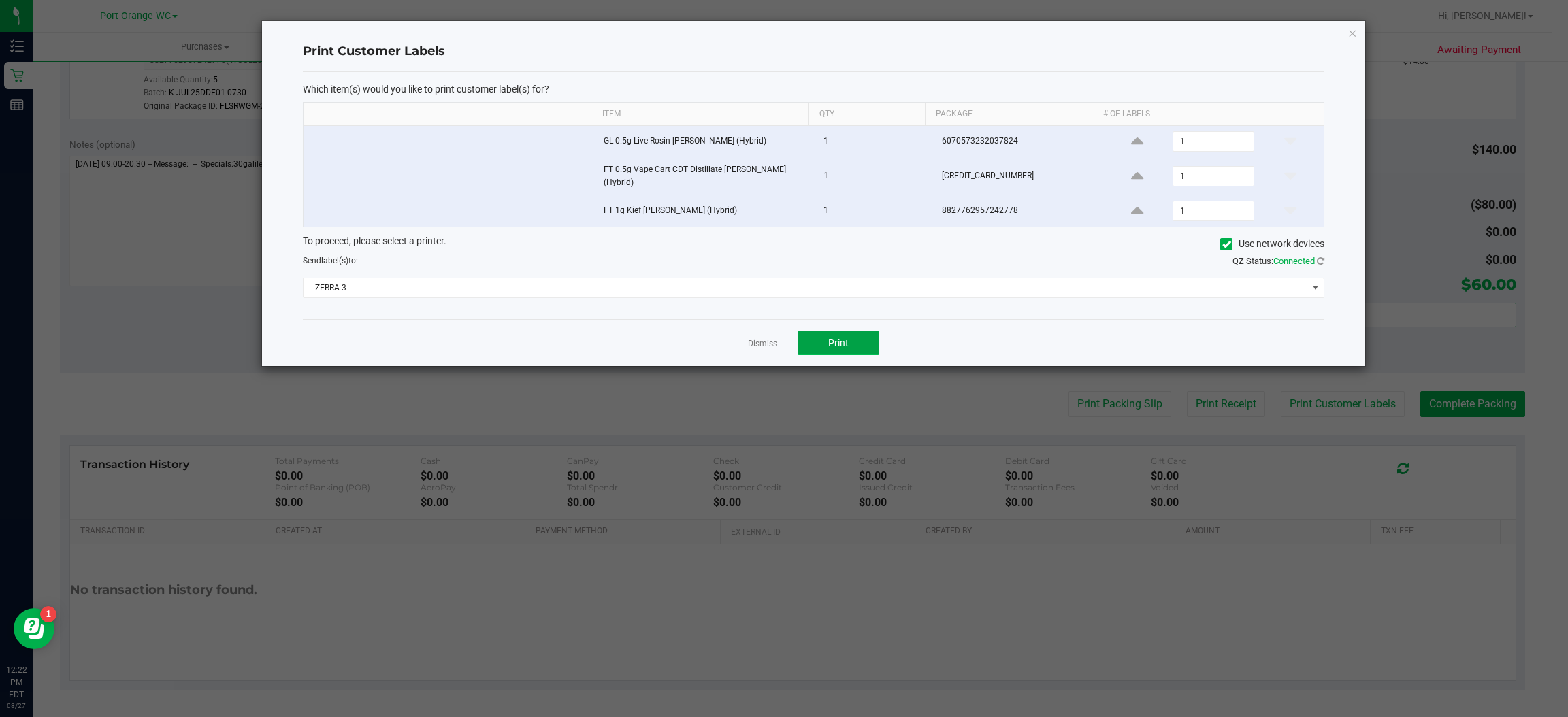
click at [838, 345] on span "Print" at bounding box center [838, 343] width 20 height 11
click at [1354, 25] on icon "button" at bounding box center [1353, 33] width 10 height 16
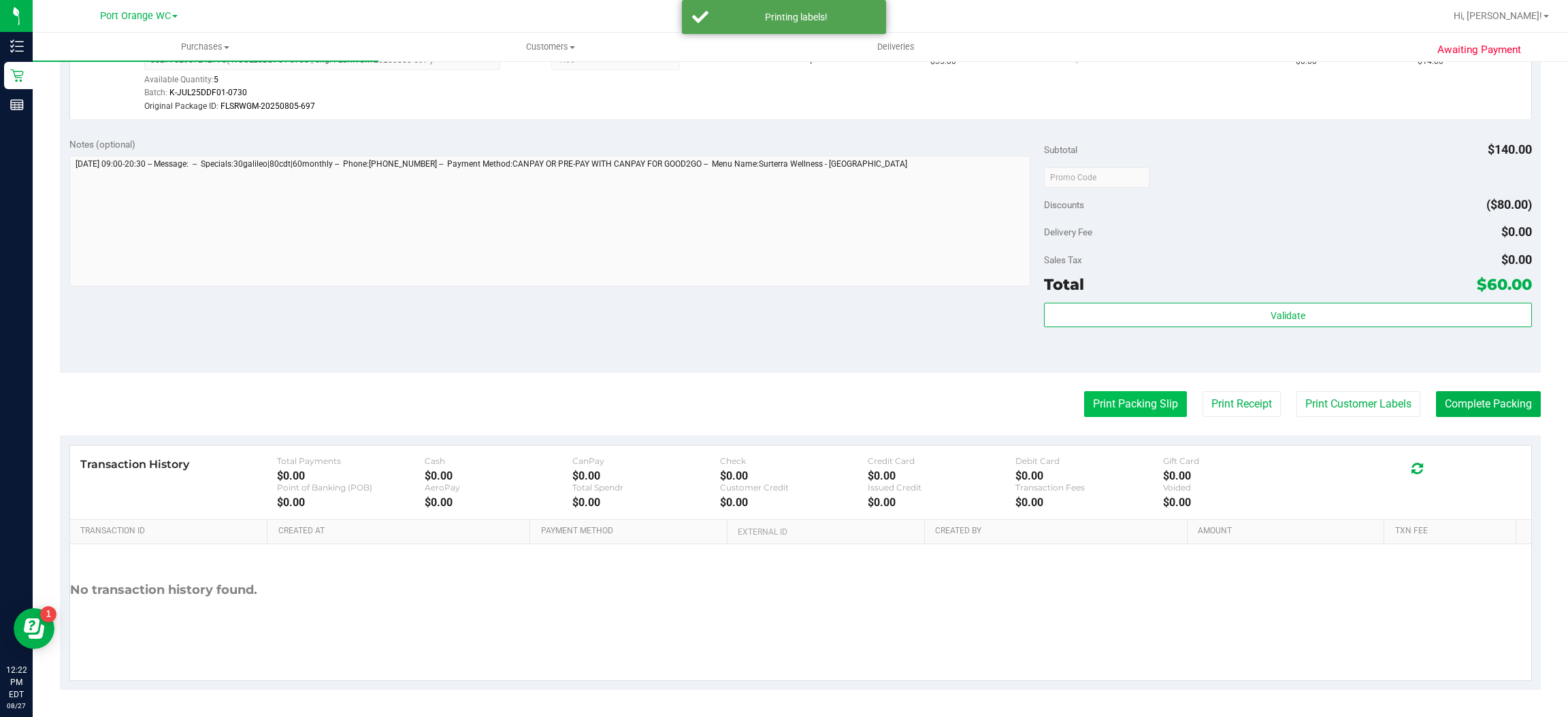
click at [1134, 398] on button "Print Packing Slip" at bounding box center [1136, 404] width 103 height 26
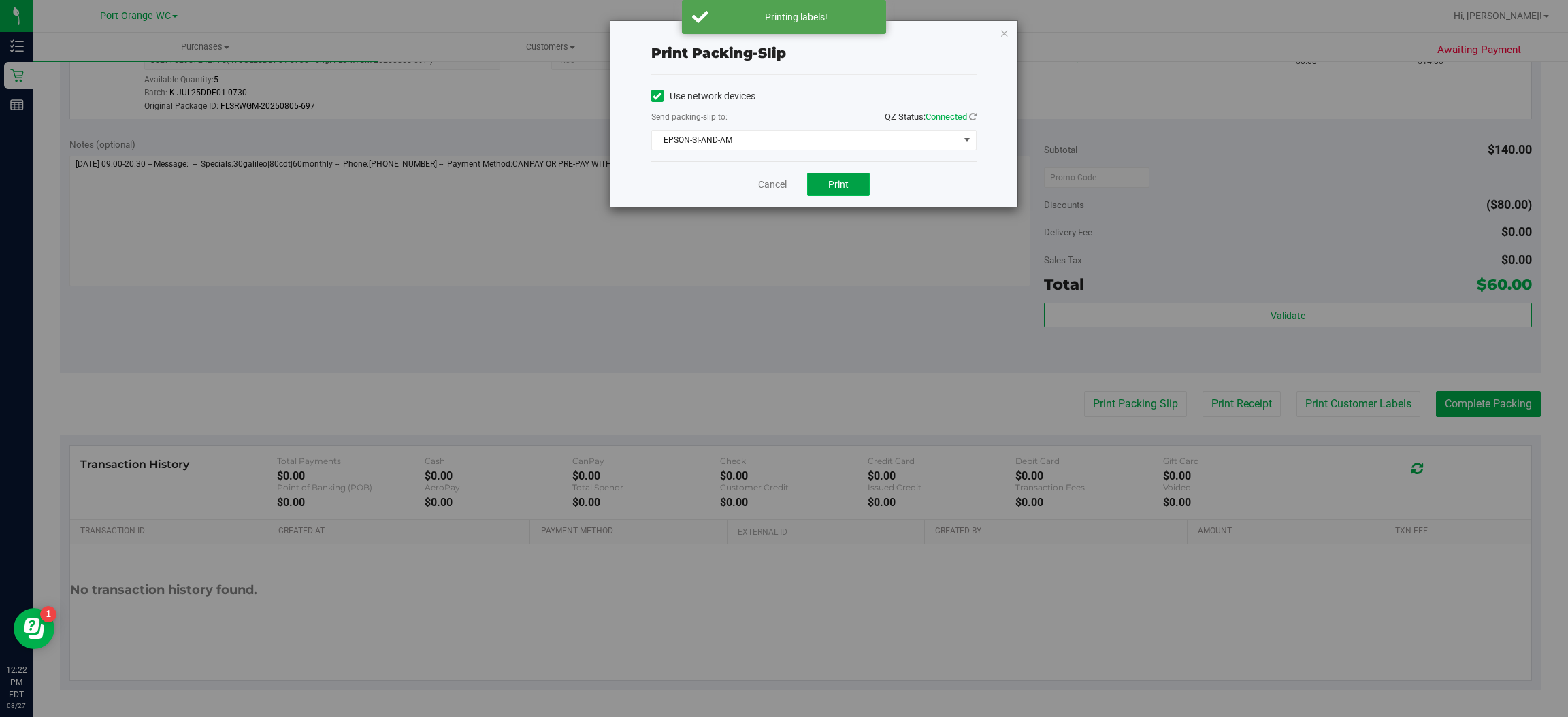
click at [855, 185] on button "Print" at bounding box center [838, 184] width 63 height 23
click at [1000, 35] on icon "button" at bounding box center [1004, 33] width 10 height 16
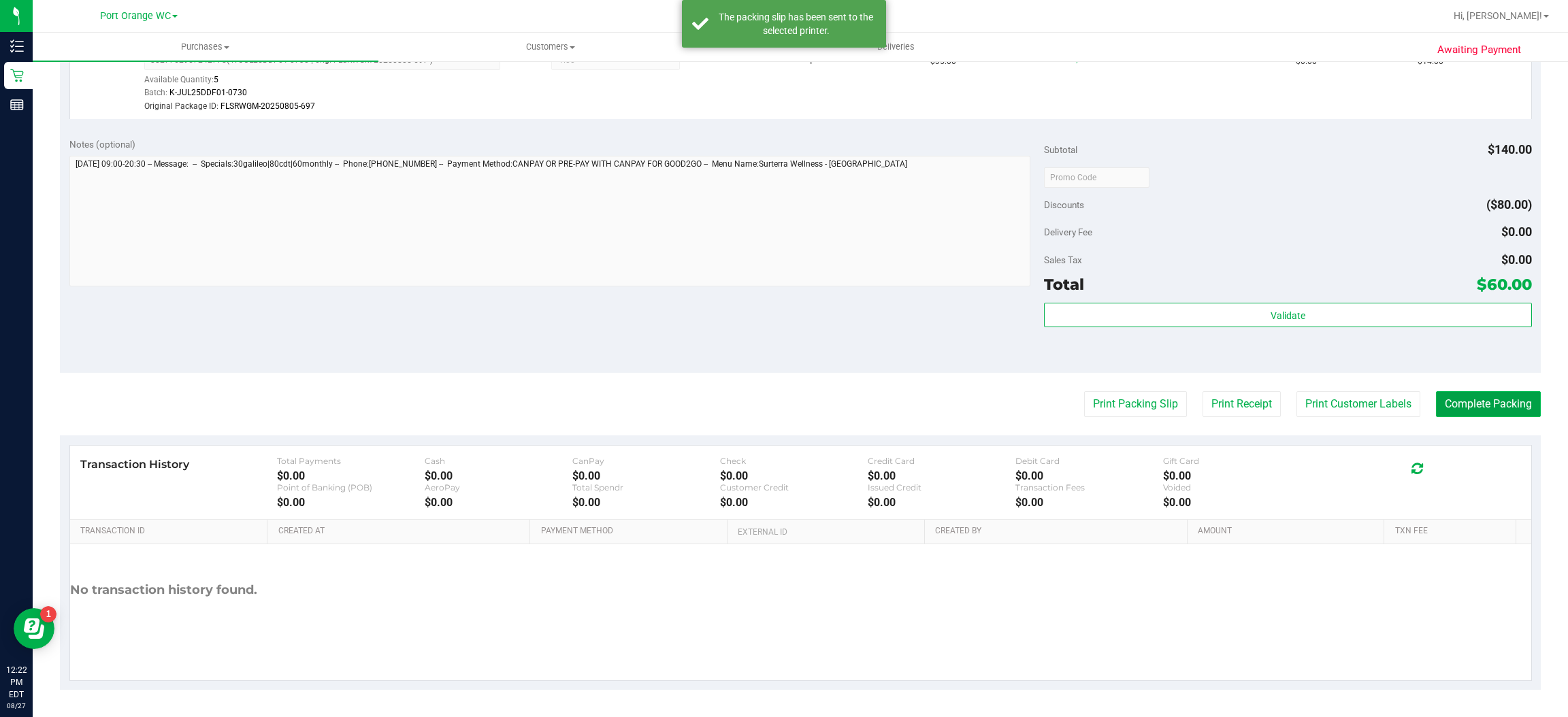
click at [1475, 407] on button "Complete Packing" at bounding box center [1488, 404] width 104 height 26
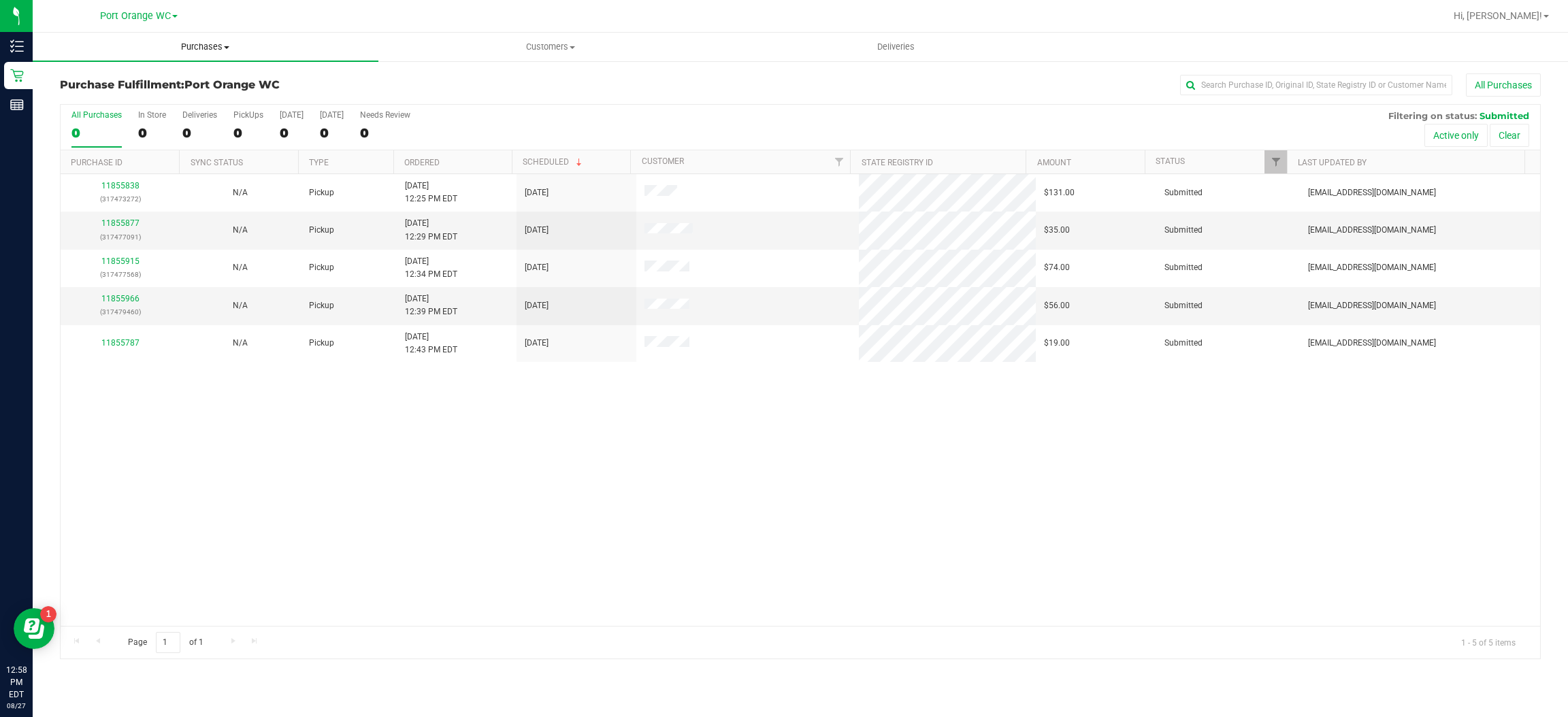
click at [205, 49] on span "Purchases" at bounding box center [205, 47] width 346 height 12
click at [73, 93] on span "Fulfillment" at bounding box center [74, 98] width 84 height 12
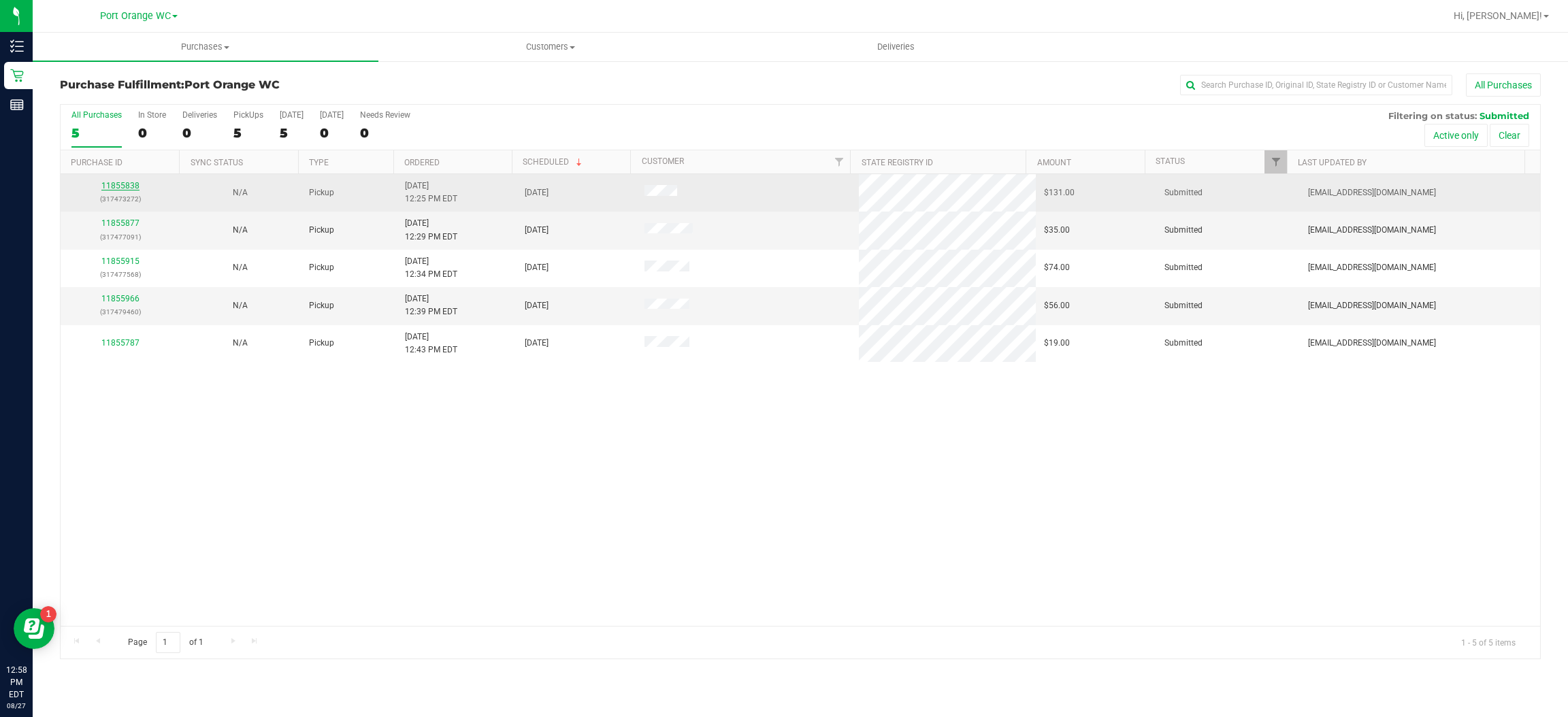
click at [108, 187] on link "11855838" at bounding box center [120, 185] width 38 height 10
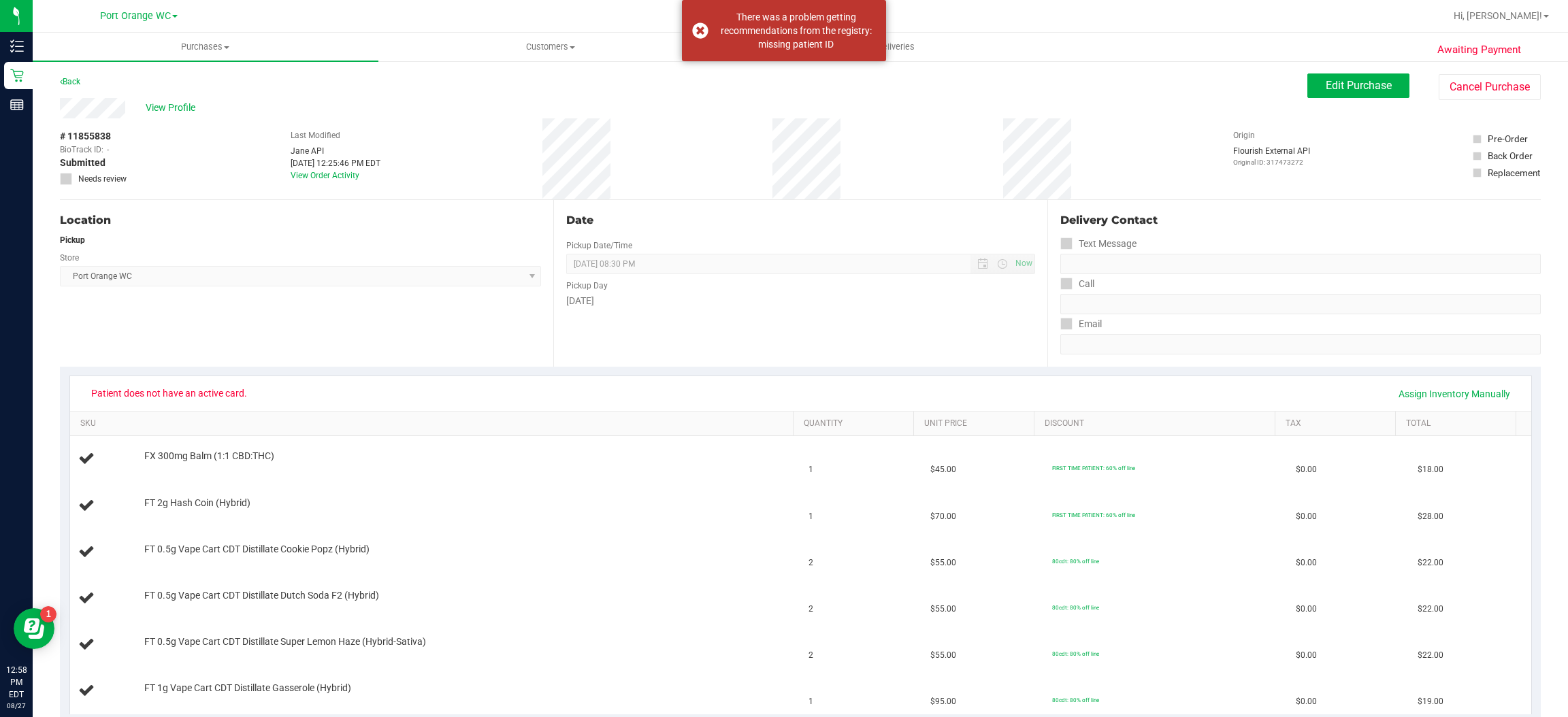
click at [1358, 69] on div "Awaiting Payment Back Edit Purchase Cancel Purchase View Profile # 11855838 Bio…" at bounding box center [800, 686] width 1535 height 1253
click at [1358, 77] on button "Edit Purchase" at bounding box center [1358, 86] width 102 height 25
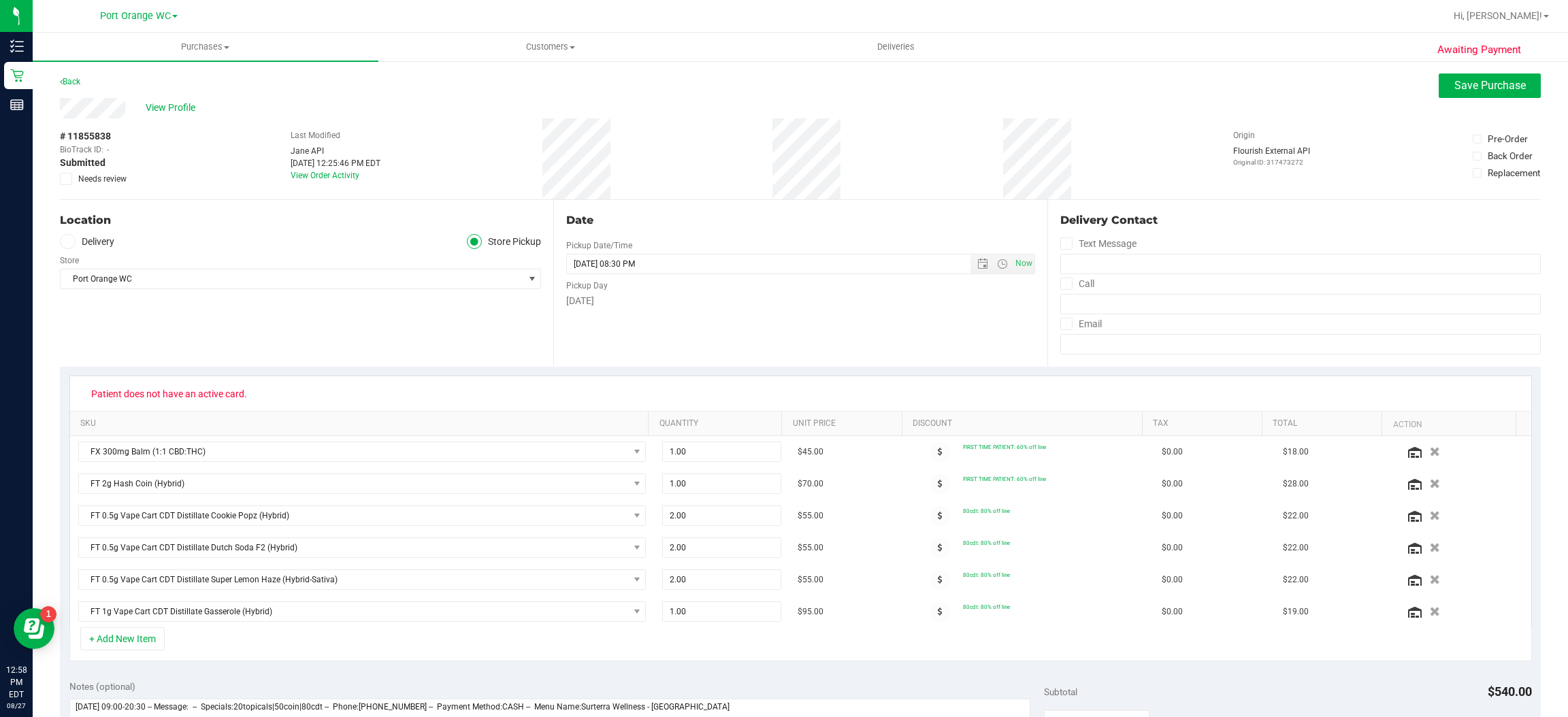
click at [63, 179] on icon at bounding box center [66, 179] width 9 height 0
click at [0, 0] on input "Needs review" at bounding box center [0, 0] width 0 height 0
click at [1460, 85] on span "Save Purchase" at bounding box center [1490, 85] width 72 height 13
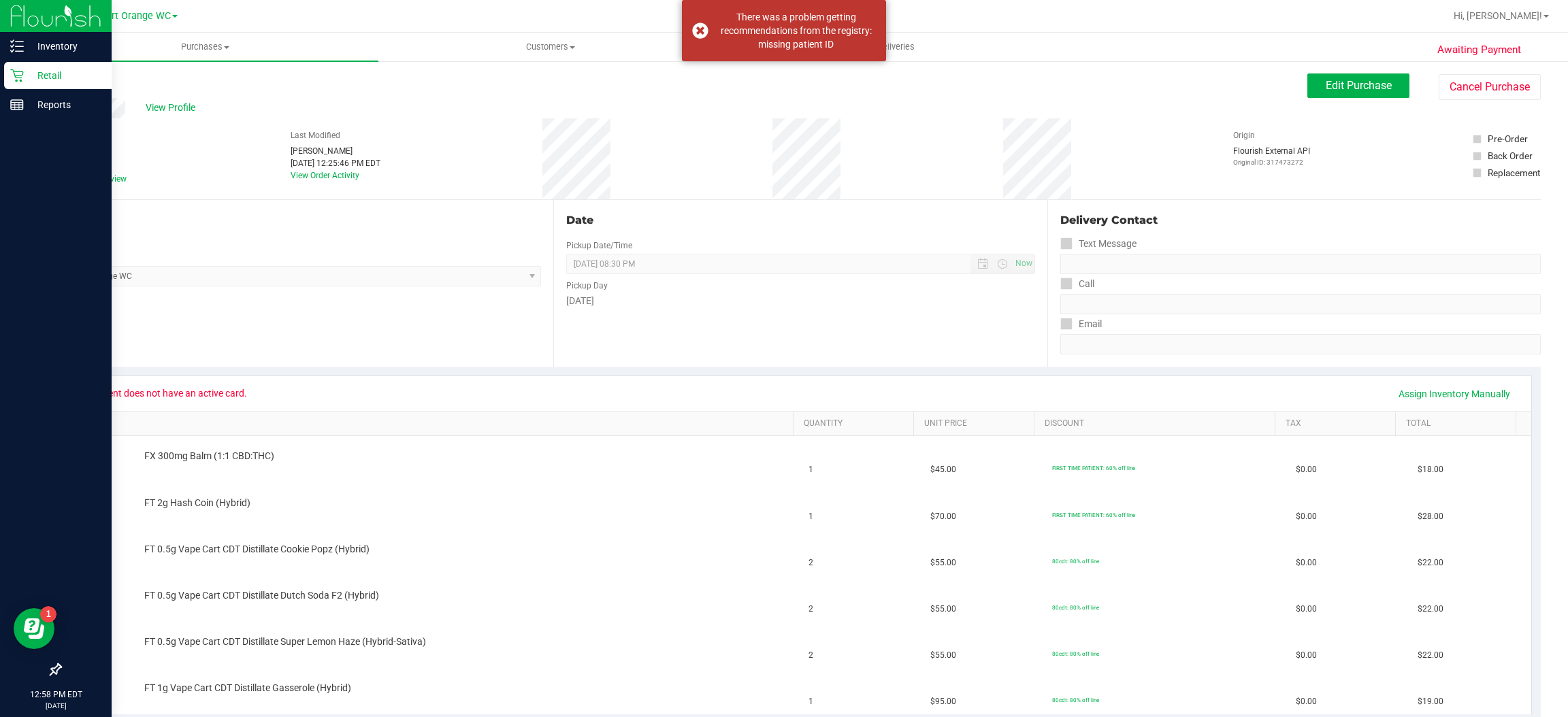
click at [54, 64] on div "Retail" at bounding box center [58, 75] width 107 height 27
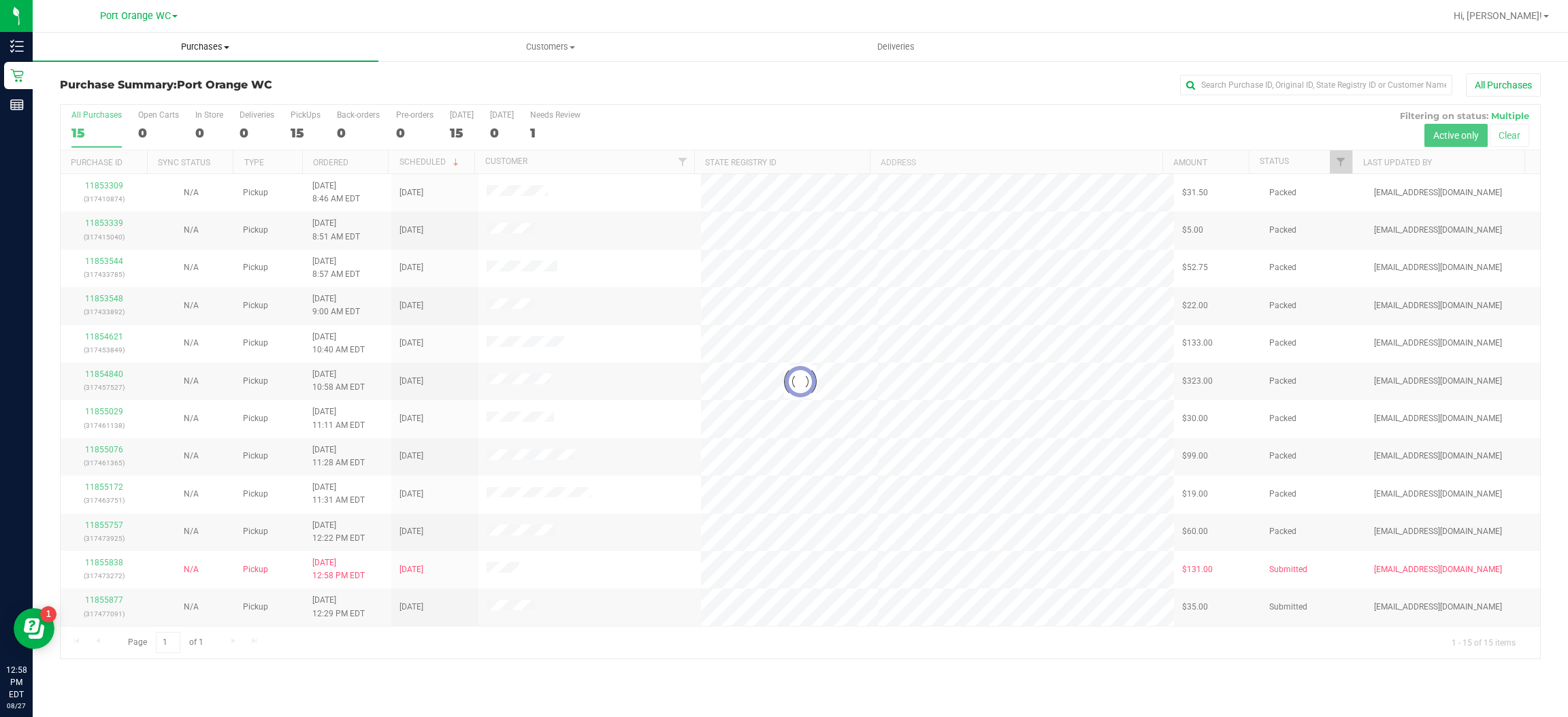
click at [198, 45] on span "Purchases" at bounding box center [205, 47] width 346 height 12
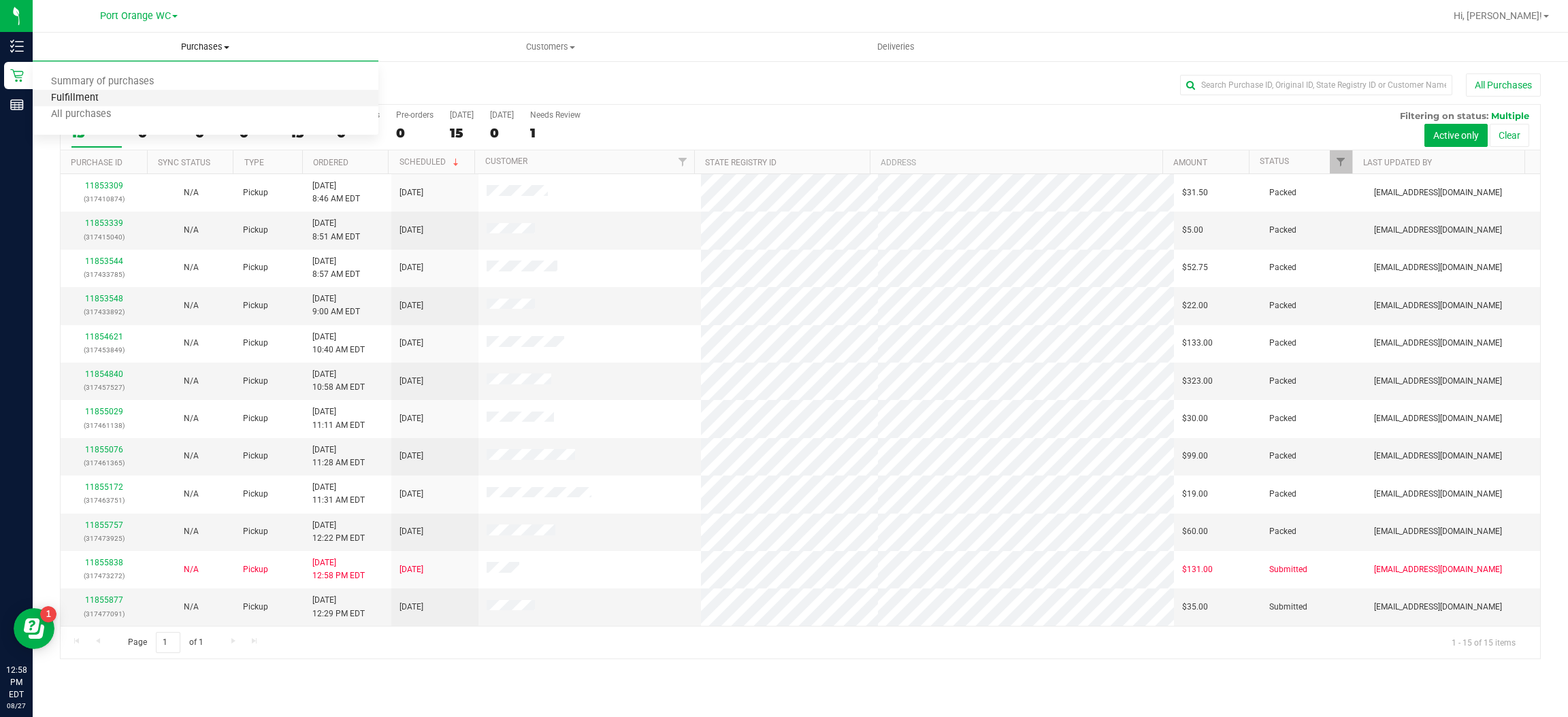
click at [76, 97] on span "Fulfillment" at bounding box center [74, 98] width 84 height 12
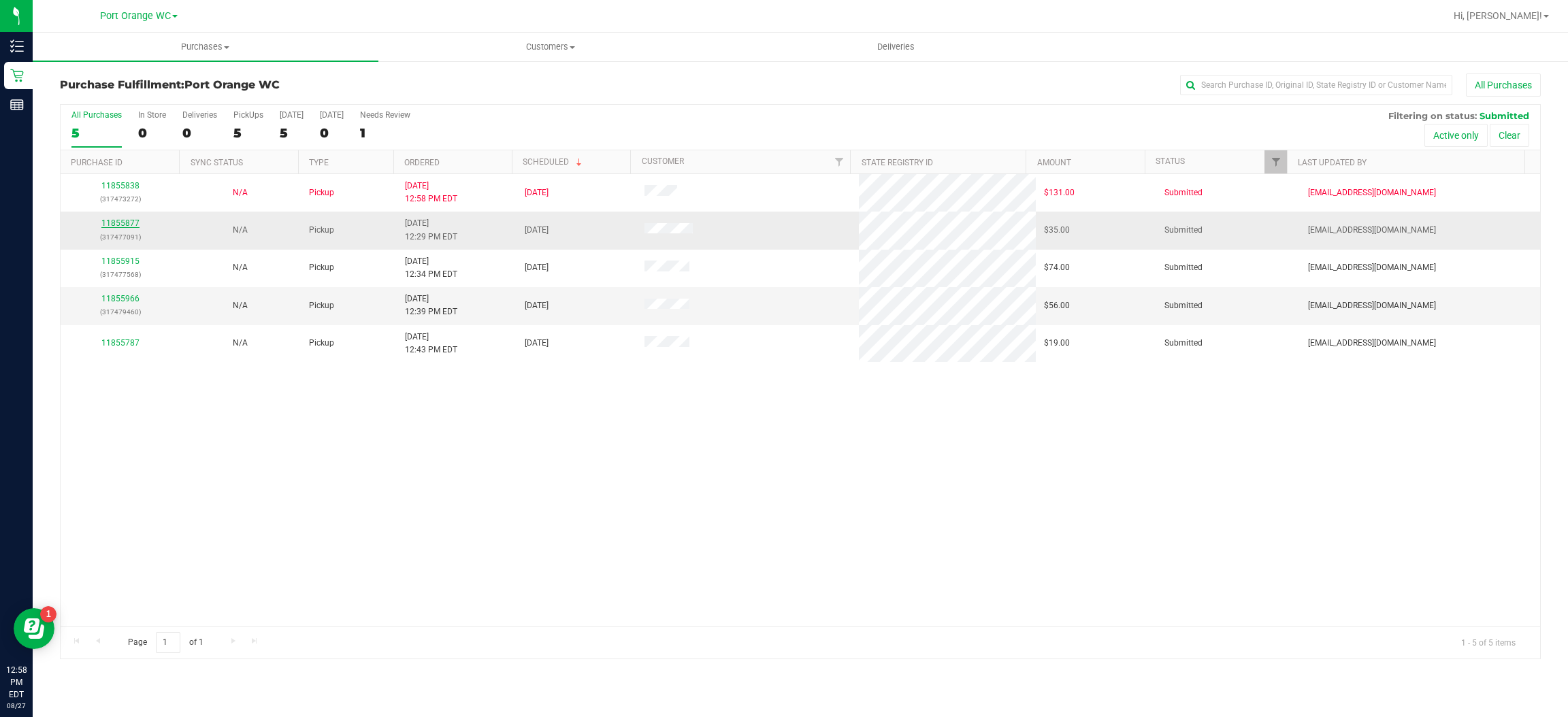
click at [128, 223] on link "11855877" at bounding box center [120, 223] width 38 height 10
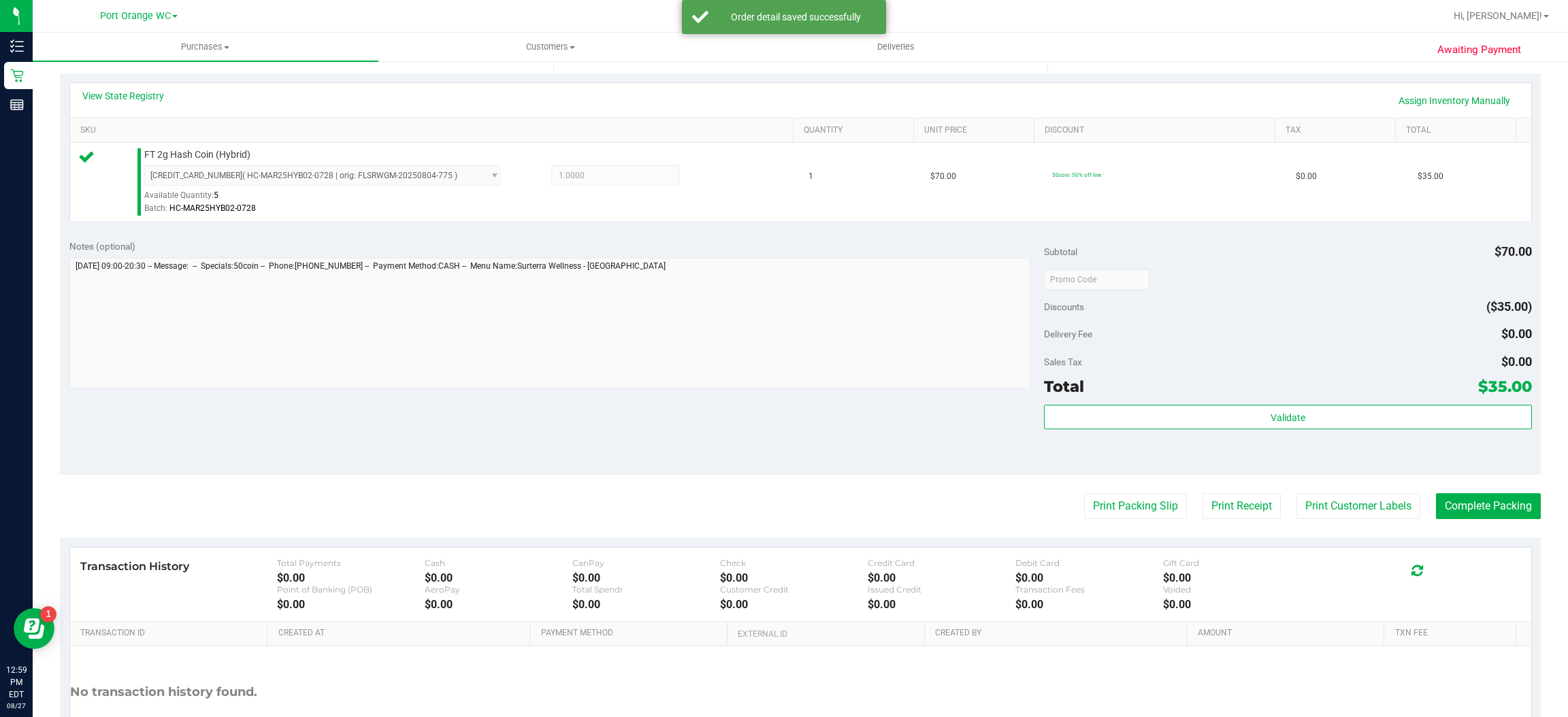
scroll to position [305, 0]
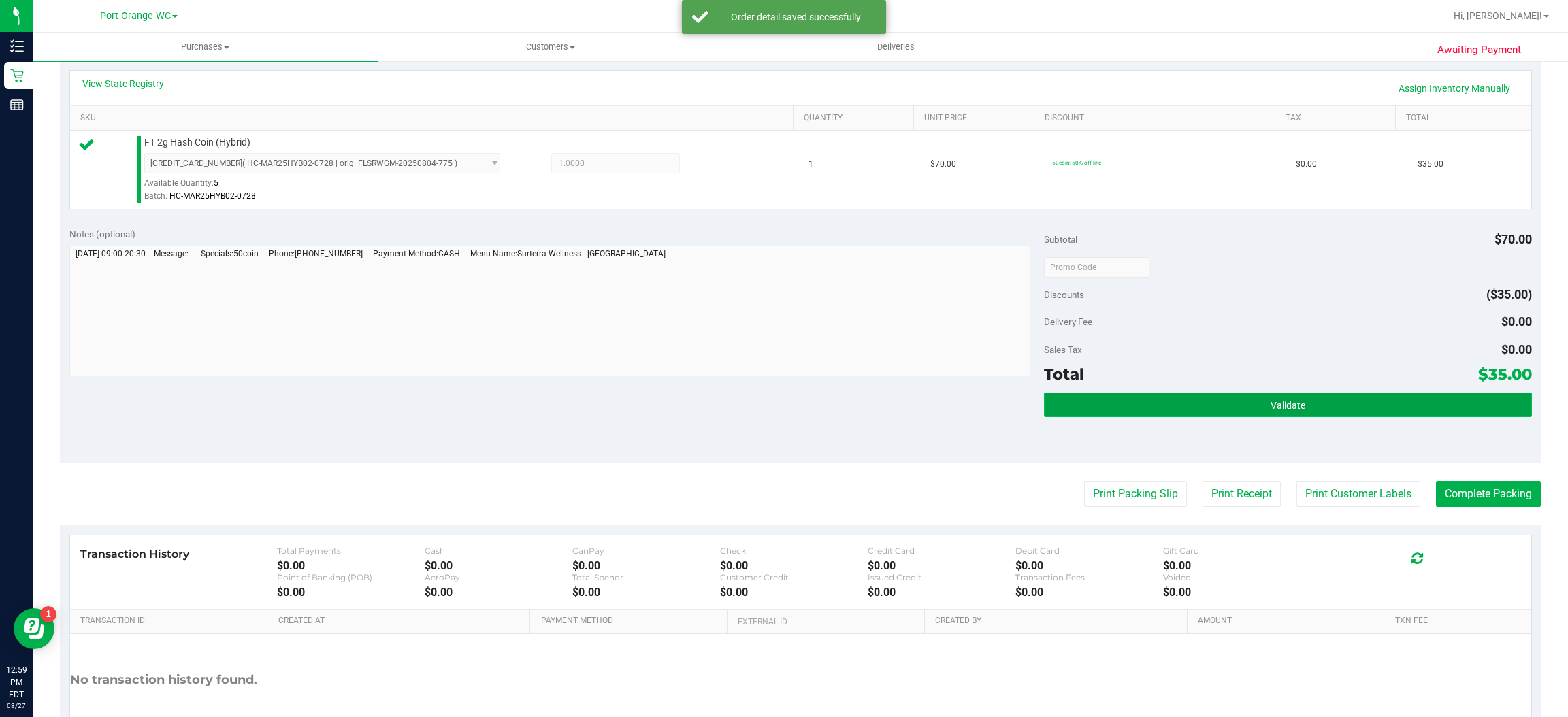
click at [1271, 405] on span "Validate" at bounding box center [1287, 405] width 35 height 11
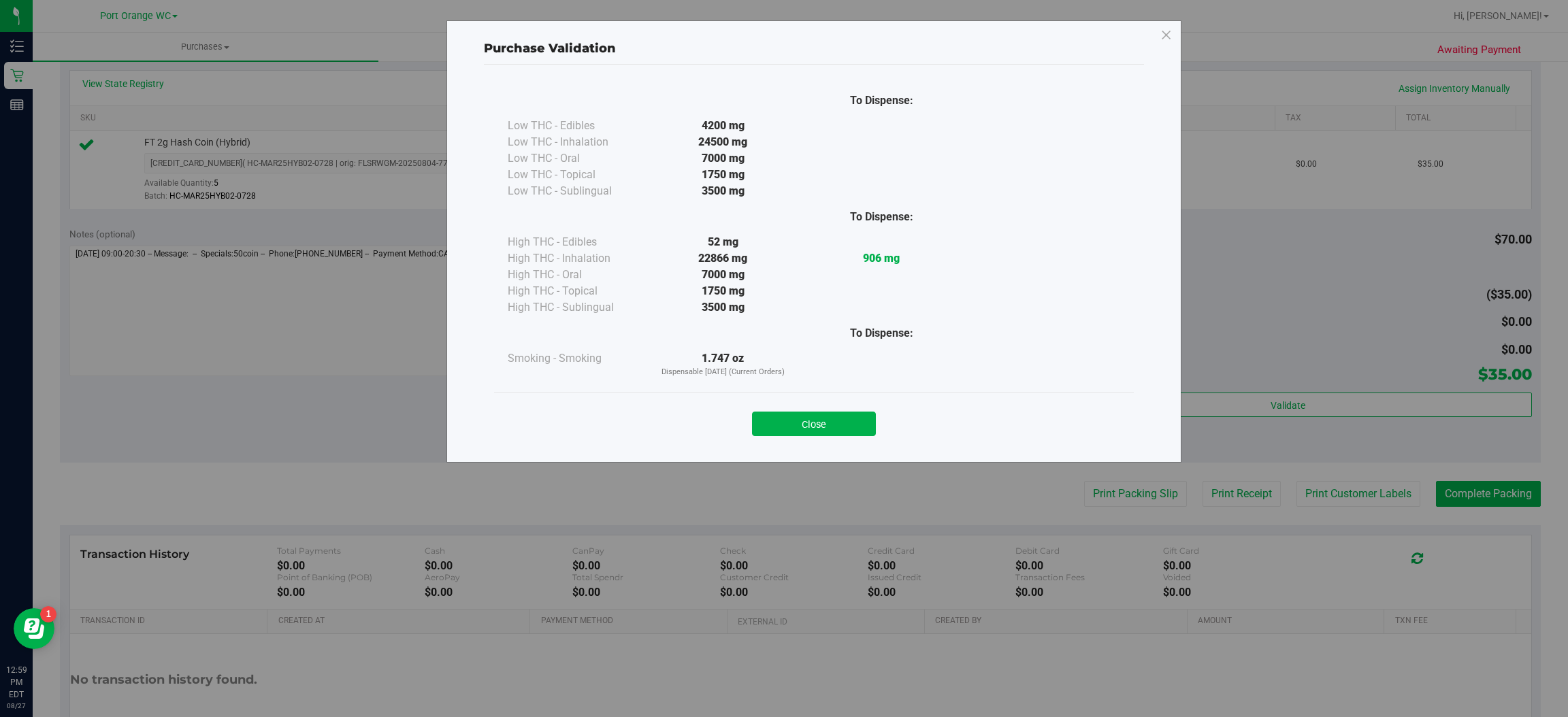
click at [822, 403] on div "Close" at bounding box center [814, 420] width 640 height 55
click at [820, 412] on button "Close" at bounding box center [814, 424] width 124 height 25
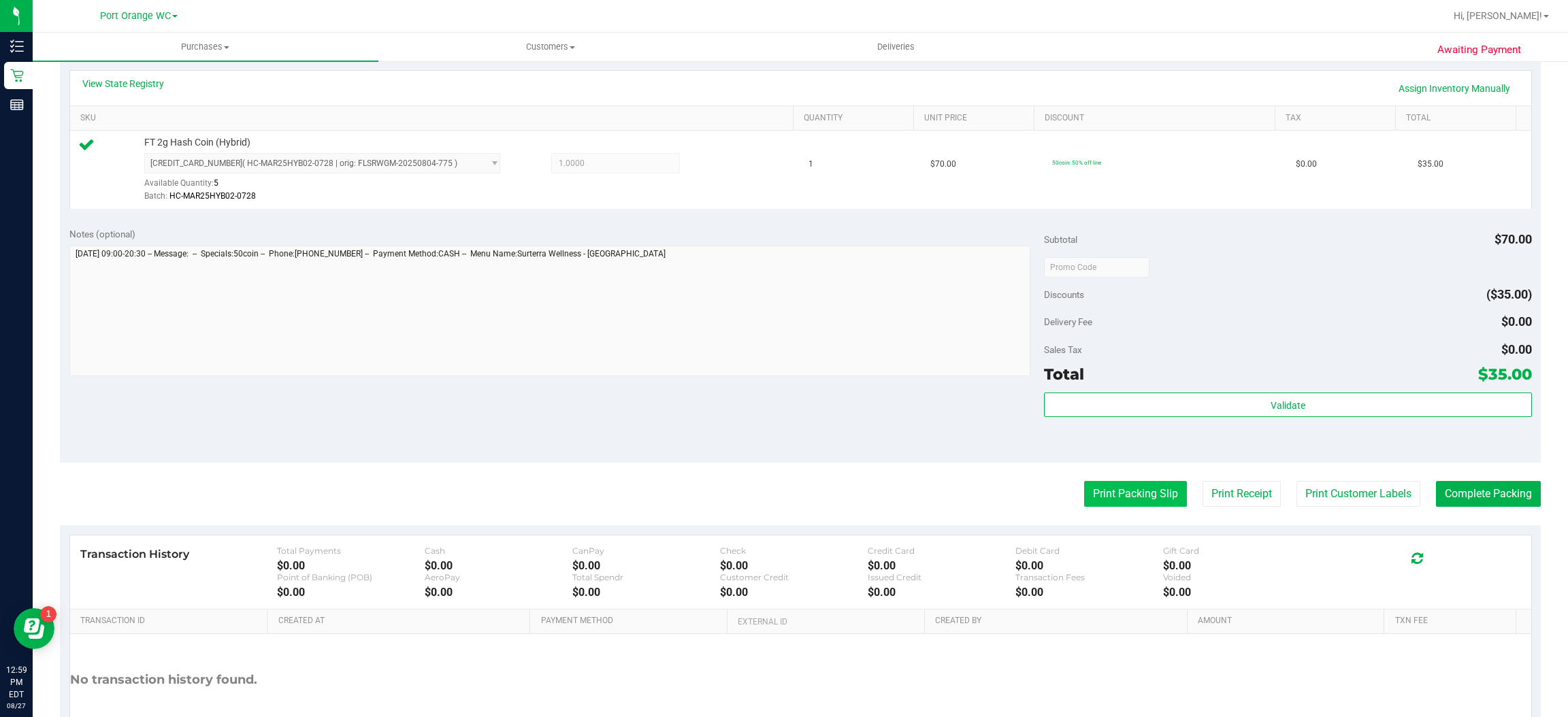
click at [1114, 491] on button "Print Packing Slip" at bounding box center [1136, 493] width 103 height 26
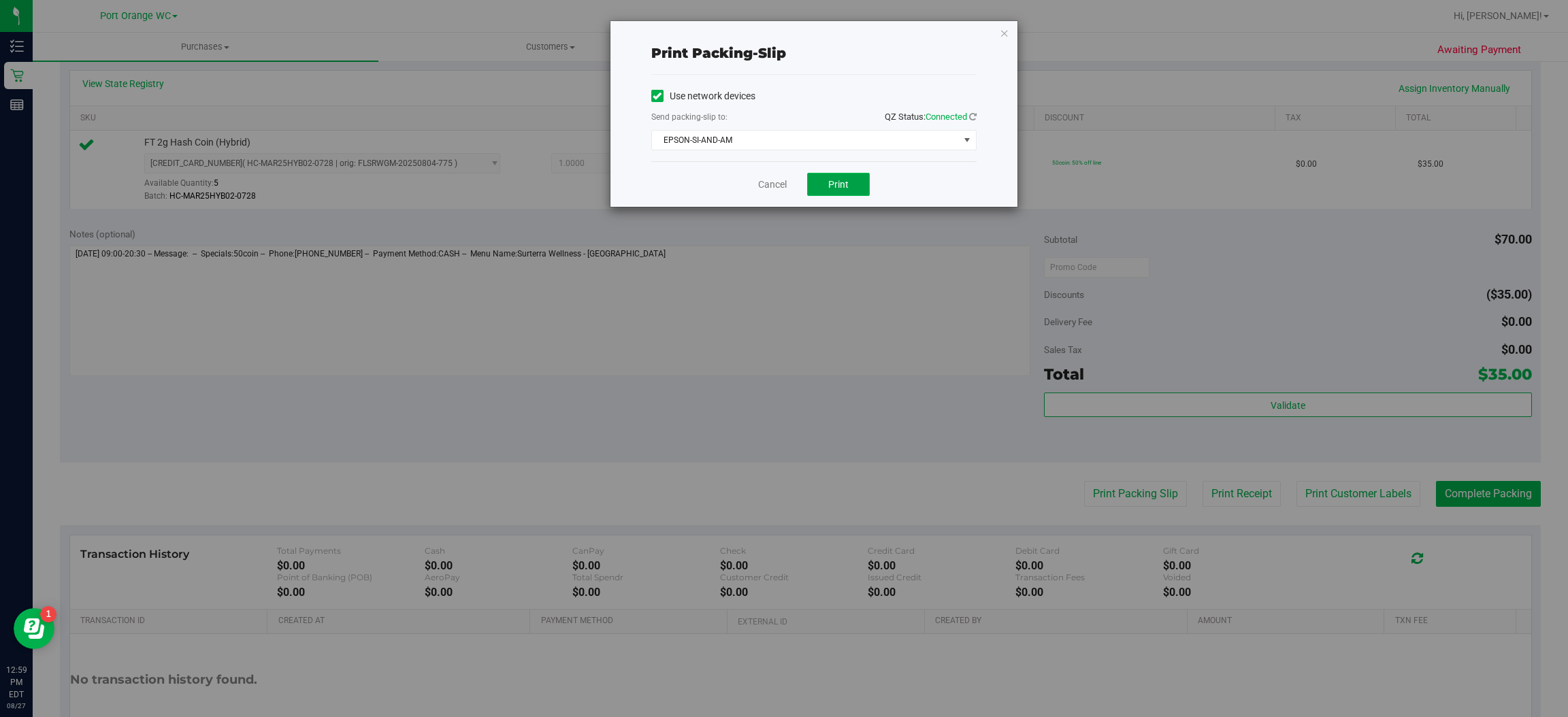
click at [838, 193] on button "Print" at bounding box center [838, 184] width 63 height 23
click at [769, 180] on link "Cancel" at bounding box center [772, 185] width 28 height 14
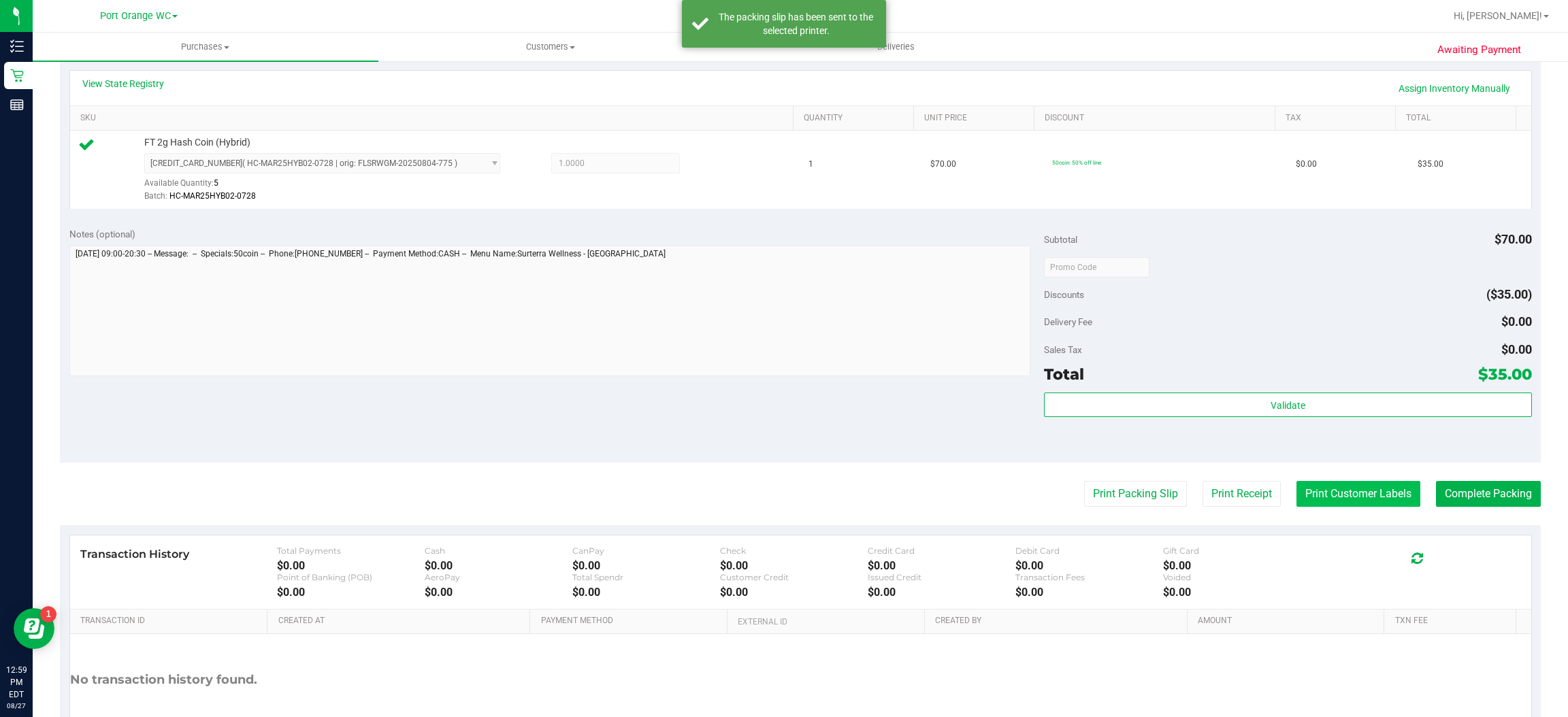
click at [1354, 487] on button "Print Customer Labels" at bounding box center [1358, 493] width 124 height 26
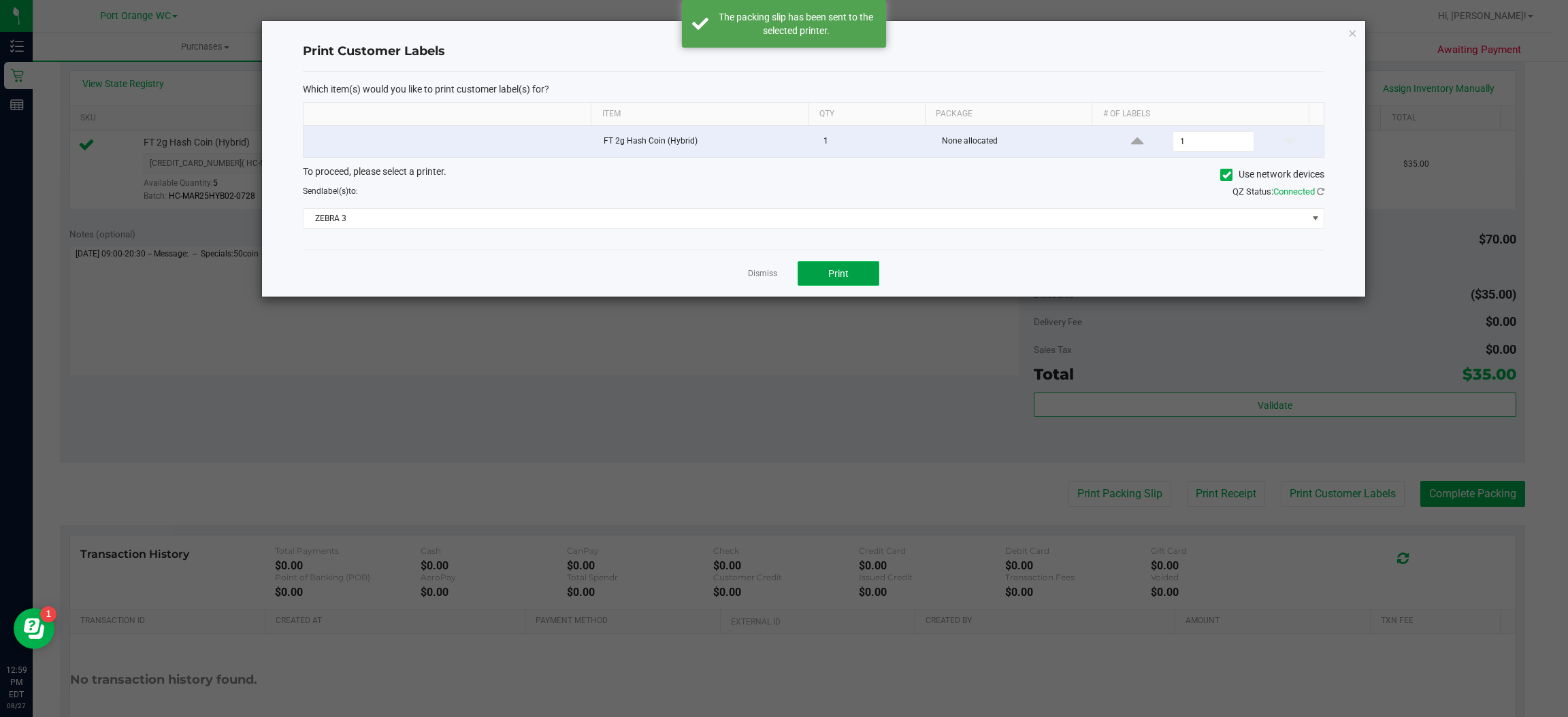
drag, startPoint x: 848, startPoint y: 272, endPoint x: 840, endPoint y: 279, distance: 10.6
click at [840, 279] on button "Print" at bounding box center [838, 274] width 81 height 25
drag, startPoint x: 761, startPoint y: 278, endPoint x: 799, endPoint y: 267, distance: 39.6
click at [758, 280] on link "Dismiss" at bounding box center [762, 274] width 29 height 12
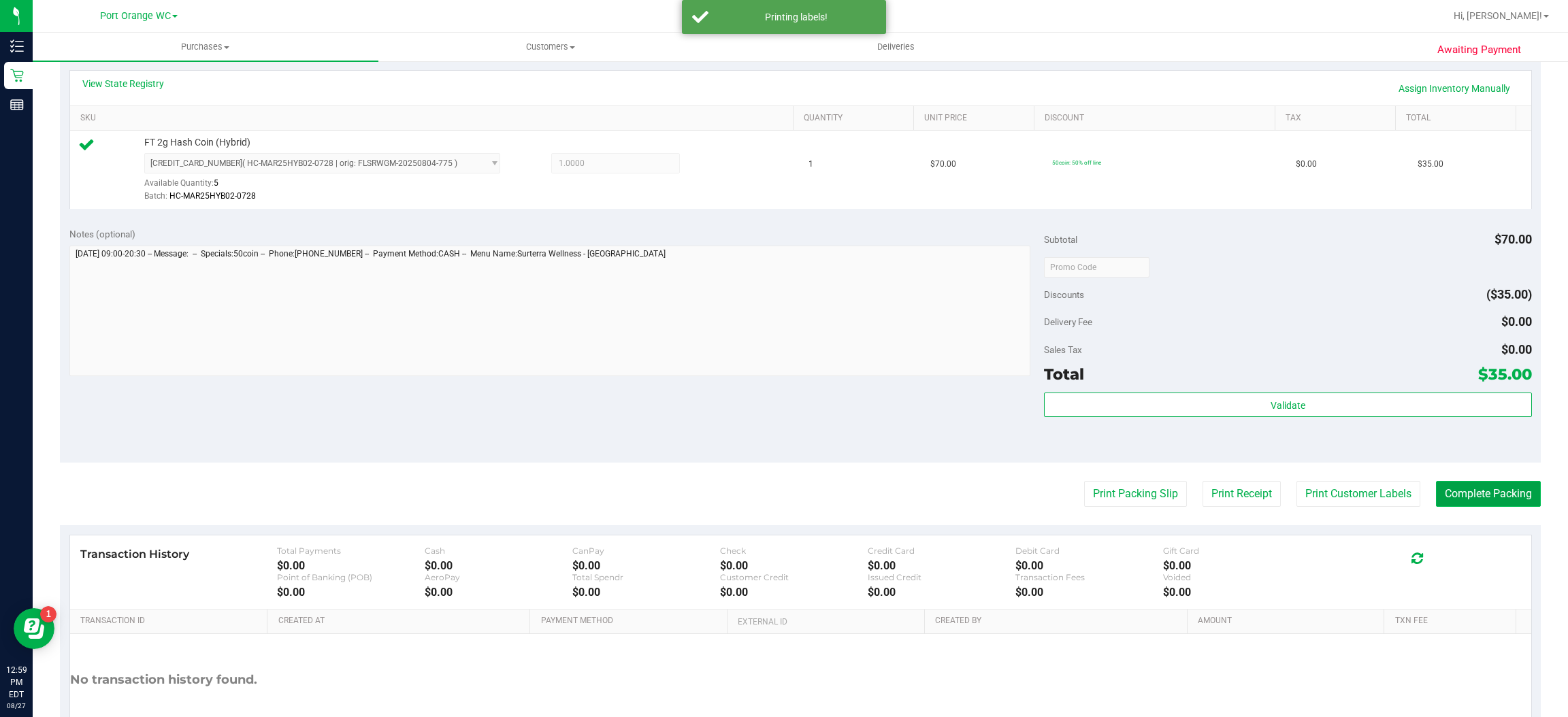
click at [1471, 488] on button "Complete Packing" at bounding box center [1488, 493] width 104 height 26
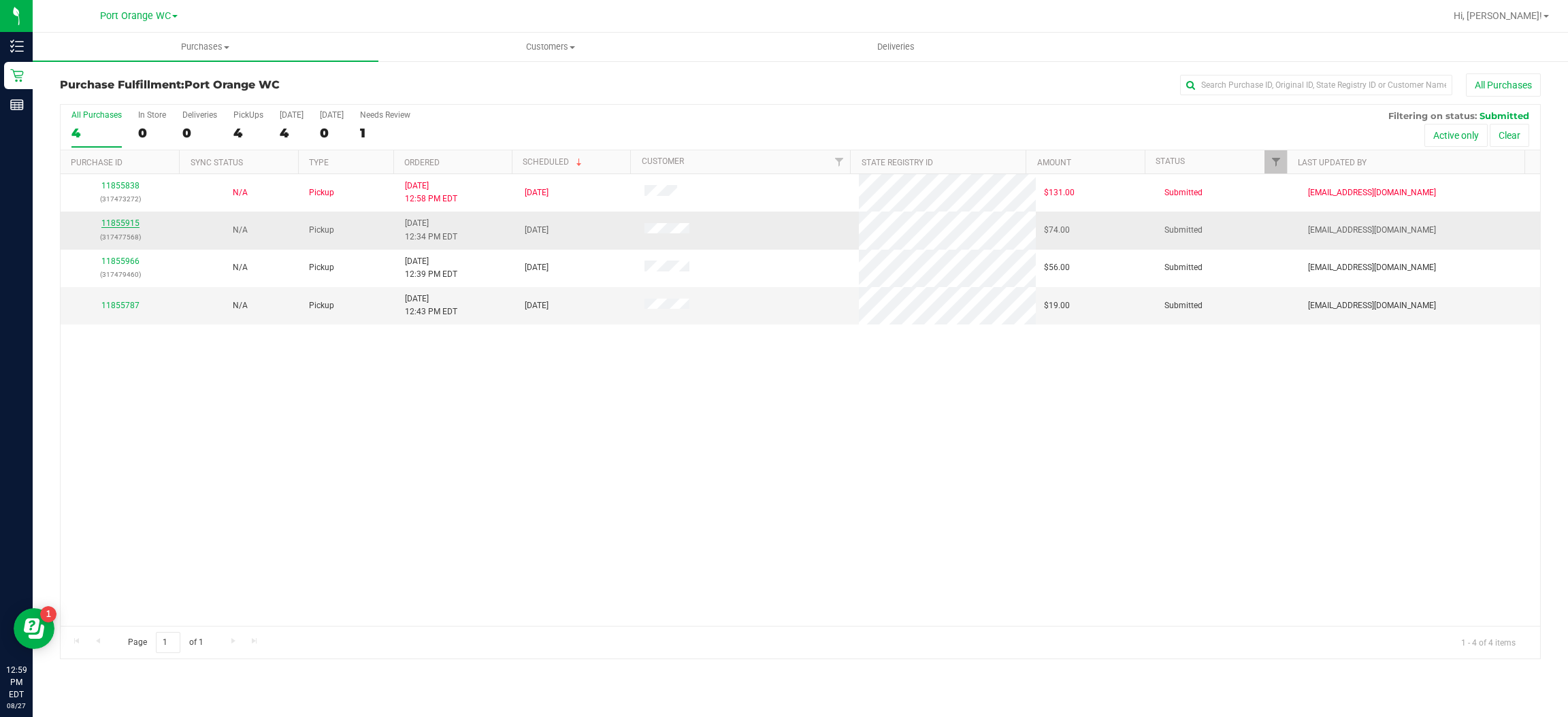
click at [121, 224] on link "11855915" at bounding box center [120, 223] width 38 height 10
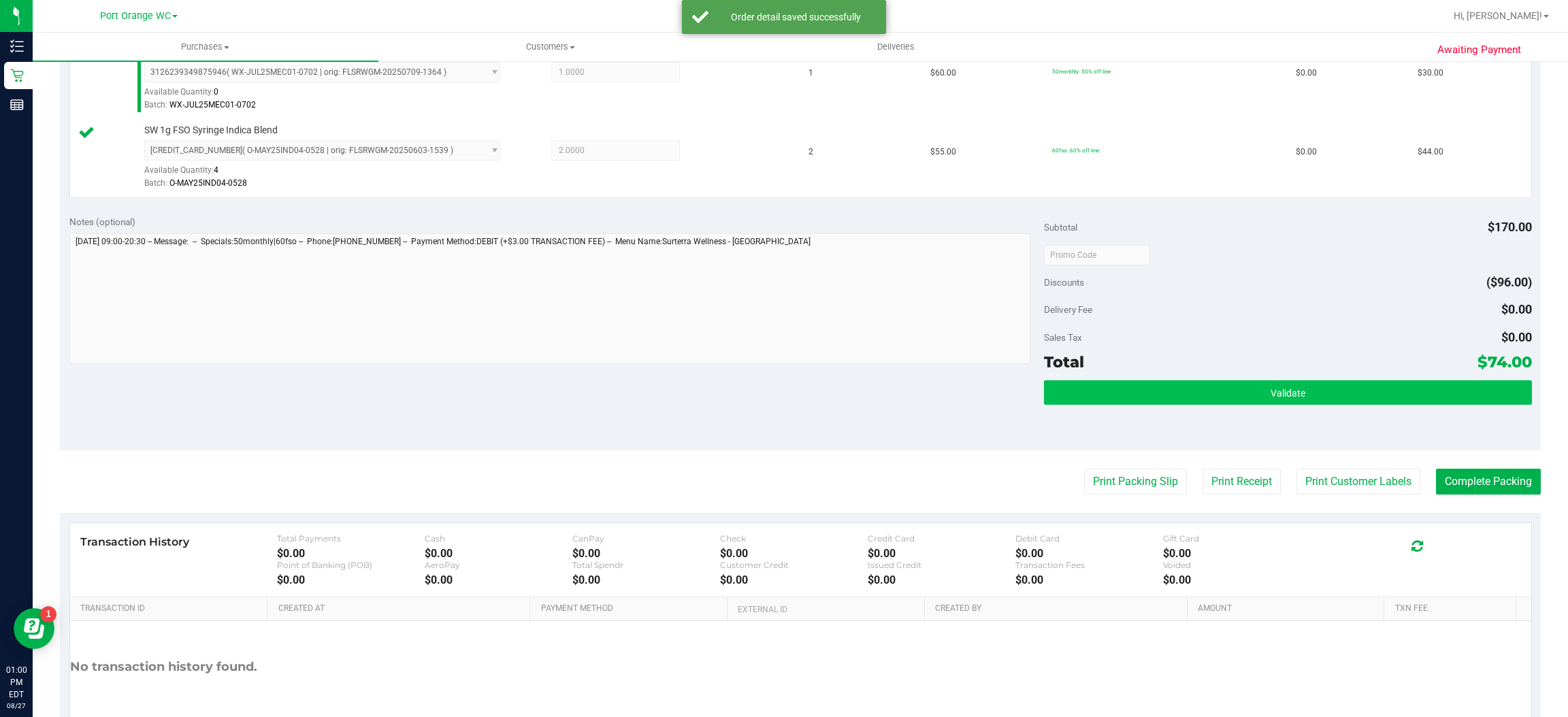
scroll to position [408, 0]
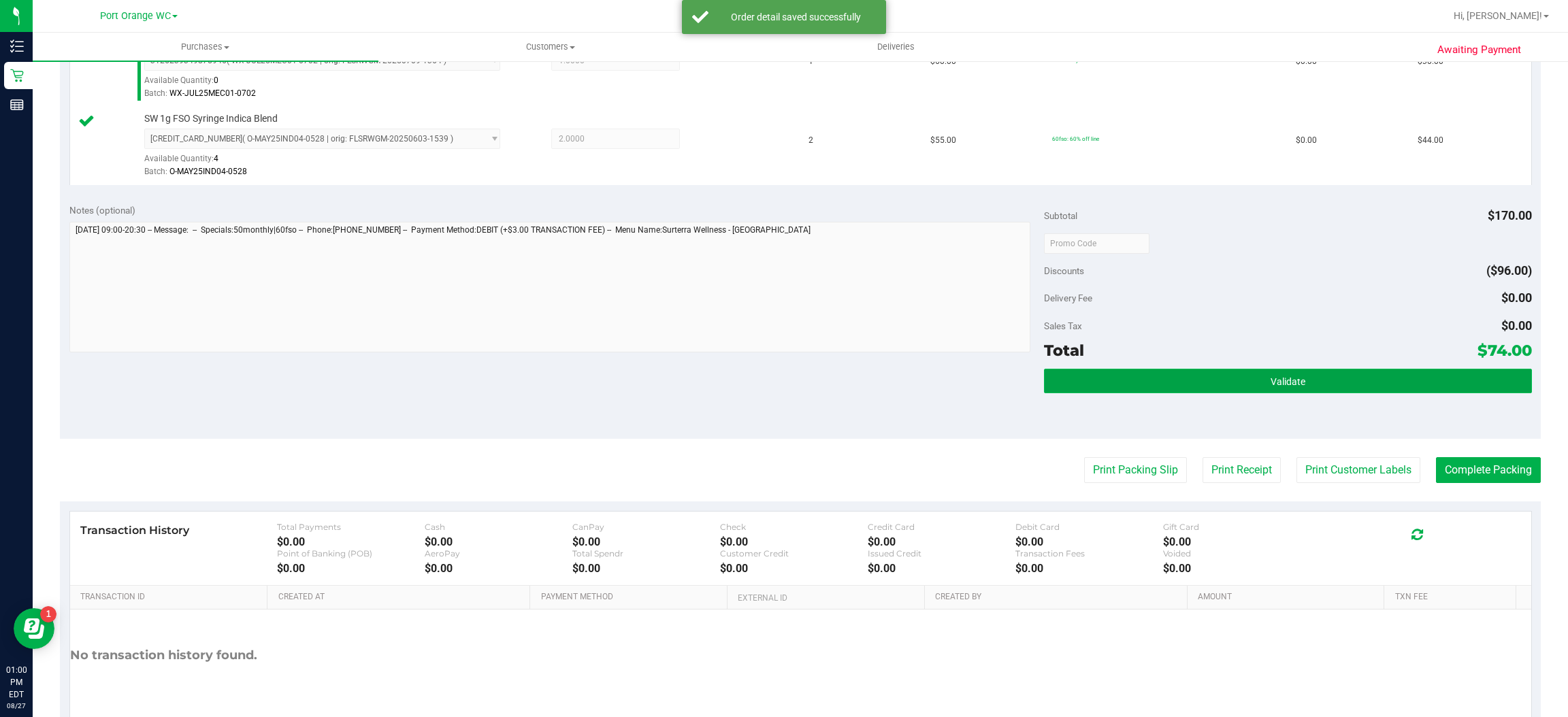
click at [1332, 372] on button "Validate" at bounding box center [1287, 382] width 487 height 25
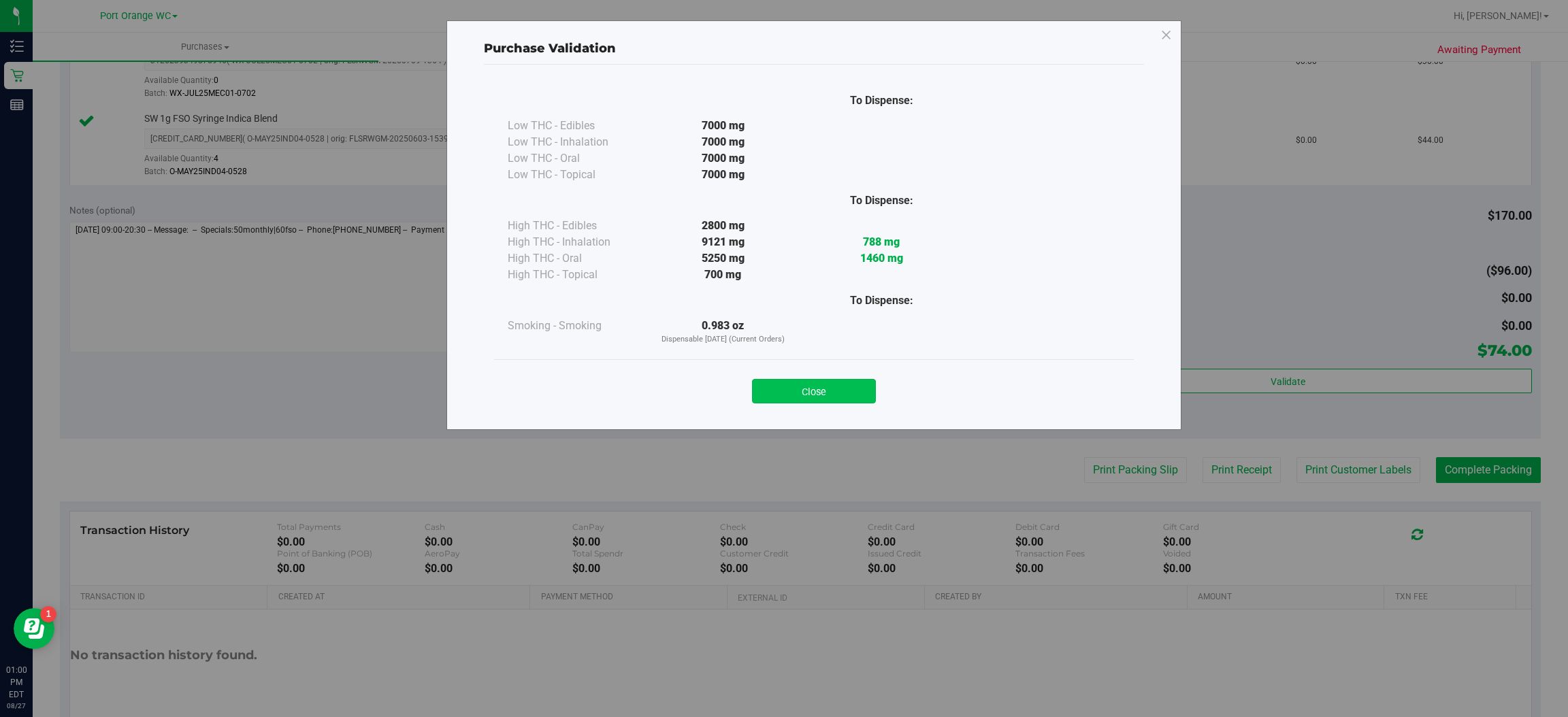
click at [822, 391] on button "Close" at bounding box center [814, 391] width 124 height 25
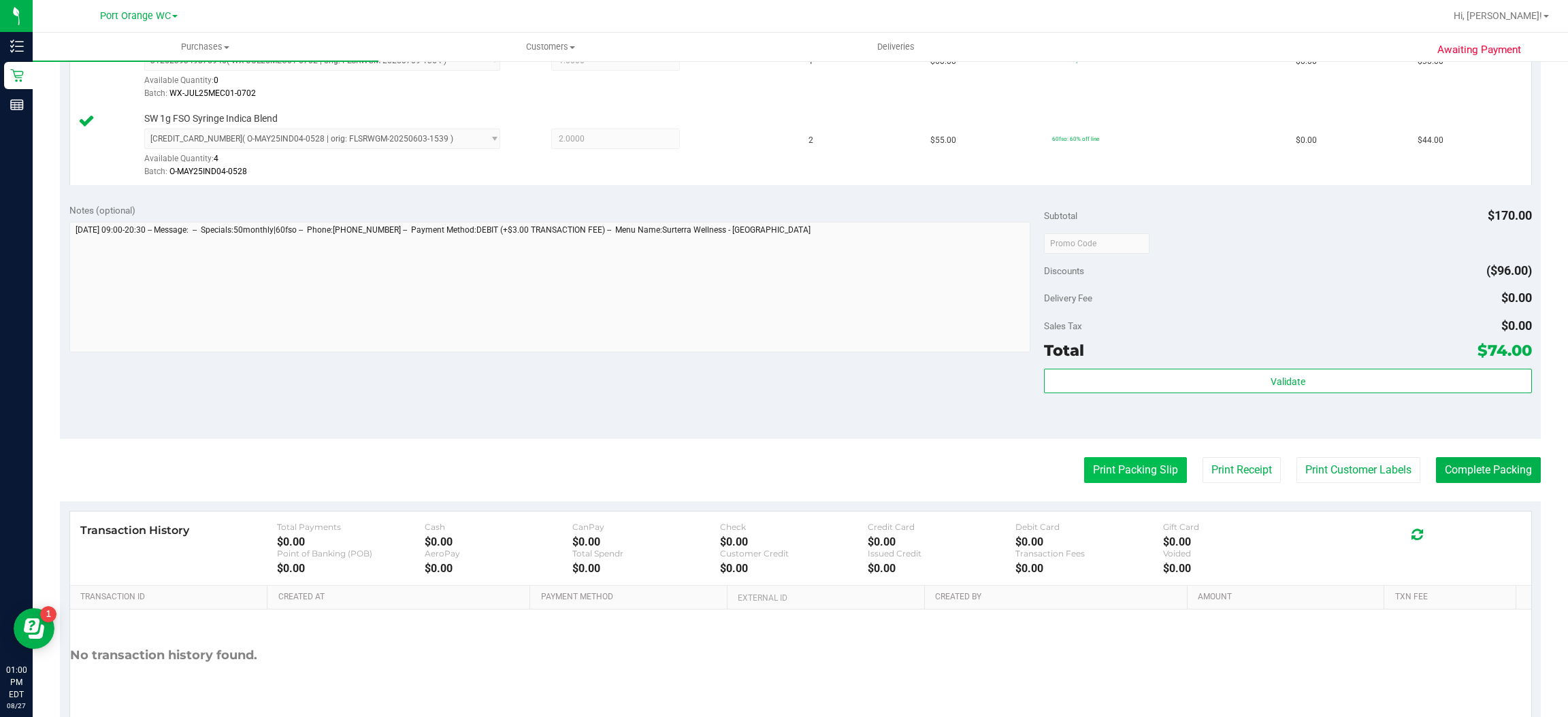
click at [1101, 467] on button "Print Packing Slip" at bounding box center [1136, 470] width 103 height 26
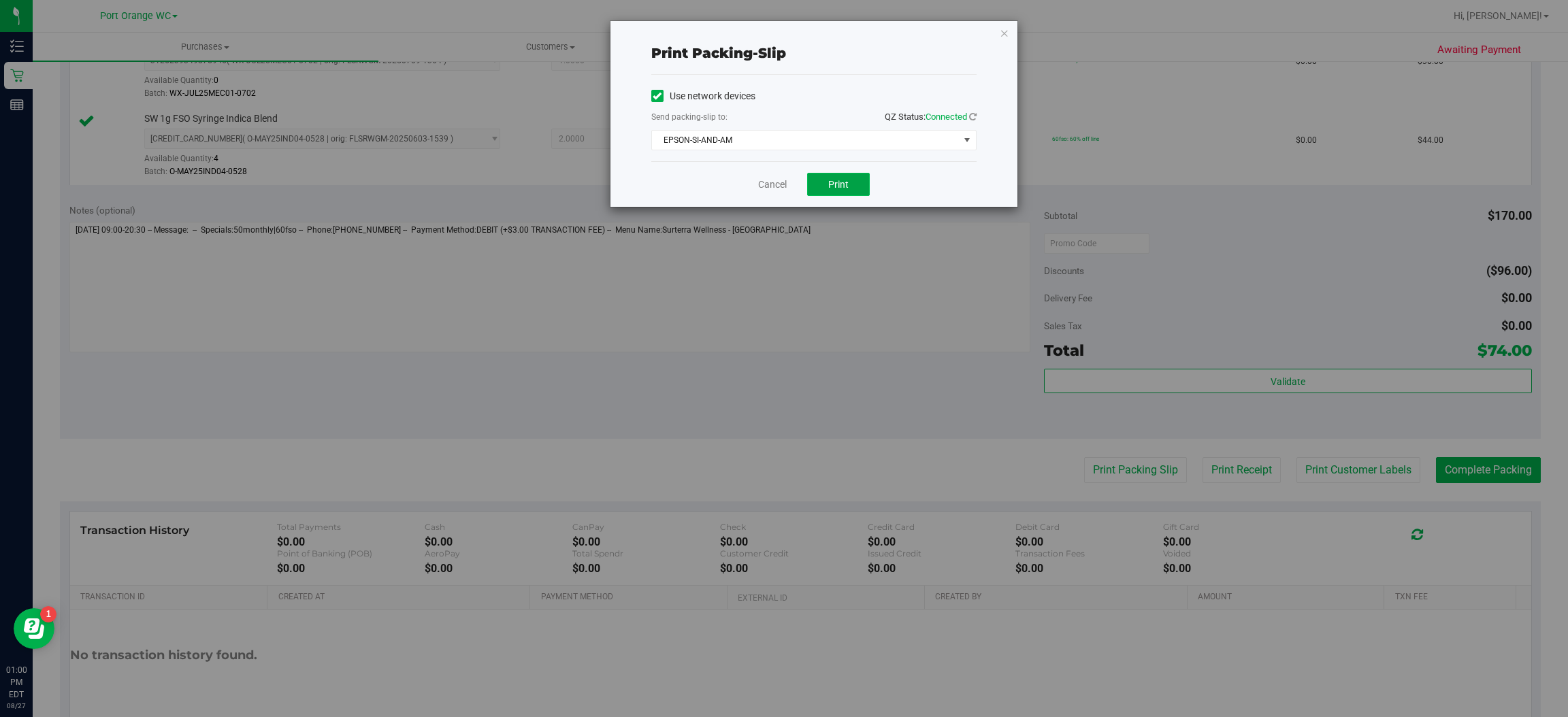
click at [839, 181] on span "Print" at bounding box center [838, 184] width 20 height 11
click at [765, 182] on link "Cancel" at bounding box center [772, 185] width 28 height 14
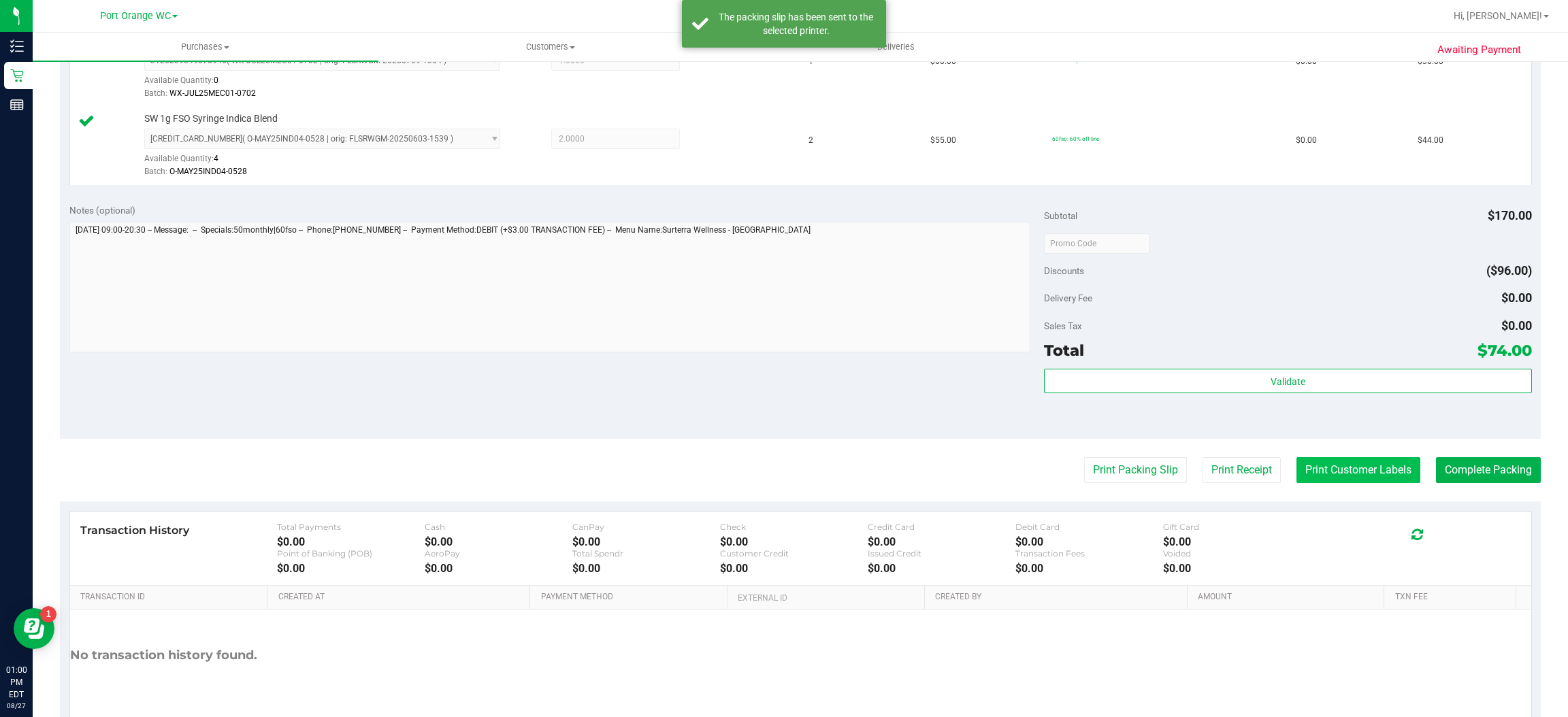
click at [1353, 474] on button "Print Customer Labels" at bounding box center [1358, 470] width 124 height 26
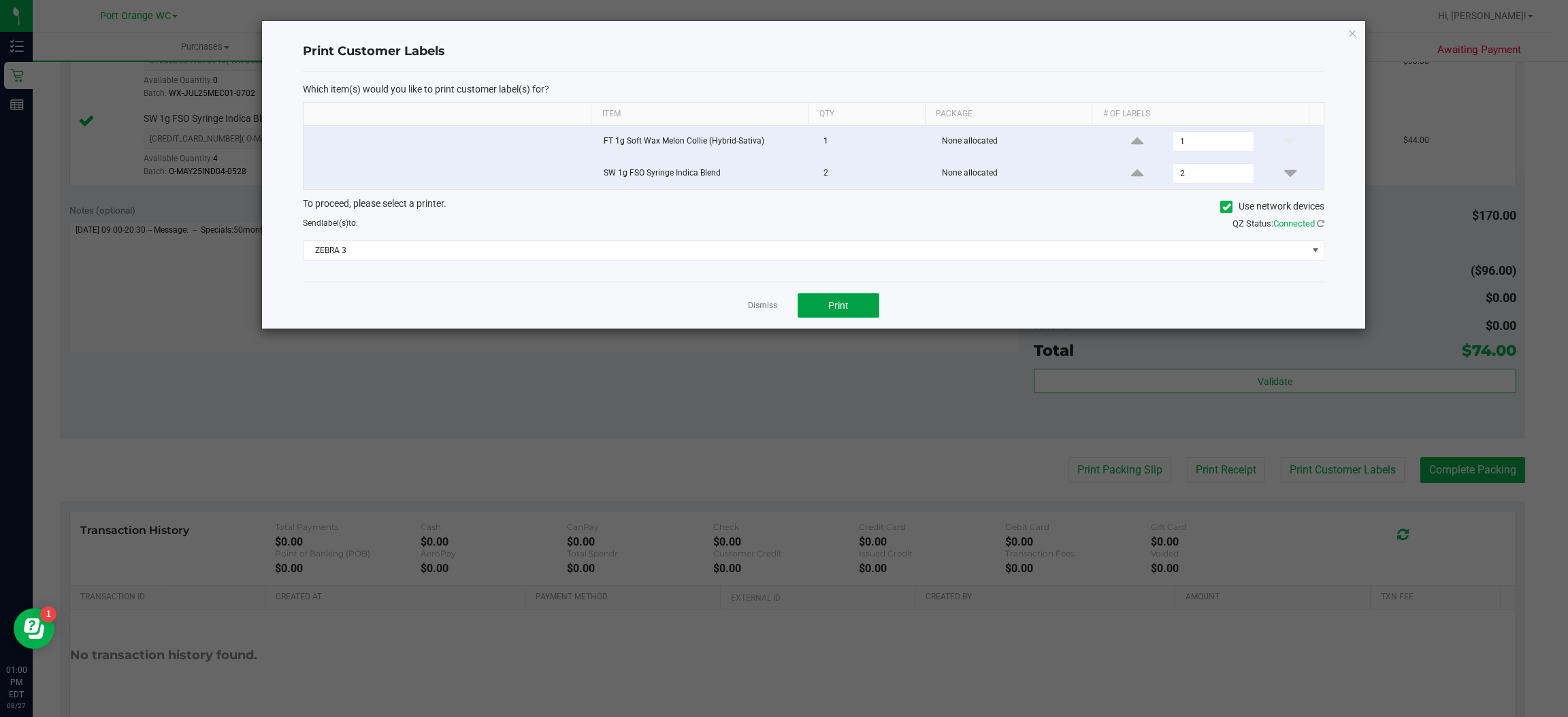
click at [831, 306] on span "Print" at bounding box center [838, 305] width 20 height 11
drag, startPoint x: 784, startPoint y: 297, endPoint x: 777, endPoint y: 304, distance: 9.9
click at [781, 302] on div "Dismiss Print" at bounding box center [814, 305] width 1022 height 47
click at [767, 310] on link "Dismiss" at bounding box center [762, 305] width 29 height 12
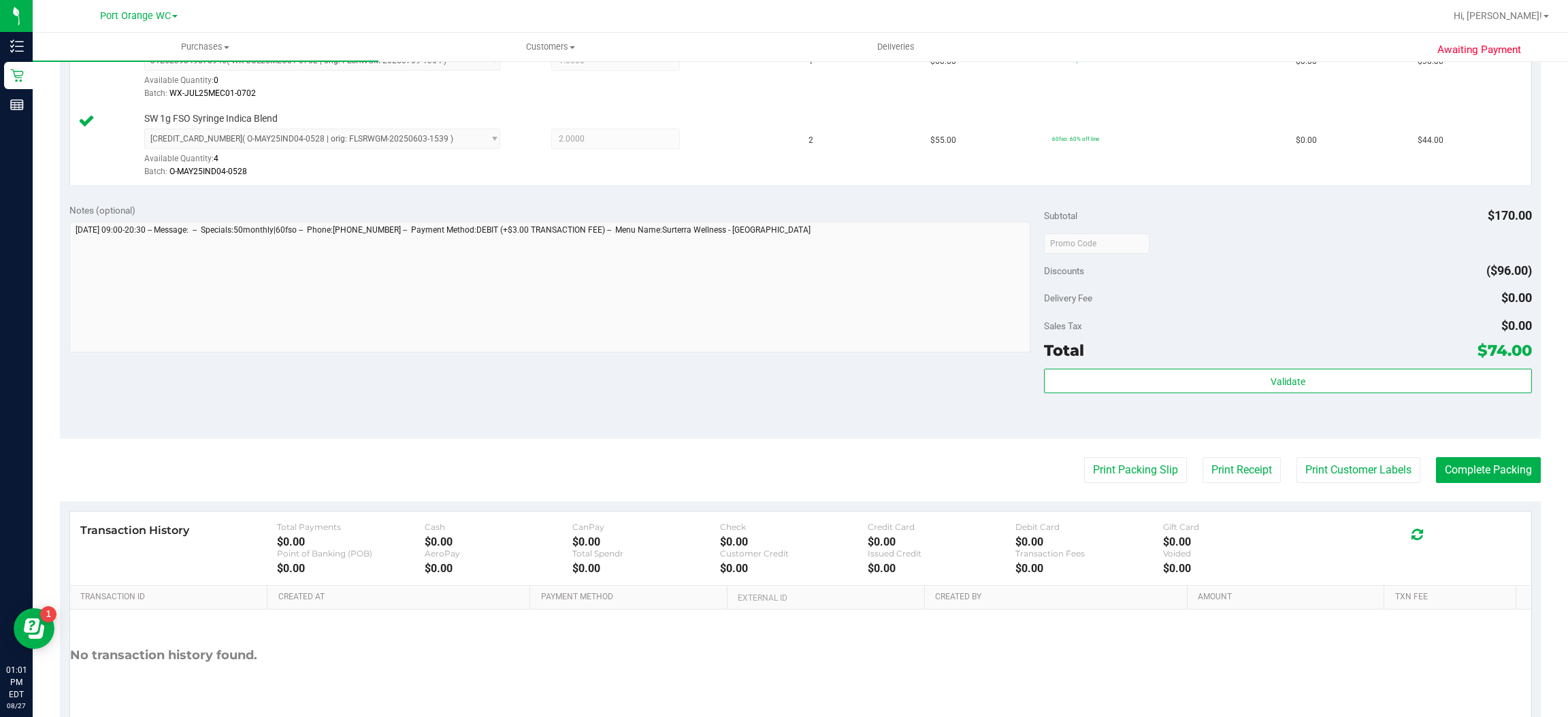
click at [1496, 452] on purchase-details "Back Edit Purchase Cancel Purchase View Profile # 11855915 BioTrack ID: - Submi…" at bounding box center [800, 211] width 1481 height 1091
drag, startPoint x: 1485, startPoint y: 469, endPoint x: 1455, endPoint y: 484, distance: 33.5
click at [1485, 469] on button "Complete Packing" at bounding box center [1488, 470] width 104 height 26
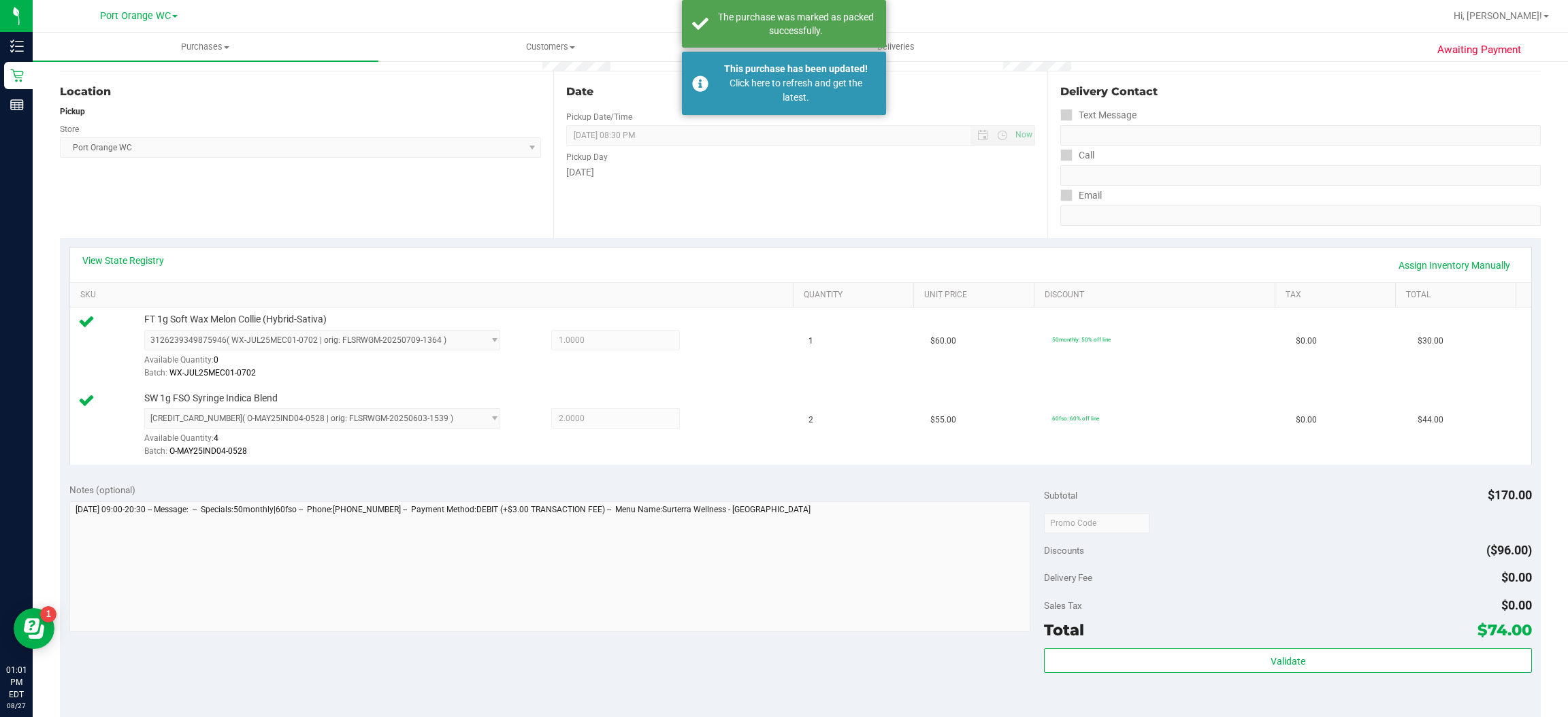
scroll to position [0, 0]
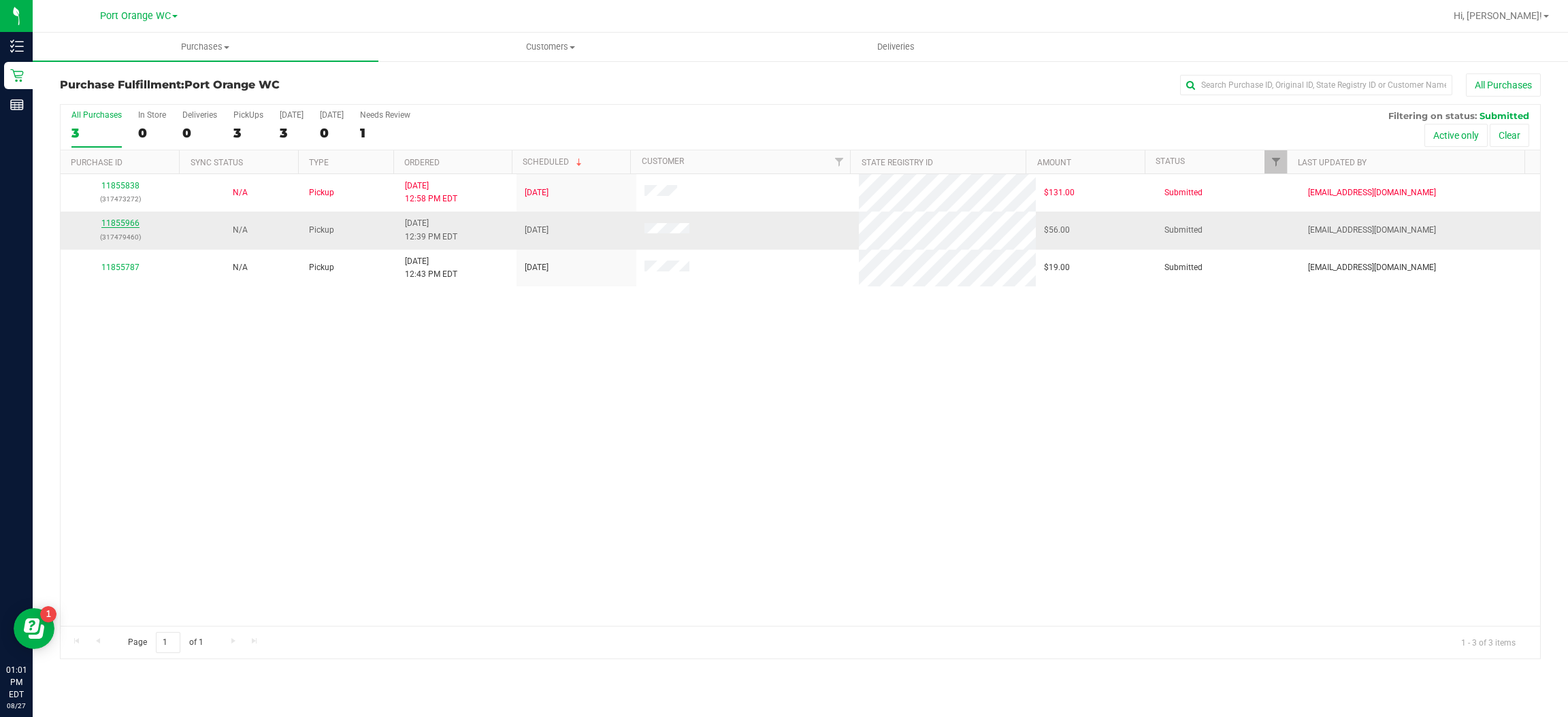
click at [112, 228] on link "11855966" at bounding box center [120, 223] width 38 height 10
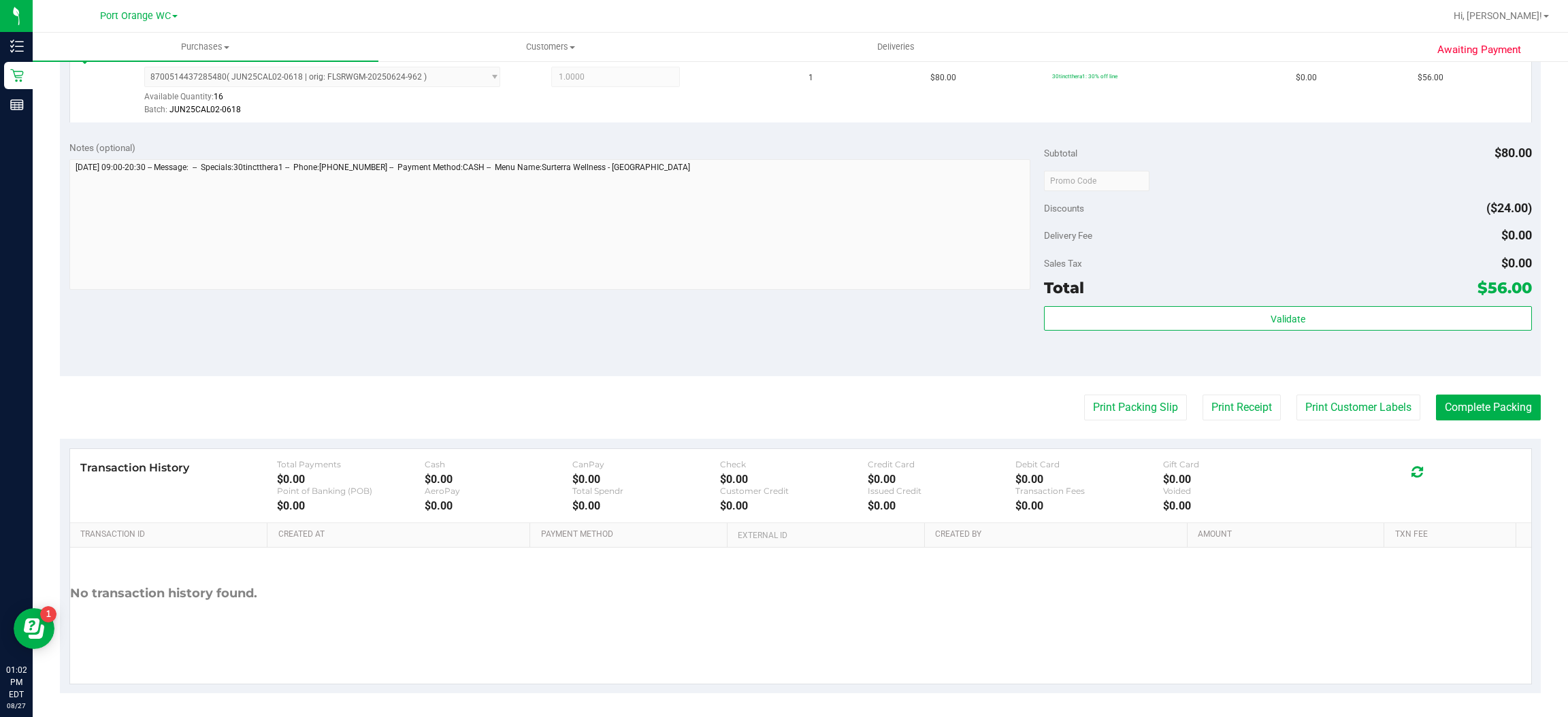
scroll to position [397, 0]
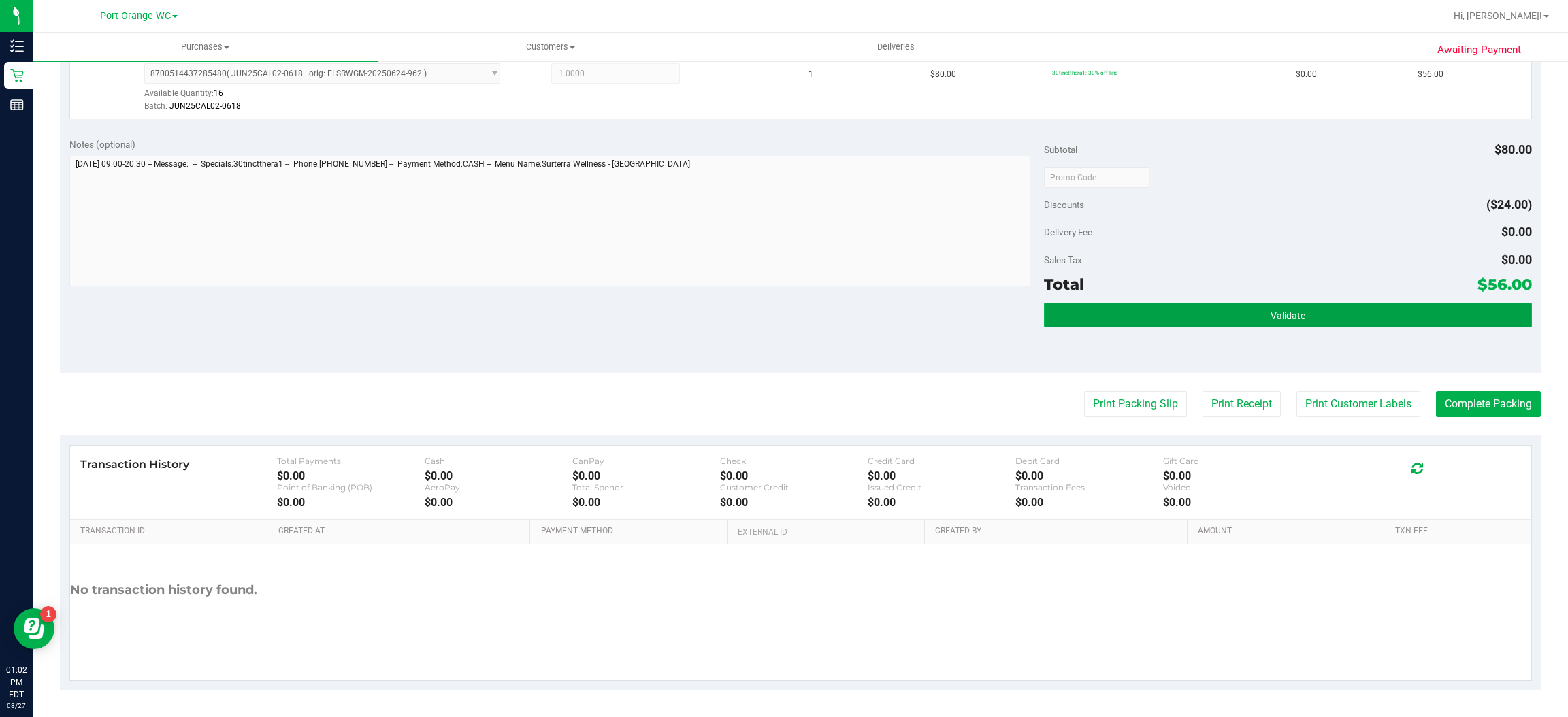
click at [1287, 320] on span "Validate" at bounding box center [1287, 316] width 35 height 11
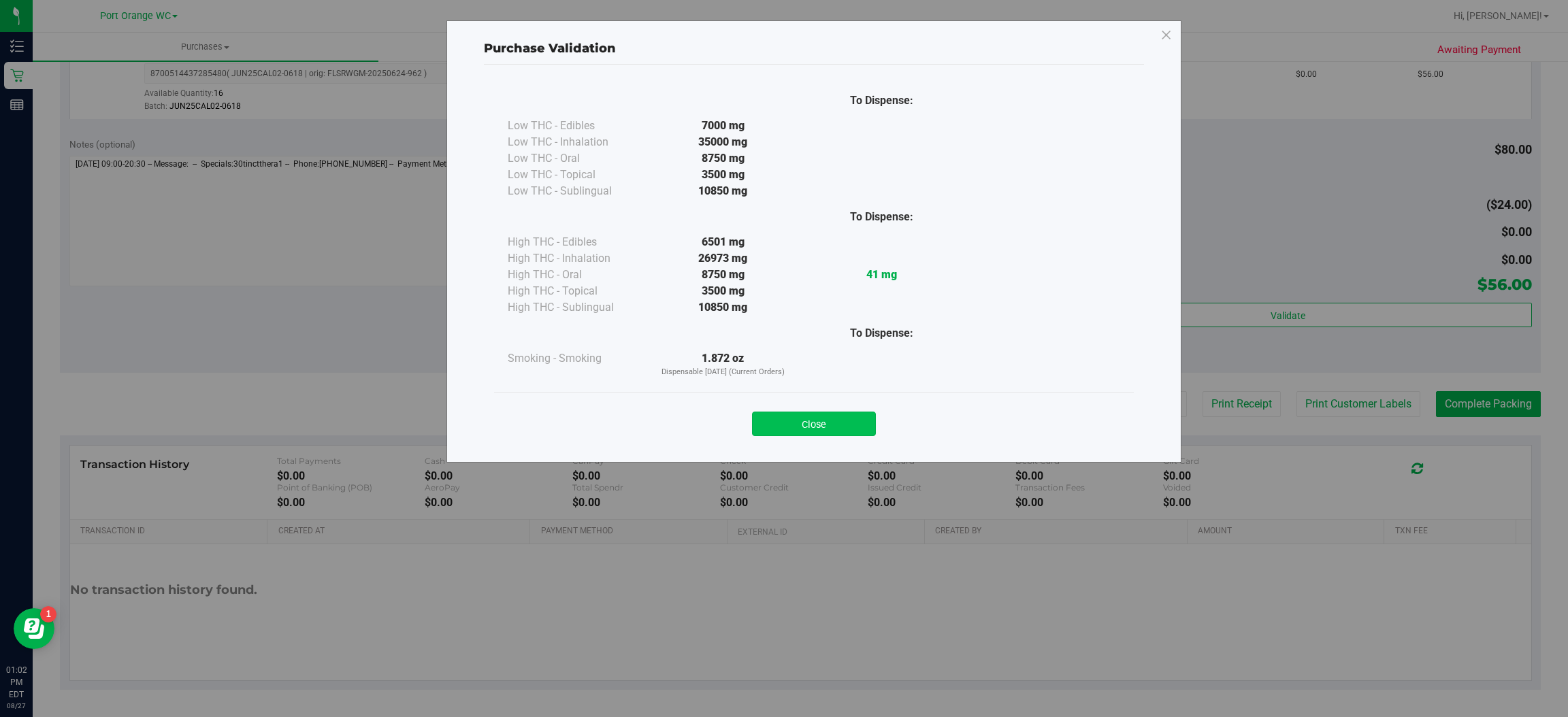
click at [828, 416] on button "Close" at bounding box center [814, 424] width 124 height 25
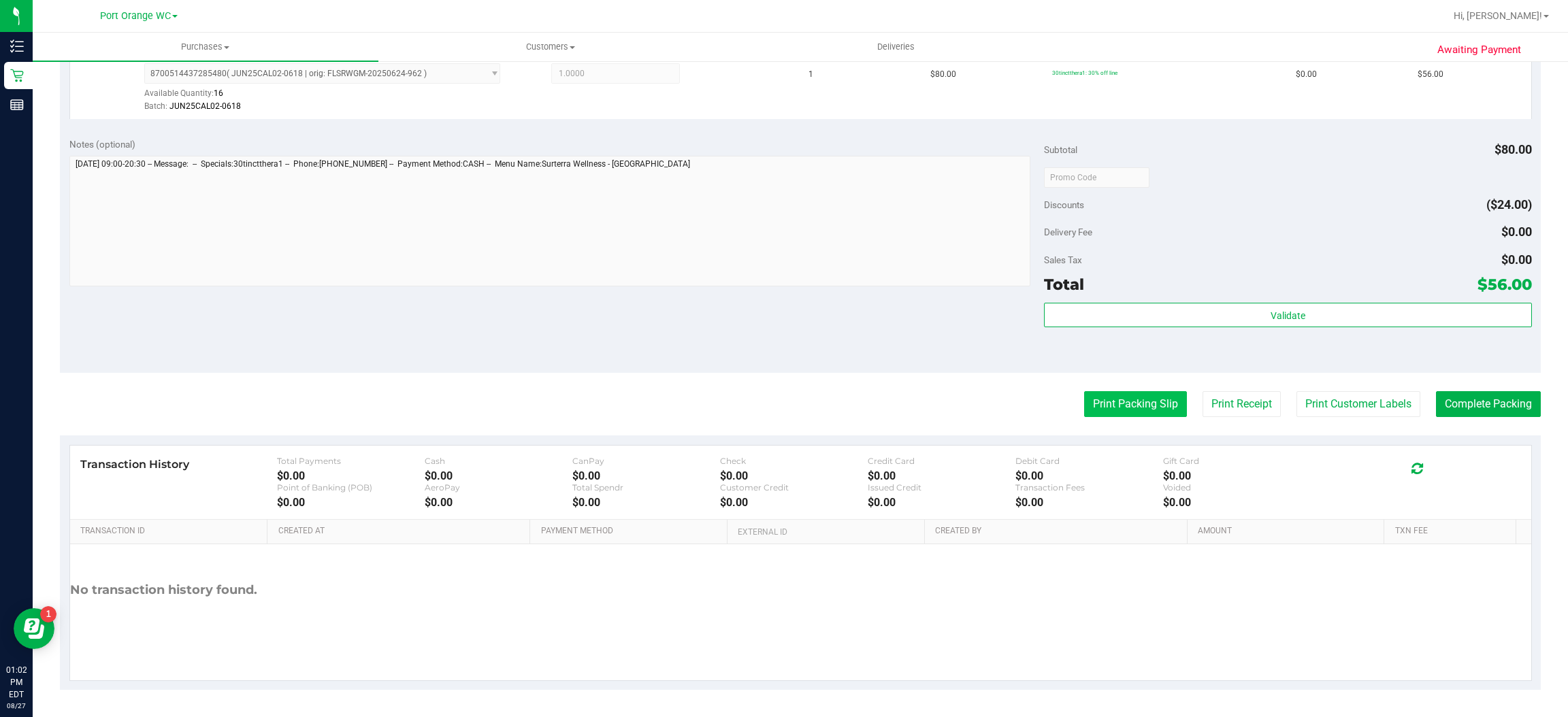
click at [1134, 405] on button "Print Packing Slip" at bounding box center [1136, 404] width 103 height 26
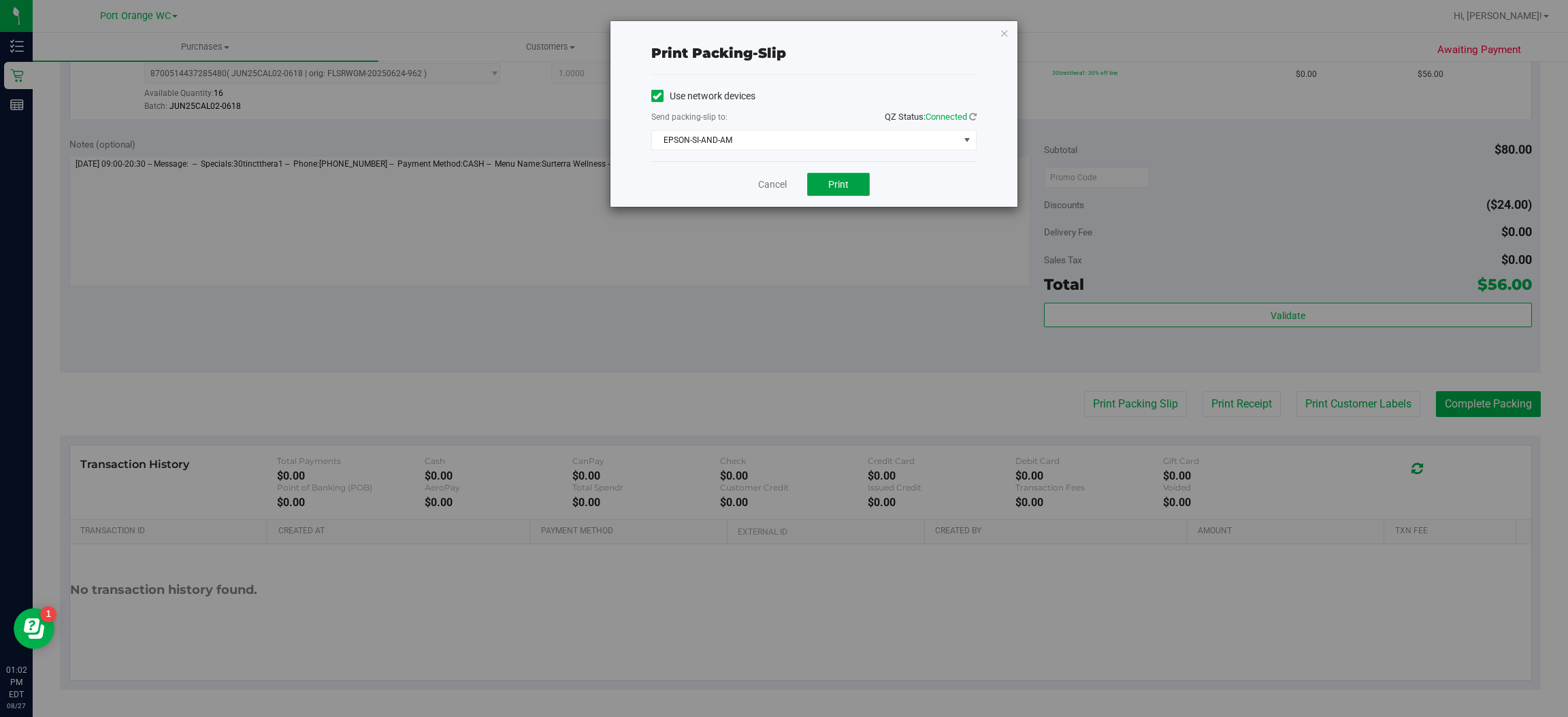
click at [827, 189] on button "Print" at bounding box center [838, 184] width 63 height 23
click at [769, 181] on link "Cancel" at bounding box center [772, 185] width 28 height 14
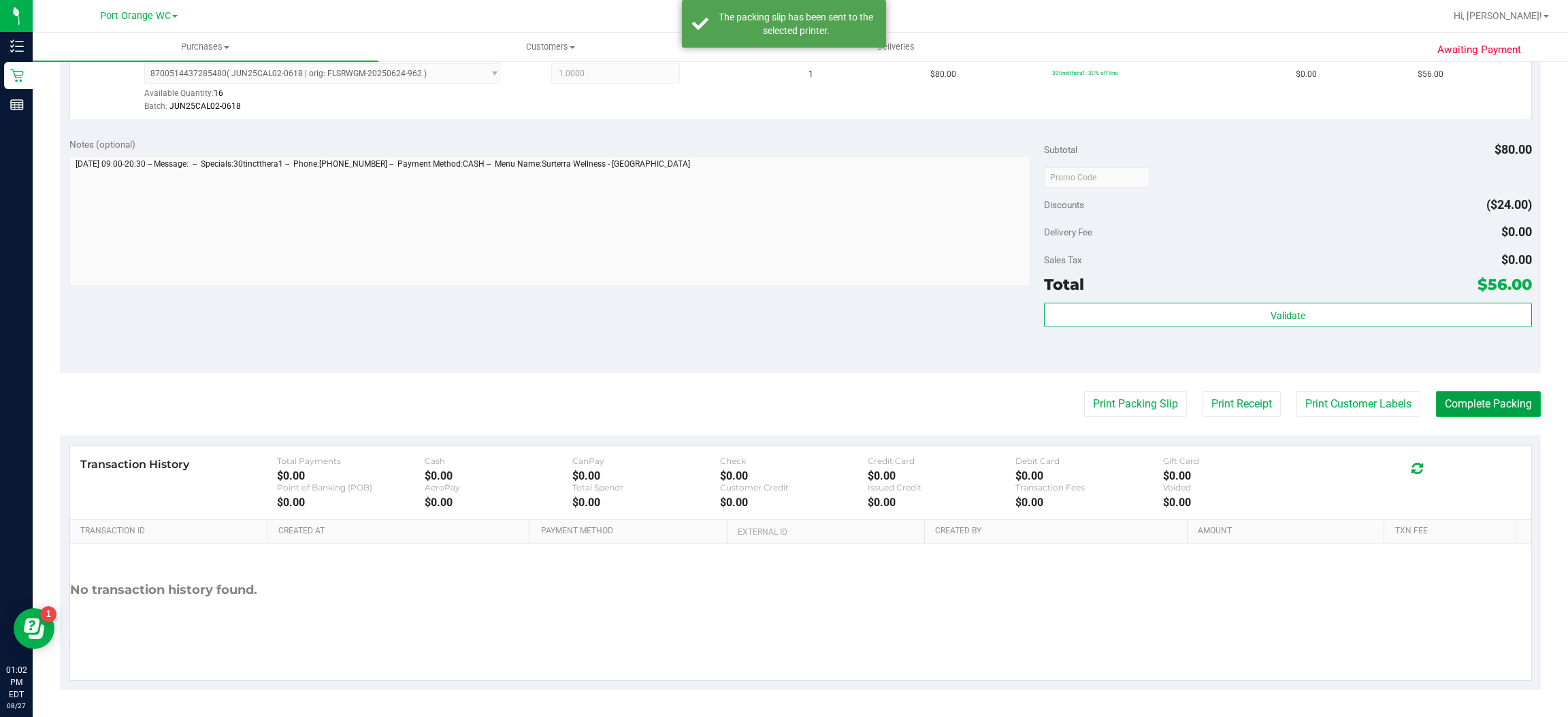
click at [1490, 394] on button "Complete Packing" at bounding box center [1488, 404] width 104 height 26
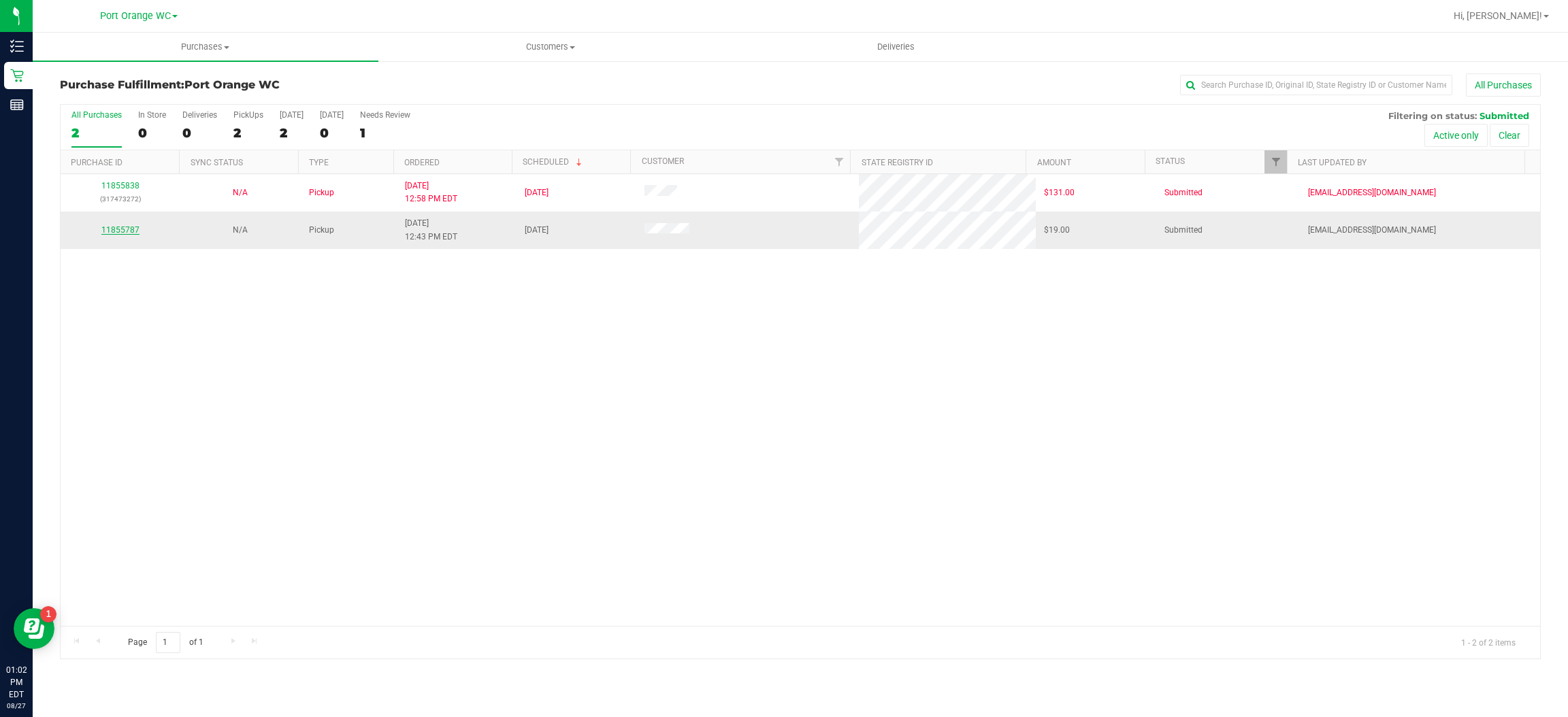
click at [118, 227] on link "11855787" at bounding box center [120, 229] width 38 height 10
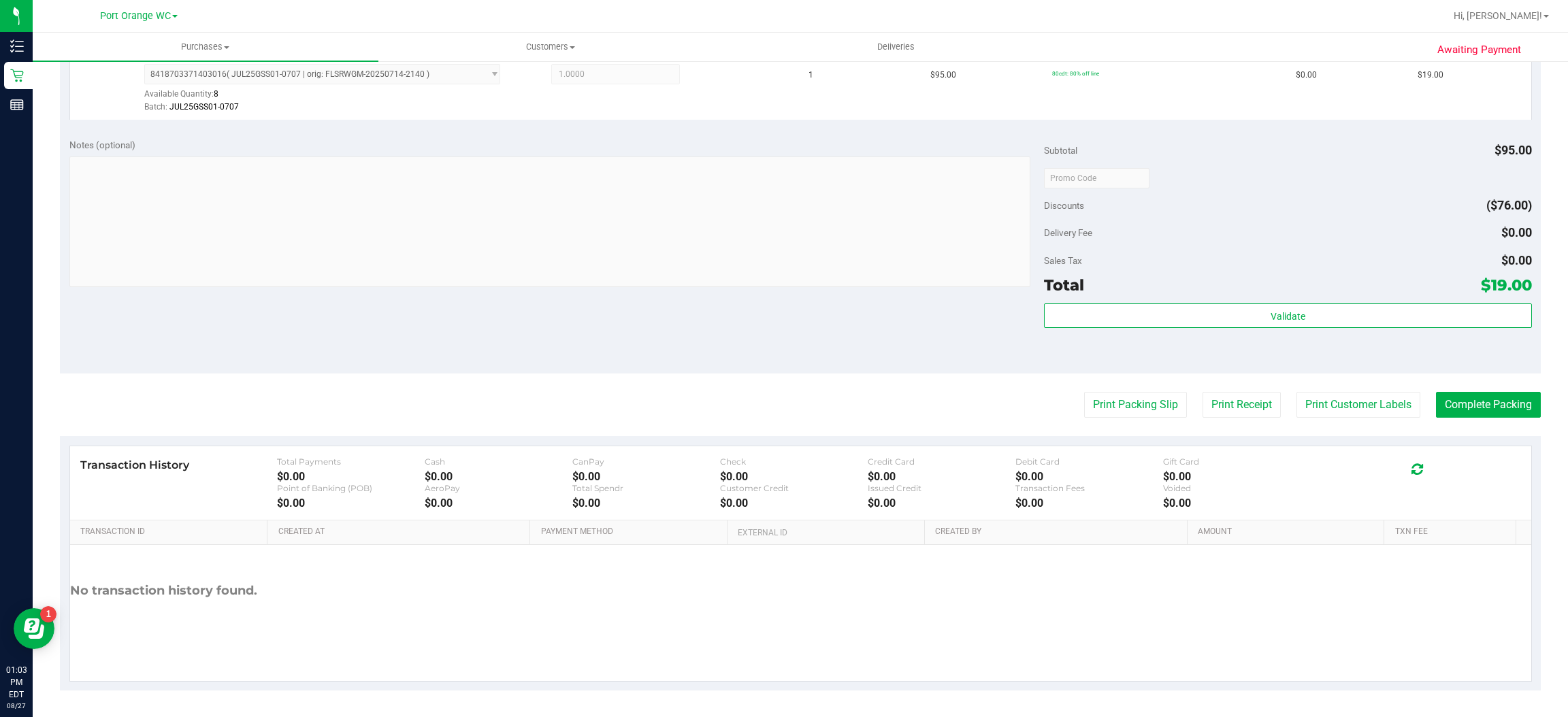
scroll to position [397, 0]
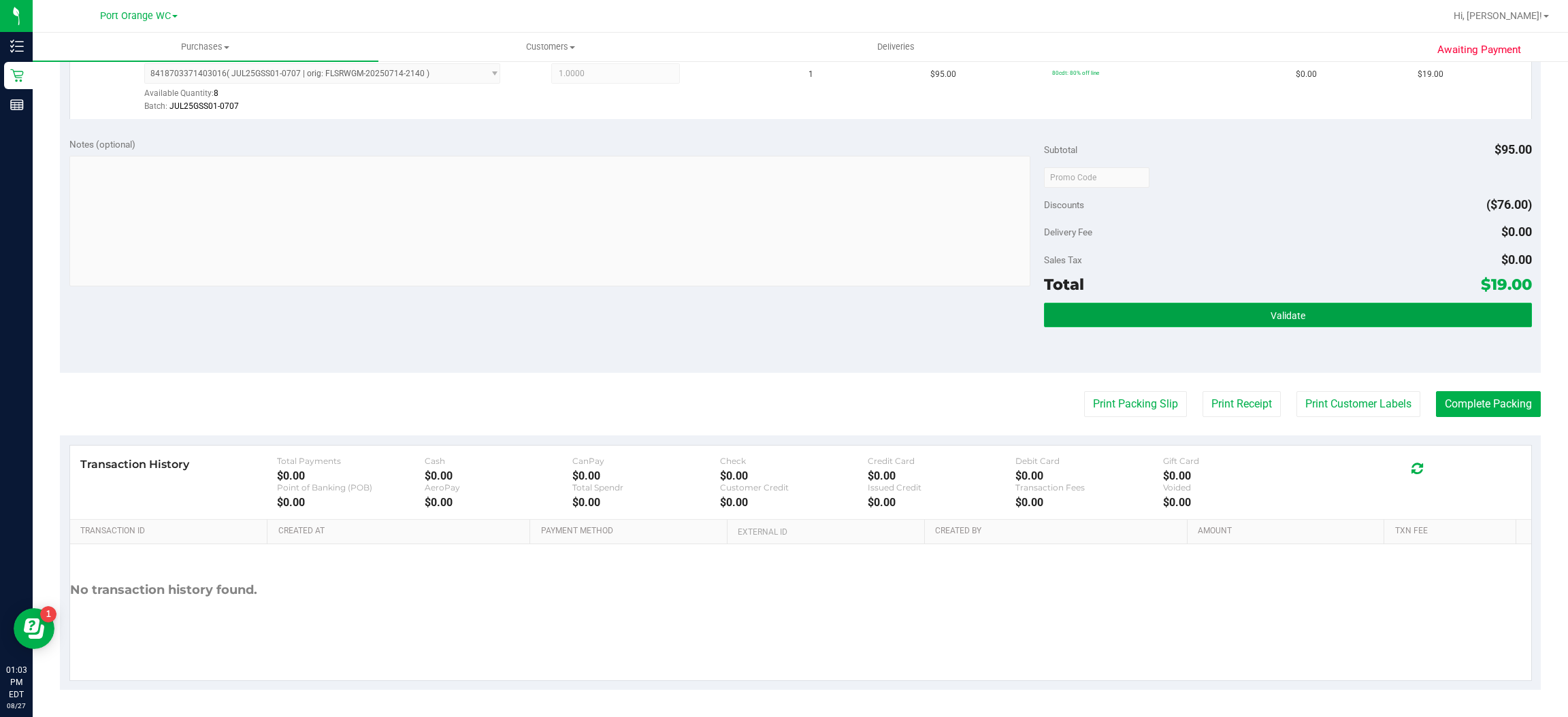
drag, startPoint x: 1305, startPoint y: 312, endPoint x: 1296, endPoint y: 314, distance: 9.2
click at [1304, 312] on button "Validate" at bounding box center [1287, 315] width 487 height 25
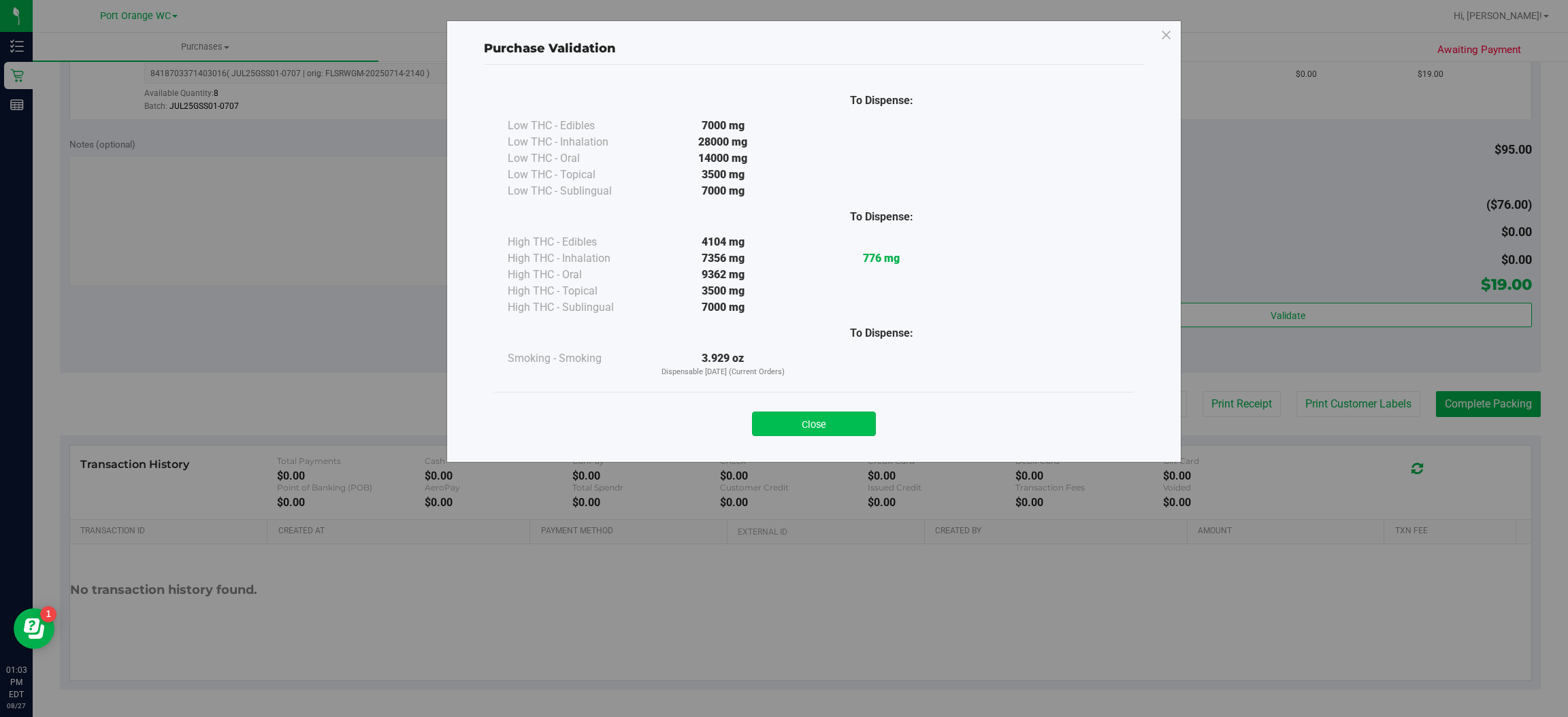
click at [814, 415] on button "Close" at bounding box center [814, 424] width 124 height 25
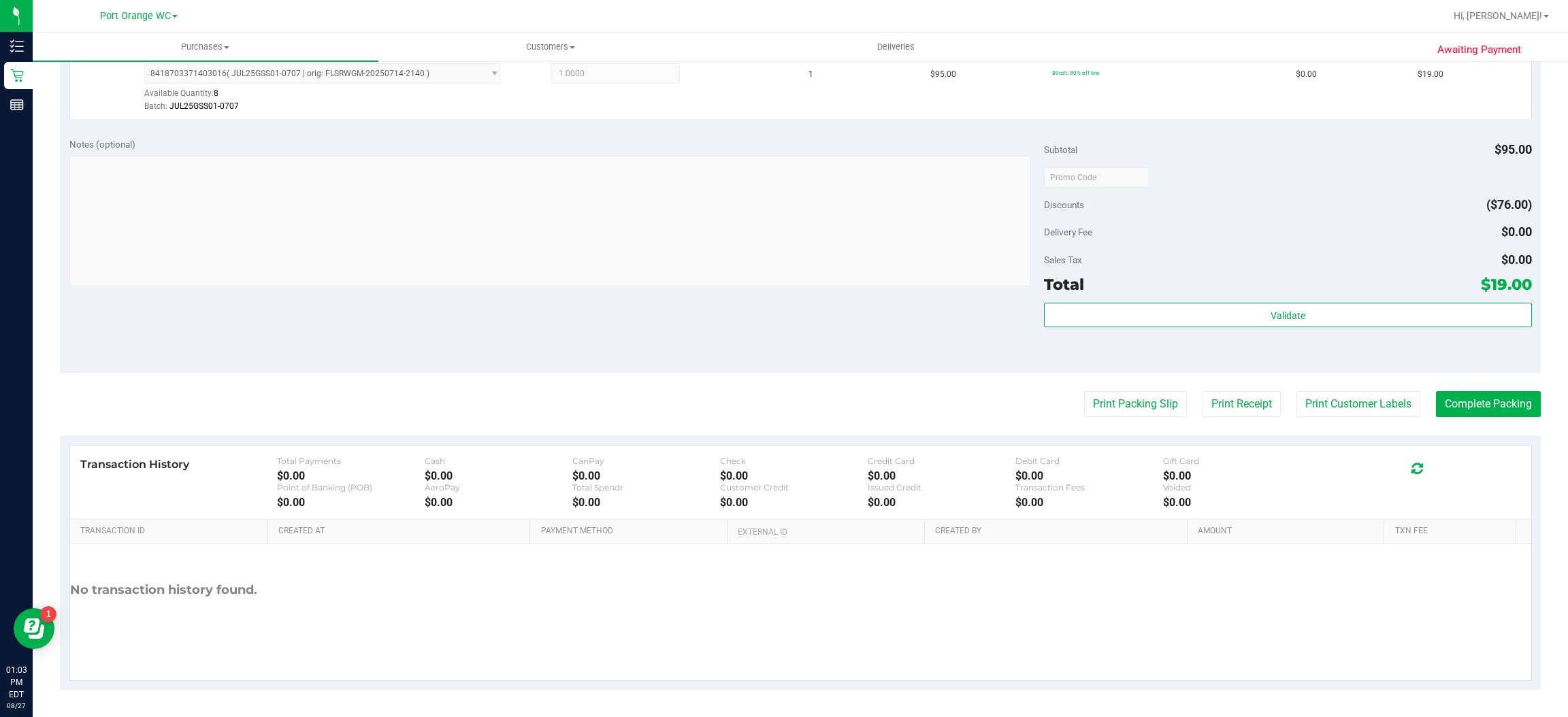
click at [1116, 420] on purchase-details "Back Edit Purchase Cancel Purchase View Profile # 11855787 BioTrack ID: - Submi…" at bounding box center [800, 183] width 1481 height 1012
click at [1096, 404] on button "Print Packing Slip" at bounding box center [1136, 404] width 103 height 26
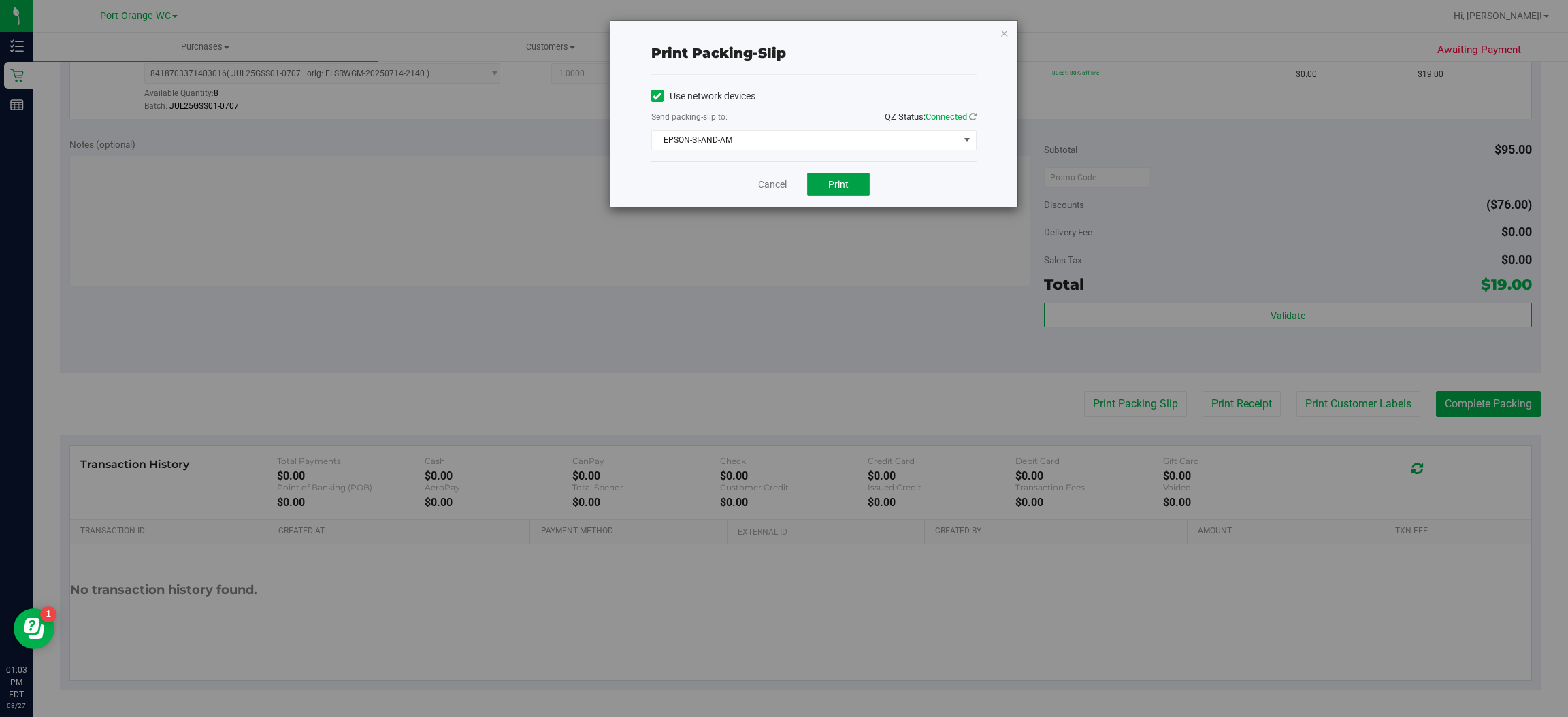
click at [840, 187] on span "Print" at bounding box center [838, 184] width 20 height 11
click at [762, 183] on link "Cancel" at bounding box center [772, 185] width 28 height 14
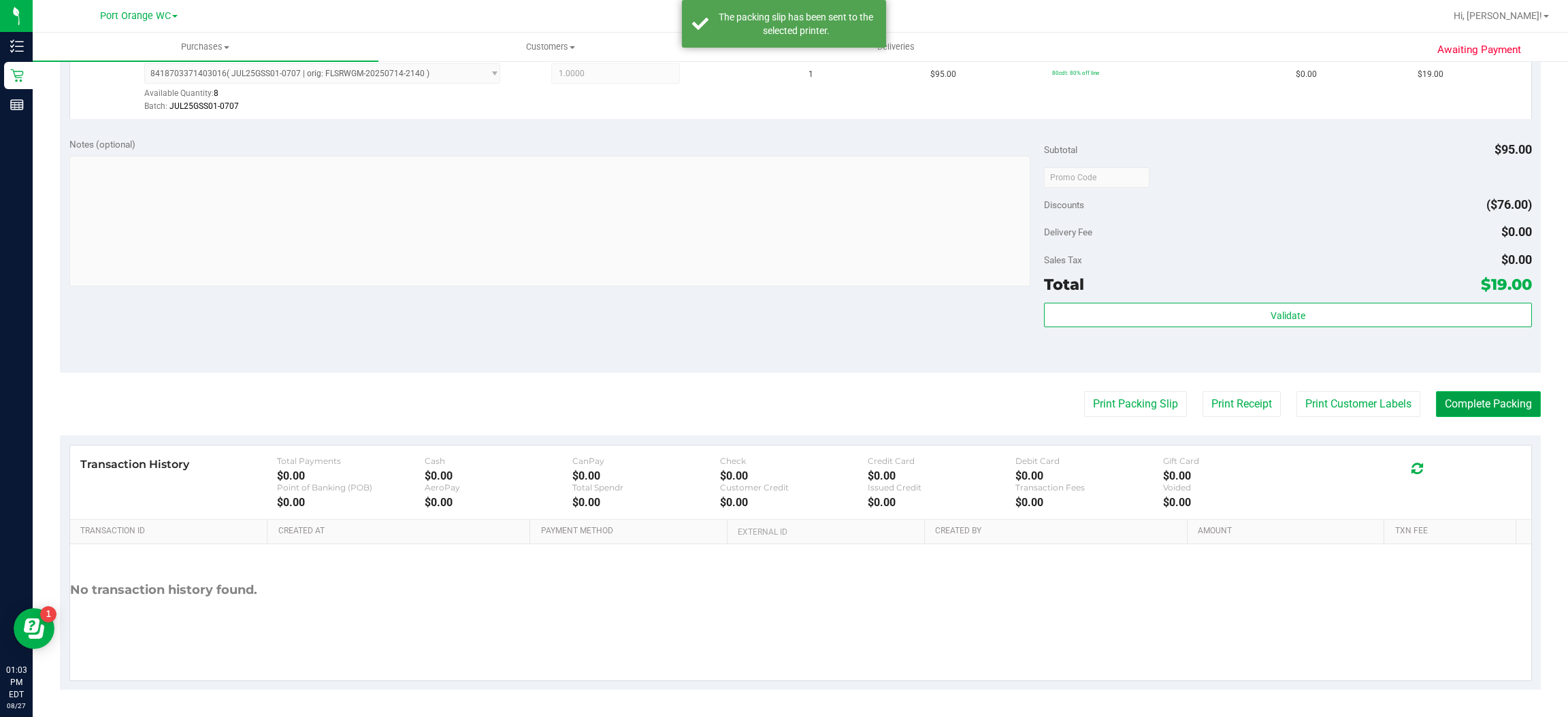
click at [1492, 403] on button "Complete Packing" at bounding box center [1488, 404] width 104 height 26
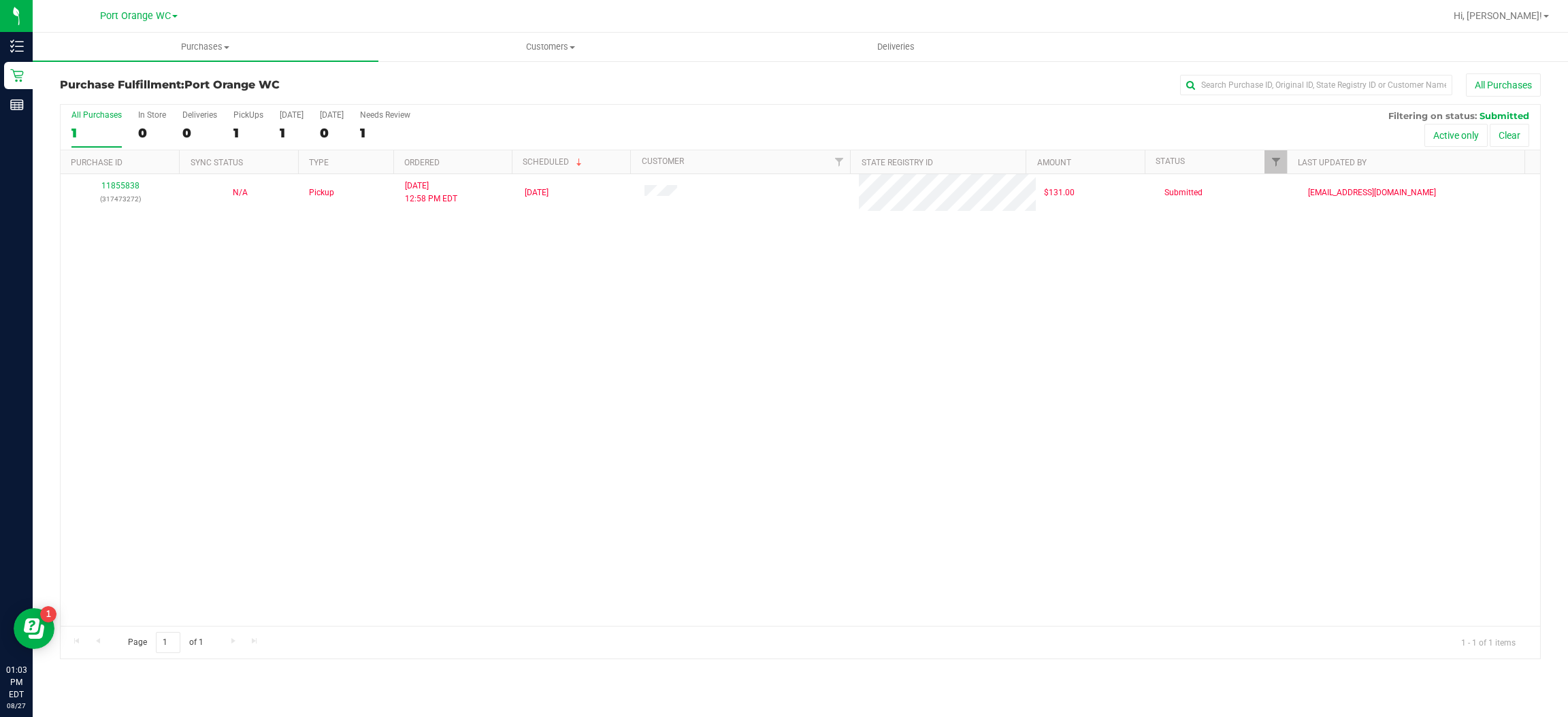
click at [721, 358] on div "11855838 (317473272) N/A Pickup 8/27/2025 12:58 PM EDT 8/27/2025 $131.00 Submit…" at bounding box center [799, 400] width 1479 height 451
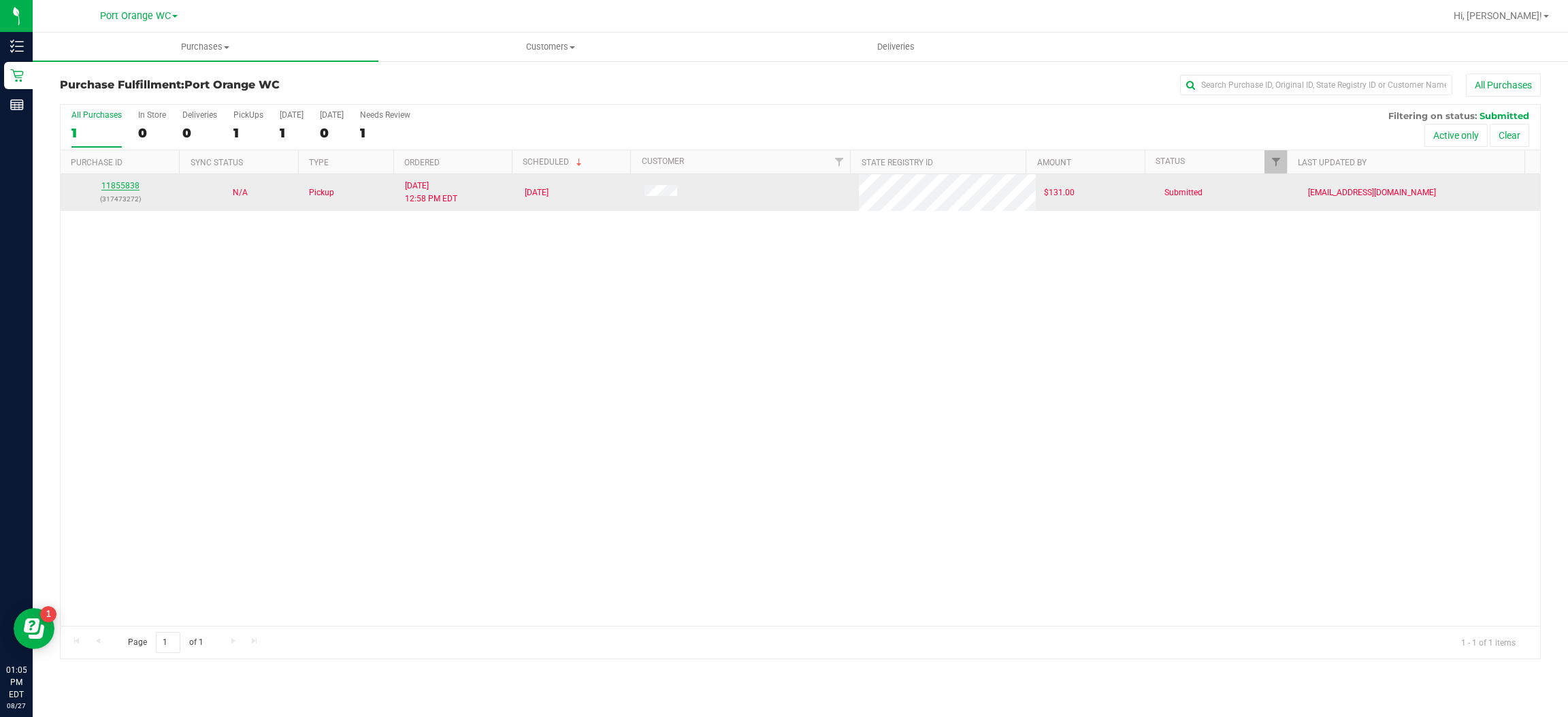
click at [117, 189] on link "11855838" at bounding box center [120, 185] width 38 height 10
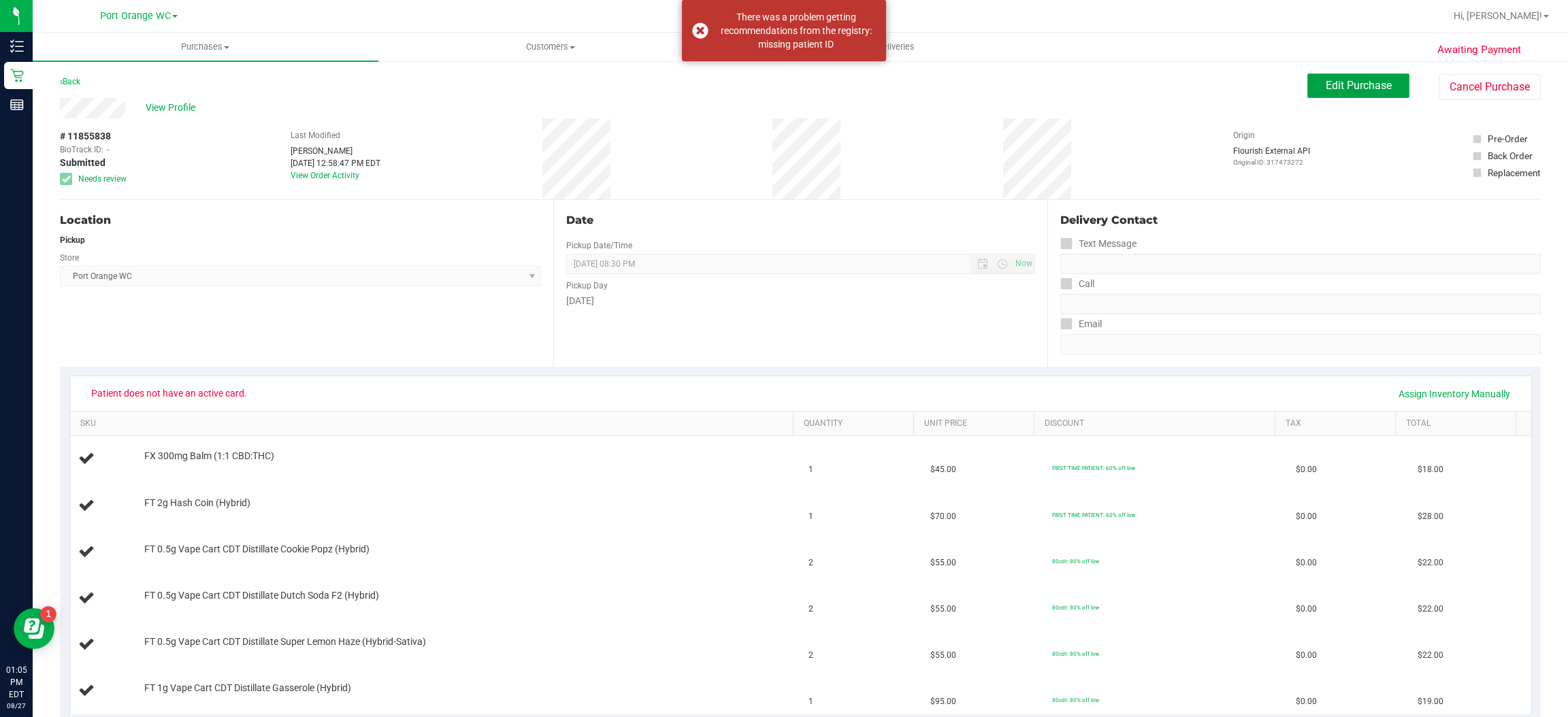
click at [1325, 86] on span "Edit Purchase" at bounding box center [1358, 85] width 66 height 13
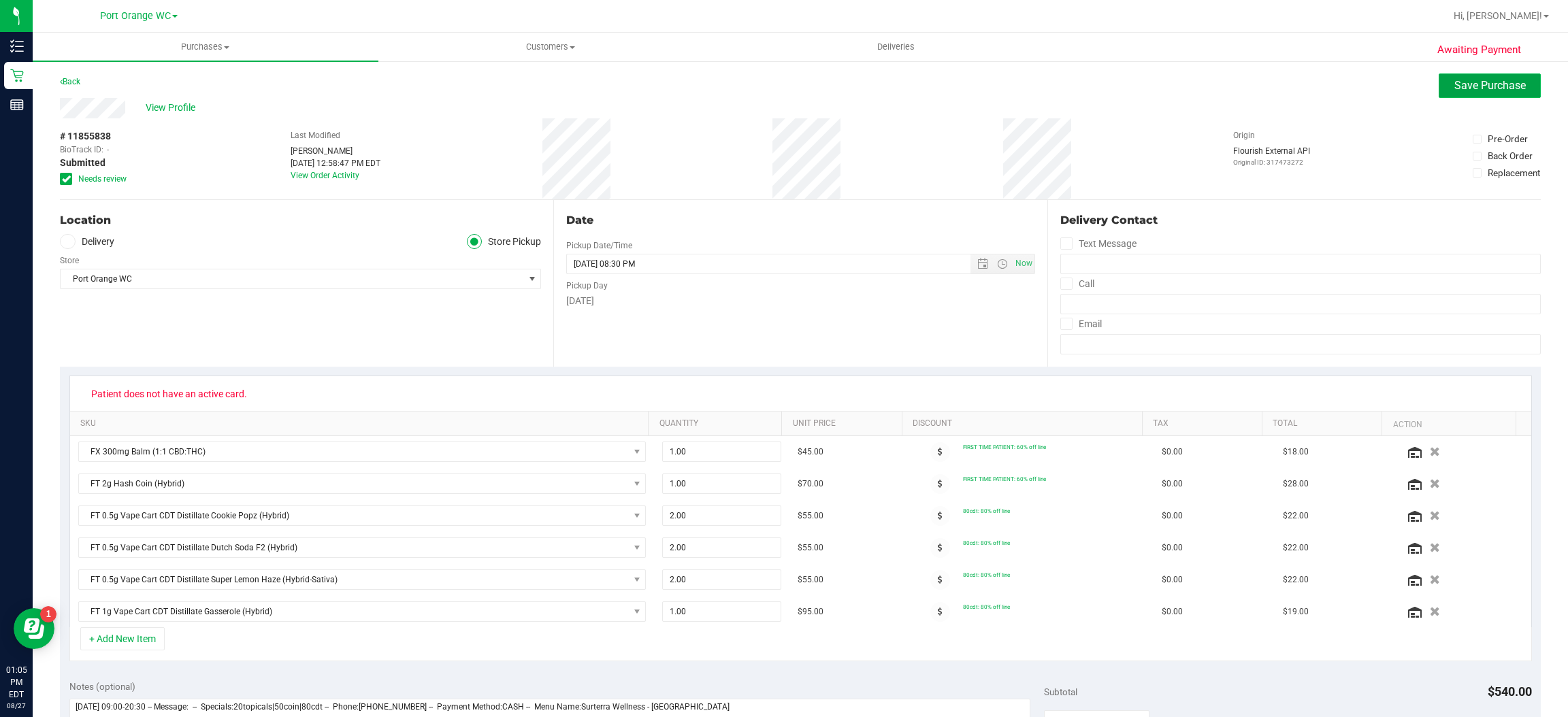
click at [1460, 81] on span "Save Purchase" at bounding box center [1490, 85] width 72 height 13
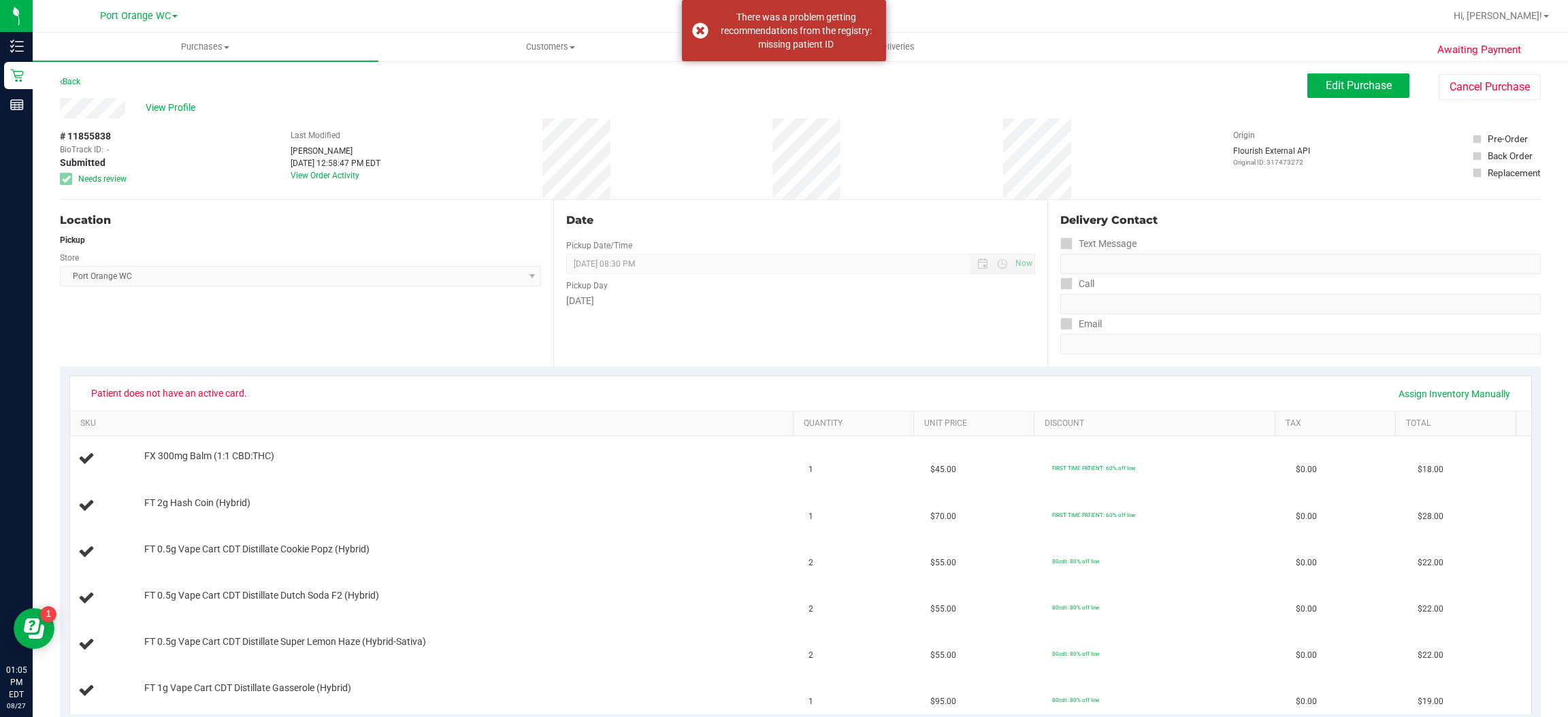
click at [372, 316] on div "Location Pickup Store Port Orange WC Select Store Bonita Springs WC Boynton Bea…" at bounding box center [306, 283] width 493 height 166
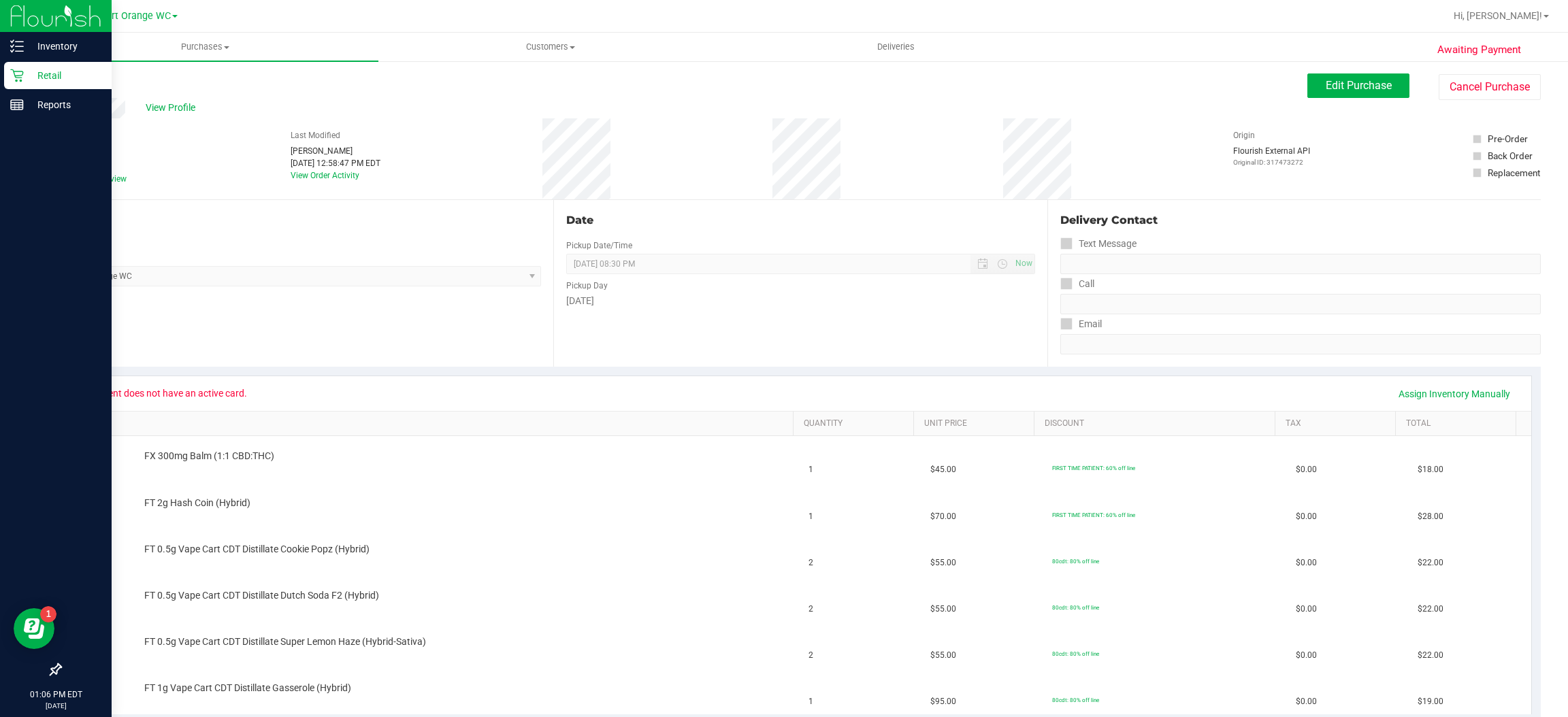
click at [19, 75] on icon at bounding box center [17, 75] width 13 height 13
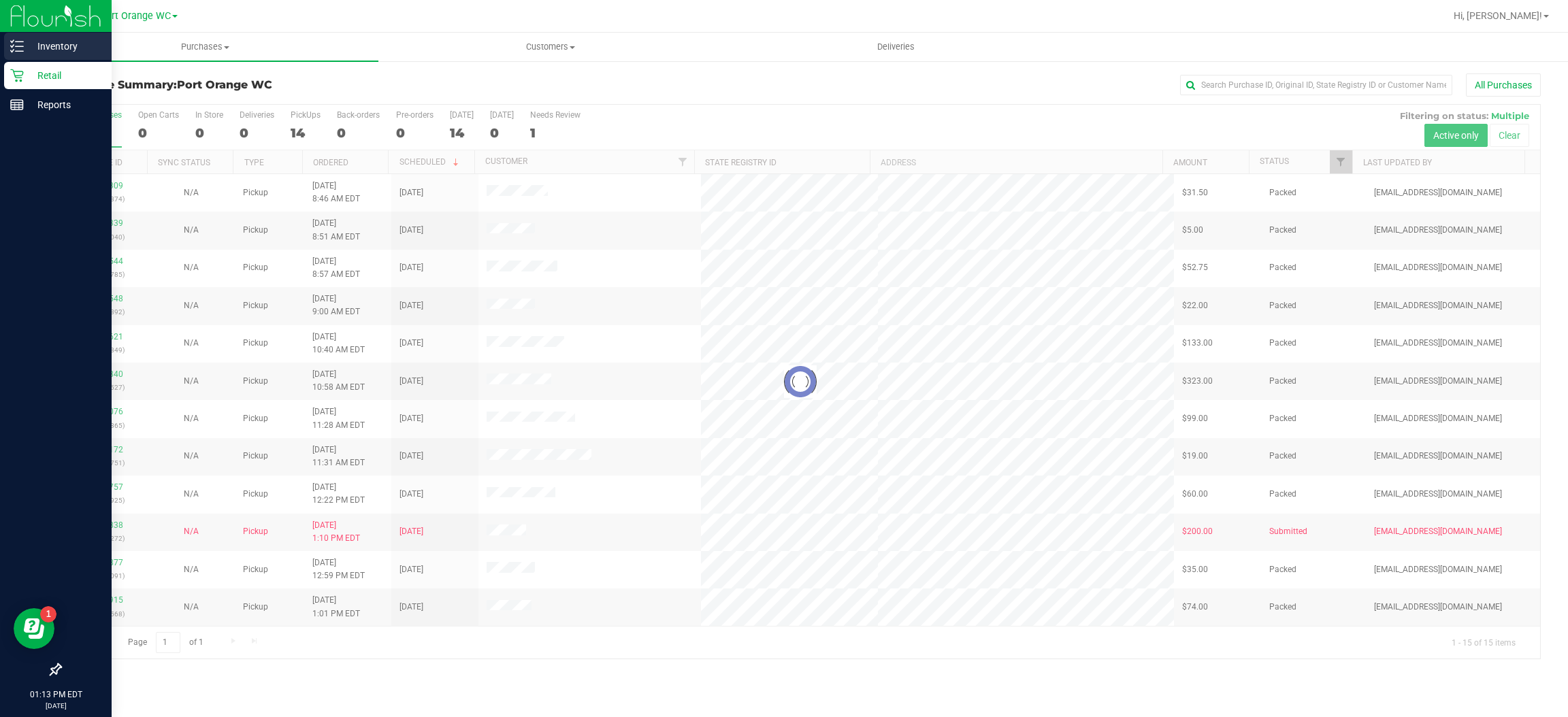
click at [19, 46] on line at bounding box center [19, 46] width 7 height 0
click at [75, 47] on p "Inventory" at bounding box center [65, 46] width 81 height 16
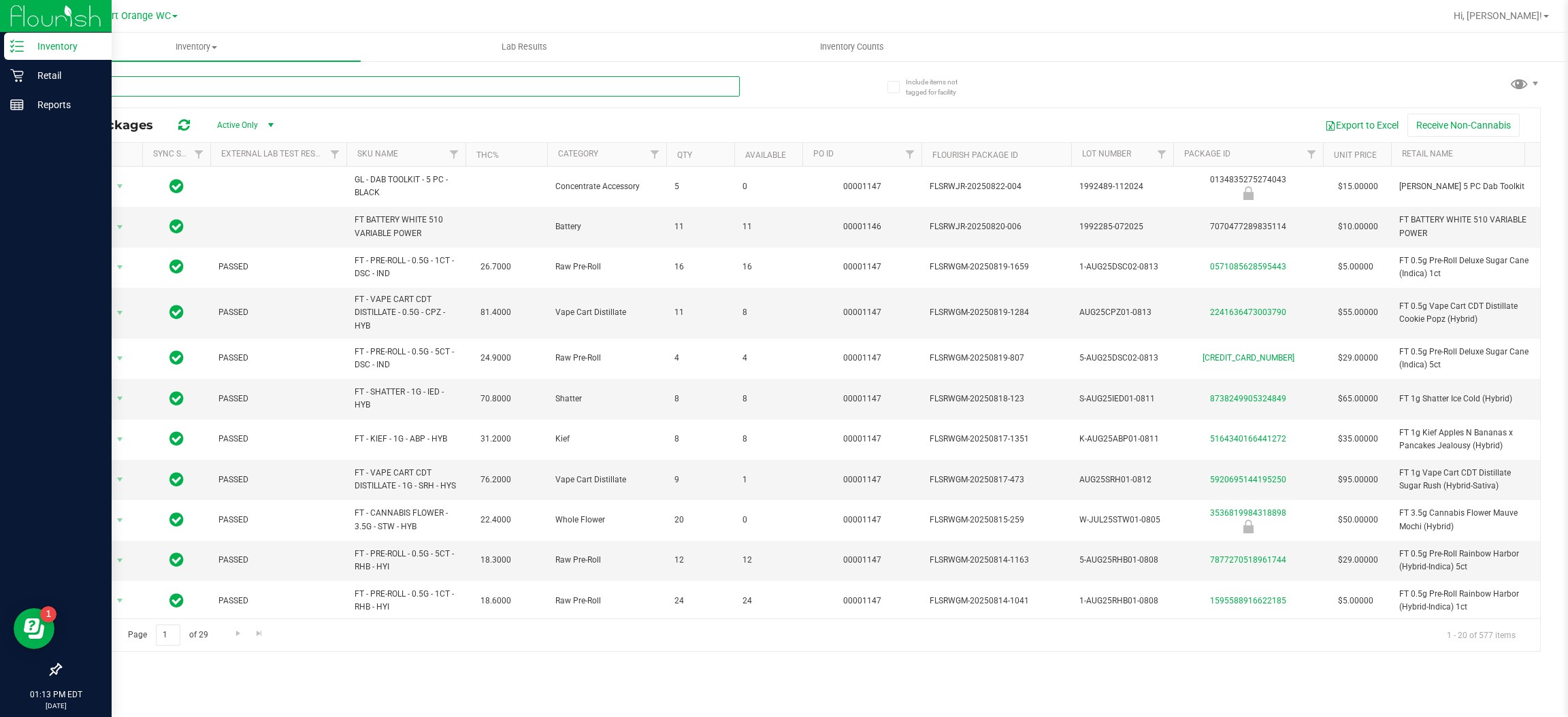
click at [385, 87] on input "text" at bounding box center [400, 86] width 680 height 20
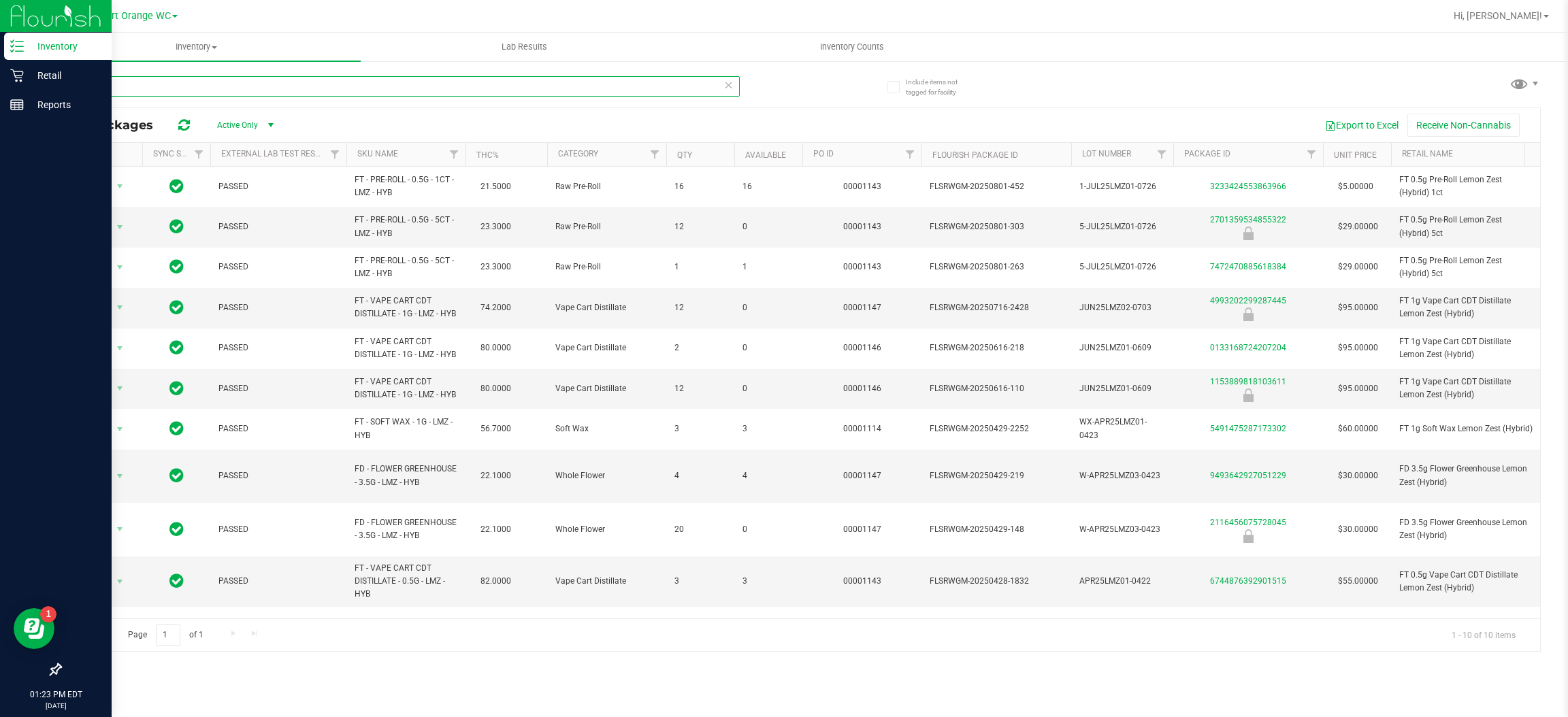
type input "l"
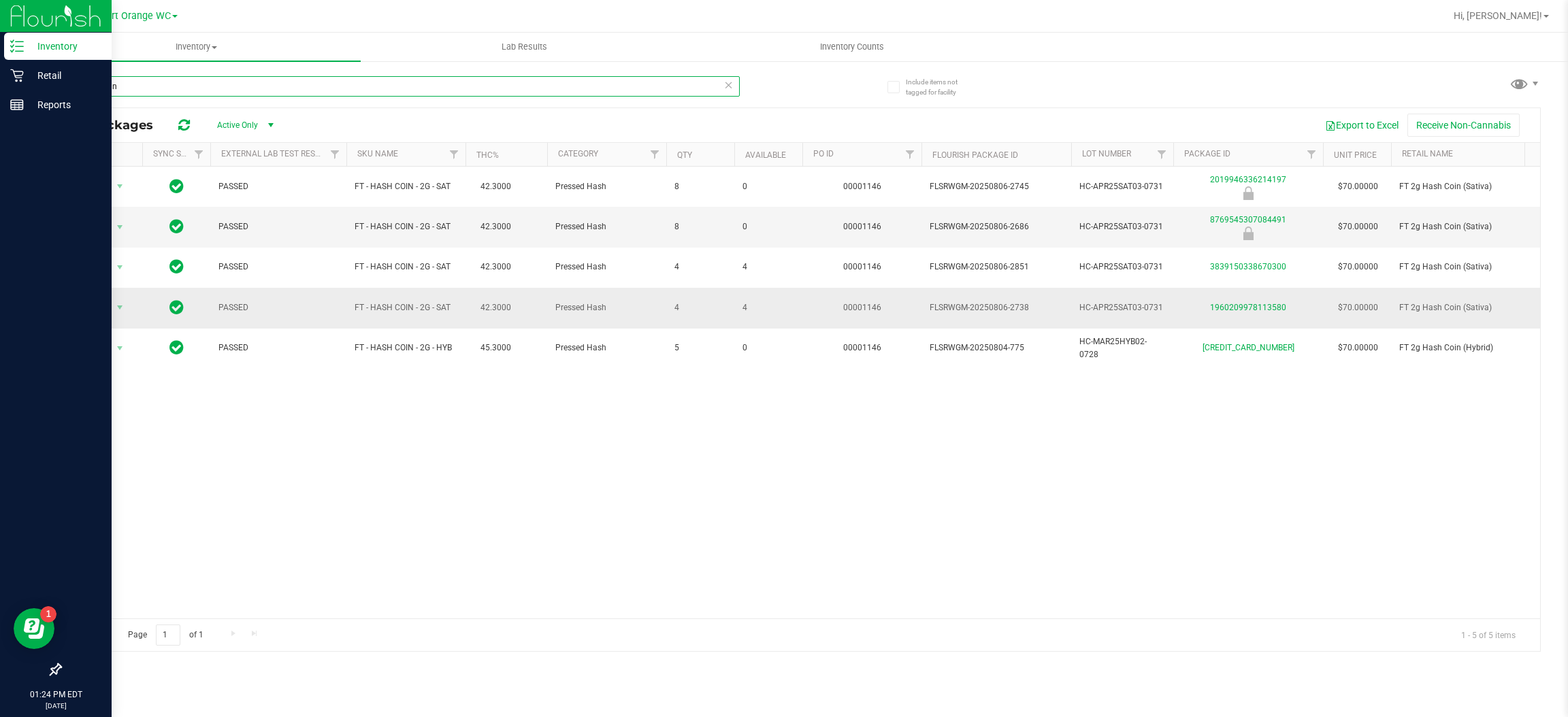
type input "hash coin"
click at [1546, 16] on span at bounding box center [1546, 16] width 5 height 3
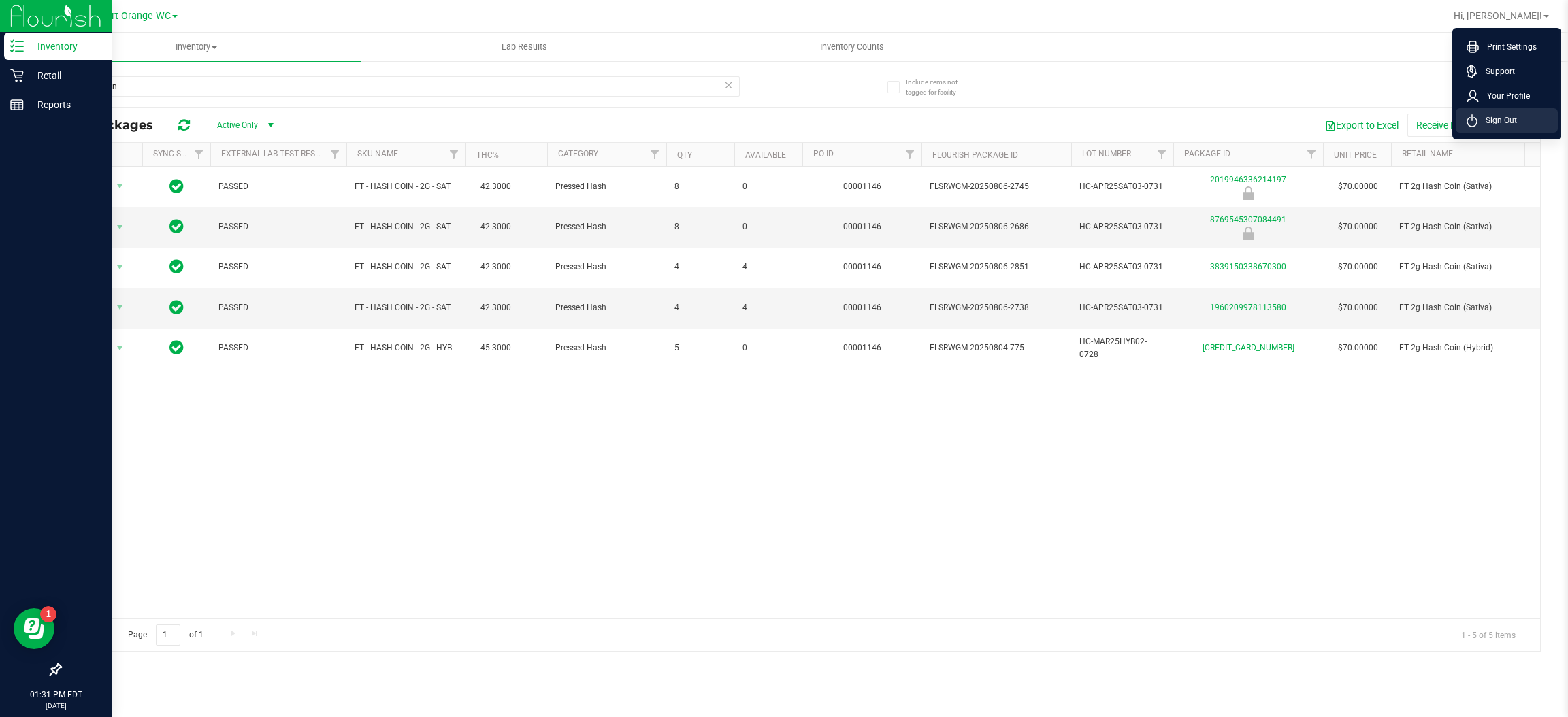
click at [1513, 125] on span "Sign Out" at bounding box center [1497, 120] width 40 height 13
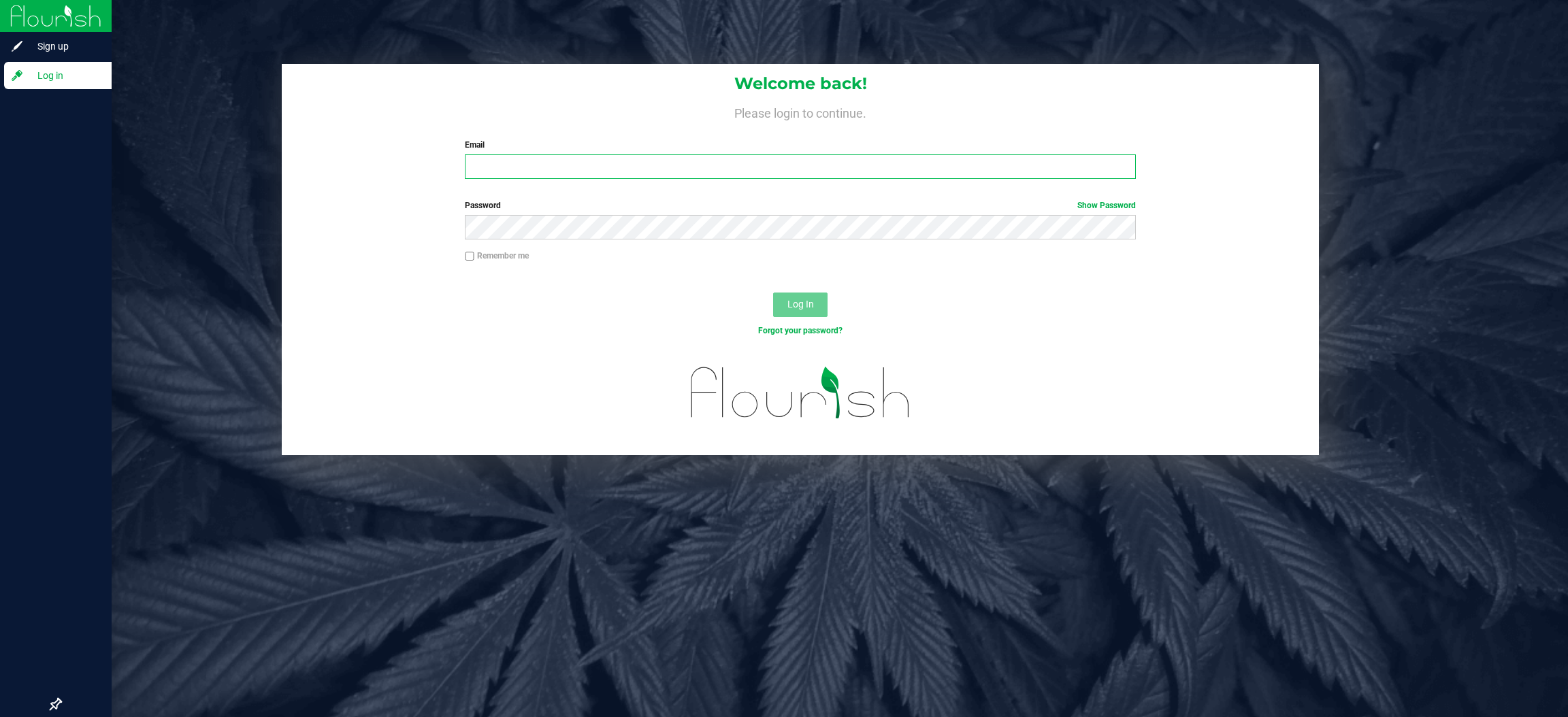
click at [511, 155] on input "Email" at bounding box center [800, 167] width 671 height 25
type input "pstephens@liveparallel.com"
click at [773, 293] on button "Log In" at bounding box center [799, 305] width 54 height 25
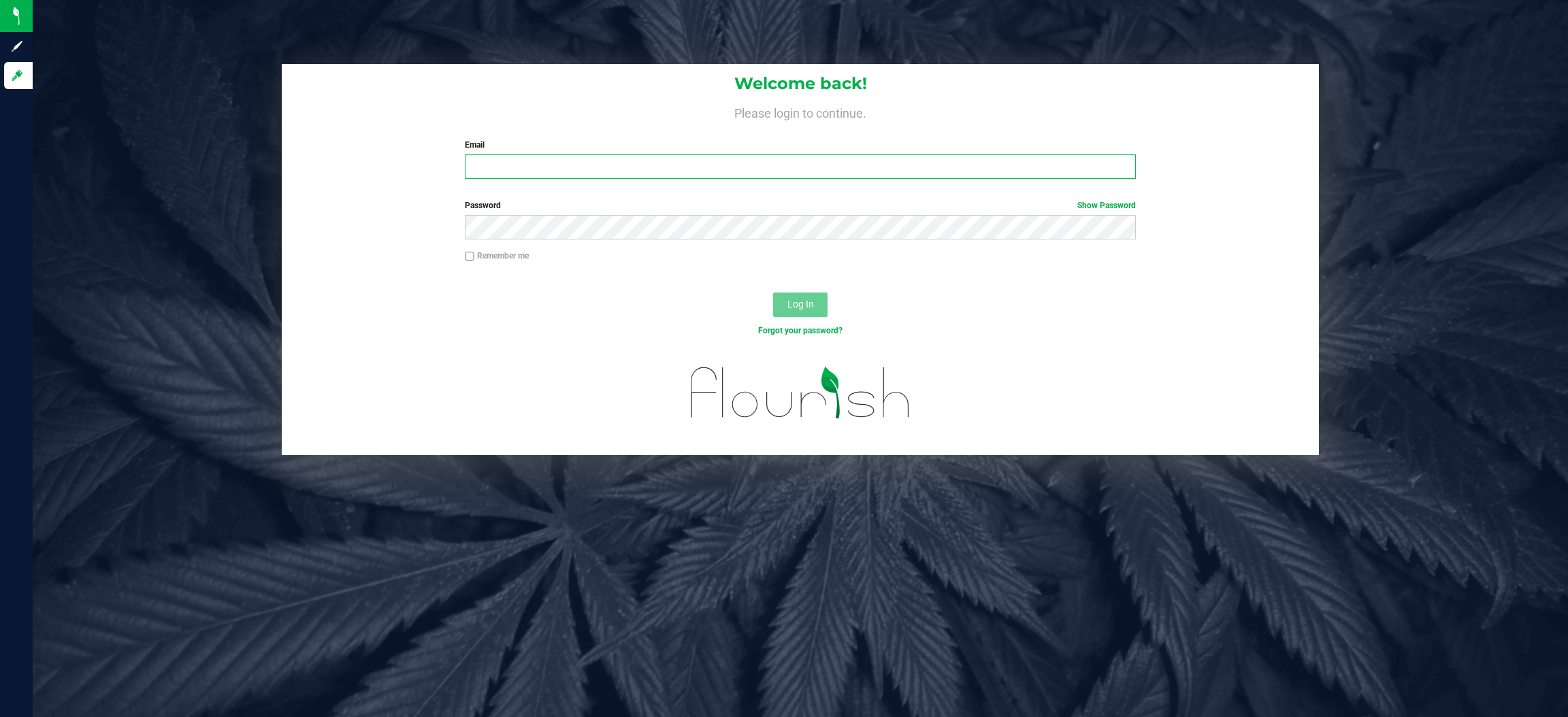
click at [676, 163] on input "Email" at bounding box center [800, 167] width 671 height 25
type input "[EMAIL_ADDRESS][DOMAIN_NAME]"
click at [773, 293] on button "Log In" at bounding box center [799, 305] width 54 height 25
